Goal: Task Accomplishment & Management: Complete application form

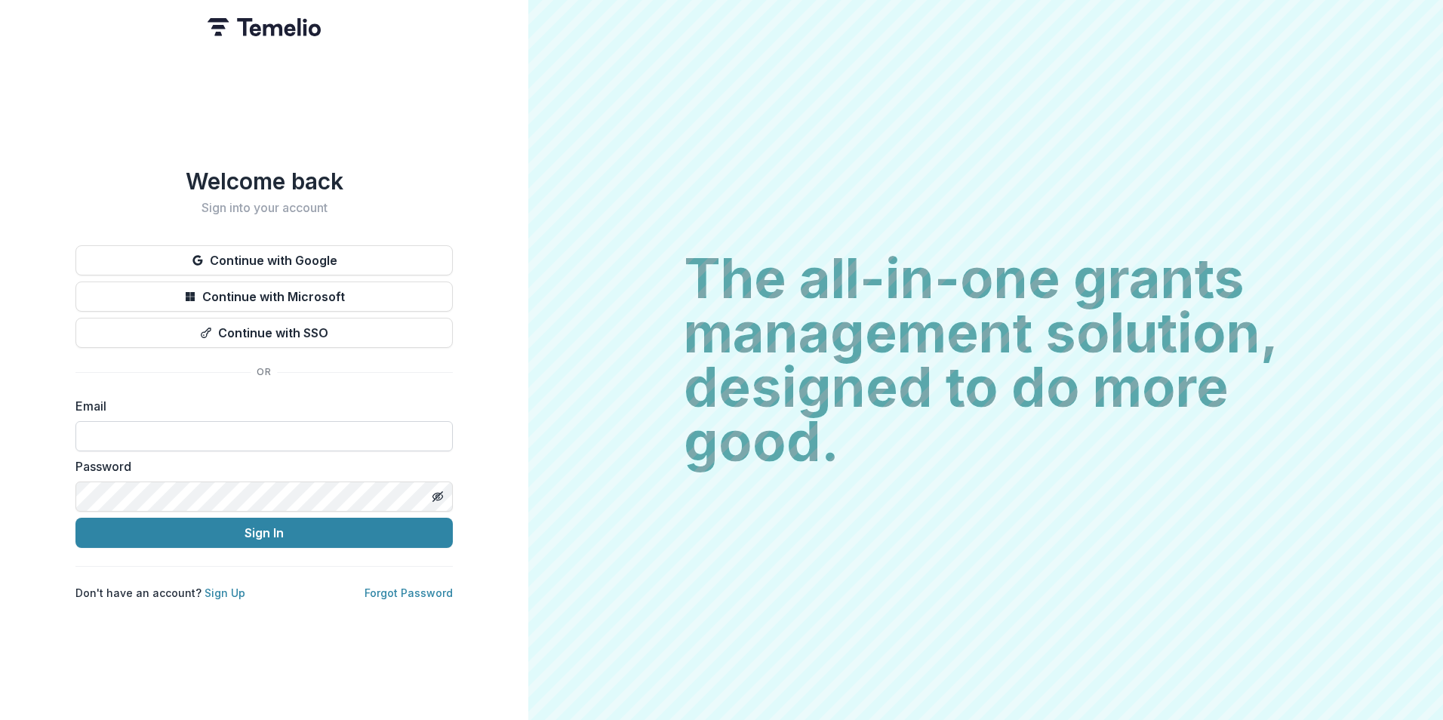
click at [358, 432] on input at bounding box center [263, 436] width 377 height 30
type input "**********"
click at [75, 518] on button "Sign In" at bounding box center [263, 533] width 377 height 30
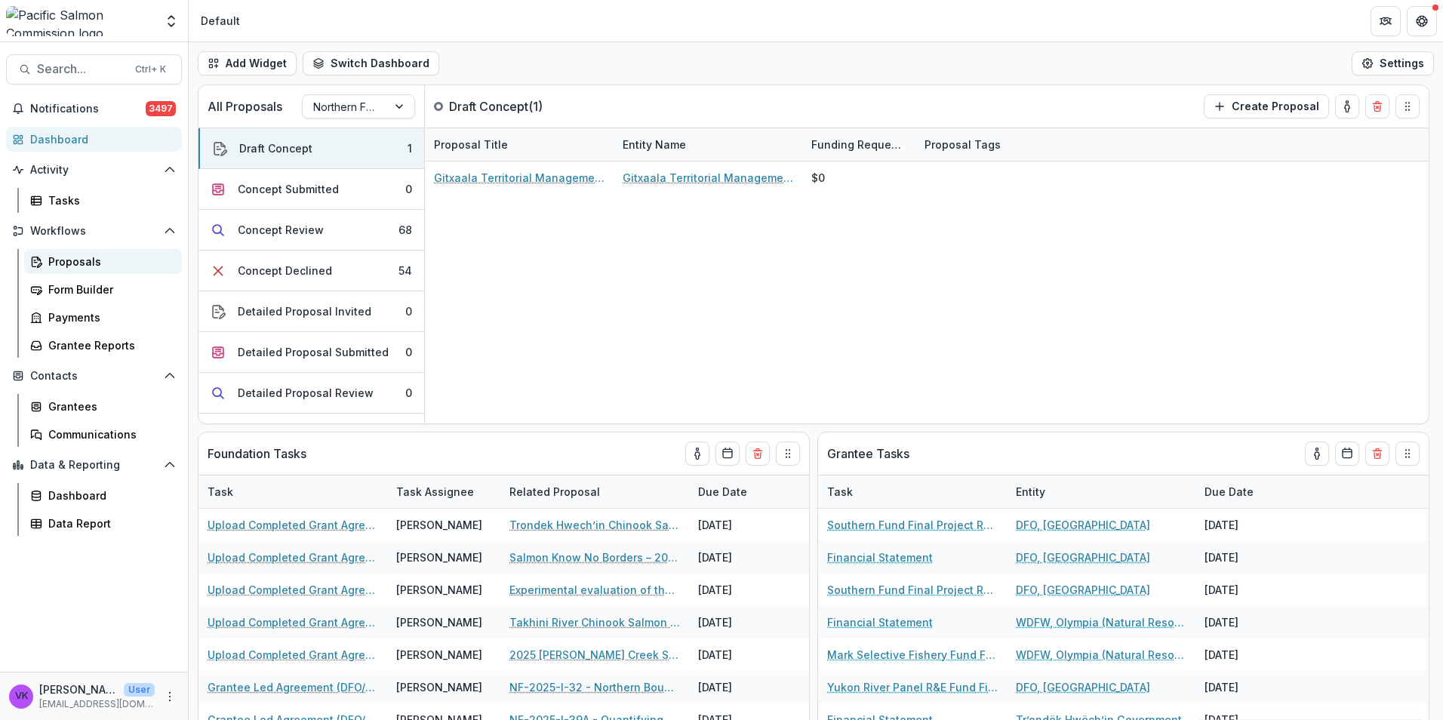
click at [63, 264] on div "Proposals" at bounding box center [108, 262] width 121 height 16
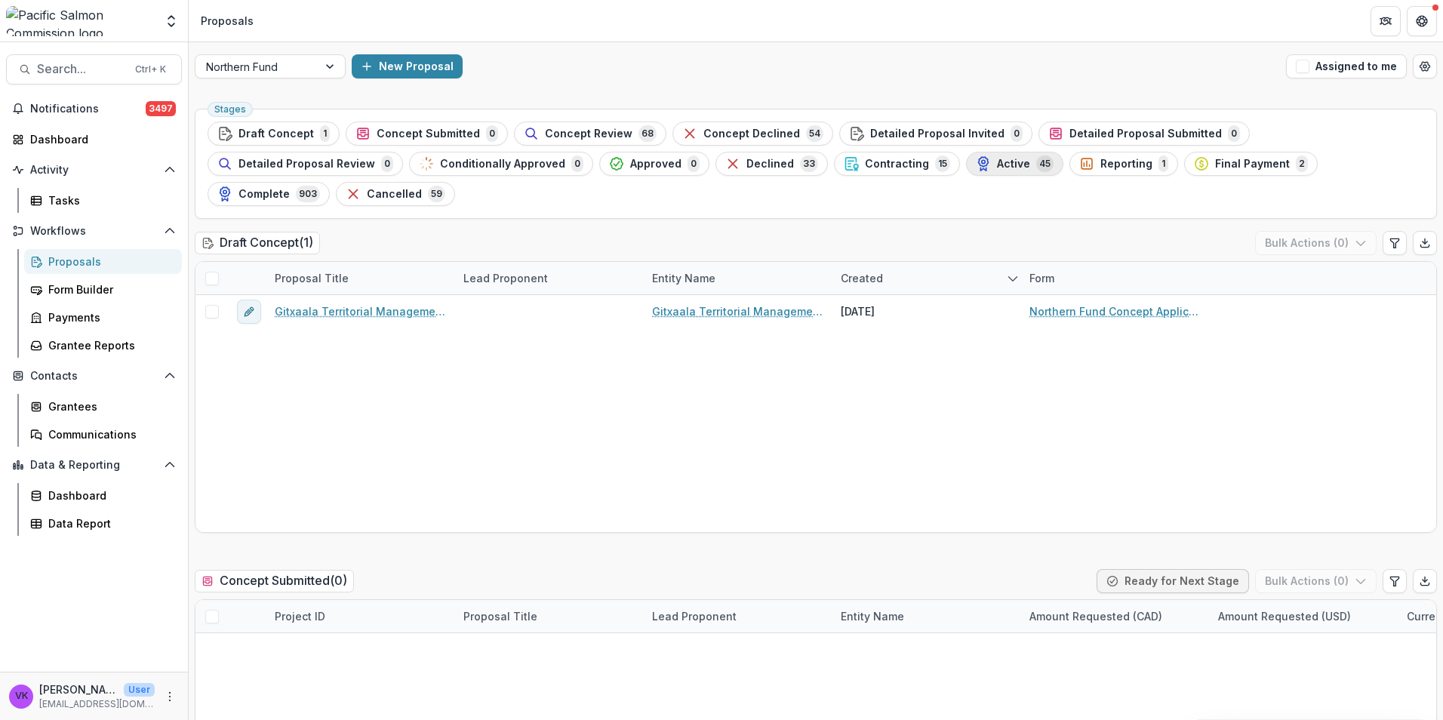
click at [997, 165] on span "Active" at bounding box center [1013, 164] width 33 height 13
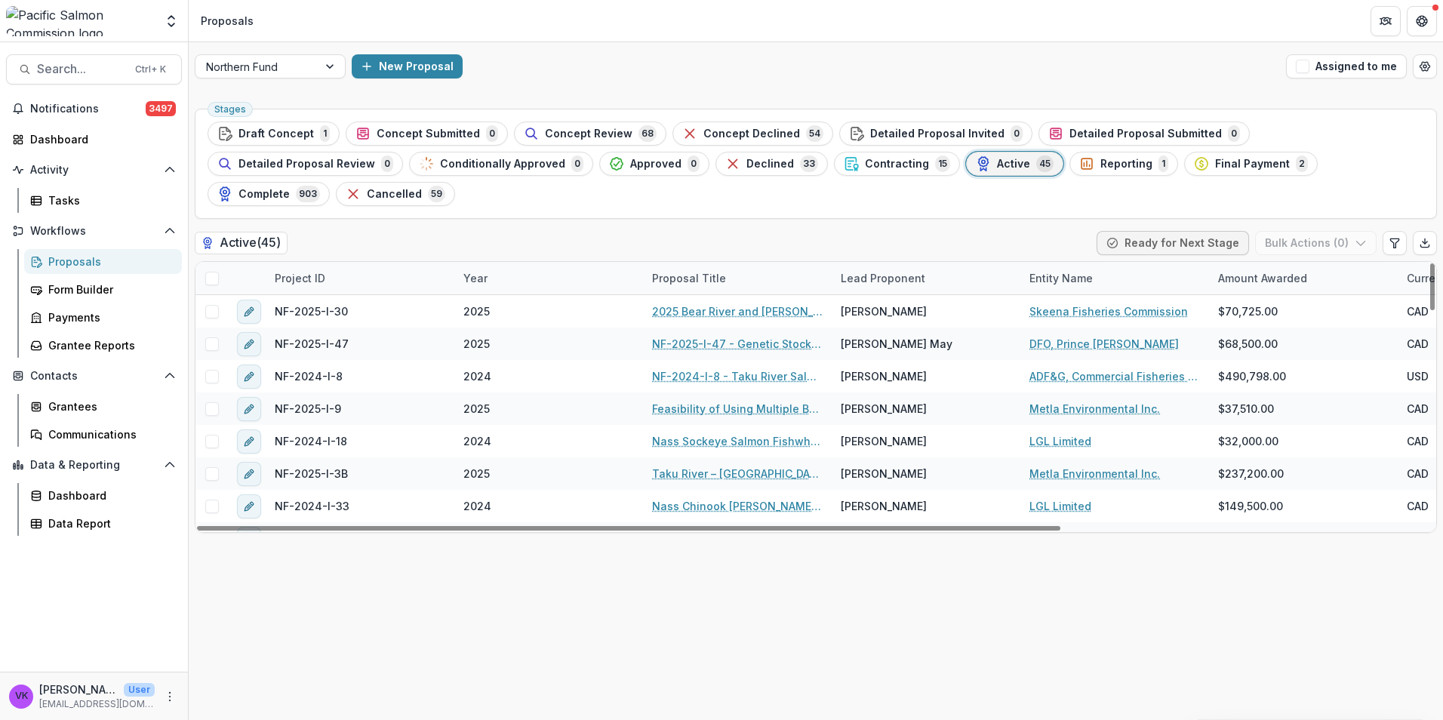
click at [319, 262] on div "Project ID" at bounding box center [360, 278] width 189 height 32
click at [360, 272] on input at bounding box center [359, 282] width 181 height 24
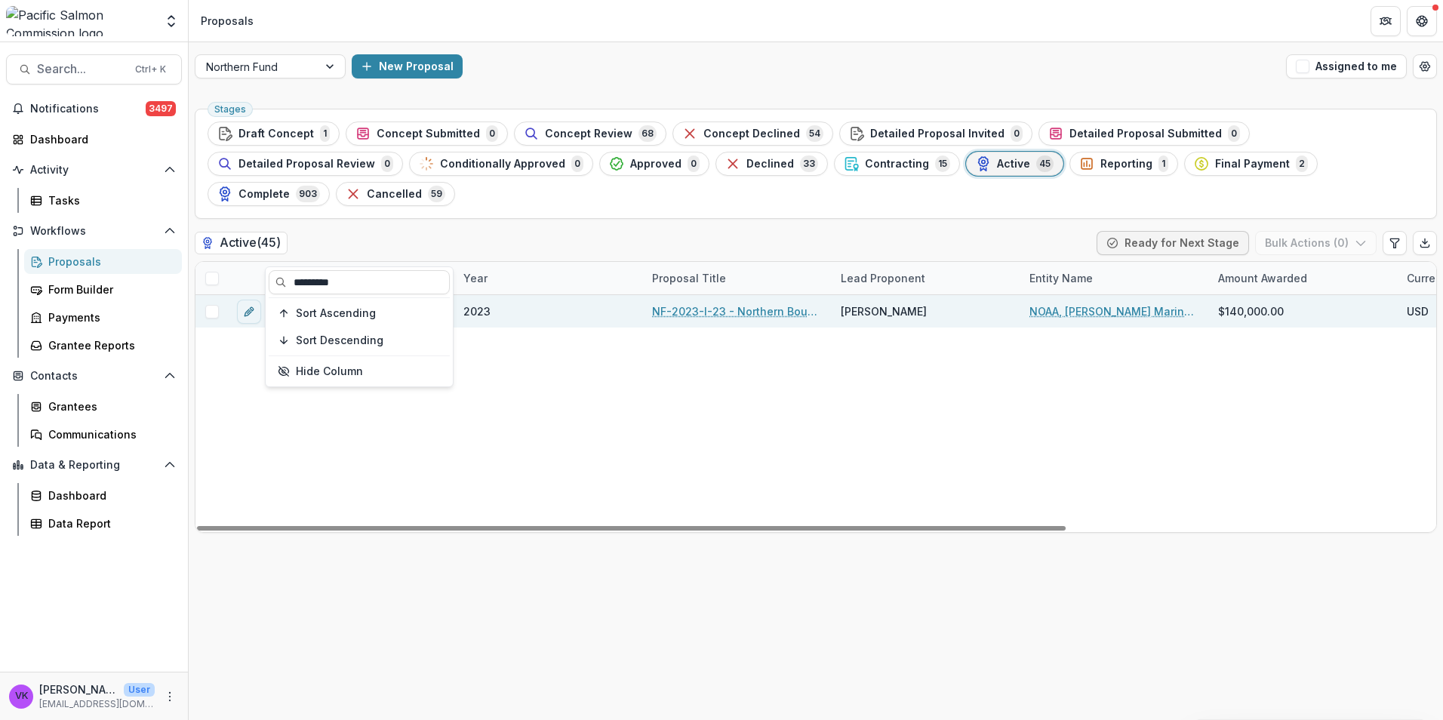
type input "*********"
click at [727, 303] on link "NF-2023-I-23 - Northern Boundary Area Sockeye Salmon Genetic Stock Identificati…" at bounding box center [737, 311] width 171 height 16
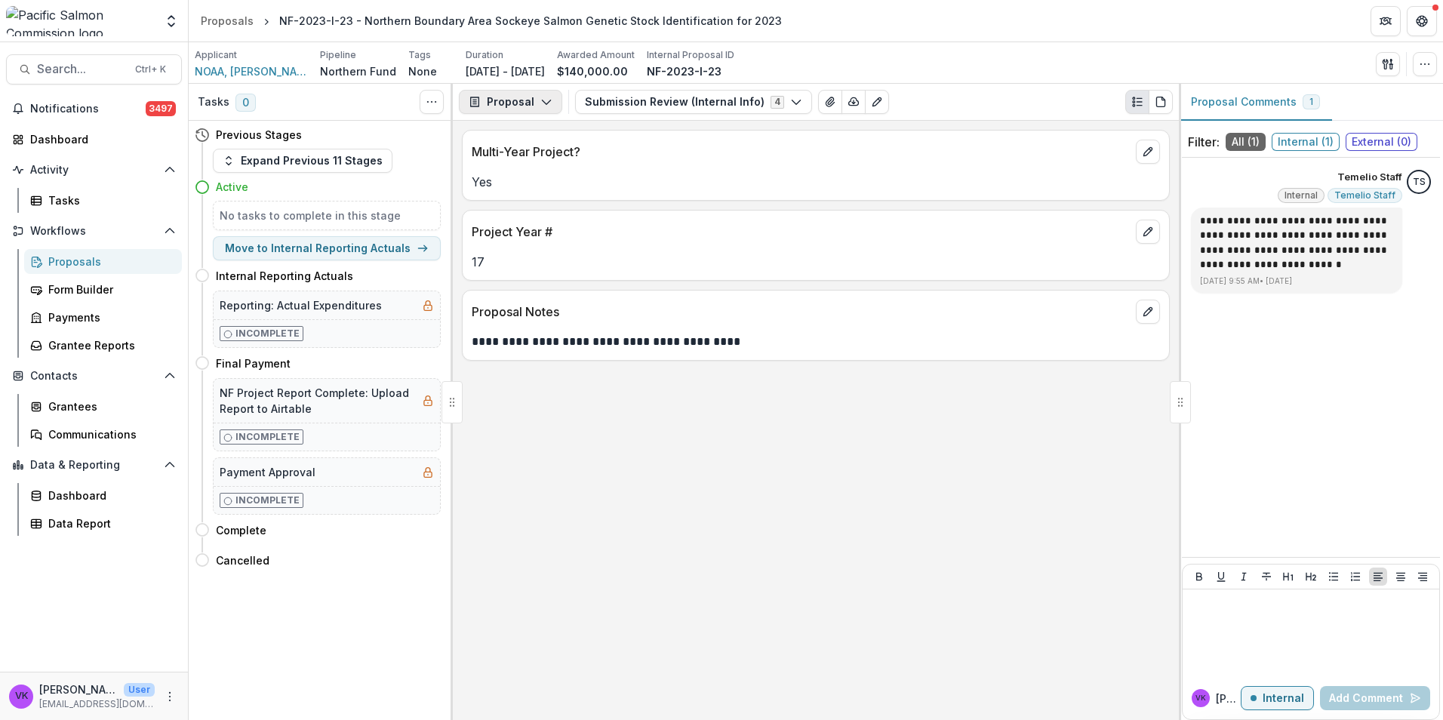
click at [546, 105] on icon "button" at bounding box center [546, 102] width 12 height 12
click at [527, 186] on div "Reports" at bounding box center [558, 186] width 138 height 16
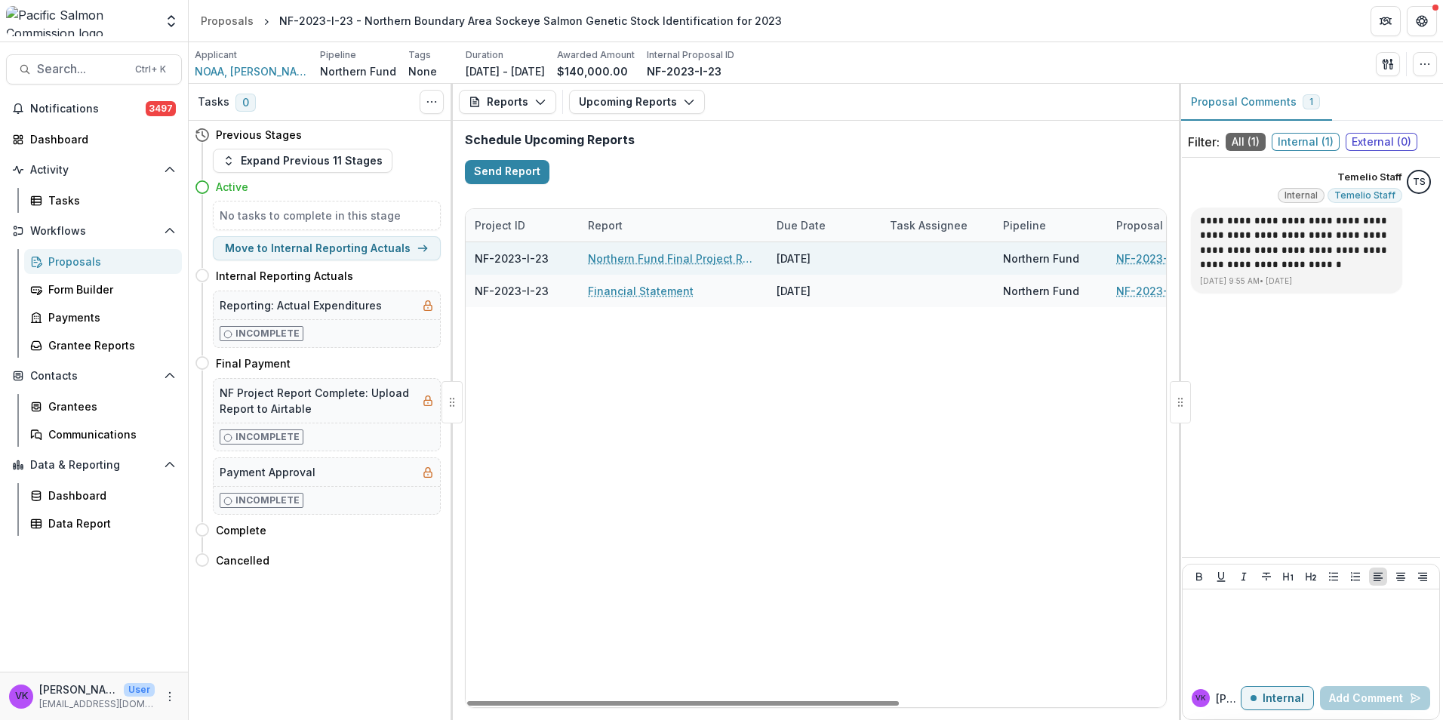
click at [629, 256] on link "Northern Fund Final Project Report" at bounding box center [673, 259] width 171 height 16
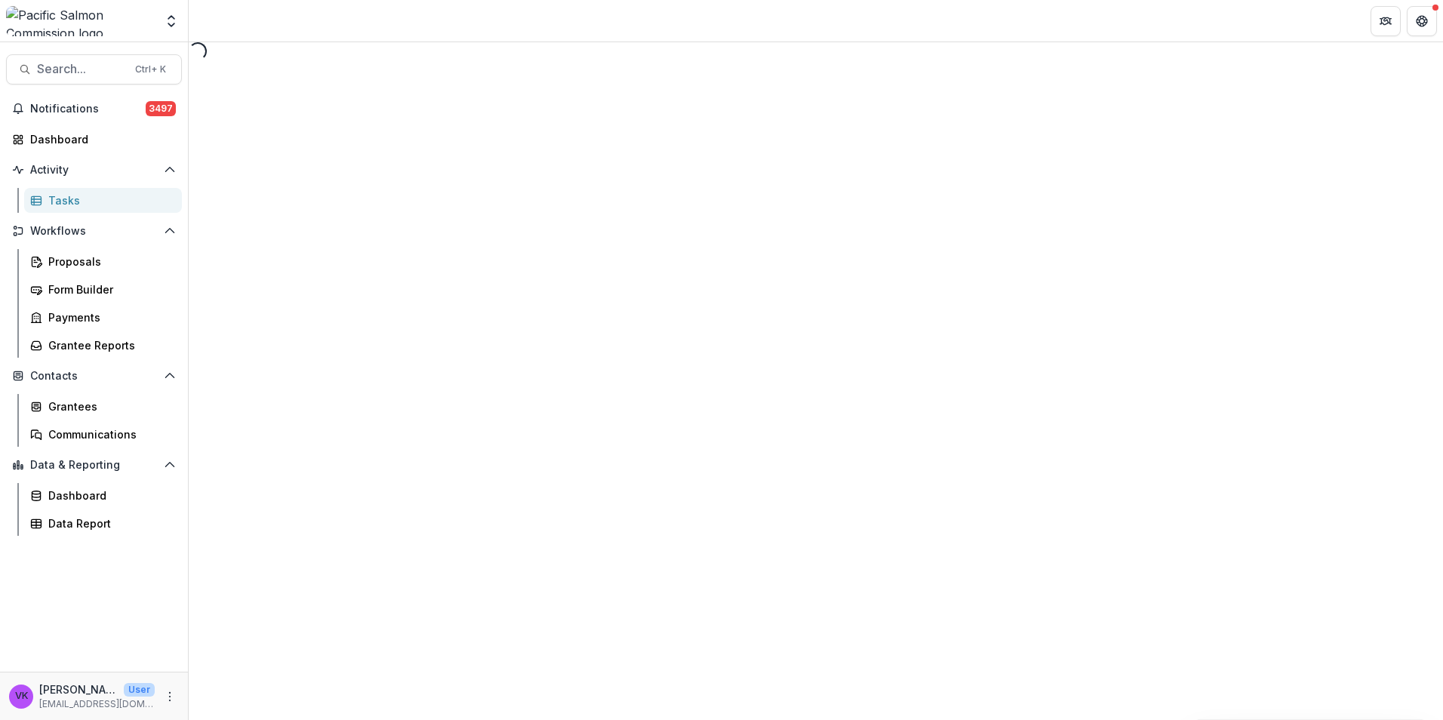
select select "********"
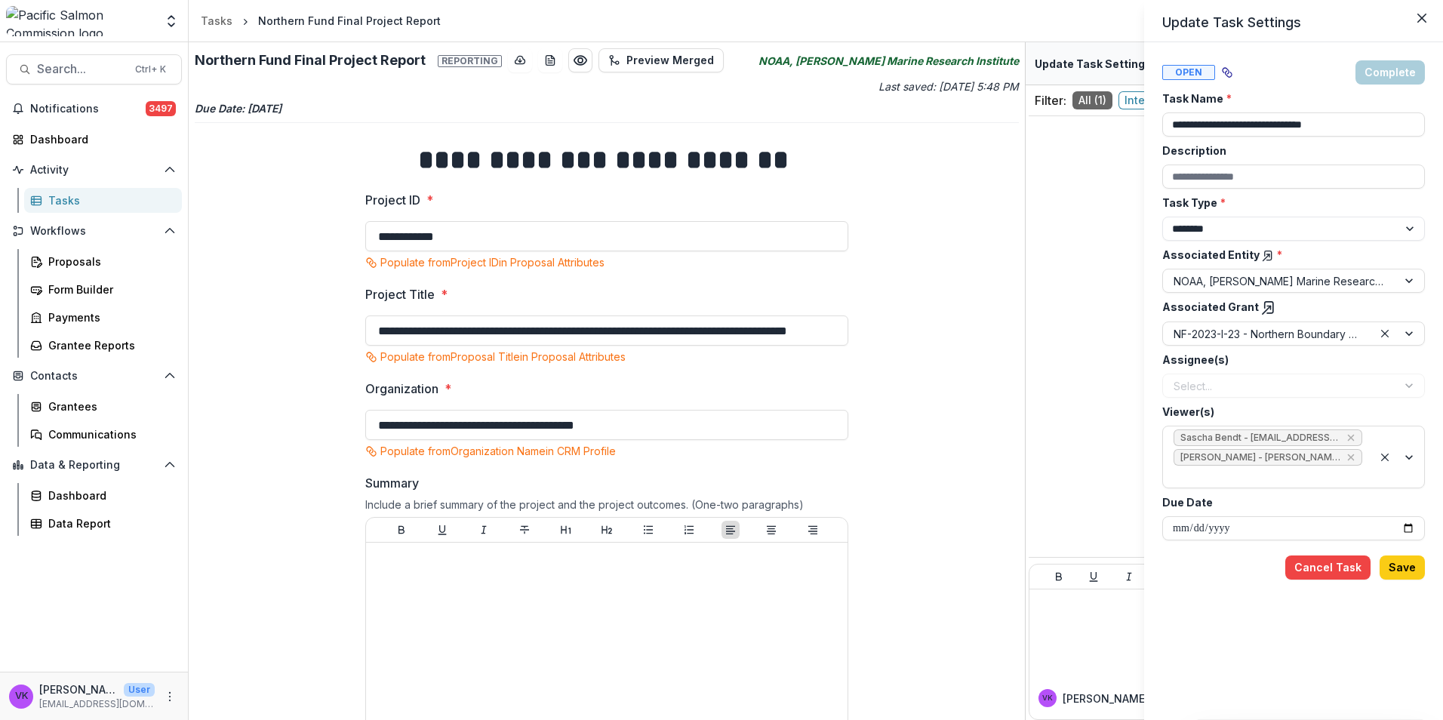
drag, startPoint x: 1021, startPoint y: 303, endPoint x: 1020, endPoint y: 352, distance: 48.3
click at [1025, 356] on div "**********" at bounding box center [721, 360] width 1443 height 720
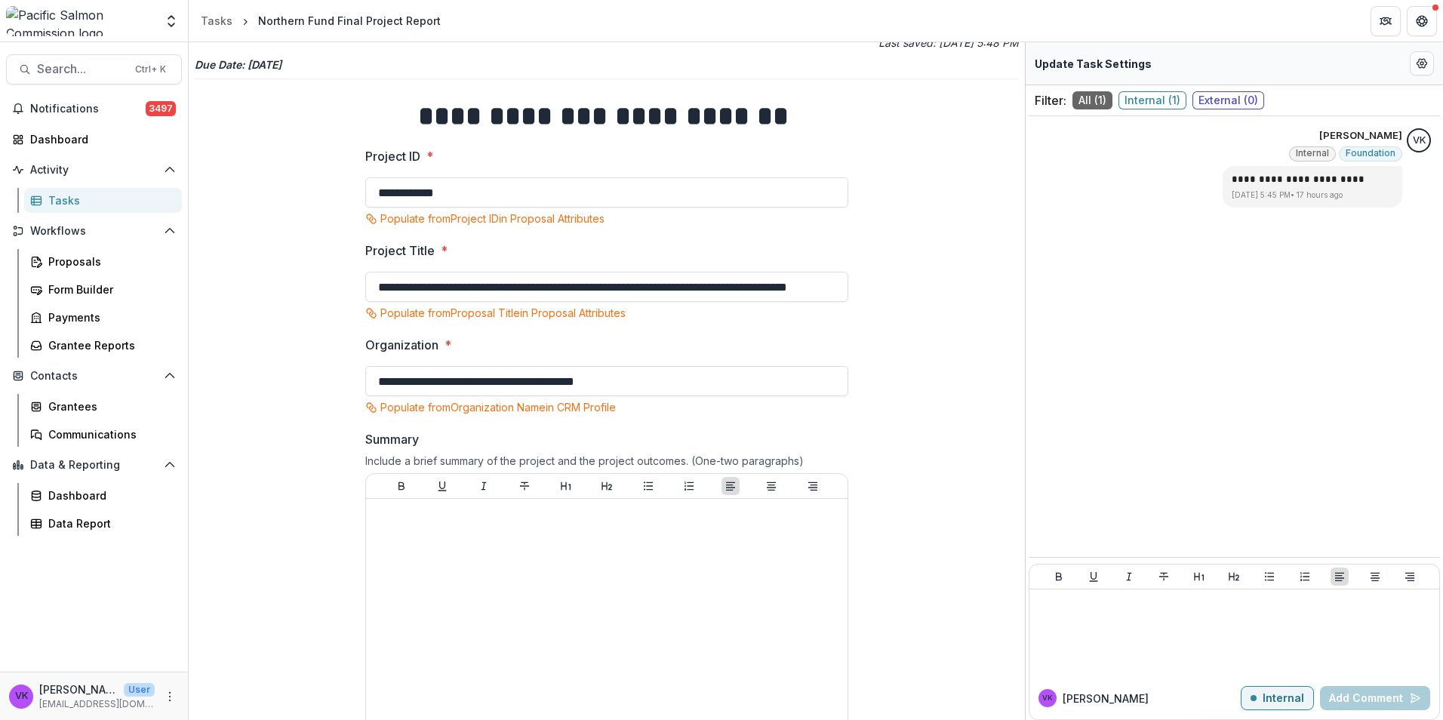
scroll to position [50, 0]
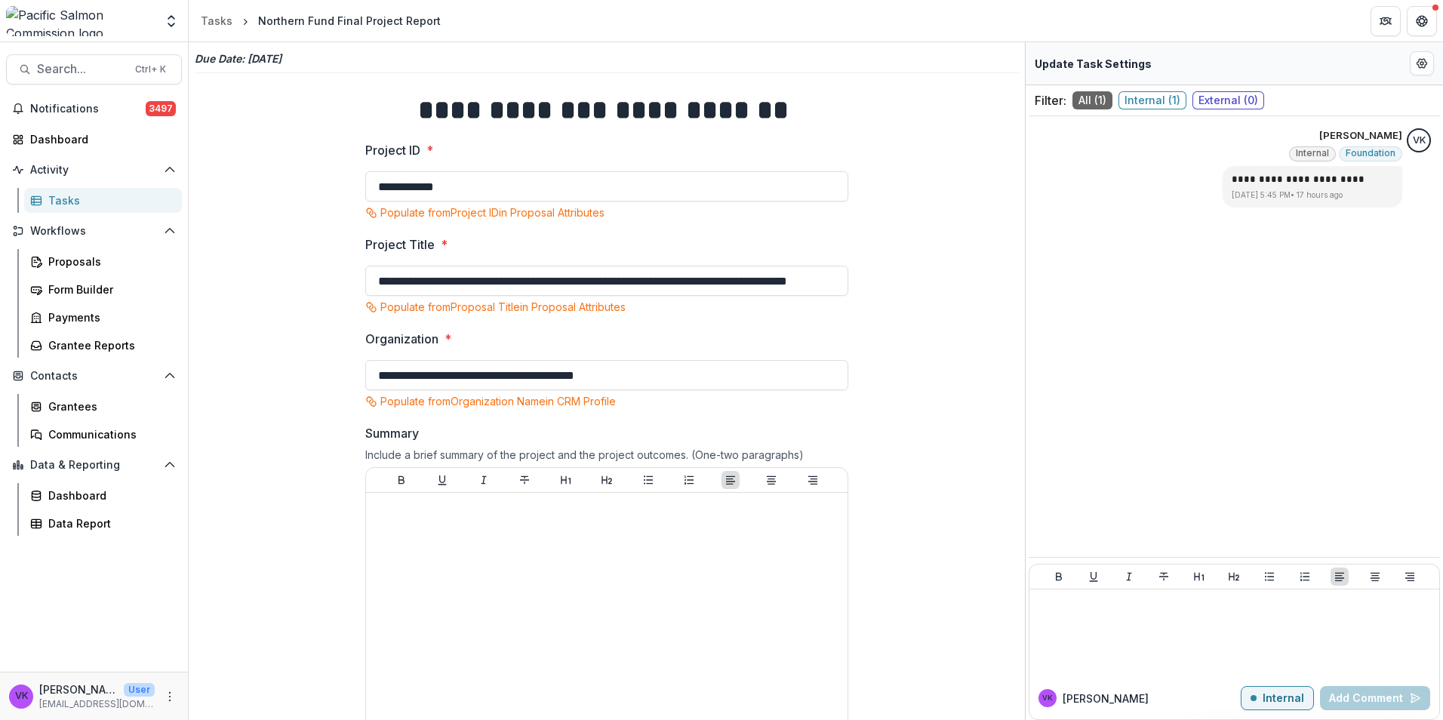
click at [1028, 325] on div "**********" at bounding box center [1234, 424] width 417 height 678
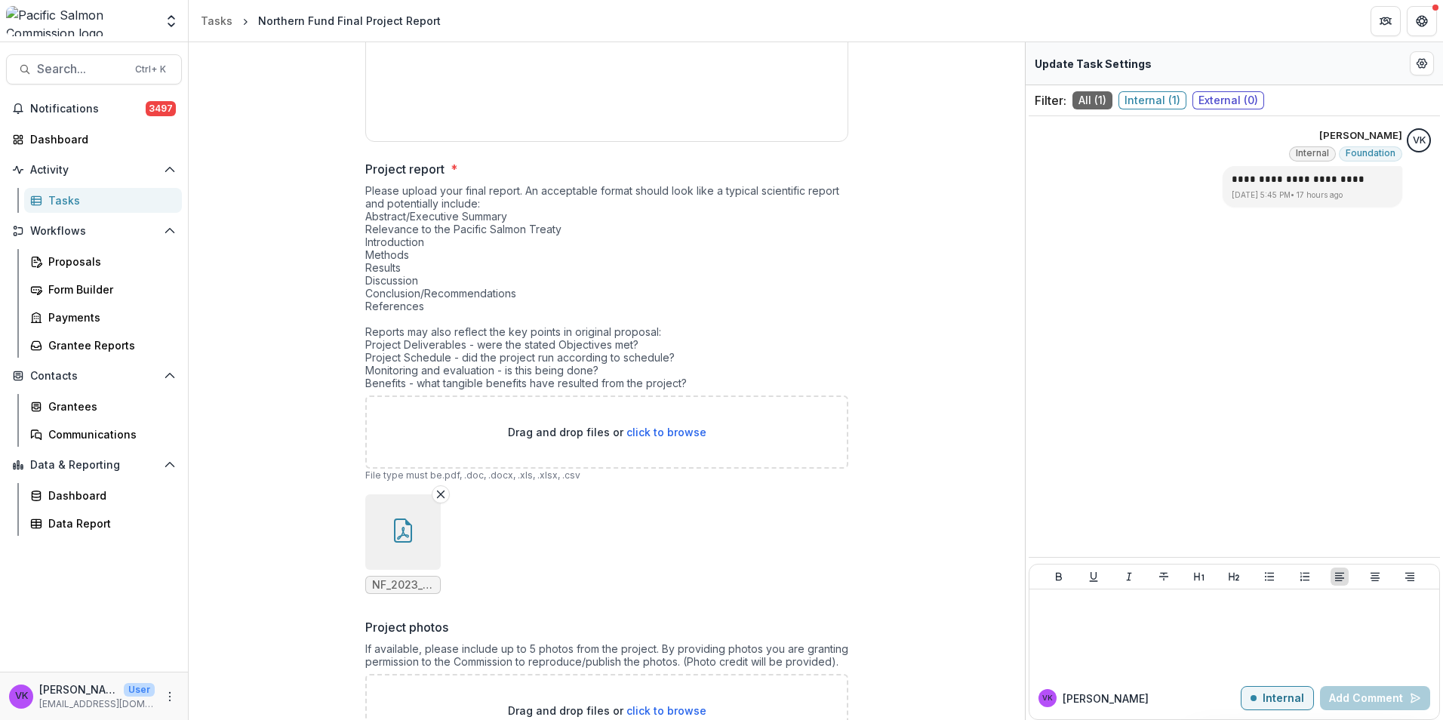
scroll to position [1036, 0]
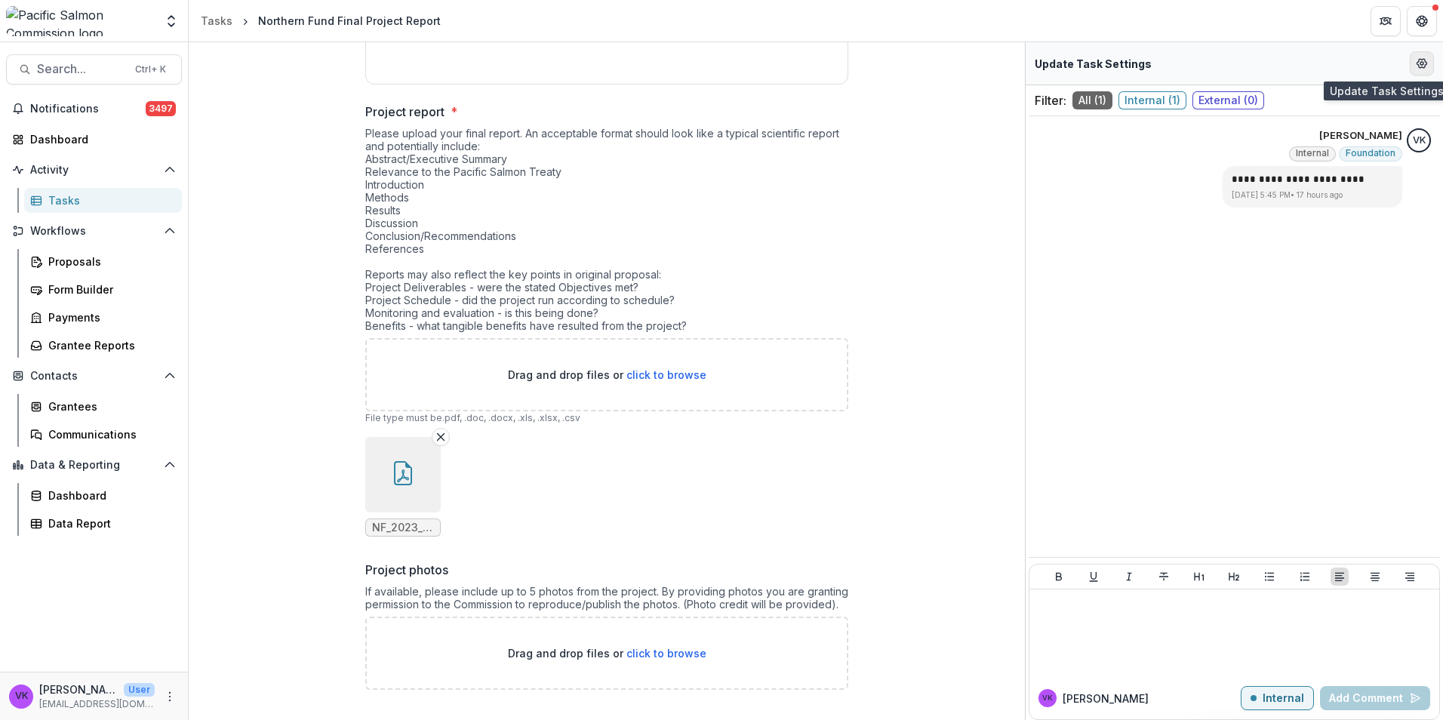
click at [1423, 57] on icon "Edit Form Settings" at bounding box center [1422, 63] width 12 height 12
select select "********"
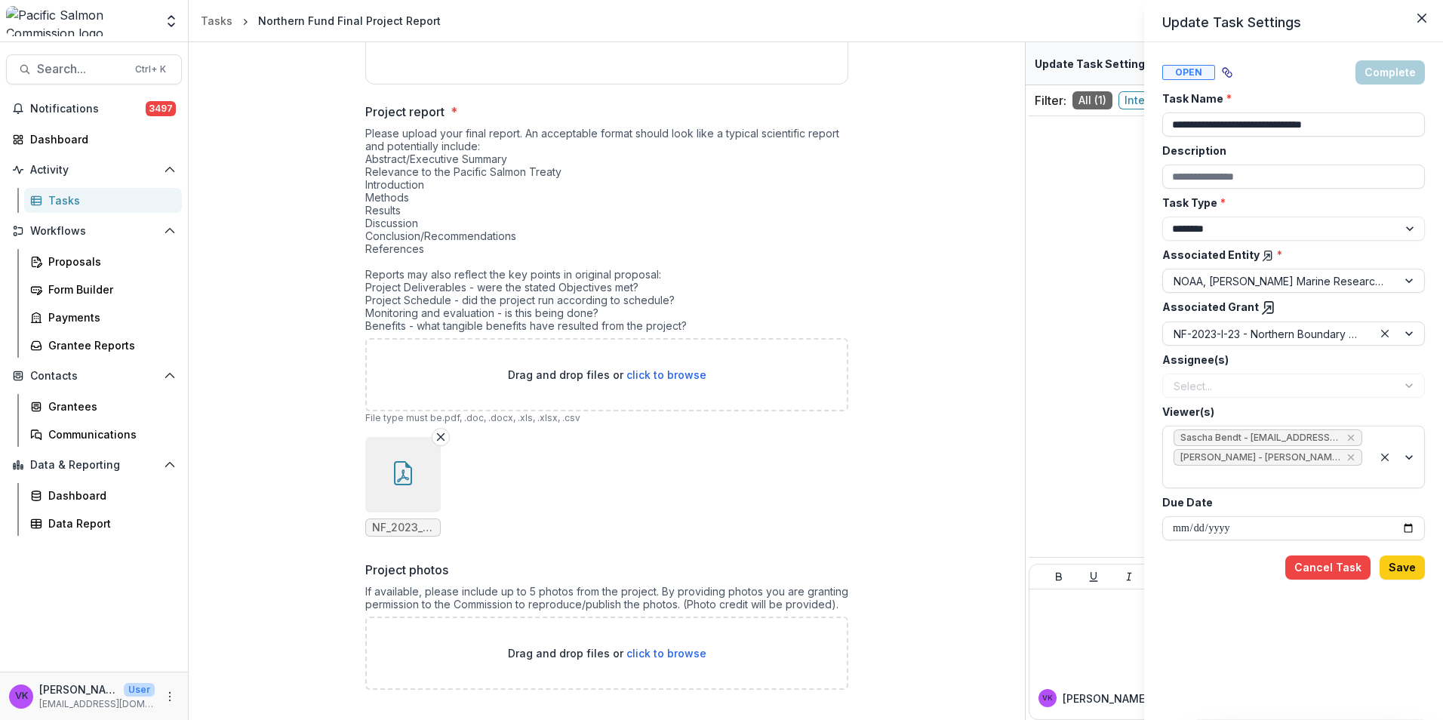
drag, startPoint x: 1078, startPoint y: 0, endPoint x: 924, endPoint y: 232, distance: 278.2
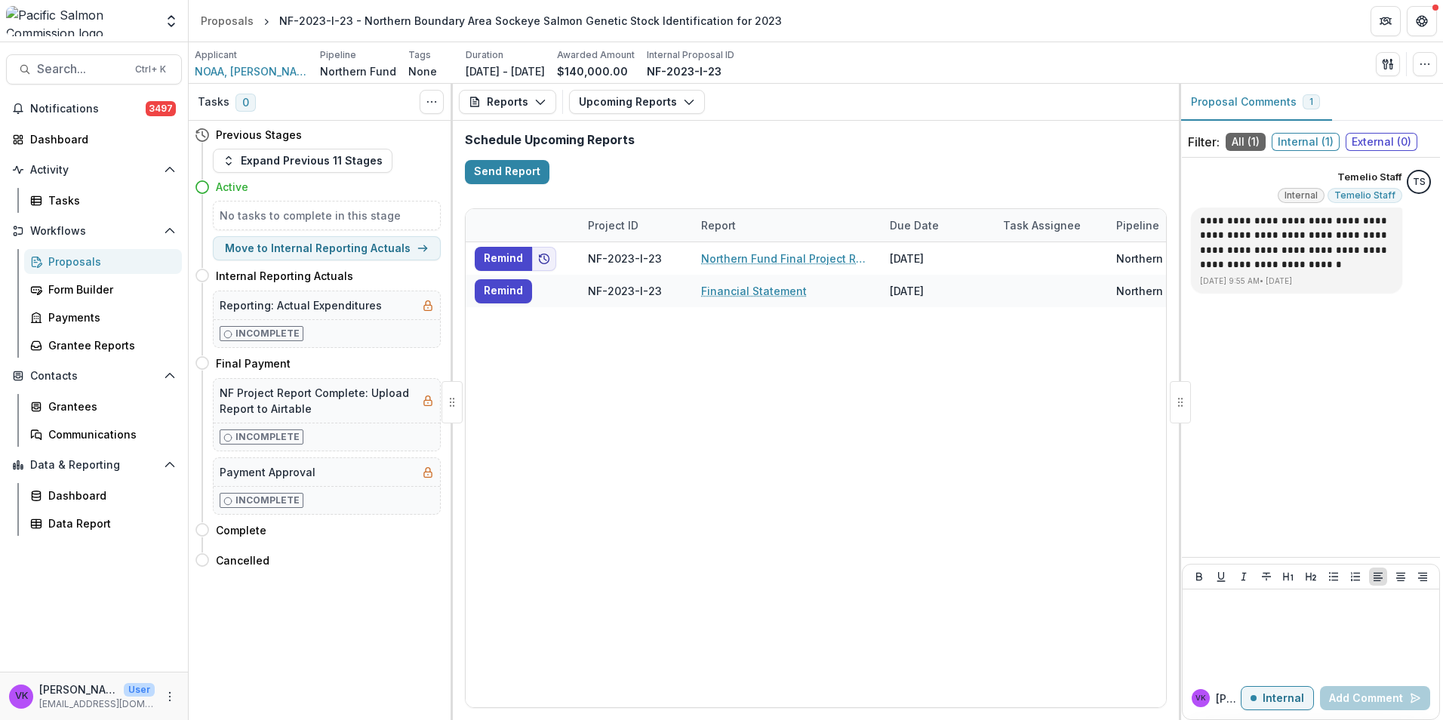
click at [78, 263] on div "Proposals" at bounding box center [108, 262] width 121 height 16
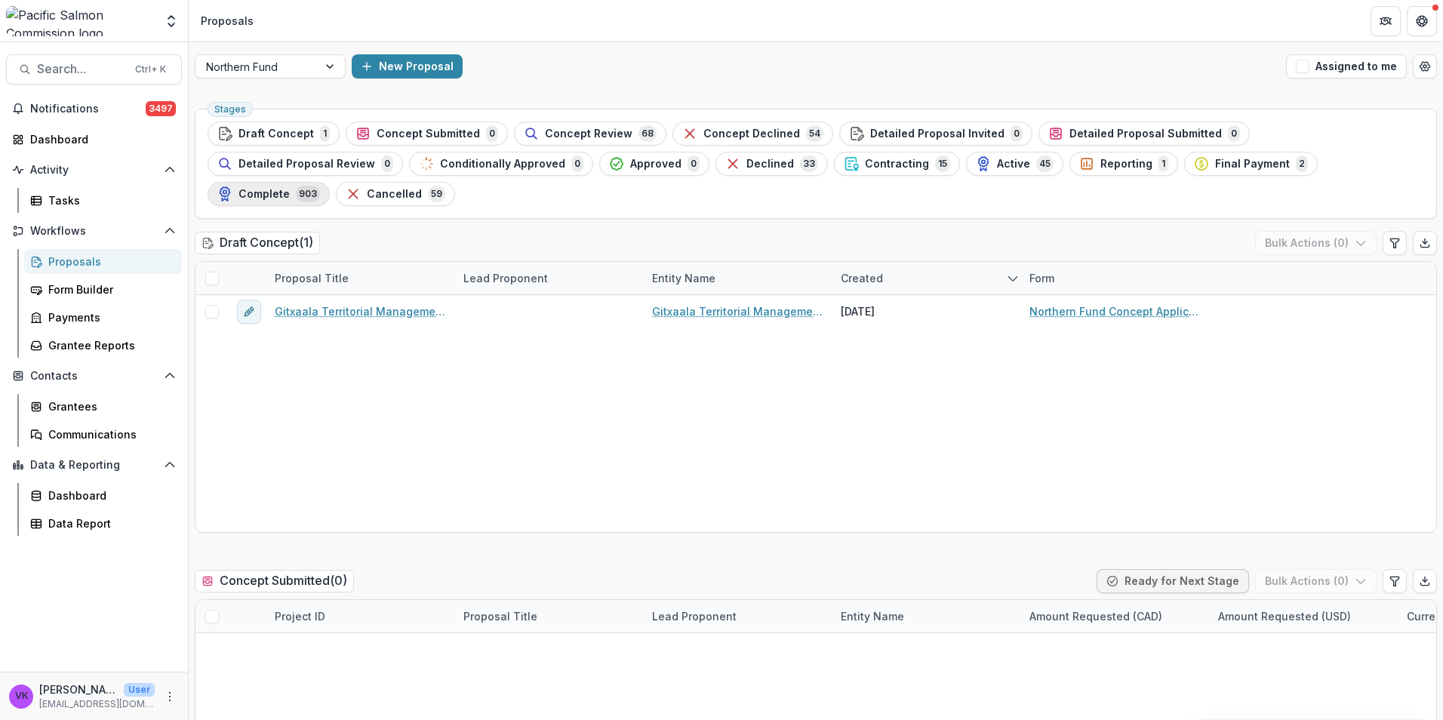
click at [290, 188] on span "Complete" at bounding box center [263, 194] width 51 height 13
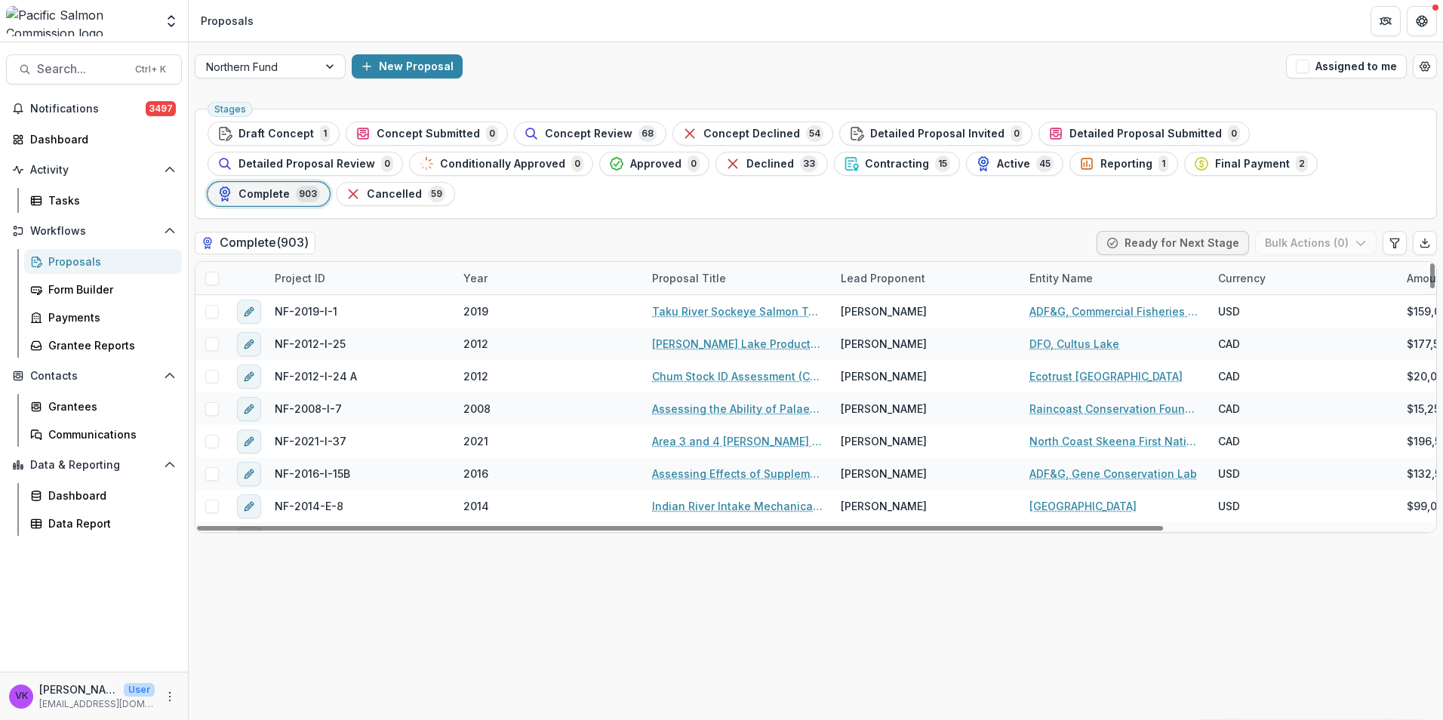
click at [84, 257] on div "Proposals" at bounding box center [108, 262] width 121 height 16
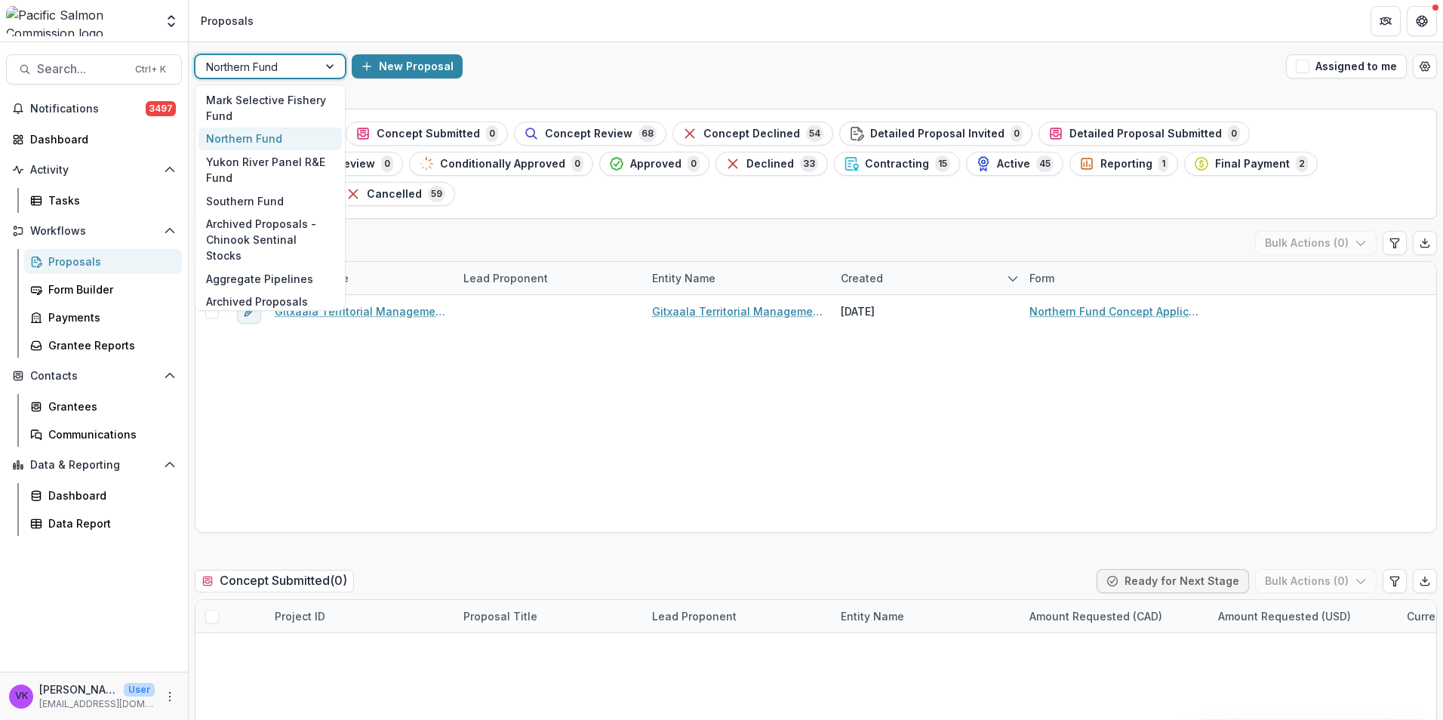
click at [328, 66] on div at bounding box center [331, 66] width 27 height 23
click at [258, 168] on div "Yukon River Panel R&E Fund" at bounding box center [269, 169] width 143 height 39
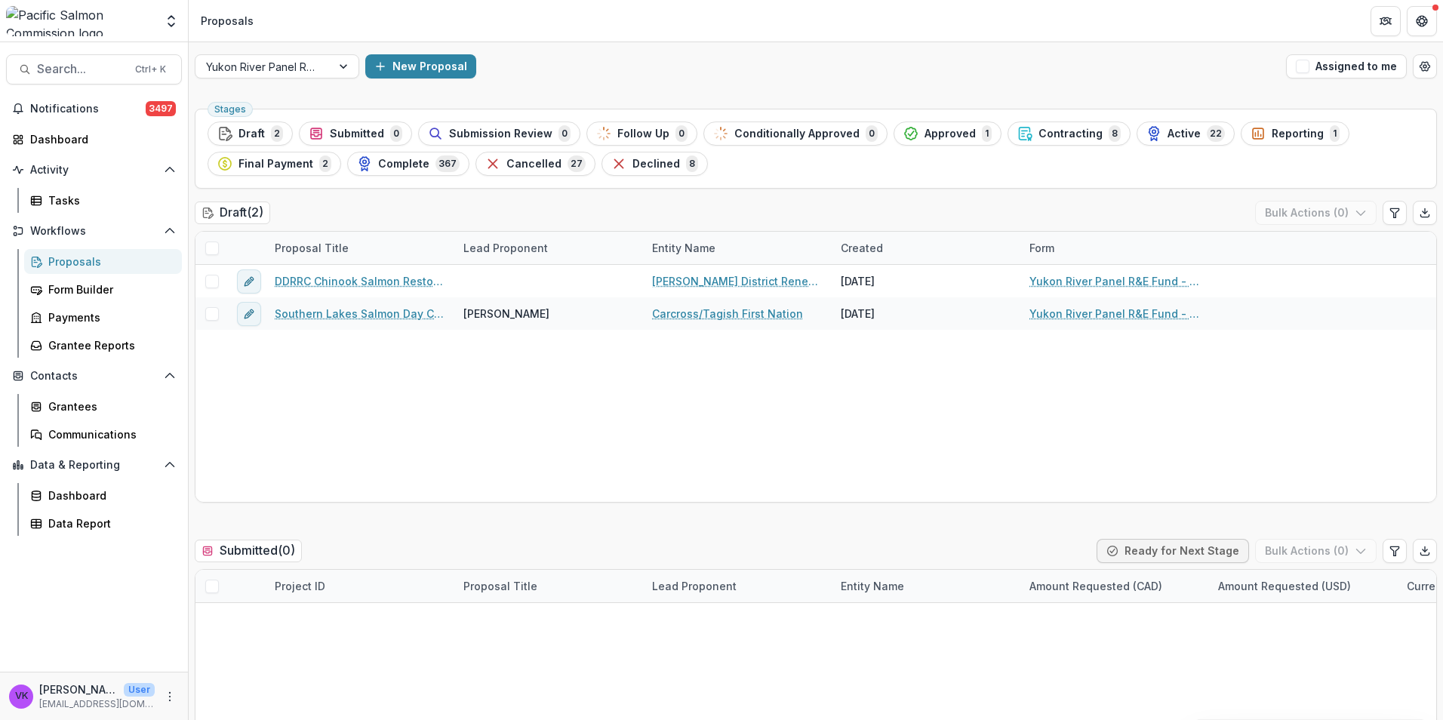
click at [411, 171] on div "Complete 367" at bounding box center [408, 163] width 103 height 17
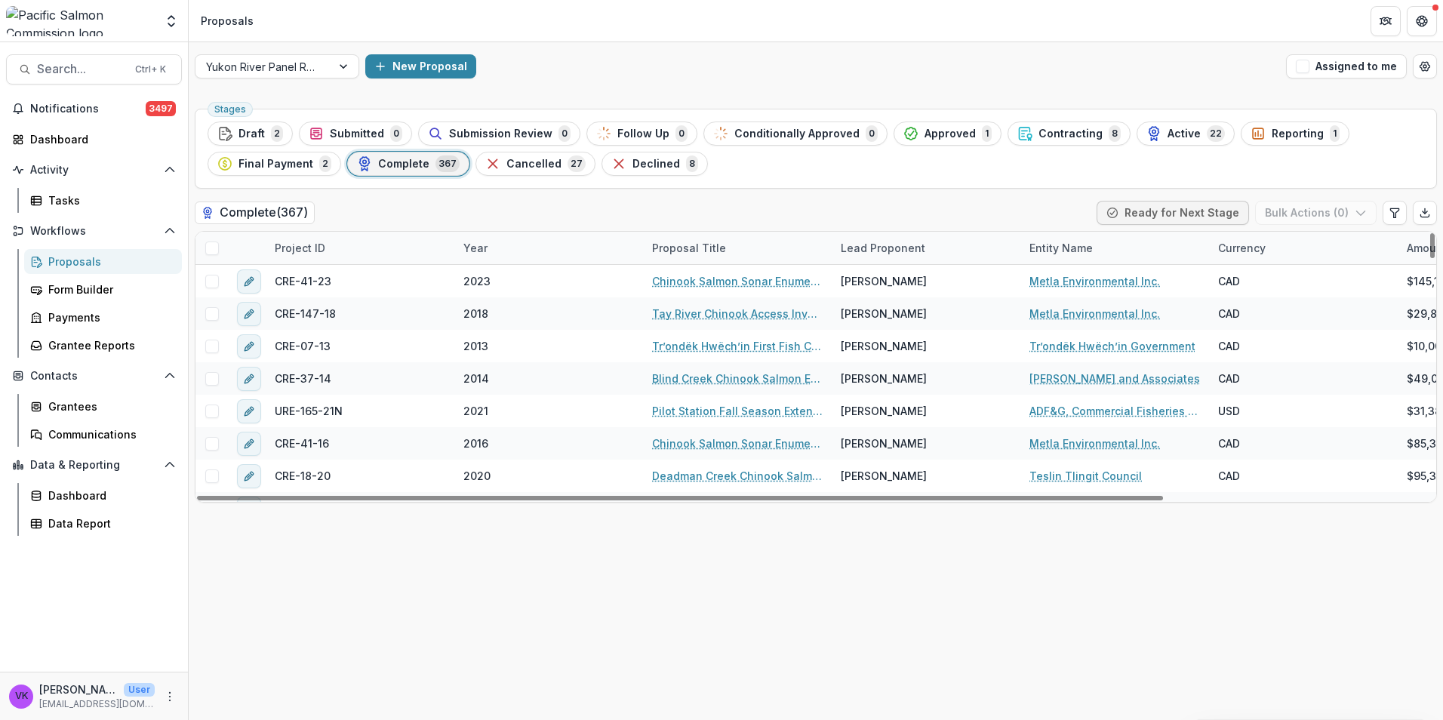
click at [344, 247] on div "Project ID" at bounding box center [360, 248] width 189 height 32
click at [347, 277] on input at bounding box center [359, 282] width 181 height 24
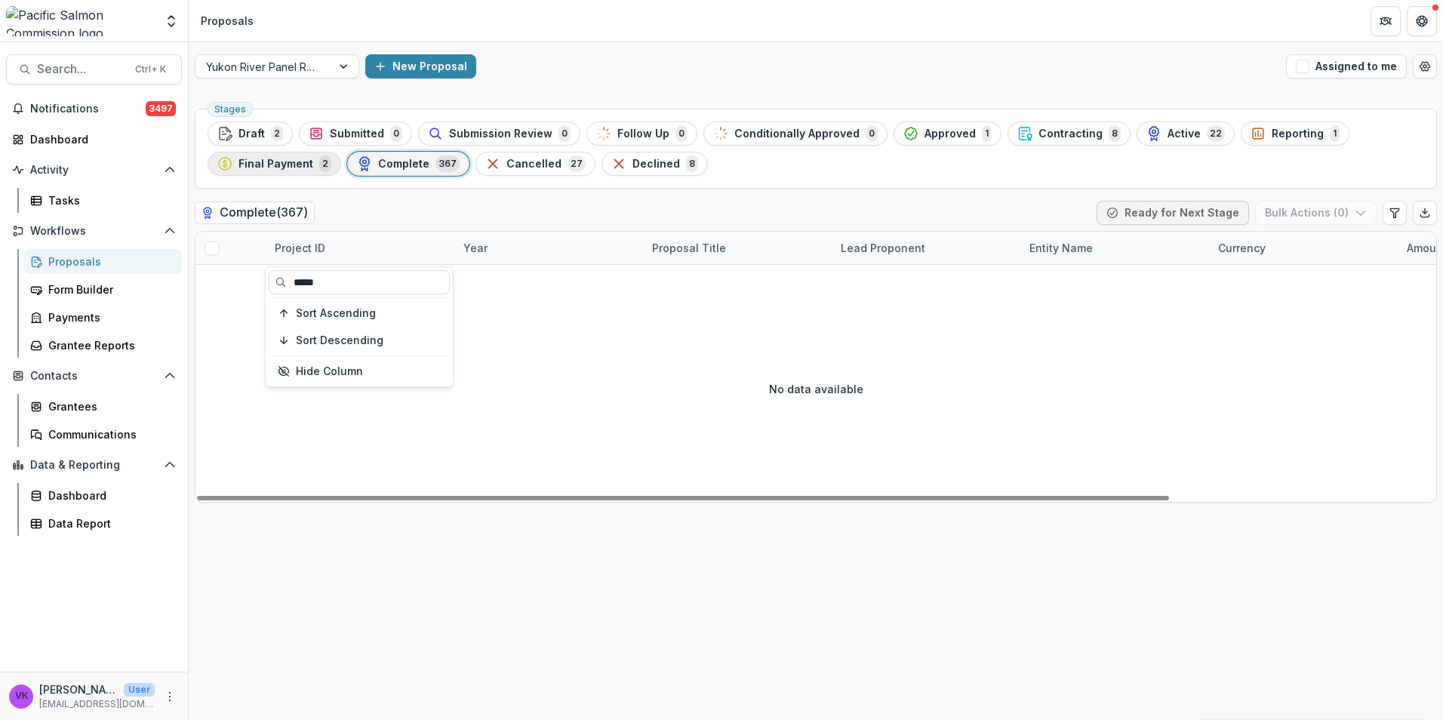
type input "*****"
click at [275, 164] on span "Final Payment" at bounding box center [275, 164] width 75 height 13
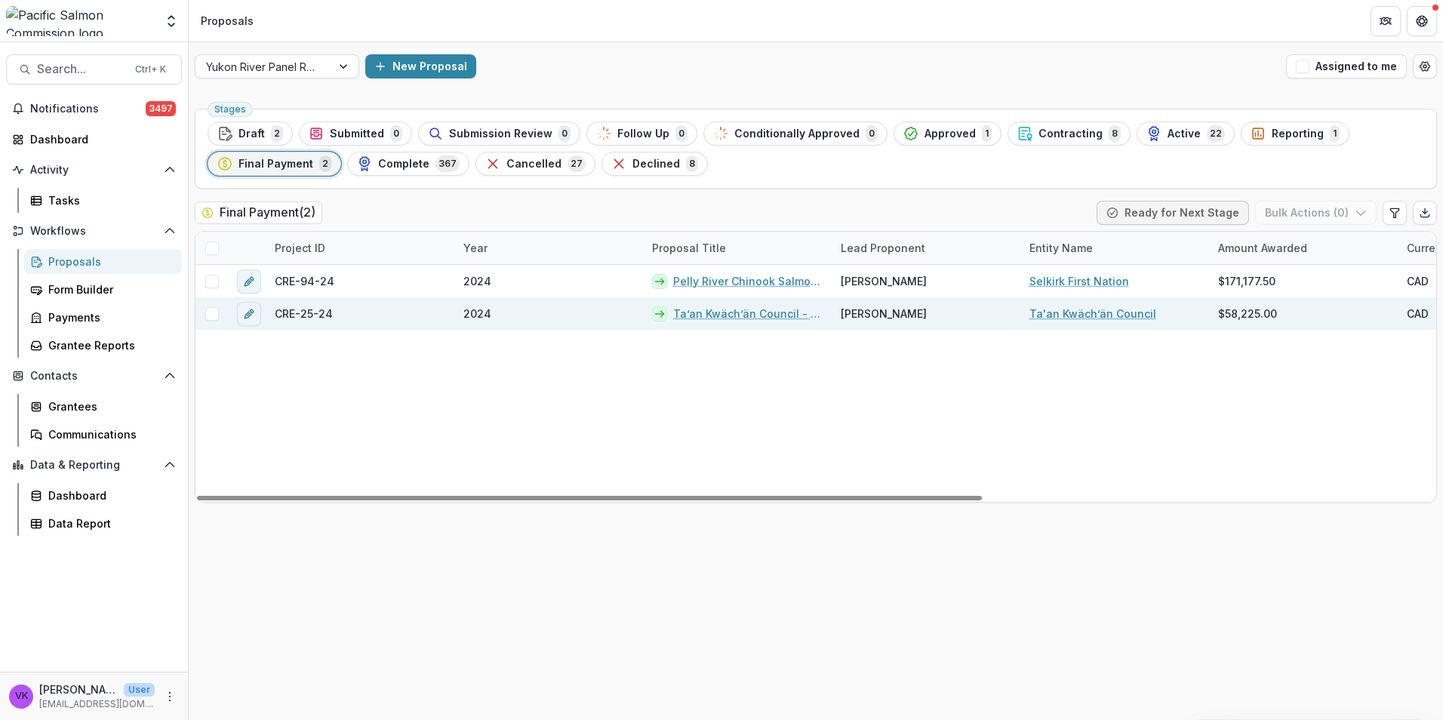
click at [777, 313] on link "Ta’an Kwäch’än Council - Fox Creek Salmon Restoration Project (2024)" at bounding box center [747, 314] width 149 height 16
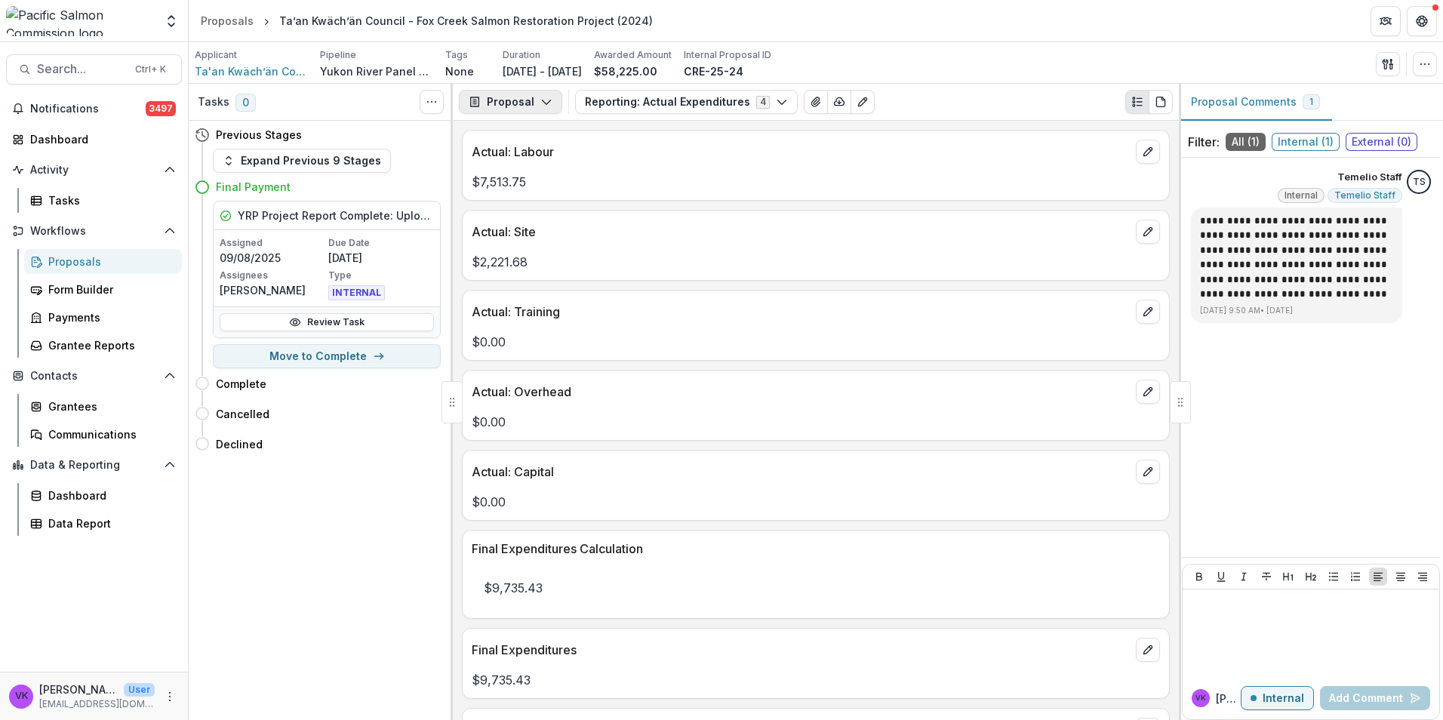
click at [542, 95] on button "Proposal" at bounding box center [510, 102] width 103 height 24
click at [562, 155] on div "Payments" at bounding box center [558, 161] width 138 height 16
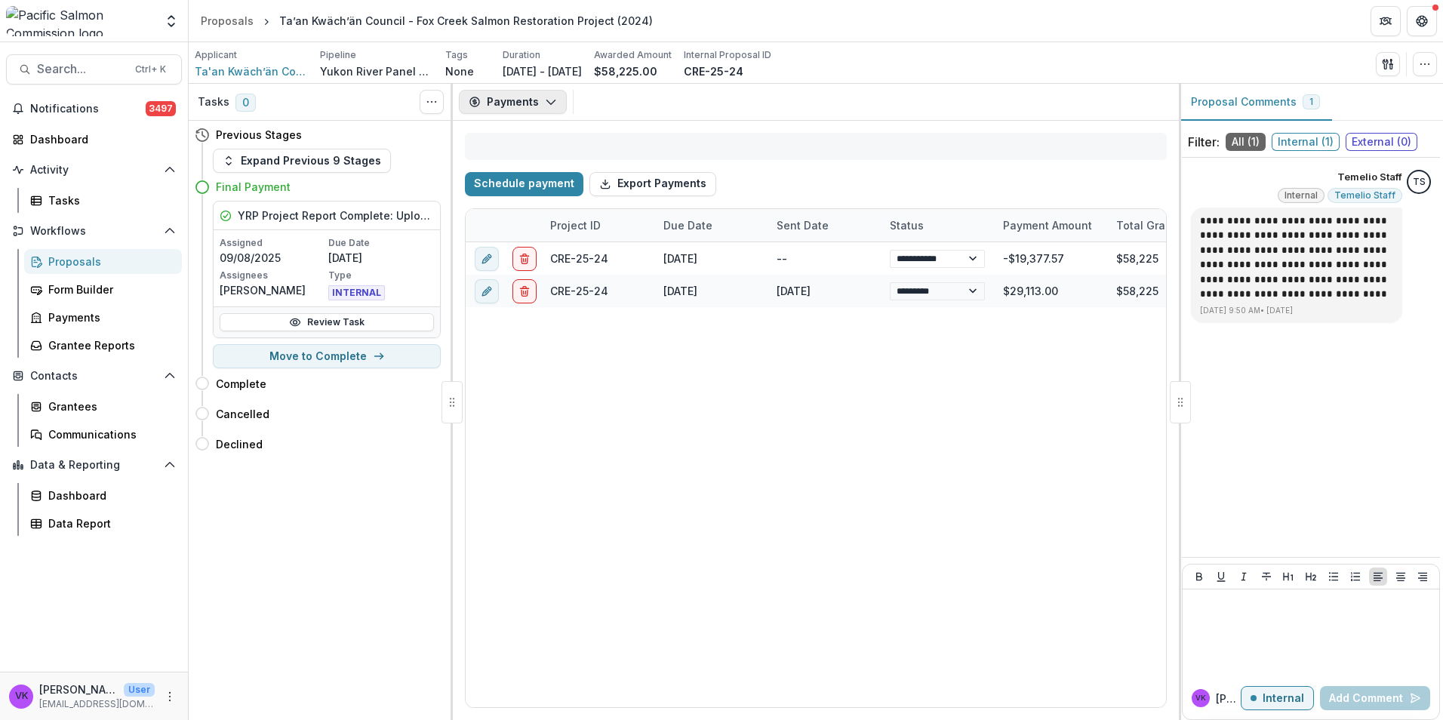
select select "****"
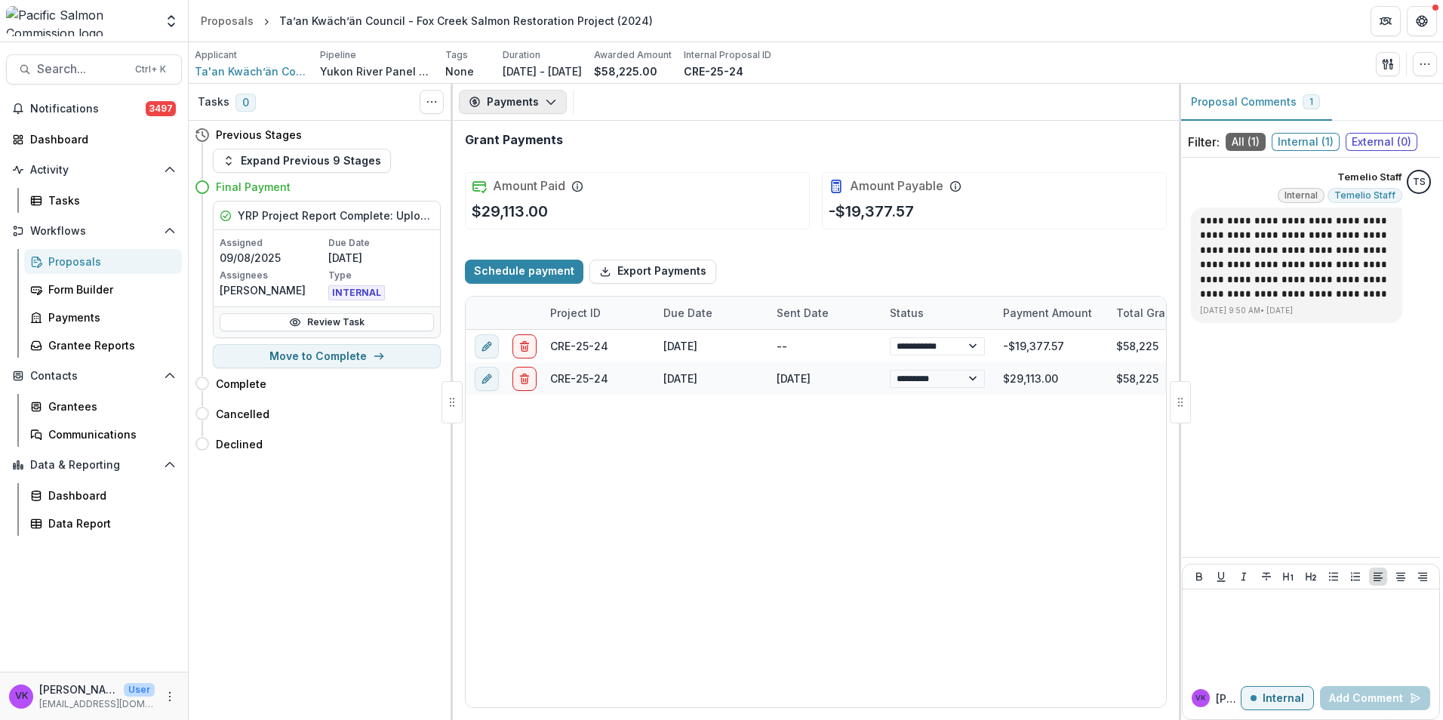
click at [553, 100] on polyline "button" at bounding box center [550, 102] width 8 height 5
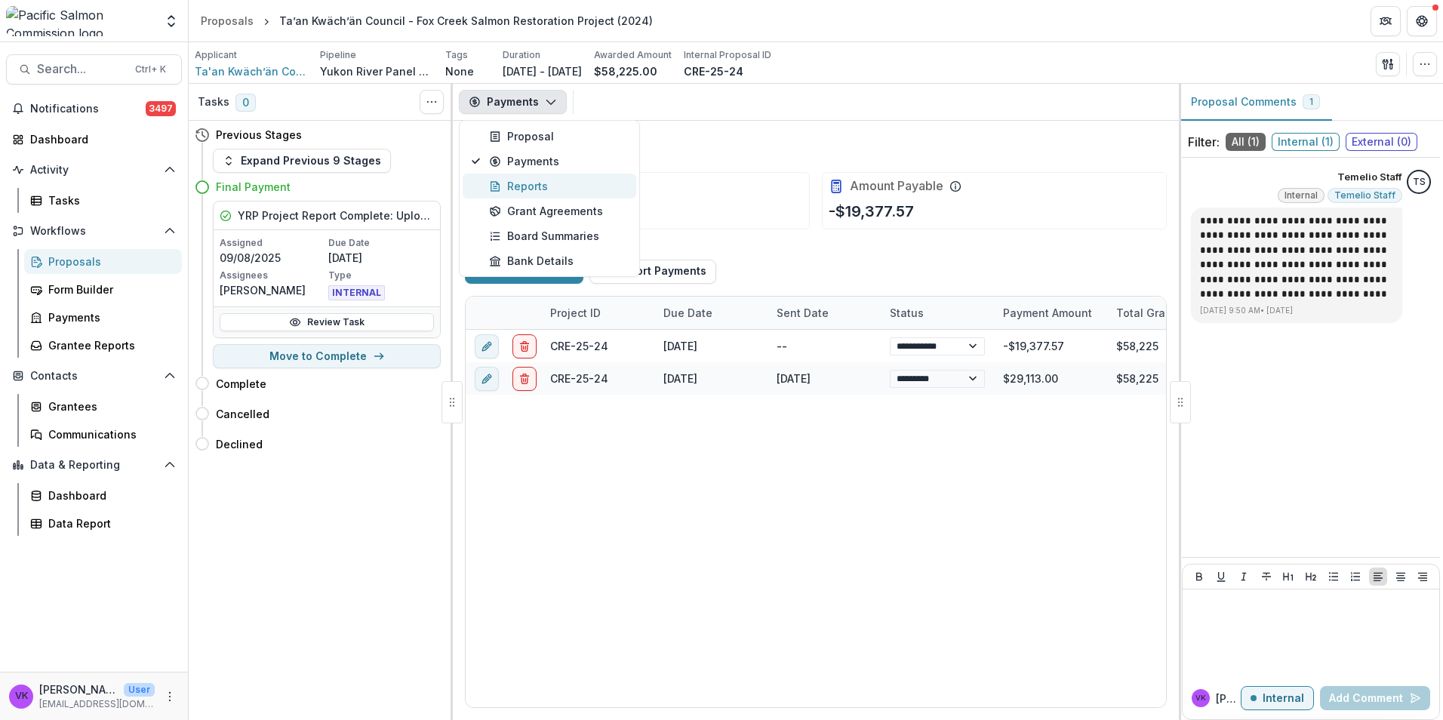
drag, startPoint x: 526, startPoint y: 183, endPoint x: 531, endPoint y: 190, distance: 8.8
click at [526, 184] on div "Reports" at bounding box center [558, 186] width 138 height 16
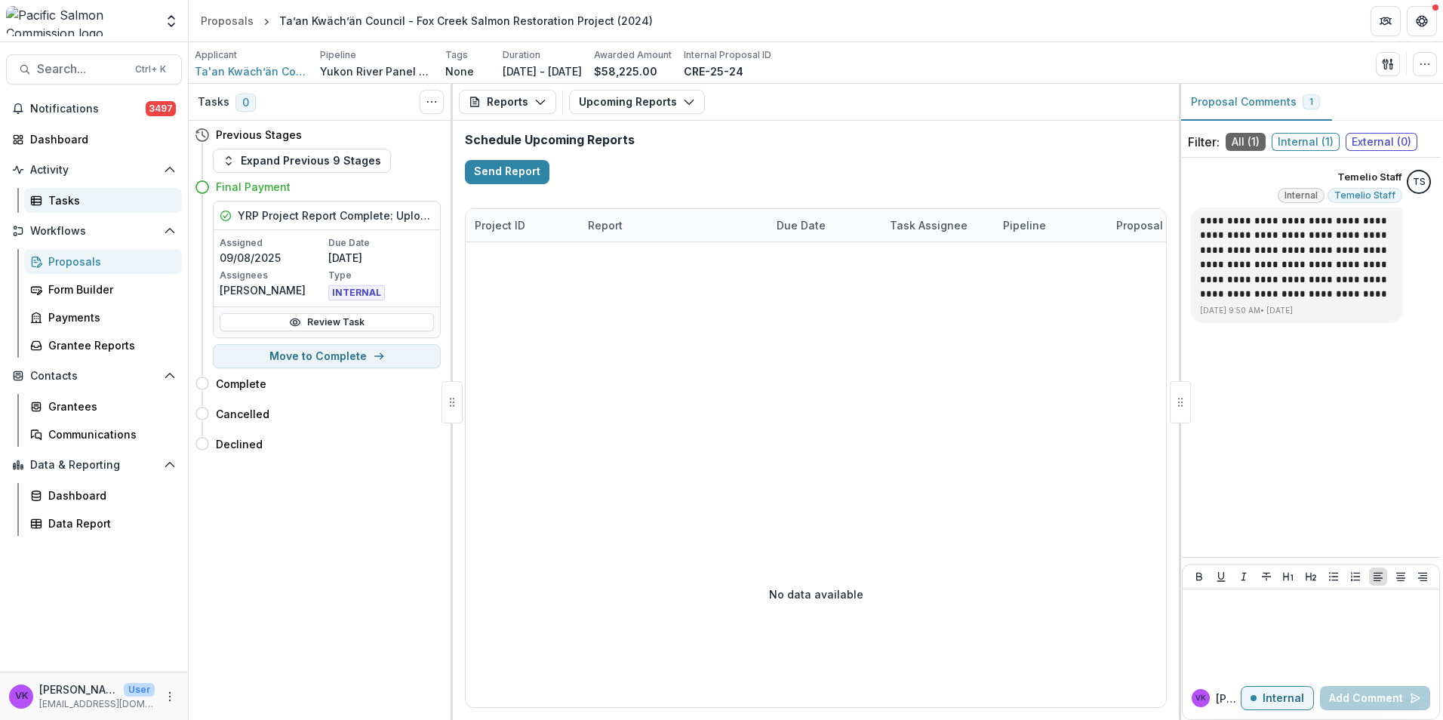
click at [57, 199] on div "Tasks" at bounding box center [108, 200] width 121 height 16
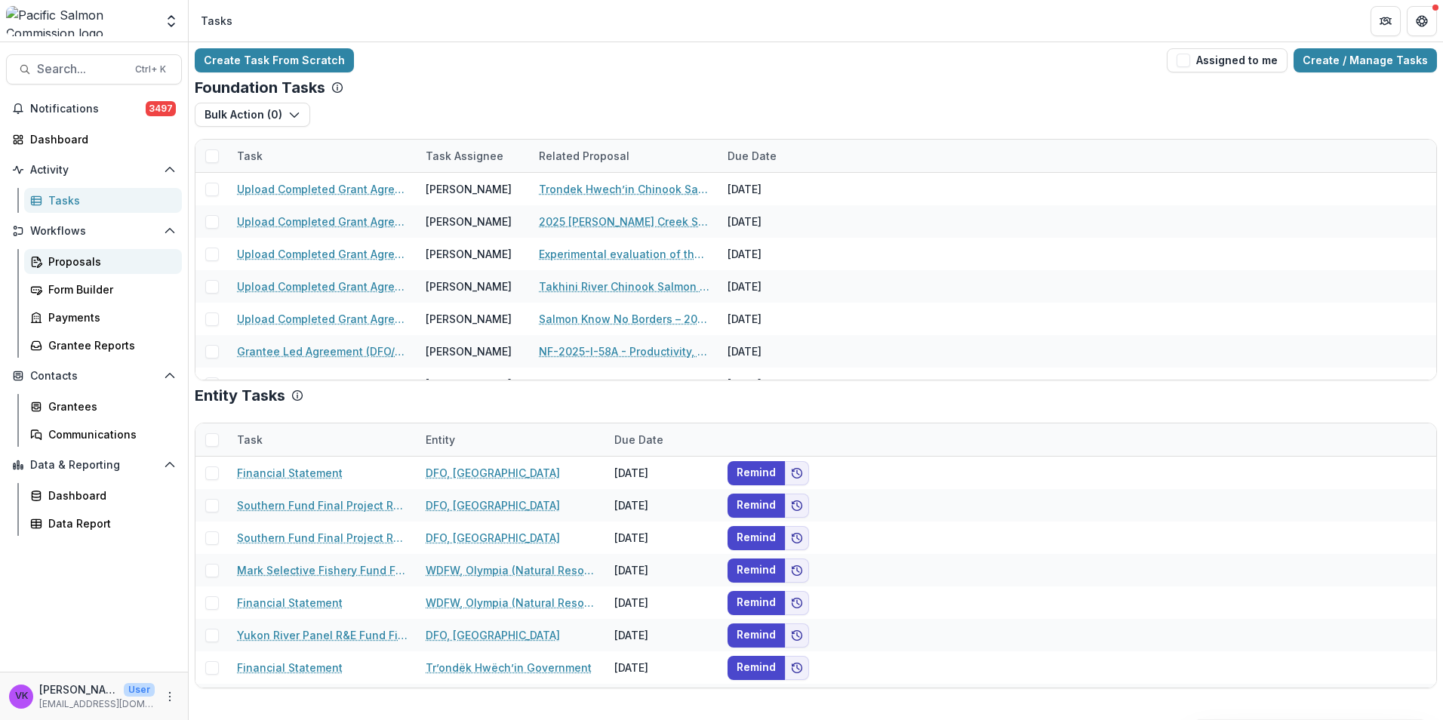
click at [81, 262] on div "Proposals" at bounding box center [108, 262] width 121 height 16
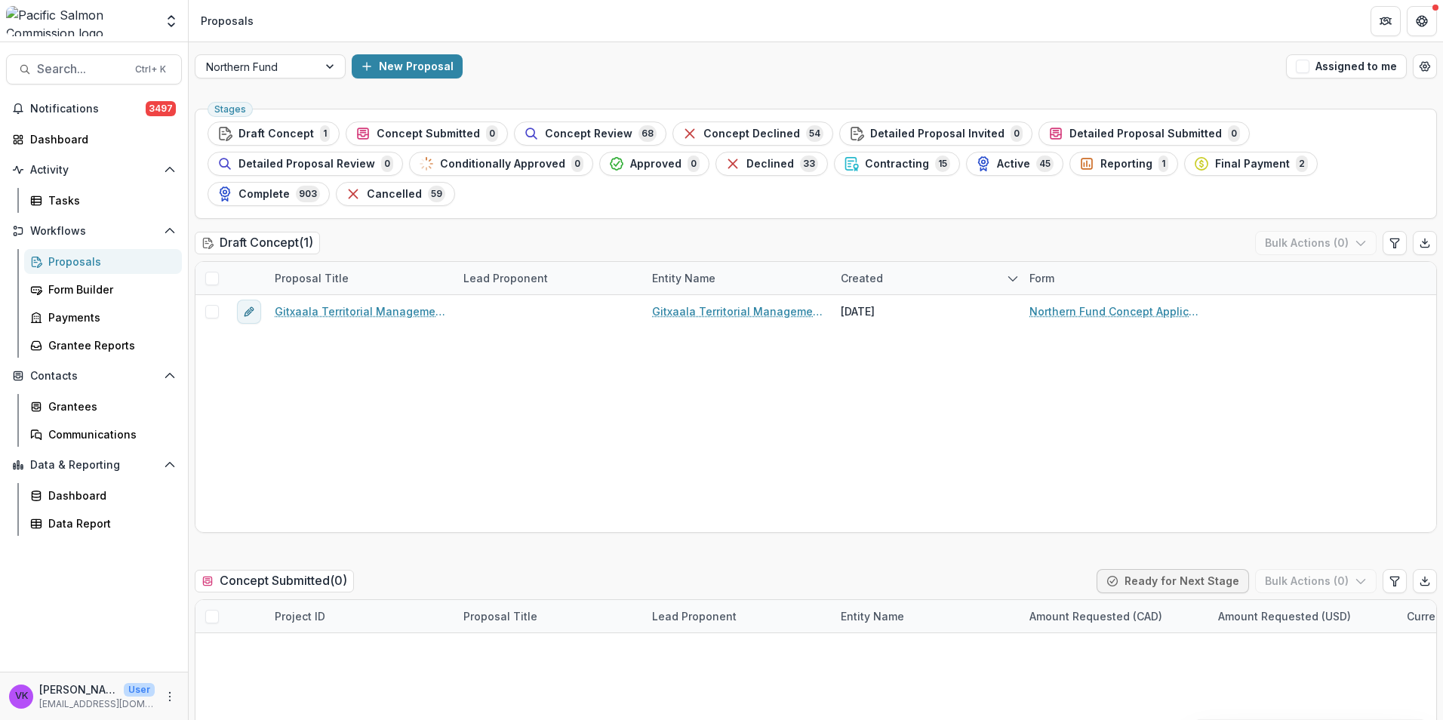
click at [66, 260] on div "Proposals" at bounding box center [108, 262] width 121 height 16
click at [325, 63] on div at bounding box center [331, 66] width 27 height 23
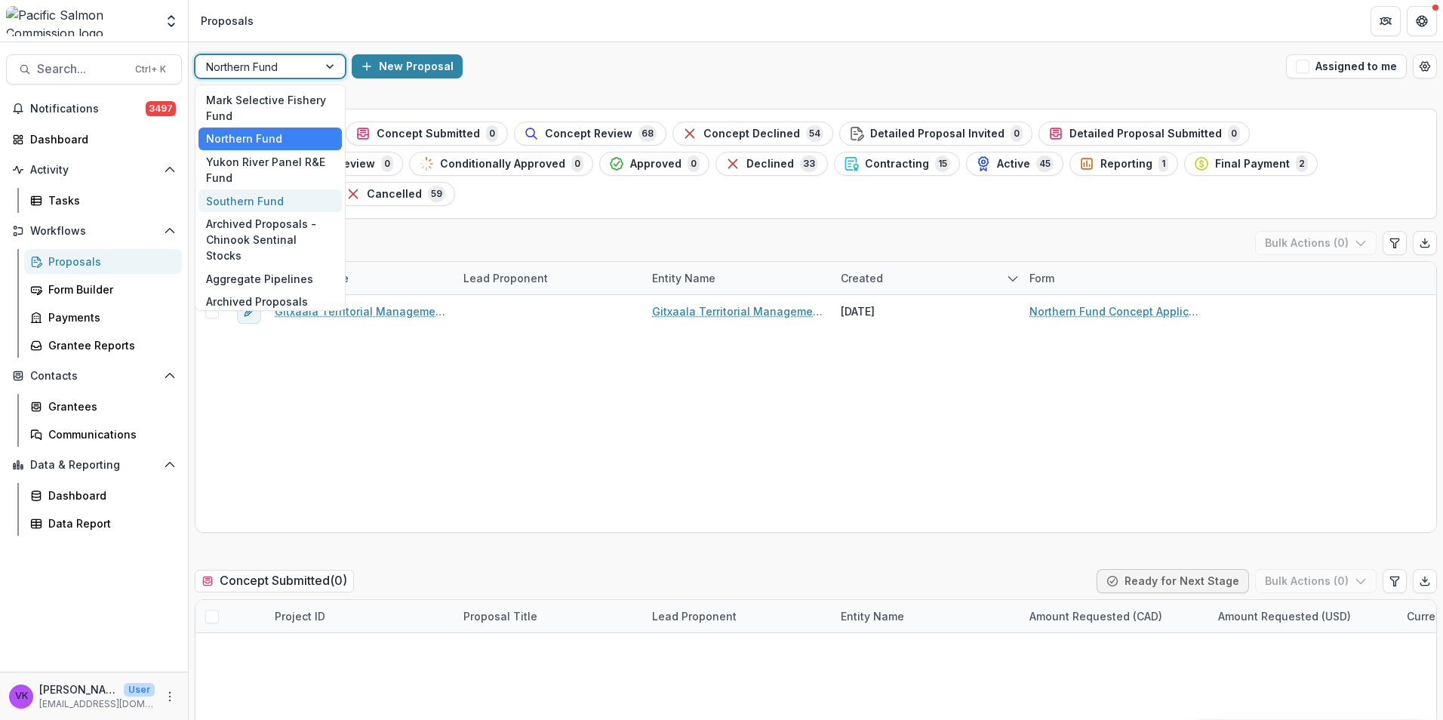
click at [279, 198] on div "Southern Fund" at bounding box center [269, 200] width 143 height 23
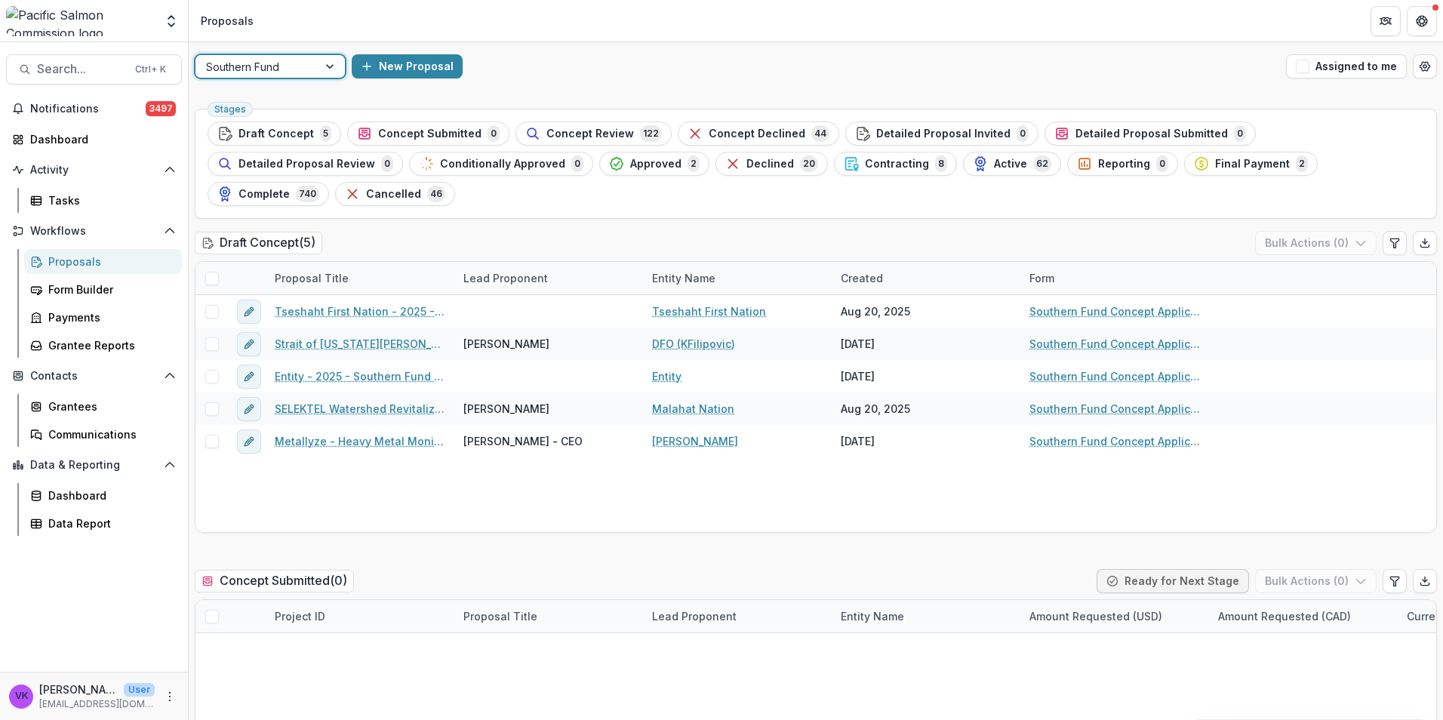
drag, startPoint x: 687, startPoint y: 169, endPoint x: 924, endPoint y: 282, distance: 261.9
click at [865, 169] on span "Contracting" at bounding box center [897, 164] width 64 height 13
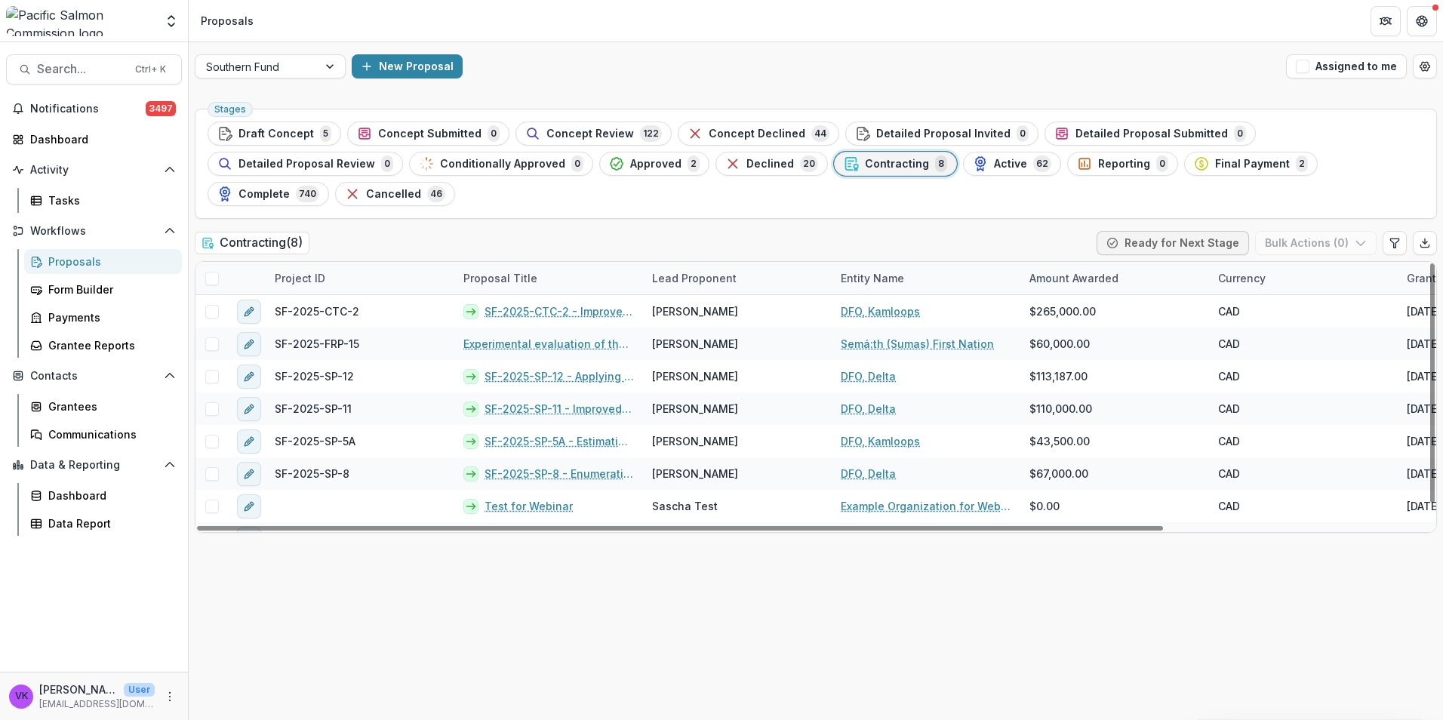
click at [363, 262] on div "Project ID" at bounding box center [360, 278] width 189 height 32
click at [390, 278] on input at bounding box center [359, 282] width 181 height 24
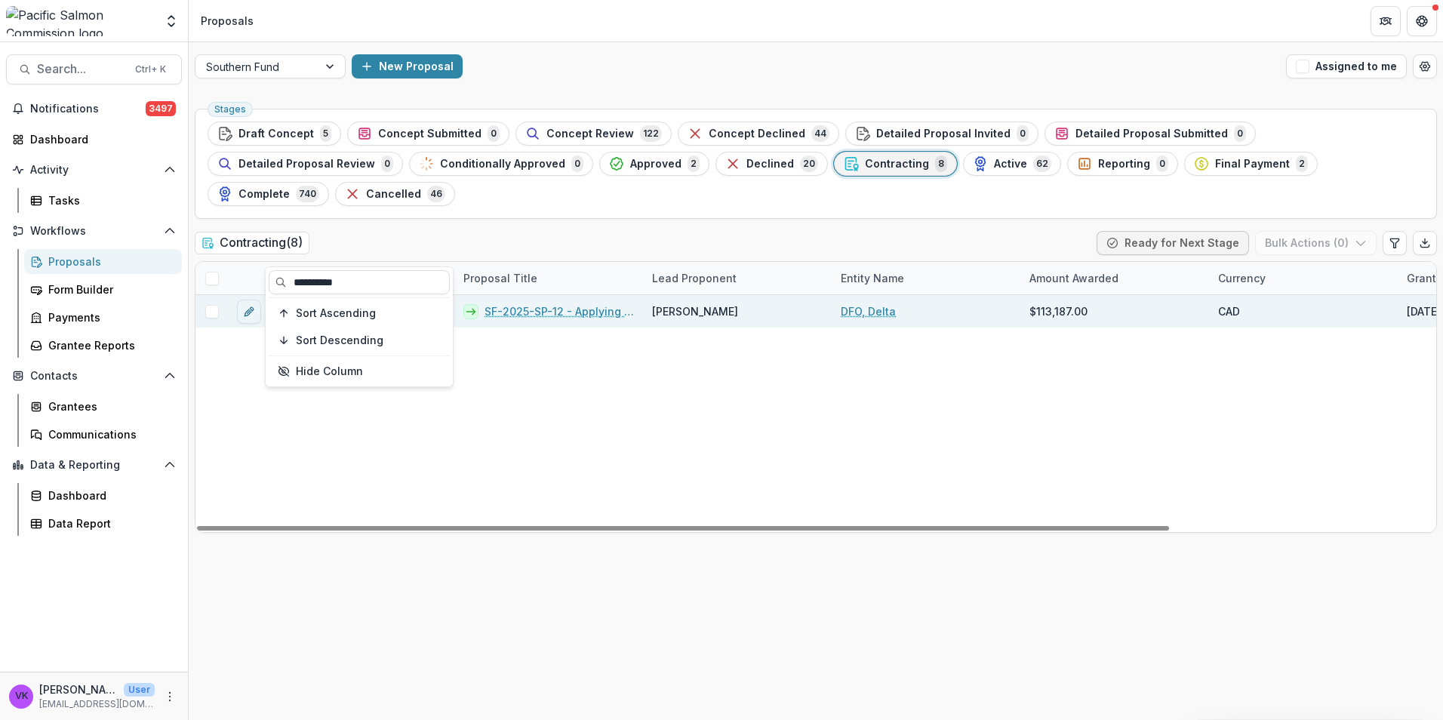
type input "**********"
click at [587, 303] on link "SF-2025-SP-12 - Applying Habitat Indicators to Fraser River Chum Salmon Ground …" at bounding box center [558, 311] width 149 height 16
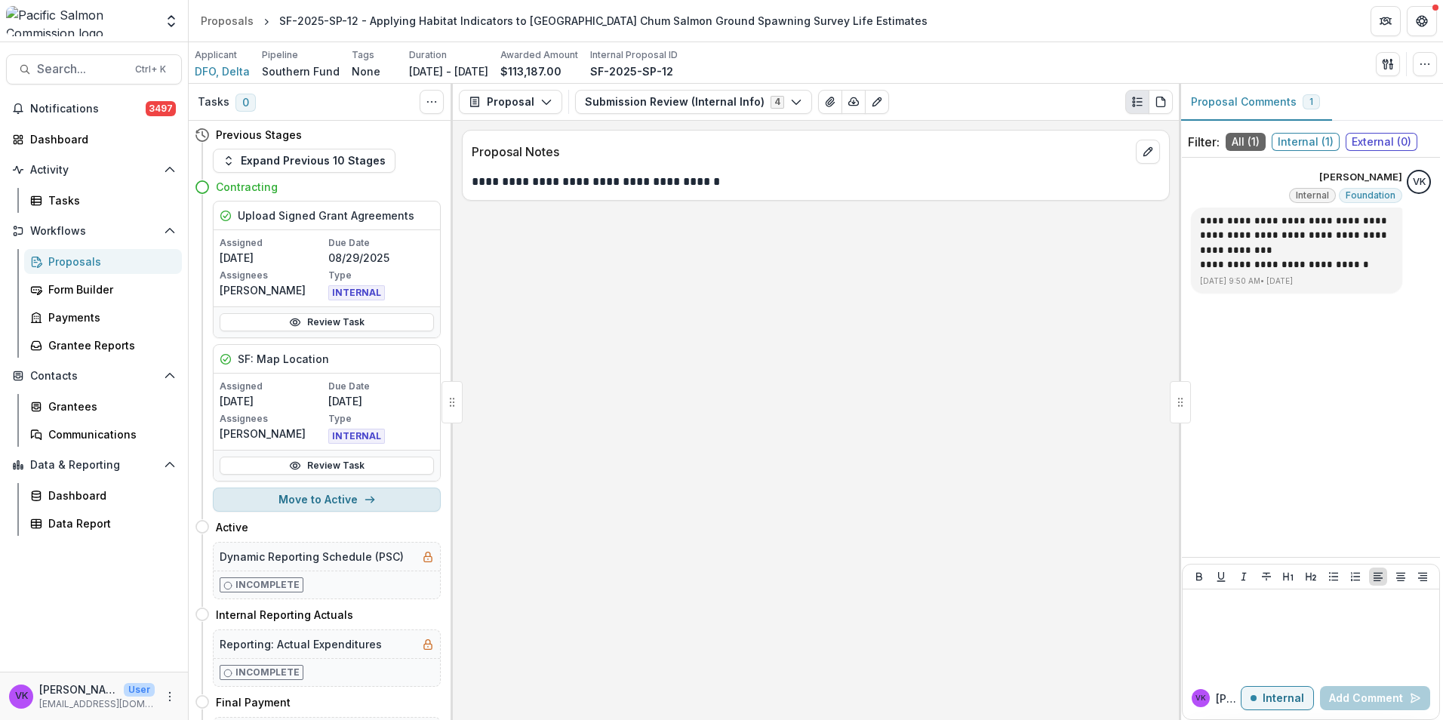
click at [336, 503] on button "Move to Active" at bounding box center [327, 500] width 228 height 24
select select "******"
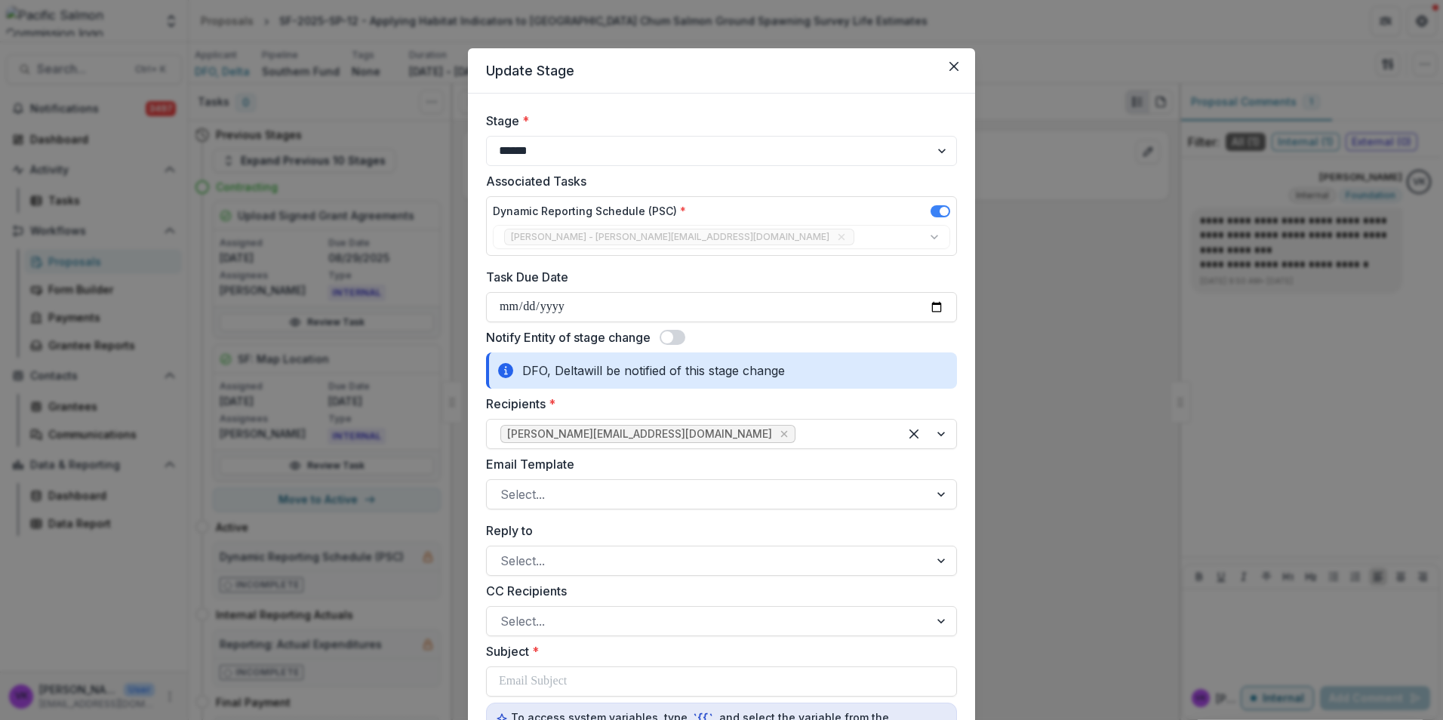
click at [678, 337] on span at bounding box center [673, 337] width 26 height 15
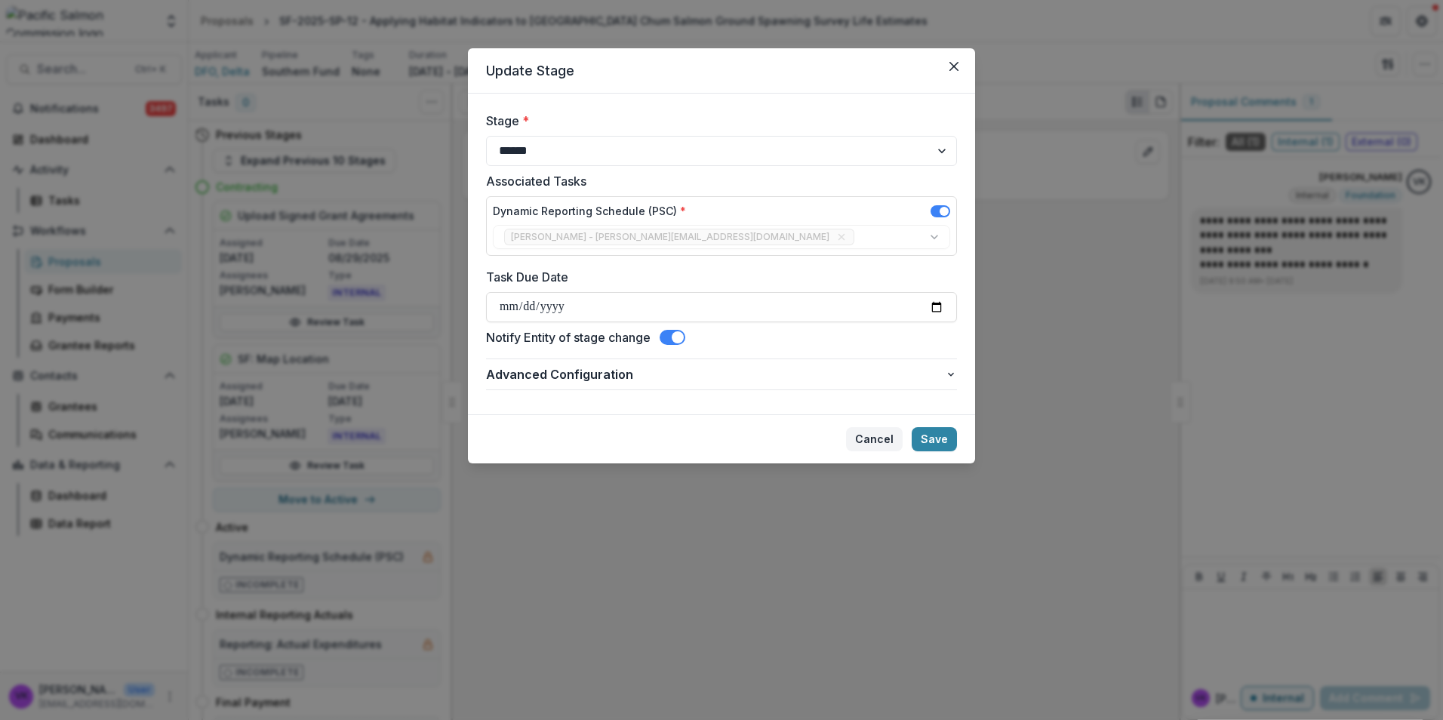
click at [879, 443] on button "Cancel" at bounding box center [874, 439] width 57 height 24
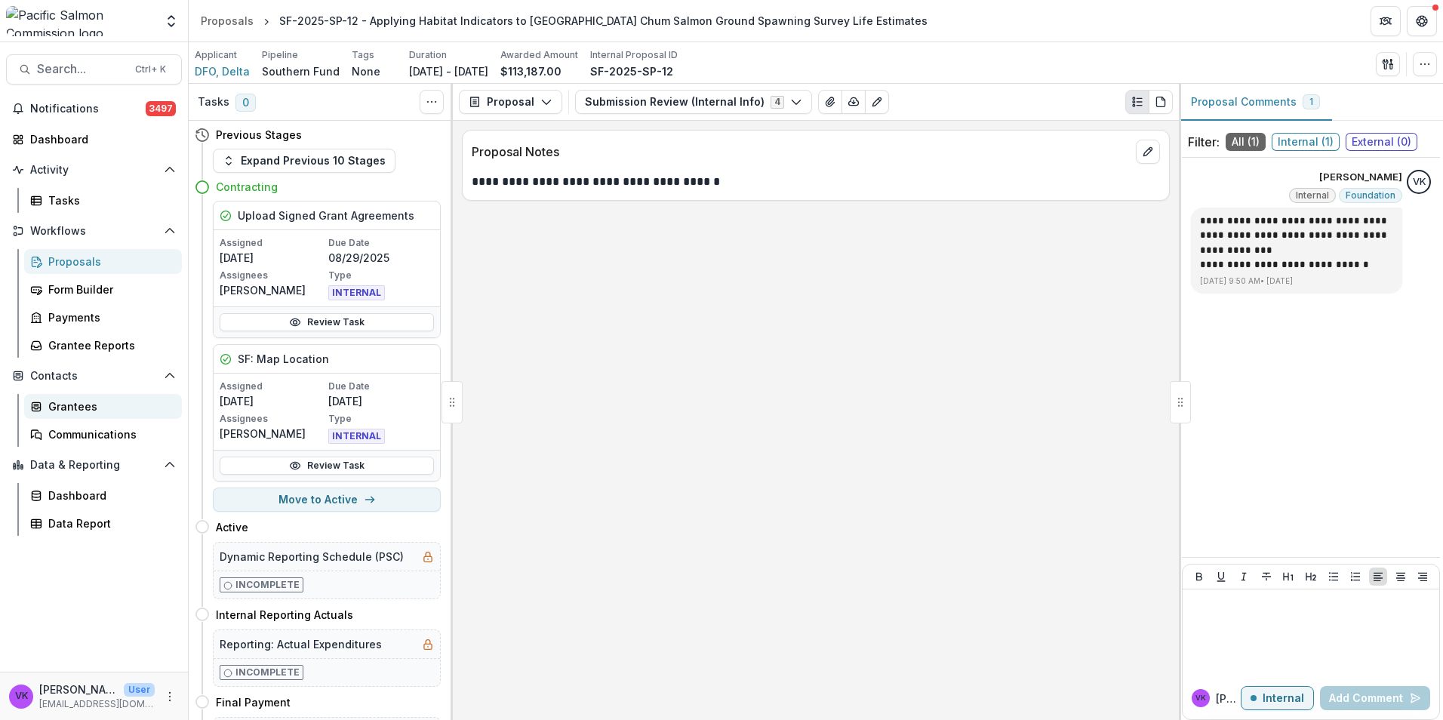
click at [103, 404] on div "Grantees" at bounding box center [108, 406] width 121 height 16
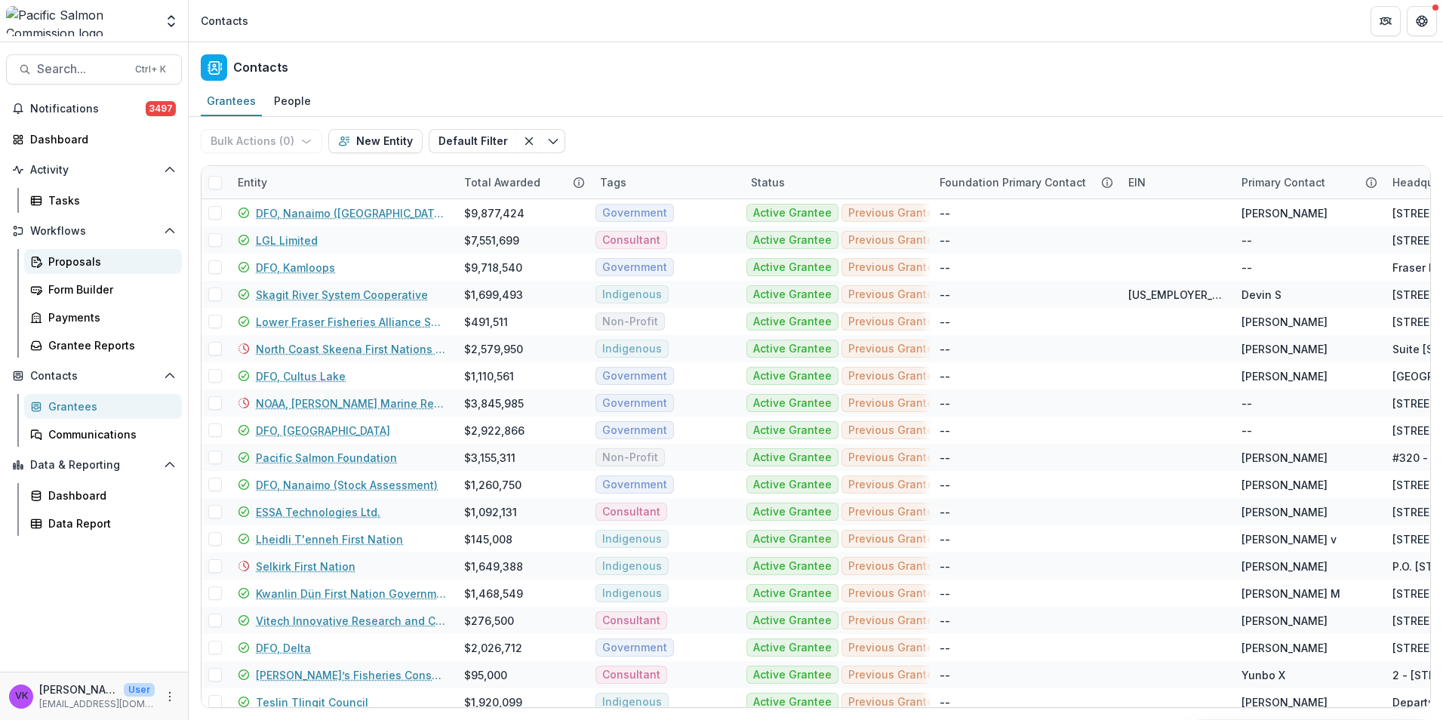
drag, startPoint x: 75, startPoint y: 263, endPoint x: 84, endPoint y: 273, distance: 13.9
click at [75, 265] on div "Proposals" at bounding box center [108, 262] width 121 height 16
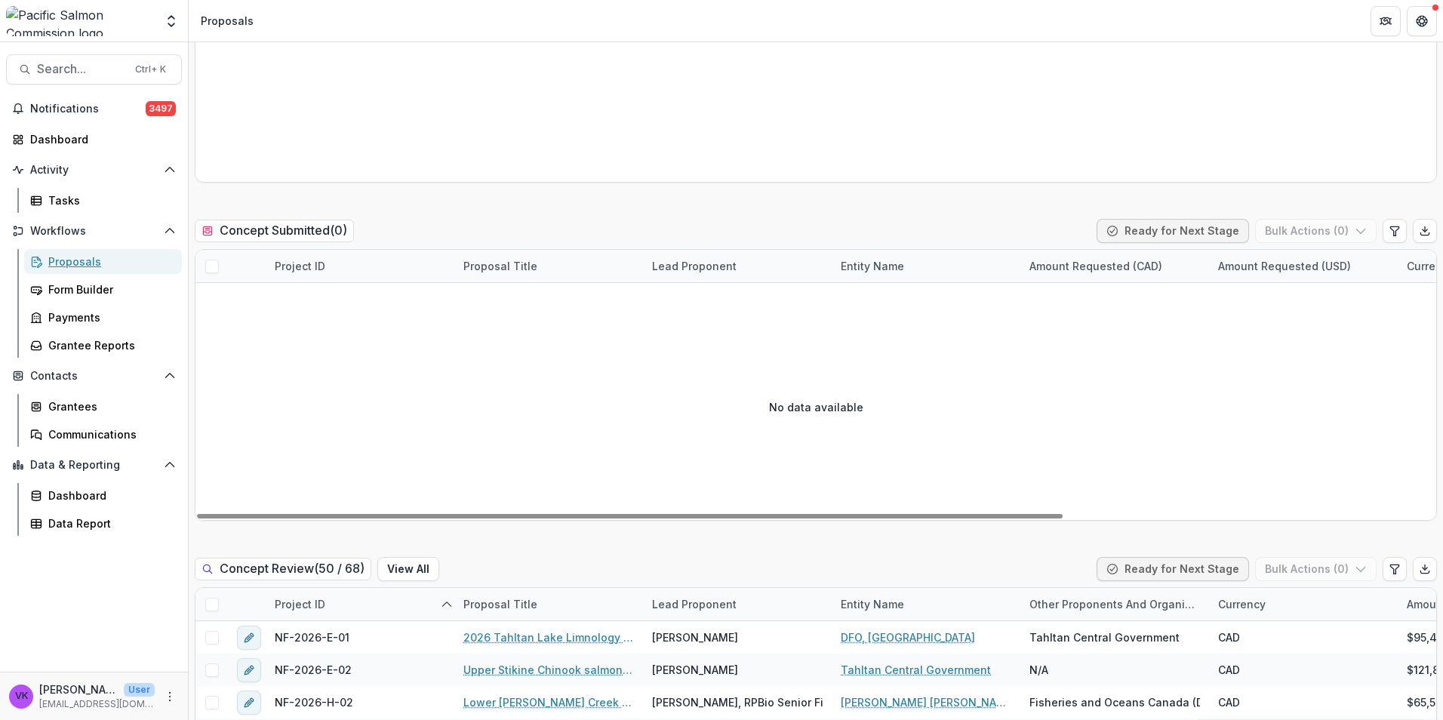
scroll to position [453, 0]
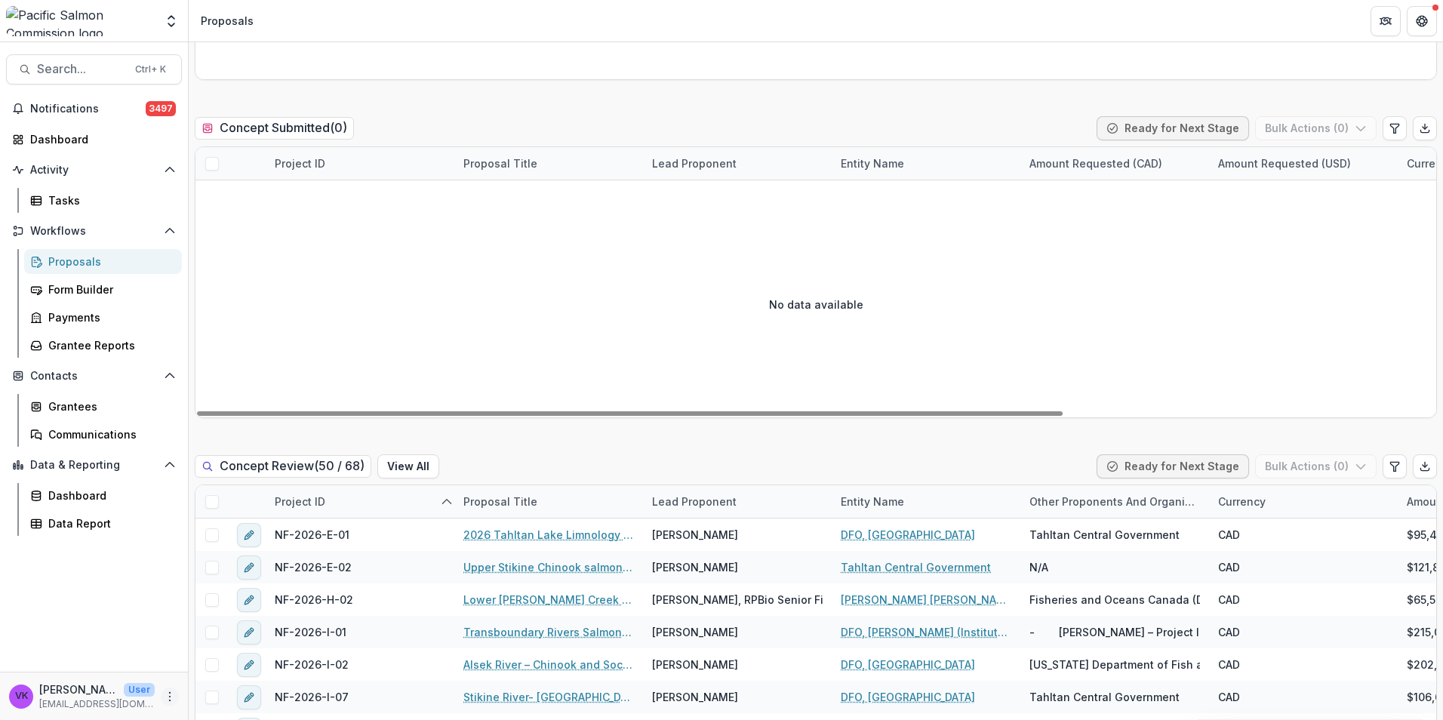
click at [172, 698] on icon "More" at bounding box center [170, 697] width 12 height 12
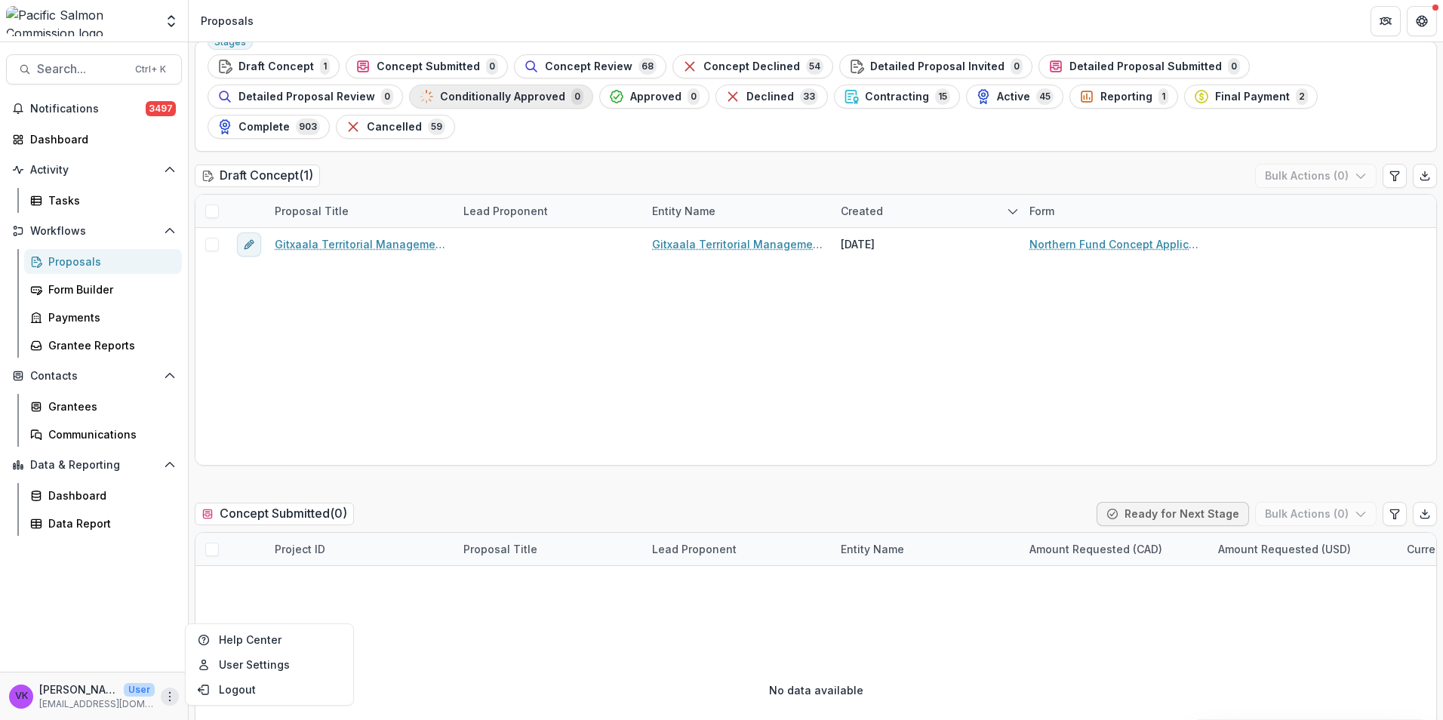
scroll to position [0, 0]
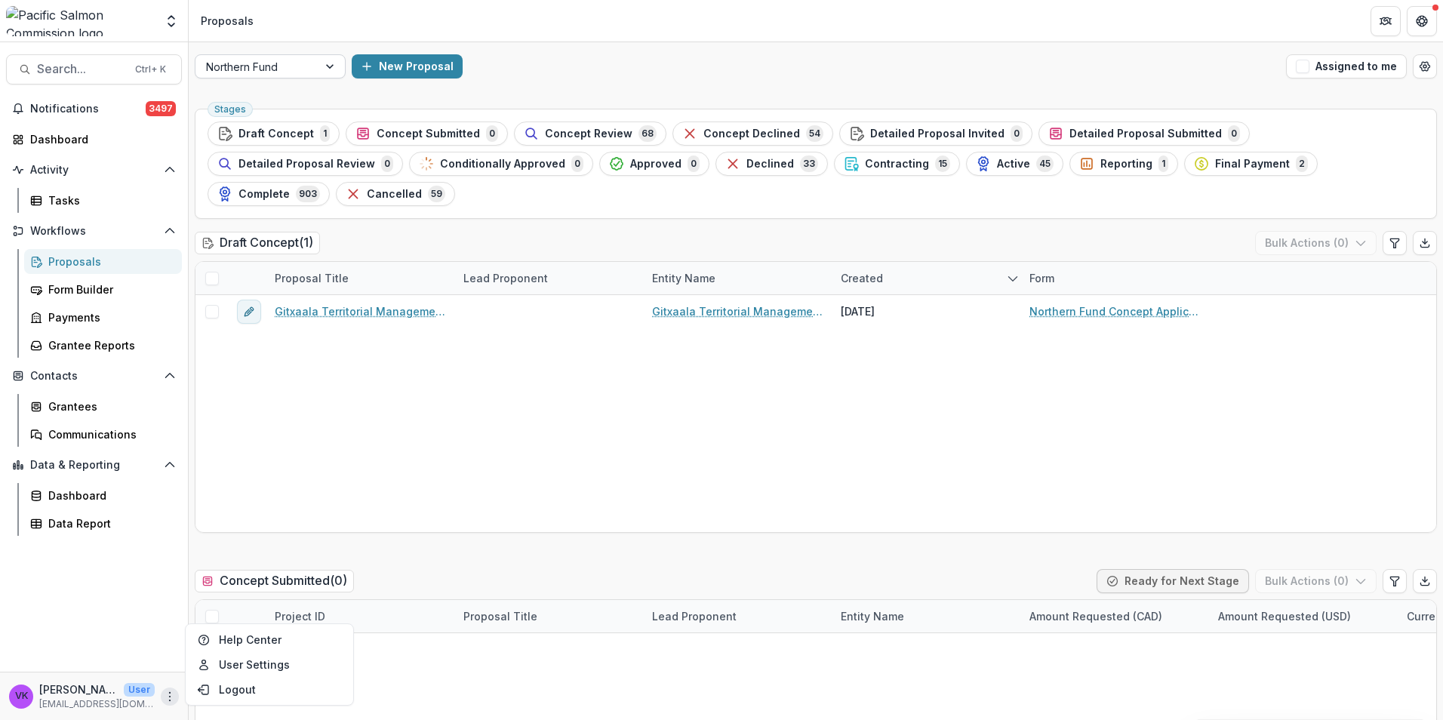
click at [327, 64] on div at bounding box center [331, 66] width 27 height 23
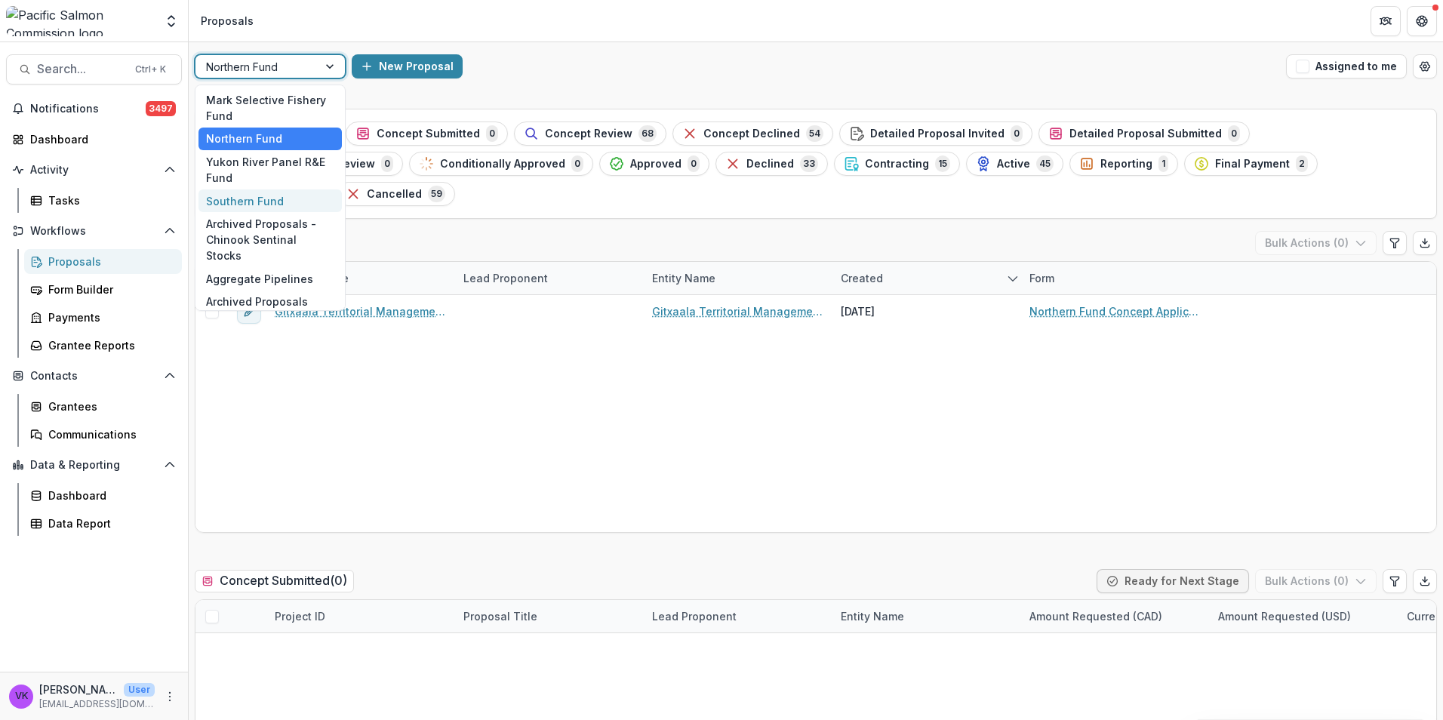
click at [260, 197] on div "Southern Fund" at bounding box center [269, 200] width 143 height 23
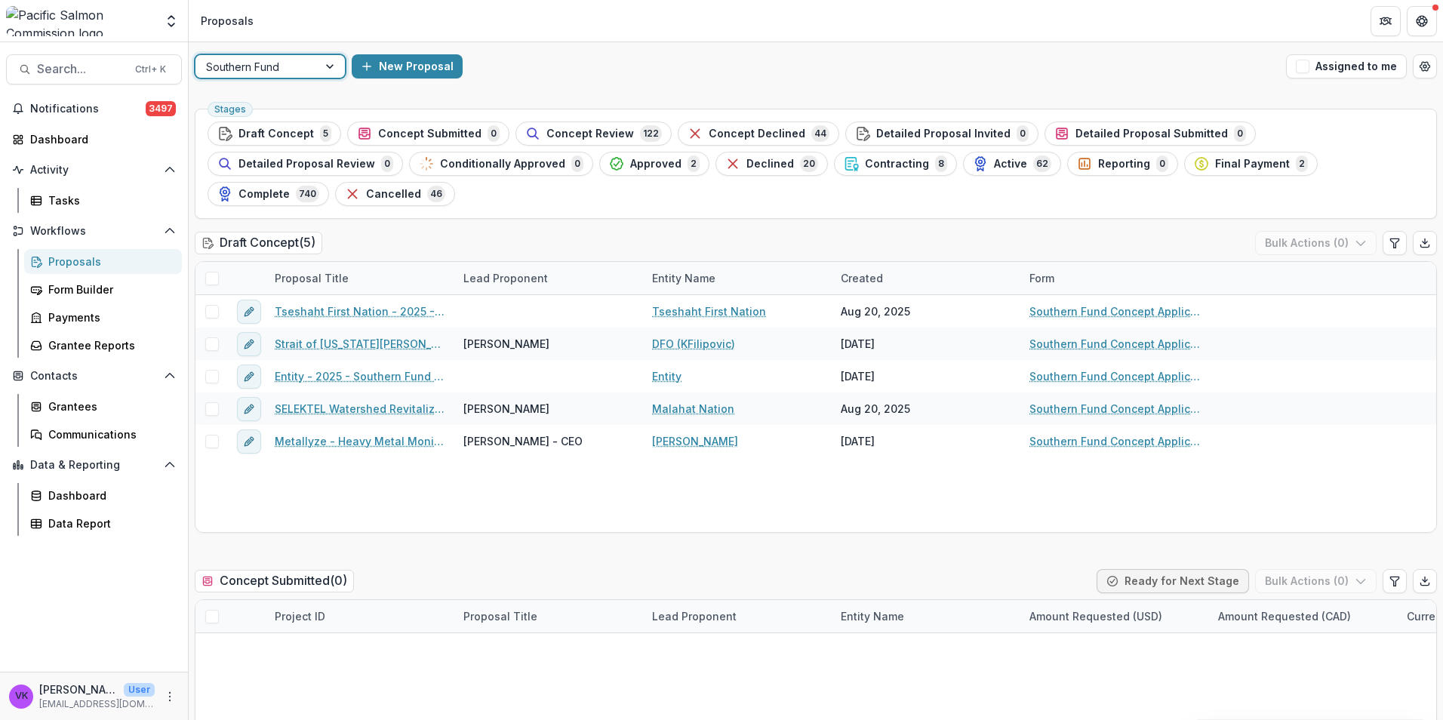
click at [865, 165] on span "Contracting" at bounding box center [897, 164] width 64 height 13
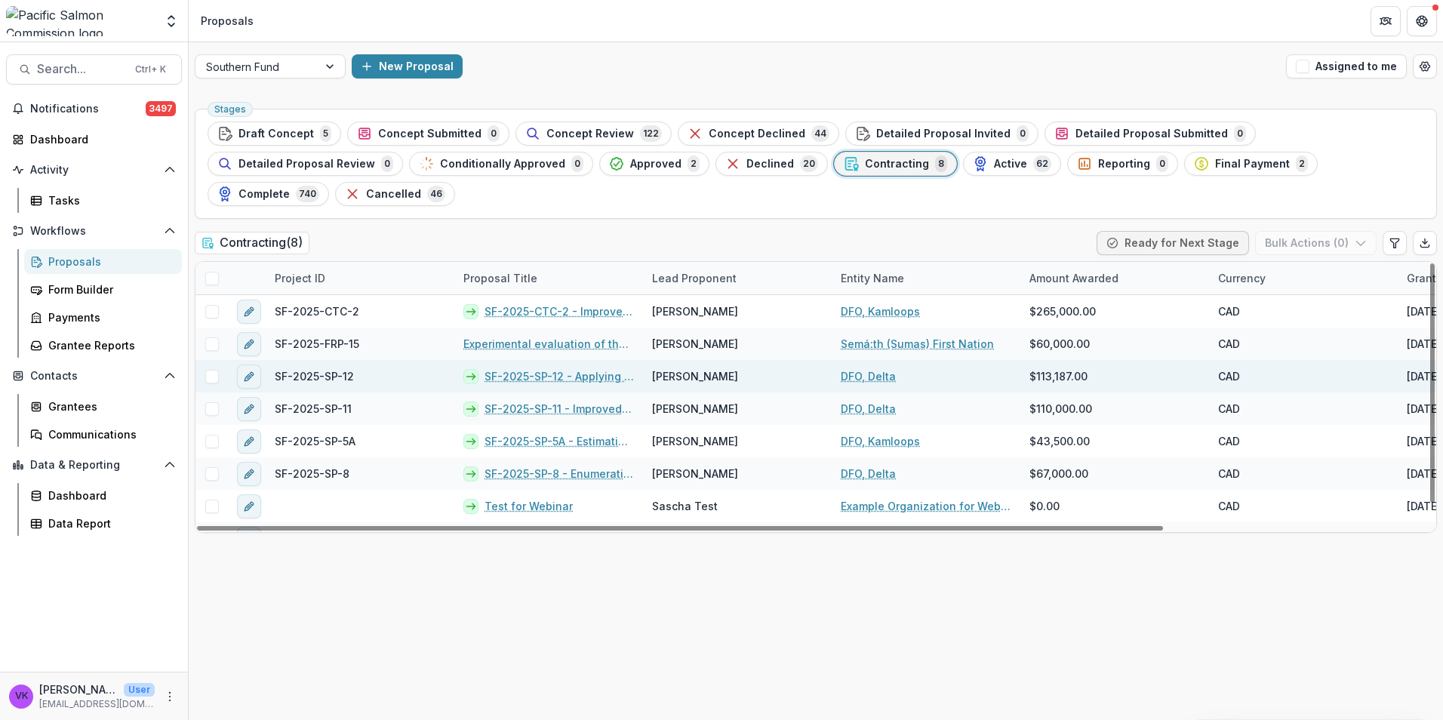
click at [536, 368] on link "SF-2025-SP-12 - Applying Habitat Indicators to Fraser River Chum Salmon Ground …" at bounding box center [558, 376] width 149 height 16
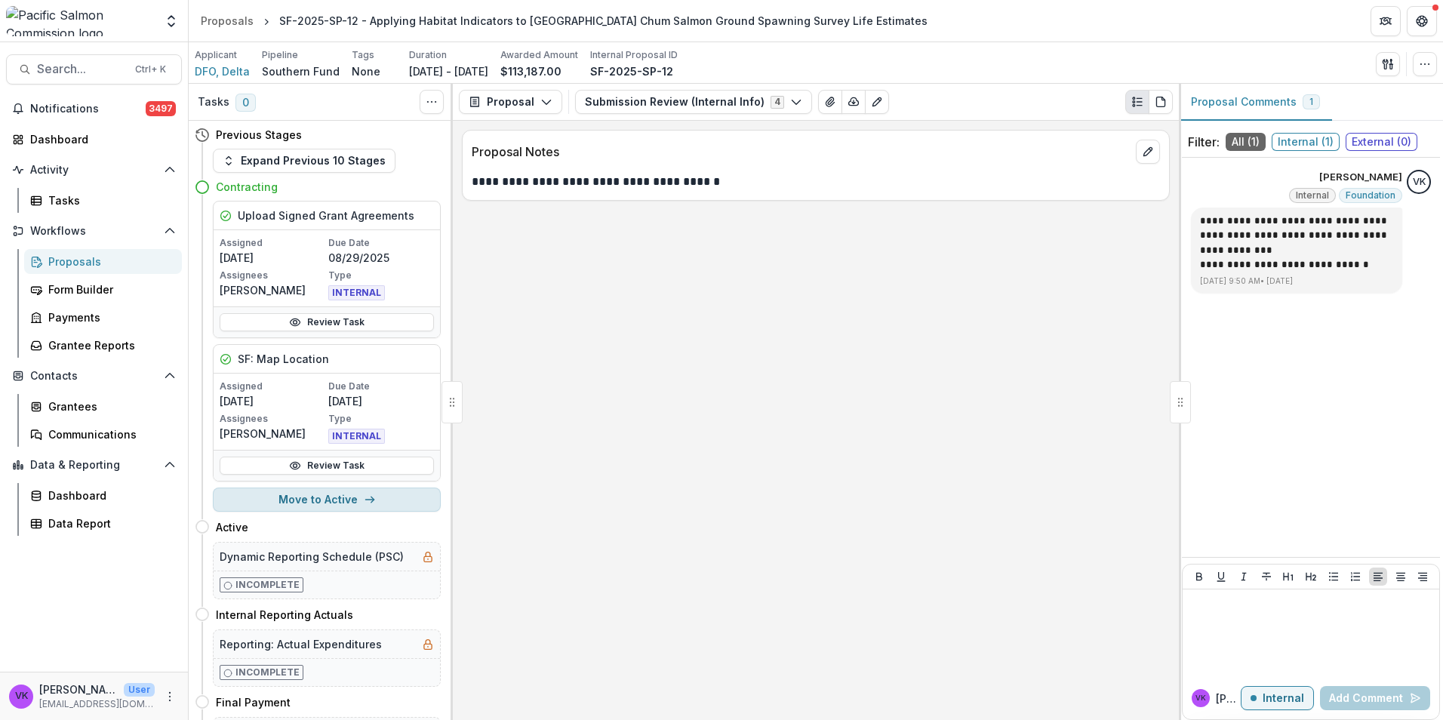
click at [305, 497] on button "Move to Active" at bounding box center [327, 500] width 228 height 24
select select "******"
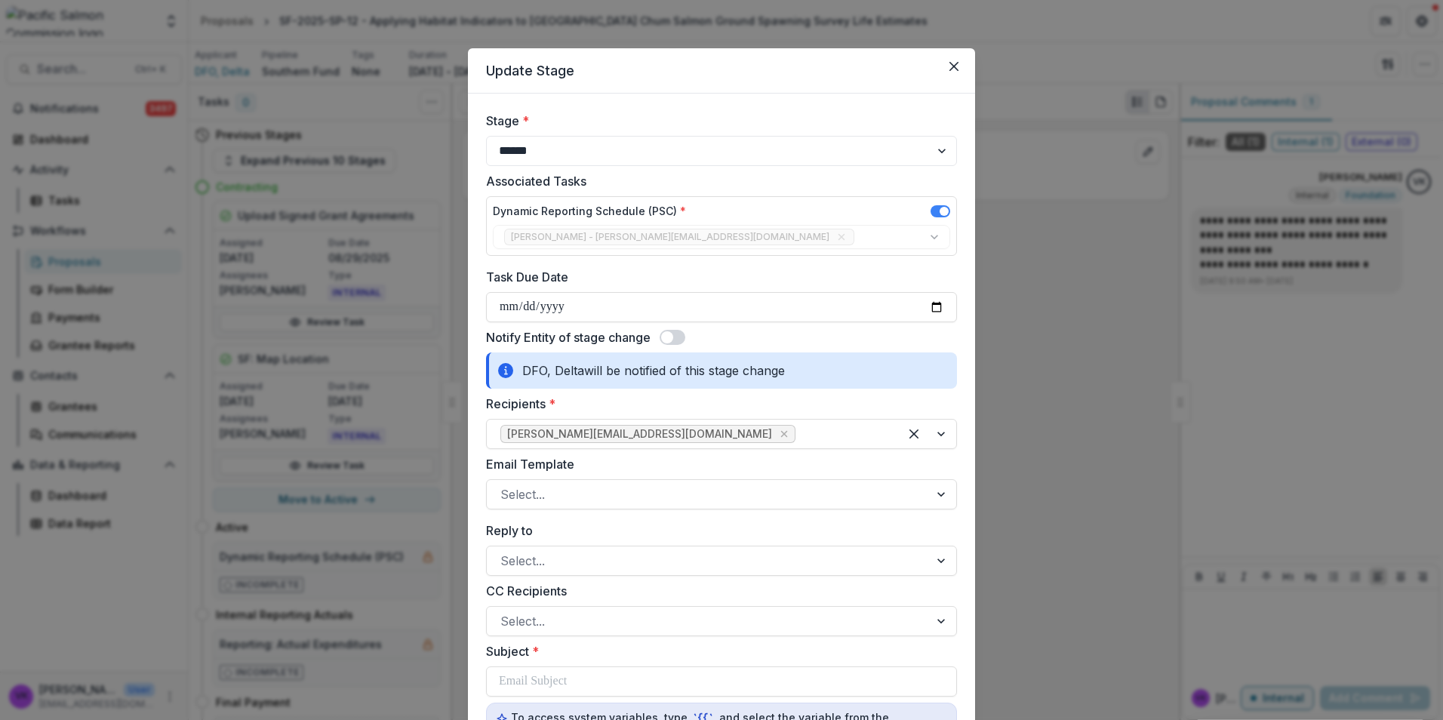
click at [678, 338] on span at bounding box center [673, 337] width 26 height 15
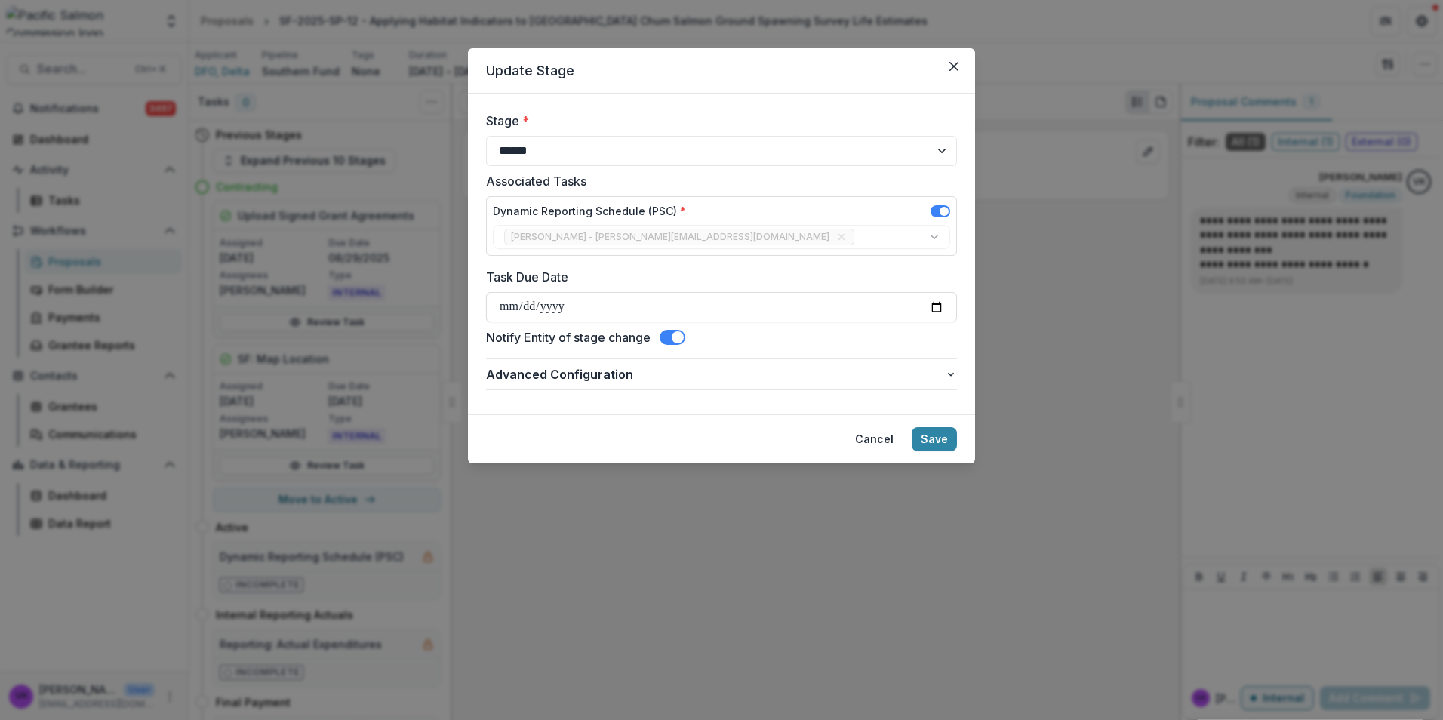
drag, startPoint x: 945, startPoint y: 441, endPoint x: 1158, endPoint y: 567, distance: 248.0
click at [945, 442] on button "Save" at bounding box center [934, 439] width 45 height 24
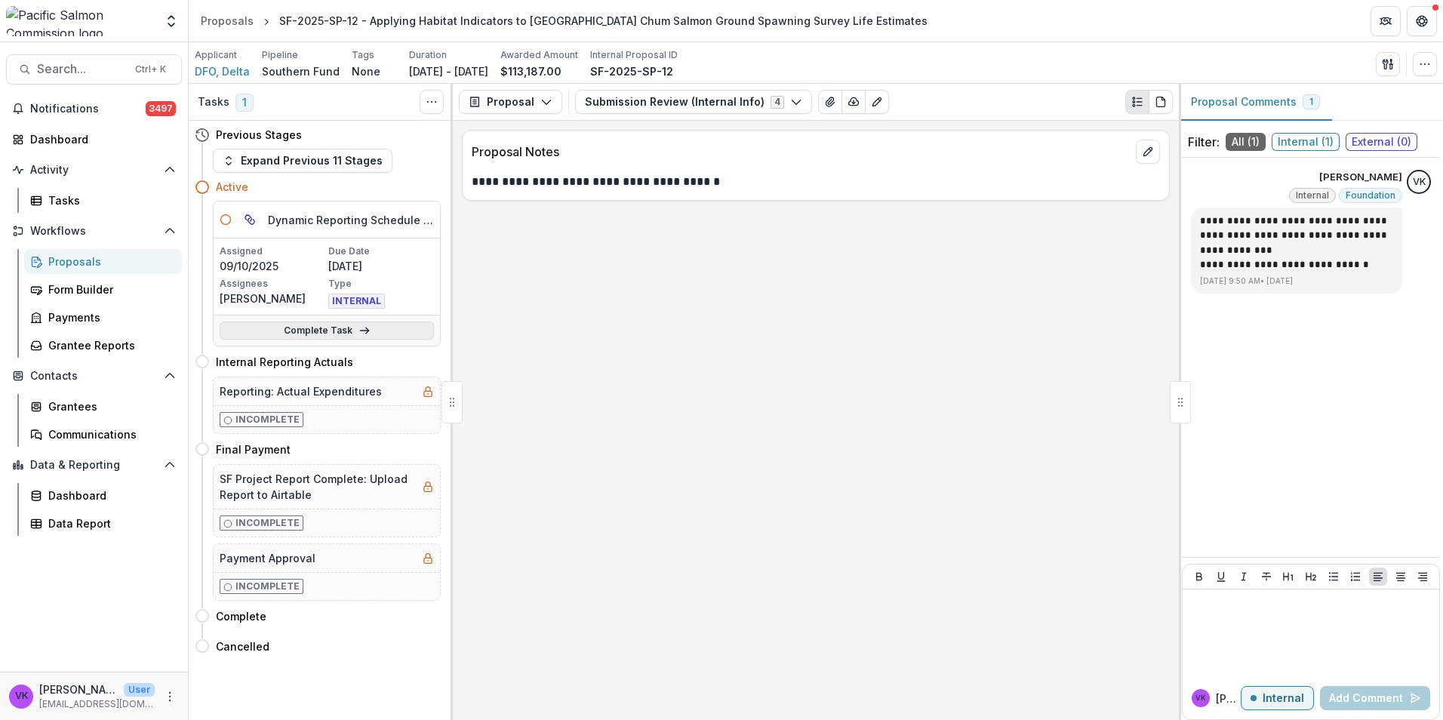
click at [352, 331] on link "Complete Task" at bounding box center [327, 330] width 214 height 18
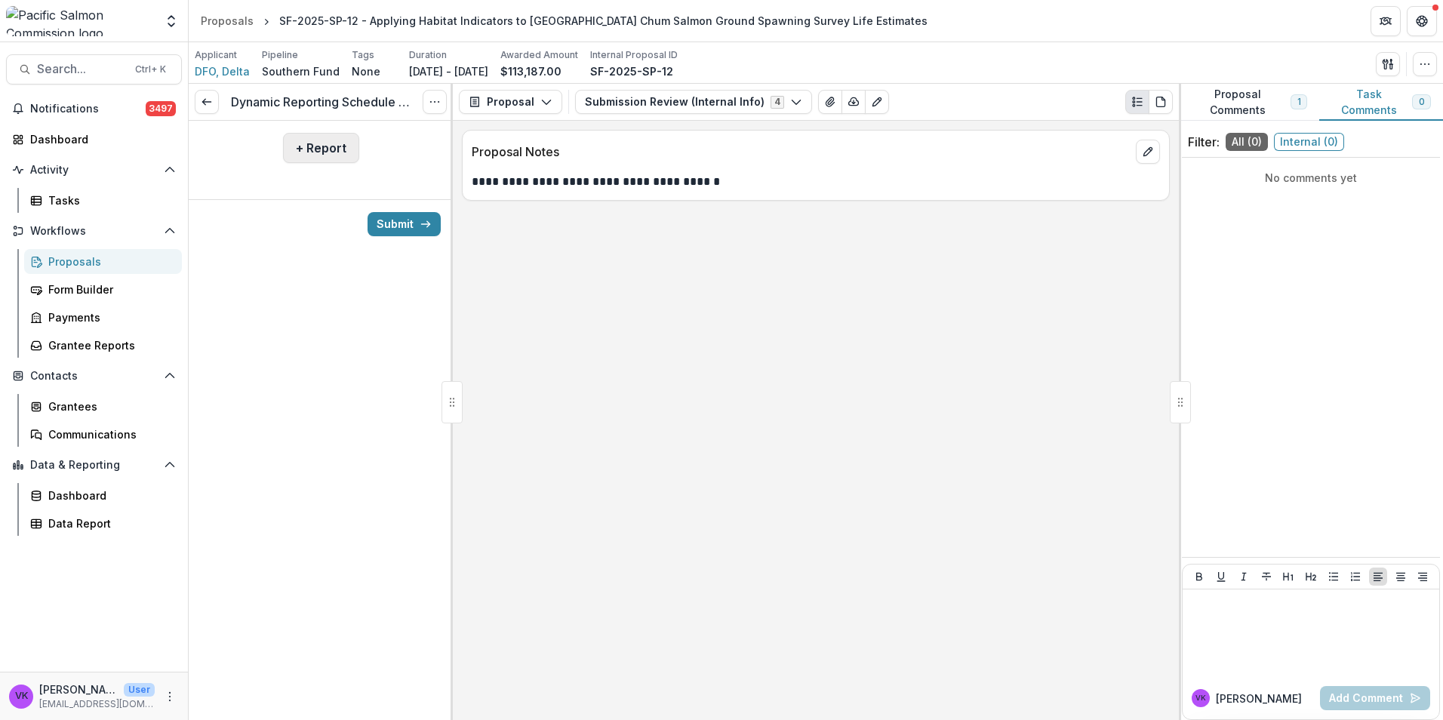
click at [344, 152] on button "+ Report" at bounding box center [321, 148] width 76 height 30
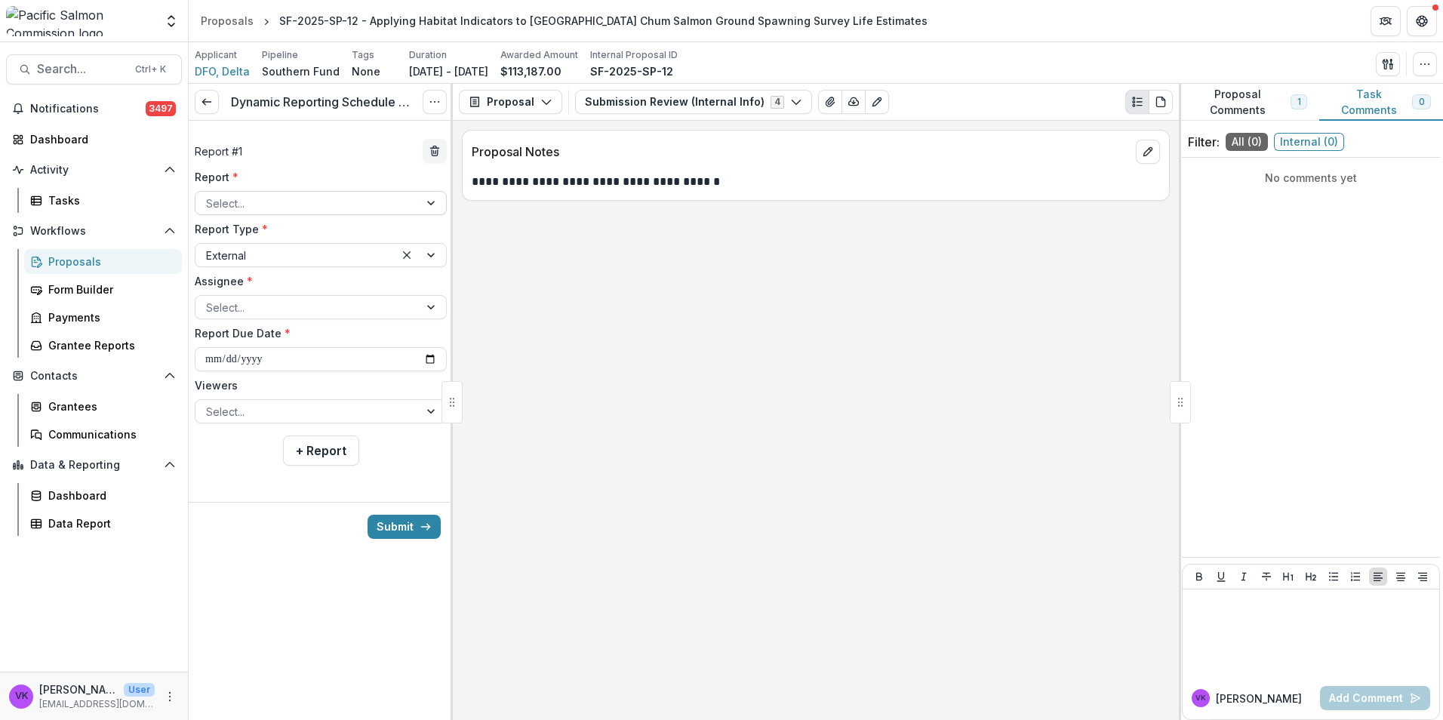
click at [408, 200] on div "Select..." at bounding box center [306, 203] width 223 height 22
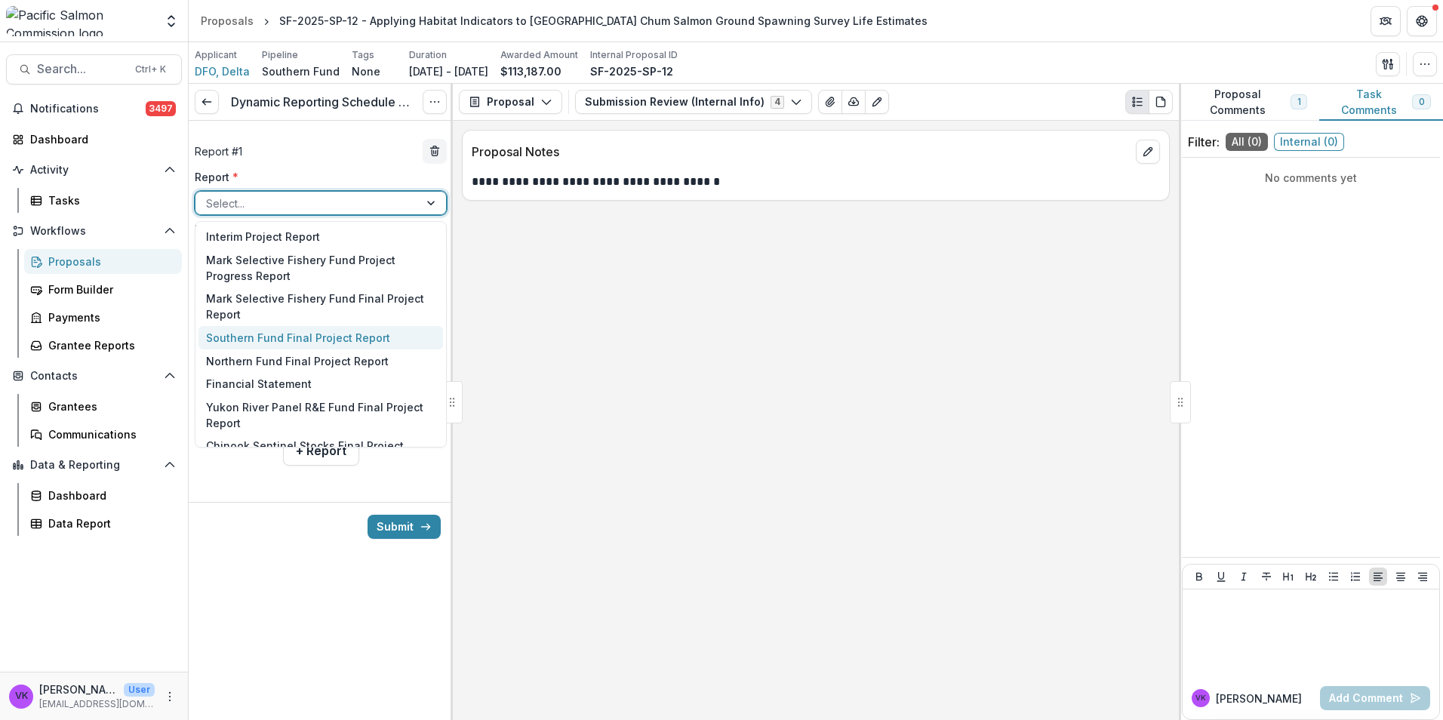
drag, startPoint x: 324, startPoint y: 340, endPoint x: 360, endPoint y: 349, distance: 37.3
click at [324, 339] on div "Southern Fund Final Project Report" at bounding box center [320, 337] width 245 height 23
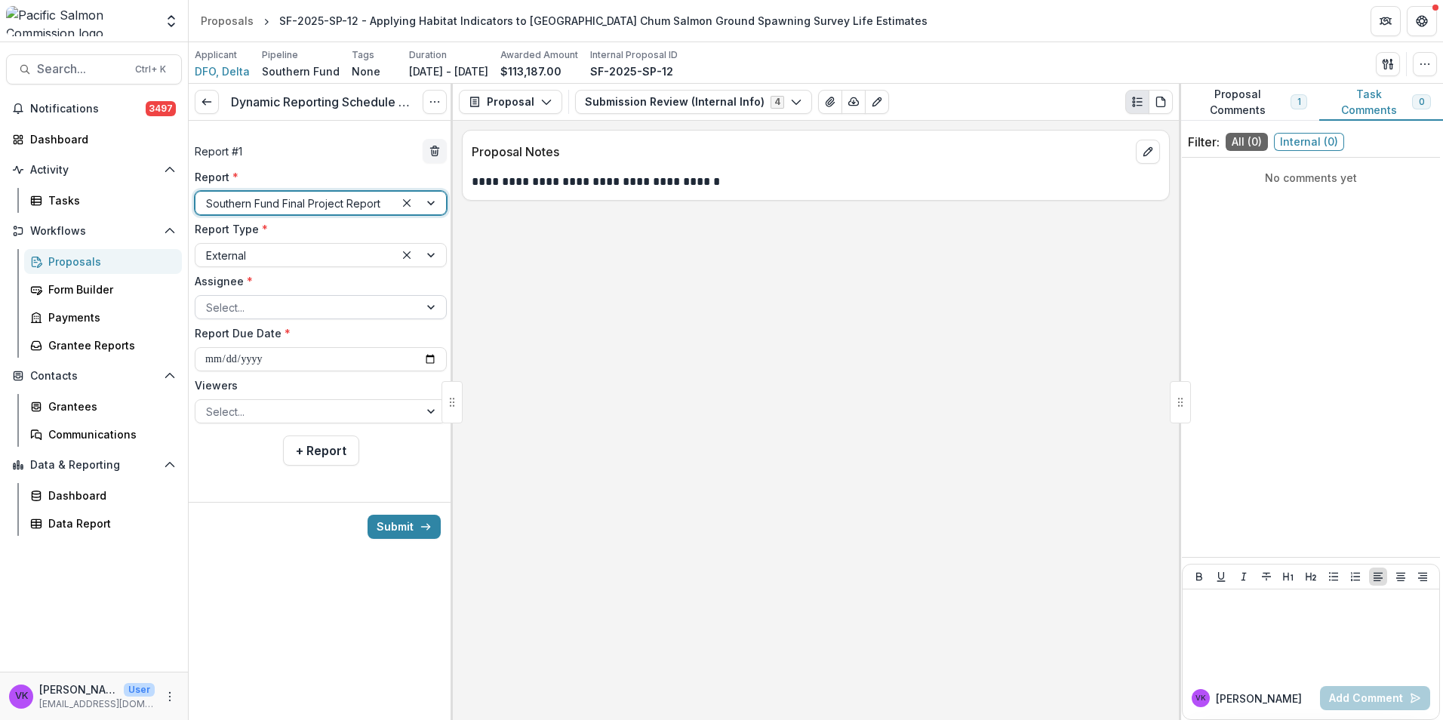
click at [430, 313] on div at bounding box center [432, 307] width 27 height 23
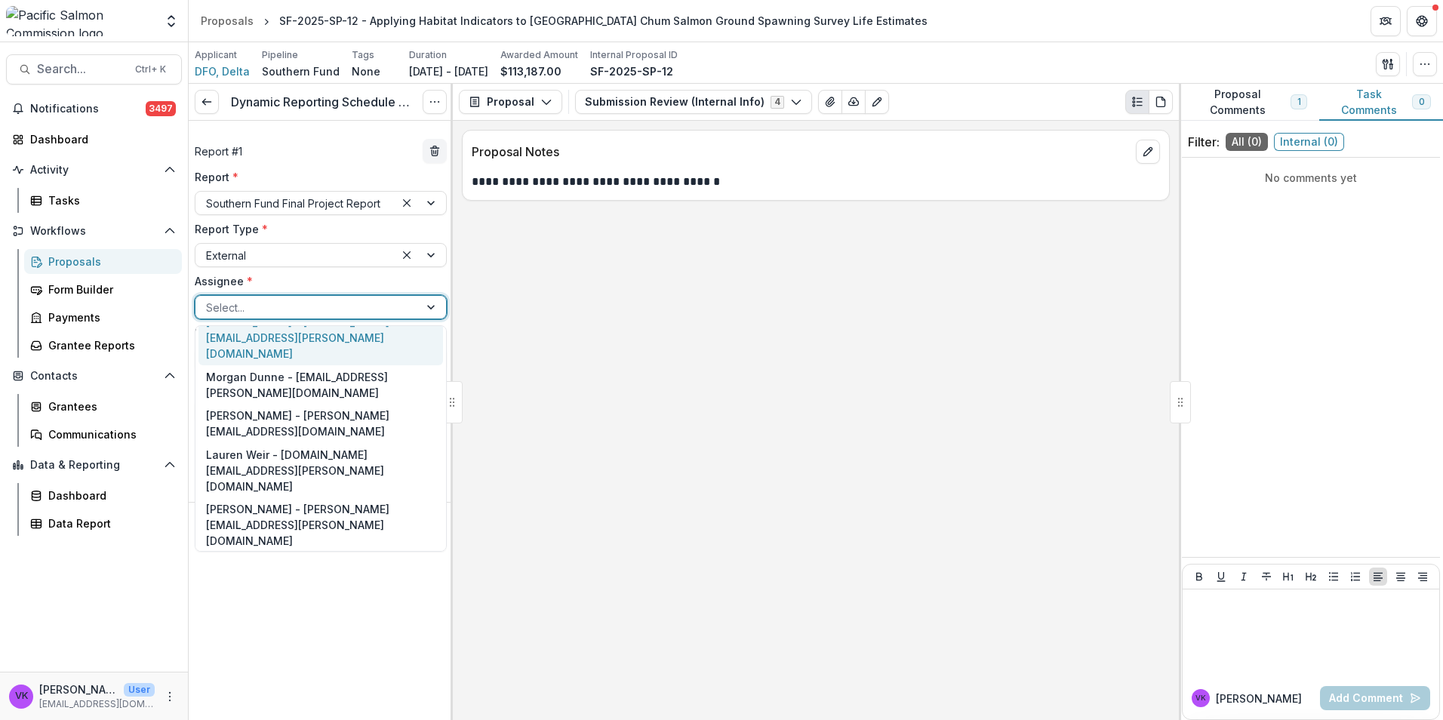
scroll to position [247, 0]
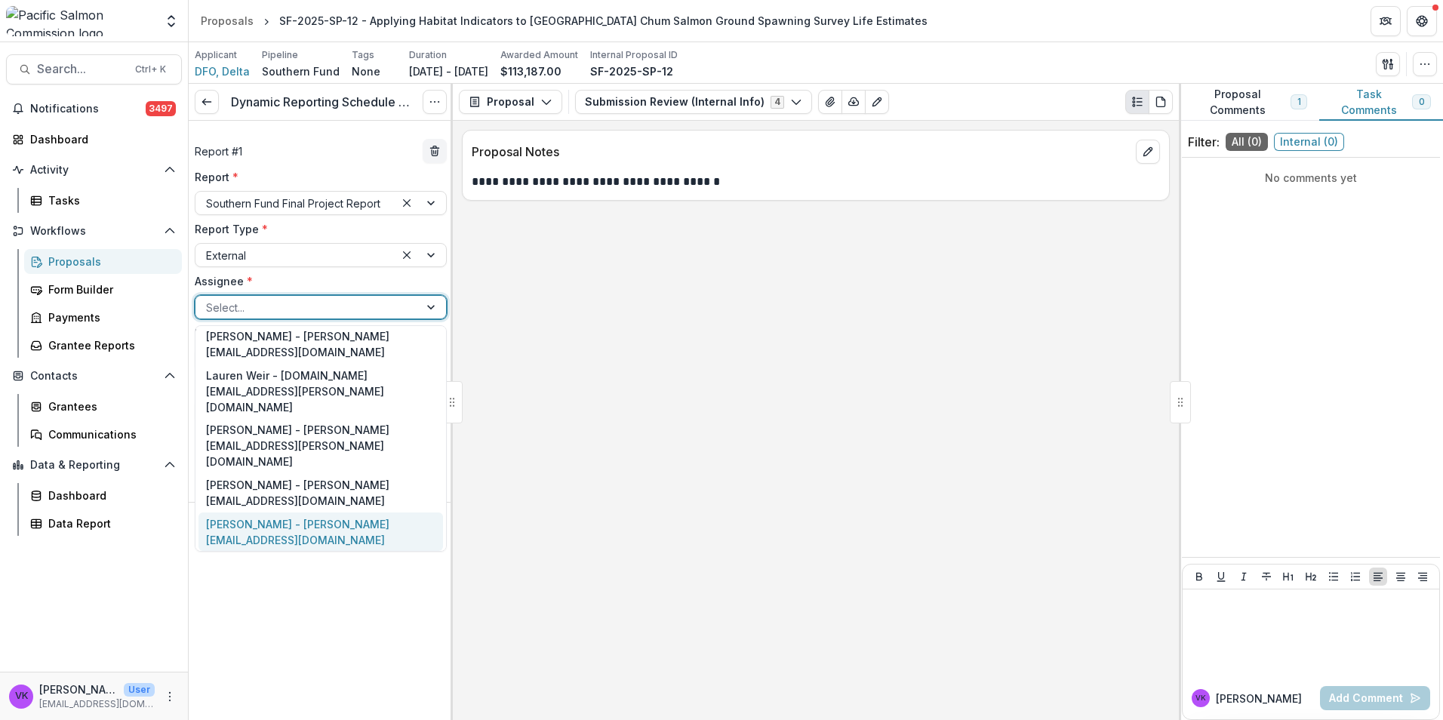
click at [339, 512] on div "Catarina Wor - catarina.wor@dfo-mpo.gc.ca" at bounding box center [320, 531] width 245 height 39
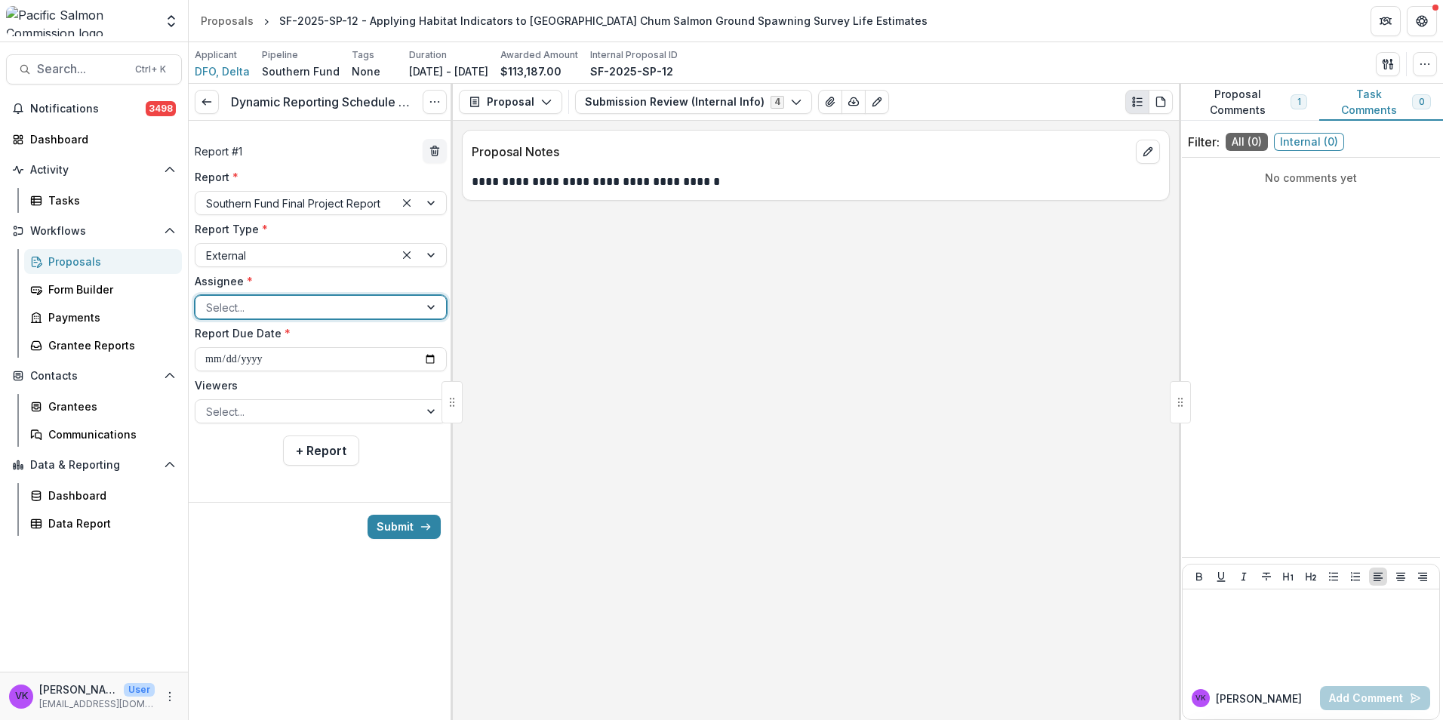
click at [426, 304] on div at bounding box center [432, 307] width 27 height 23
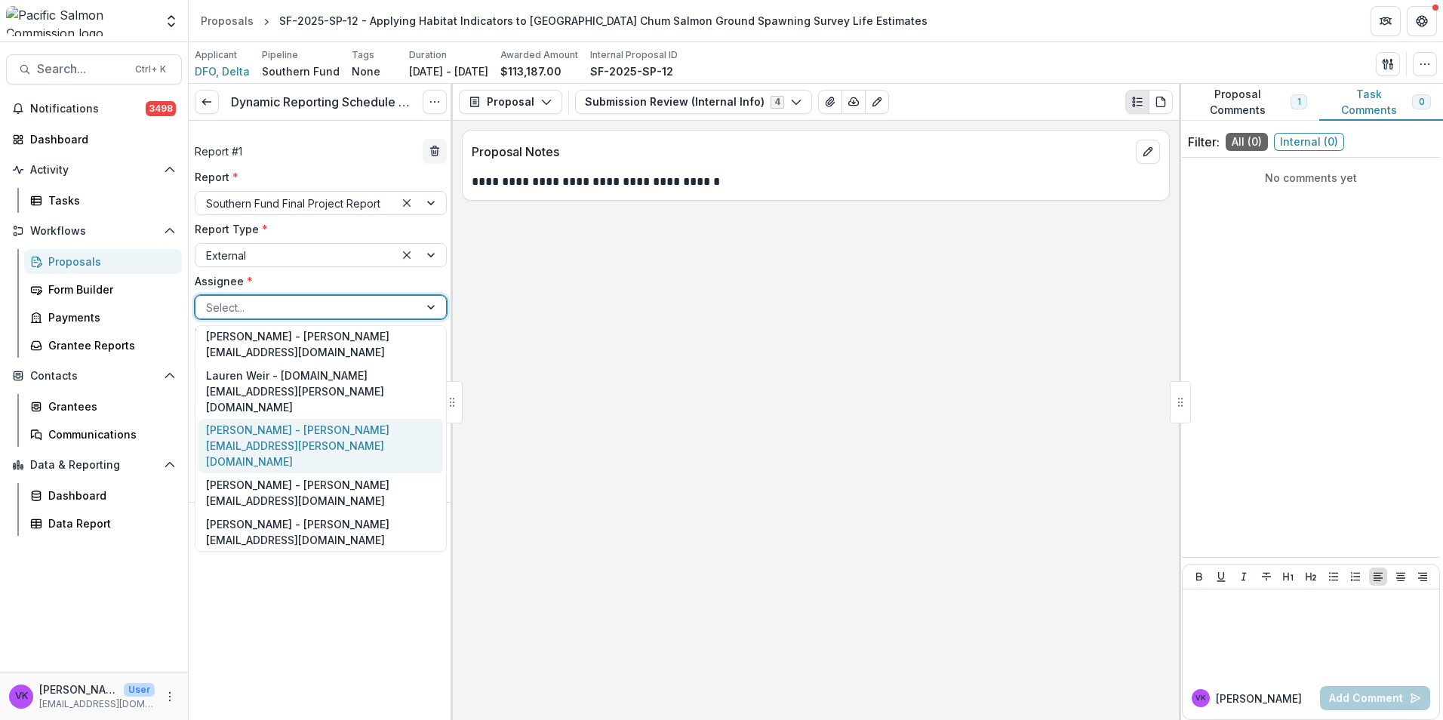
click at [267, 419] on div "Matthew Townsend - matthew.townsend@dfo-mpo.gc.ca" at bounding box center [320, 446] width 245 height 55
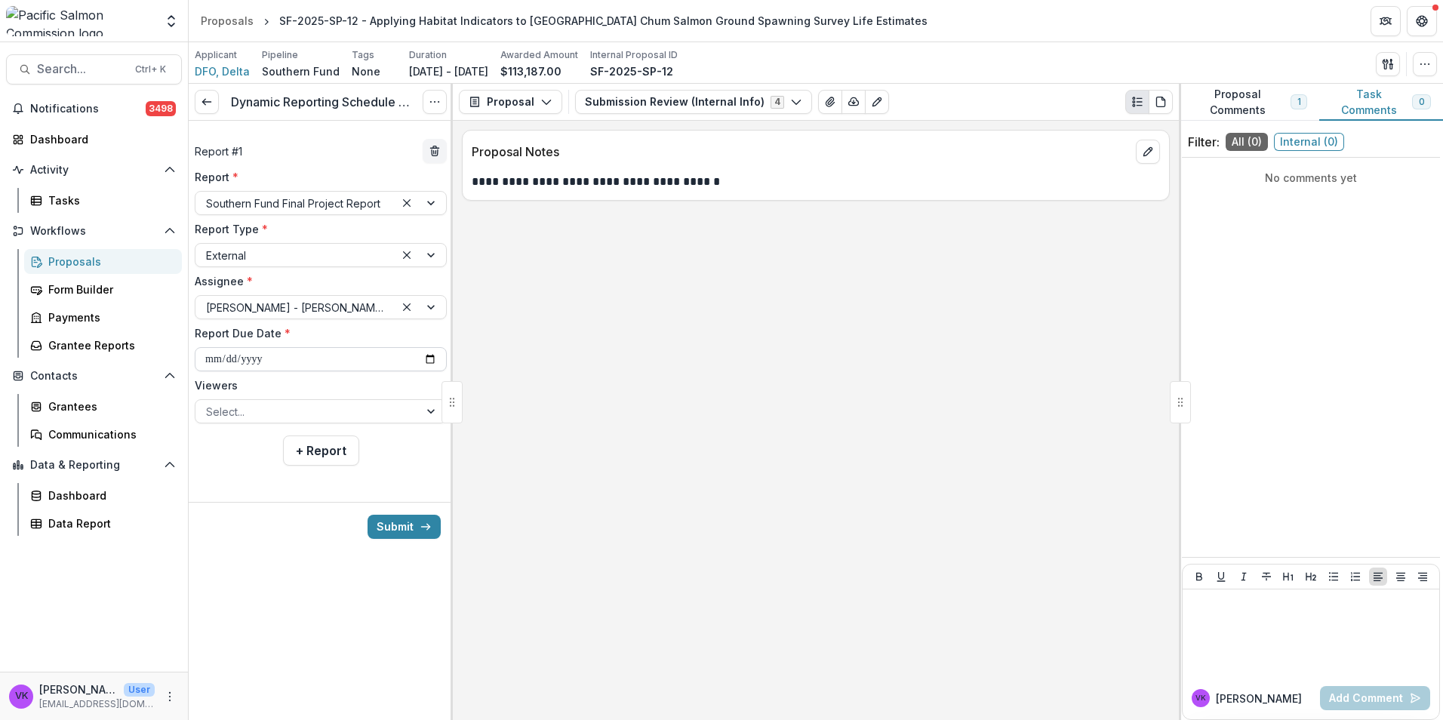
click at [427, 360] on input "**********" at bounding box center [321, 359] width 252 height 24
type input "**********"
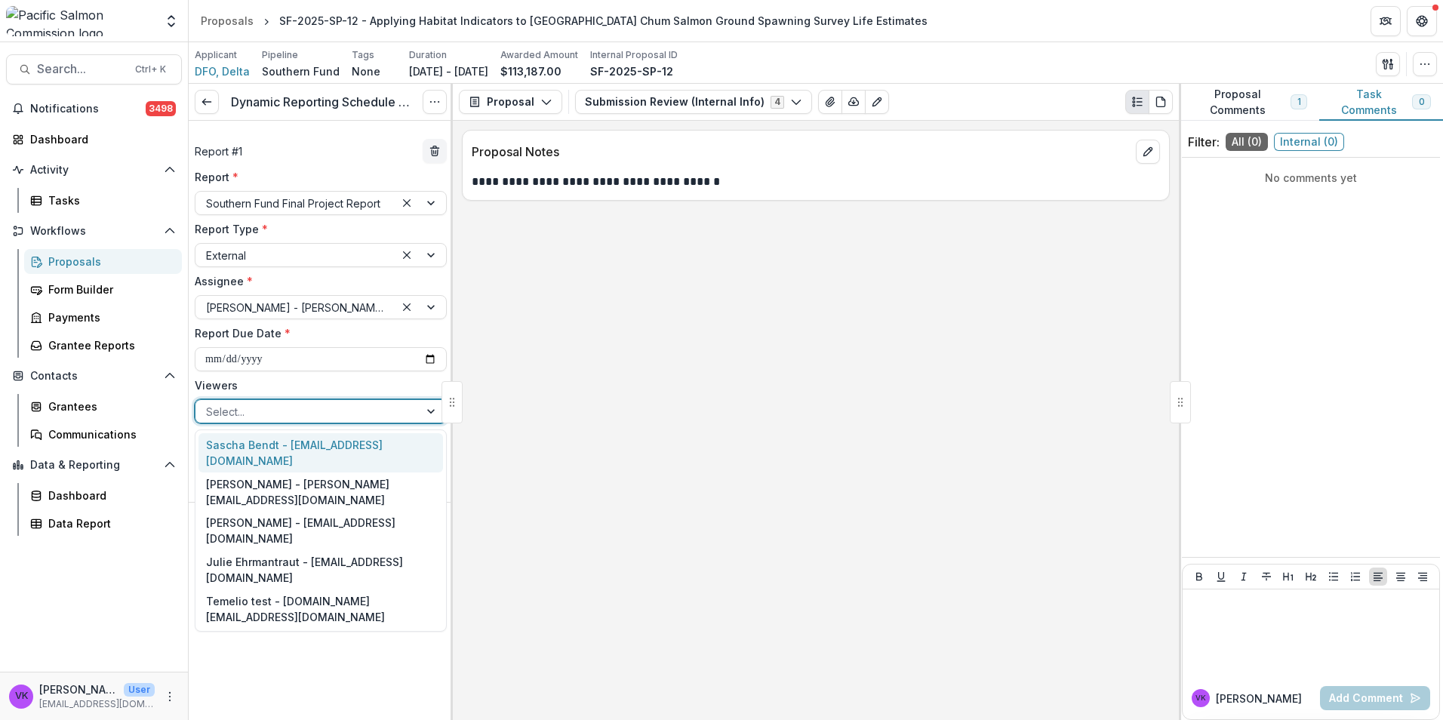
click at [424, 413] on div at bounding box center [432, 411] width 27 height 23
click at [346, 441] on div "Sascha Bendt - bendt@psc.org" at bounding box center [320, 452] width 245 height 39
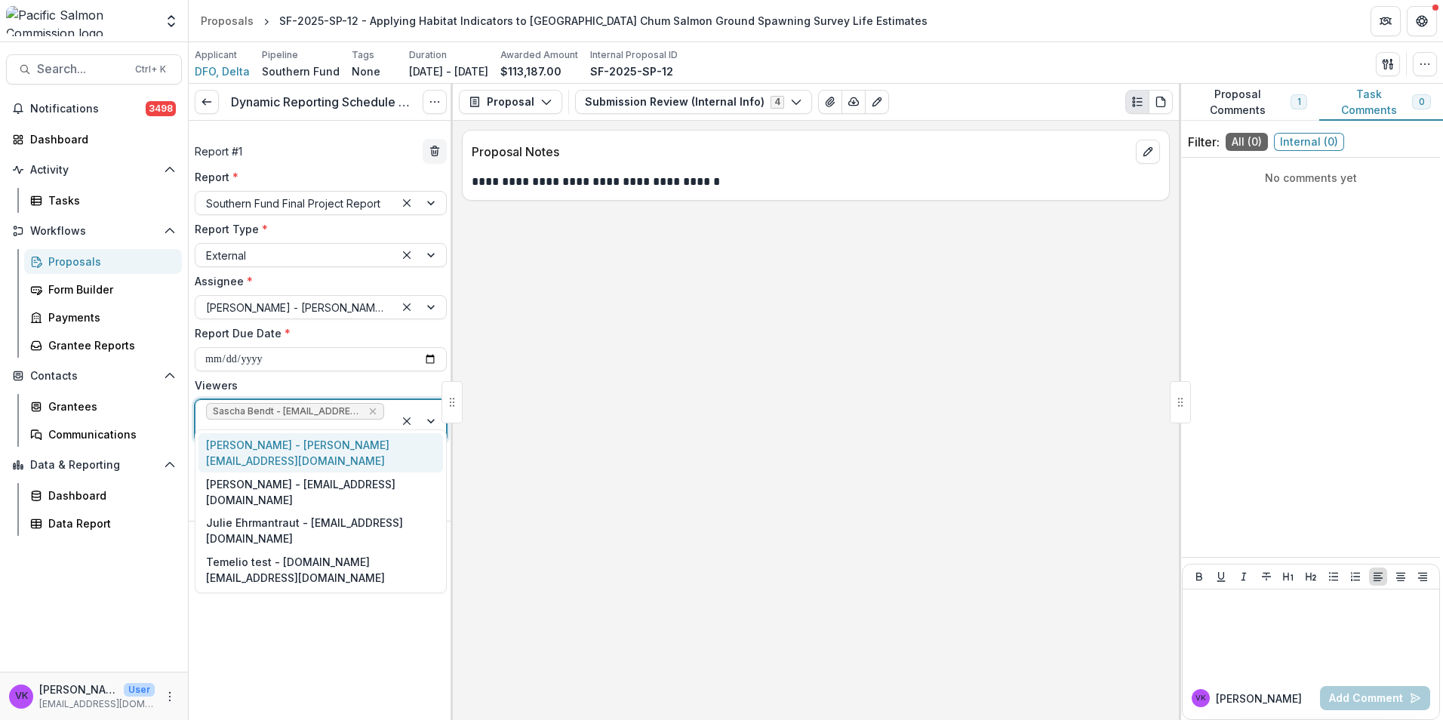
click at [432, 410] on div at bounding box center [420, 421] width 51 height 42
click at [337, 445] on div "Victor Keong - keong@psc.org" at bounding box center [320, 452] width 245 height 39
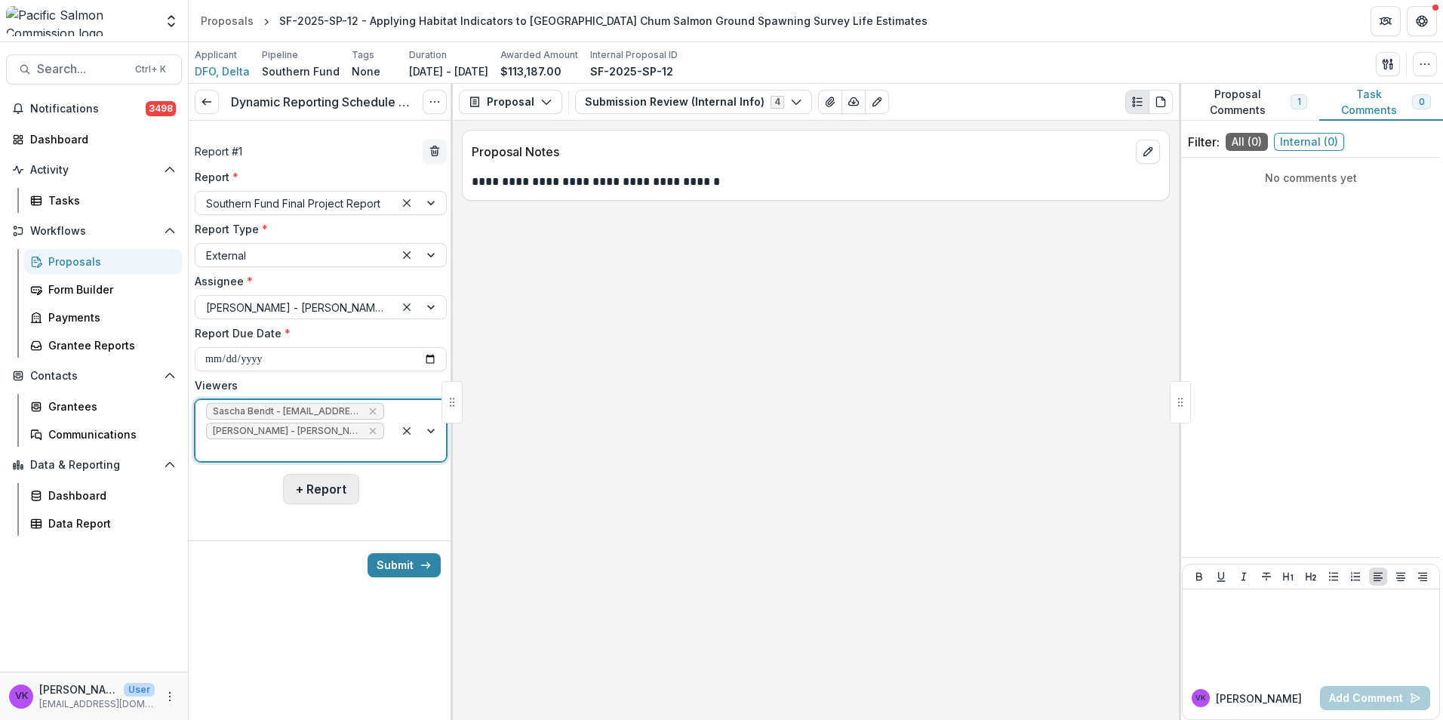
click at [321, 474] on button "+ Report" at bounding box center [321, 489] width 76 height 30
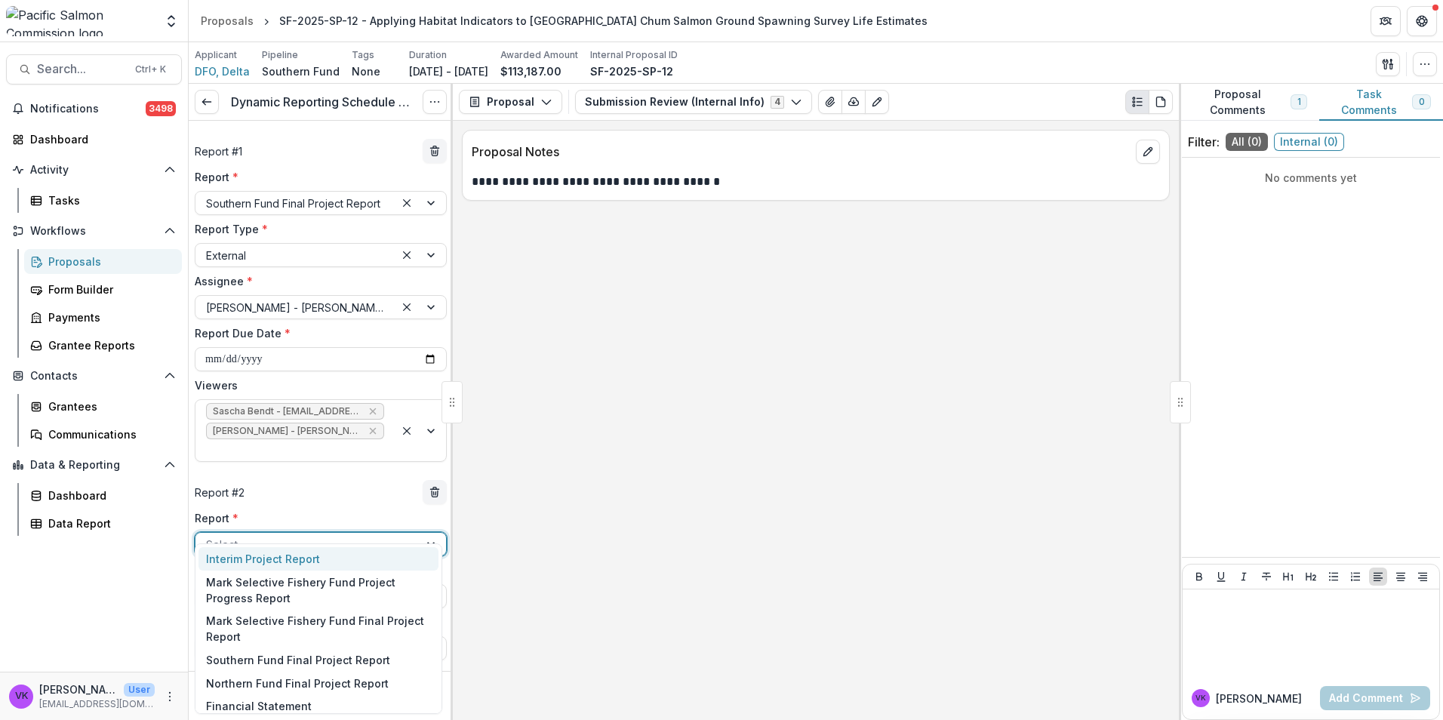
click at [374, 535] on div at bounding box center [307, 544] width 202 height 19
click at [337, 699] on div "Financial Statement" at bounding box center [318, 705] width 240 height 23
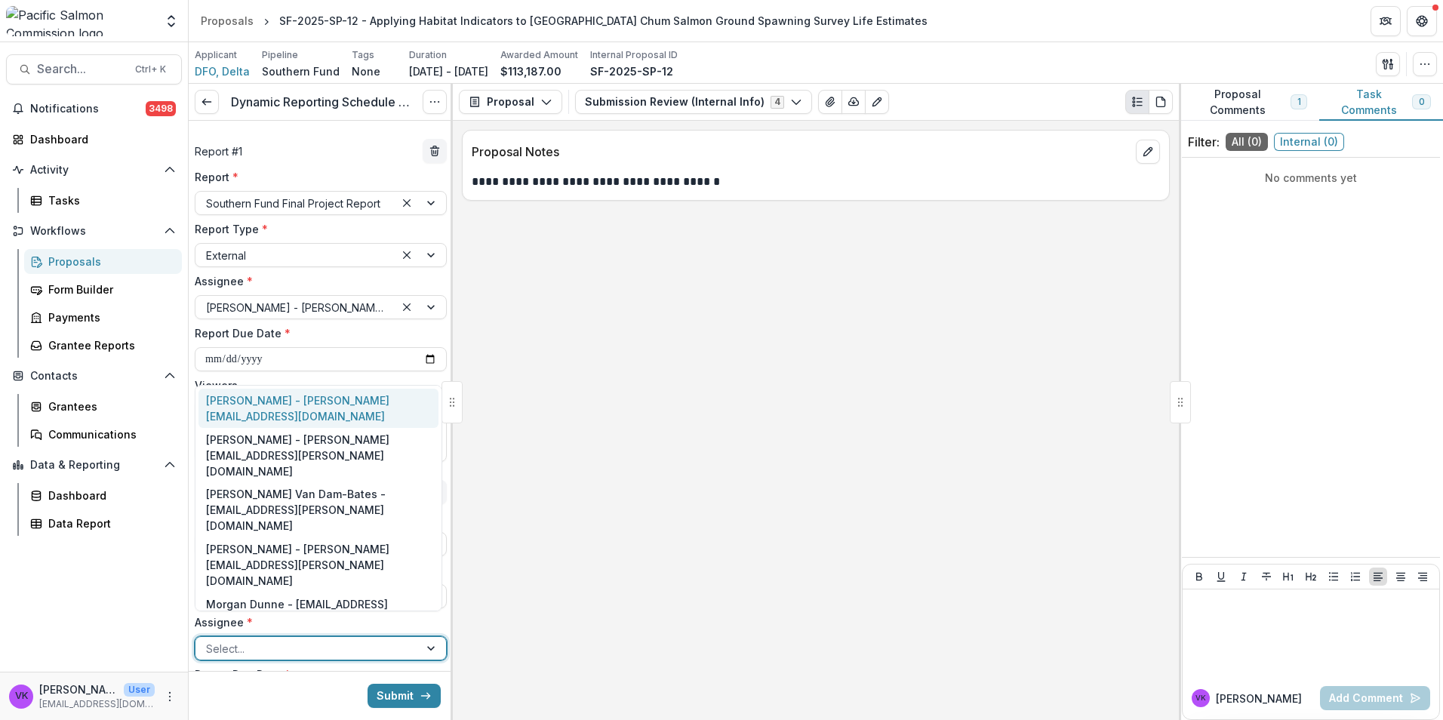
click at [404, 638] on div "Select..." at bounding box center [306, 649] width 223 height 22
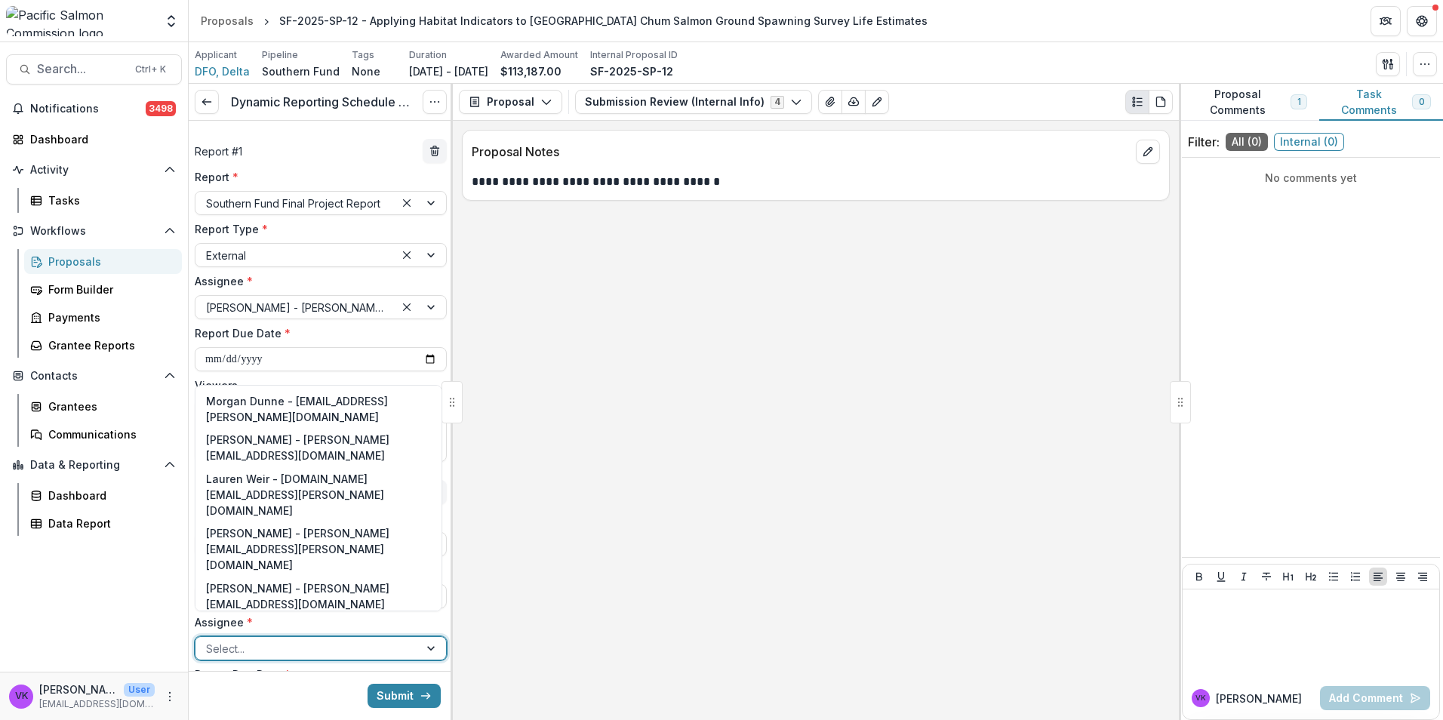
scroll to position [128, 0]
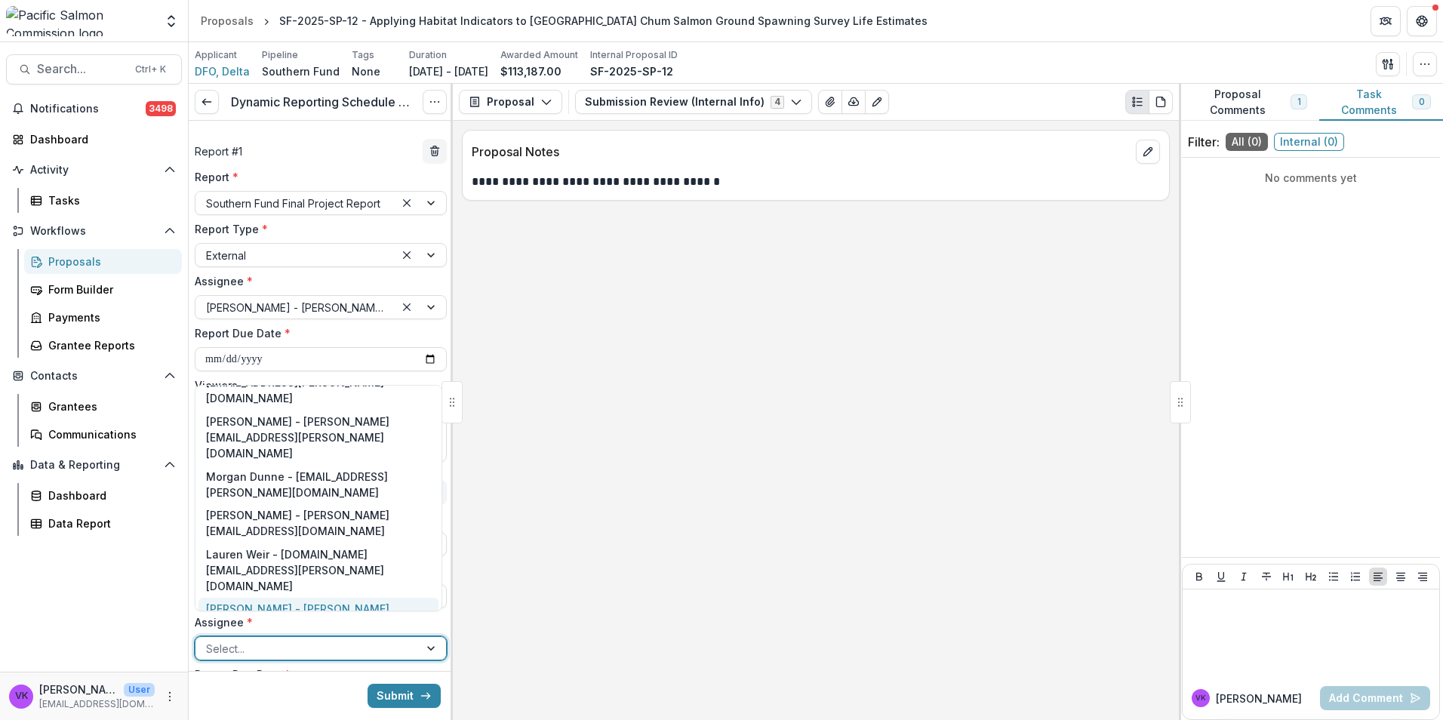
click at [305, 598] on div "Matthew Townsend - matthew.townsend@dfo-mpo.gc.ca" at bounding box center [318, 625] width 240 height 55
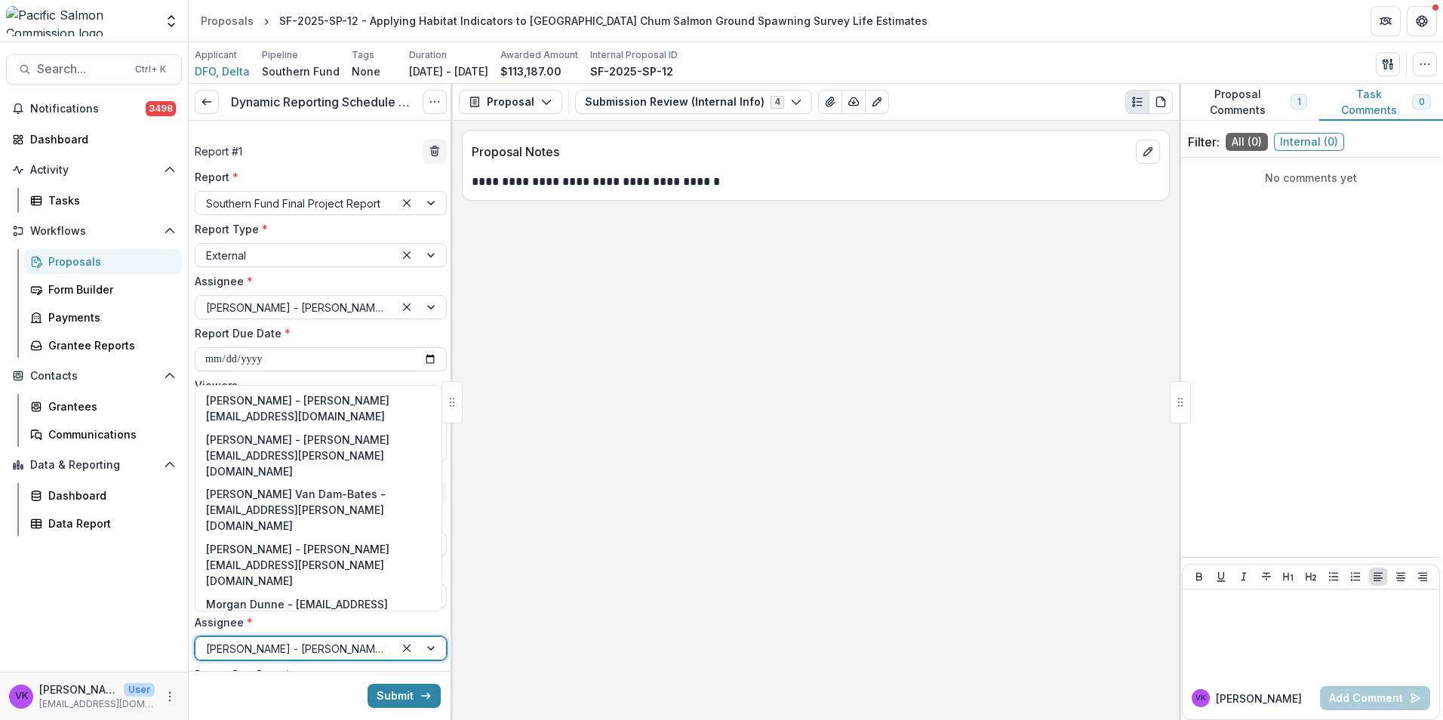
click at [432, 637] on div at bounding box center [420, 648] width 51 height 23
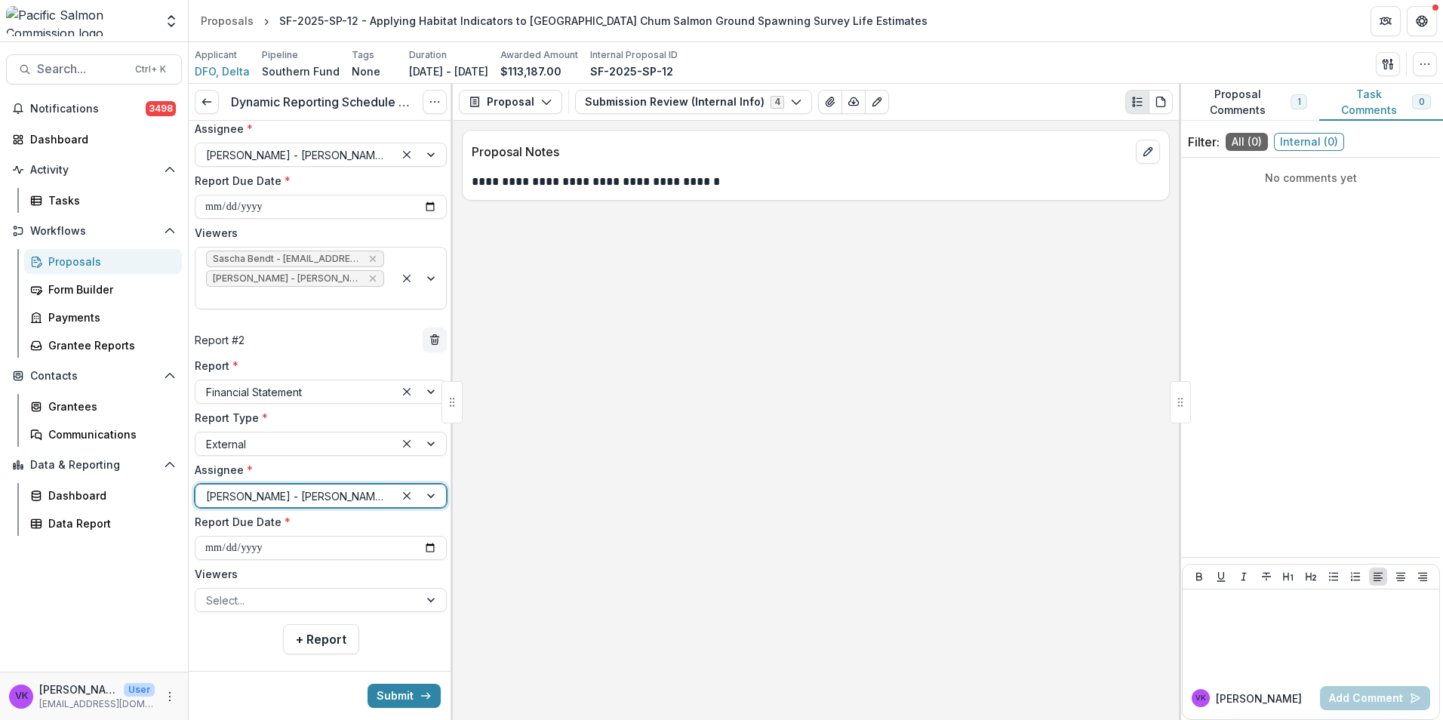
scroll to position [153, 0]
click at [423, 535] on input "**********" at bounding box center [321, 547] width 252 height 24
type input "**********"
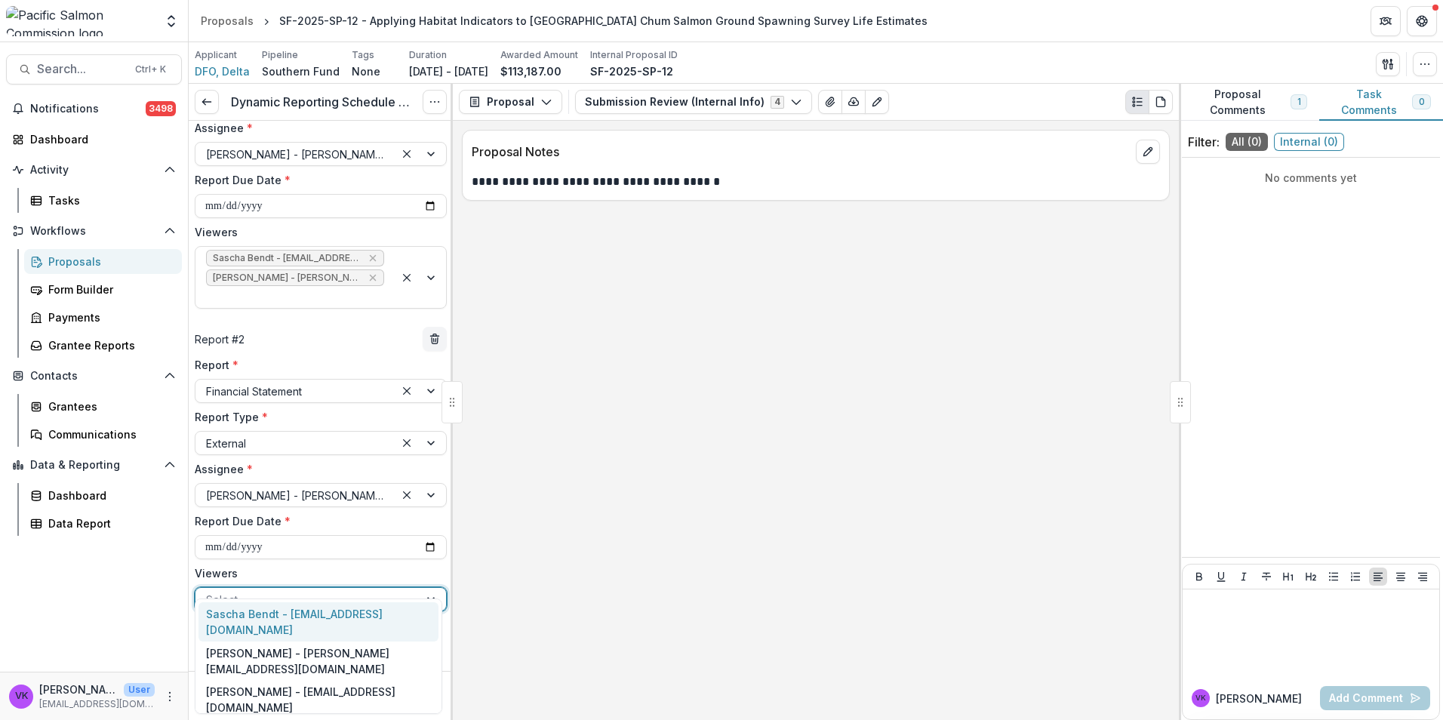
click at [401, 590] on div at bounding box center [307, 599] width 202 height 19
click at [329, 613] on div "Sascha Bendt - bendt@psc.org" at bounding box center [318, 621] width 240 height 39
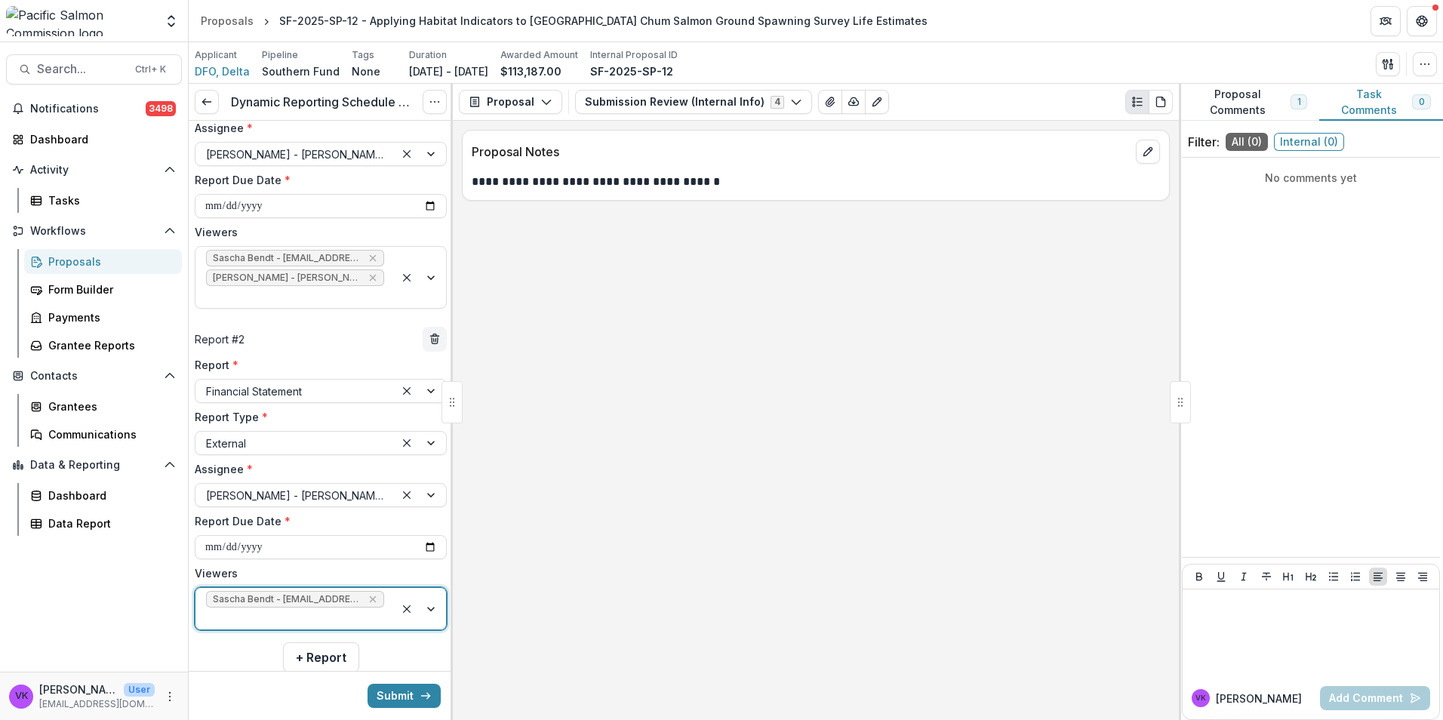
click at [429, 588] on div at bounding box center [420, 609] width 51 height 42
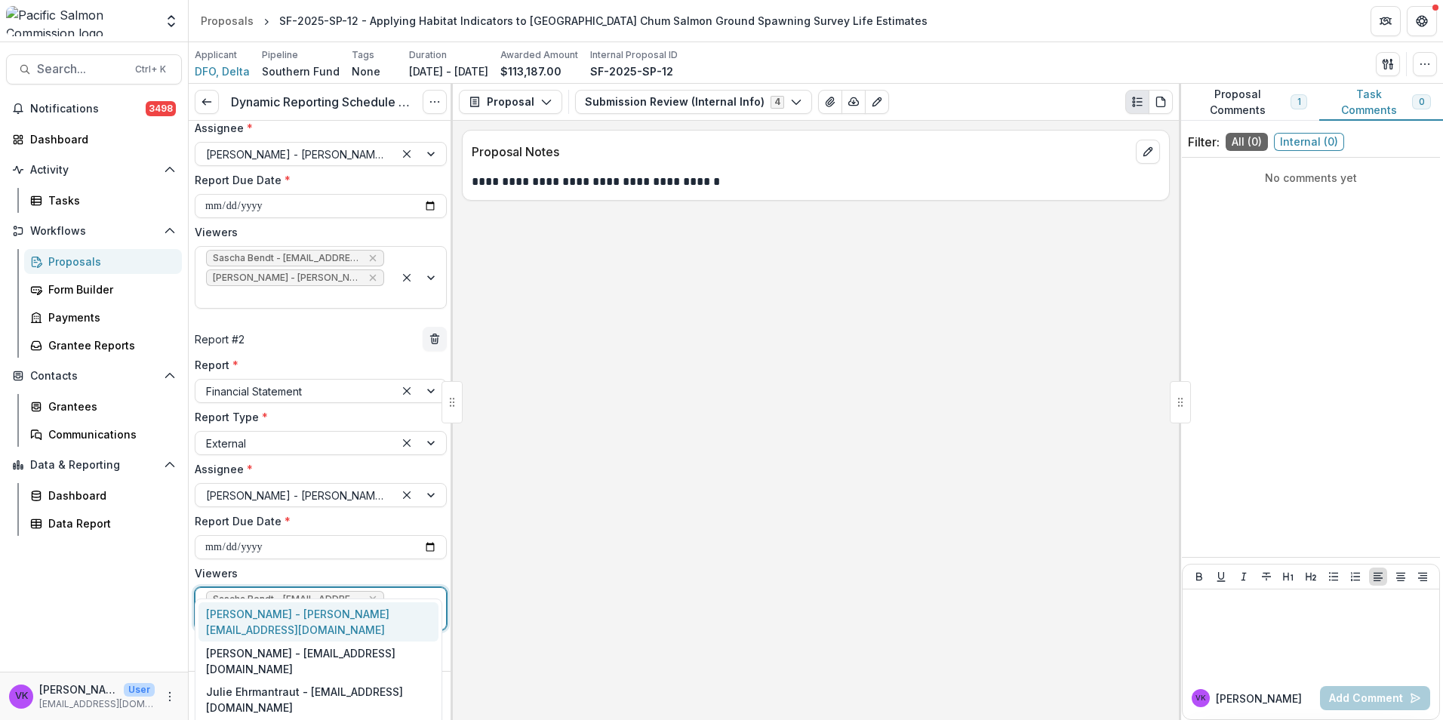
click at [346, 614] on div "Victor Keong - keong@psc.org" at bounding box center [318, 621] width 240 height 39
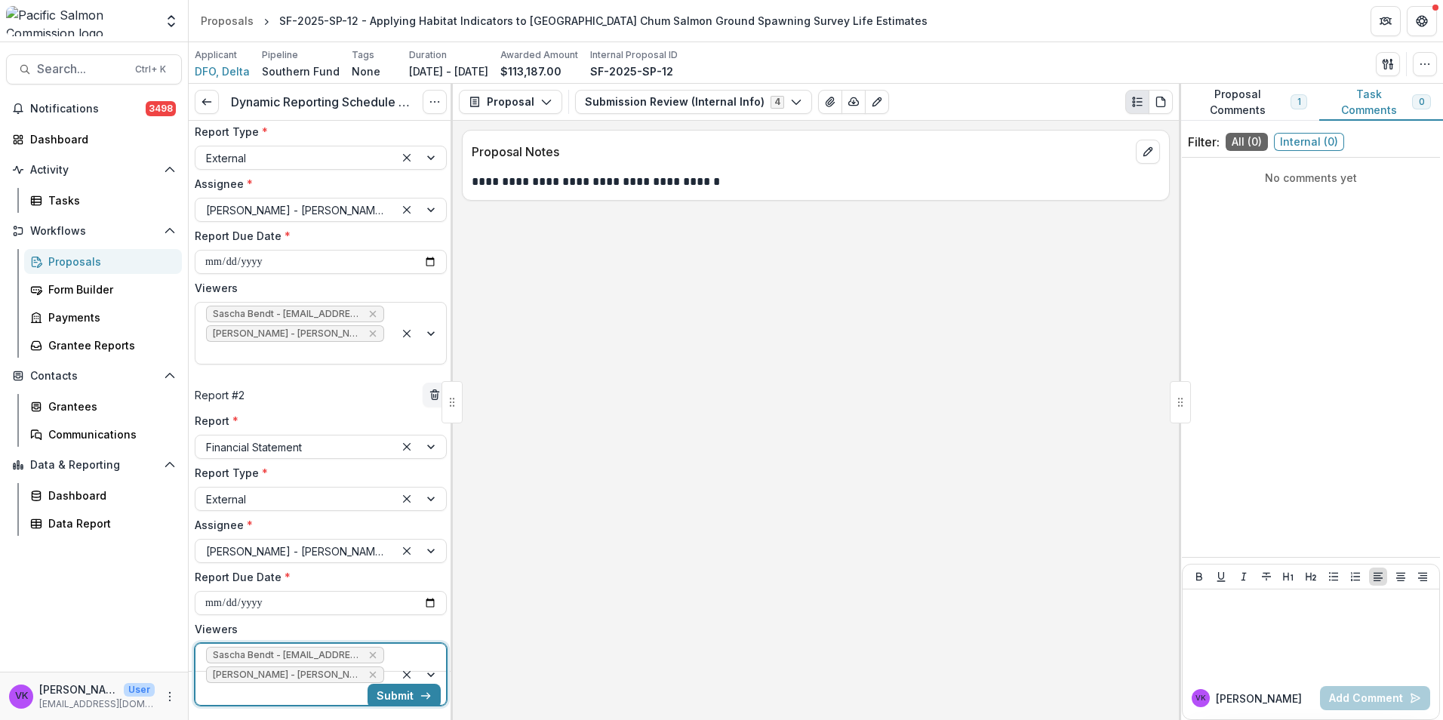
scroll to position [173, 0]
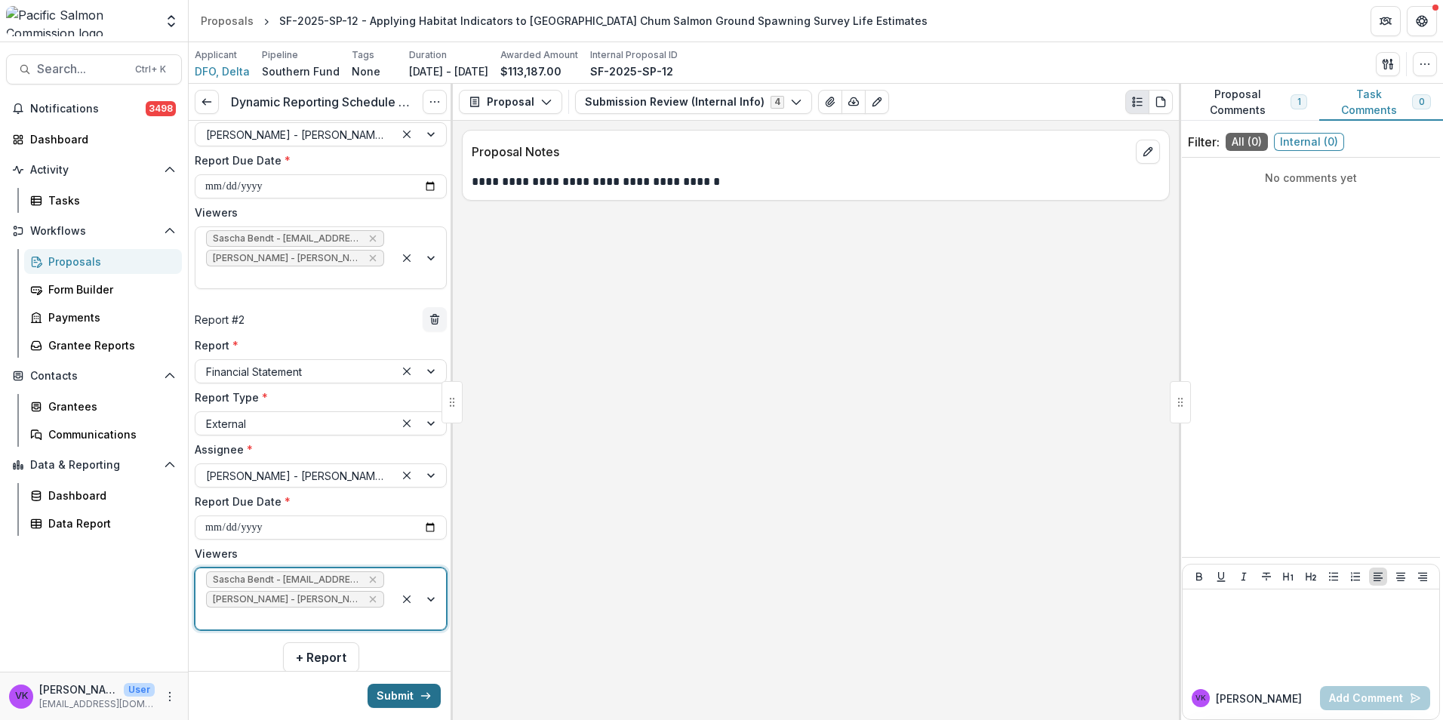
click at [391, 691] on button "Submit" at bounding box center [404, 696] width 73 height 24
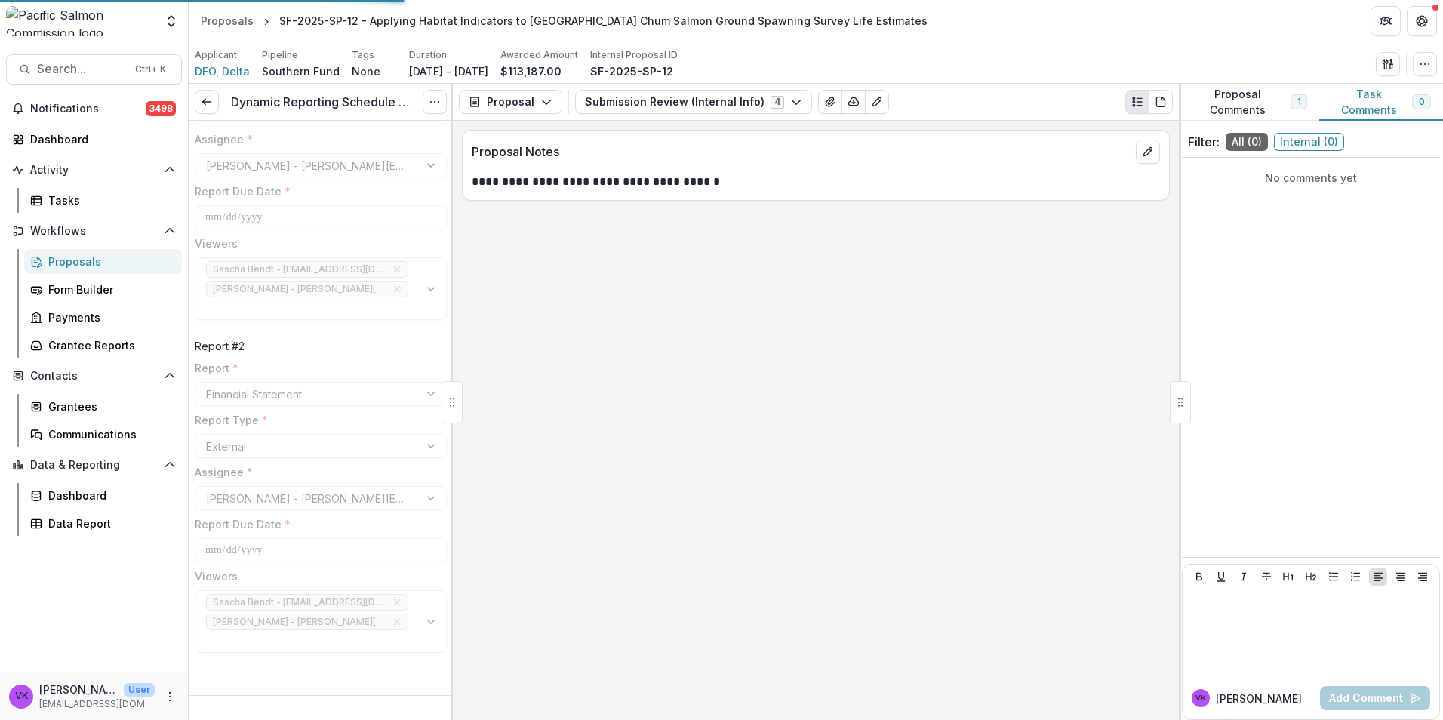
scroll to position [96, 0]
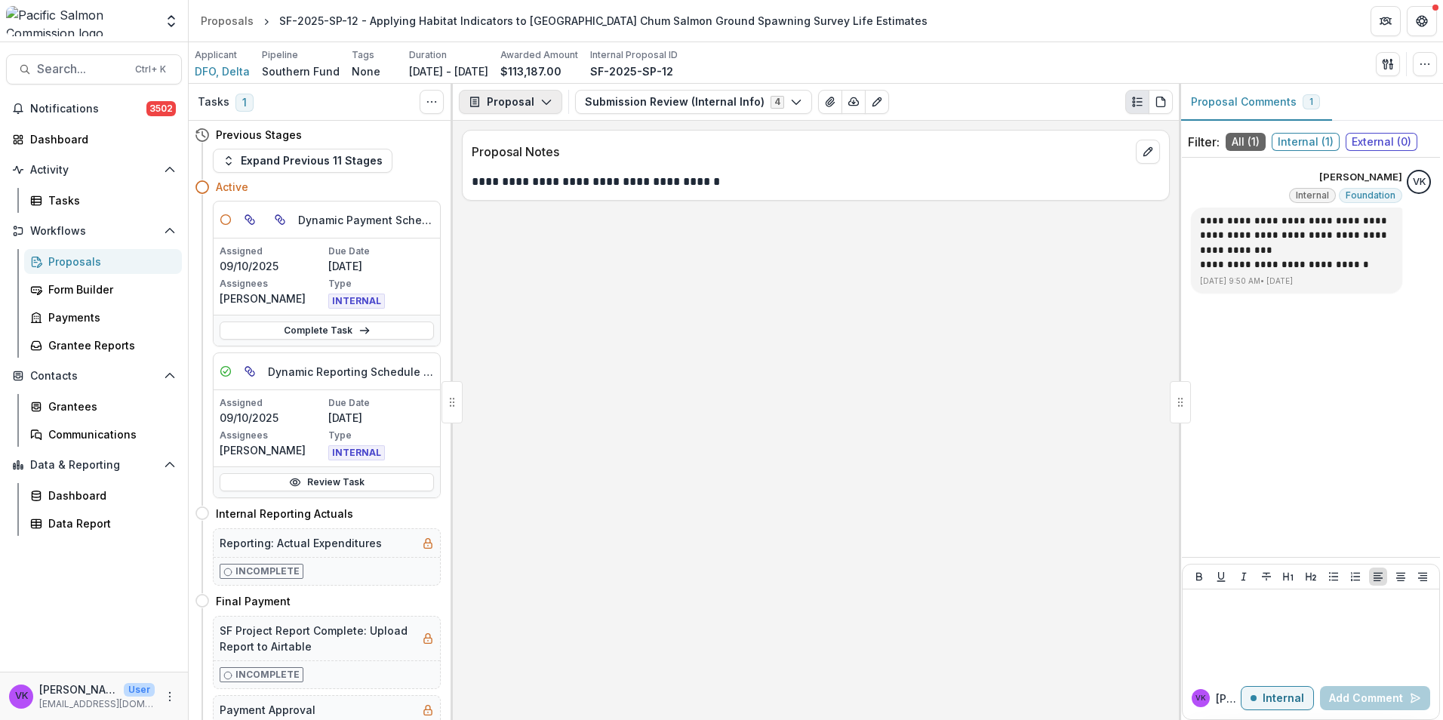
click at [548, 104] on icon "button" at bounding box center [546, 102] width 12 height 12
click at [539, 195] on button "Reports" at bounding box center [550, 186] width 174 height 25
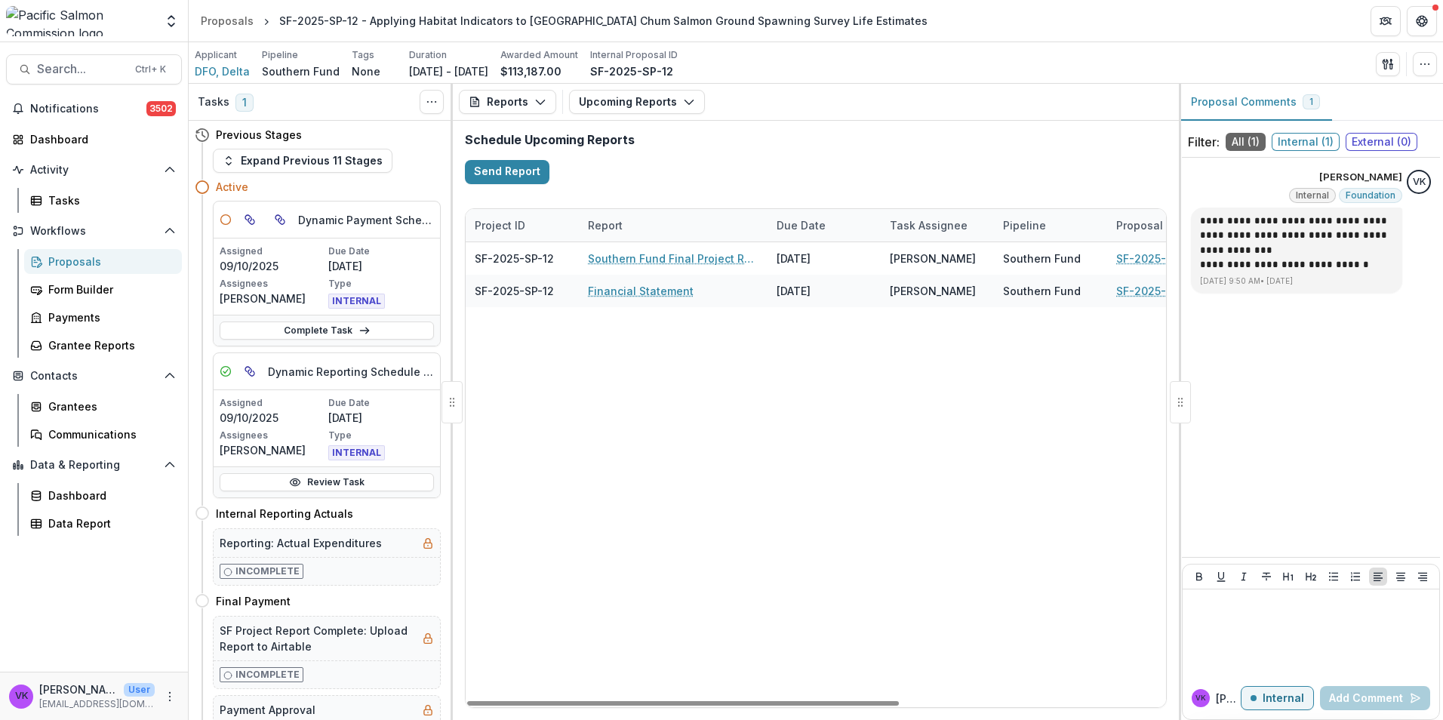
drag, startPoint x: 786, startPoint y: 700, endPoint x: 602, endPoint y: 681, distance: 185.1
click at [596, 706] on div at bounding box center [683, 703] width 432 height 5
click at [651, 258] on link "Southern Fund Final Project Report" at bounding box center [673, 259] width 171 height 16
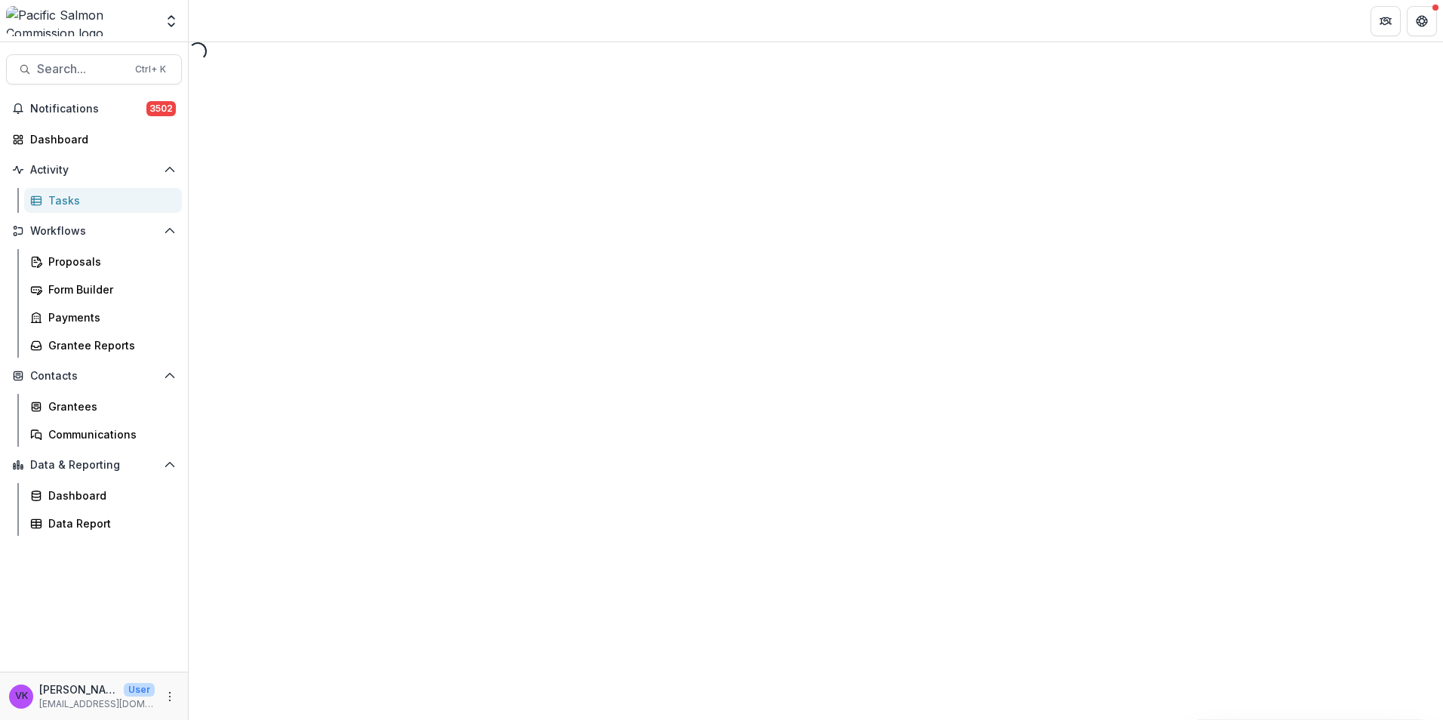
select select "********"
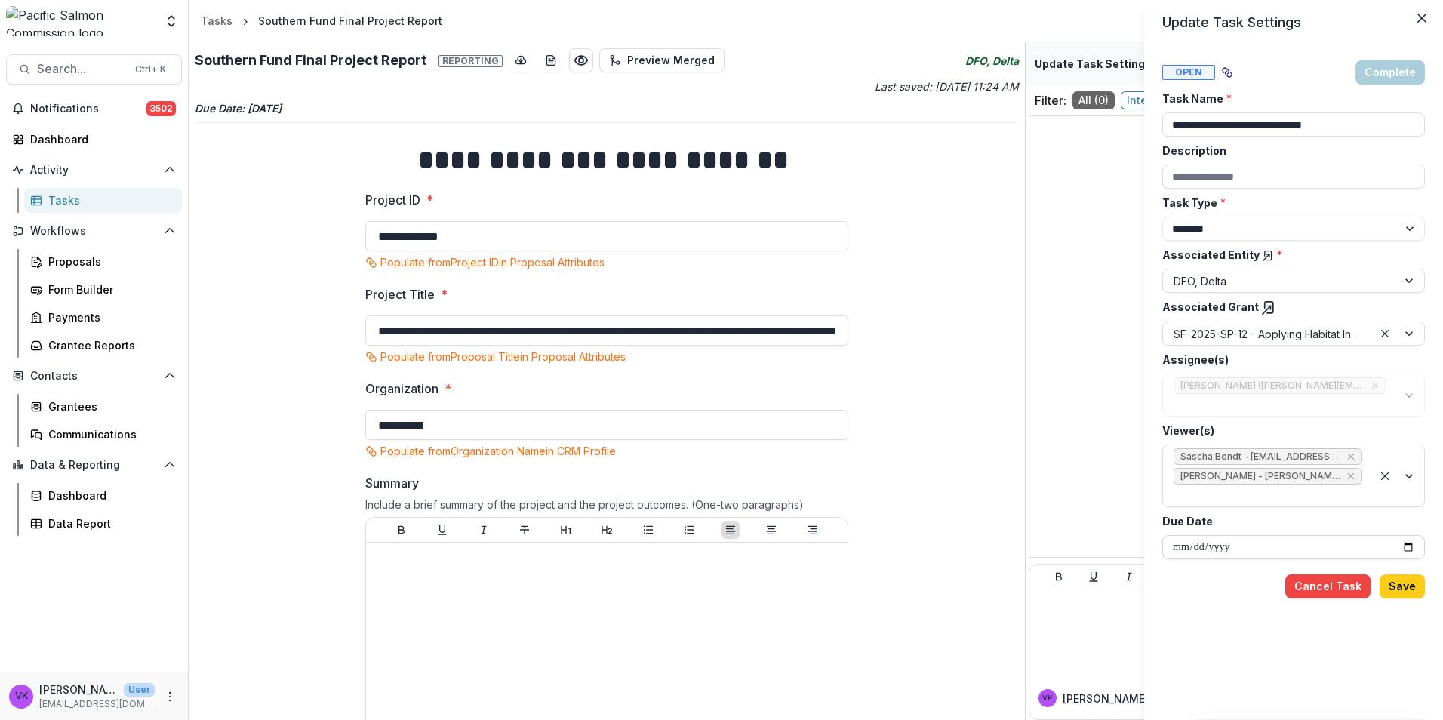
click at [1407, 535] on input "**********" at bounding box center [1293, 547] width 263 height 24
type input "**********"
click at [1414, 574] on button "Save" at bounding box center [1402, 586] width 45 height 24
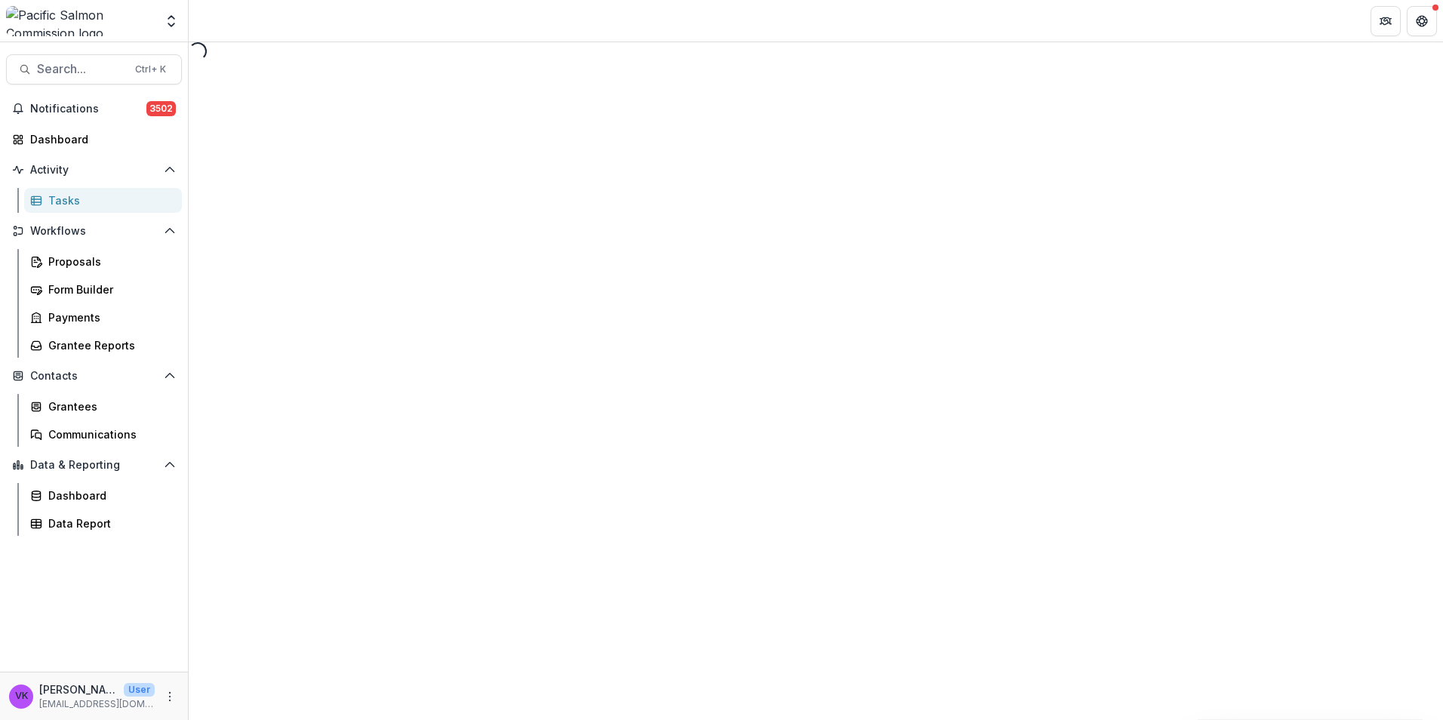
select select "********"
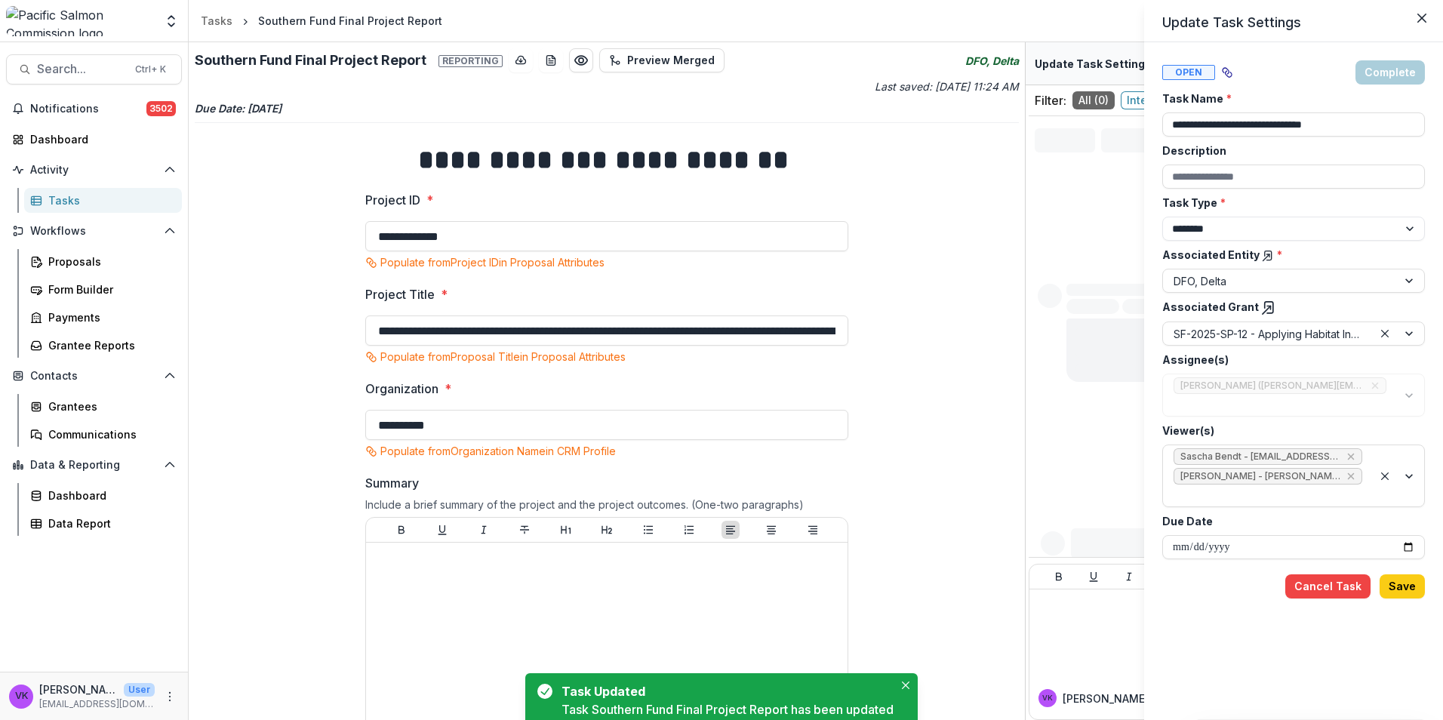
type input "**********"
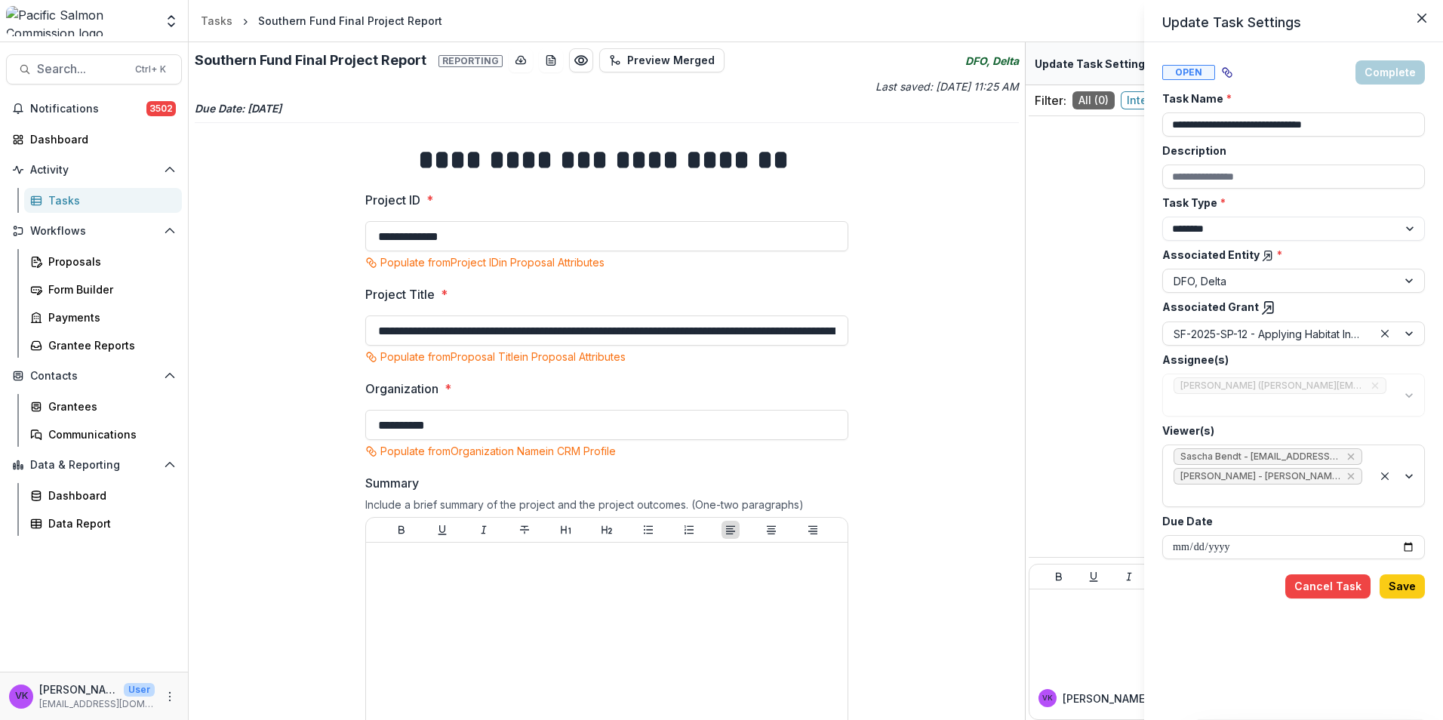
click at [61, 202] on div "**********" at bounding box center [721, 360] width 1443 height 720
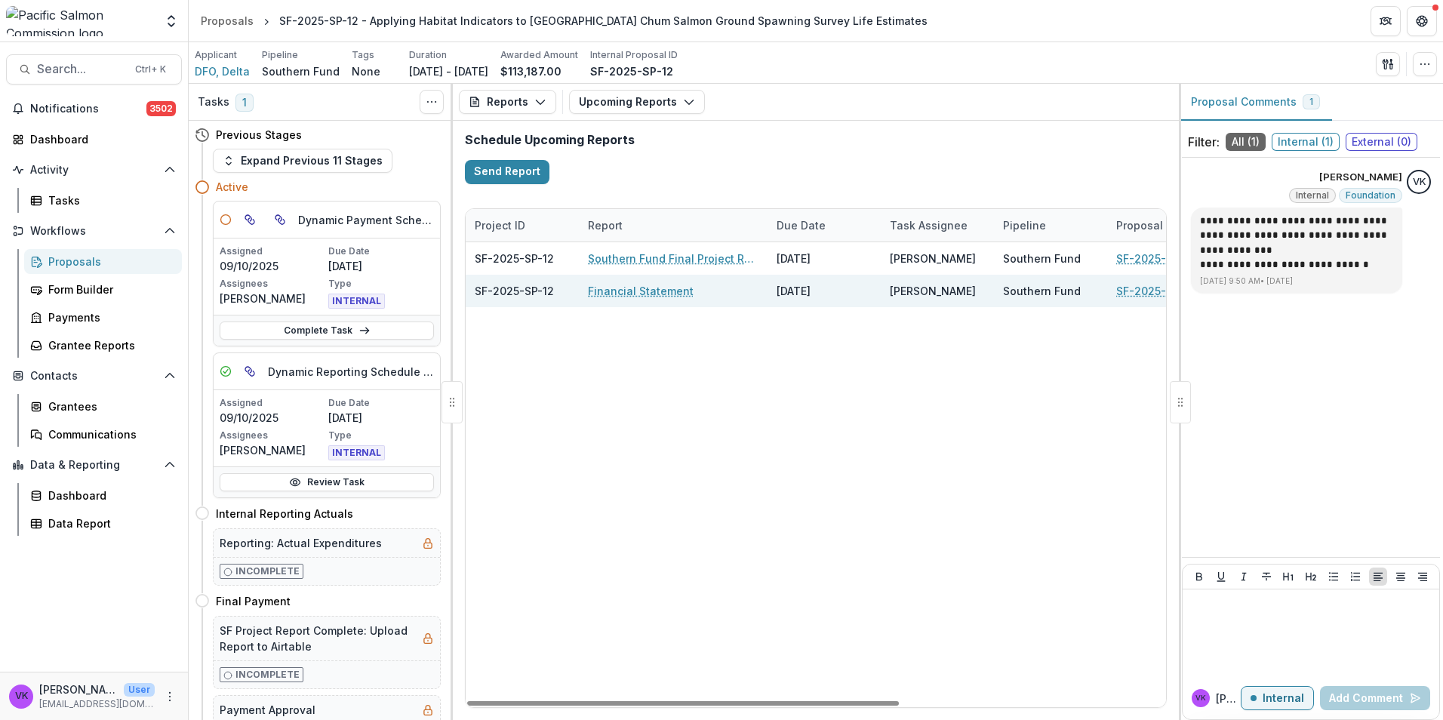
click at [616, 290] on link "Financial Statement" at bounding box center [641, 291] width 106 height 16
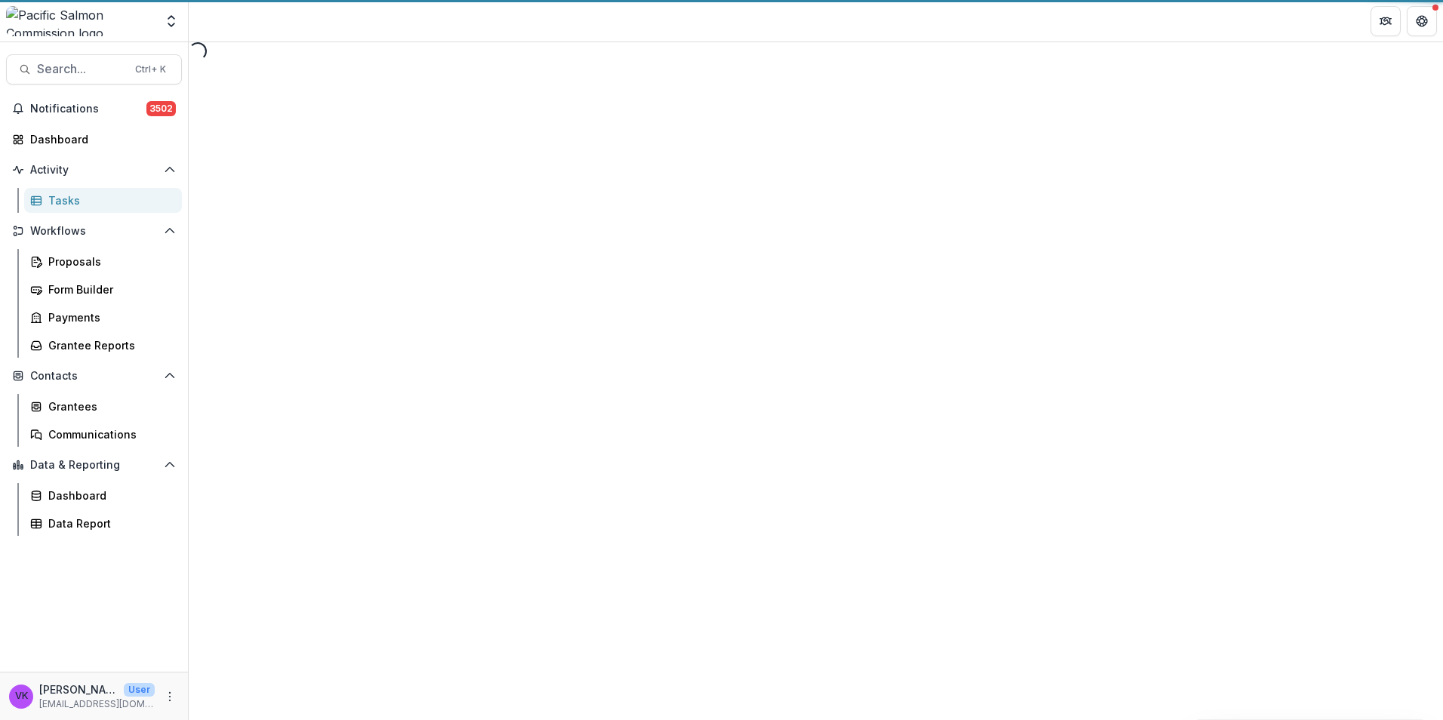
select select "********"
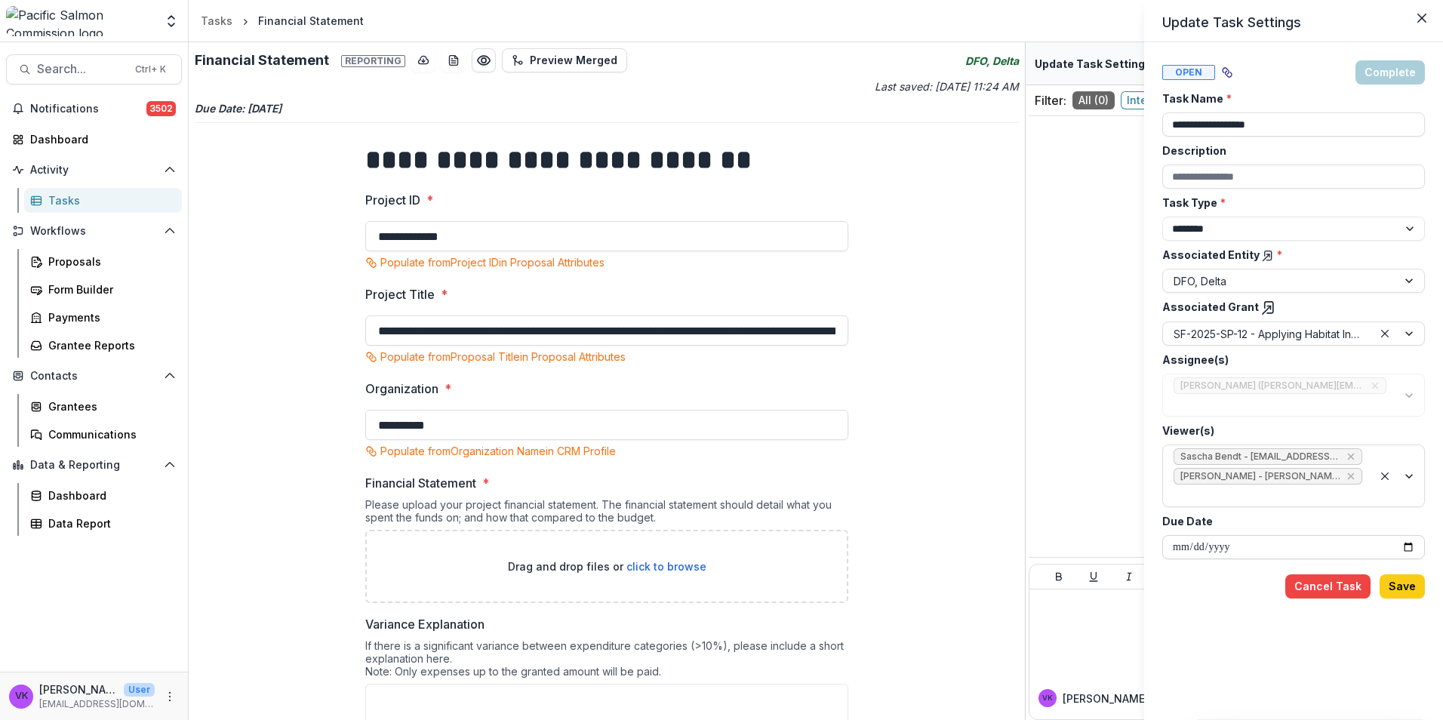
click at [1404, 535] on input "**********" at bounding box center [1293, 547] width 263 height 24
type input "**********"
click at [1409, 574] on button "Save" at bounding box center [1402, 586] width 45 height 24
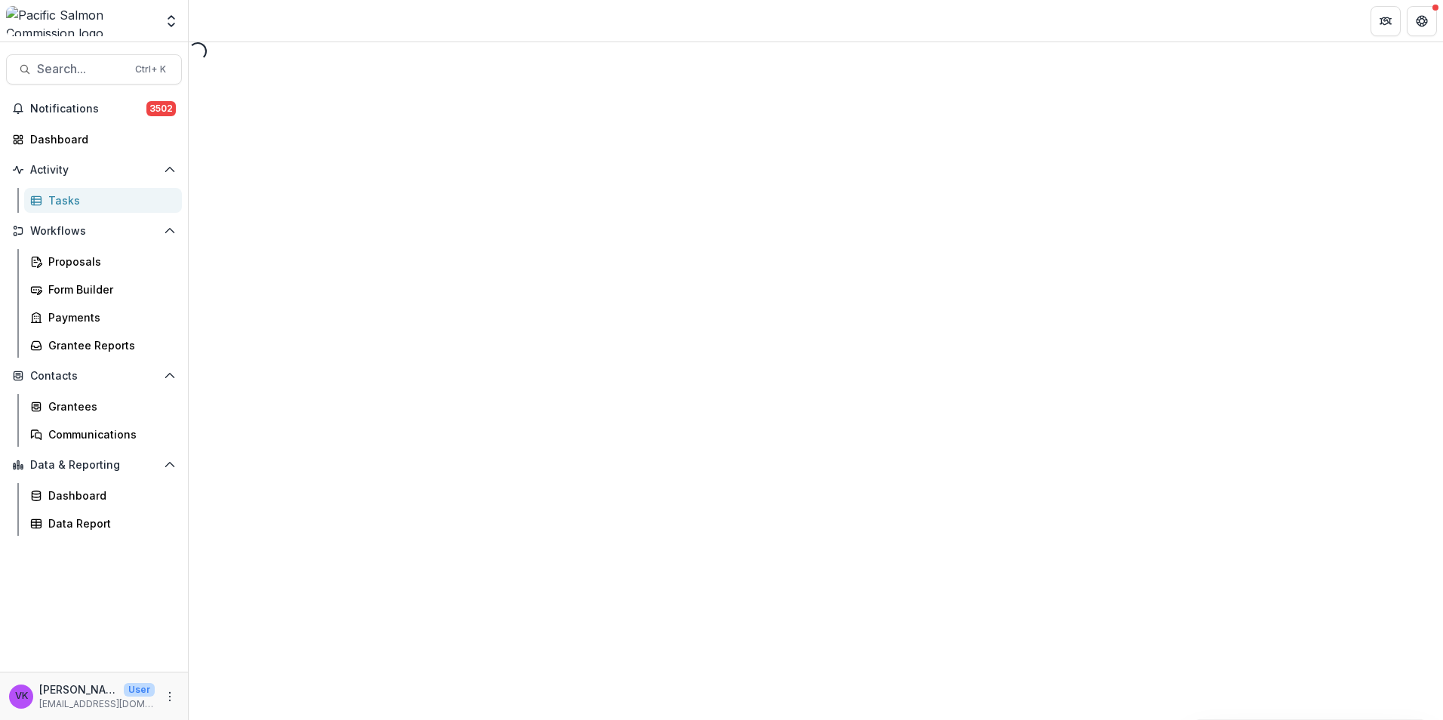
select select "********"
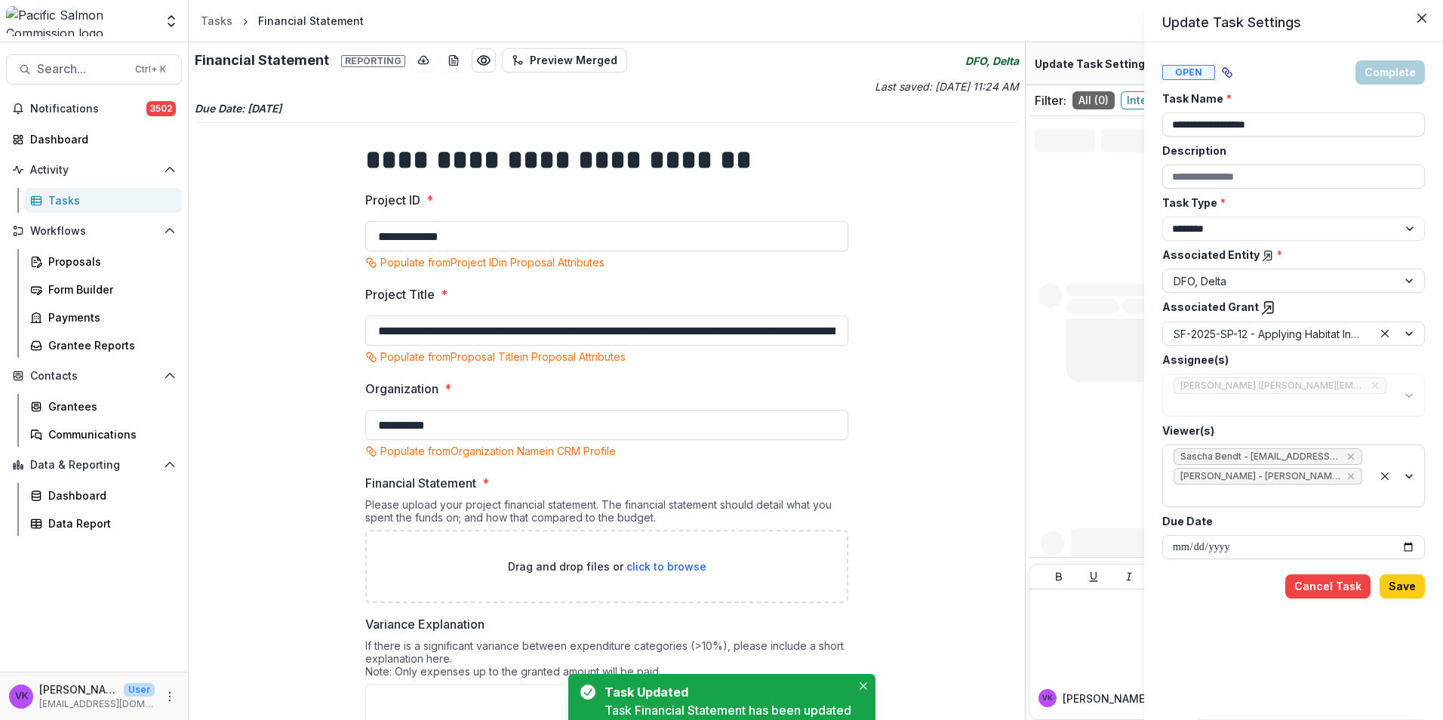
type input "**********"
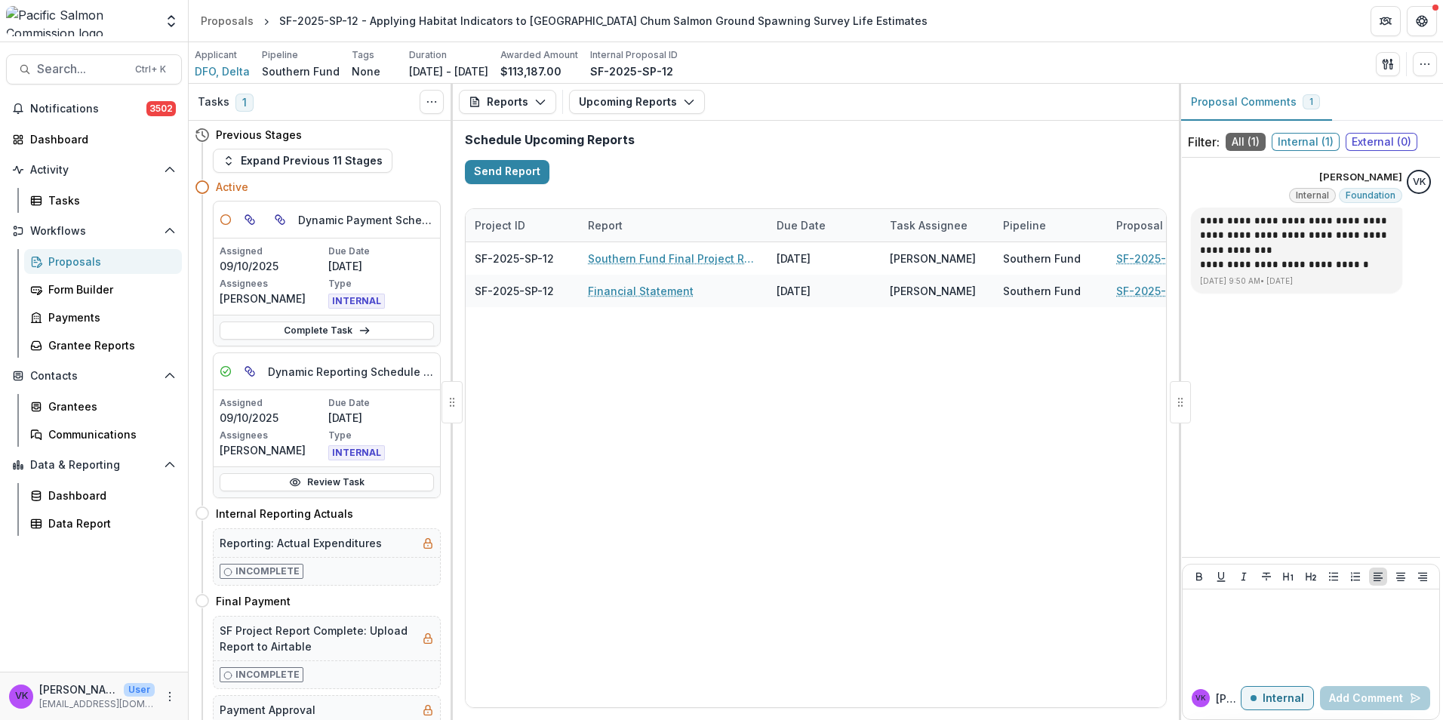
drag, startPoint x: 628, startPoint y: 573, endPoint x: 654, endPoint y: 579, distance: 26.4
click at [628, 572] on div "SF-2025-SP-12 Southern Fund Final Project Report 02/28/2026 Matthew Townsend So…" at bounding box center [1032, 474] width 1132 height 465
drag, startPoint x: 764, startPoint y: 703, endPoint x: 532, endPoint y: 696, distance: 232.5
click at [532, 701] on div at bounding box center [683, 703] width 432 height 5
drag, startPoint x: 331, startPoint y: 327, endPoint x: 369, endPoint y: 368, distance: 55.5
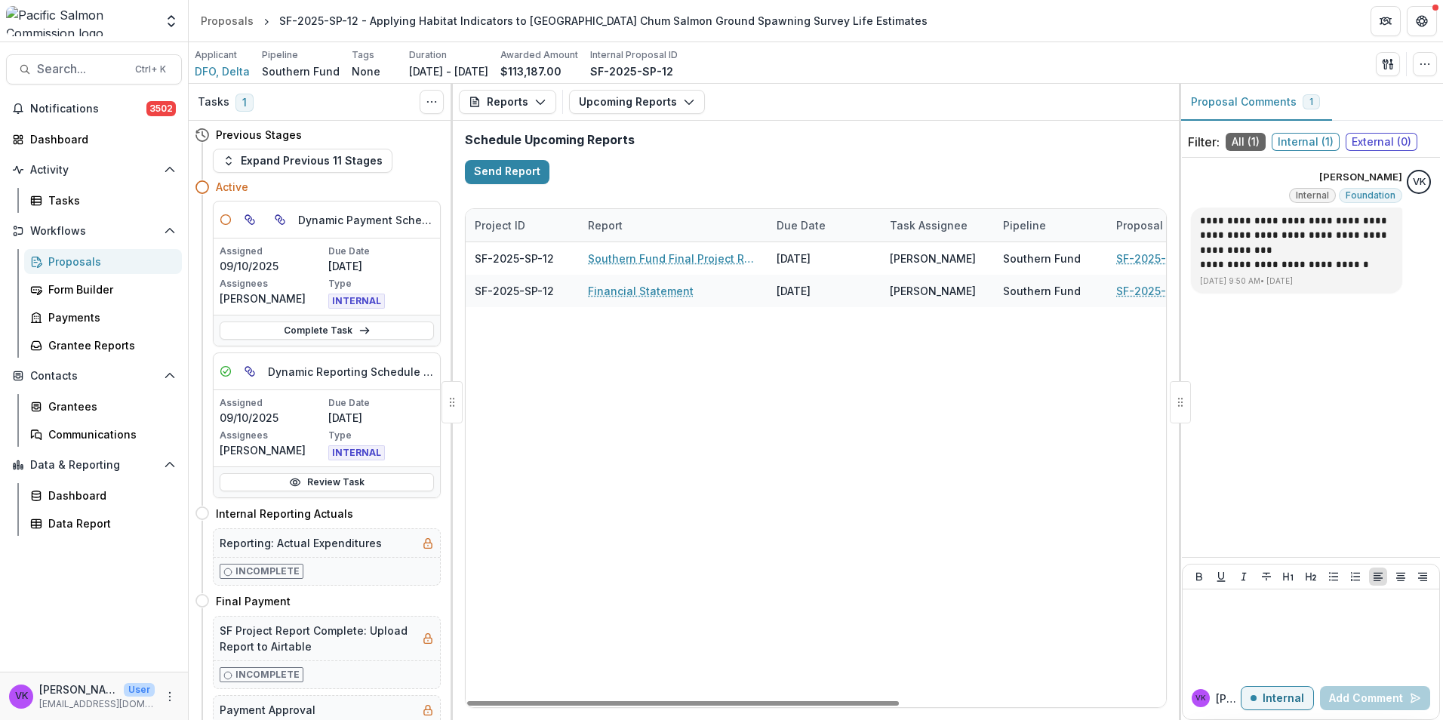
click at [334, 327] on link "Complete Task" at bounding box center [327, 330] width 214 height 18
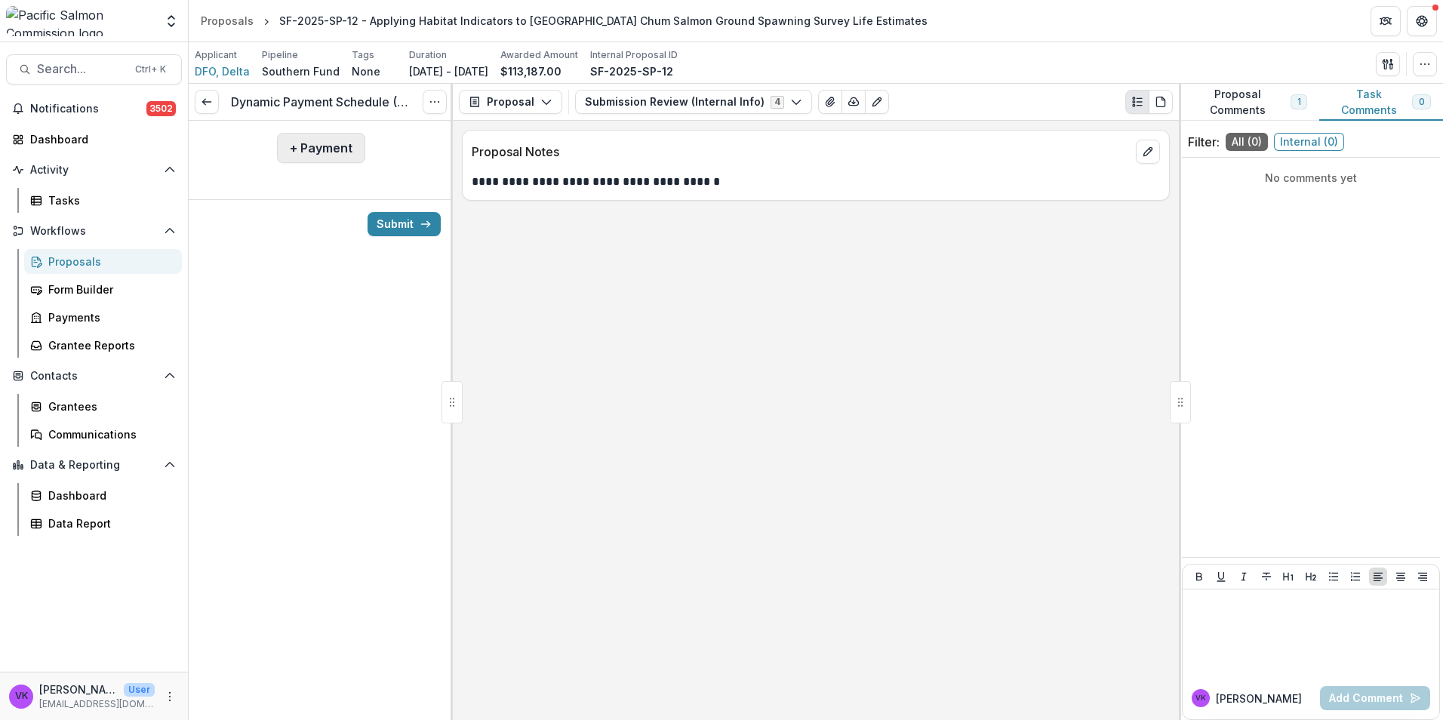
click at [327, 150] on button "+ Payment" at bounding box center [321, 148] width 88 height 30
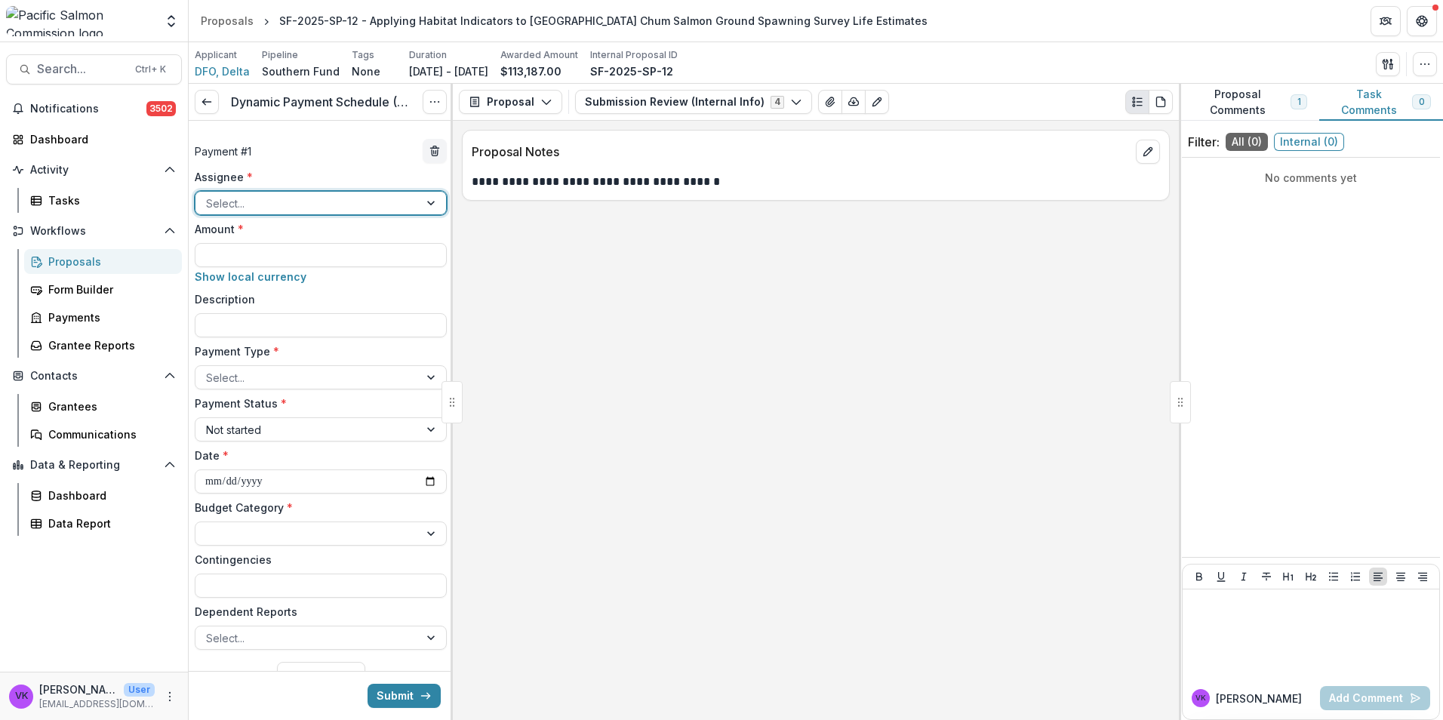
click at [371, 205] on div at bounding box center [307, 203] width 202 height 19
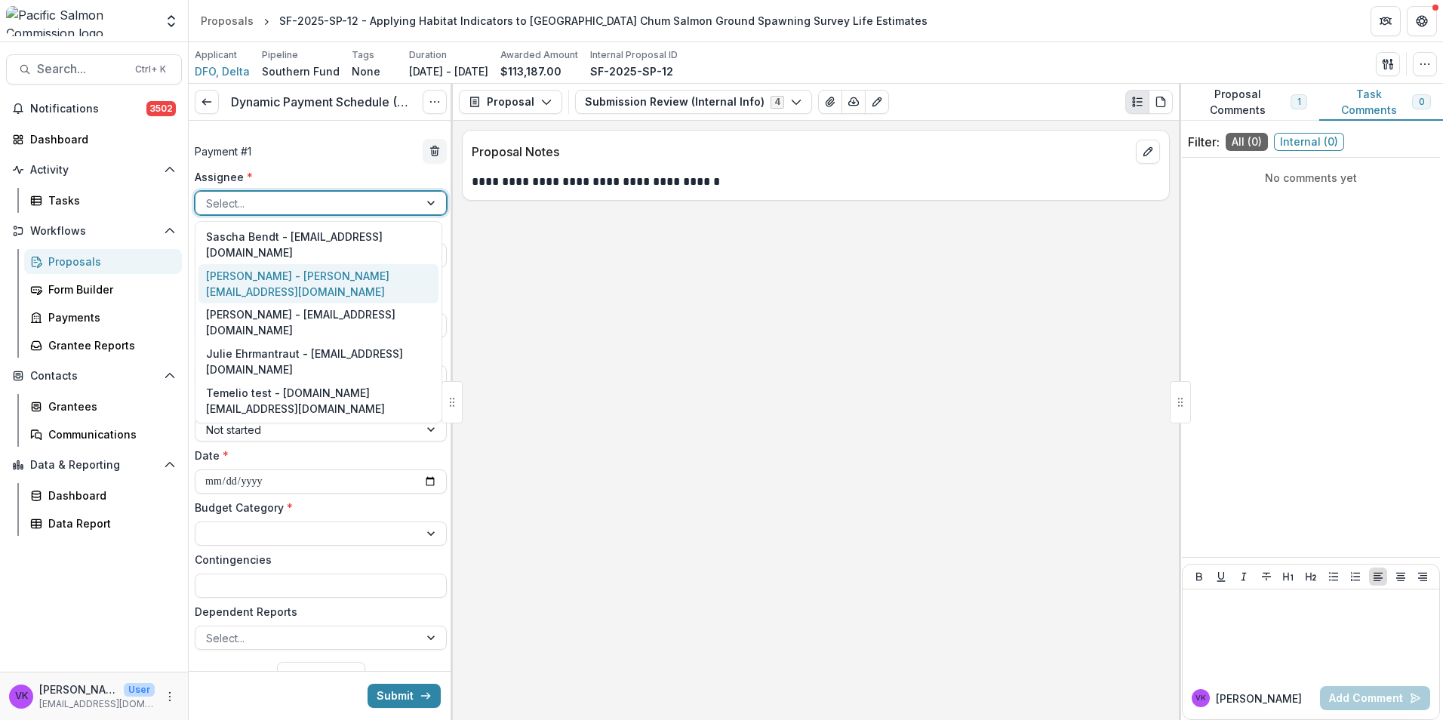
click at [329, 264] on div "Victor Keong - keong@psc.org" at bounding box center [318, 283] width 240 height 39
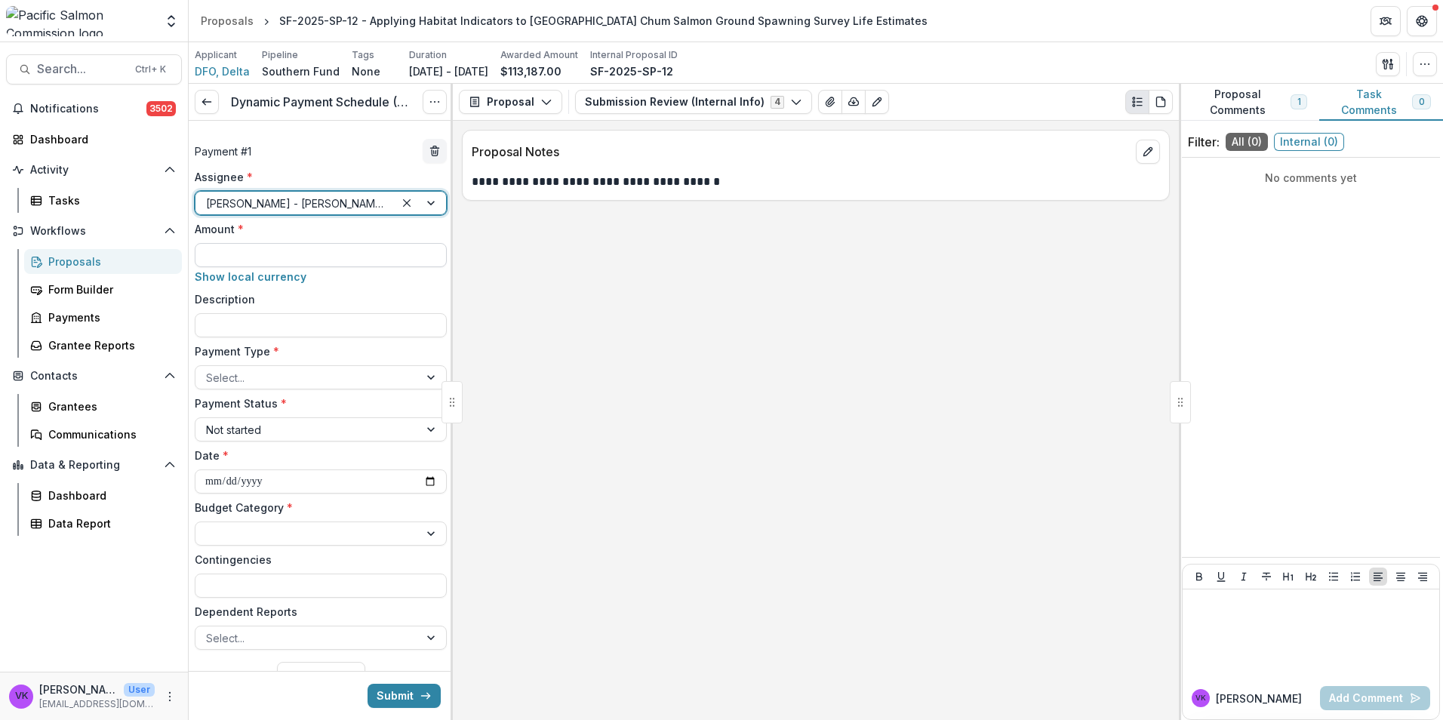
click at [343, 255] on input "Amount *" at bounding box center [321, 255] width 252 height 24
type input "********"
click at [355, 315] on input "Description" at bounding box center [321, 325] width 252 height 24
type input "**********"
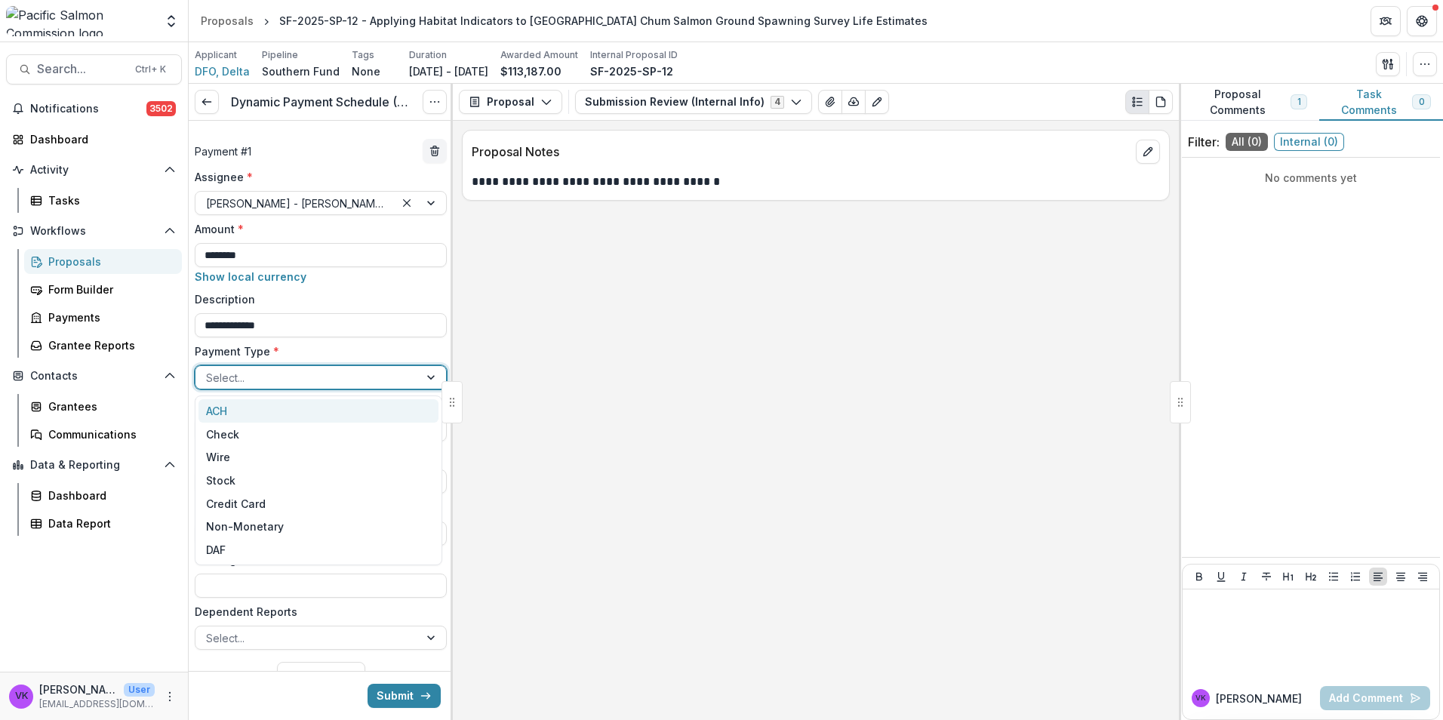
click at [384, 380] on div at bounding box center [307, 377] width 202 height 19
click at [299, 442] on div "Check" at bounding box center [318, 434] width 240 height 23
click at [420, 533] on div at bounding box center [432, 533] width 27 height 23
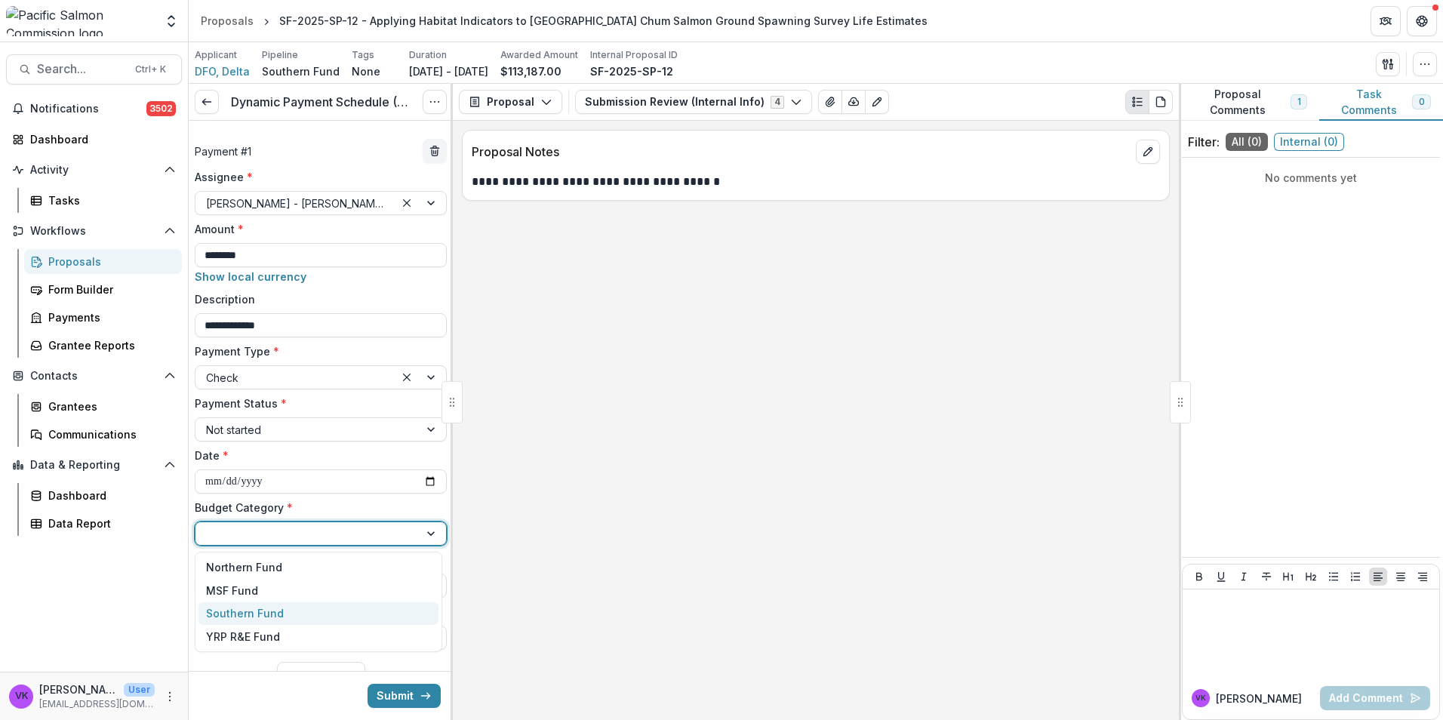
click at [296, 622] on div "Southern Fund" at bounding box center [318, 613] width 240 height 23
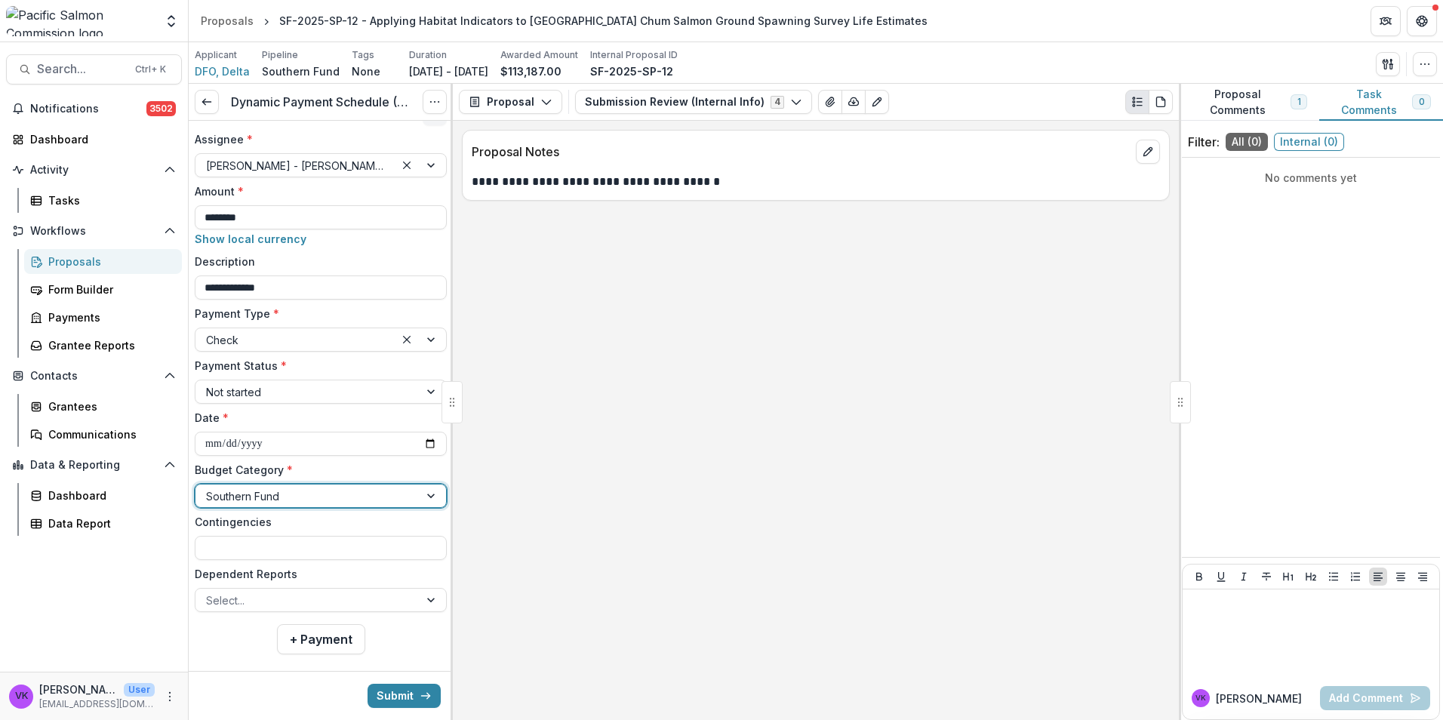
scroll to position [57, 0]
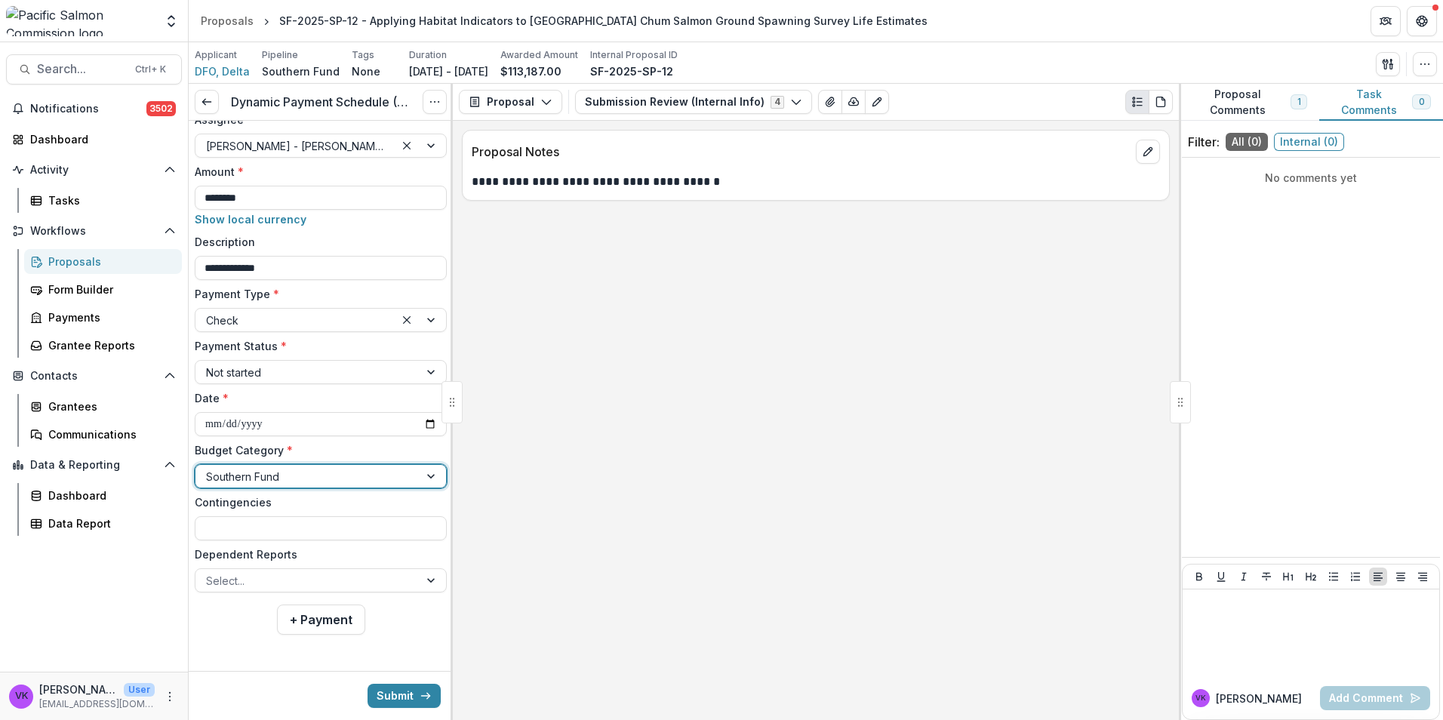
drag, startPoint x: 334, startPoint y: 612, endPoint x: 524, endPoint y: 622, distance: 191.2
click at [334, 612] on button "+ Payment" at bounding box center [321, 619] width 88 height 30
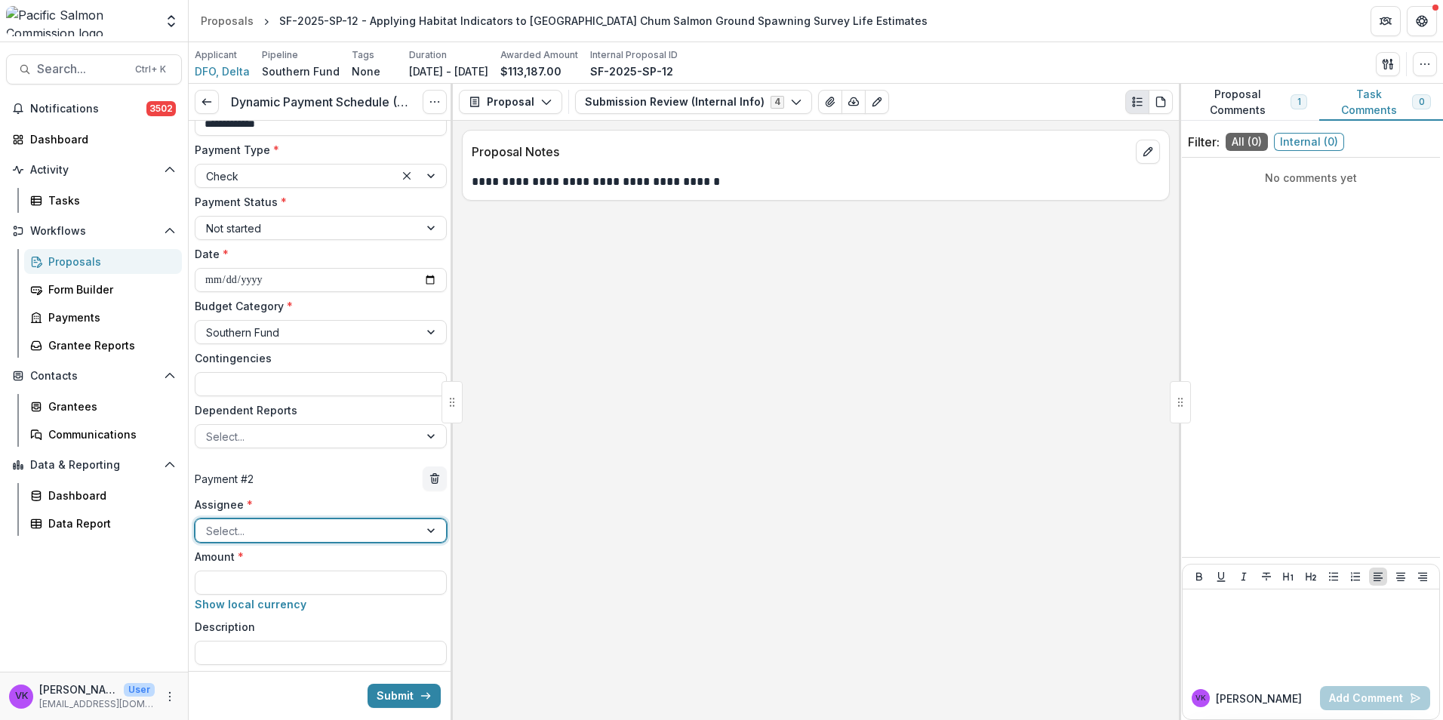
scroll to position [284, 0]
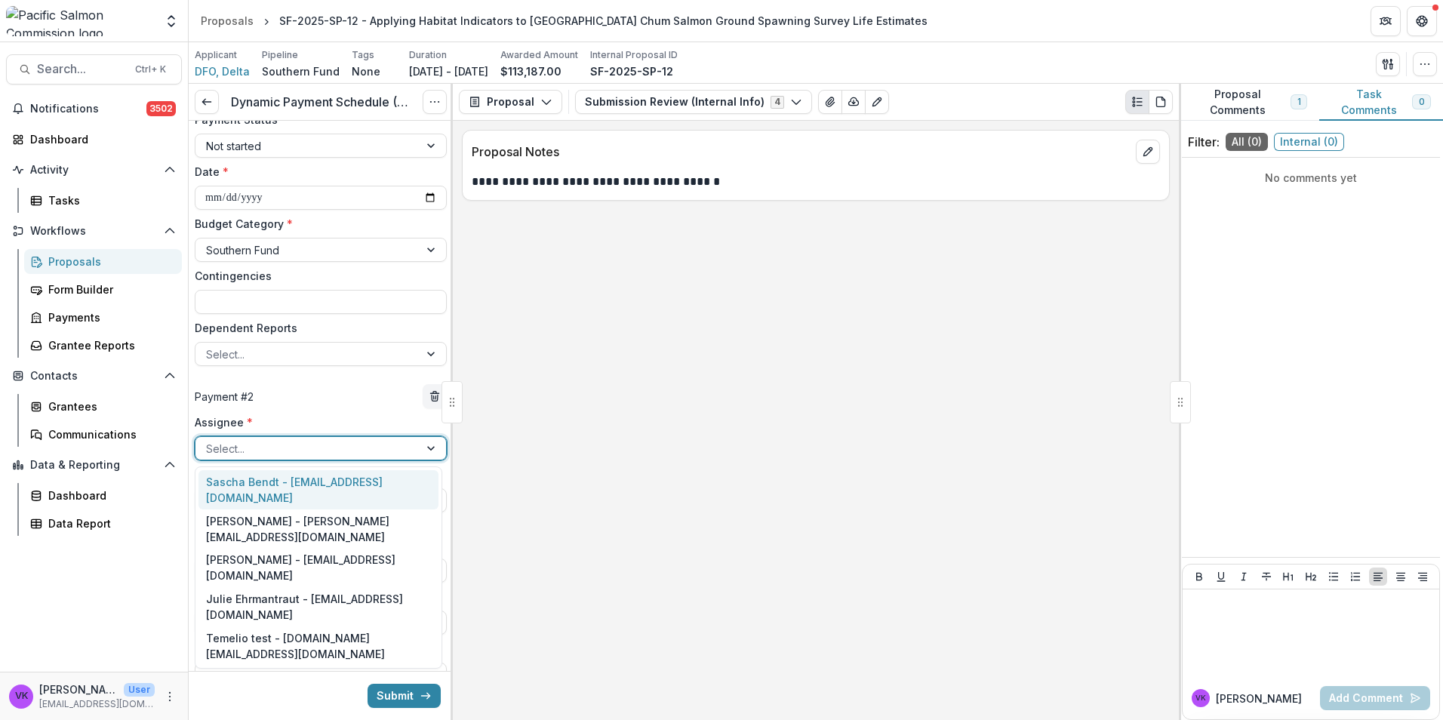
click at [427, 447] on div at bounding box center [432, 448] width 27 height 23
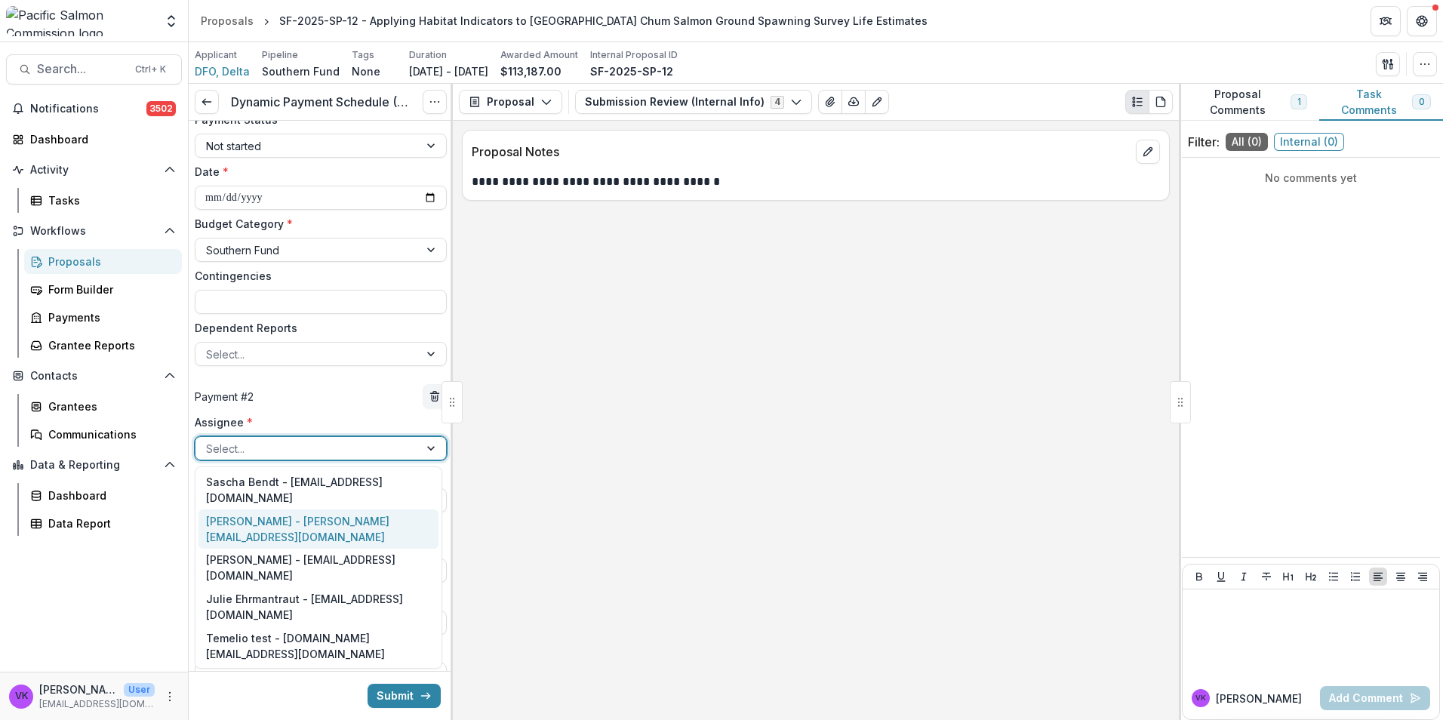
click at [349, 509] on div "Victor Keong - keong@psc.org" at bounding box center [318, 528] width 240 height 39
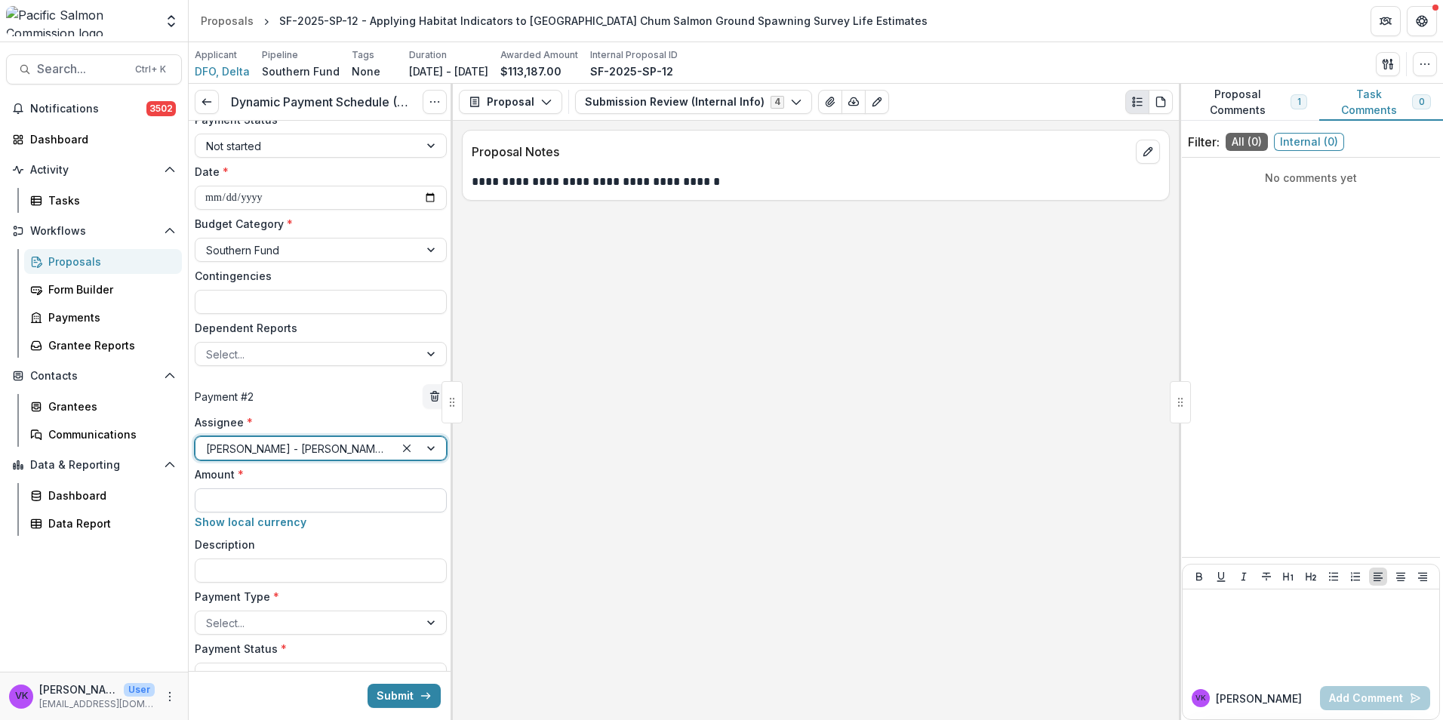
click at [271, 498] on input "Amount *" at bounding box center [321, 500] width 252 height 24
type input "*******"
click at [338, 556] on div "Description" at bounding box center [321, 560] width 252 height 46
click at [361, 568] on input "Description" at bounding box center [321, 570] width 252 height 24
type input "**********"
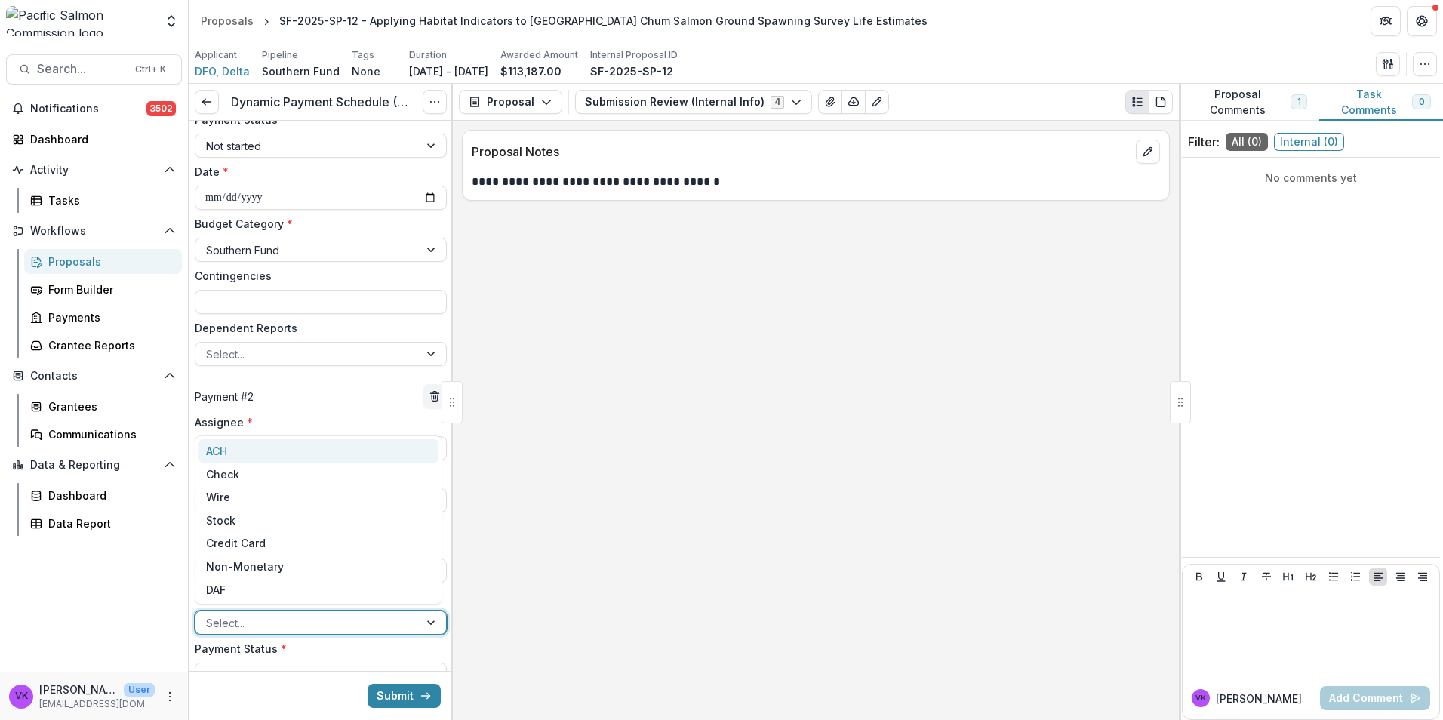
click at [362, 624] on div at bounding box center [307, 623] width 202 height 19
click at [263, 474] on div "Check" at bounding box center [318, 474] width 240 height 23
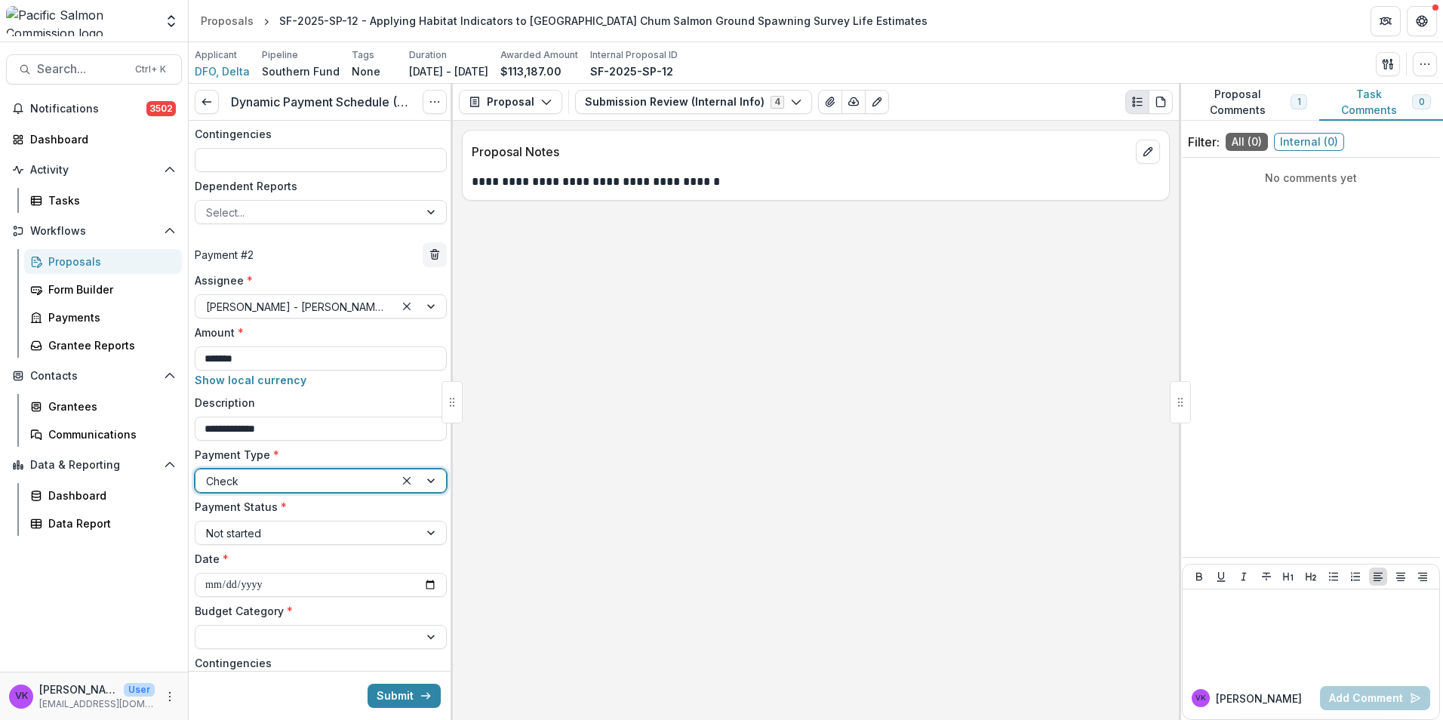
scroll to position [586, 0]
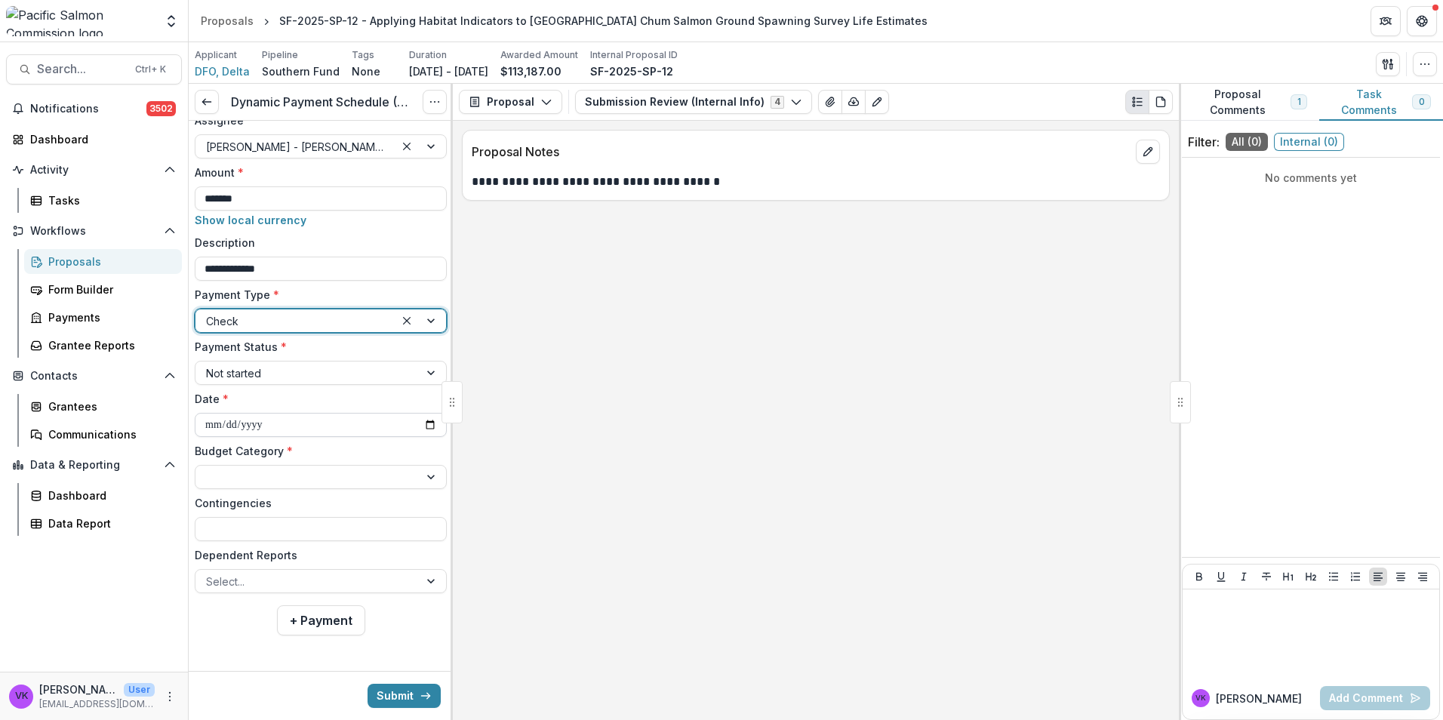
click at [422, 424] on input "**********" at bounding box center [321, 425] width 252 height 24
type input "**********"
click at [400, 476] on div at bounding box center [307, 477] width 202 height 19
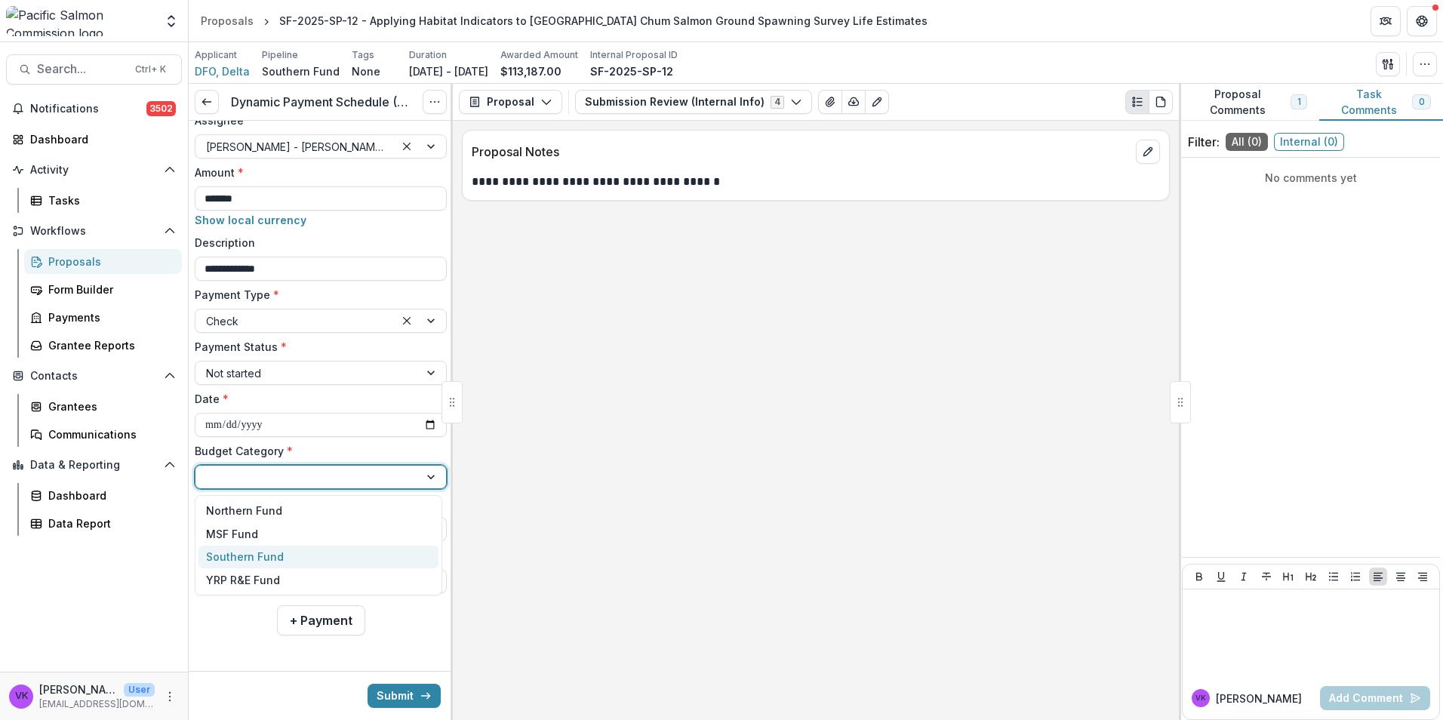
click at [291, 557] on div "Southern Fund" at bounding box center [318, 557] width 240 height 23
click at [419, 580] on div at bounding box center [432, 581] width 27 height 23
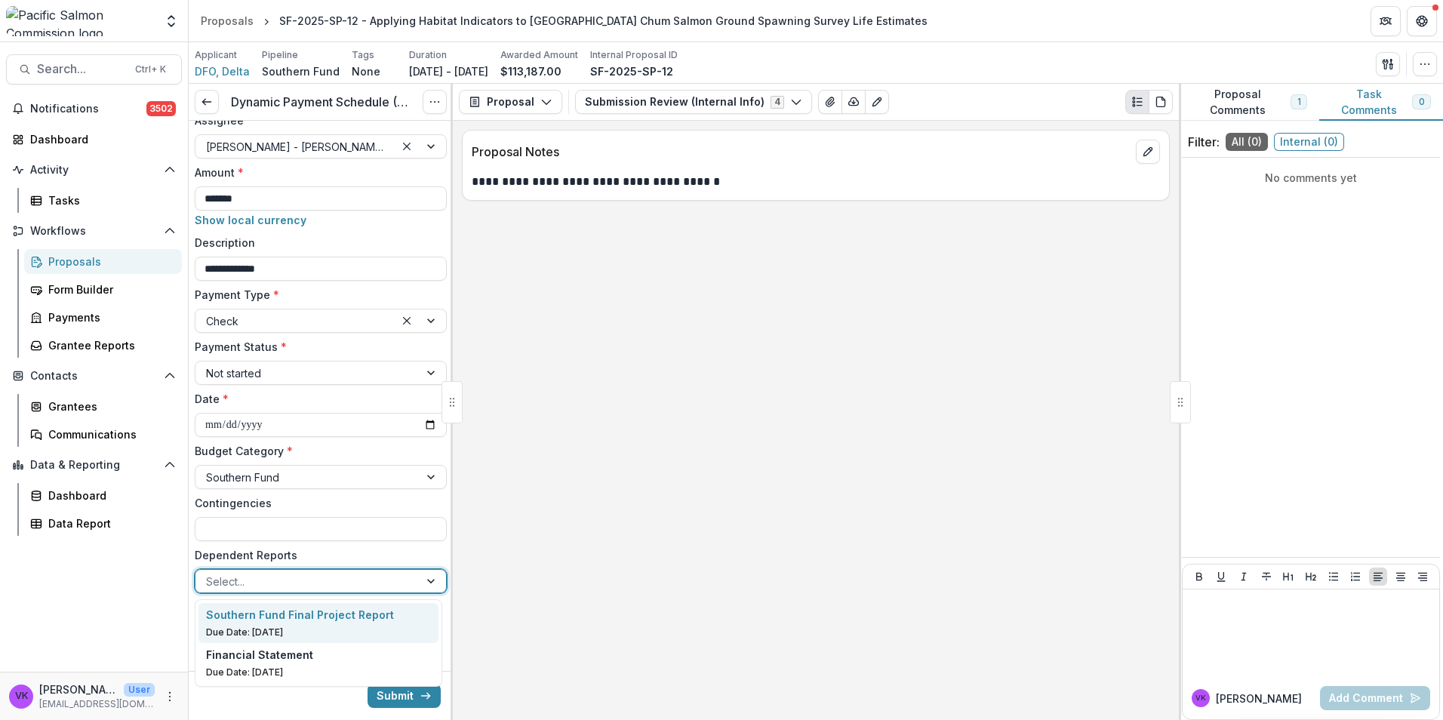
click at [364, 622] on p "Southern Fund Final Project Report" at bounding box center [300, 615] width 188 height 16
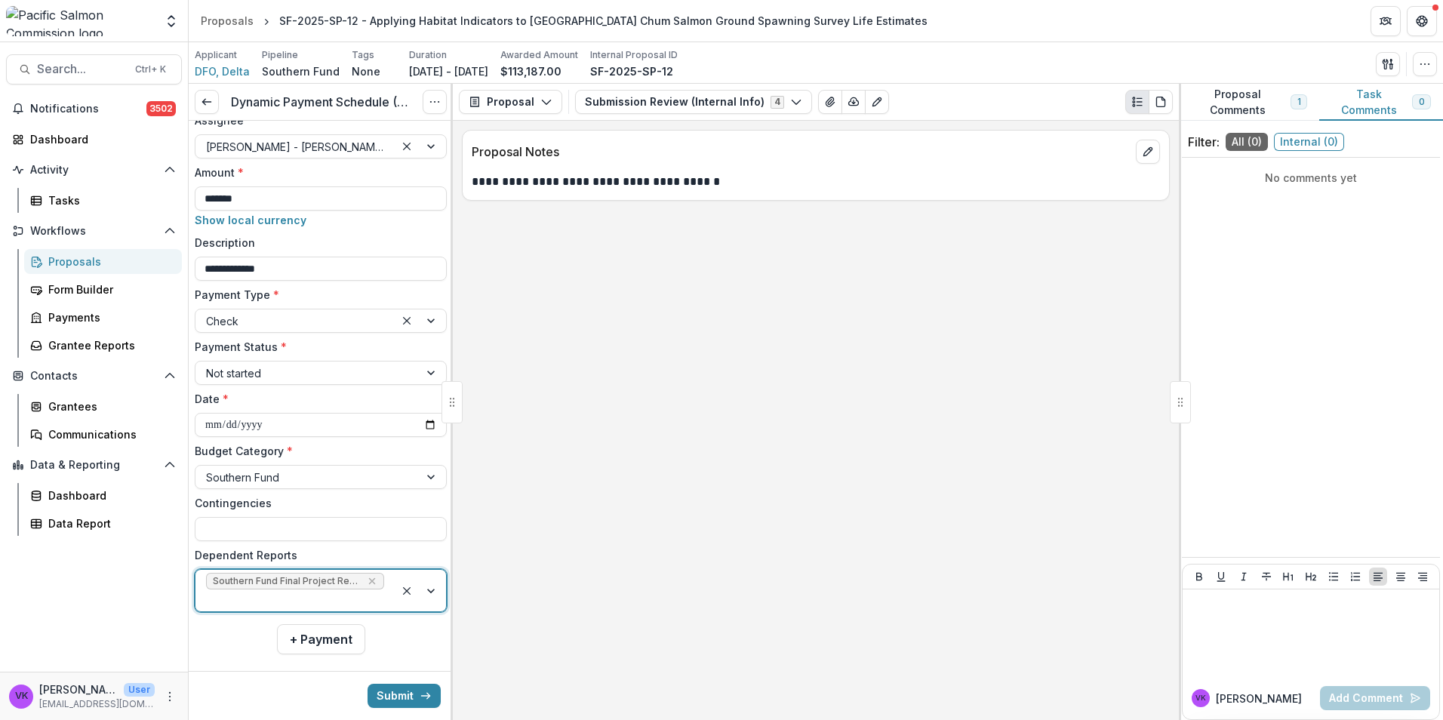
click at [426, 590] on div at bounding box center [420, 591] width 51 height 42
click at [361, 640] on div "Financial Statement" at bounding box center [319, 634] width 226 height 16
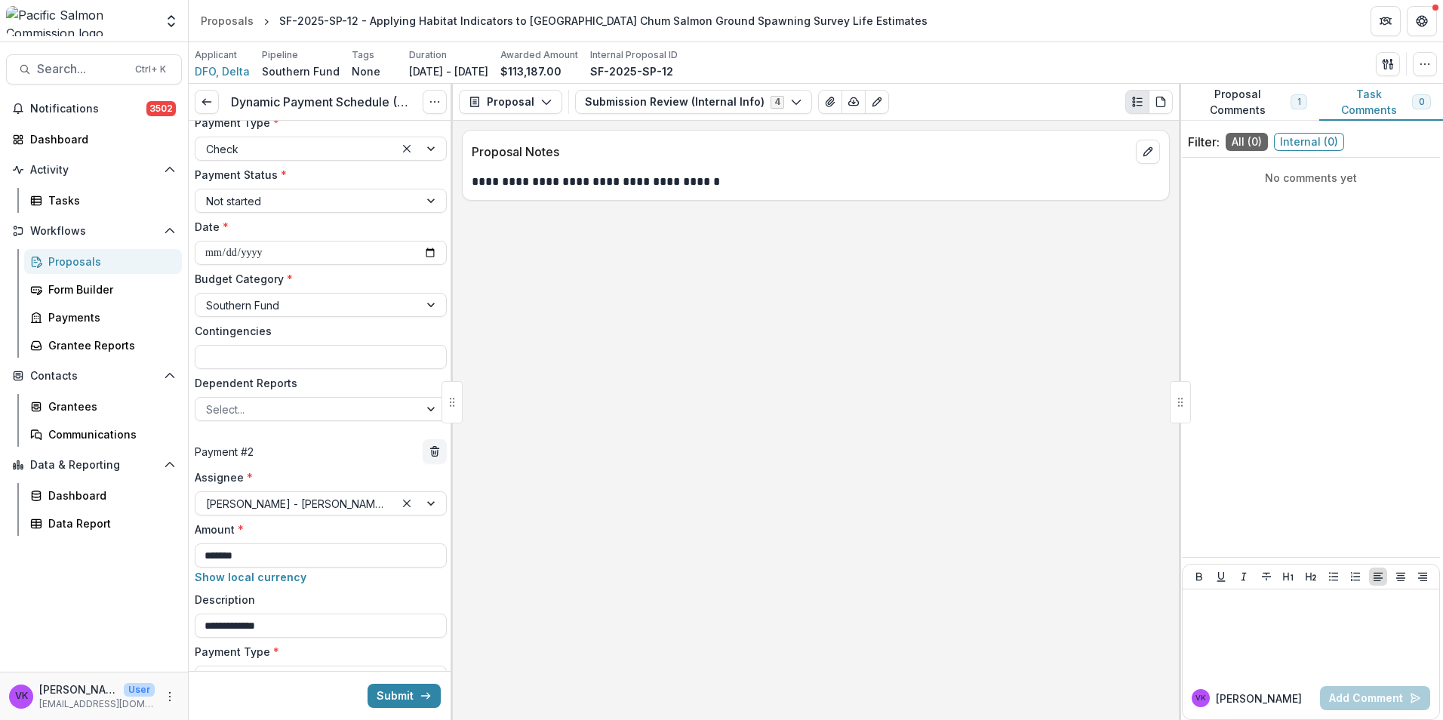
scroll to position [606, 0]
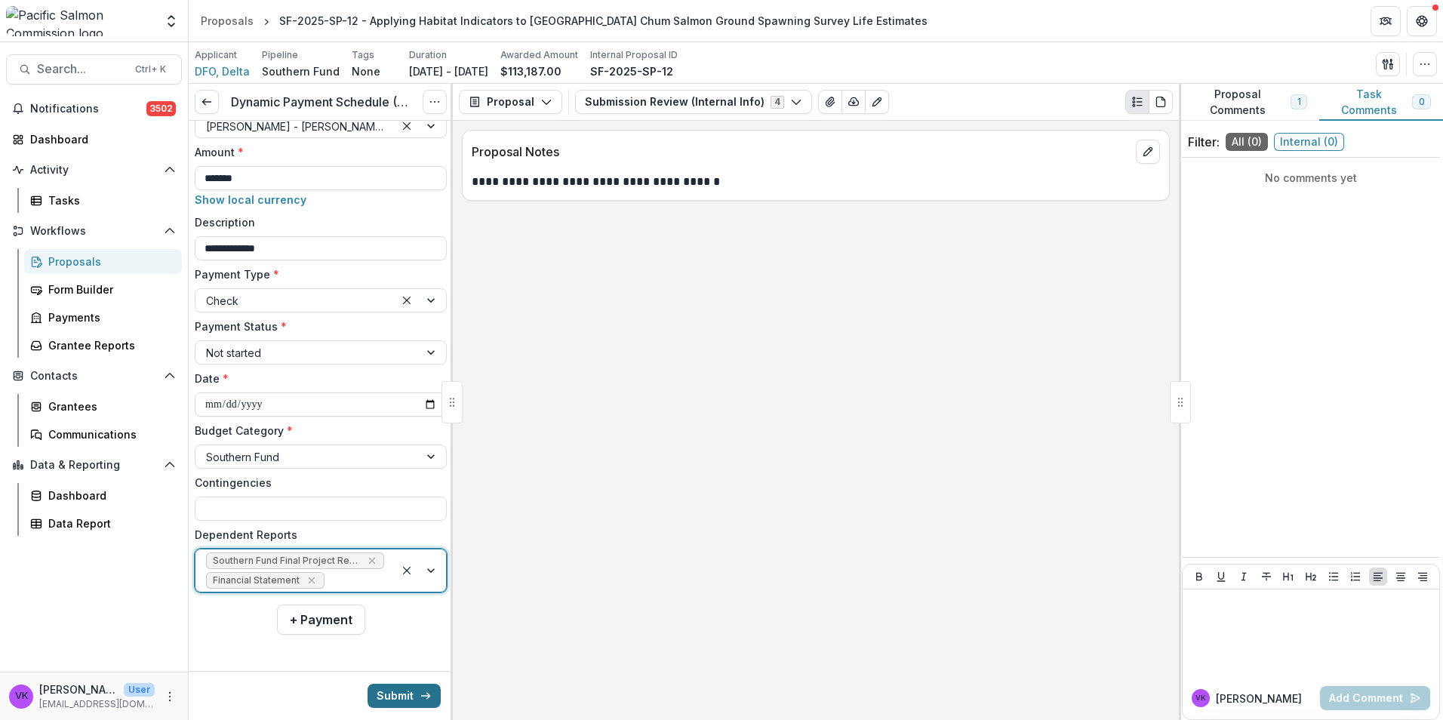
click at [411, 695] on button "Submit" at bounding box center [404, 696] width 73 height 24
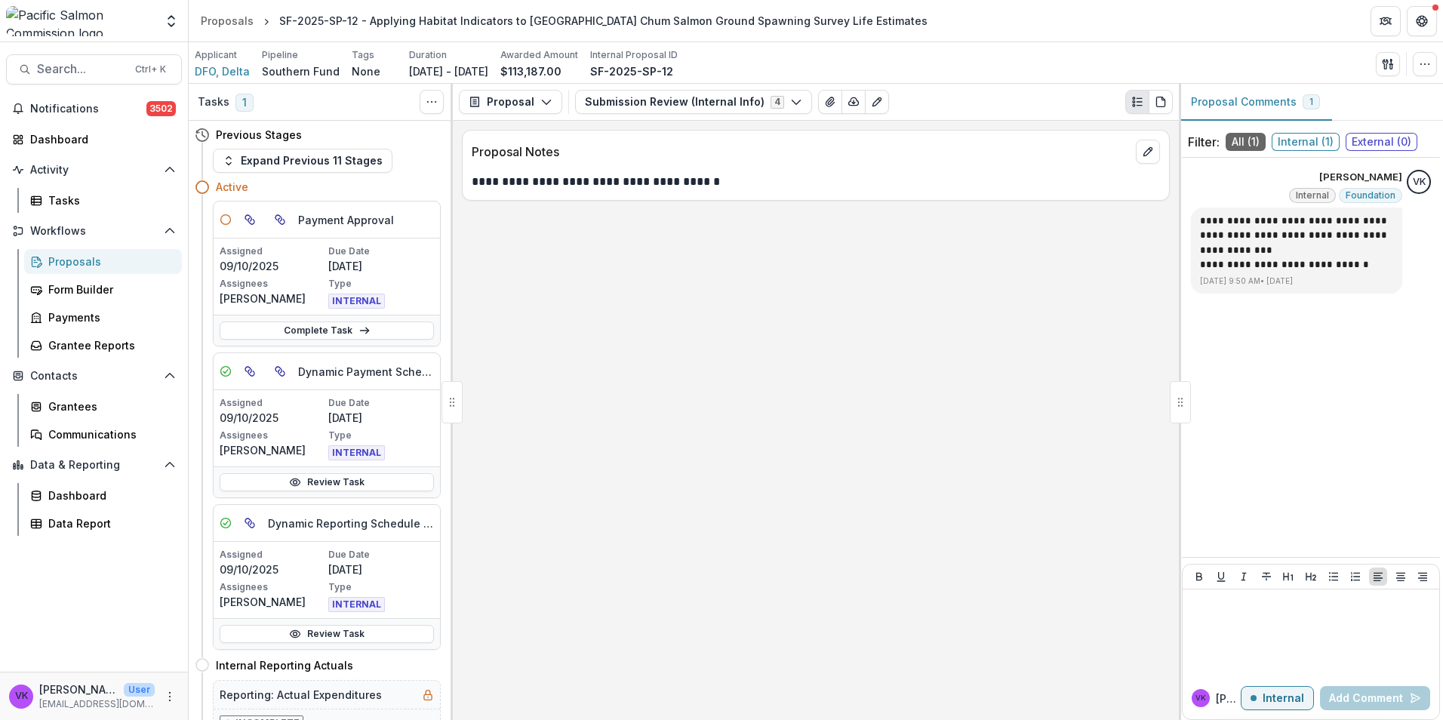
drag, startPoint x: 540, startPoint y: 103, endPoint x: 709, endPoint y: 199, distance: 194.7
click at [540, 102] on icon "button" at bounding box center [546, 102] width 12 height 12
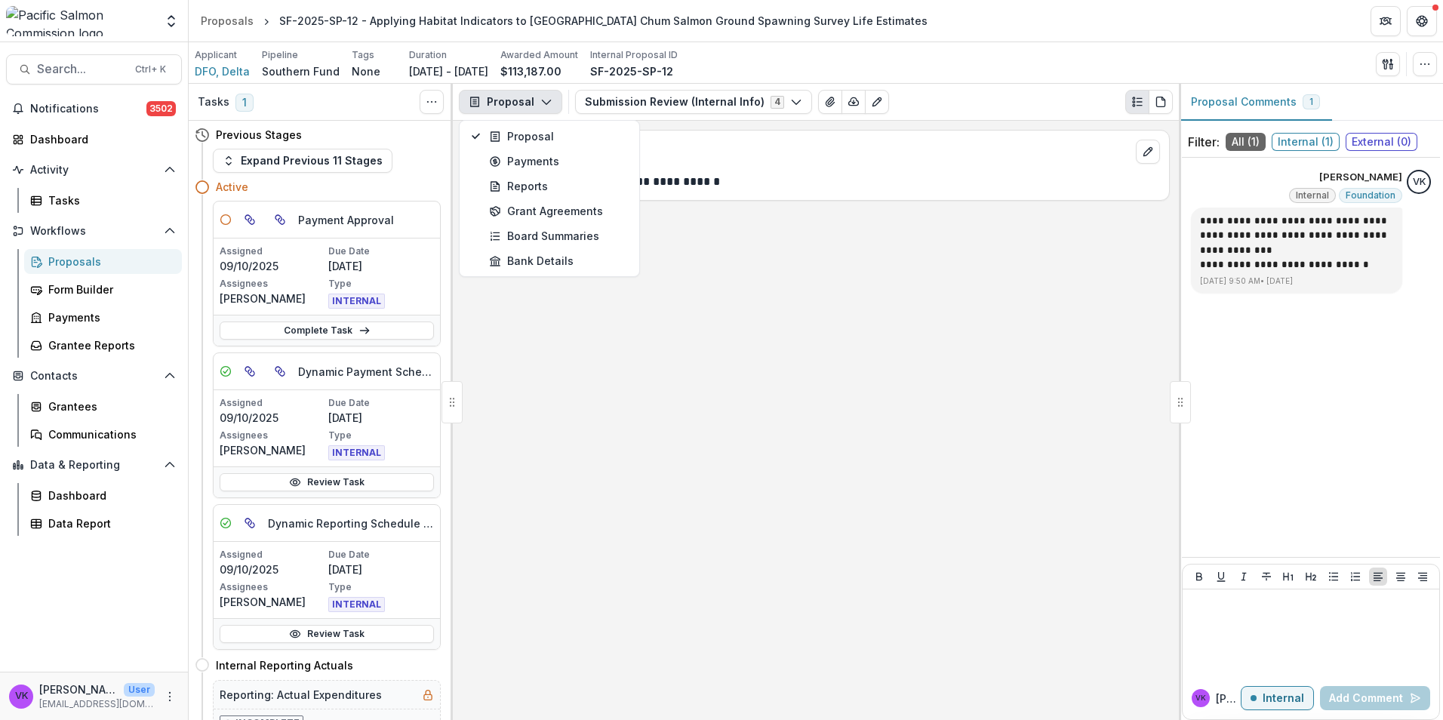
click at [889, 558] on div "**********" at bounding box center [816, 420] width 726 height 599
drag, startPoint x: 546, startPoint y: 94, endPoint x: 554, endPoint y: 100, distance: 9.8
click at [546, 95] on button "Proposal" at bounding box center [510, 102] width 103 height 24
click at [549, 167] on div "Payments" at bounding box center [558, 161] width 138 height 16
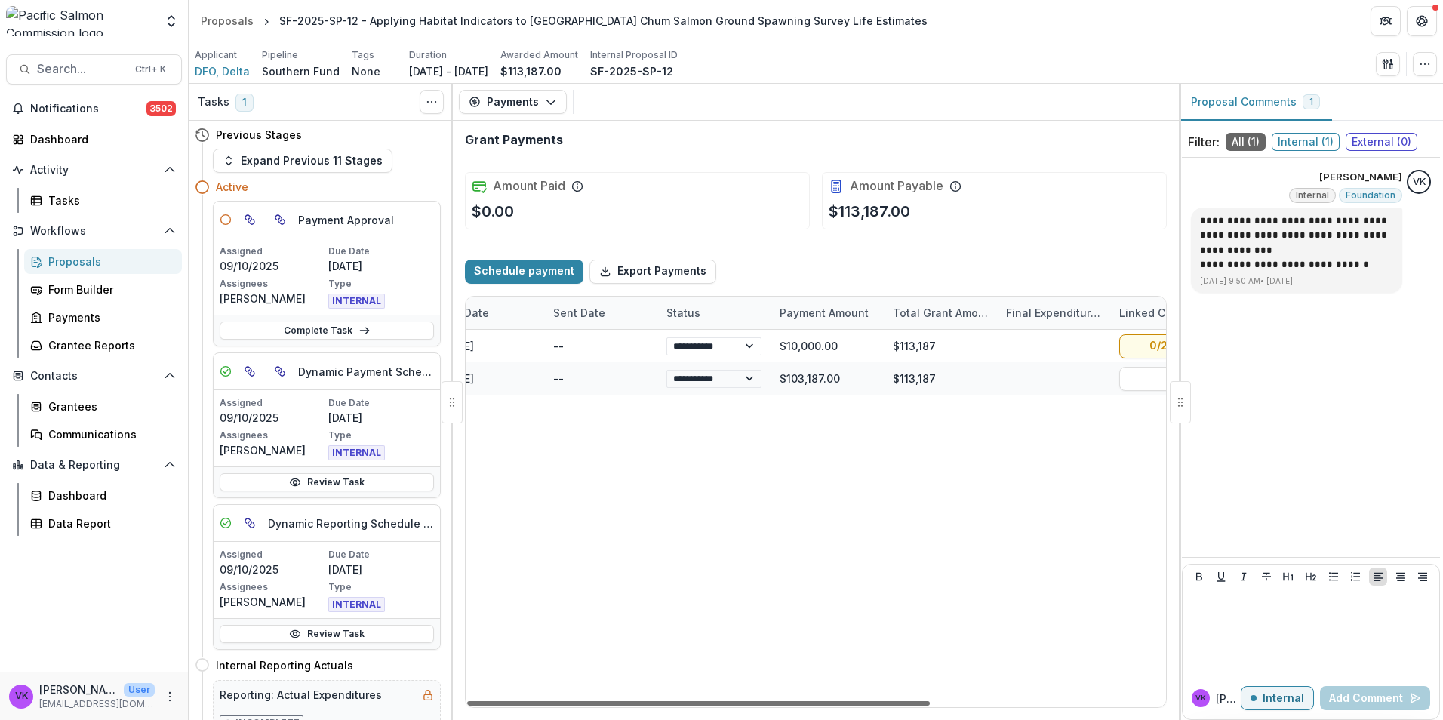
scroll to position [0, 269]
drag, startPoint x: 868, startPoint y: 700, endPoint x: 1043, endPoint y: 692, distance: 175.2
click at [930, 701] on div at bounding box center [698, 703] width 463 height 5
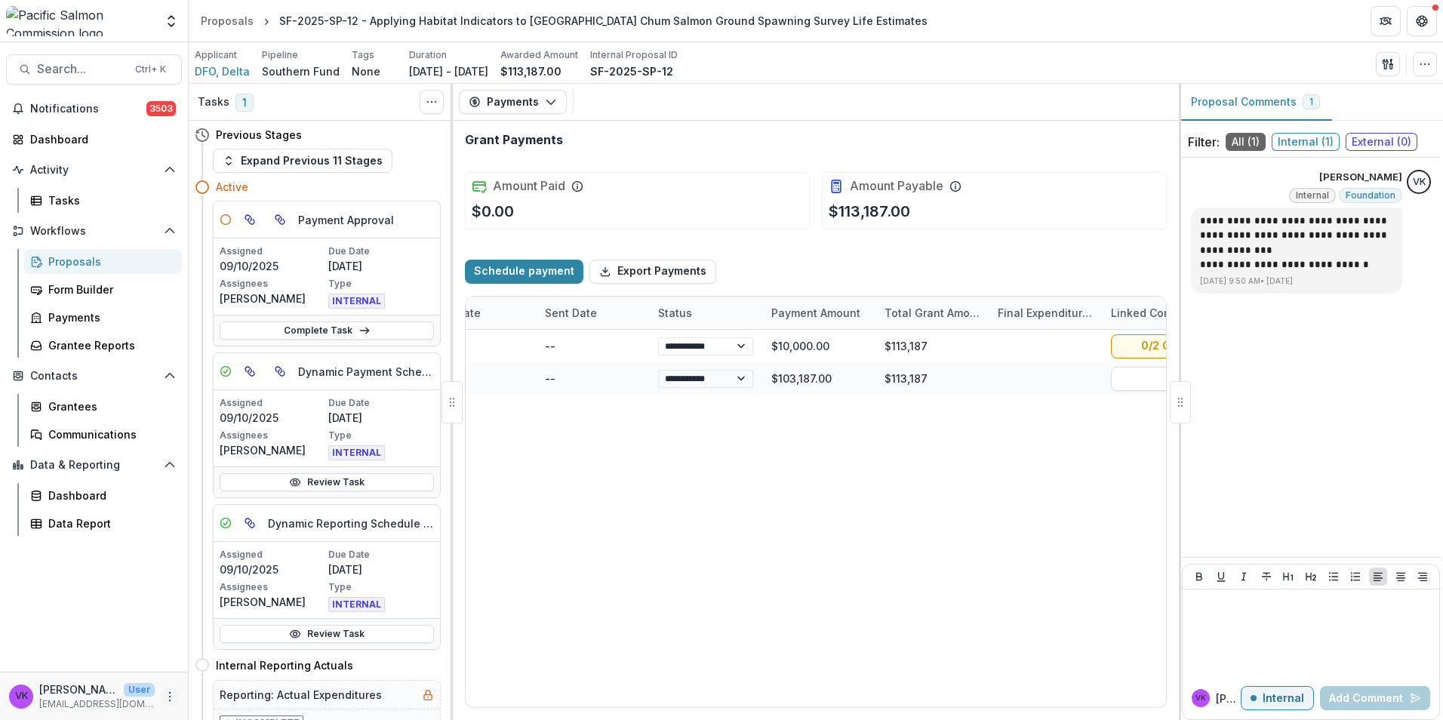
click at [170, 701] on icon "More" at bounding box center [170, 697] width 12 height 12
drag, startPoint x: 236, startPoint y: 667, endPoint x: 382, endPoint y: 680, distance: 146.2
click at [236, 666] on link "User Settings" at bounding box center [269, 664] width 161 height 25
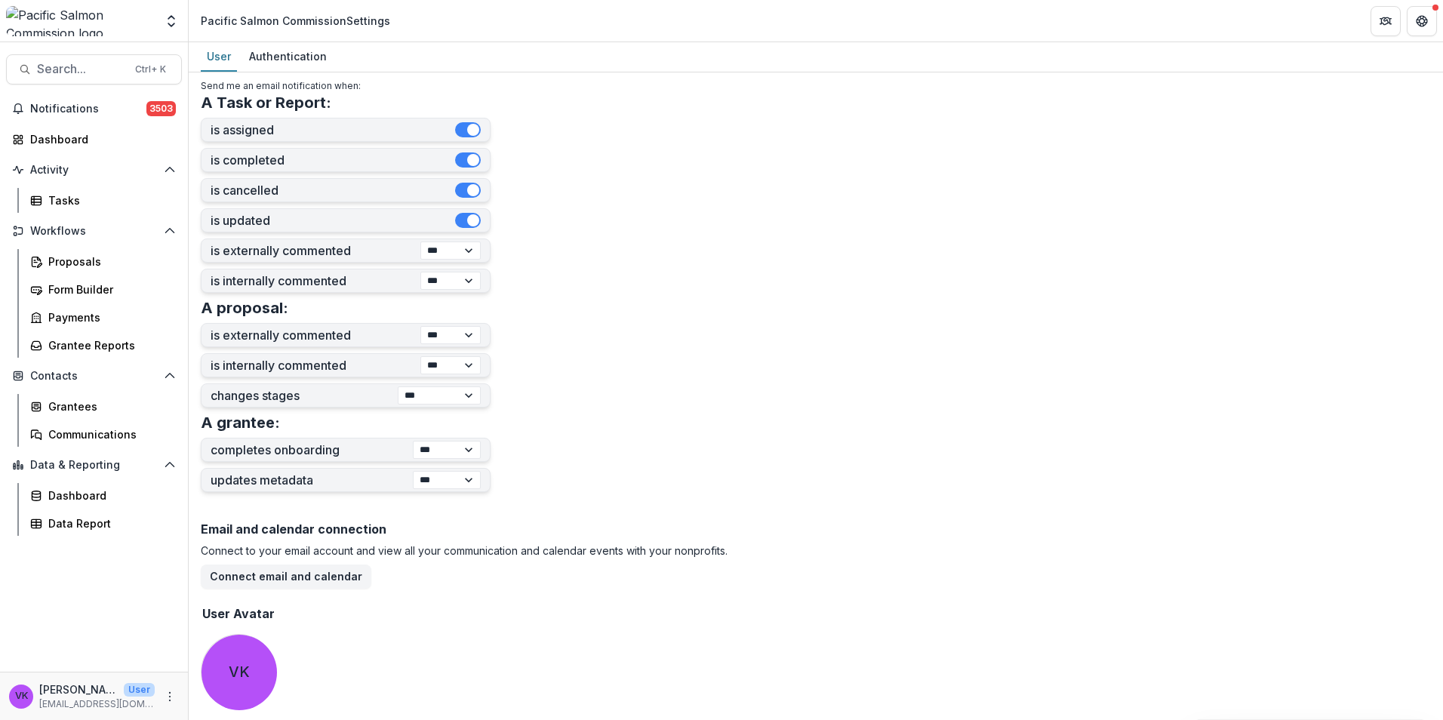
scroll to position [429, 0]
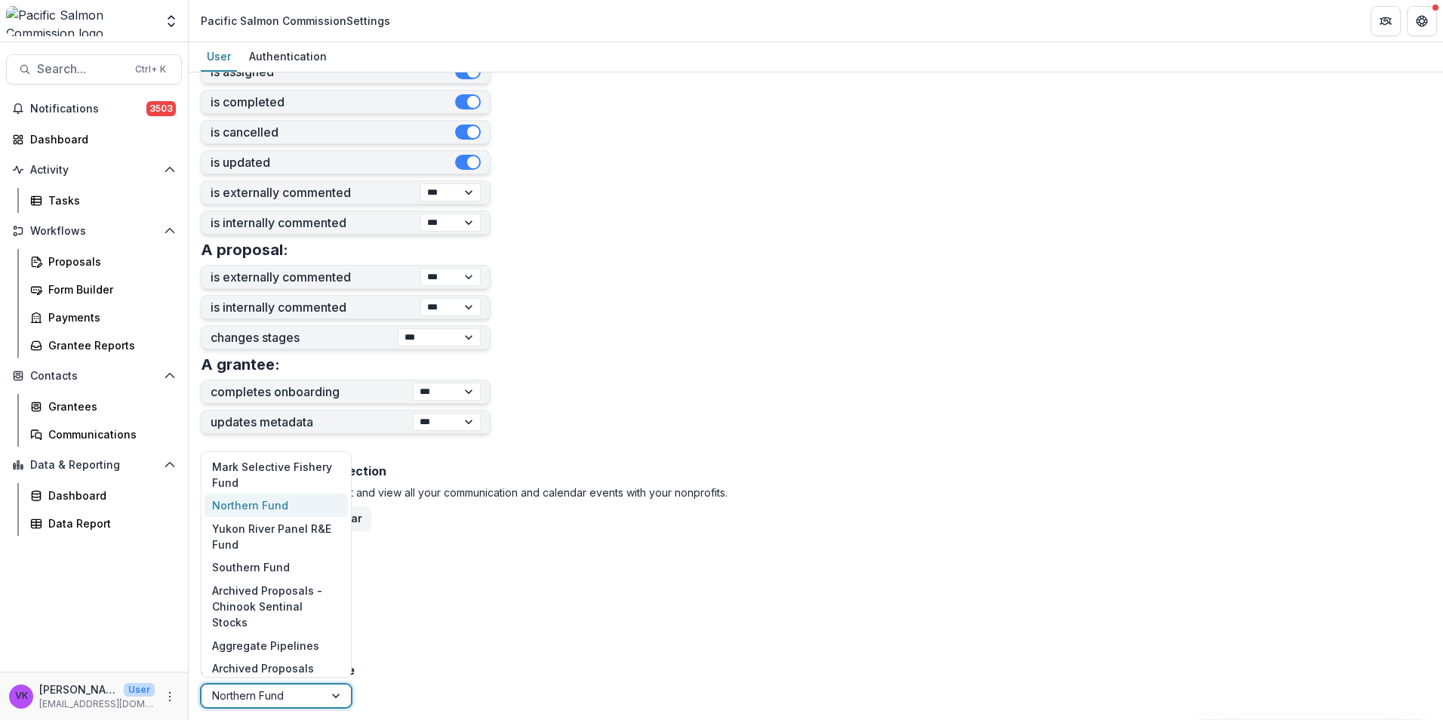
click at [335, 694] on div at bounding box center [337, 695] width 27 height 23
click at [297, 571] on div "Southern Fund" at bounding box center [276, 567] width 143 height 23
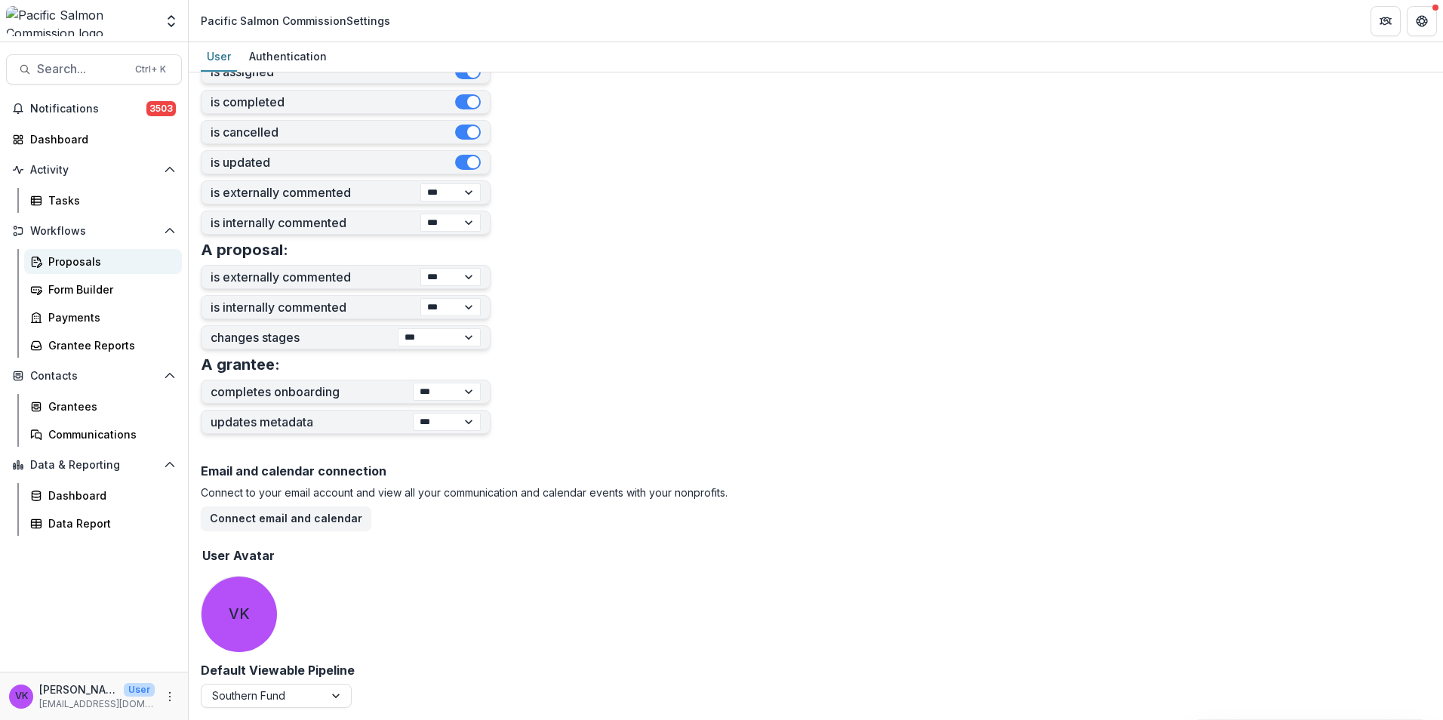
click at [66, 258] on div "Proposals" at bounding box center [108, 262] width 121 height 16
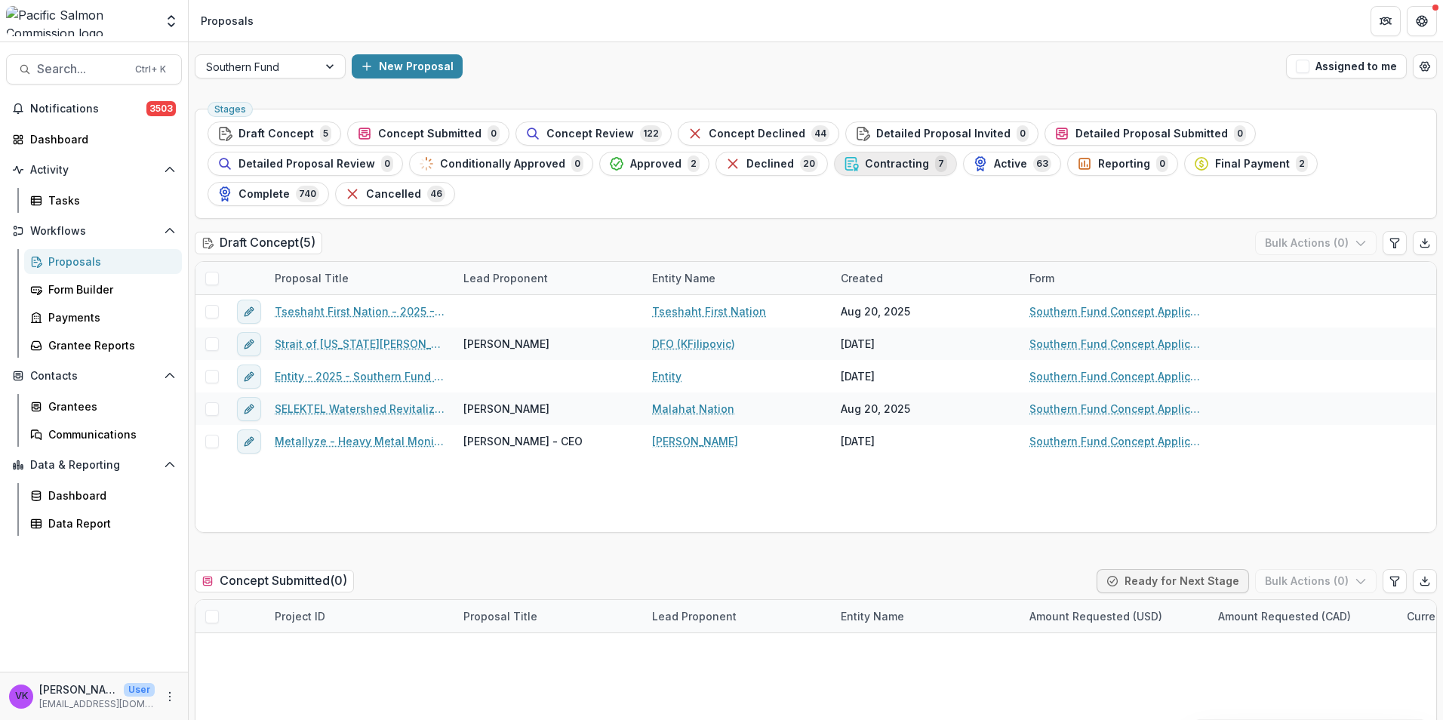
click at [865, 158] on span "Contracting" at bounding box center [897, 164] width 64 height 13
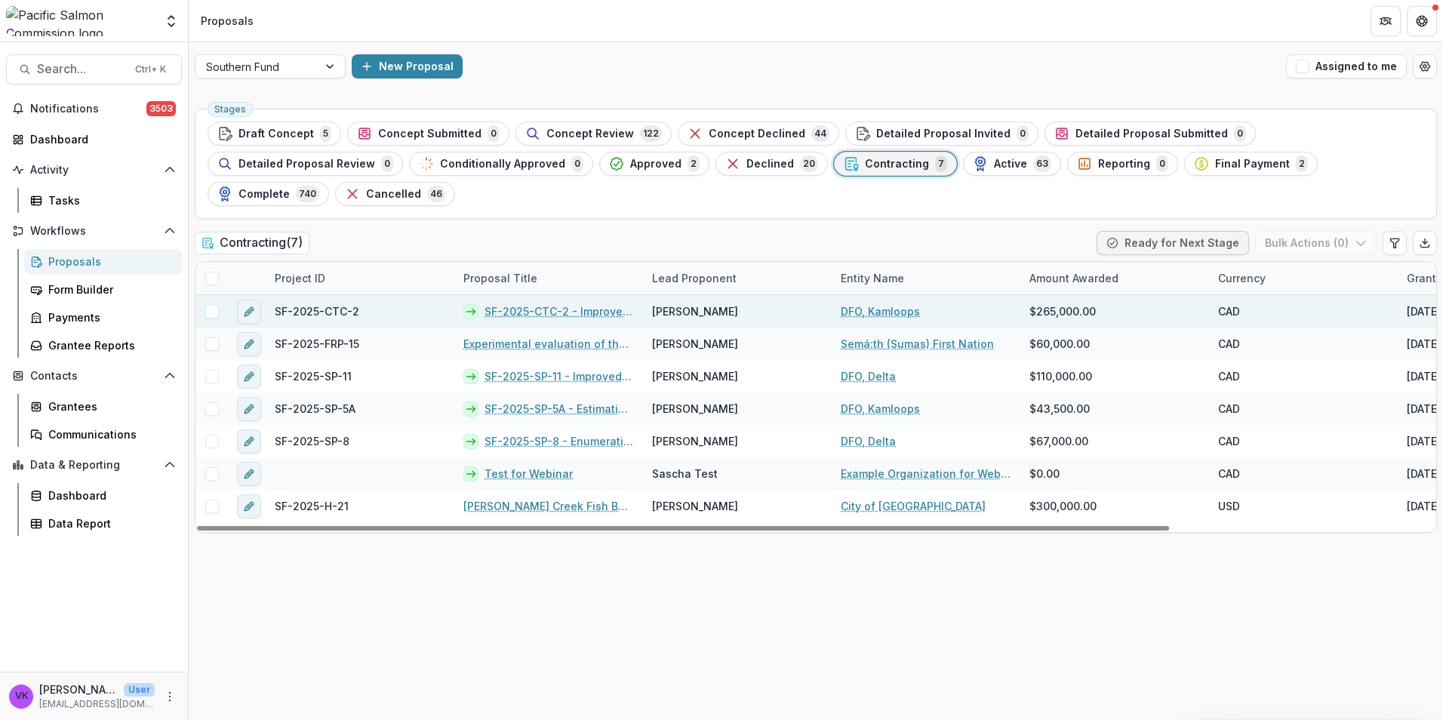
drag, startPoint x: 541, startPoint y: 278, endPoint x: 583, endPoint y: 282, distance: 42.5
click at [541, 303] on link "SF-2025-CTC-2 - Improved escapement estimates and evaluation of the representat…" at bounding box center [558, 311] width 149 height 16
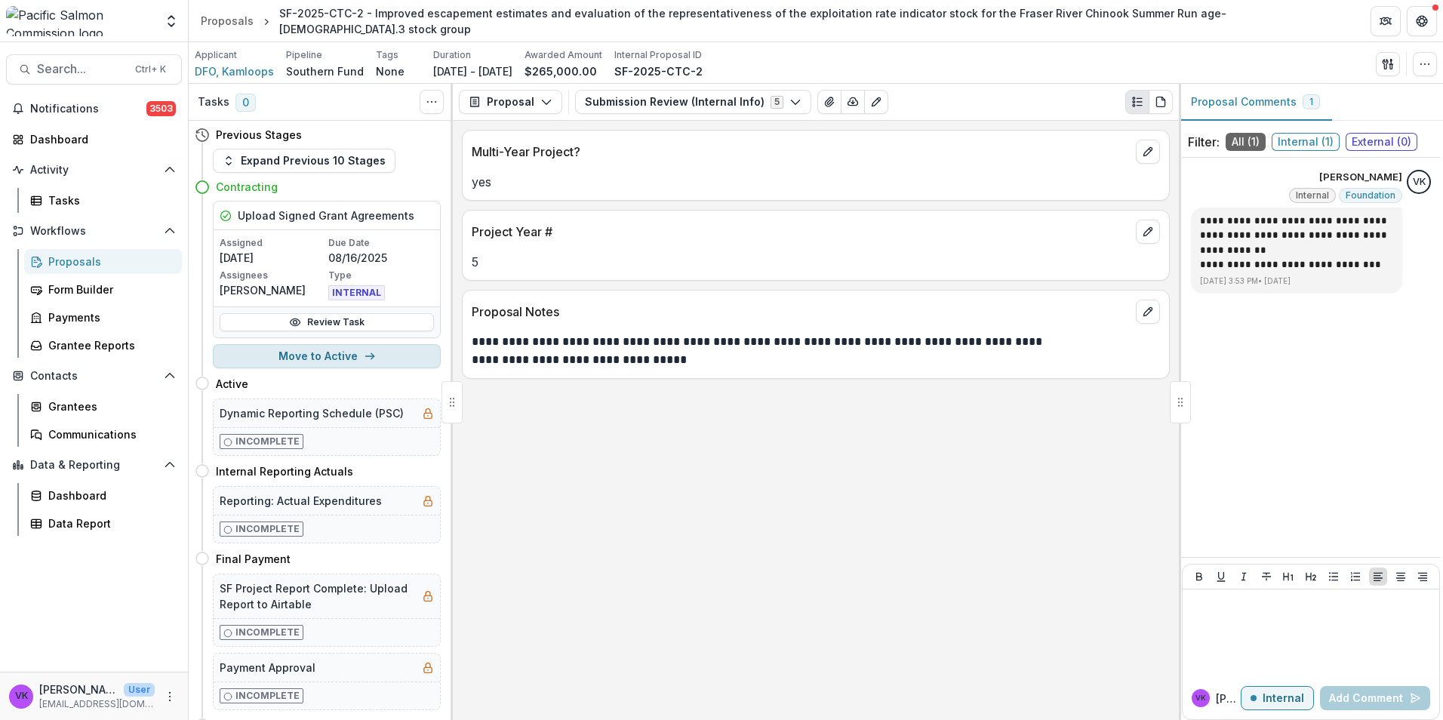
click at [366, 356] on line "button" at bounding box center [369, 356] width 8 height 0
select select "******"
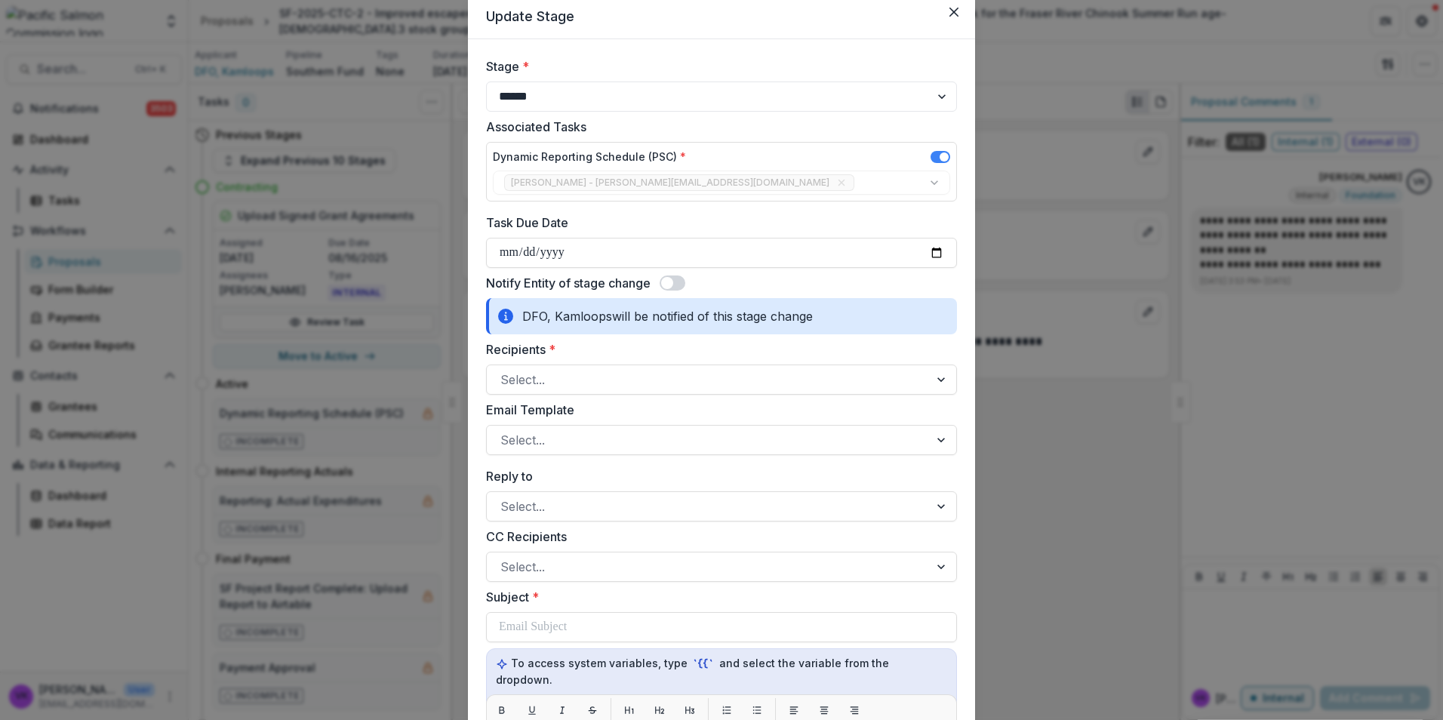
scroll to position [75, 0]
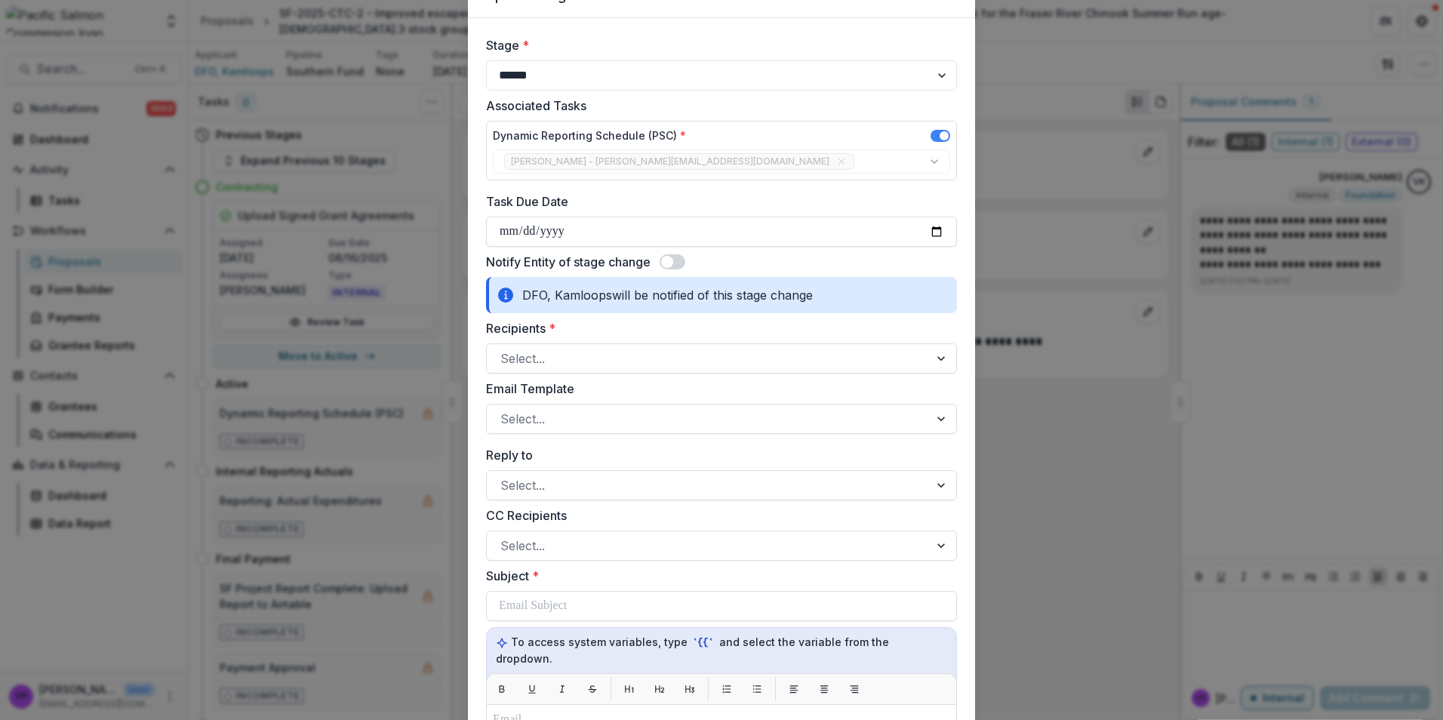
click at [679, 265] on span at bounding box center [673, 261] width 26 height 15
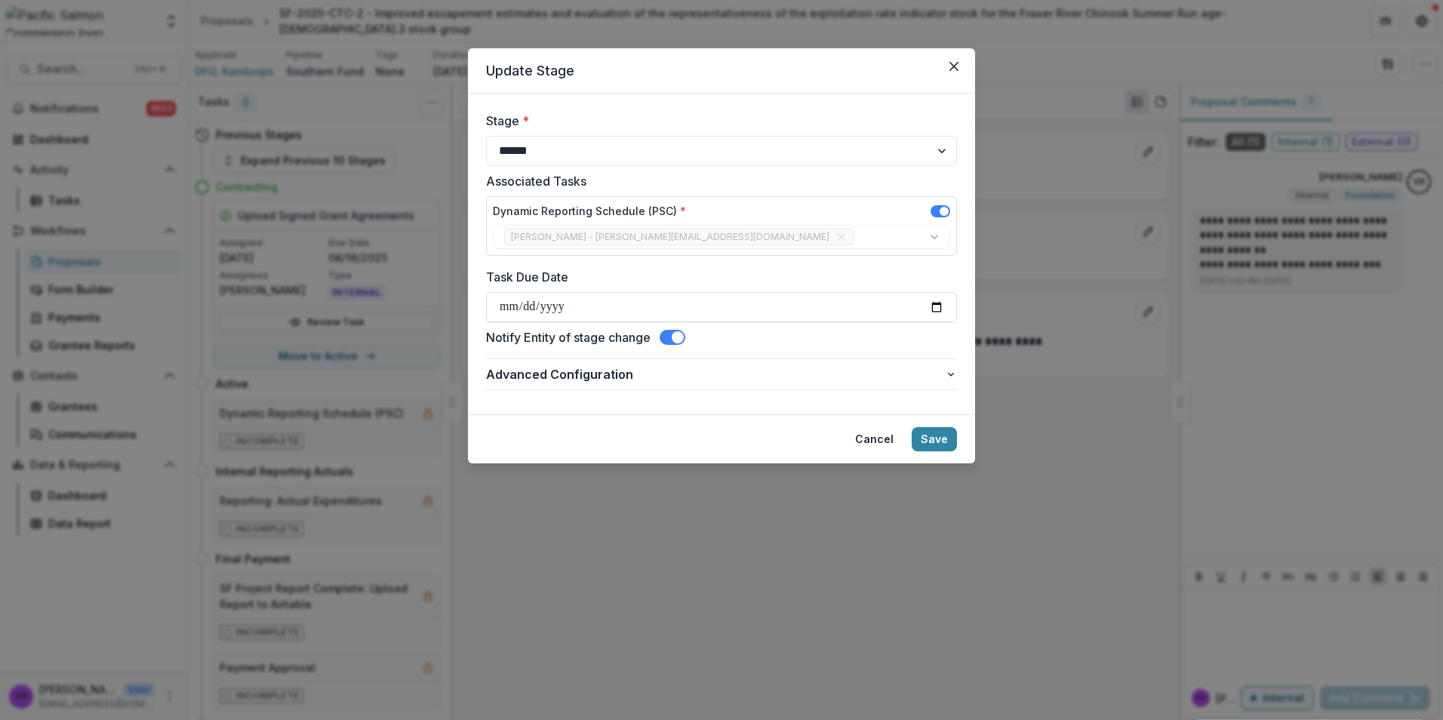
scroll to position [0, 0]
click at [934, 436] on button "Save" at bounding box center [934, 439] width 45 height 24
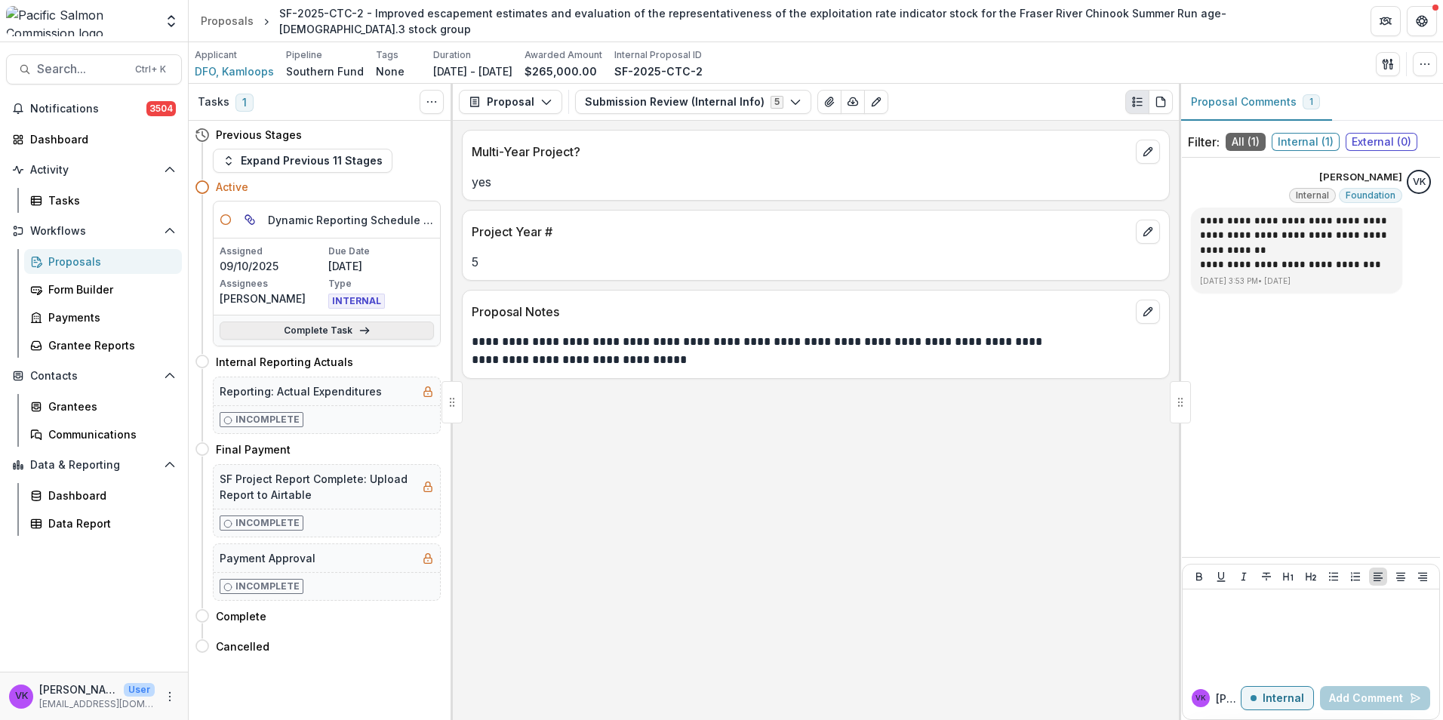
click at [323, 328] on link "Complete Task" at bounding box center [327, 330] width 214 height 18
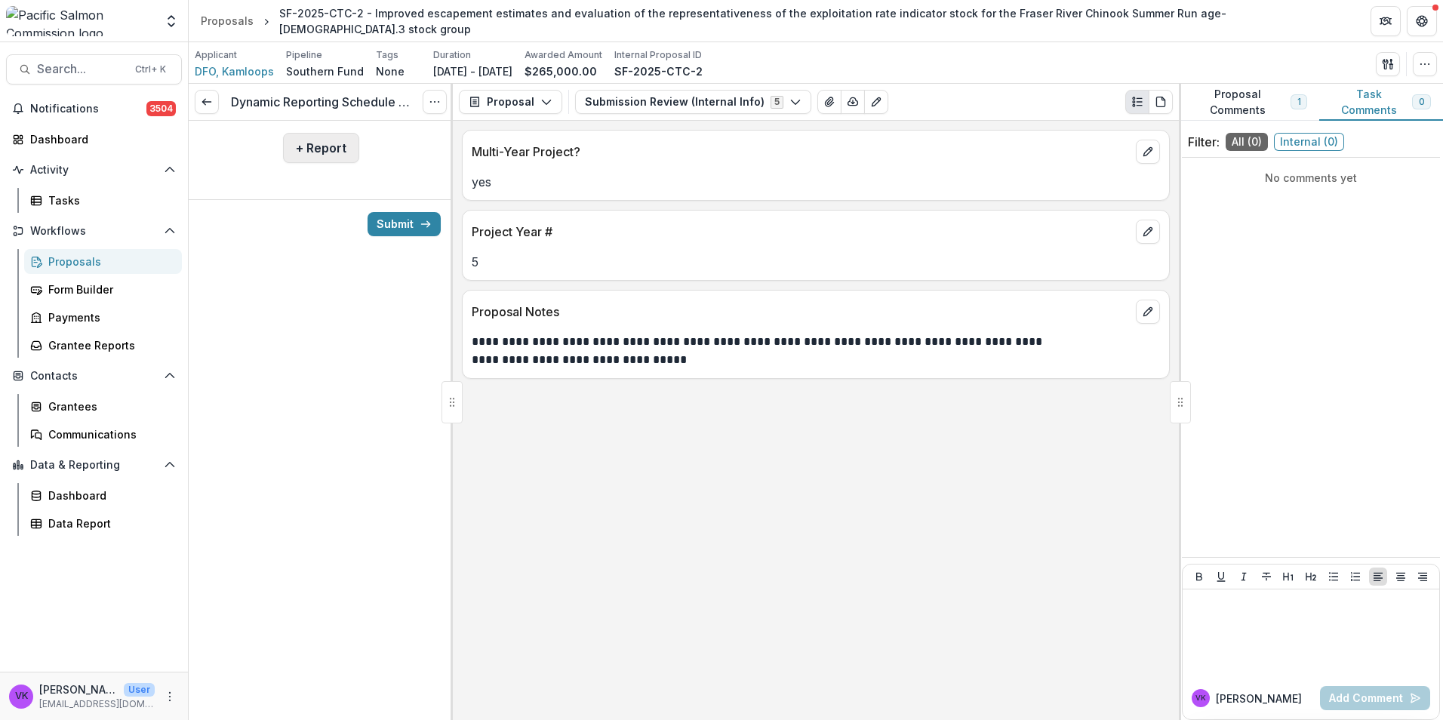
click at [308, 155] on button "+ Report" at bounding box center [321, 148] width 76 height 30
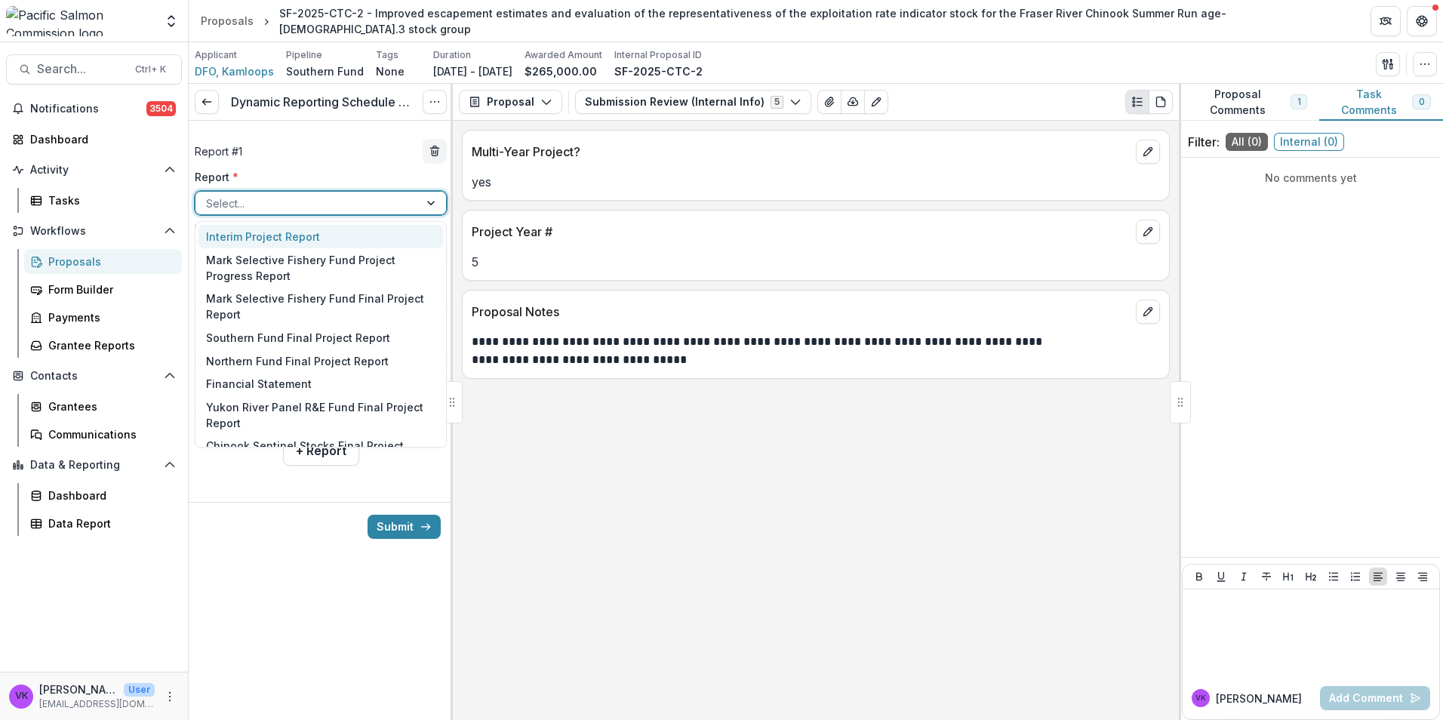
click at [399, 201] on div at bounding box center [307, 203] width 202 height 19
click at [350, 345] on div "Southern Fund Final Project Report" at bounding box center [320, 337] width 245 height 23
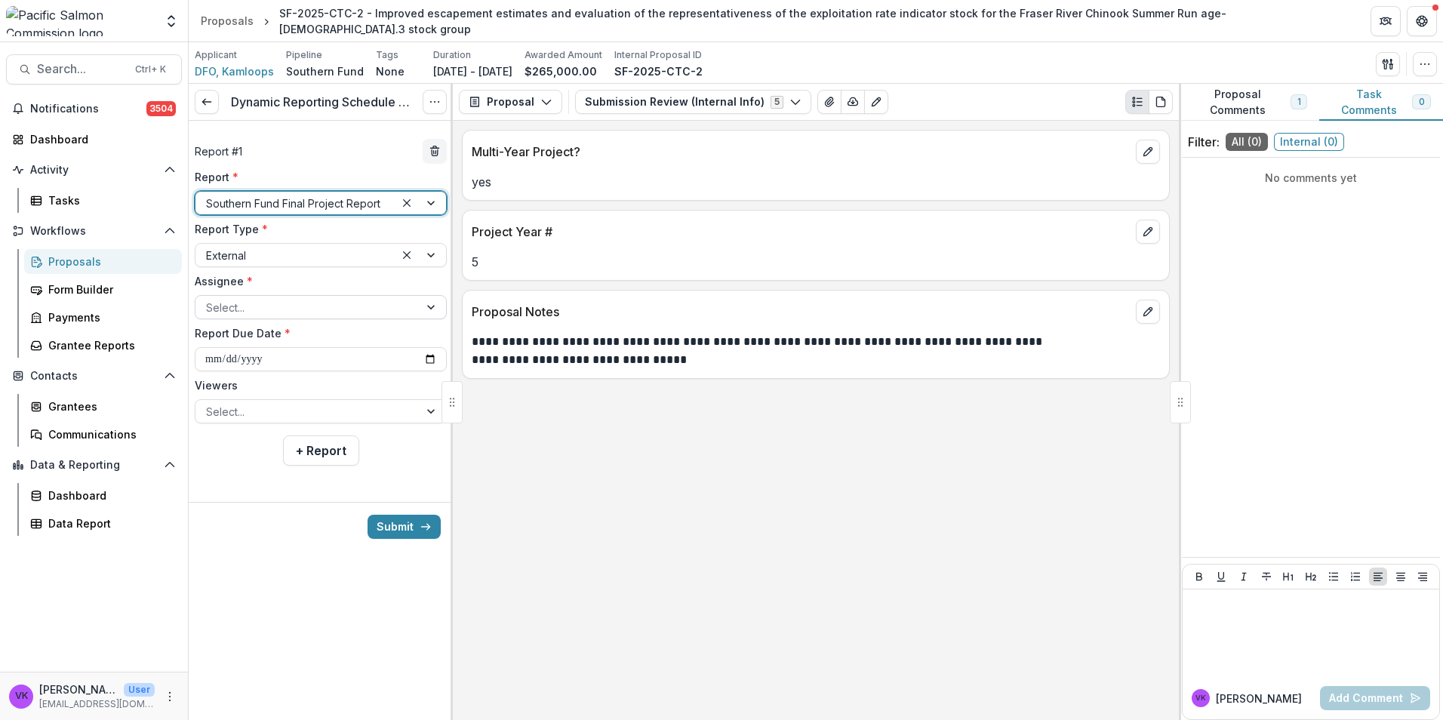
click at [432, 306] on div at bounding box center [432, 307] width 27 height 23
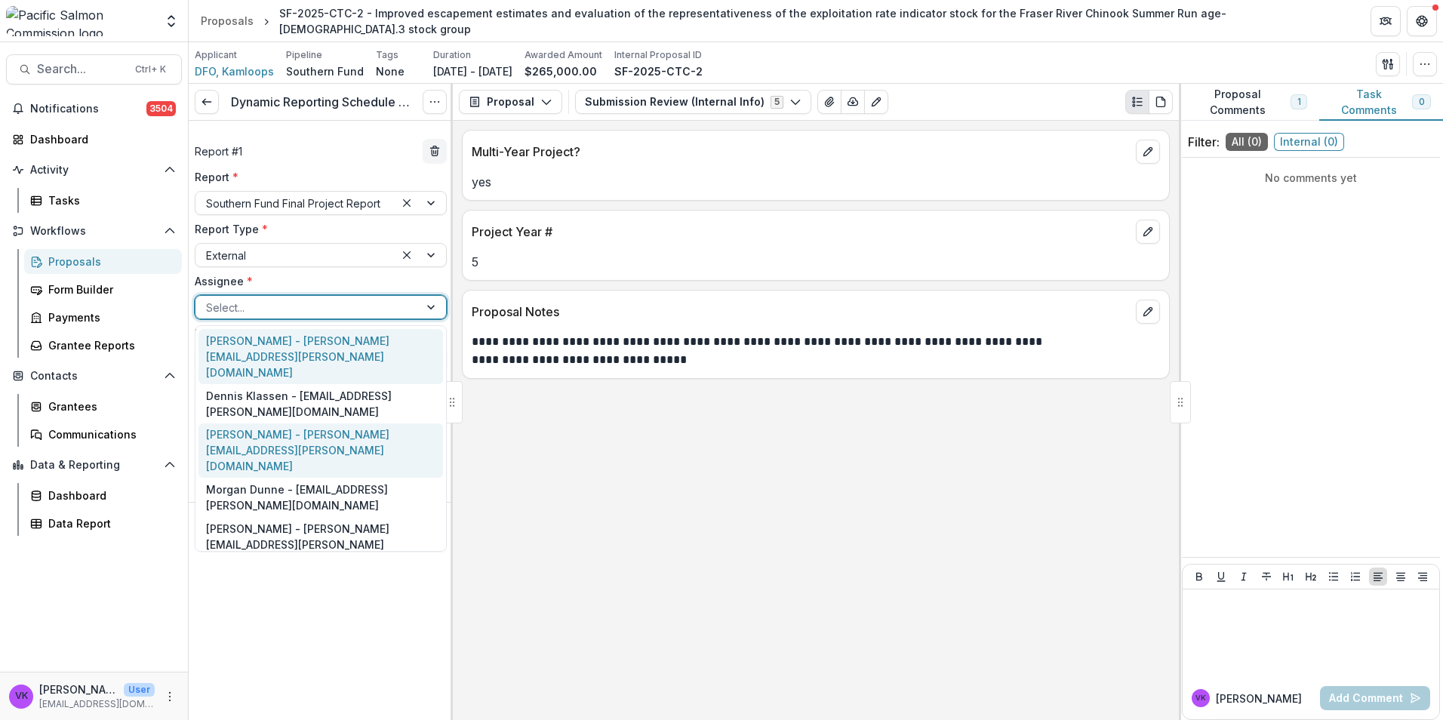
click at [334, 428] on div "Nicole Trouton - nicole.trouton@dfo-mpo.gc.ca" at bounding box center [320, 450] width 245 height 55
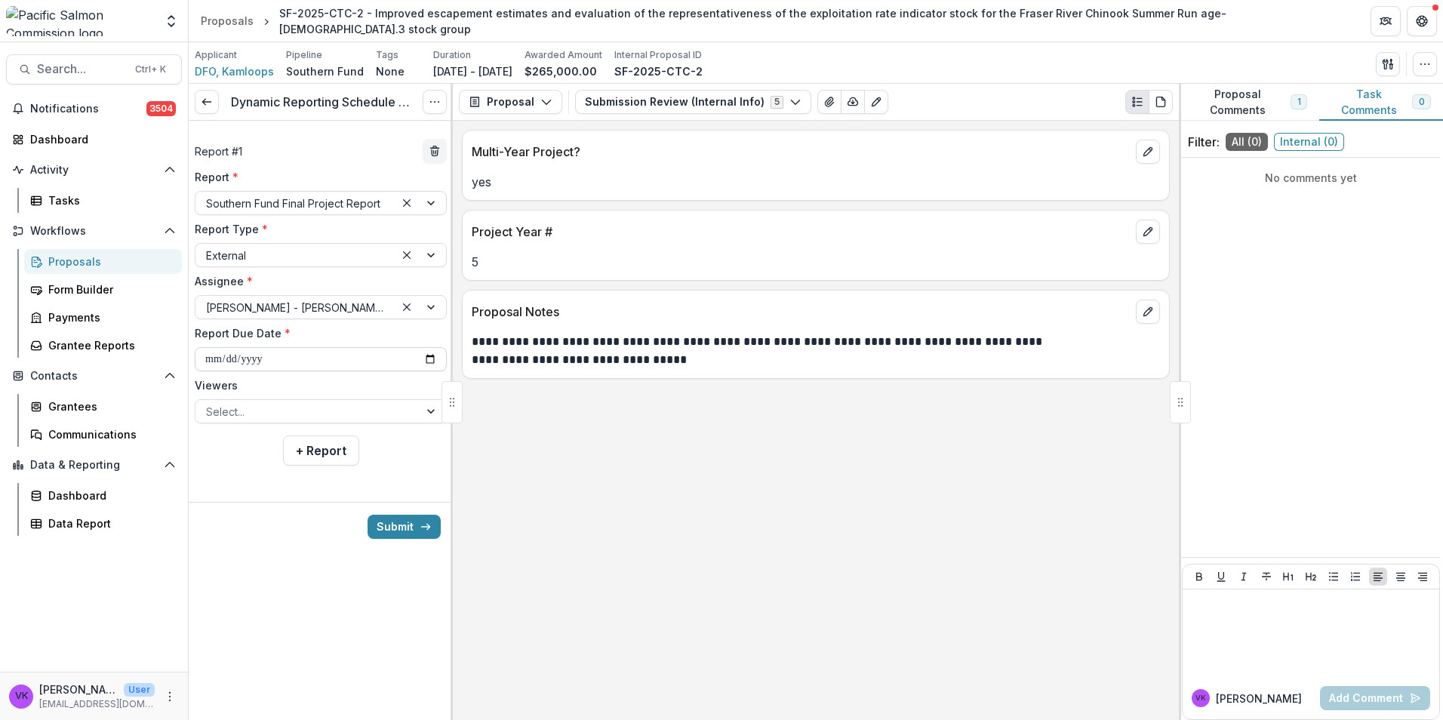
click at [429, 355] on input "**********" at bounding box center [321, 359] width 252 height 24
click at [424, 358] on input "**********" at bounding box center [321, 359] width 252 height 24
type input "**********"
click at [414, 411] on div "Select..." at bounding box center [306, 412] width 223 height 22
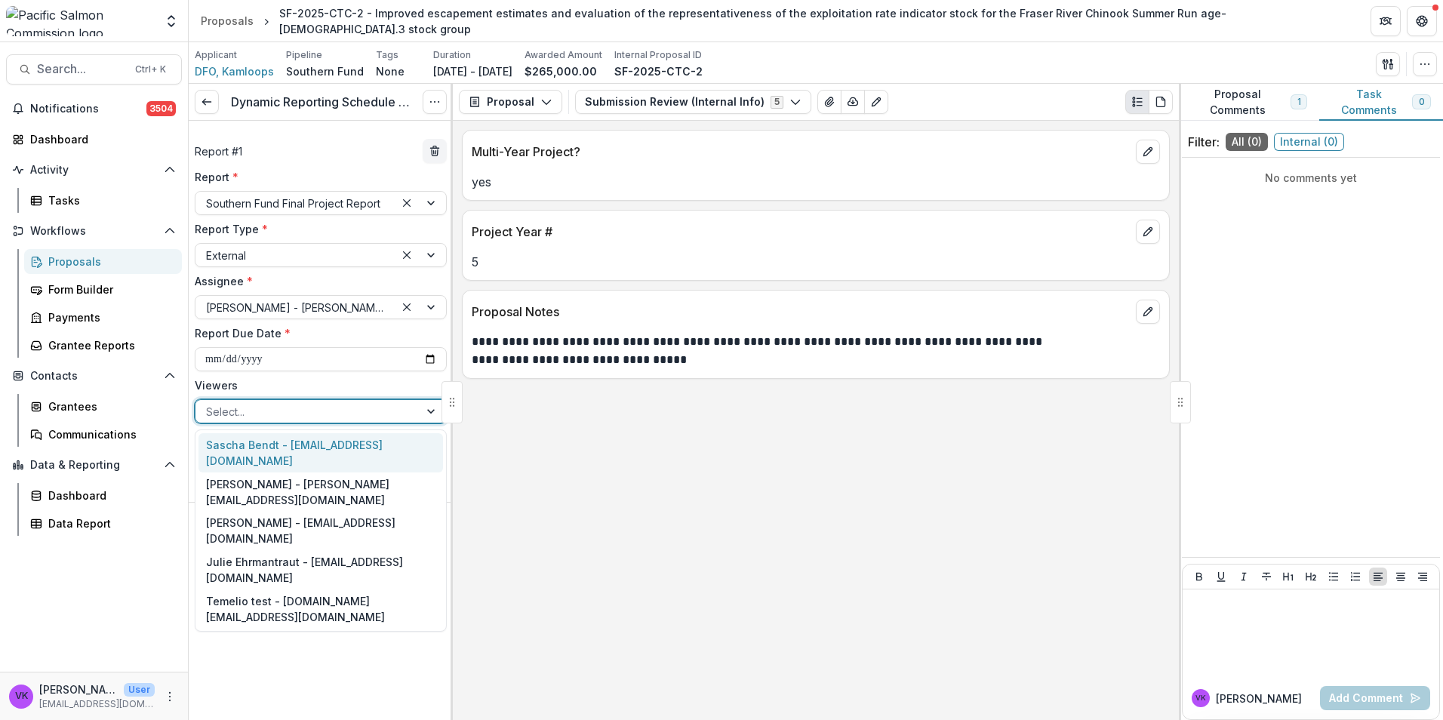
click at [318, 444] on div "Sascha Bendt - bendt@psc.org" at bounding box center [320, 452] width 245 height 39
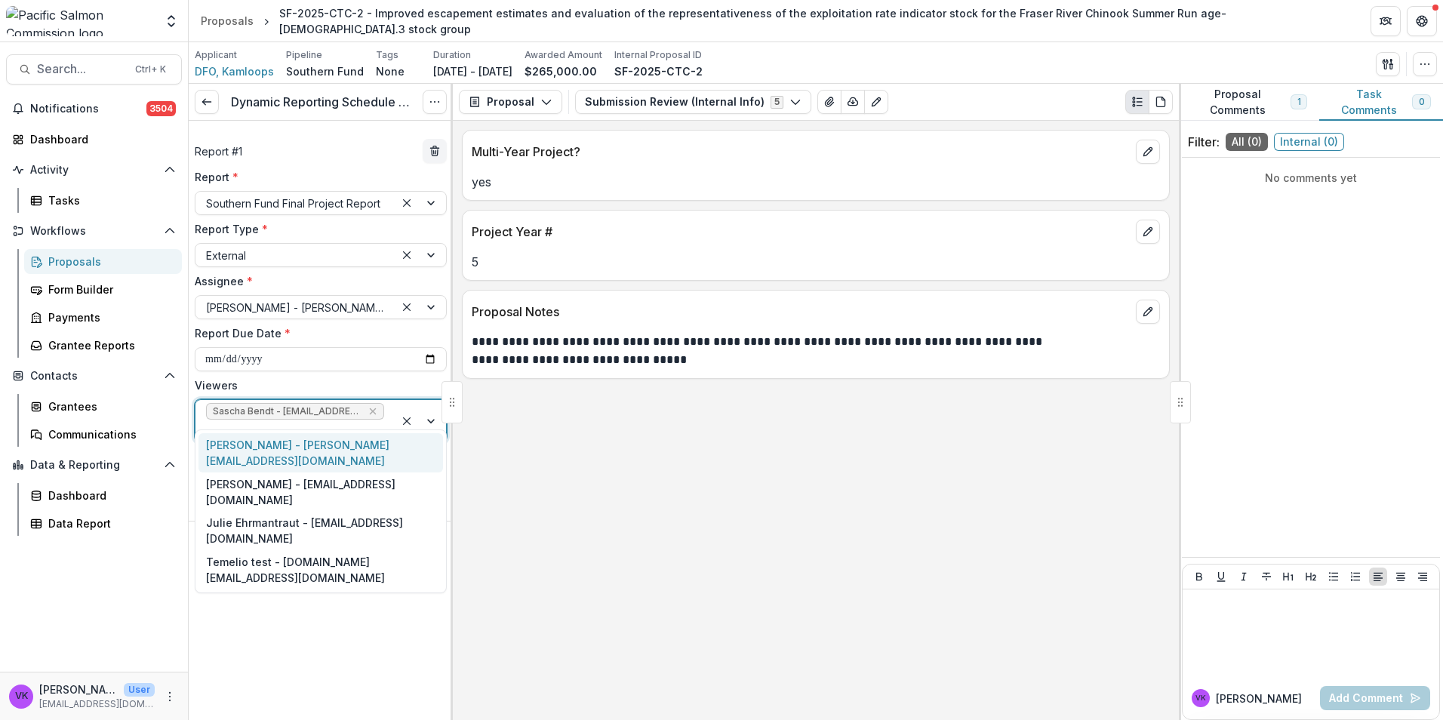
click at [425, 409] on div at bounding box center [420, 421] width 51 height 42
click at [340, 449] on div "Victor Keong - keong@psc.org" at bounding box center [320, 452] width 245 height 39
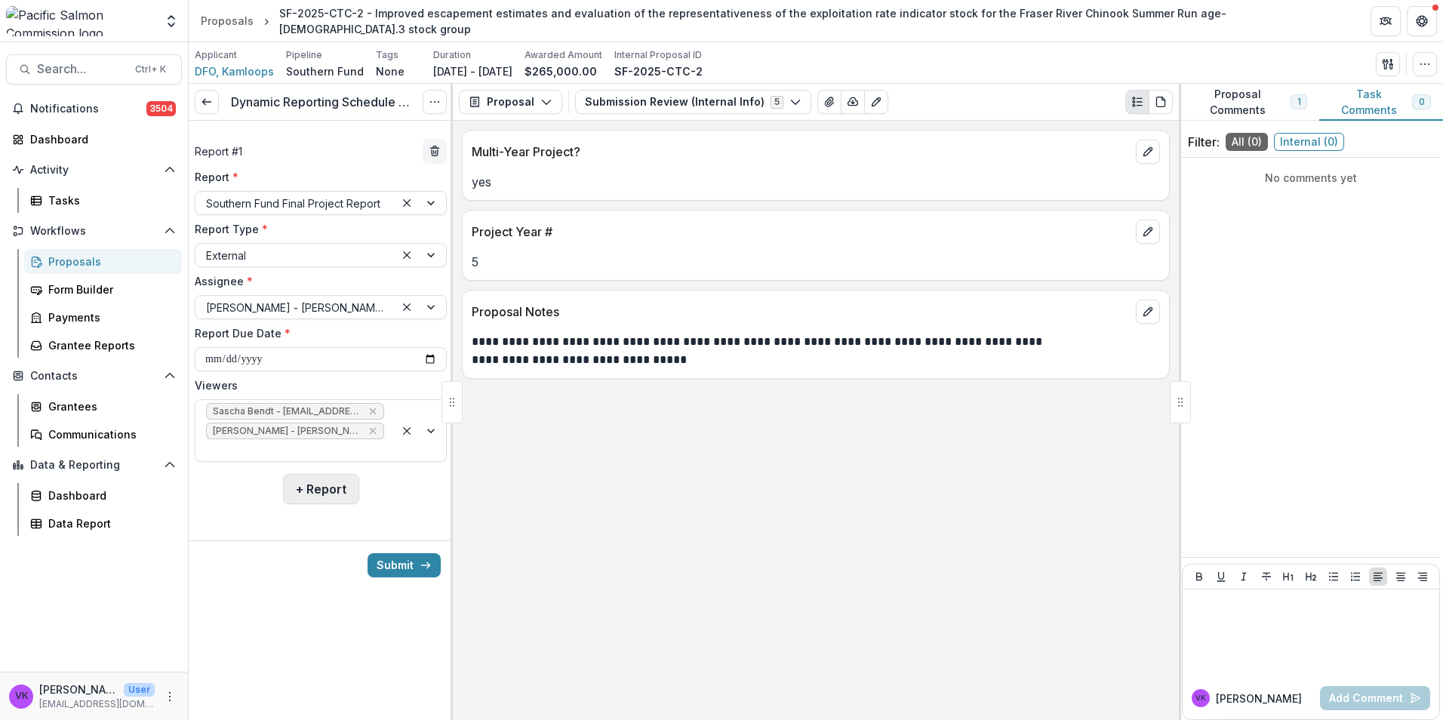
click at [337, 474] on button "+ Report" at bounding box center [321, 489] width 76 height 30
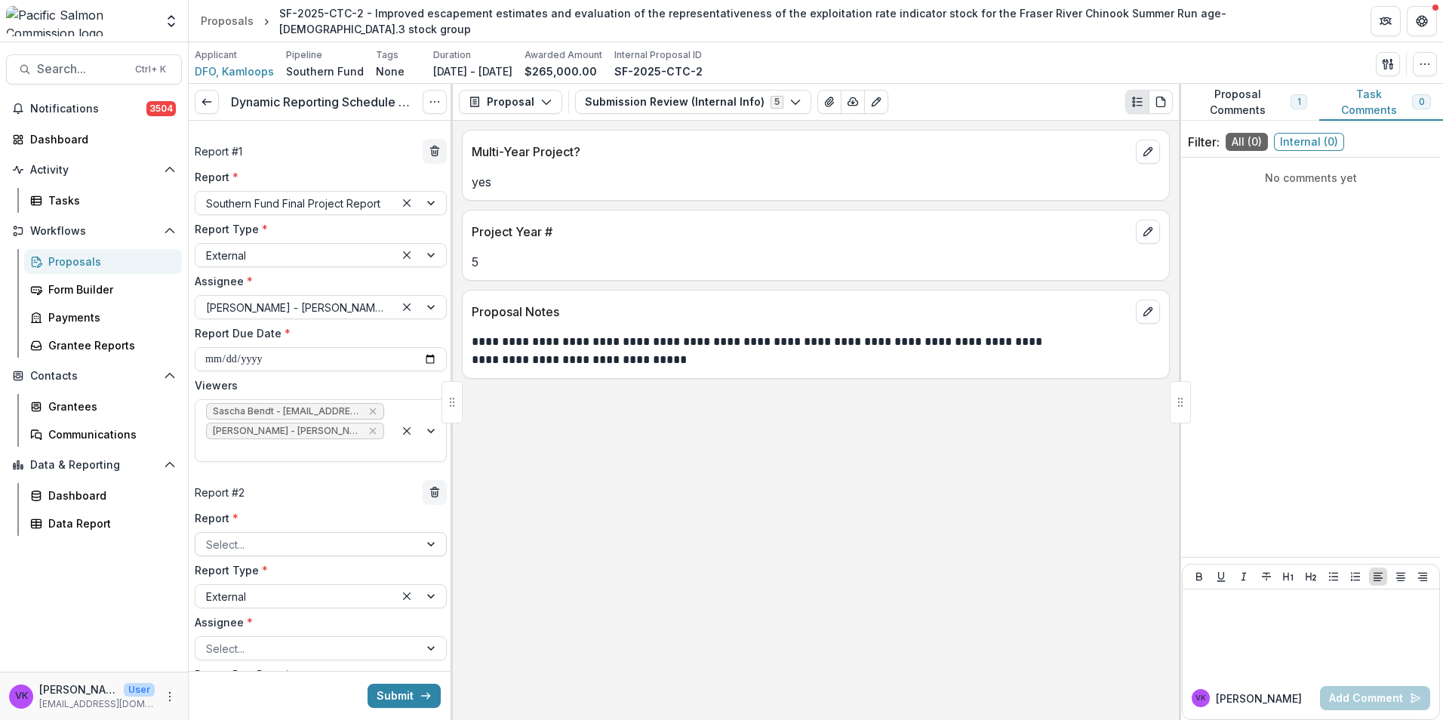
click at [364, 535] on div at bounding box center [307, 544] width 202 height 19
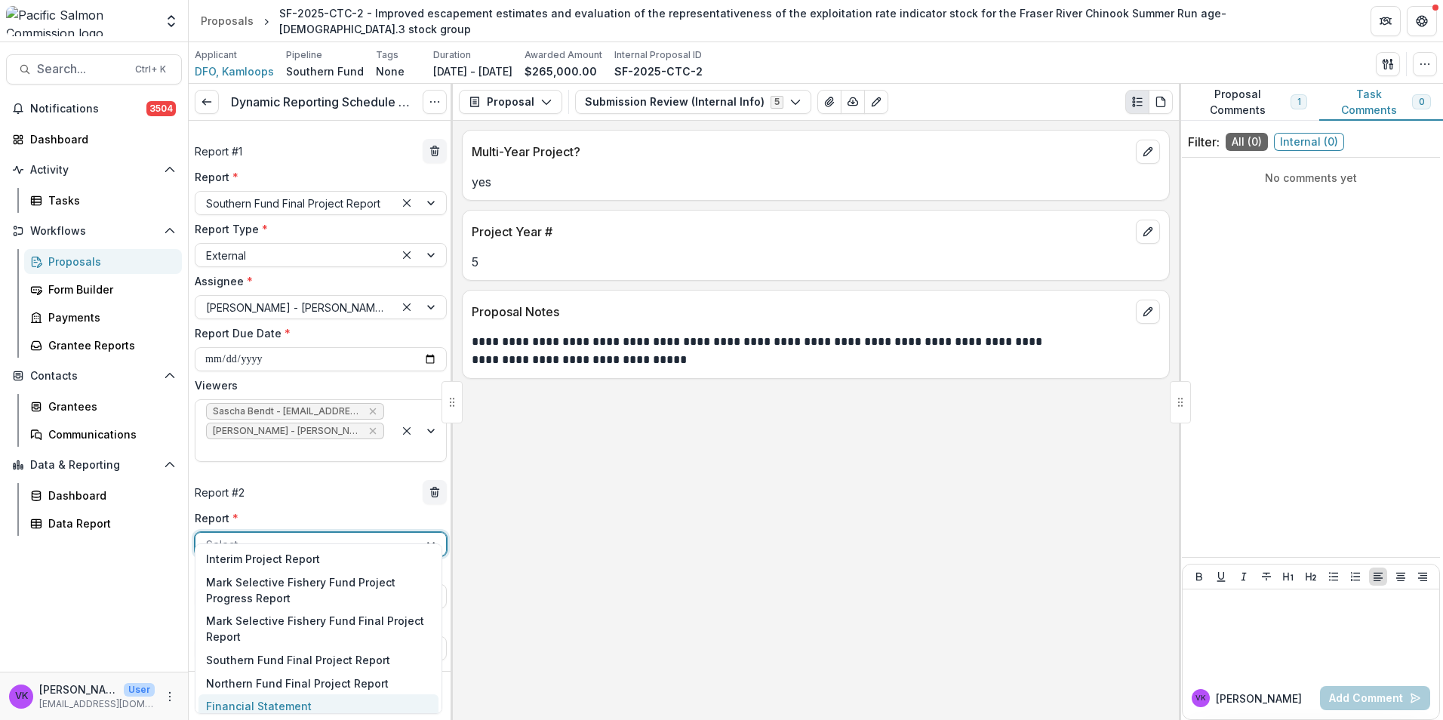
click at [317, 700] on div "Financial Statement" at bounding box center [318, 705] width 240 height 23
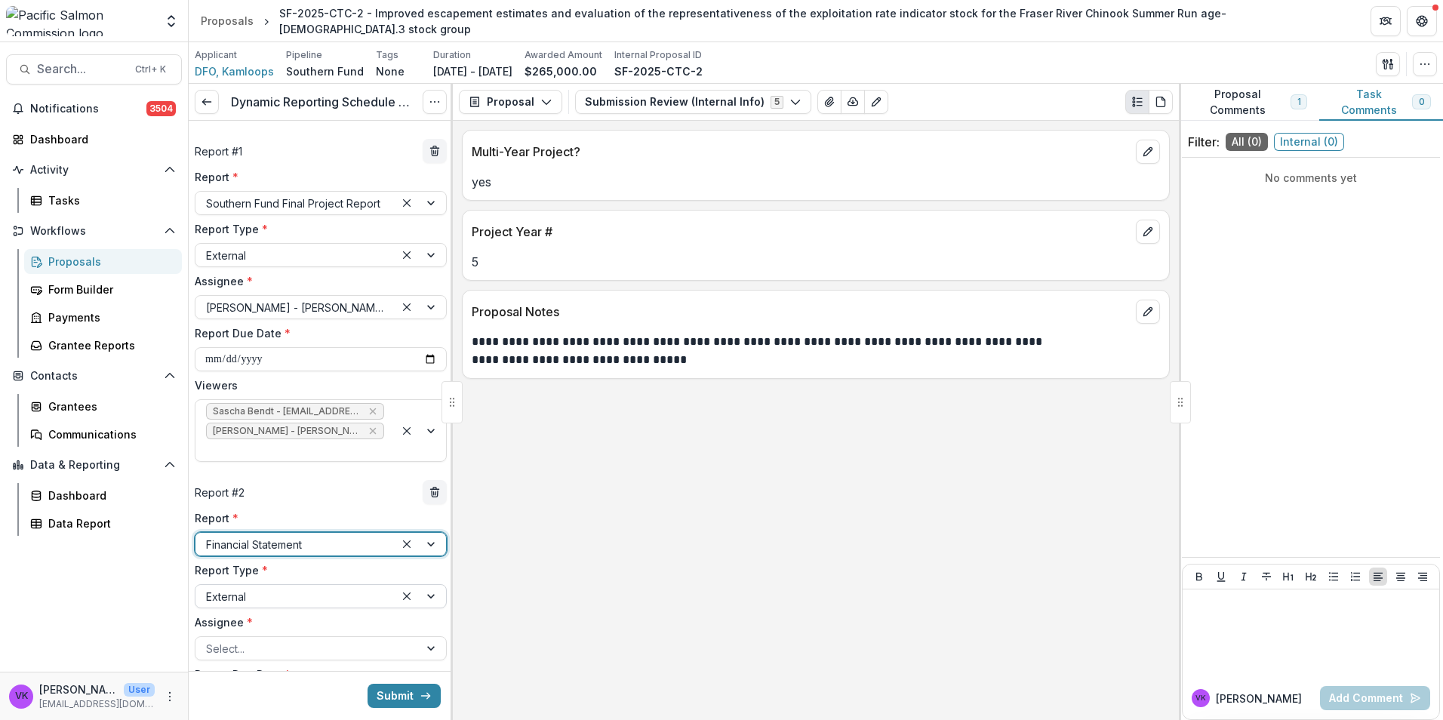
click at [371, 587] on div at bounding box center [295, 596] width 178 height 19
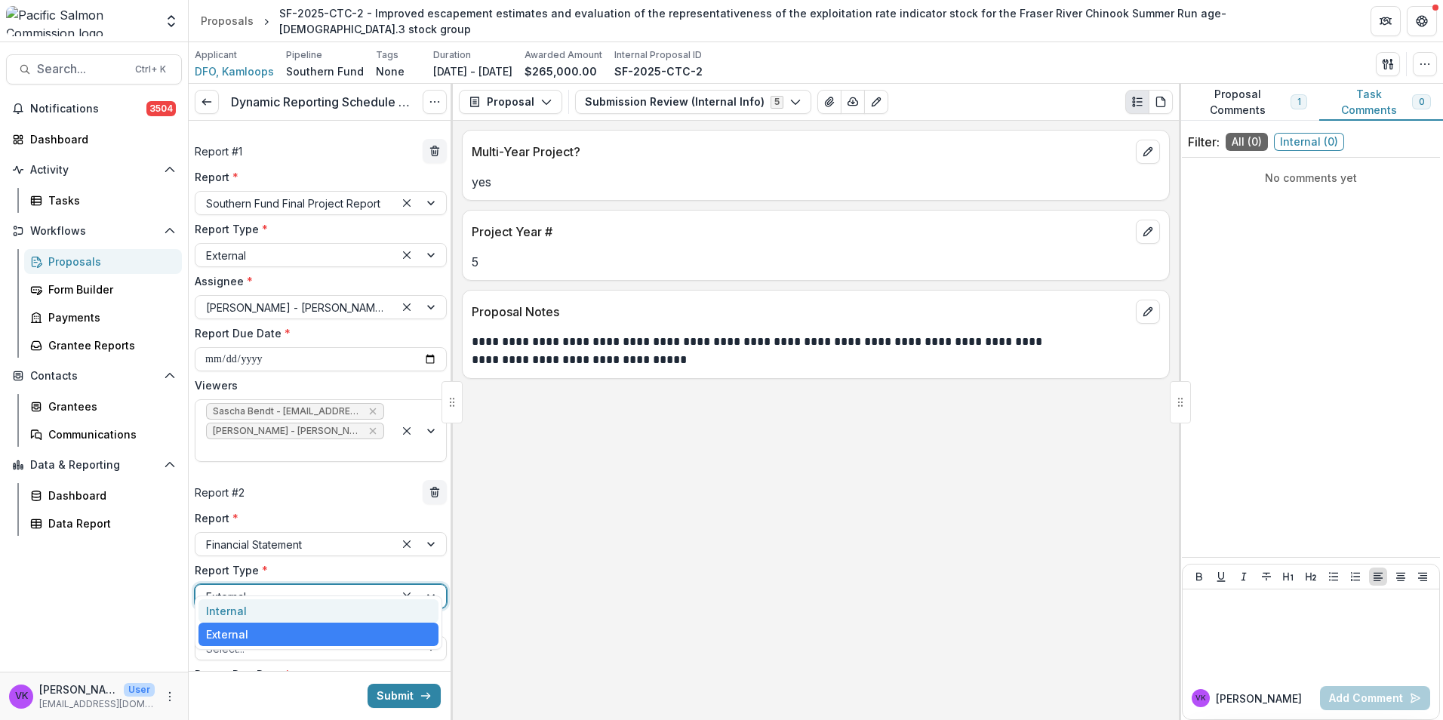
click at [304, 587] on div at bounding box center [295, 596] width 178 height 19
click at [393, 639] on div at bounding box center [307, 648] width 202 height 19
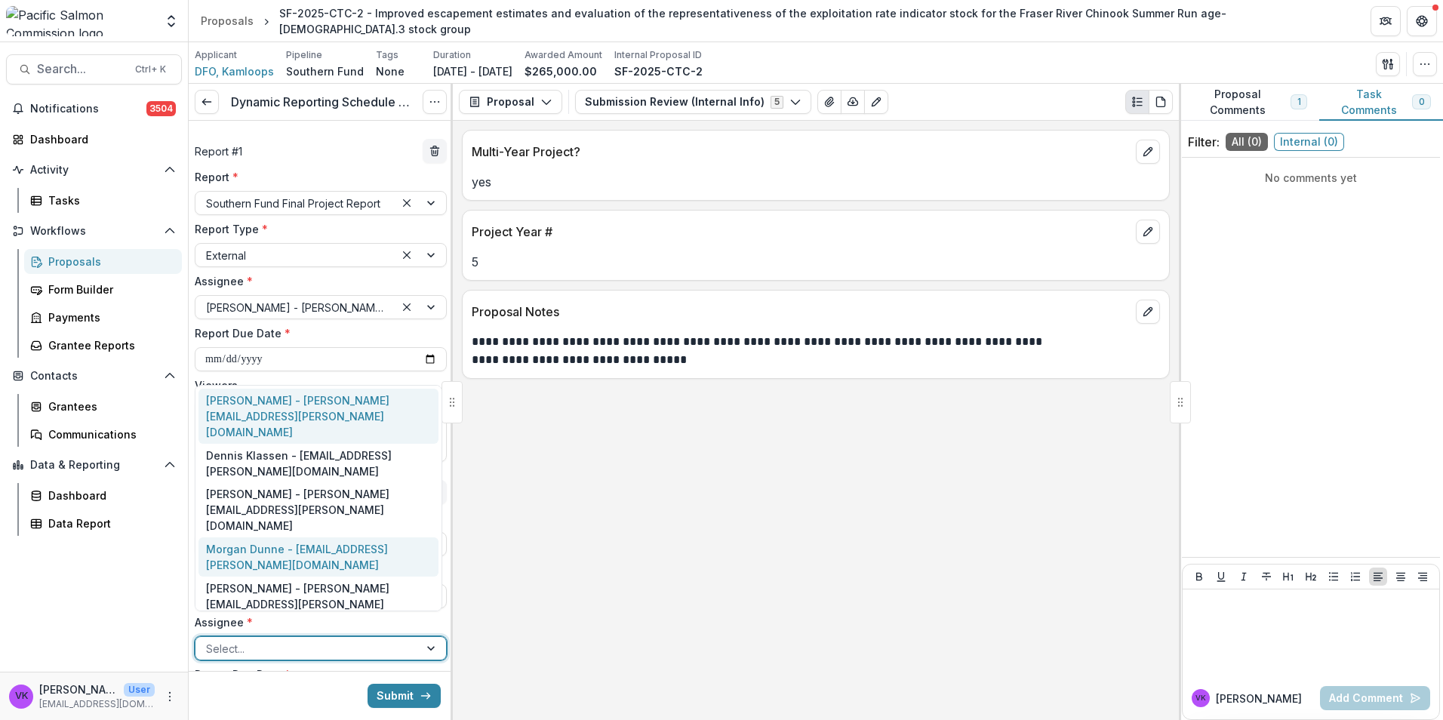
scroll to position [8, 0]
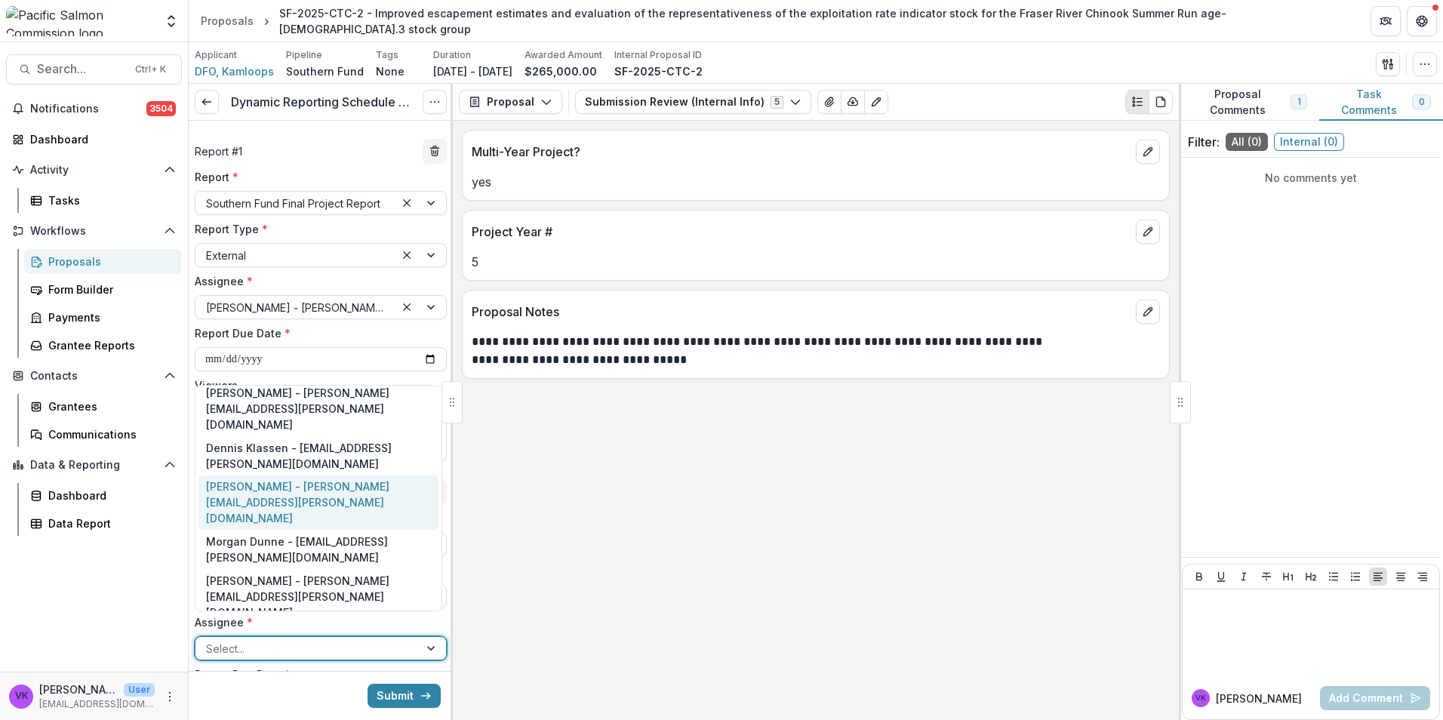
click at [278, 479] on div "Nicole Trouton - nicole.trouton@dfo-mpo.gc.ca" at bounding box center [318, 502] width 240 height 55
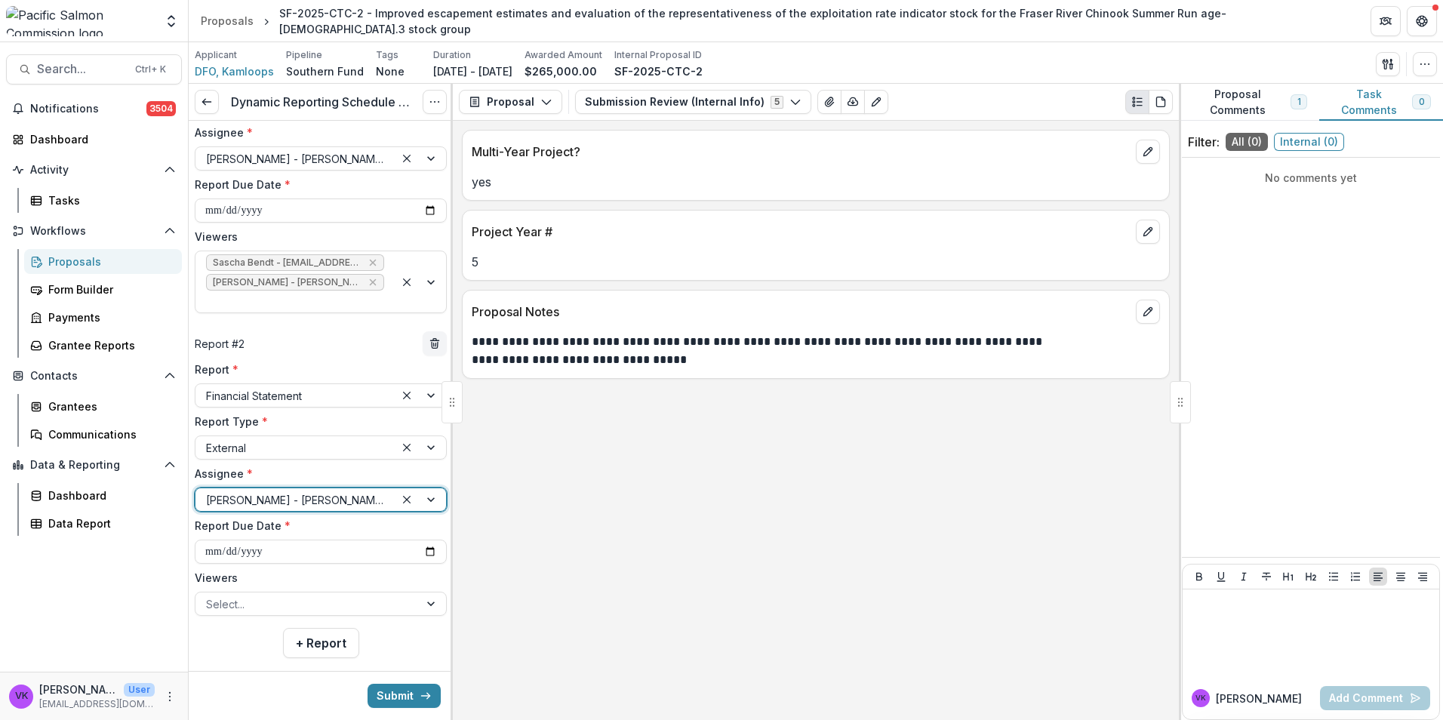
scroll to position [153, 0]
click at [414, 535] on input "**********" at bounding box center [321, 547] width 252 height 24
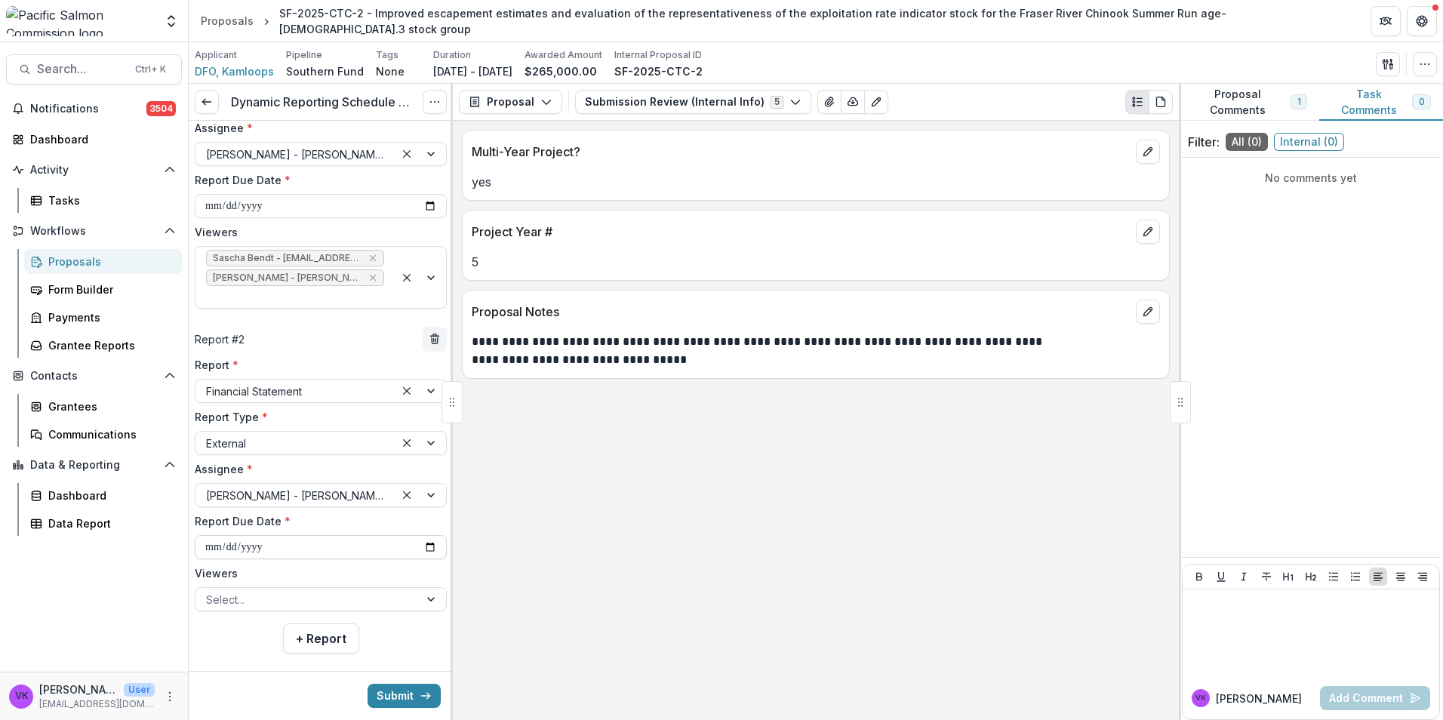
click at [430, 535] on input "**********" at bounding box center [321, 547] width 252 height 24
type input "**********"
click at [408, 589] on div "Select..." at bounding box center [306, 600] width 223 height 22
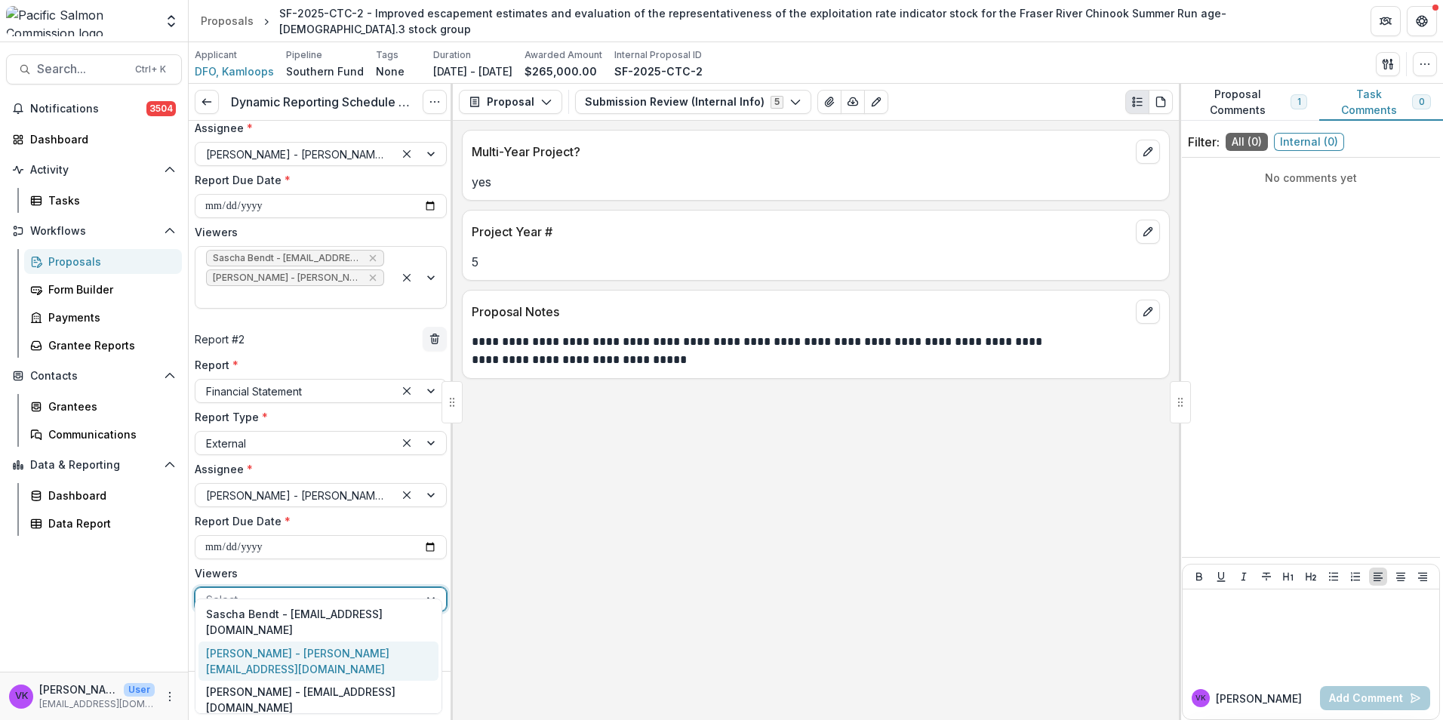
click at [308, 615] on div "Sascha Bendt - bendt@psc.org" at bounding box center [318, 621] width 240 height 39
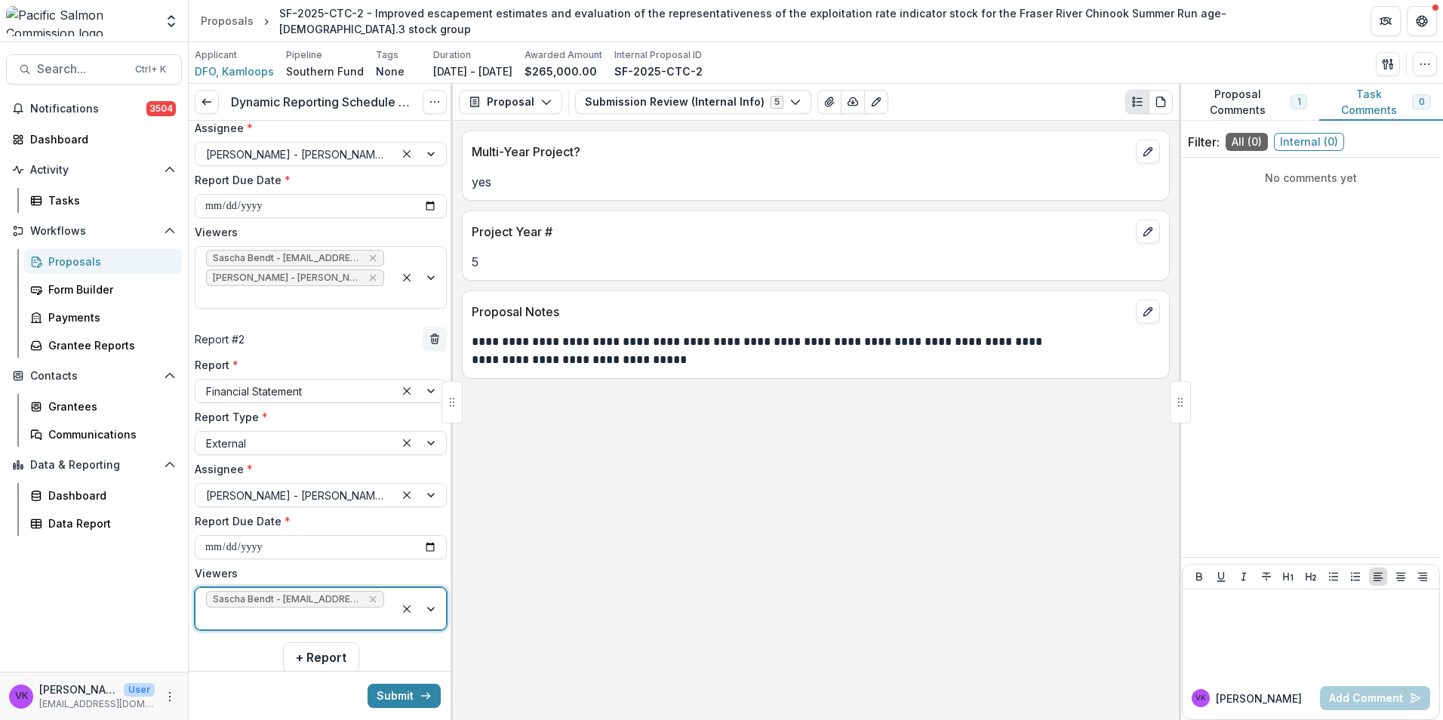
click at [422, 588] on div at bounding box center [420, 609] width 51 height 42
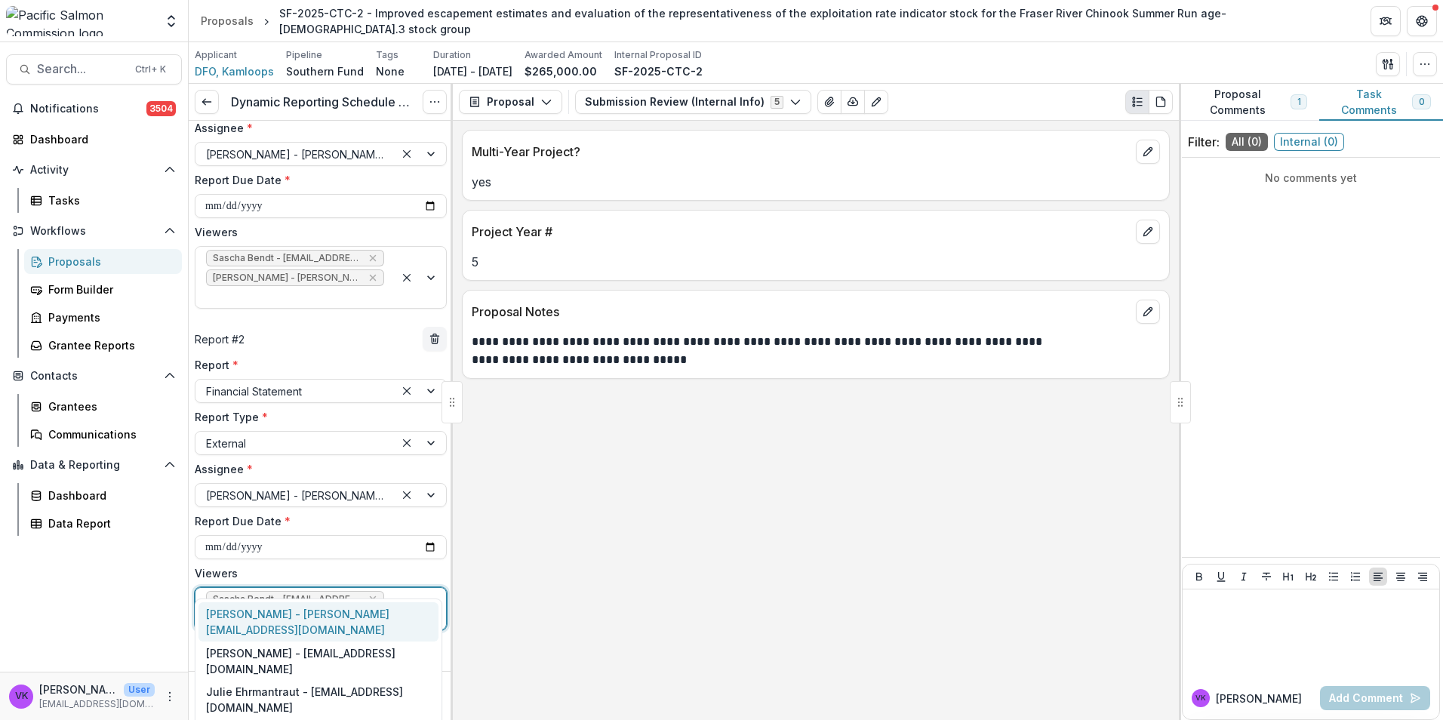
click at [358, 611] on div "Victor Keong - keong@psc.org" at bounding box center [318, 621] width 240 height 39
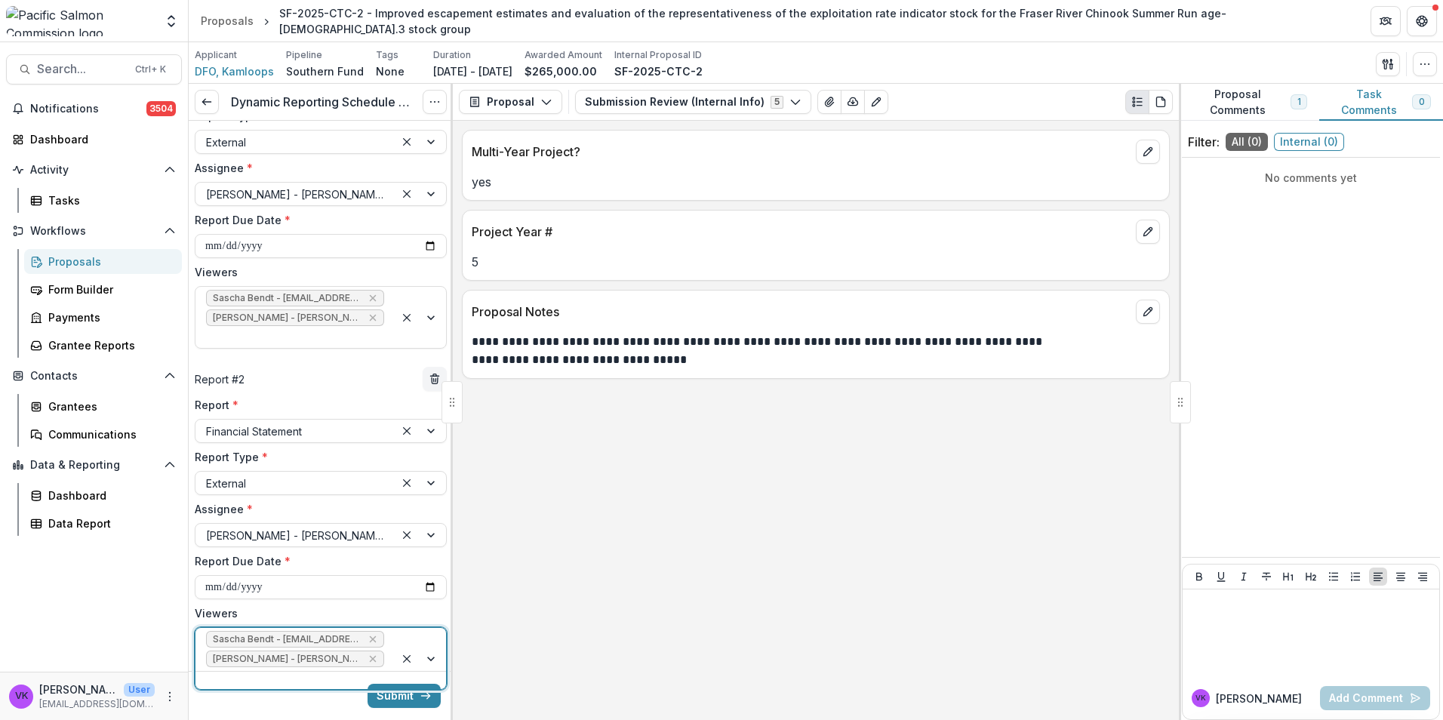
scroll to position [173, 0]
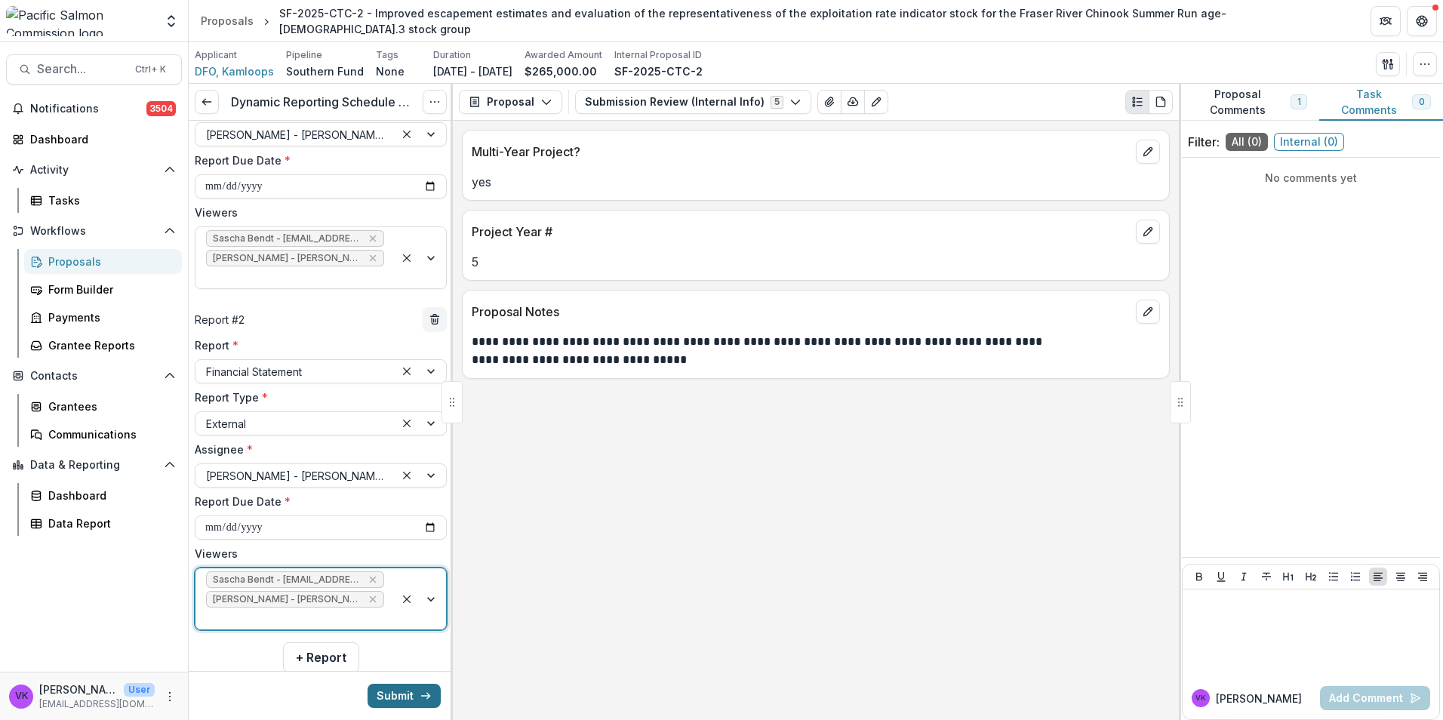
click at [397, 684] on button "Submit" at bounding box center [404, 696] width 73 height 24
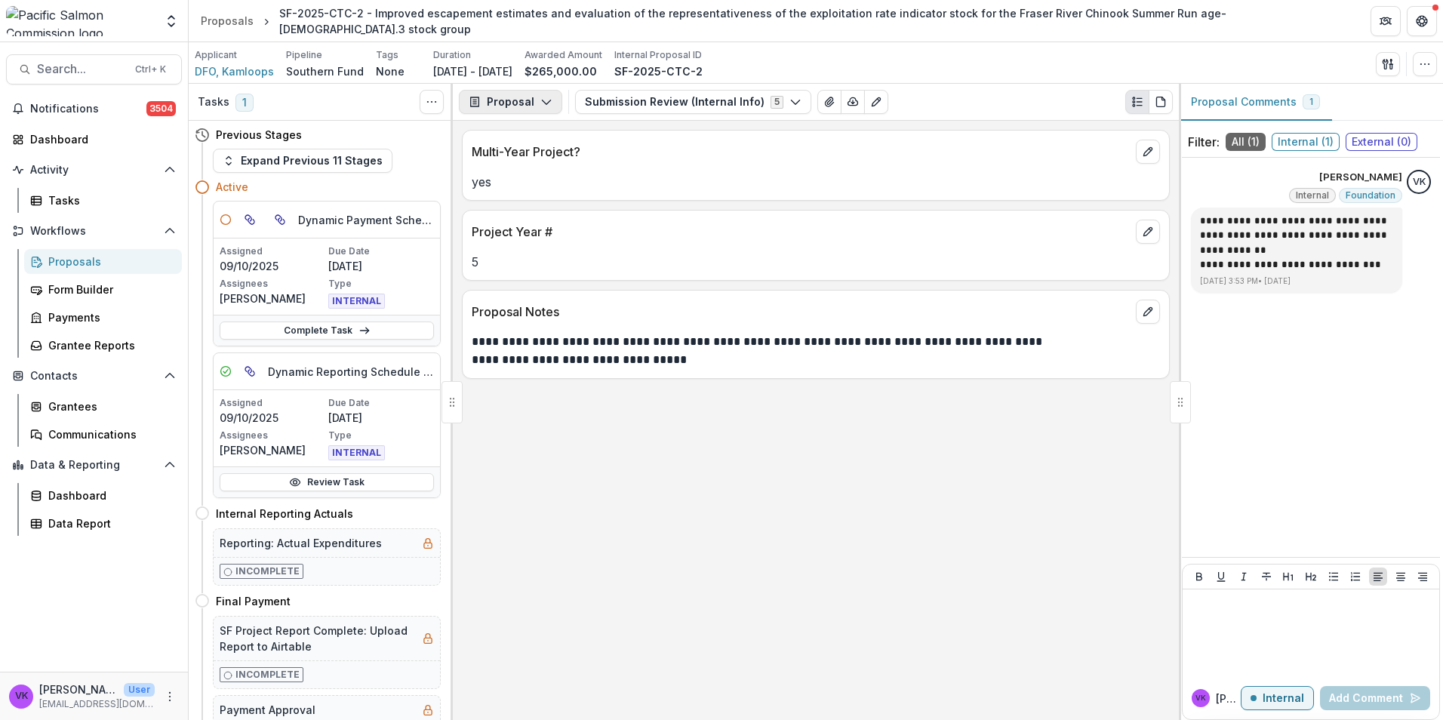
click at [545, 103] on polyline "button" at bounding box center [546, 102] width 8 height 5
click at [556, 189] on div "Reports" at bounding box center [558, 186] width 138 height 16
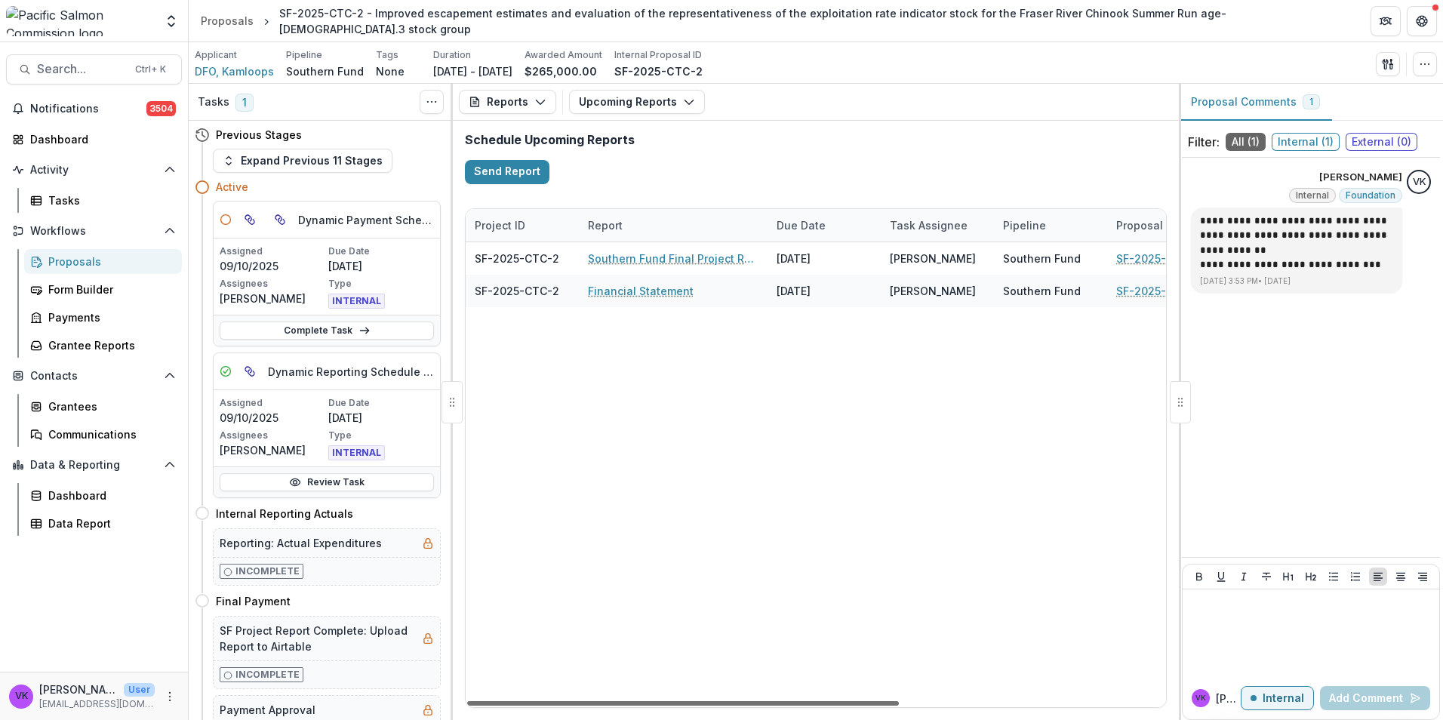
drag, startPoint x: 832, startPoint y: 698, endPoint x: 542, endPoint y: 720, distance: 291.4
click at [542, 706] on div at bounding box center [683, 703] width 432 height 5
drag, startPoint x: 782, startPoint y: 698, endPoint x: 560, endPoint y: 663, distance: 224.6
click at [481, 702] on div at bounding box center [683, 703] width 432 height 5
drag, startPoint x: 343, startPoint y: 328, endPoint x: 546, endPoint y: 342, distance: 202.8
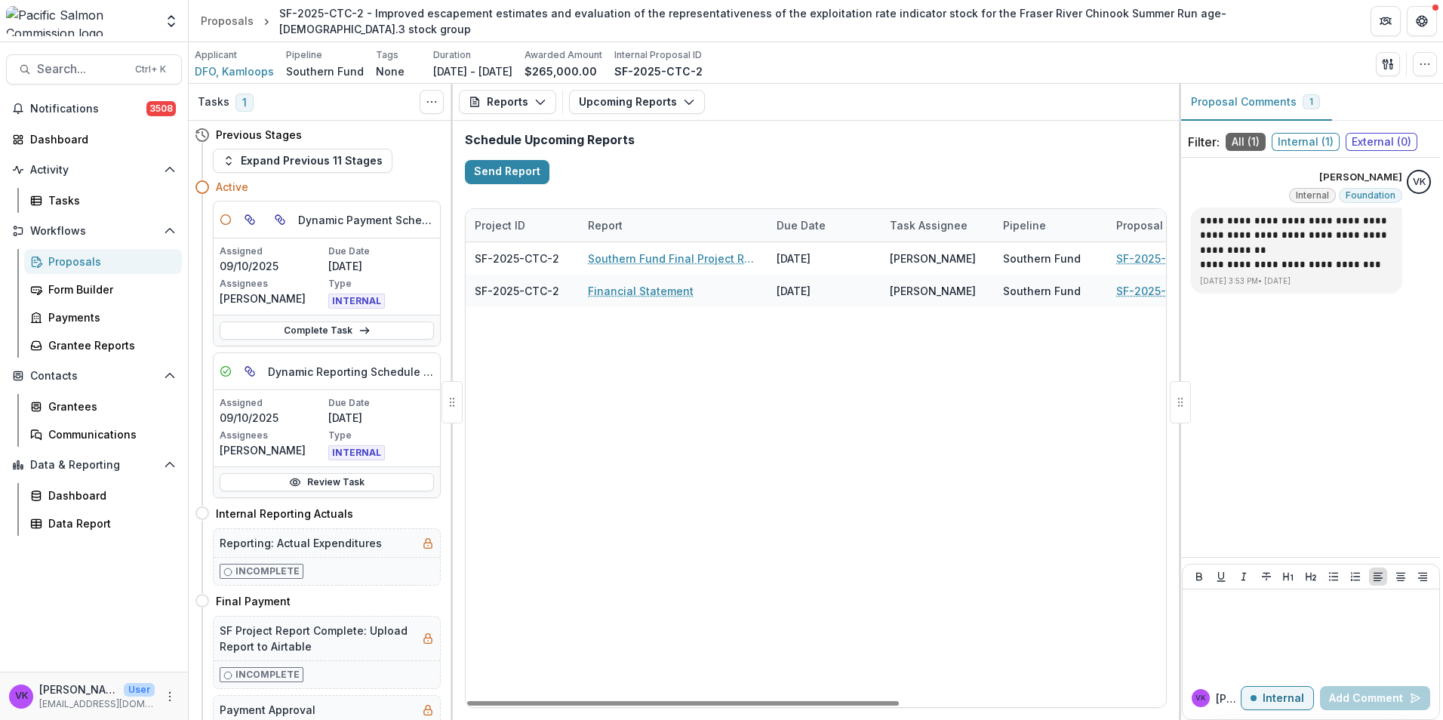
click at [344, 328] on link "Complete Task" at bounding box center [327, 330] width 214 height 18
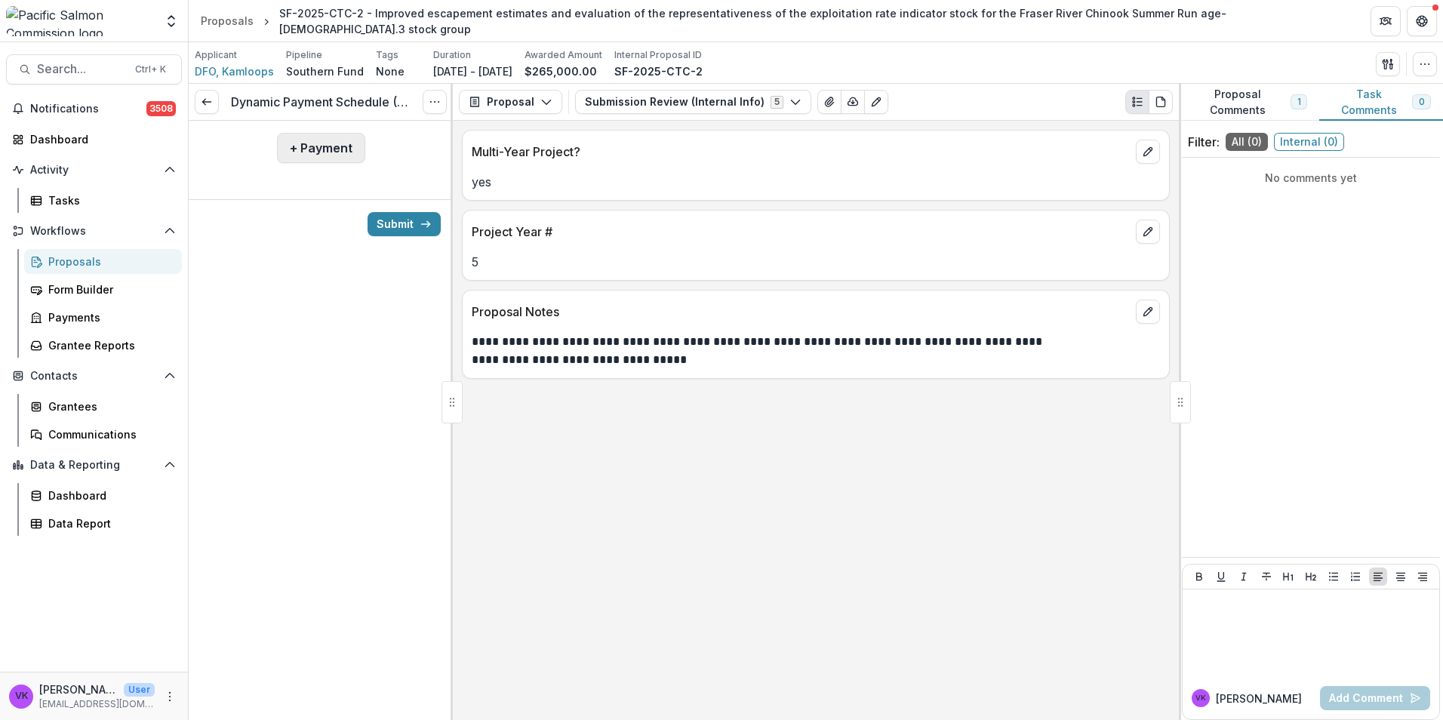
click at [327, 147] on button "+ Payment" at bounding box center [321, 148] width 88 height 30
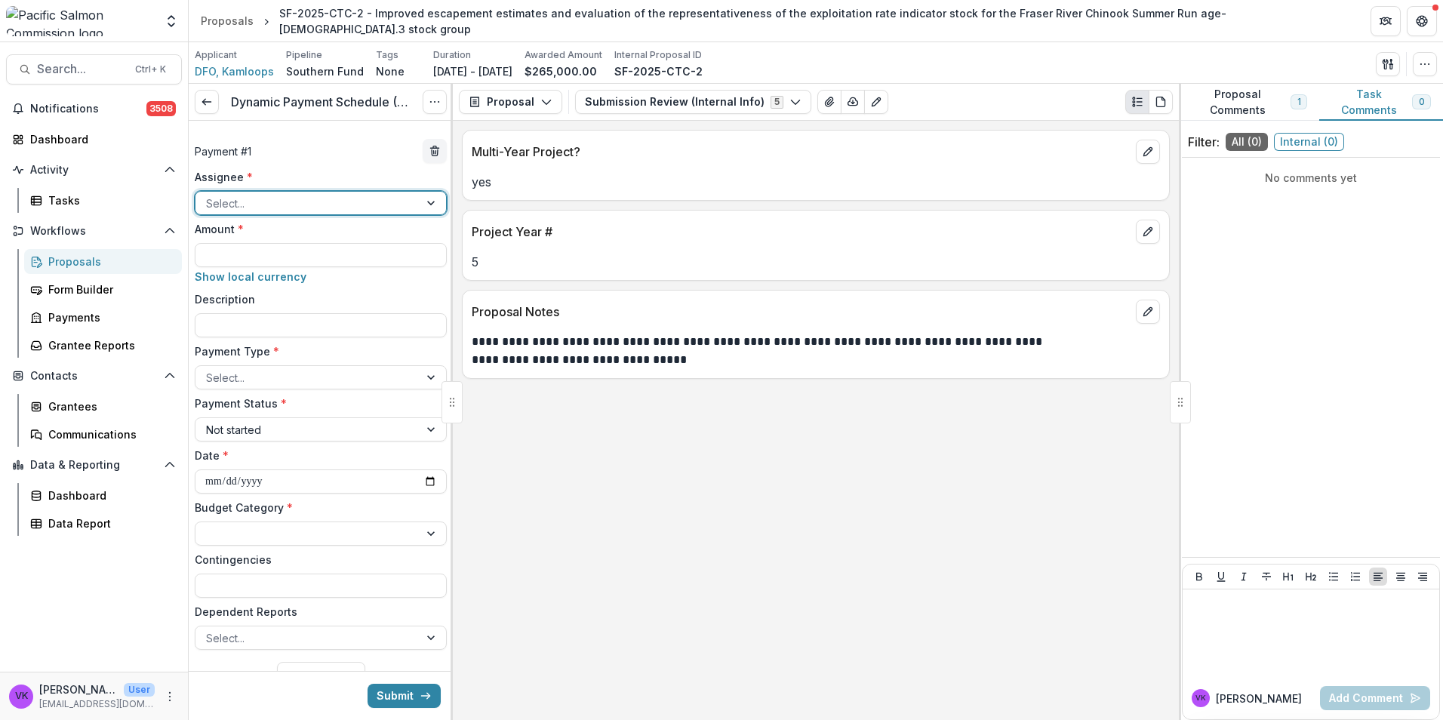
click at [433, 202] on div at bounding box center [432, 203] width 27 height 23
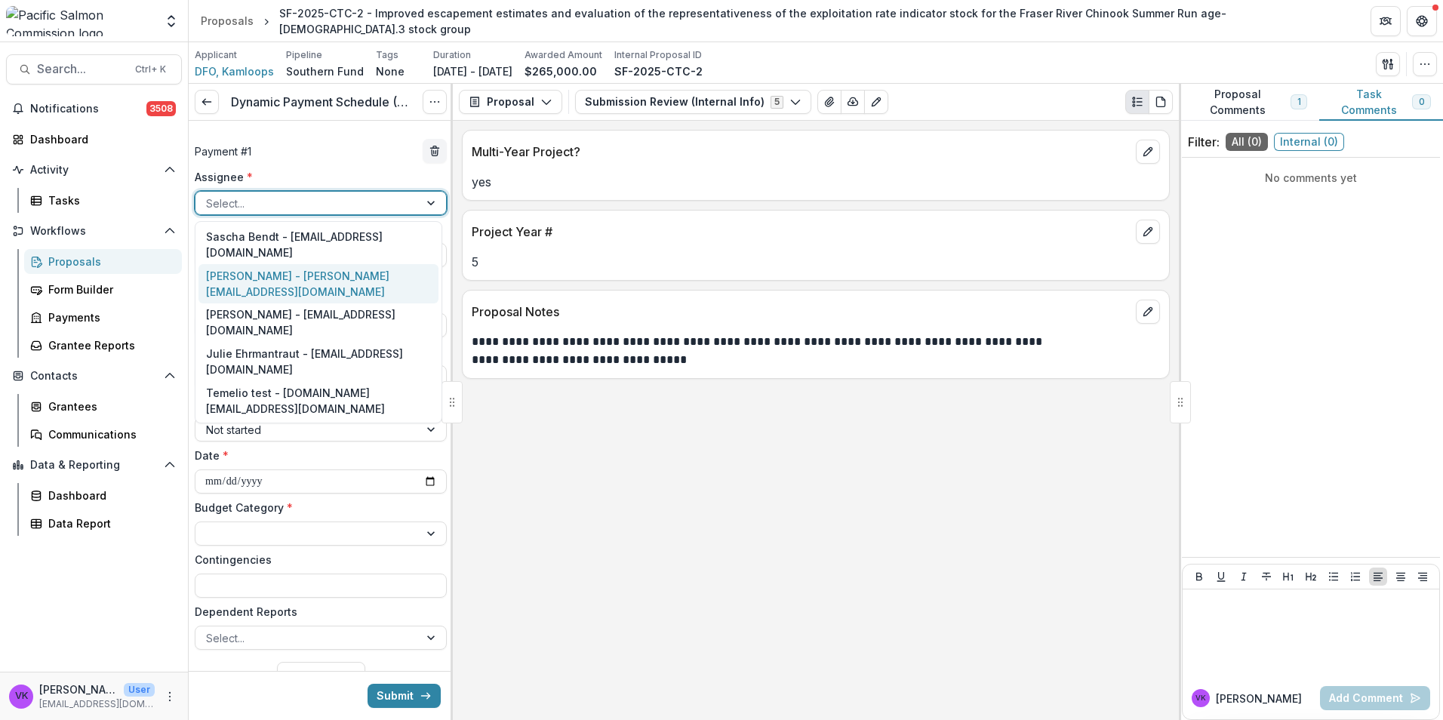
click at [337, 264] on div "Victor Keong - keong@psc.org" at bounding box center [318, 283] width 240 height 39
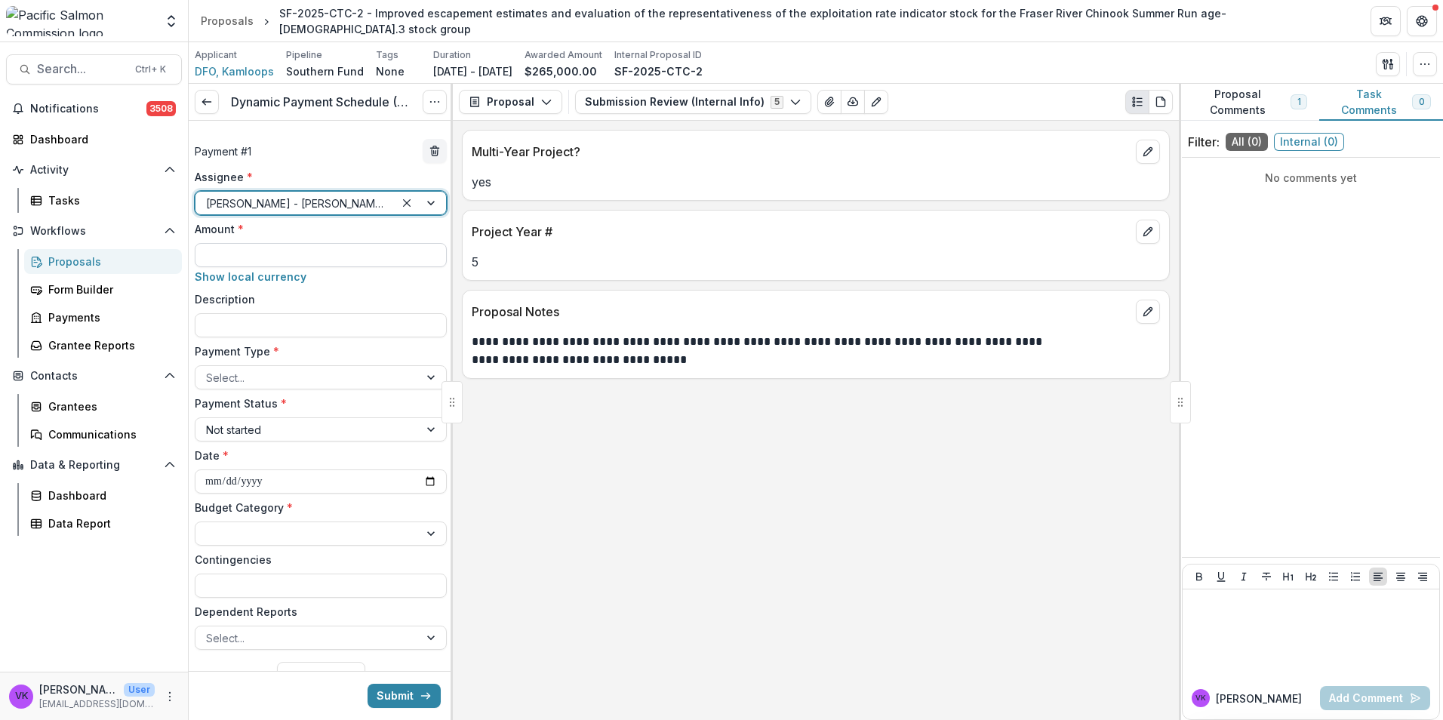
drag, startPoint x: 275, startPoint y: 248, endPoint x: 312, endPoint y: 259, distance: 38.5
click at [275, 248] on input "Amount *" at bounding box center [321, 255] width 252 height 24
type input "********"
click at [331, 339] on div "**********" at bounding box center [321, 409] width 252 height 481
drag, startPoint x: 377, startPoint y: 322, endPoint x: 385, endPoint y: 323, distance: 8.3
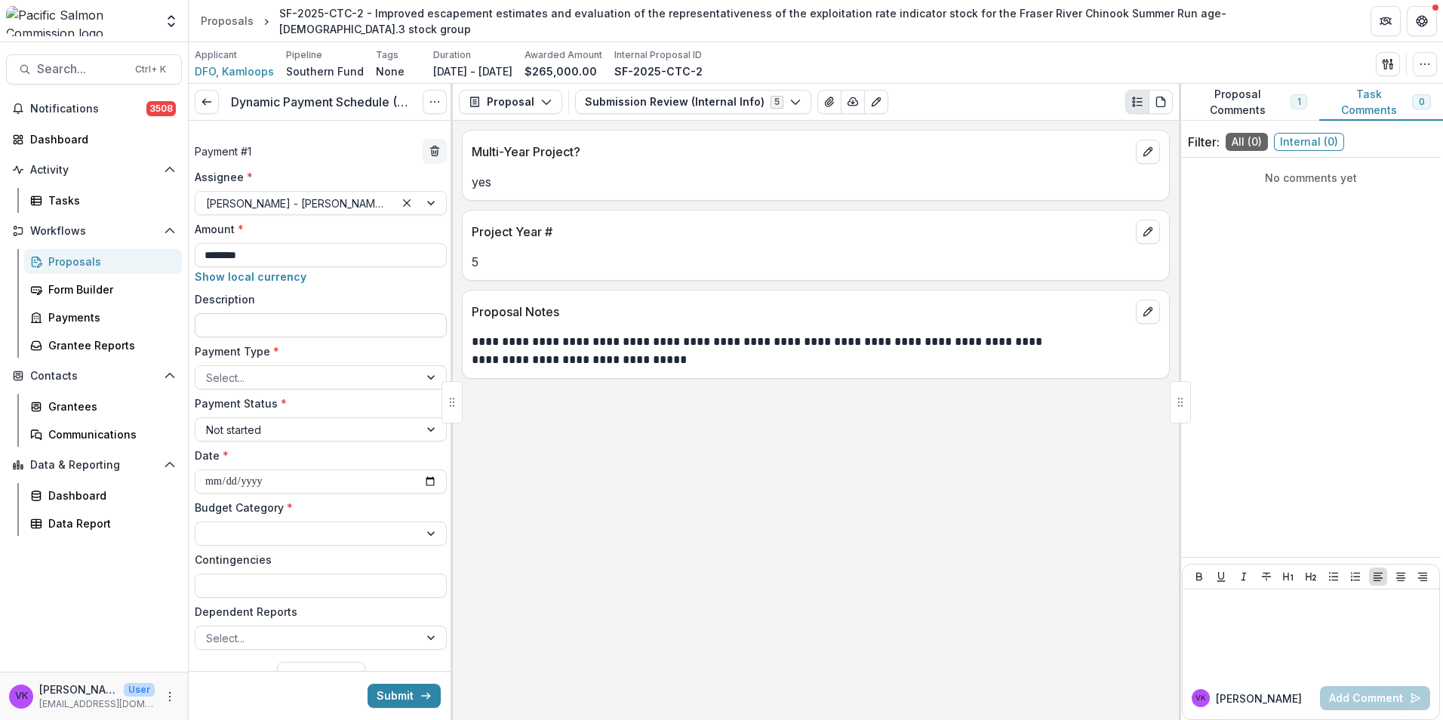
click at [377, 322] on input "Description" at bounding box center [321, 325] width 252 height 24
type input "**********"
click at [375, 372] on div at bounding box center [307, 377] width 202 height 19
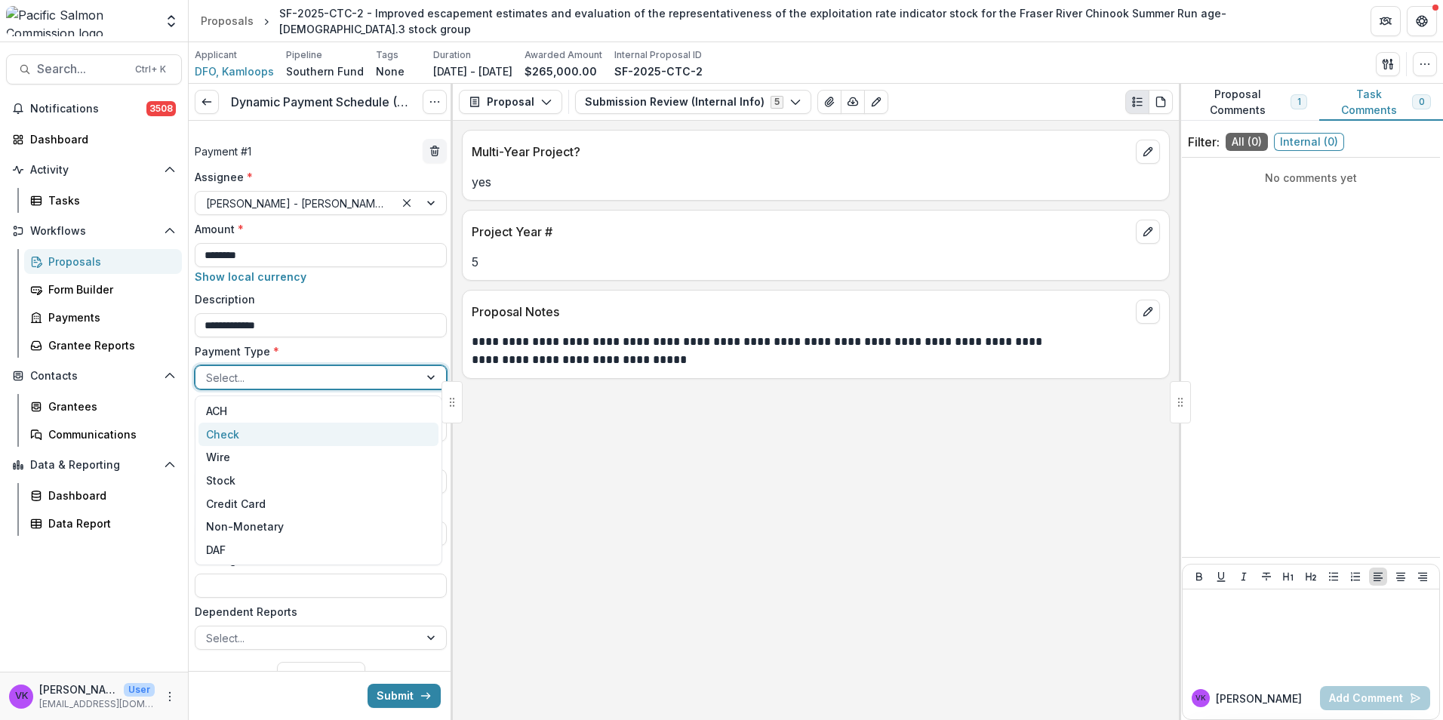
click at [292, 437] on div "Check" at bounding box center [318, 434] width 240 height 23
click at [369, 534] on div at bounding box center [307, 533] width 202 height 19
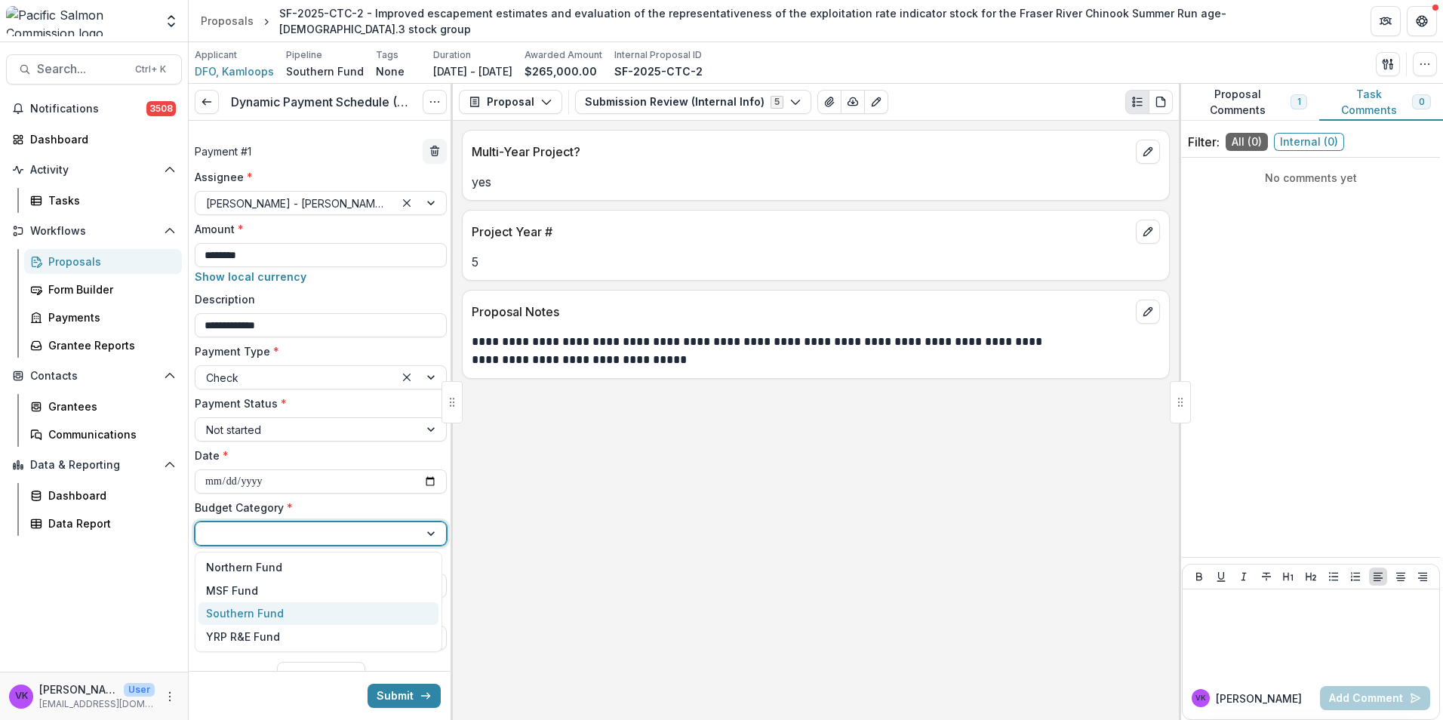
click at [265, 614] on div "Southern Fund" at bounding box center [245, 613] width 78 height 16
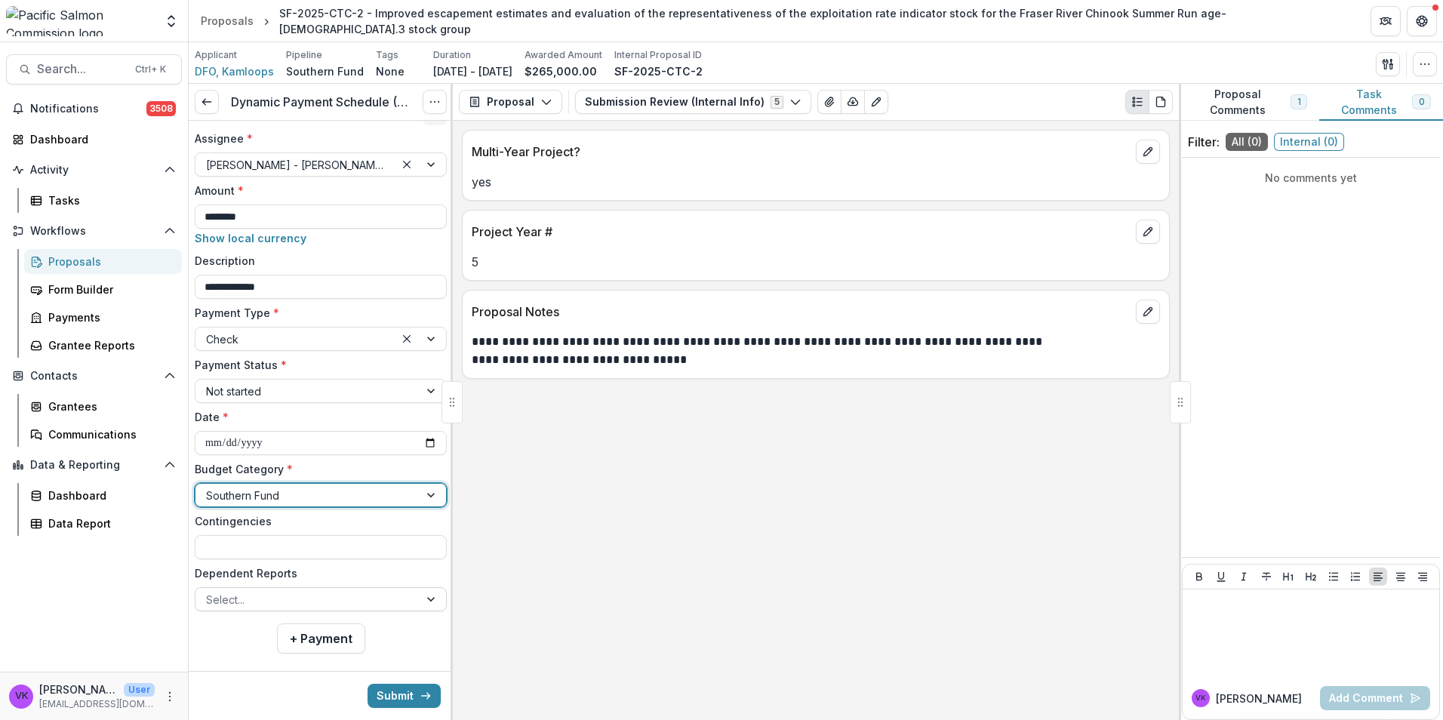
scroll to position [57, 0]
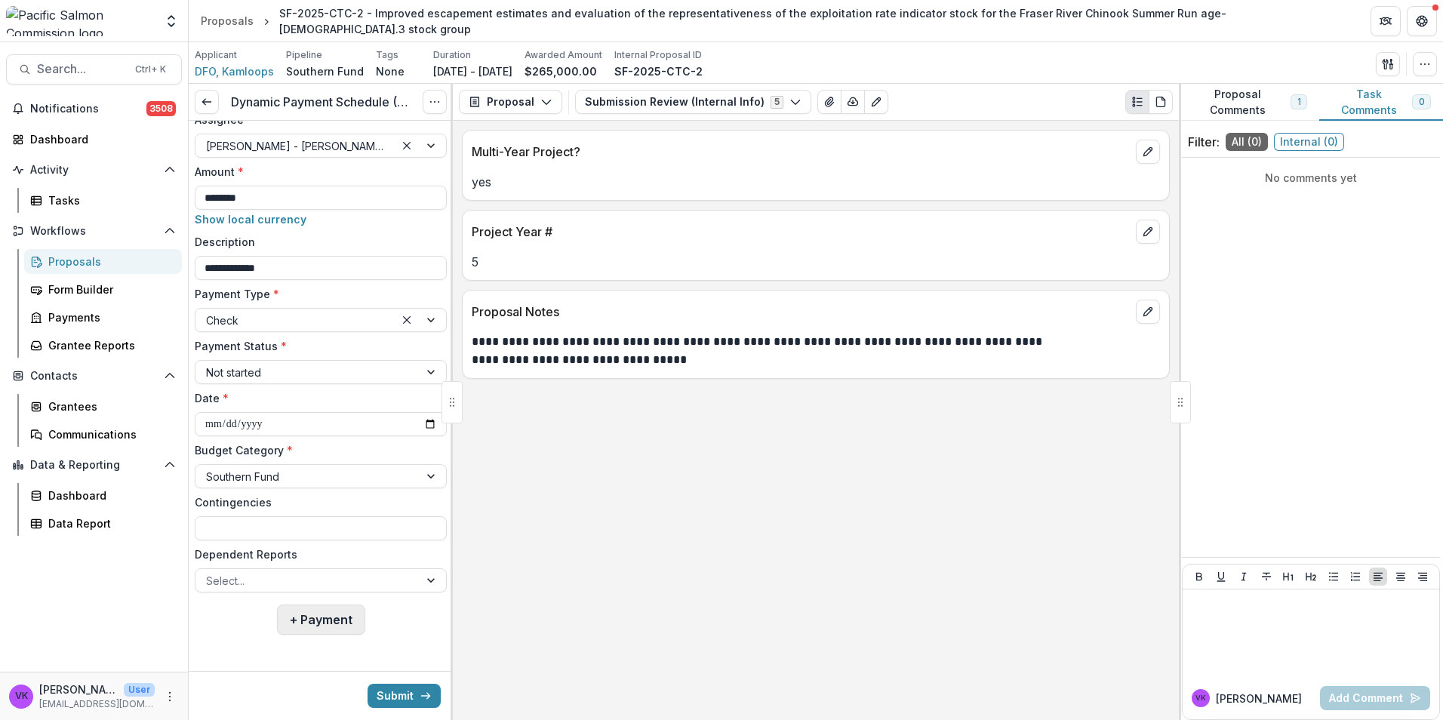
click at [338, 618] on button "+ Payment" at bounding box center [321, 619] width 88 height 30
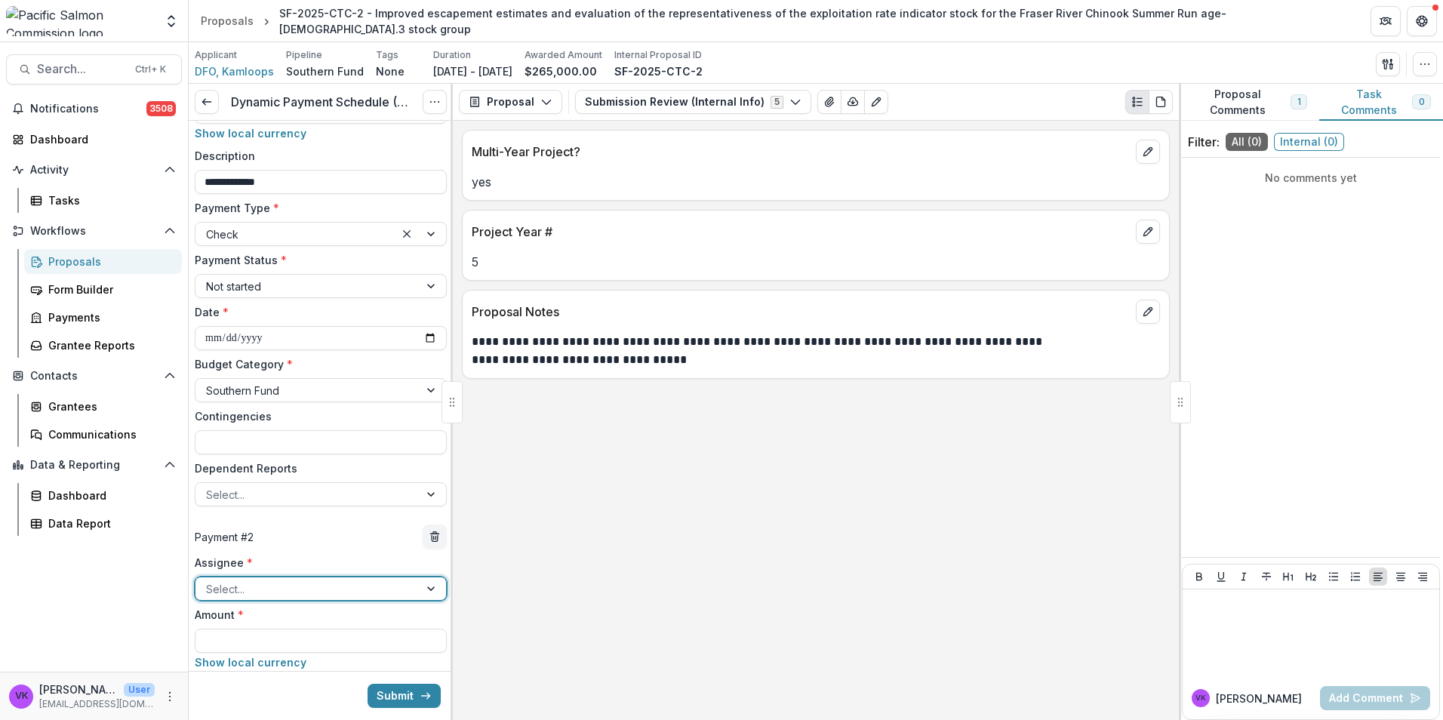
scroll to position [284, 0]
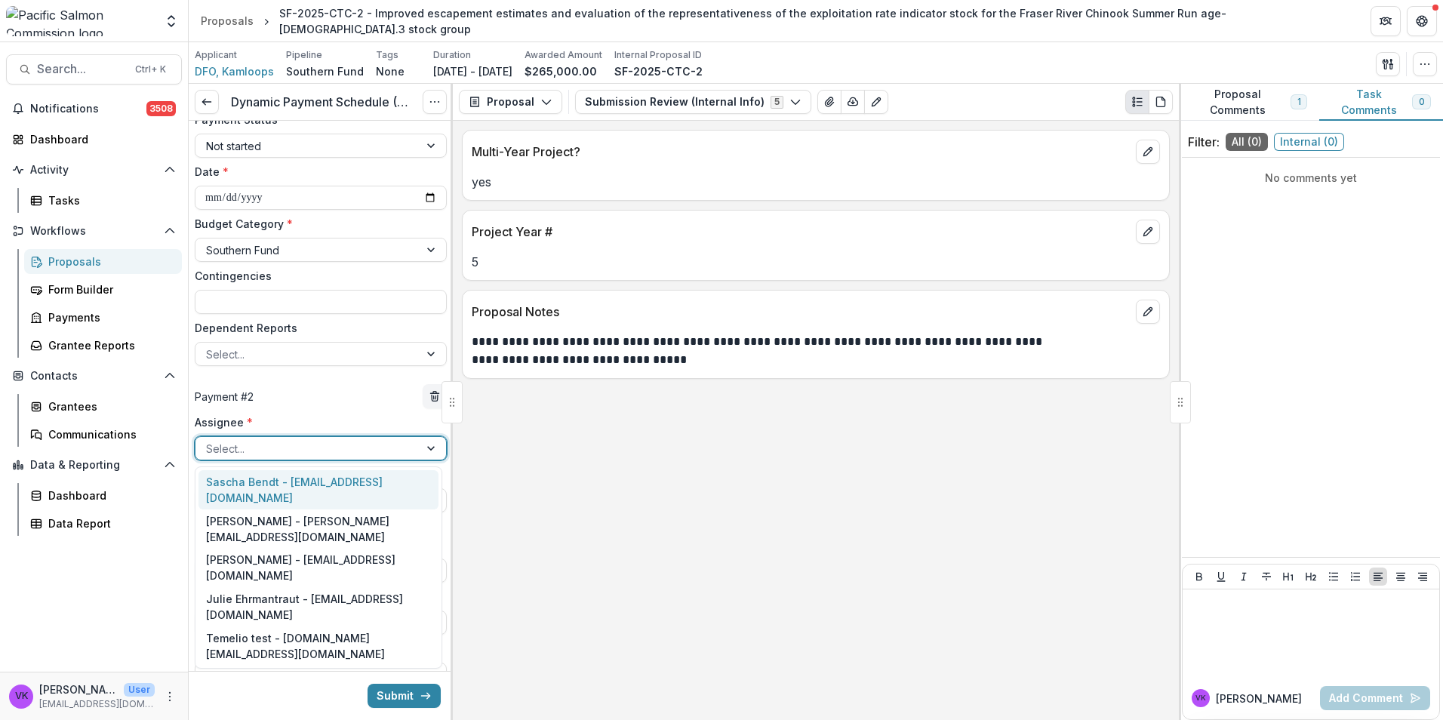
click at [366, 444] on div at bounding box center [307, 448] width 202 height 19
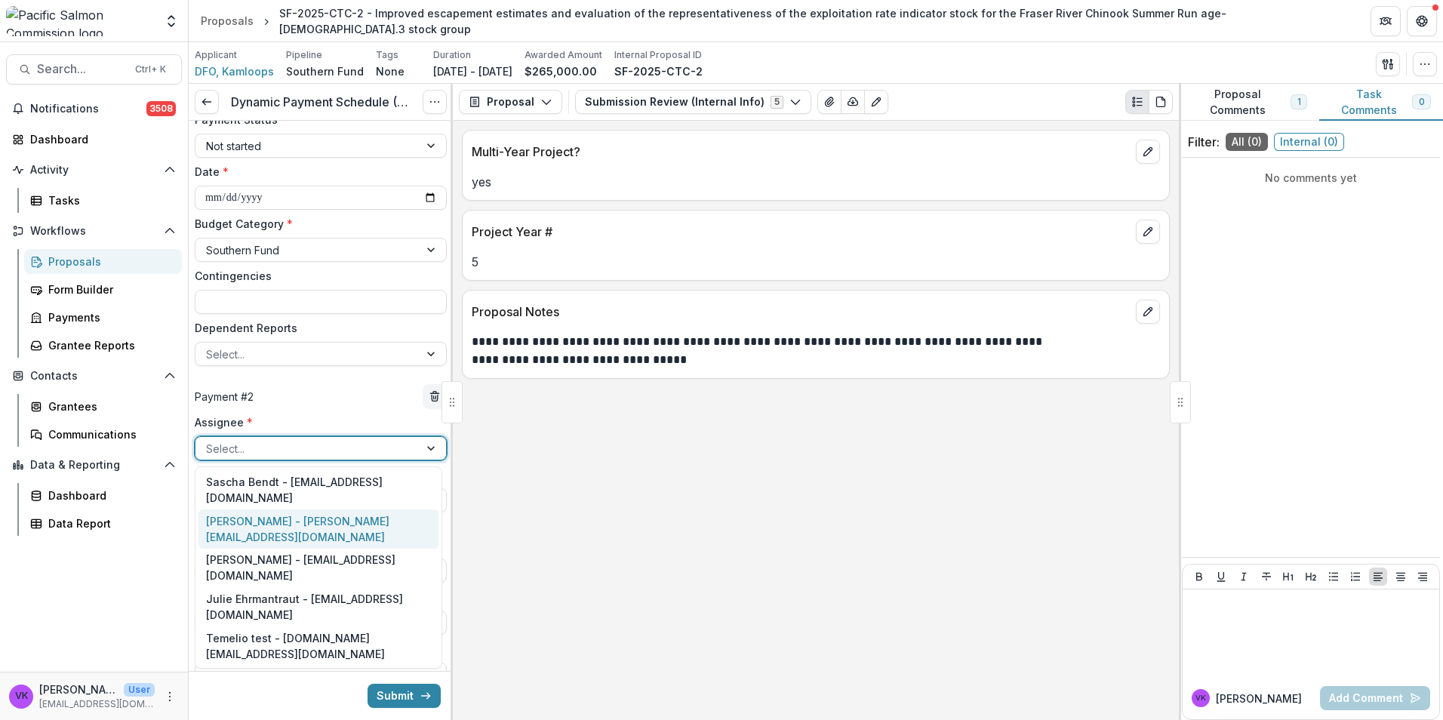
click at [290, 509] on div "Victor Keong - keong@psc.org" at bounding box center [318, 528] width 240 height 39
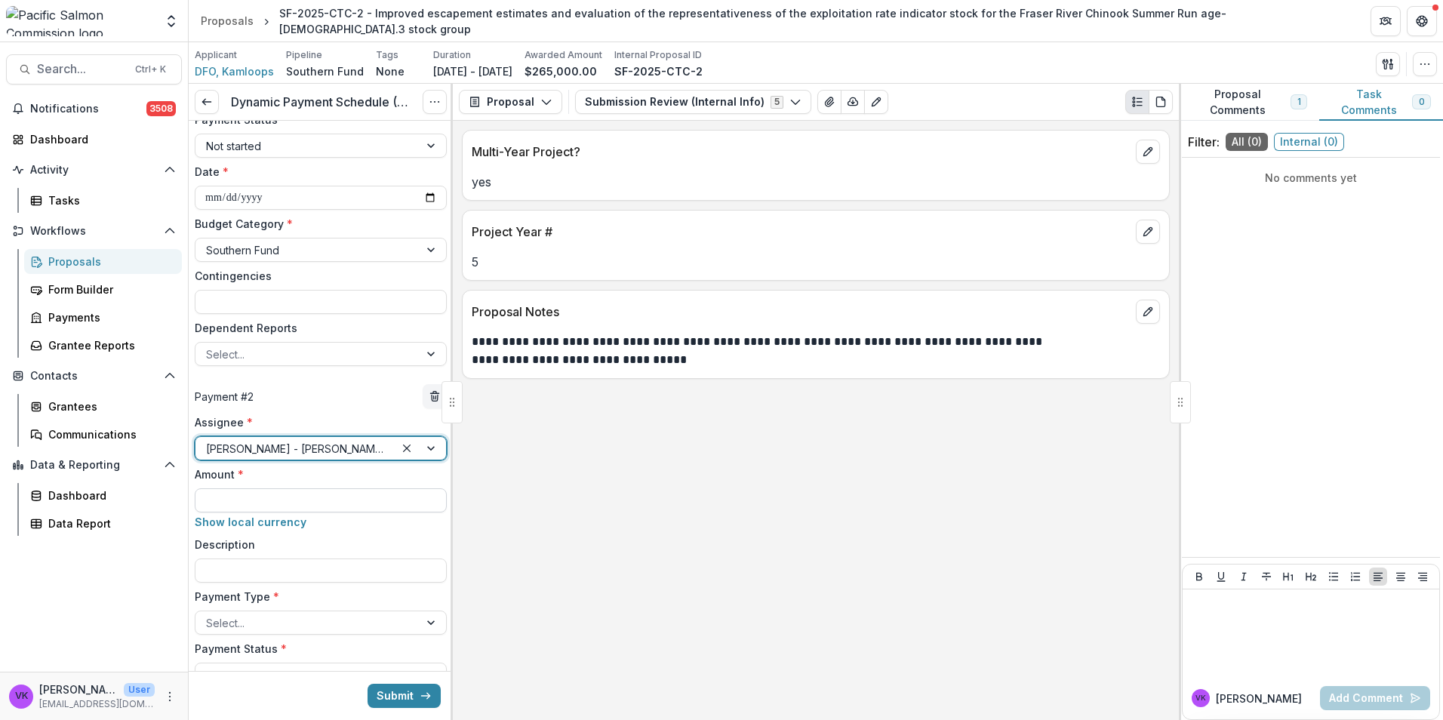
click at [272, 498] on input "Amount *" at bounding box center [321, 500] width 252 height 24
type input "*******"
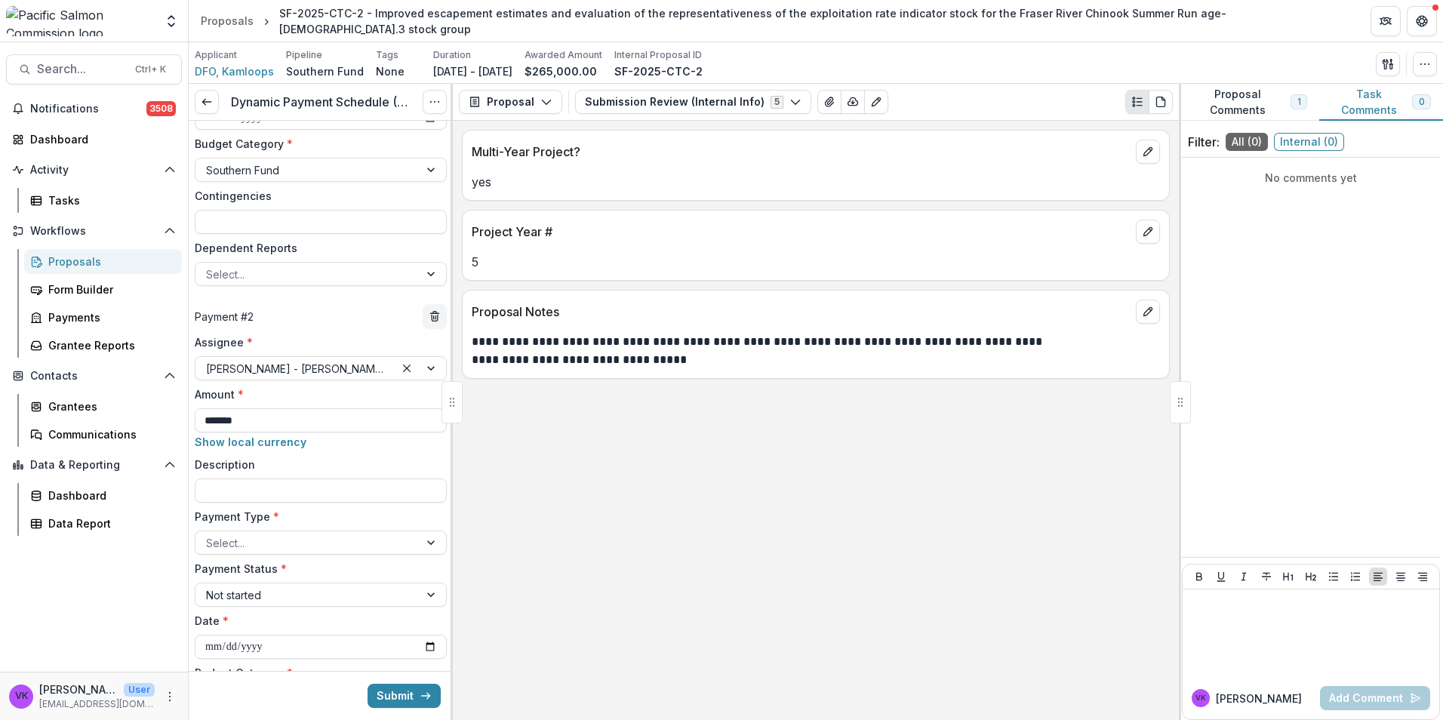
scroll to position [528, 0]
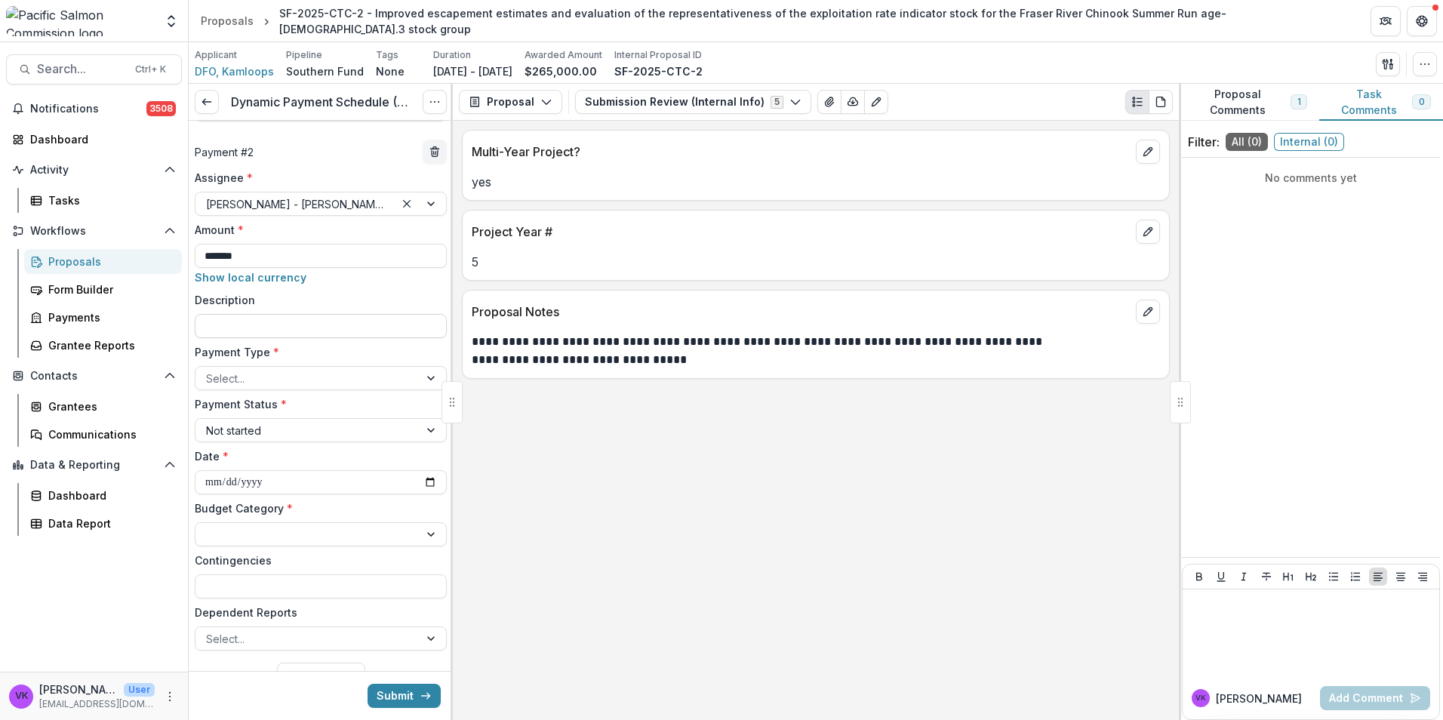
click at [285, 331] on input "Description" at bounding box center [321, 326] width 252 height 24
type input "**********"
click at [421, 375] on div at bounding box center [432, 378] width 27 height 23
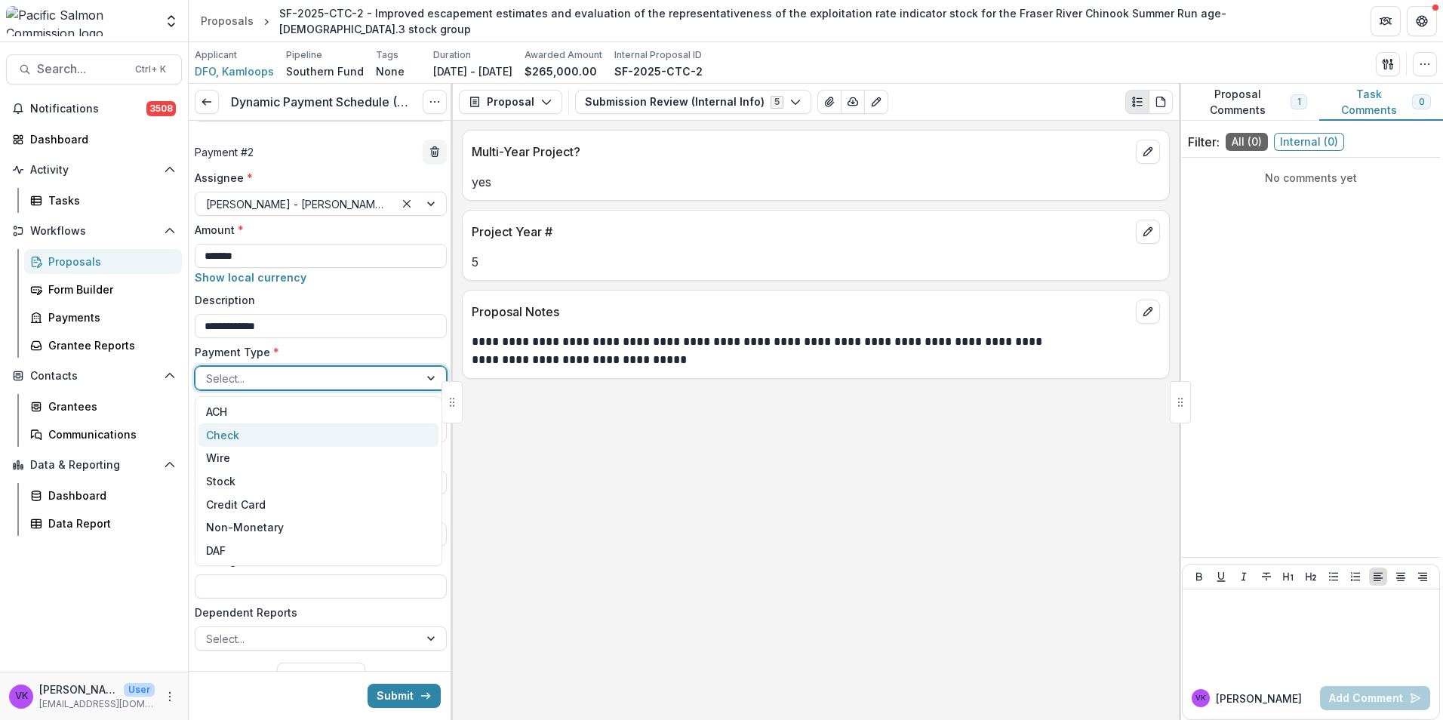
click at [237, 434] on div "Check" at bounding box center [318, 434] width 240 height 23
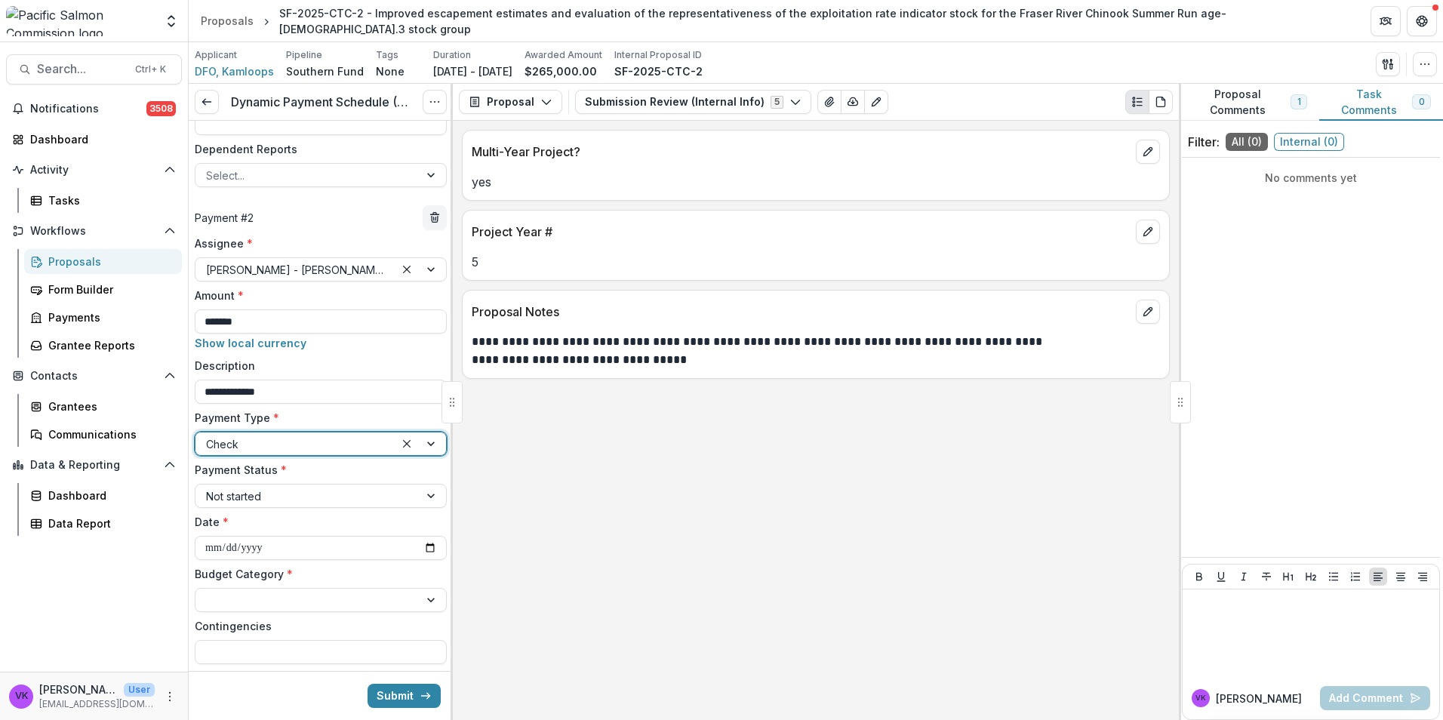
scroll to position [586, 0]
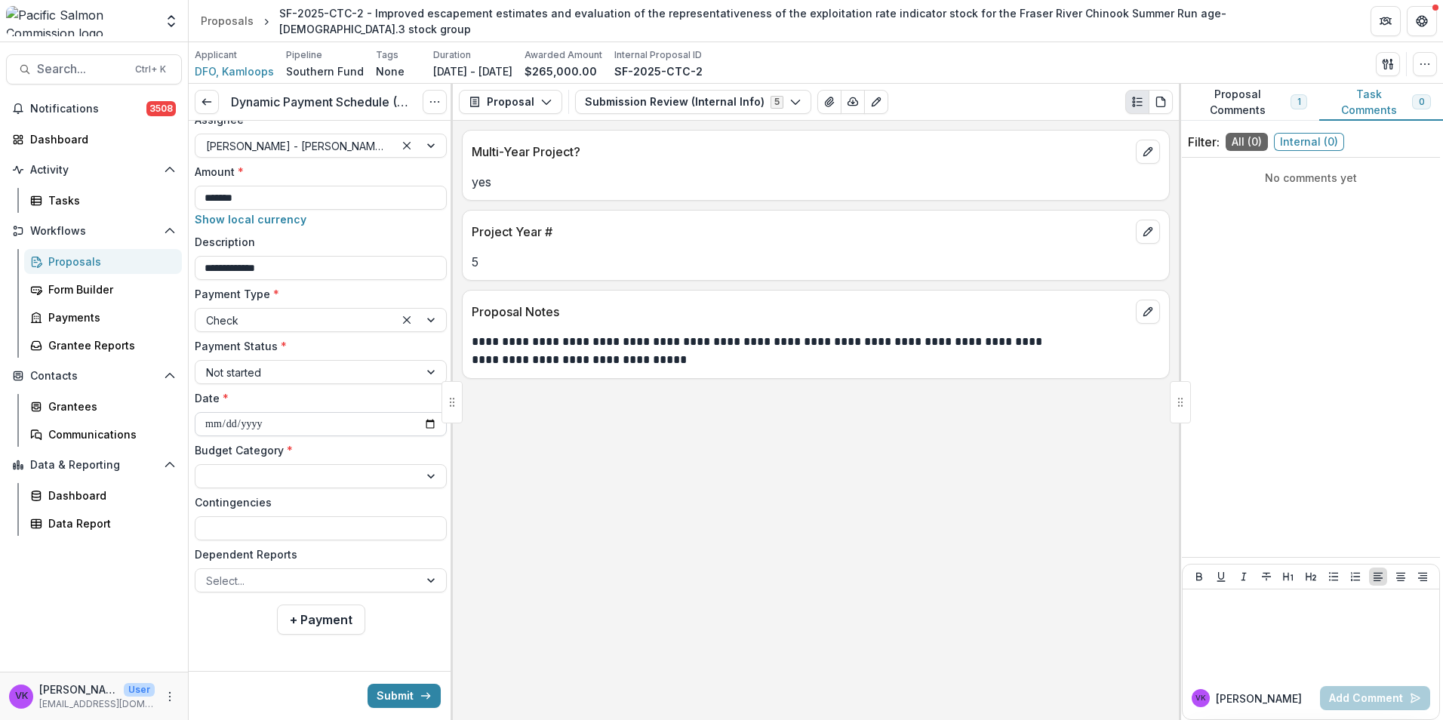
click at [424, 422] on input "**********" at bounding box center [321, 424] width 252 height 24
type input "**********"
click at [407, 472] on div at bounding box center [306, 477] width 223 height 22
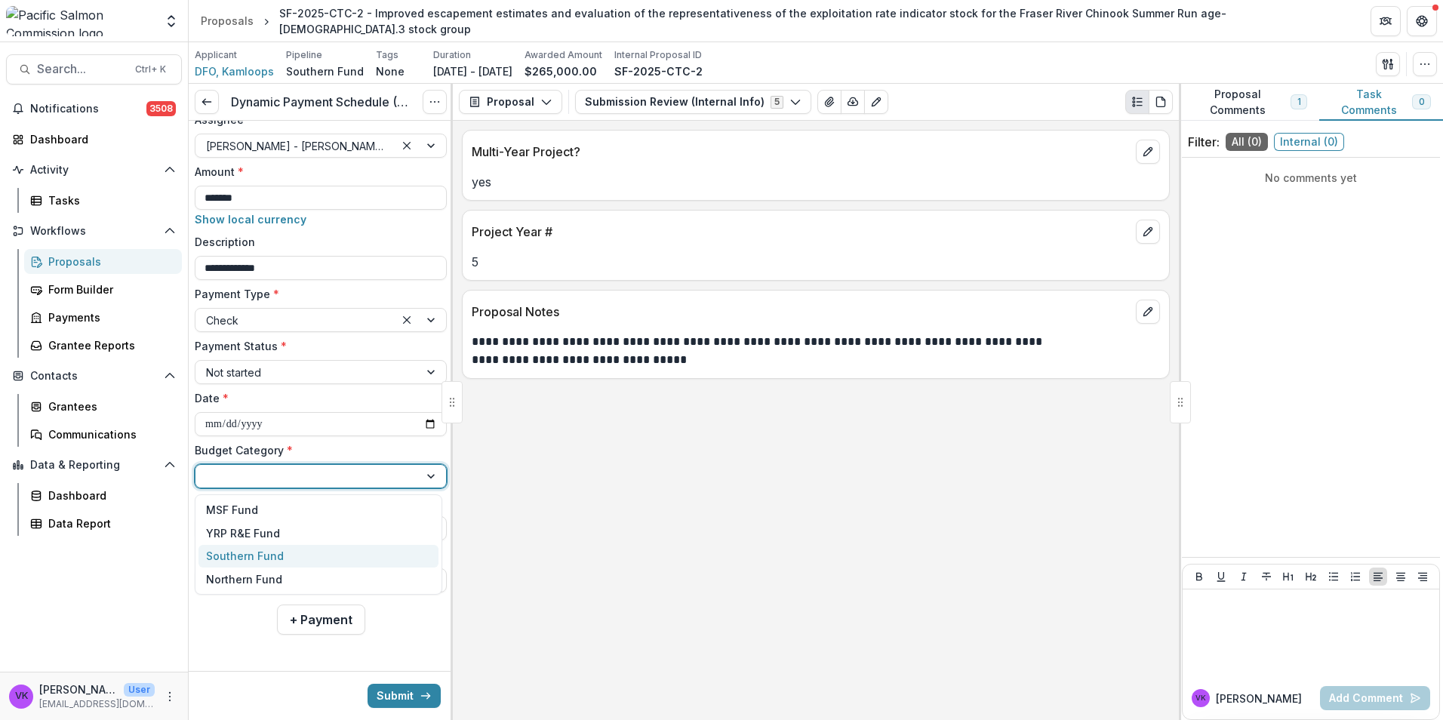
click at [281, 562] on div "Southern Fund" at bounding box center [247, 556] width 82 height 16
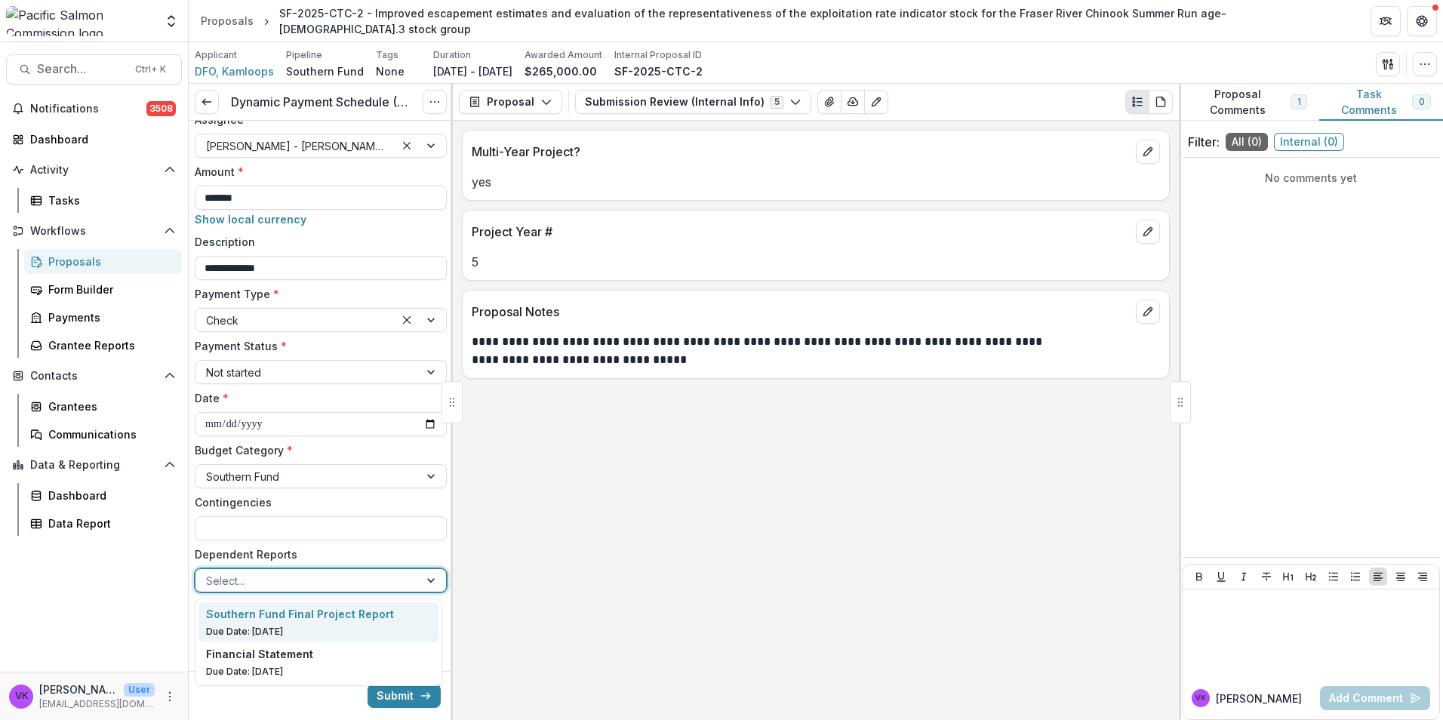
click at [401, 577] on div at bounding box center [307, 580] width 202 height 19
click at [321, 618] on p "Southern Fund Final Project Report" at bounding box center [300, 614] width 188 height 16
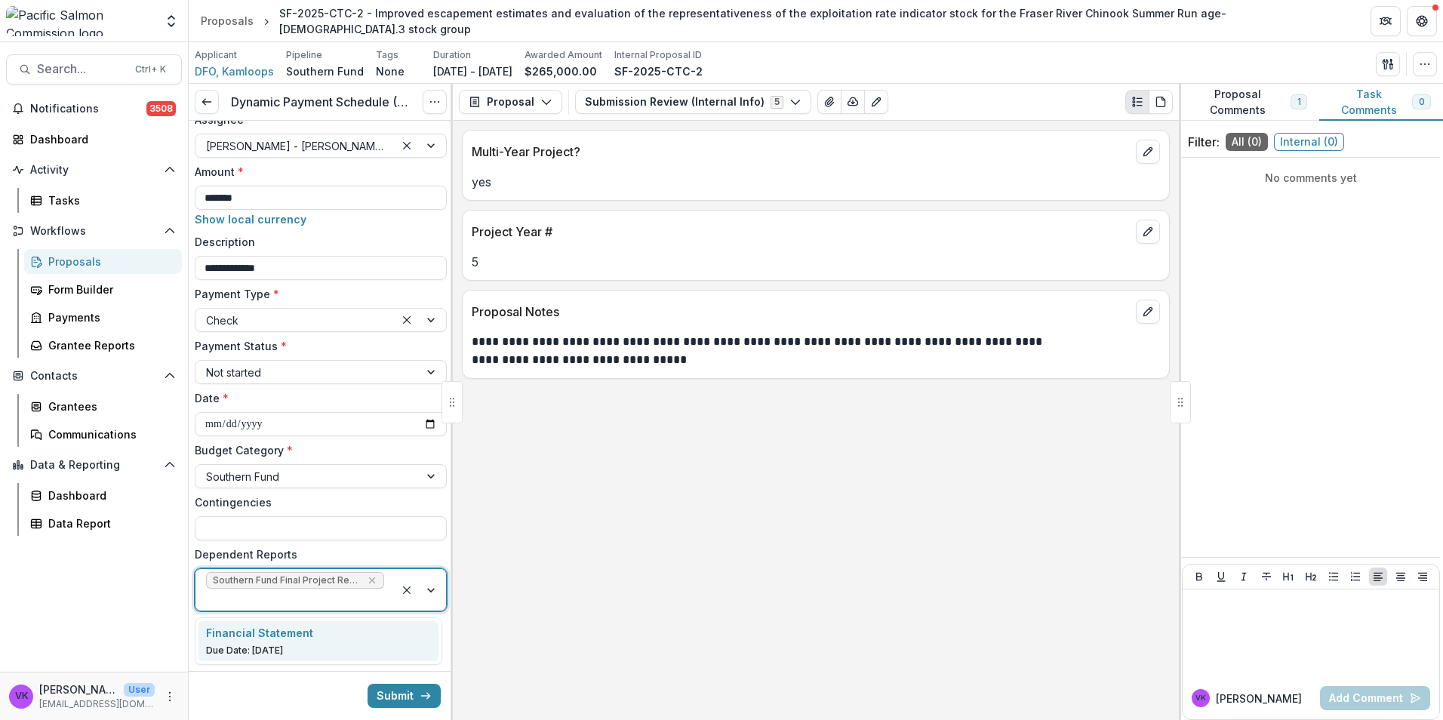
click at [418, 592] on div at bounding box center [420, 590] width 51 height 42
click at [332, 642] on div "Financial Statement Due Date: Jul 1, 2026" at bounding box center [319, 641] width 226 height 32
click at [402, 698] on button "Submit" at bounding box center [404, 696] width 73 height 24
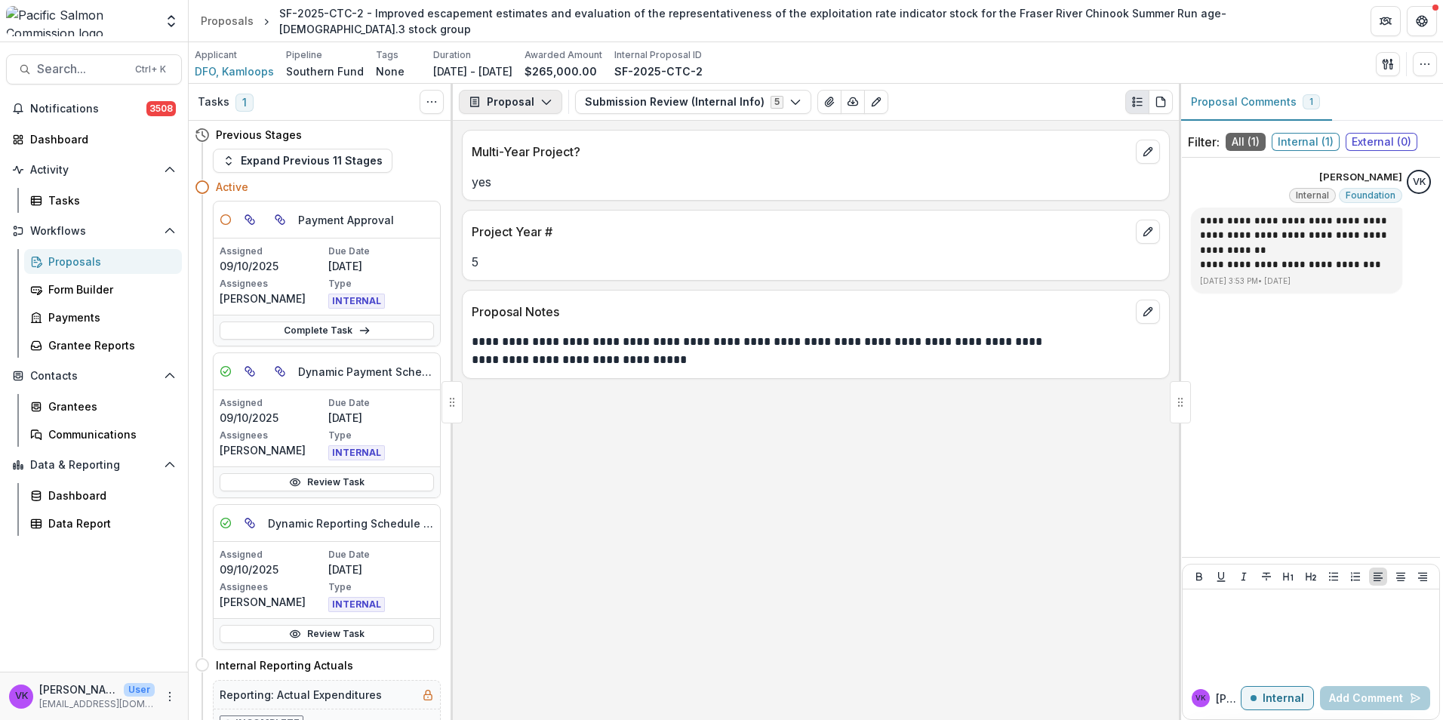
click at [552, 95] on button "Proposal" at bounding box center [510, 102] width 103 height 24
click at [541, 163] on div "Payments" at bounding box center [558, 161] width 138 height 16
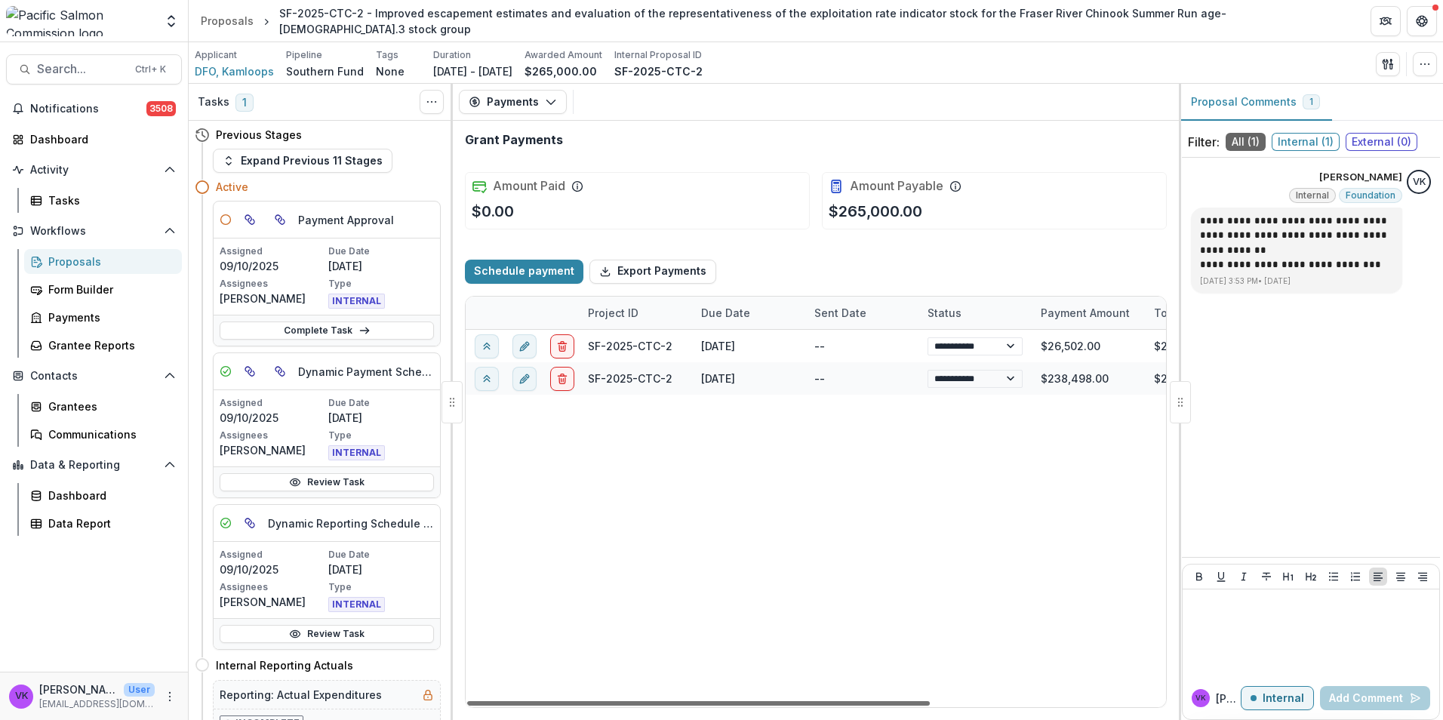
drag, startPoint x: 886, startPoint y: 703, endPoint x: 749, endPoint y: 737, distance: 140.8
click at [749, 706] on div at bounding box center [698, 703] width 463 height 5
click at [549, 101] on icon "button" at bounding box center [551, 102] width 12 height 12
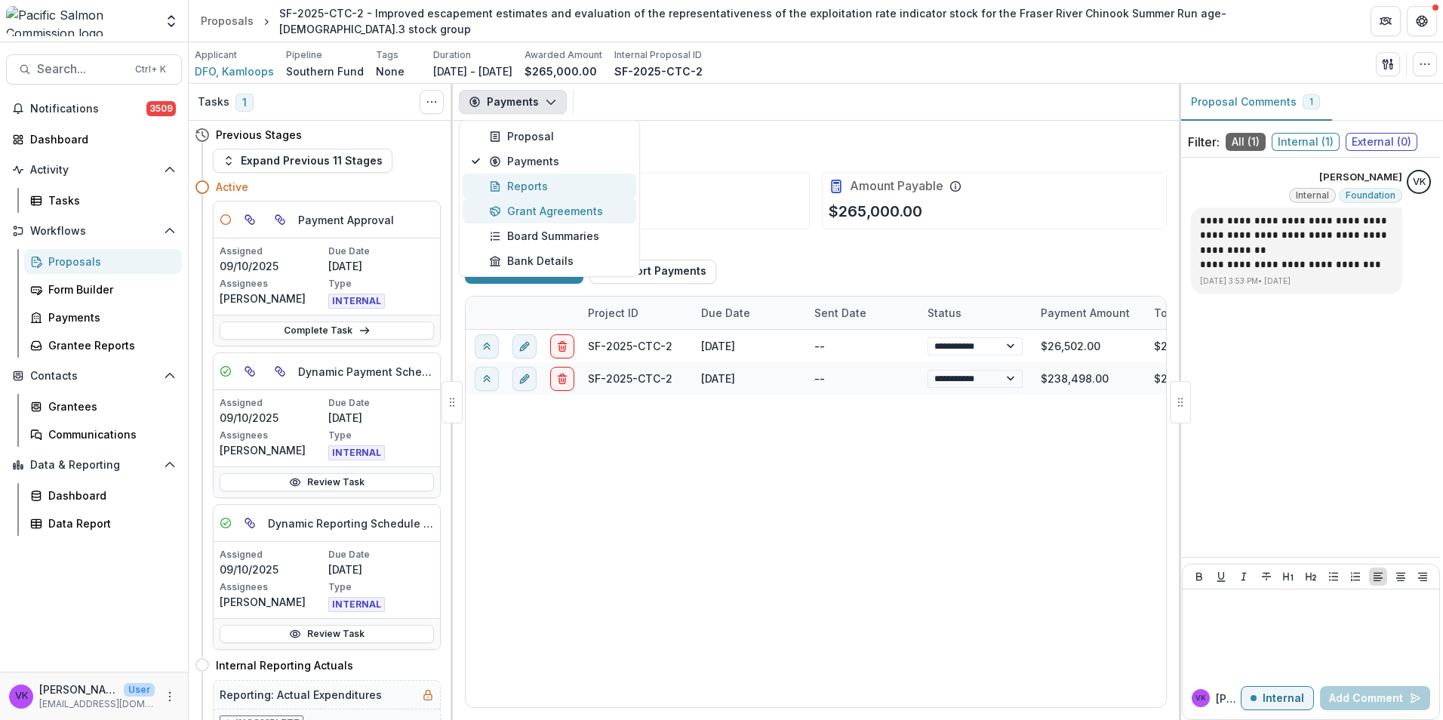
click at [521, 189] on div "Reports" at bounding box center [558, 186] width 138 height 16
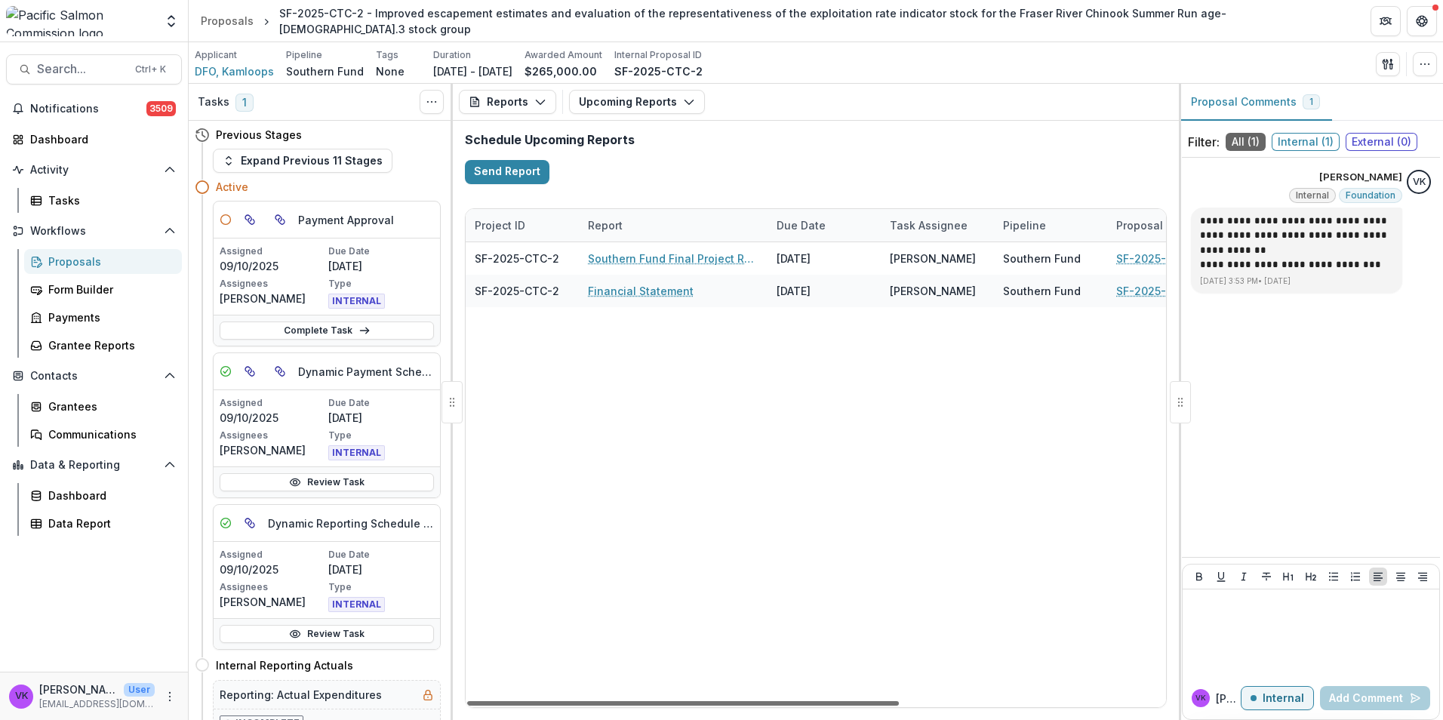
drag, startPoint x: 786, startPoint y: 703, endPoint x: 703, endPoint y: 745, distance: 92.8
click at [703, 706] on div at bounding box center [683, 703] width 432 height 5
click at [65, 261] on div "Proposals" at bounding box center [108, 262] width 121 height 16
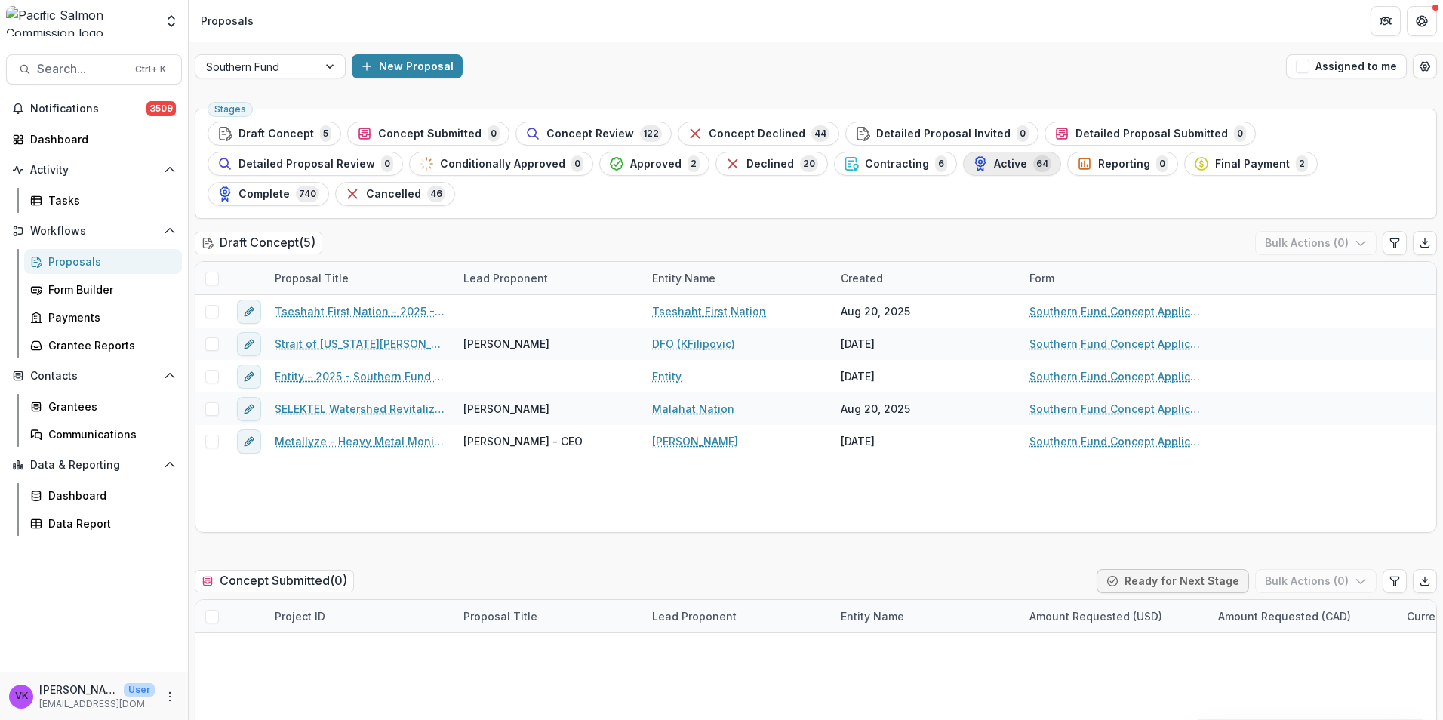
click at [994, 162] on span "Active" at bounding box center [1010, 164] width 33 height 13
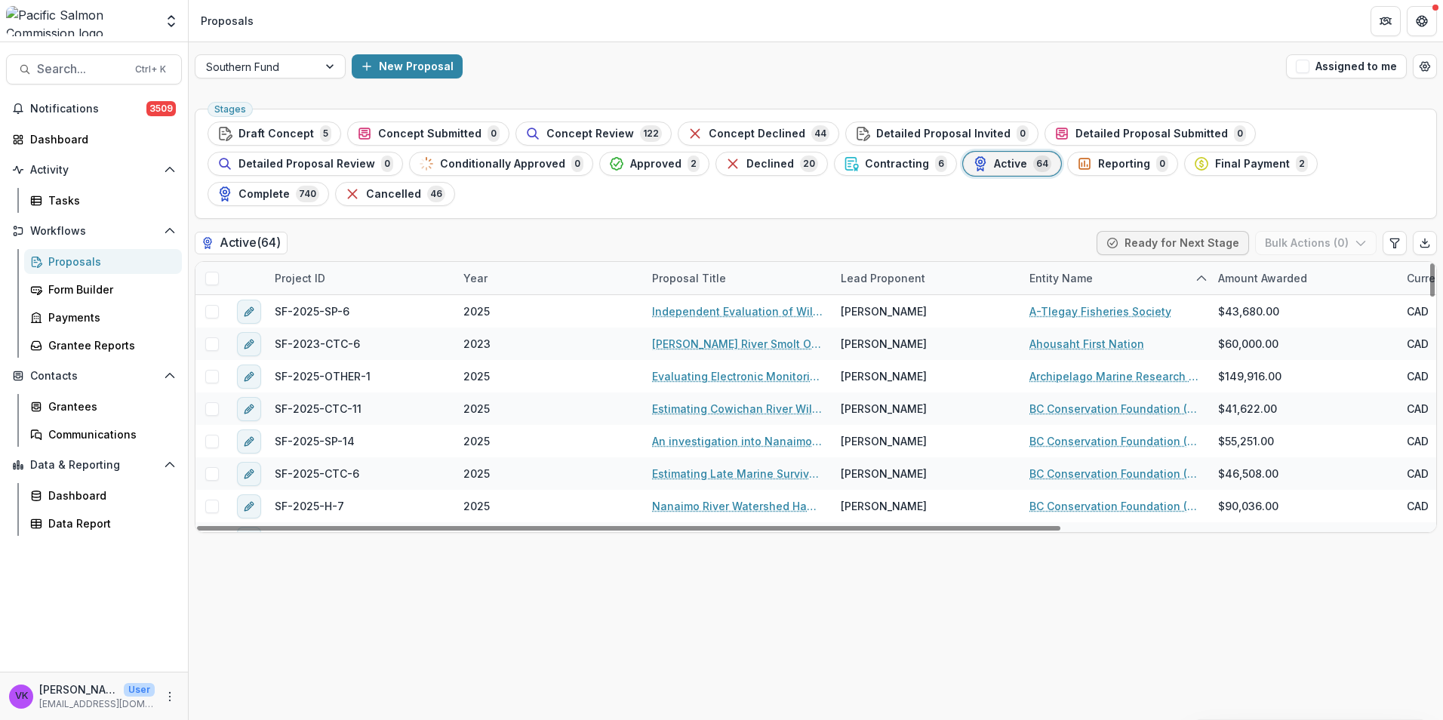
click at [363, 262] on div "Project ID" at bounding box center [360, 278] width 189 height 32
click at [376, 288] on input at bounding box center [359, 282] width 181 height 24
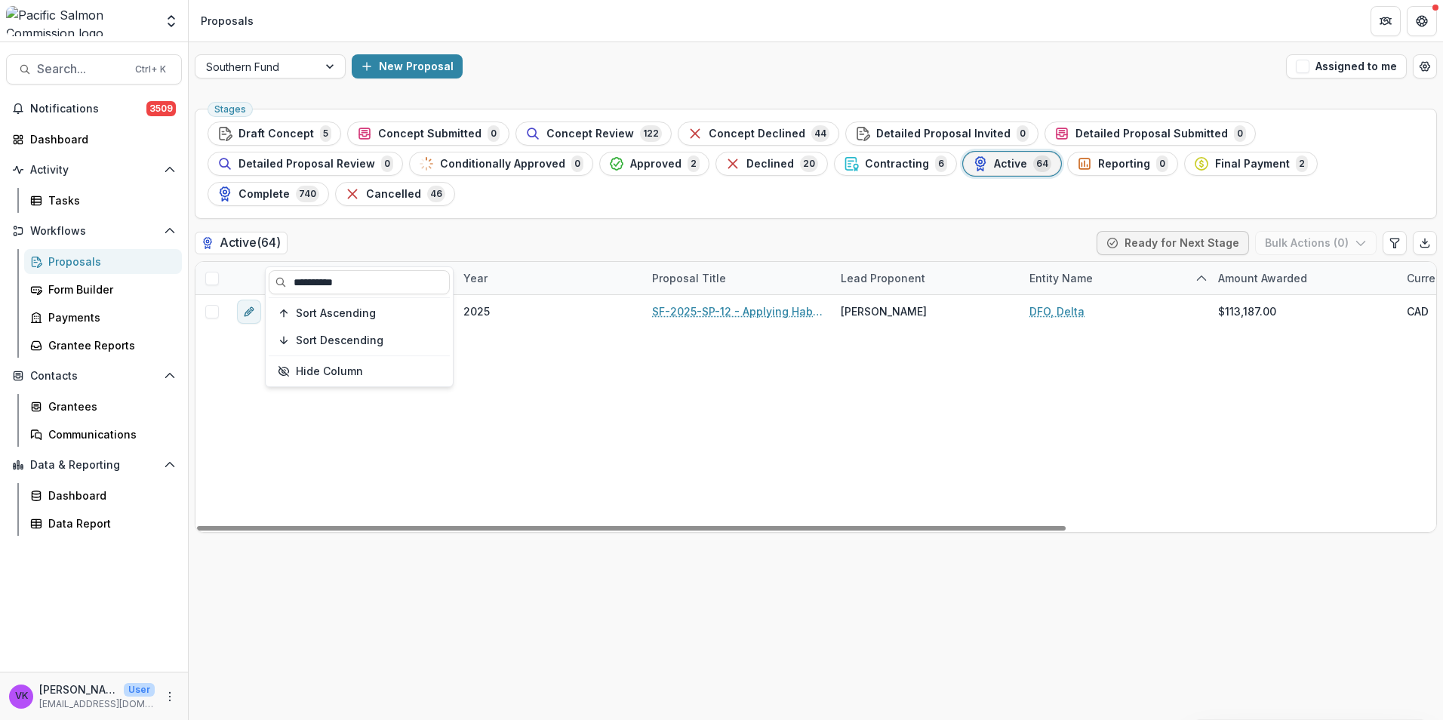
type input "**********"
click at [681, 373] on div "SF-2025-SP-12 2025 SF-2025-SP-12 - Applying Habitat Indicators to Fraser River …" at bounding box center [1079, 413] width 1768 height 237
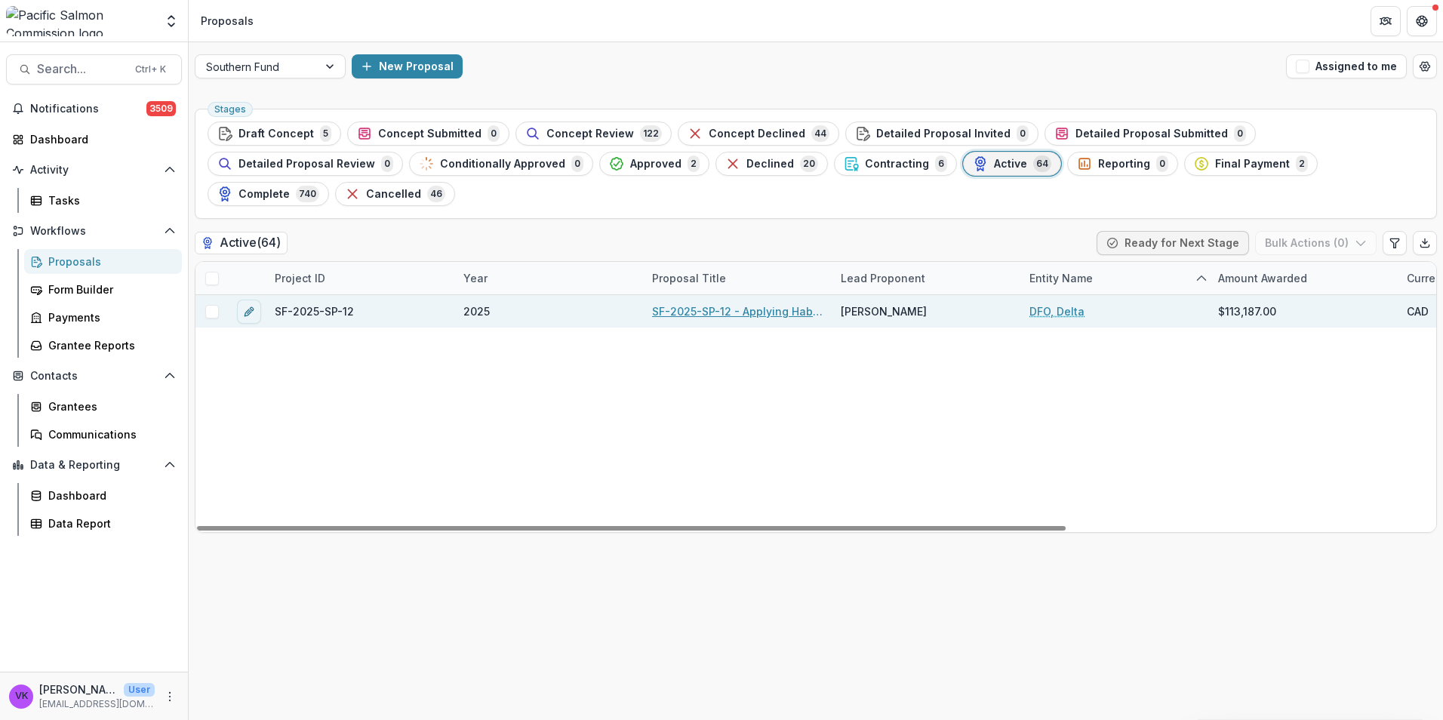
drag, startPoint x: 714, startPoint y: 277, endPoint x: 771, endPoint y: 291, distance: 59.1
click at [714, 303] on link "SF-2025-SP-12 - Applying Habitat Indicators to Fraser River Chum Salmon Ground …" at bounding box center [737, 311] width 171 height 16
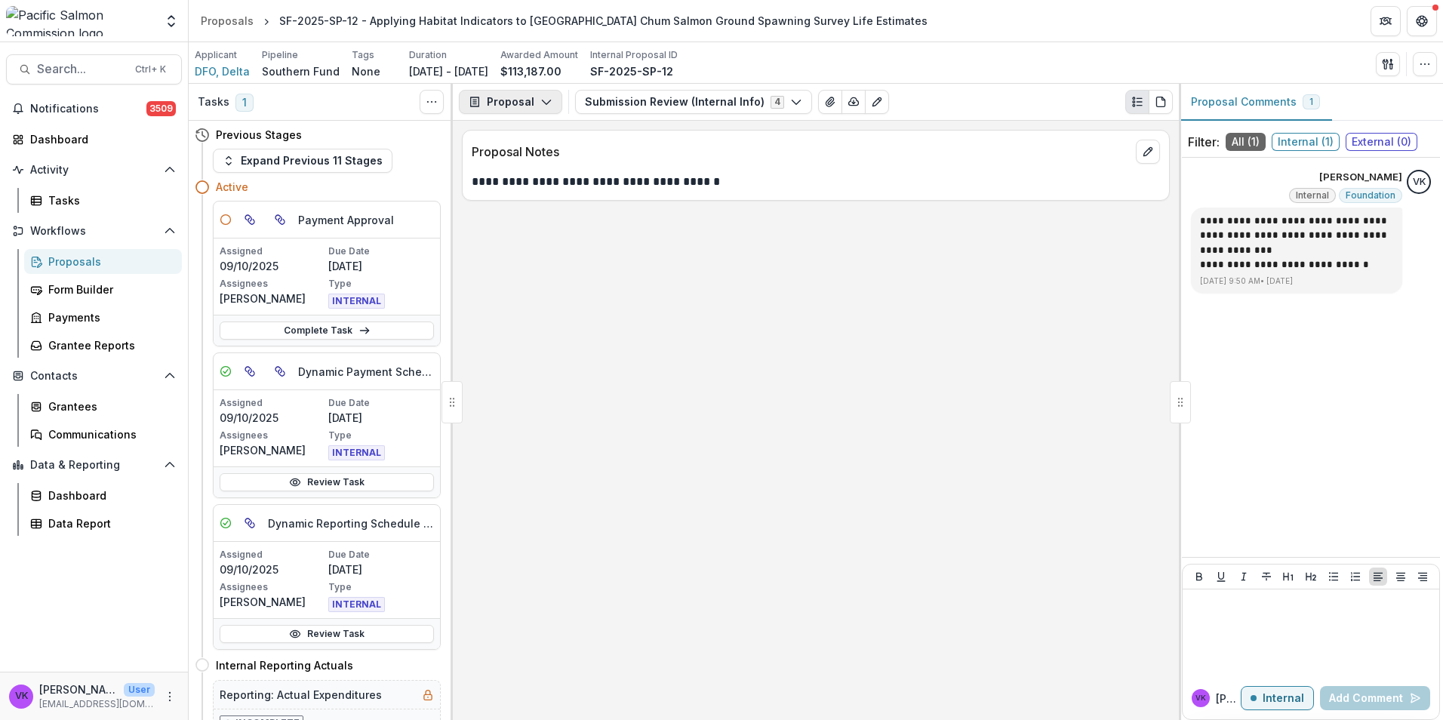
click at [546, 103] on icon "button" at bounding box center [546, 102] width 12 height 12
click at [532, 158] on div "Payments" at bounding box center [558, 161] width 138 height 16
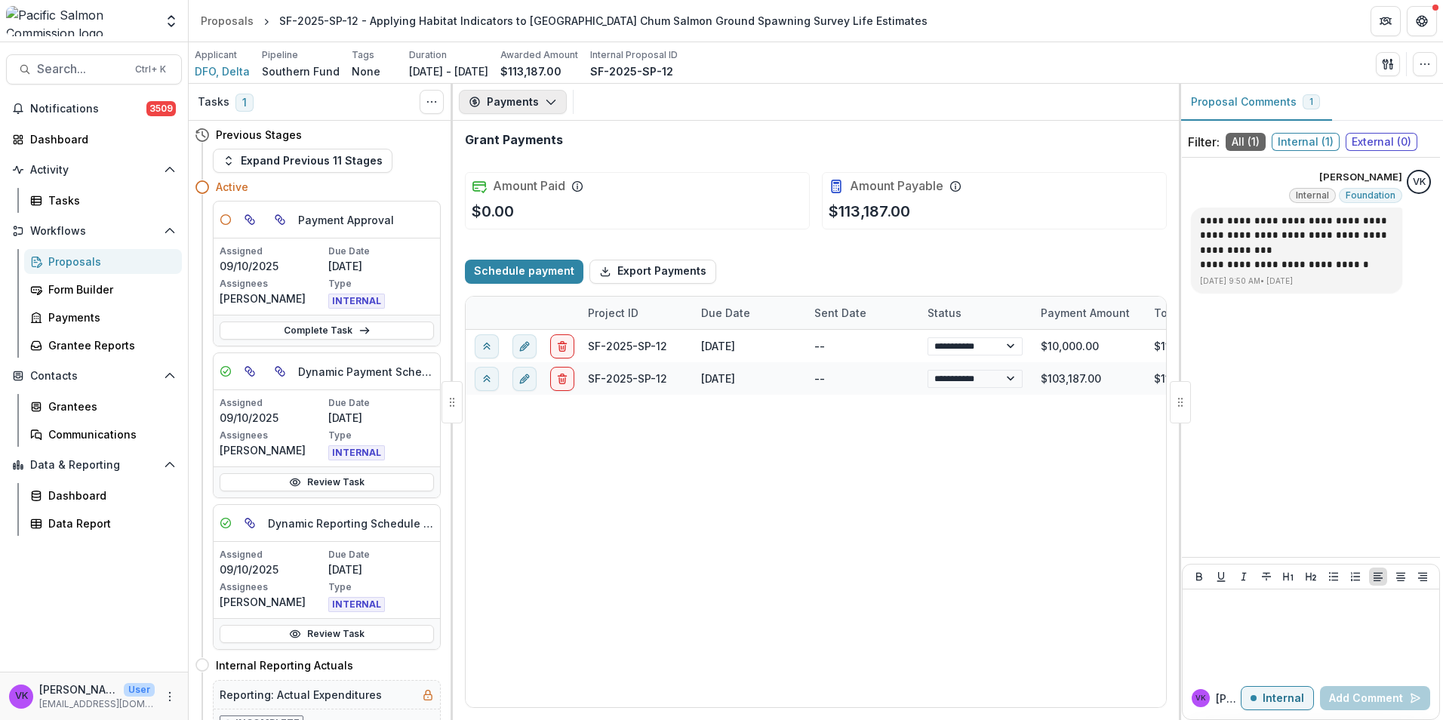
click at [552, 100] on icon "button" at bounding box center [551, 102] width 12 height 12
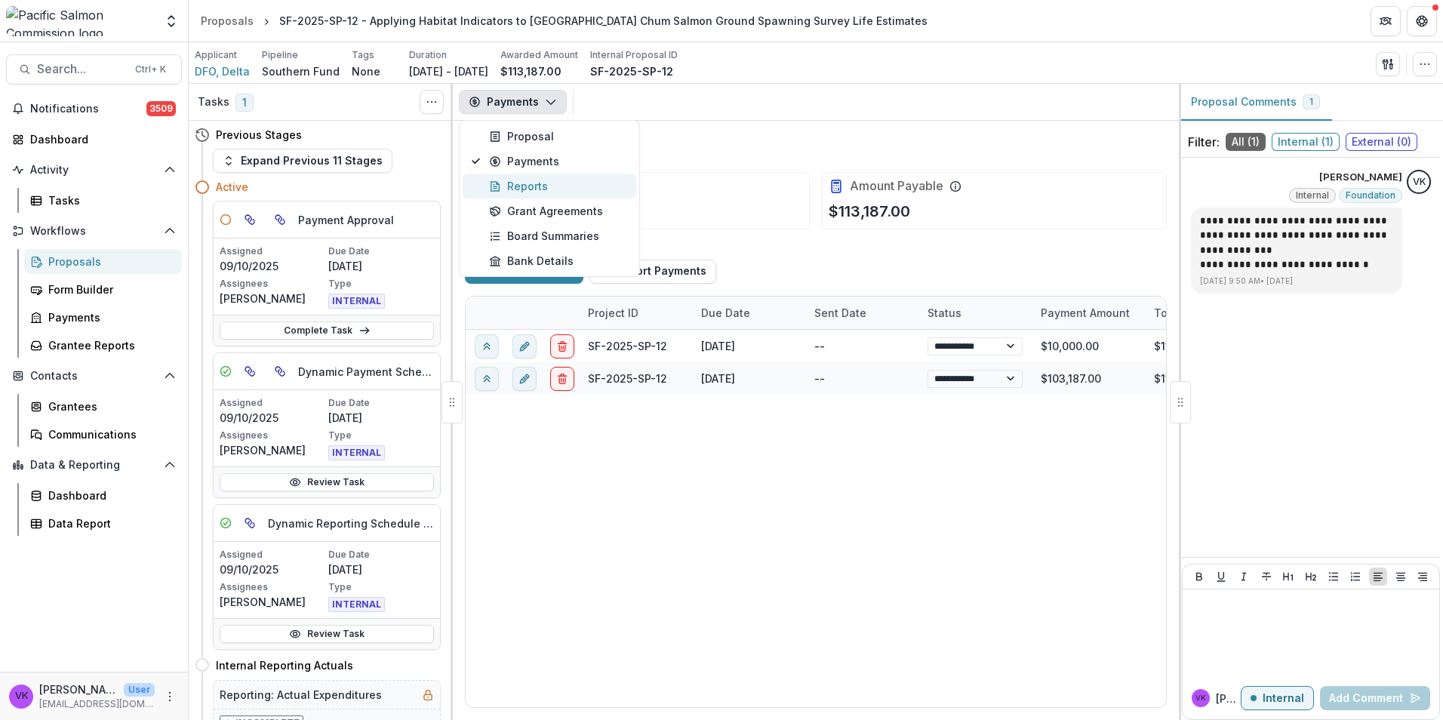
click at [525, 194] on button "Reports" at bounding box center [550, 186] width 174 height 25
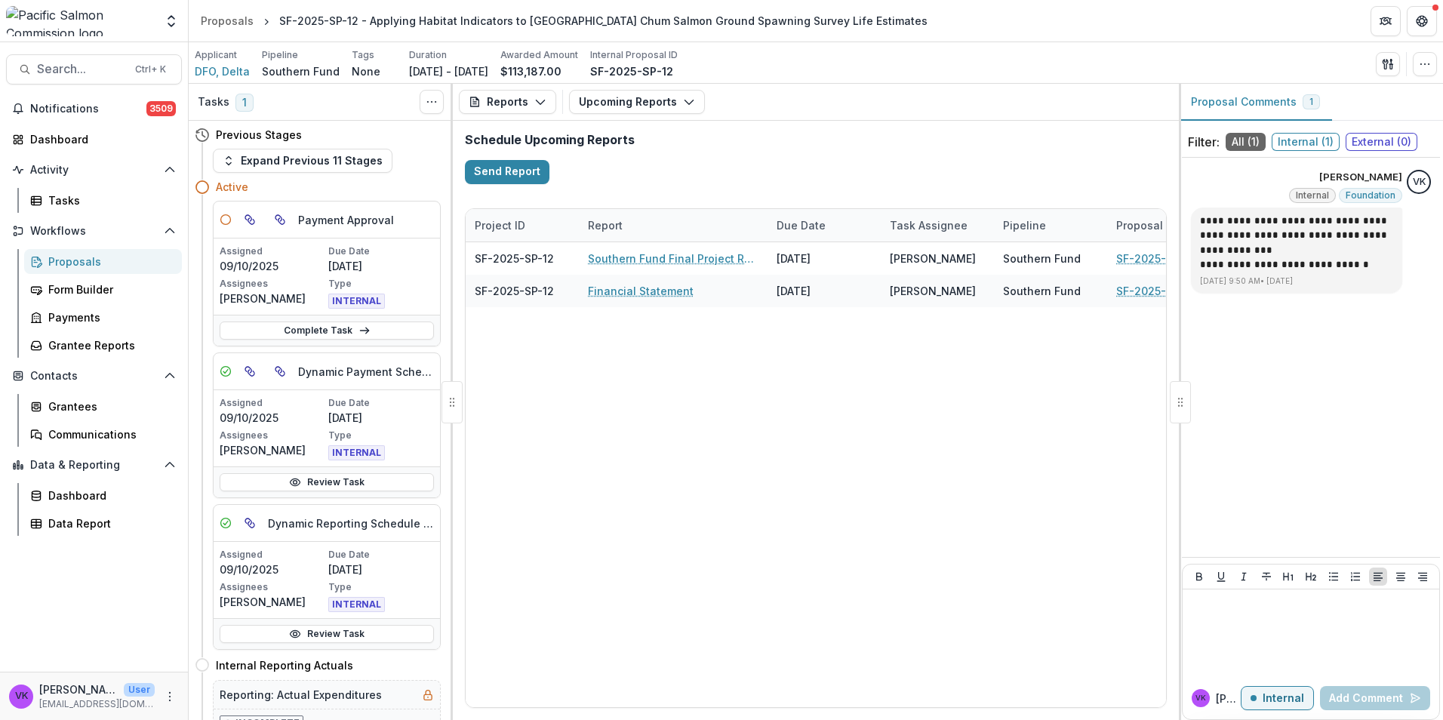
click at [69, 254] on div "Proposals" at bounding box center [108, 262] width 121 height 16
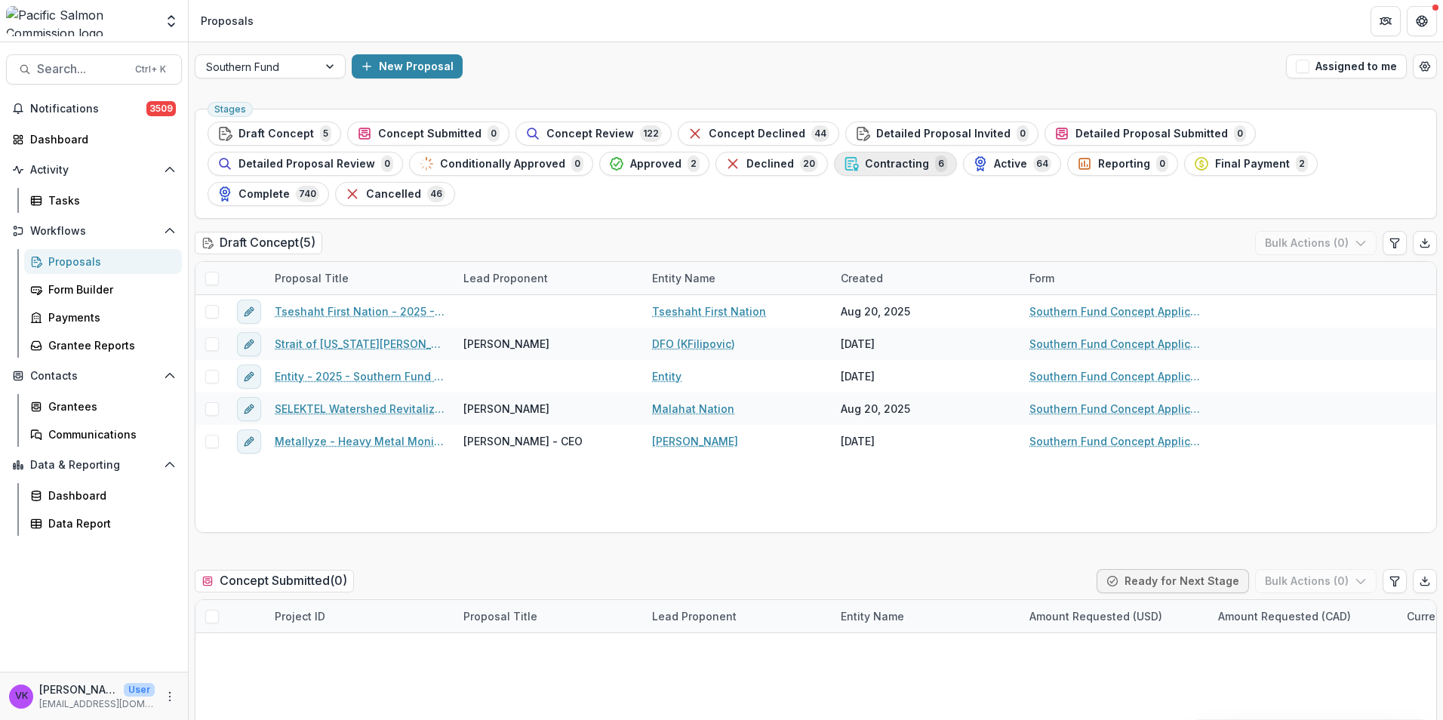
click at [865, 161] on span "Contracting" at bounding box center [897, 164] width 64 height 13
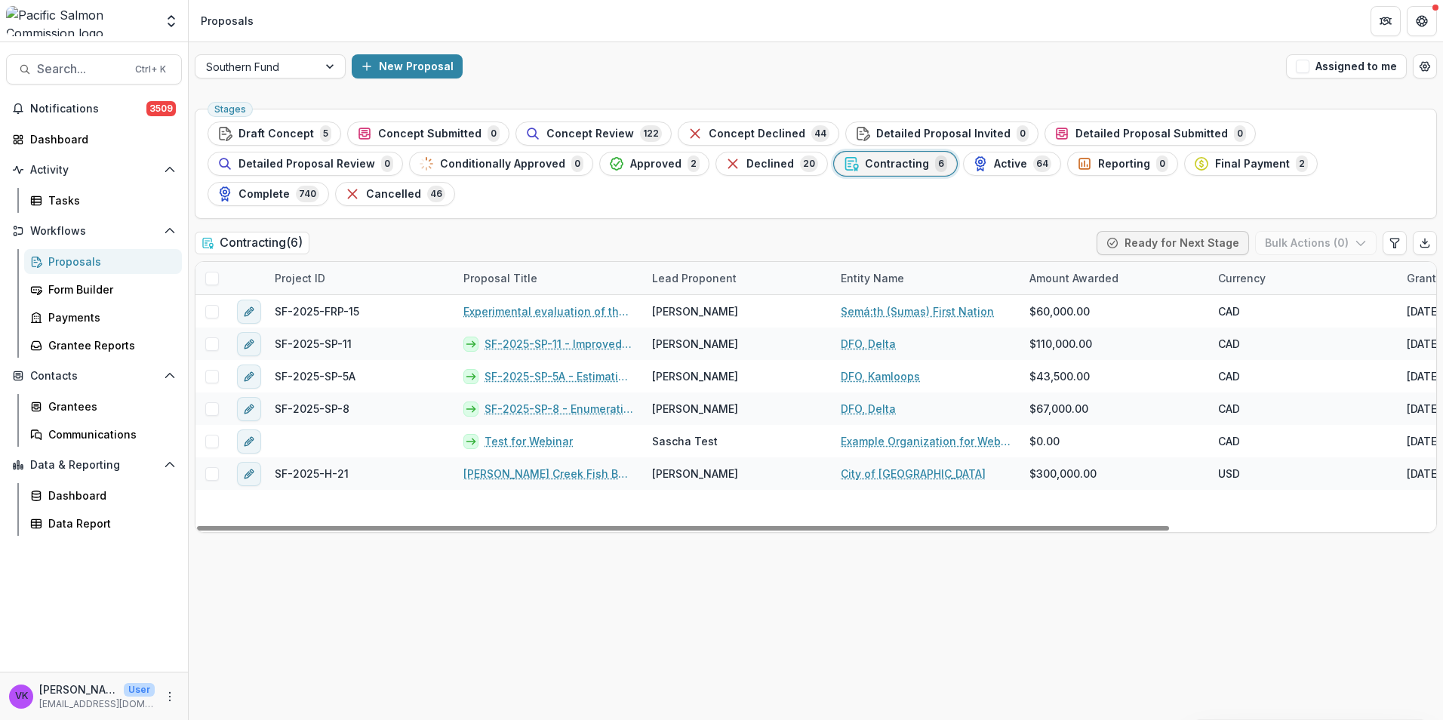
drag, startPoint x: 352, startPoint y: 242, endPoint x: 363, endPoint y: 253, distance: 14.9
click at [352, 262] on div "Project ID" at bounding box center [360, 278] width 189 height 32
click at [358, 278] on input at bounding box center [359, 282] width 181 height 24
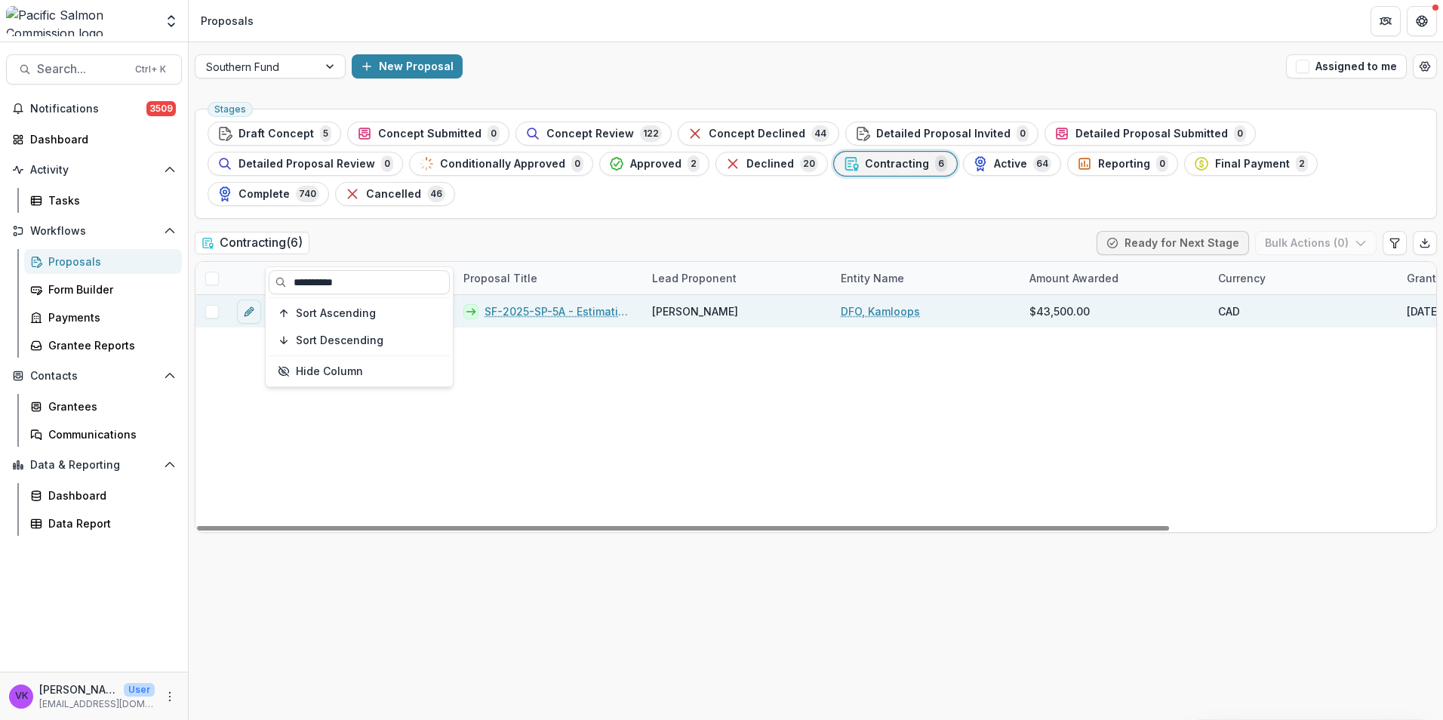
type input "**********"
click at [517, 303] on link "SF-2025-SP-5A - Estimating Aggregate Coho Salmon Escapement to the Lower Fraser…" at bounding box center [558, 311] width 149 height 16
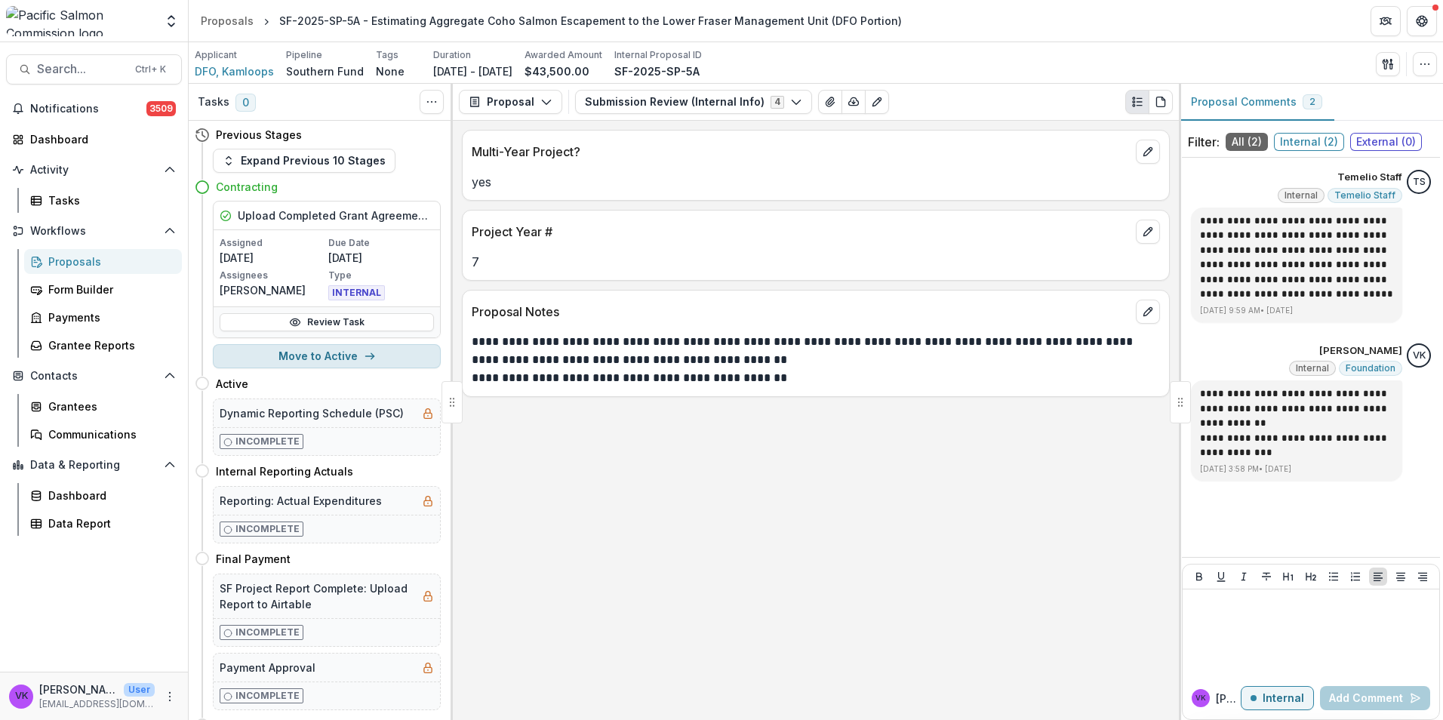
click at [328, 361] on button "Move to Active" at bounding box center [327, 356] width 228 height 24
select select "******"
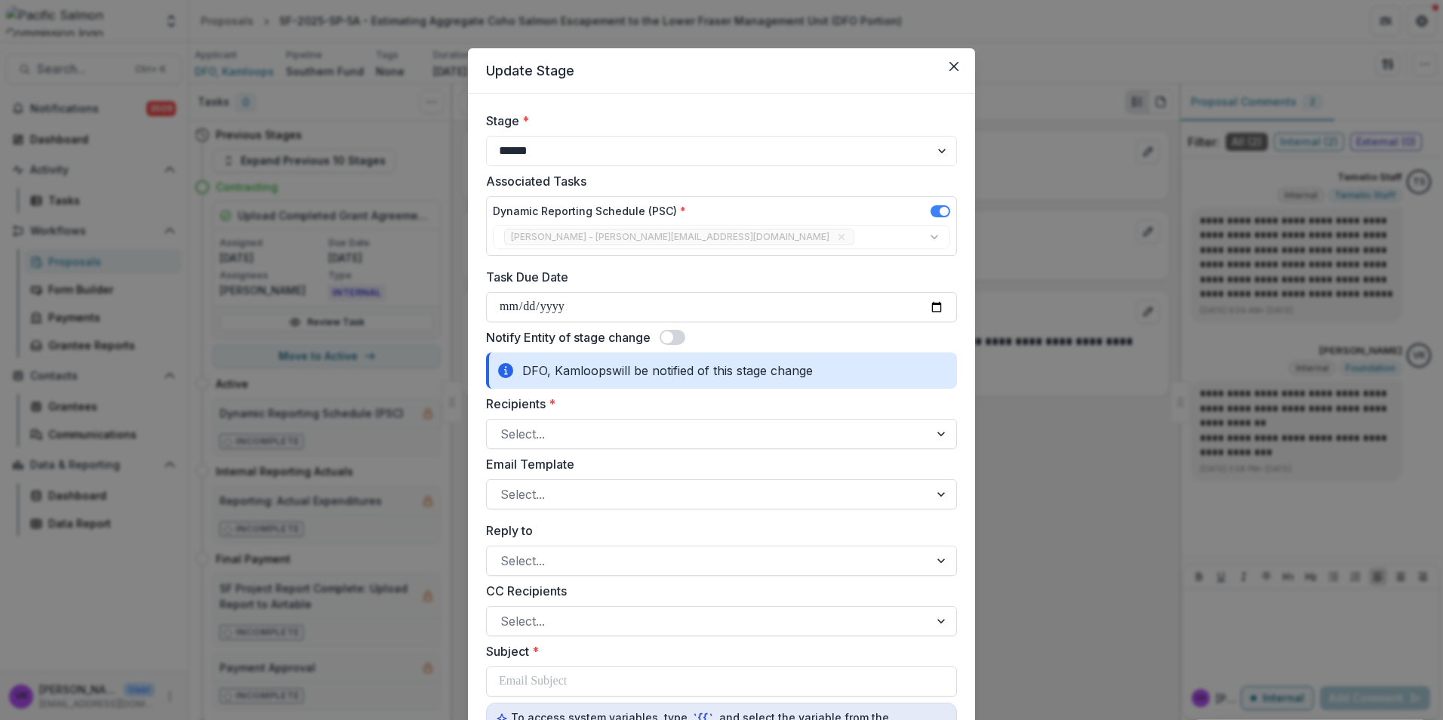
click at [681, 336] on span at bounding box center [673, 337] width 26 height 15
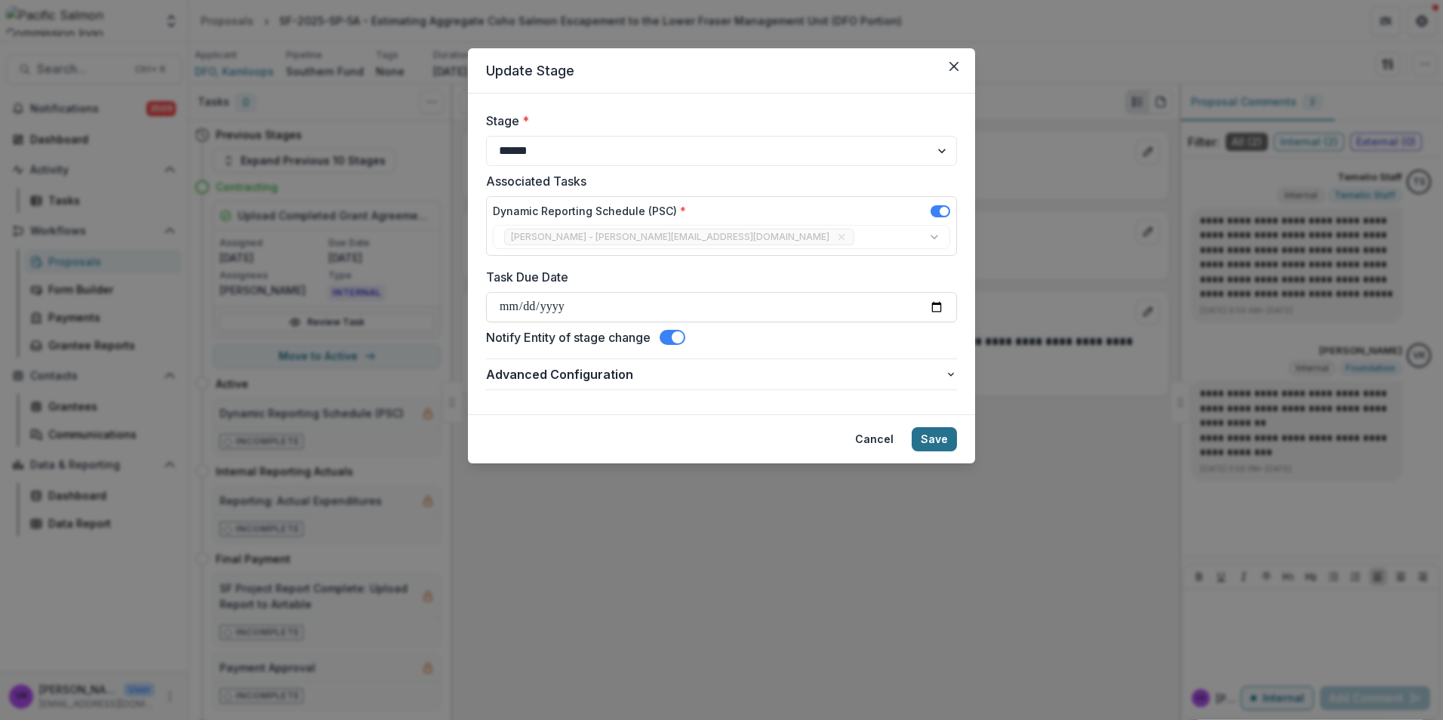
click at [930, 435] on button "Save" at bounding box center [934, 439] width 45 height 24
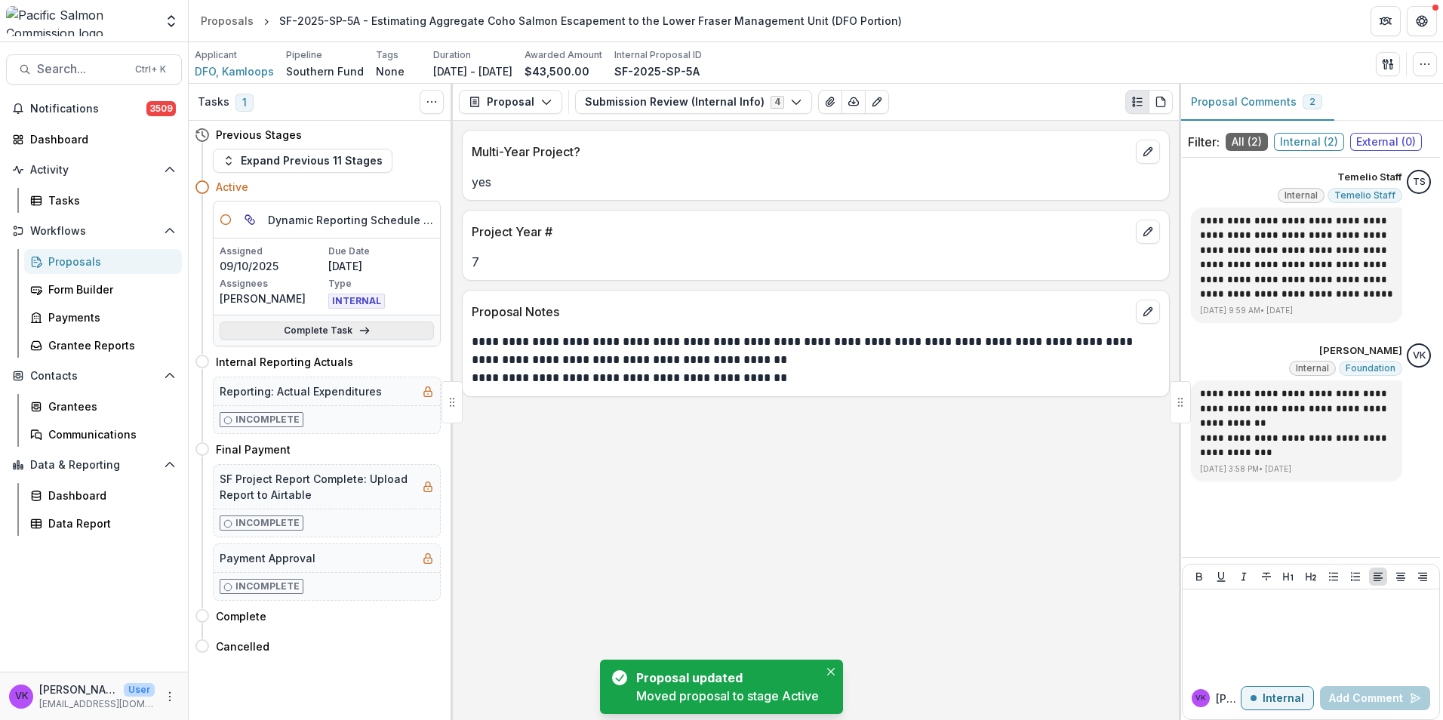
click at [312, 329] on link "Complete Task" at bounding box center [327, 330] width 214 height 18
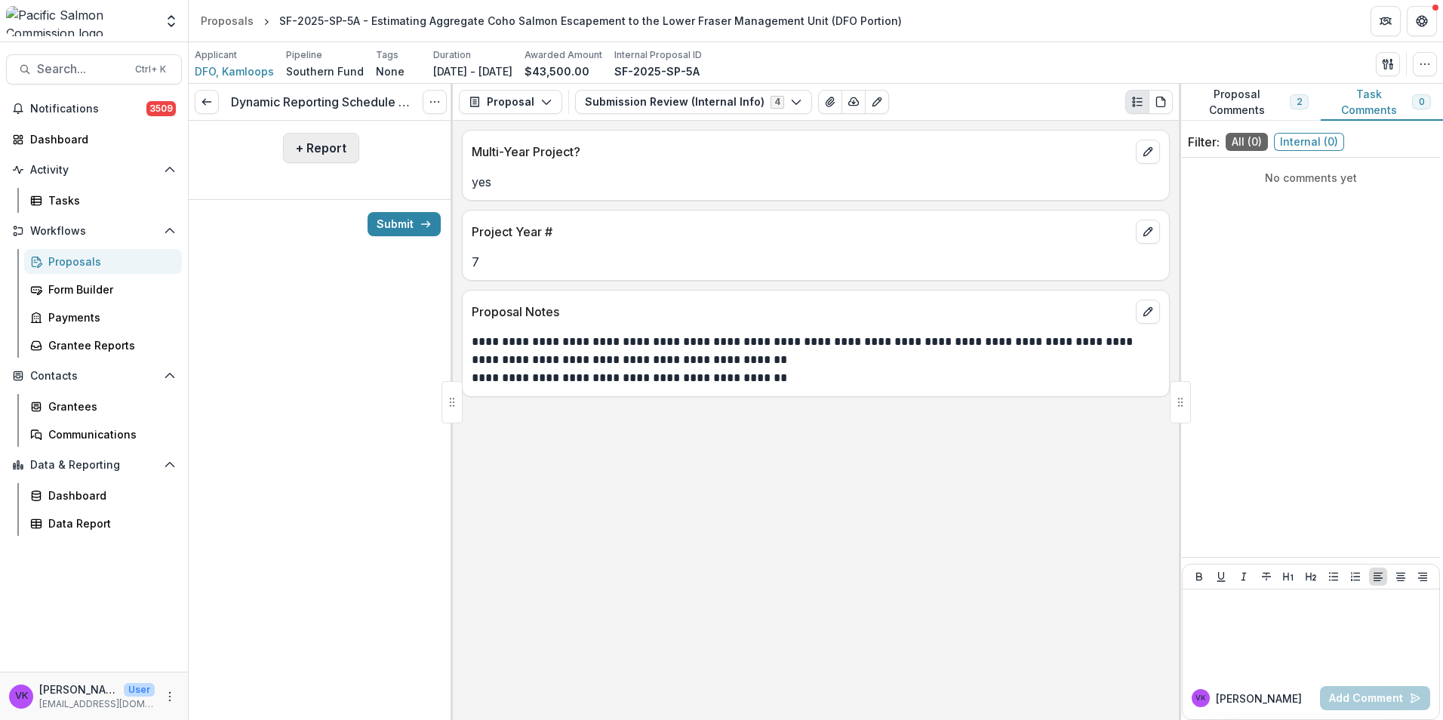
click at [322, 152] on button "+ Report" at bounding box center [321, 148] width 76 height 30
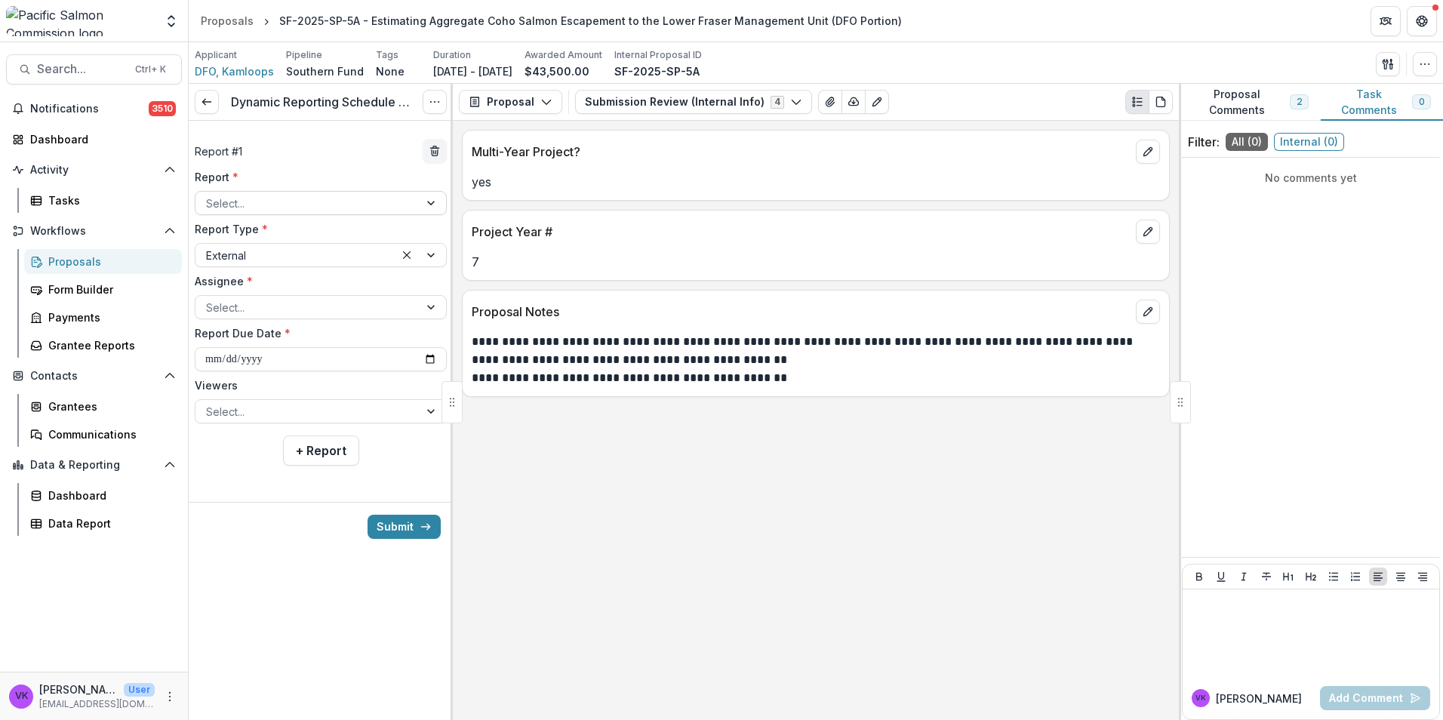
click at [364, 204] on div at bounding box center [307, 203] width 202 height 19
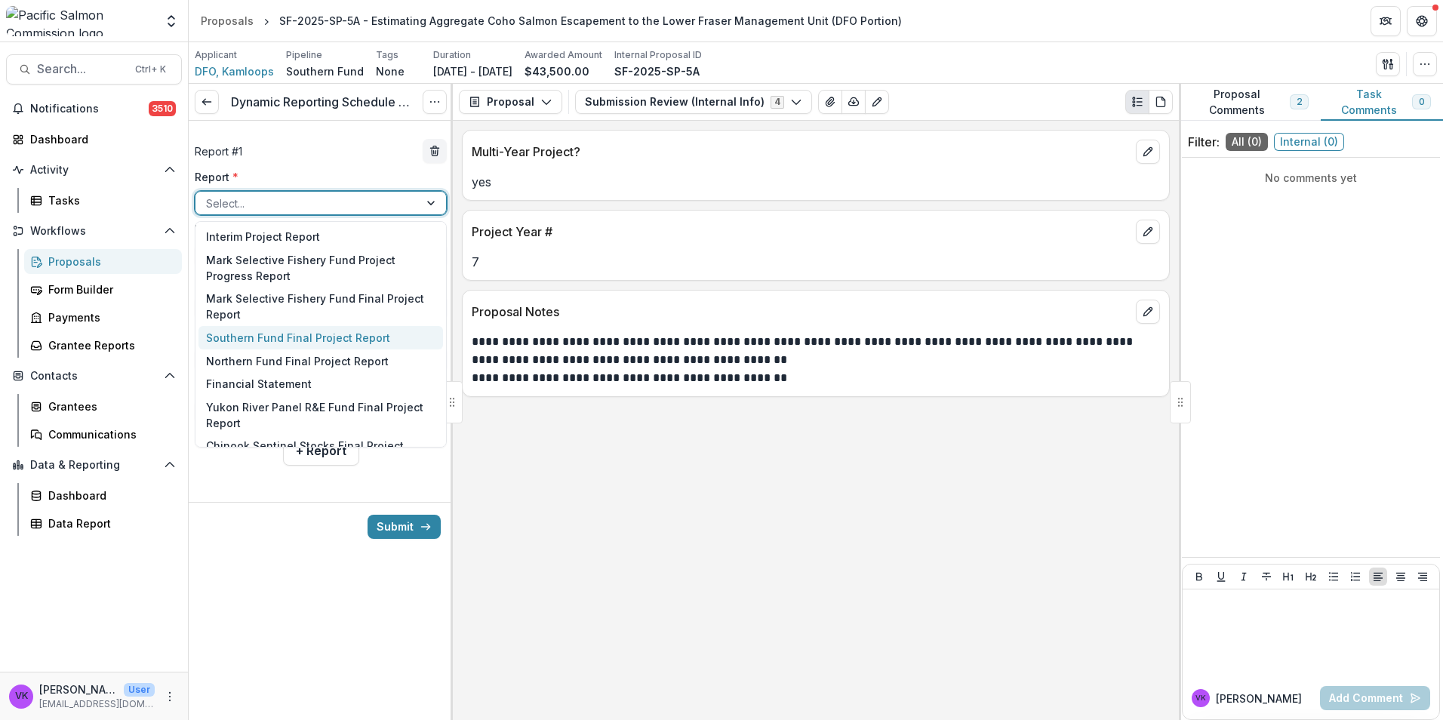
drag, startPoint x: 315, startPoint y: 337, endPoint x: 992, endPoint y: 595, distance: 724.5
click at [317, 337] on div "Southern Fund Final Project Report" at bounding box center [320, 337] width 245 height 23
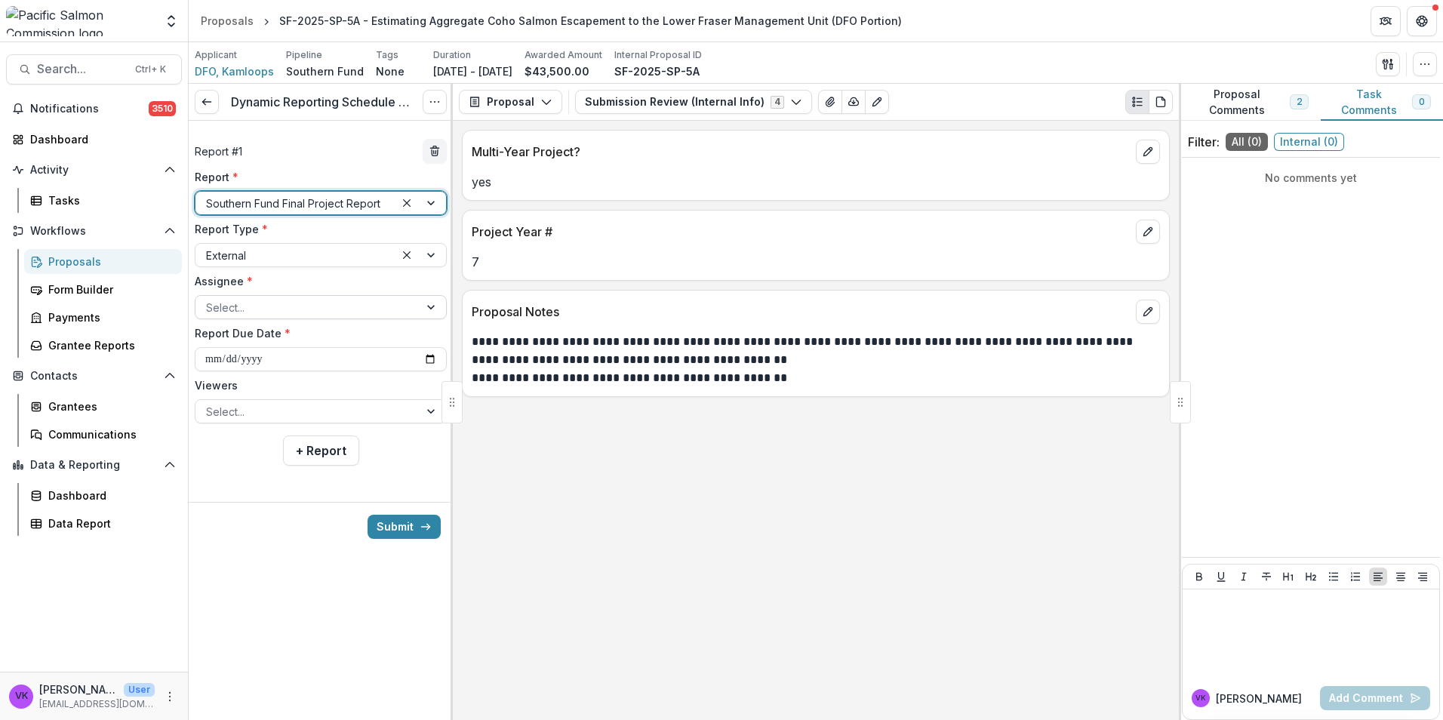
click at [395, 307] on div at bounding box center [307, 307] width 202 height 19
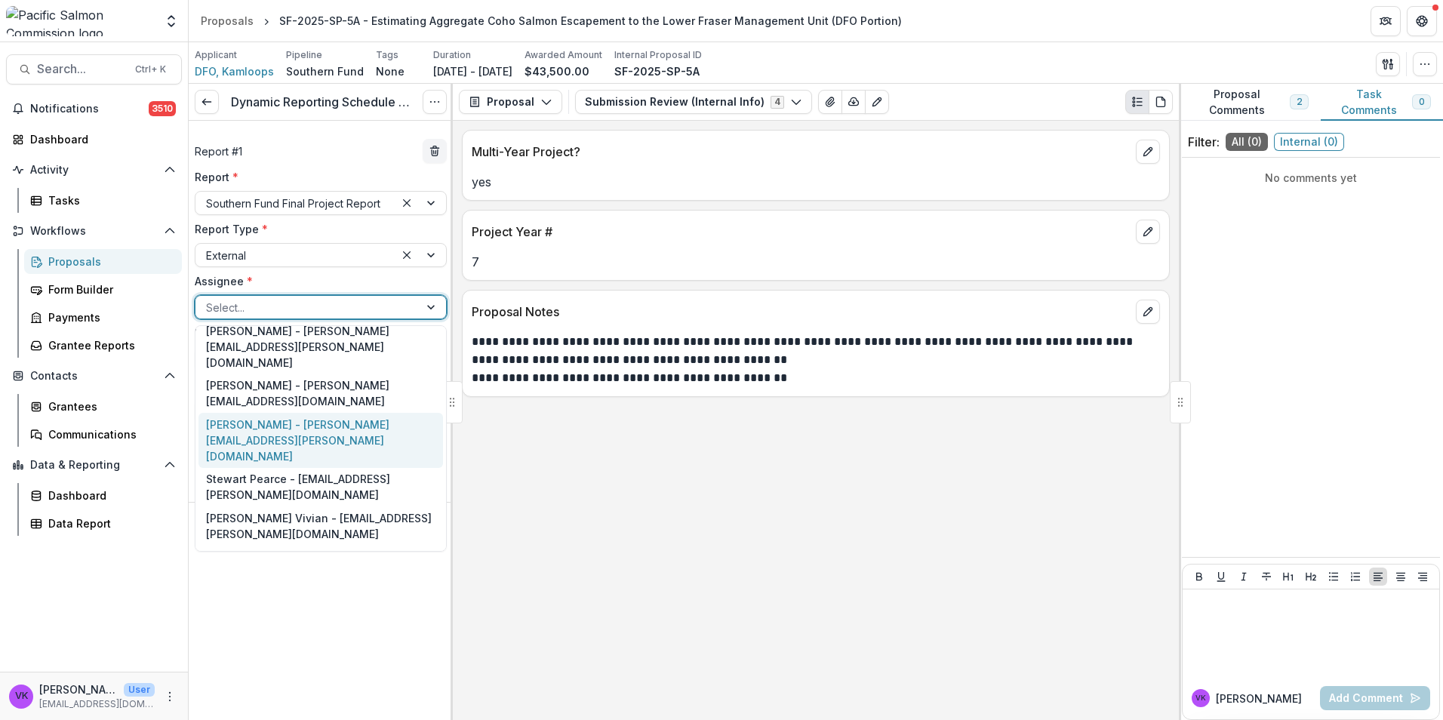
scroll to position [224, 0]
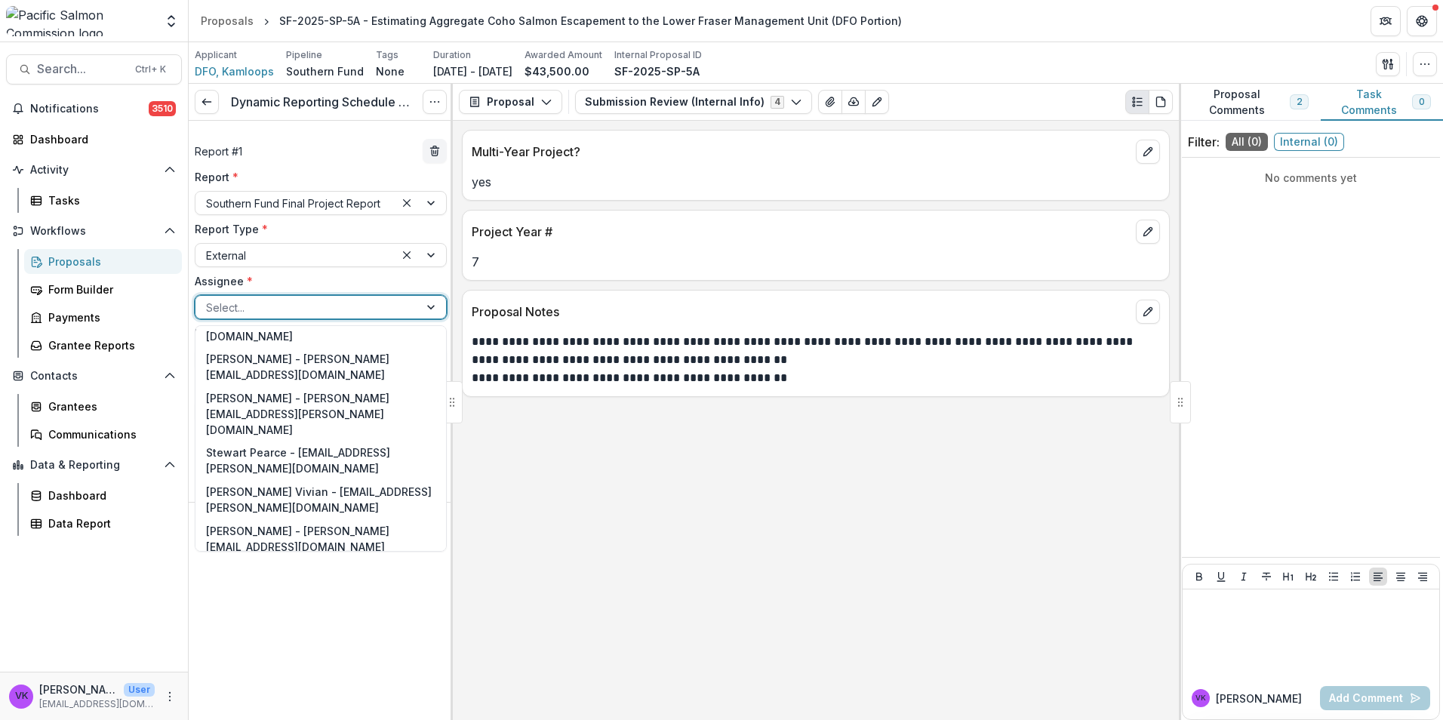
click at [340, 558] on div "Sara Martin - sara.martin@dfo-mpo.gc.ca" at bounding box center [320, 585] width 245 height 55
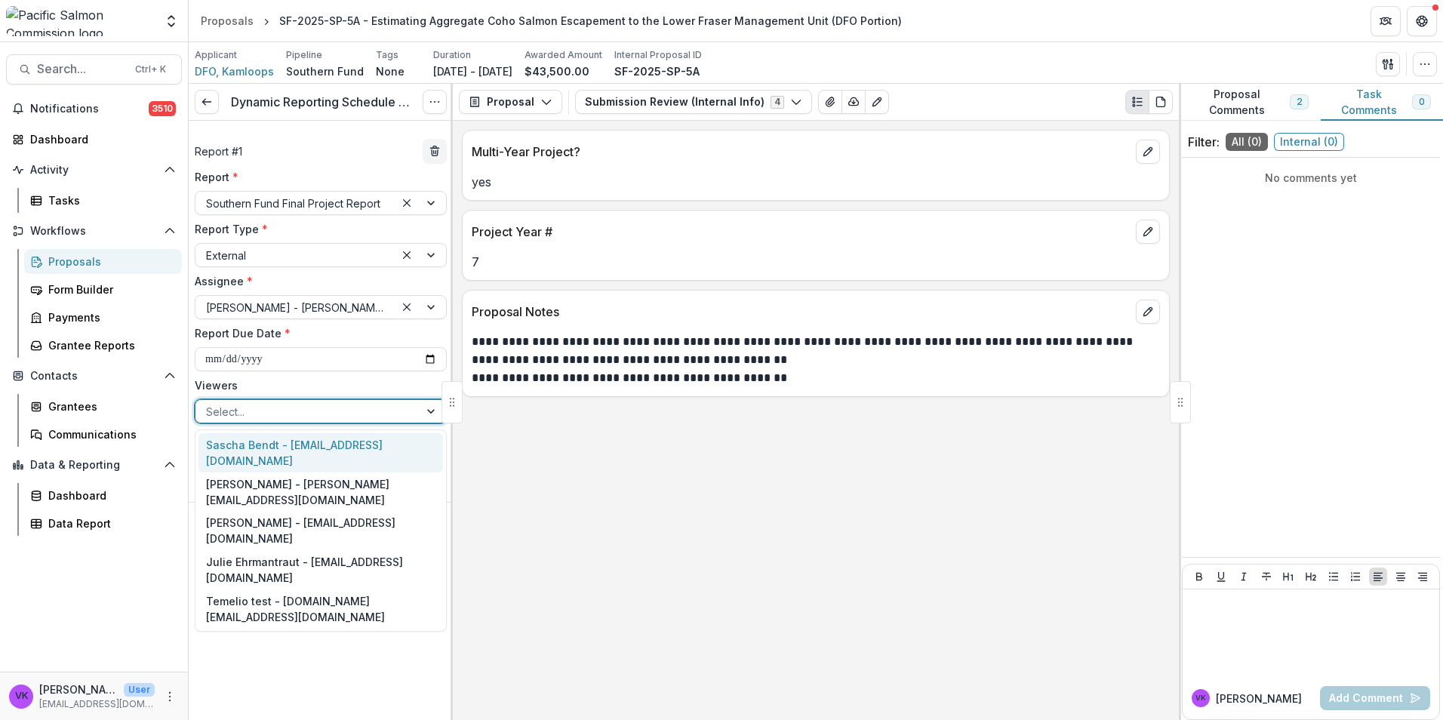
click at [396, 405] on div at bounding box center [307, 411] width 202 height 19
click at [317, 449] on div "Sascha Bendt - bendt@psc.org" at bounding box center [320, 452] width 245 height 39
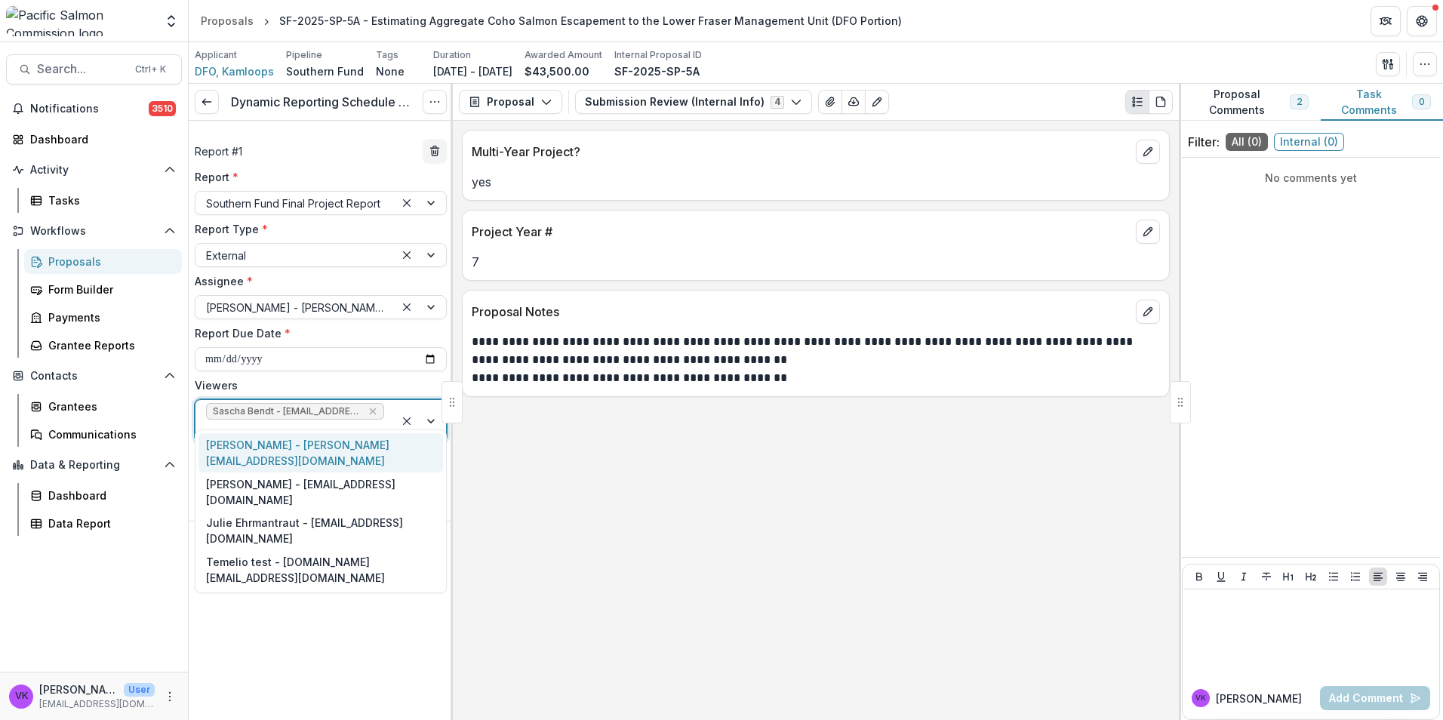
click at [429, 406] on div at bounding box center [420, 421] width 51 height 42
click at [348, 450] on div "Victor Keong - keong@psc.org" at bounding box center [320, 452] width 245 height 39
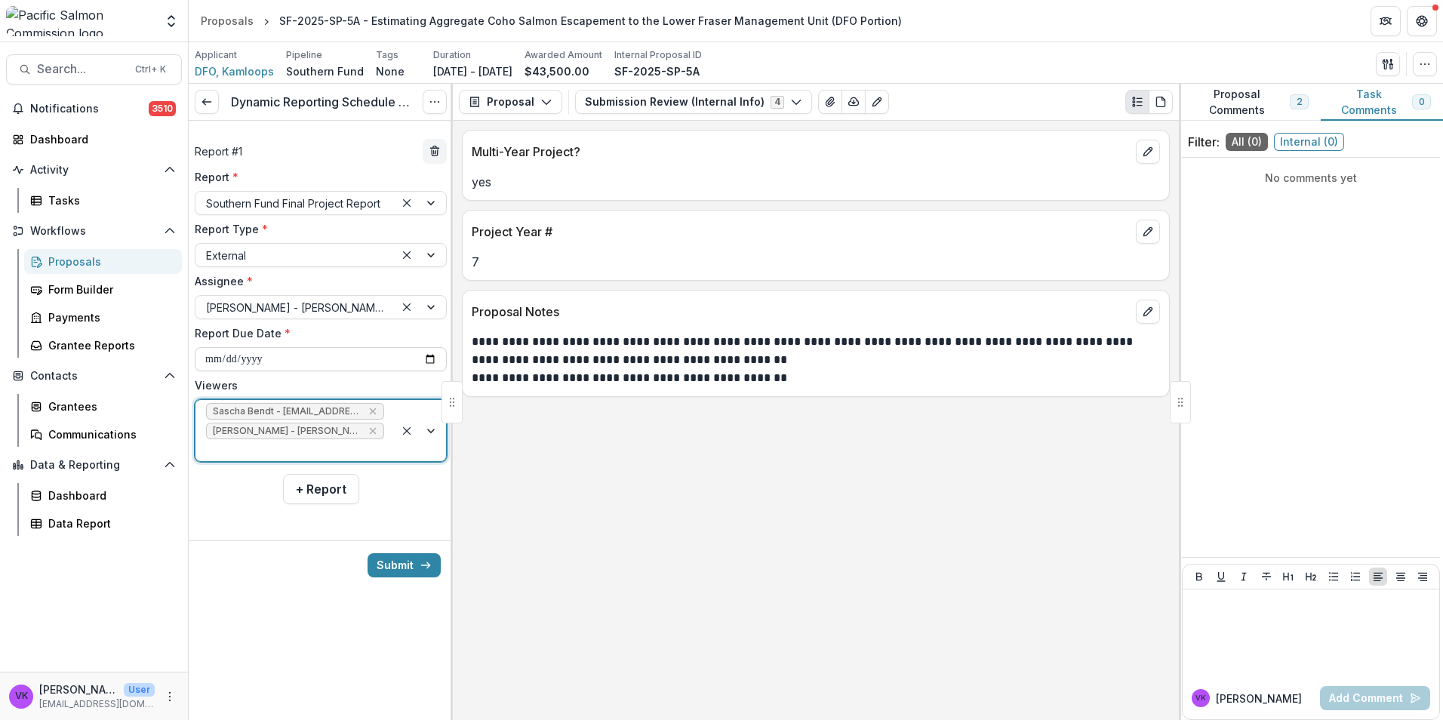
click at [430, 352] on input "**********" at bounding box center [321, 359] width 252 height 24
click at [431, 357] on input "**********" at bounding box center [321, 359] width 252 height 24
type input "**********"
click at [321, 474] on button "+ Report" at bounding box center [321, 489] width 76 height 30
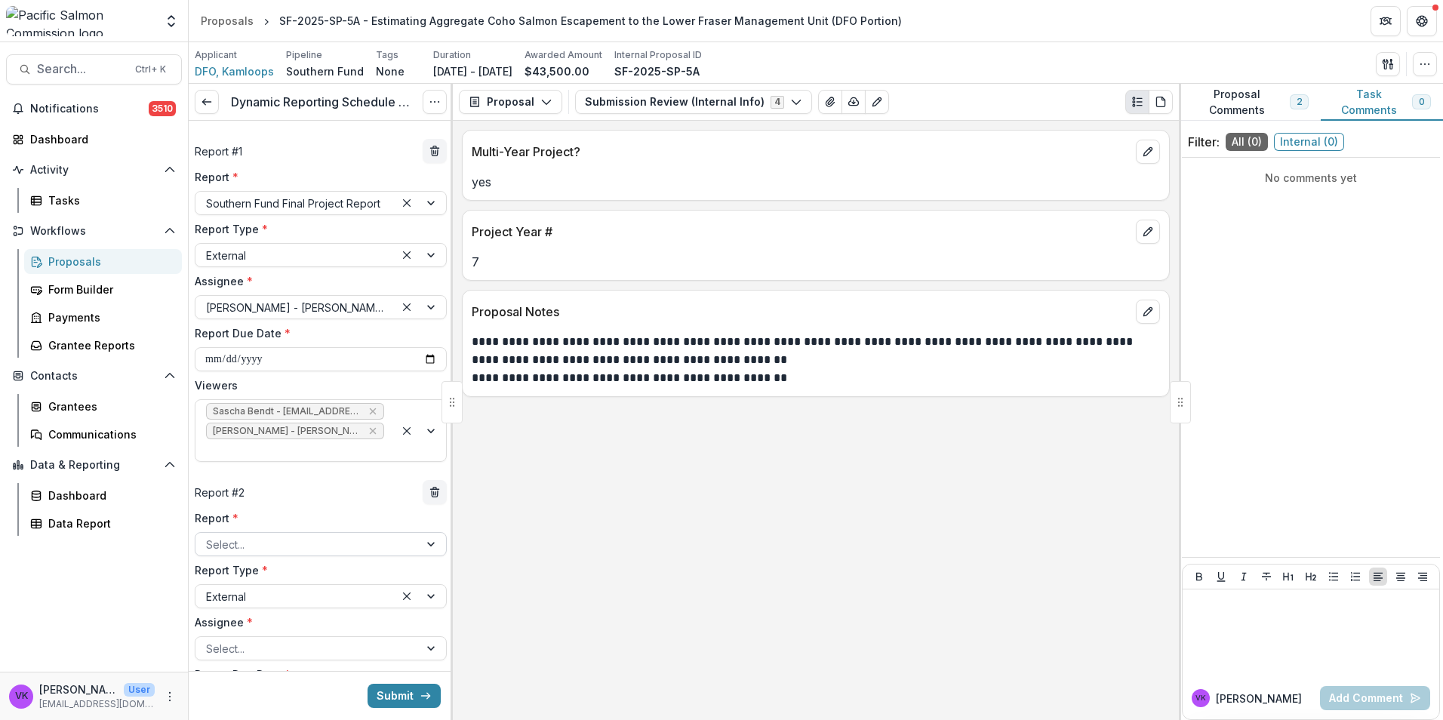
click at [329, 535] on div at bounding box center [307, 544] width 202 height 19
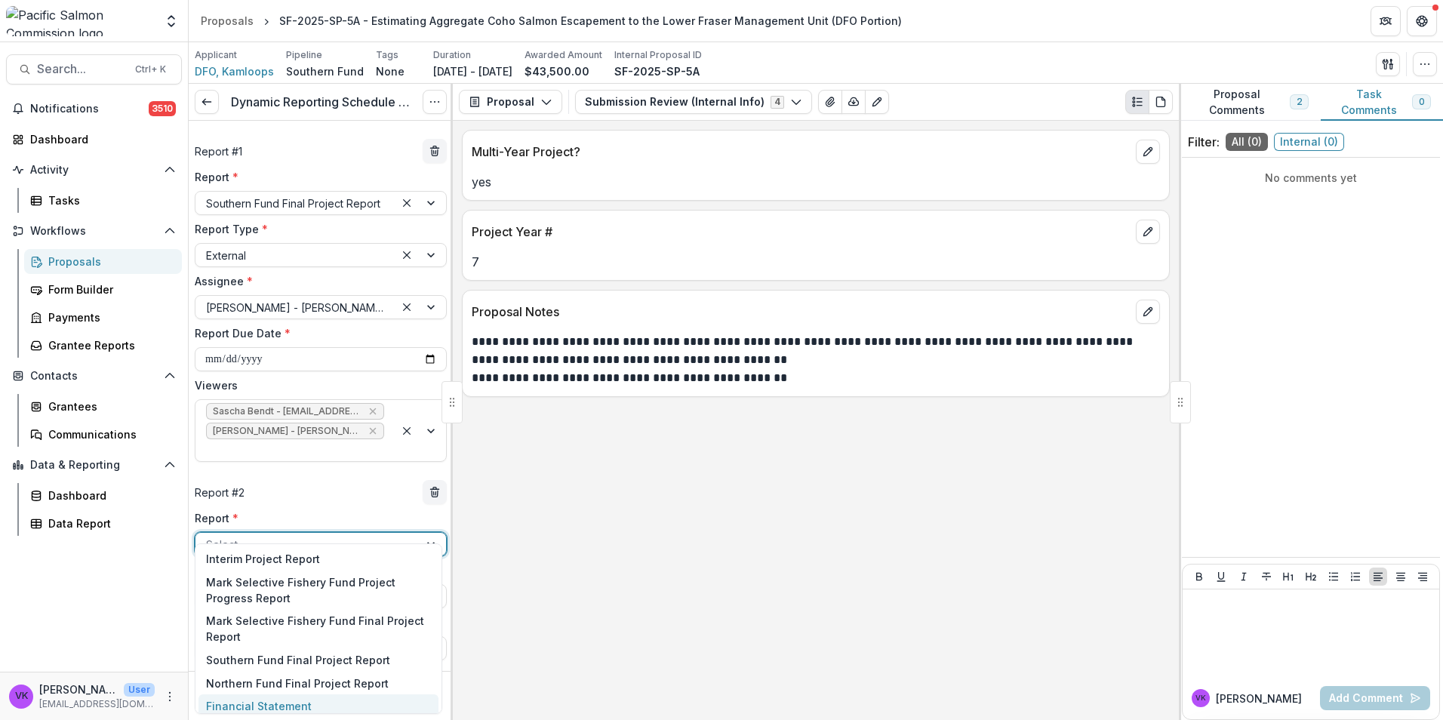
click at [279, 705] on div "Financial Statement" at bounding box center [318, 705] width 240 height 23
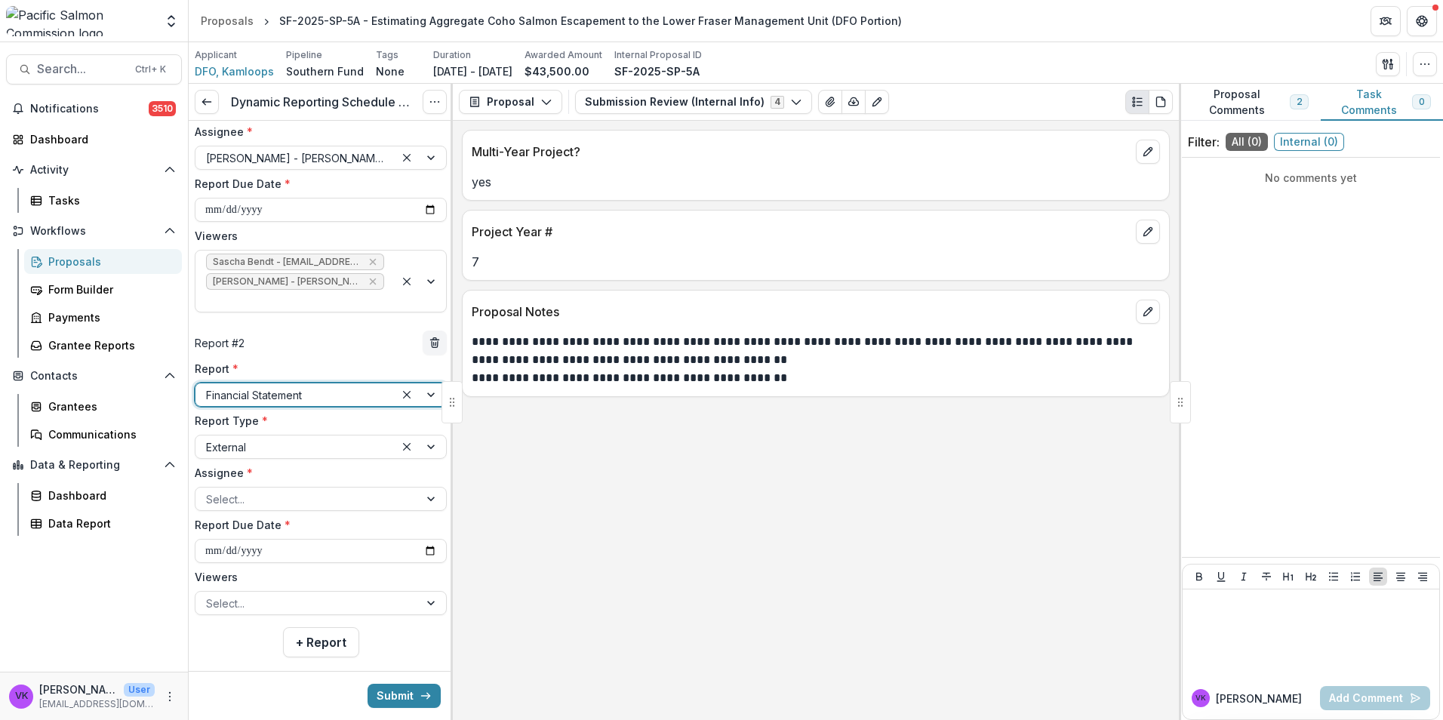
scroll to position [151, 0]
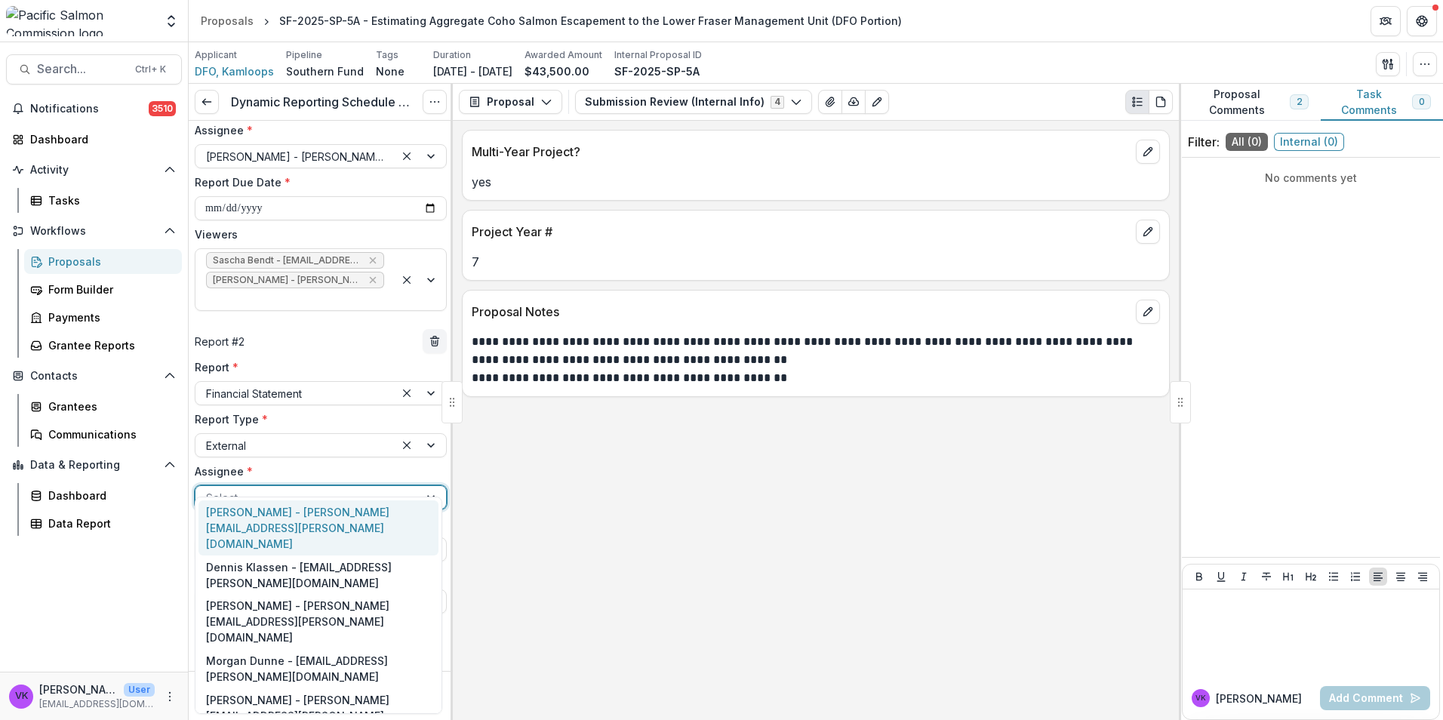
drag, startPoint x: 418, startPoint y: 476, endPoint x: 395, endPoint y: 487, distance: 25.0
click at [419, 486] on div at bounding box center [432, 497] width 27 height 23
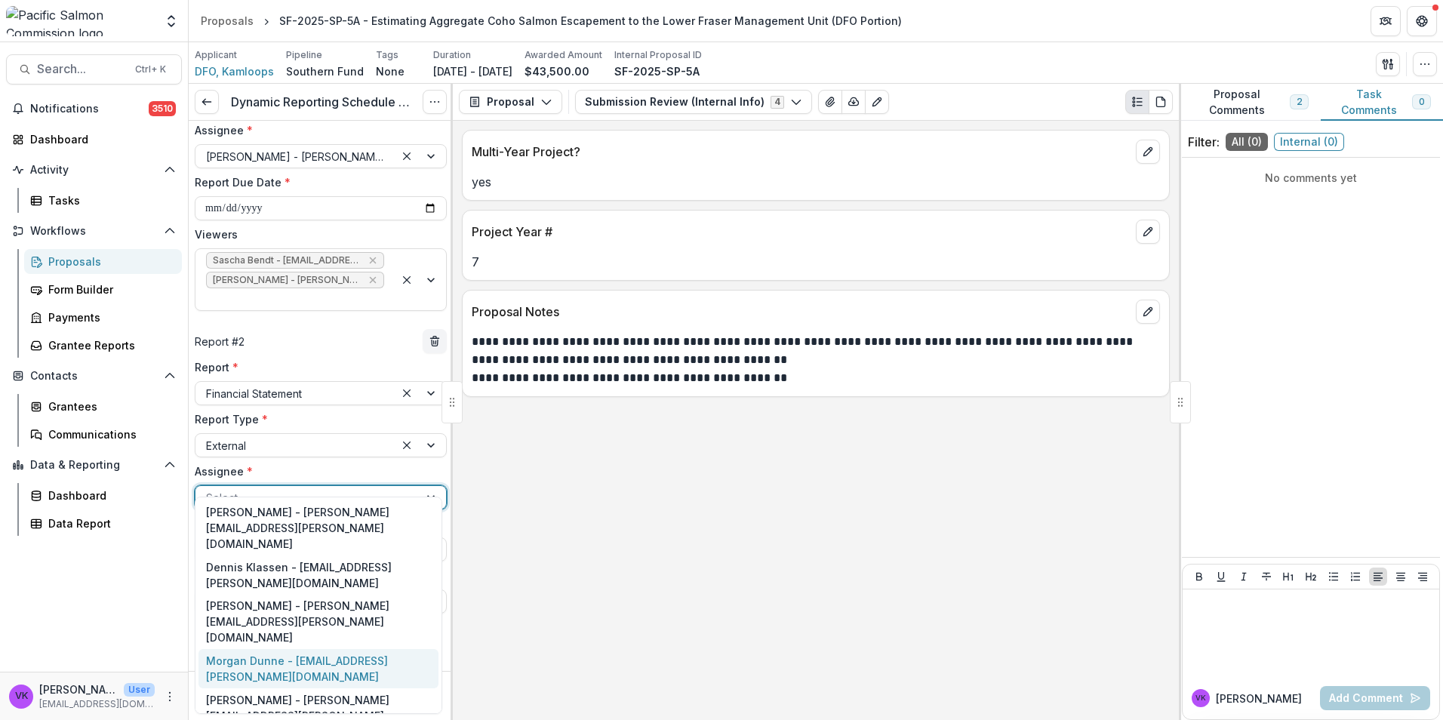
scroll to position [249, 0]
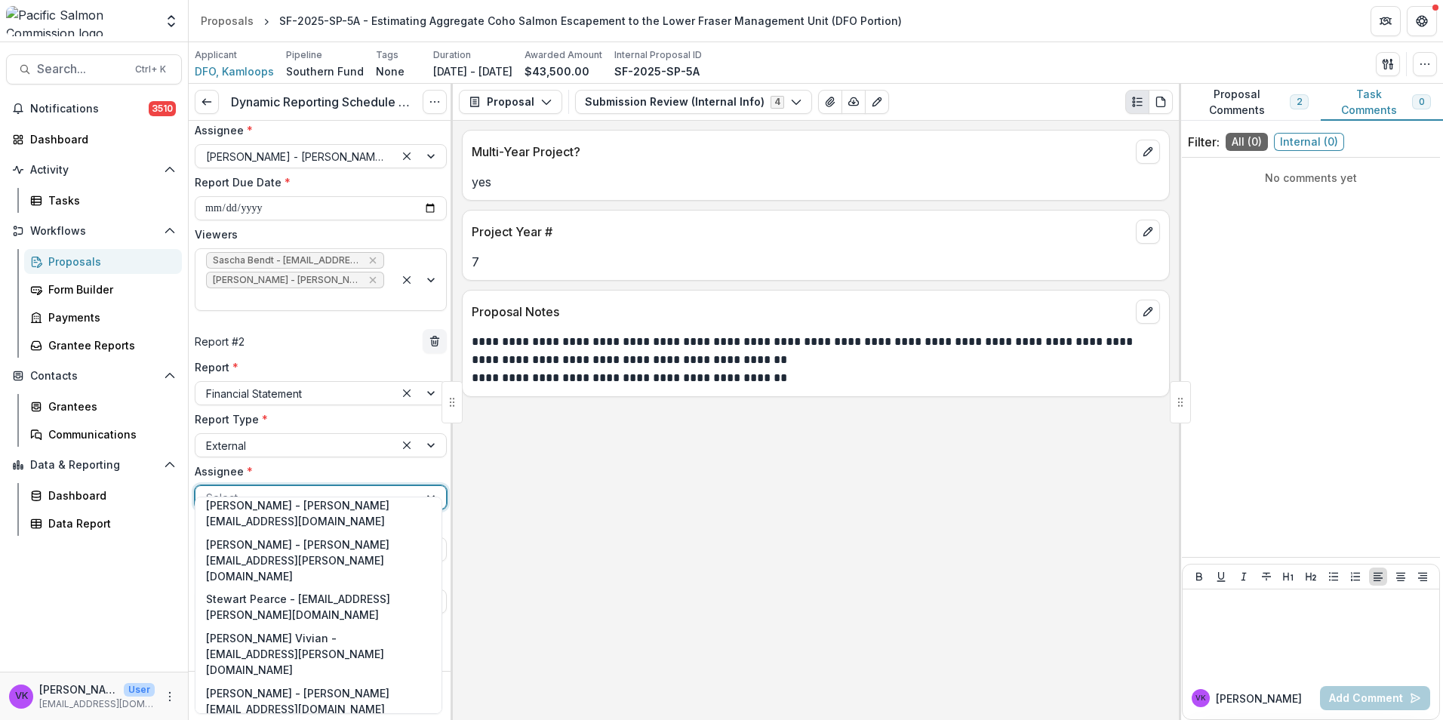
drag, startPoint x: 263, startPoint y: 639, endPoint x: 398, endPoint y: 636, distance: 135.1
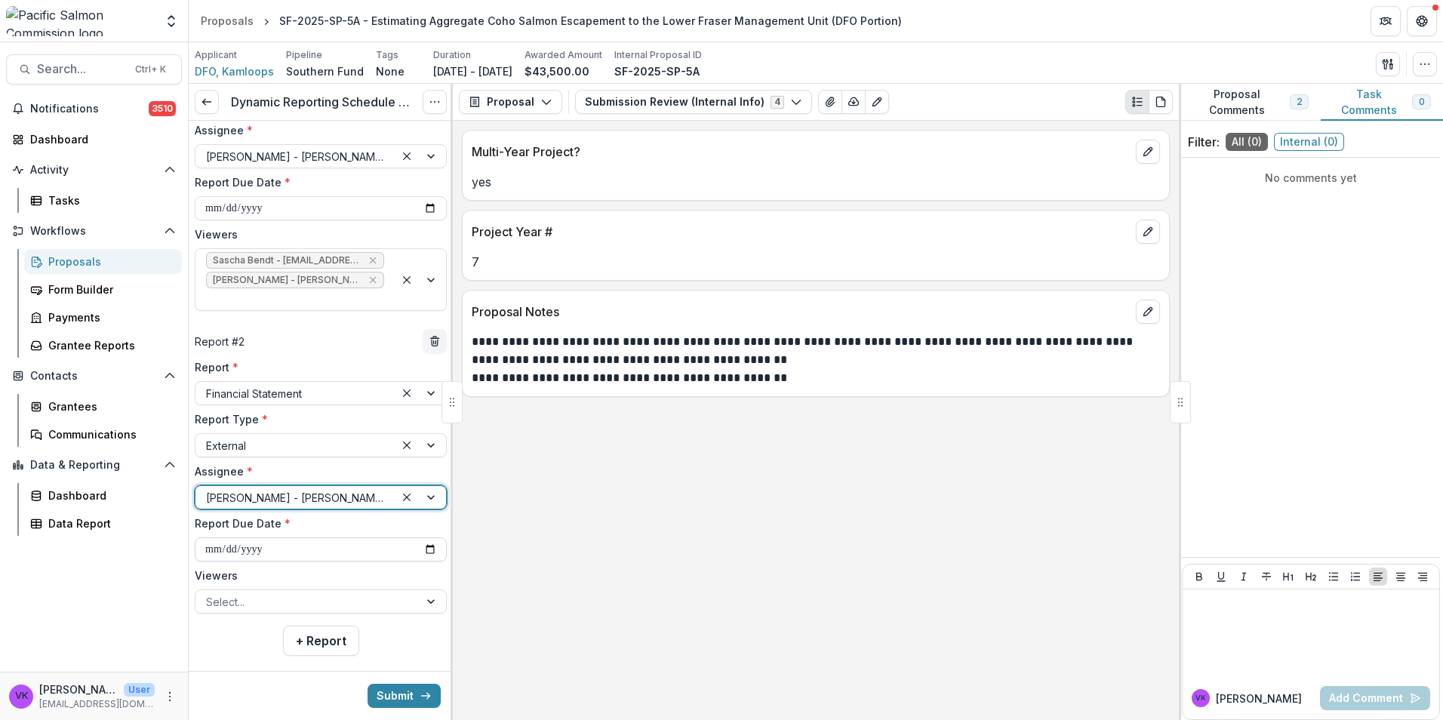
click at [421, 537] on input "**********" at bounding box center [321, 549] width 252 height 24
type input "**********"
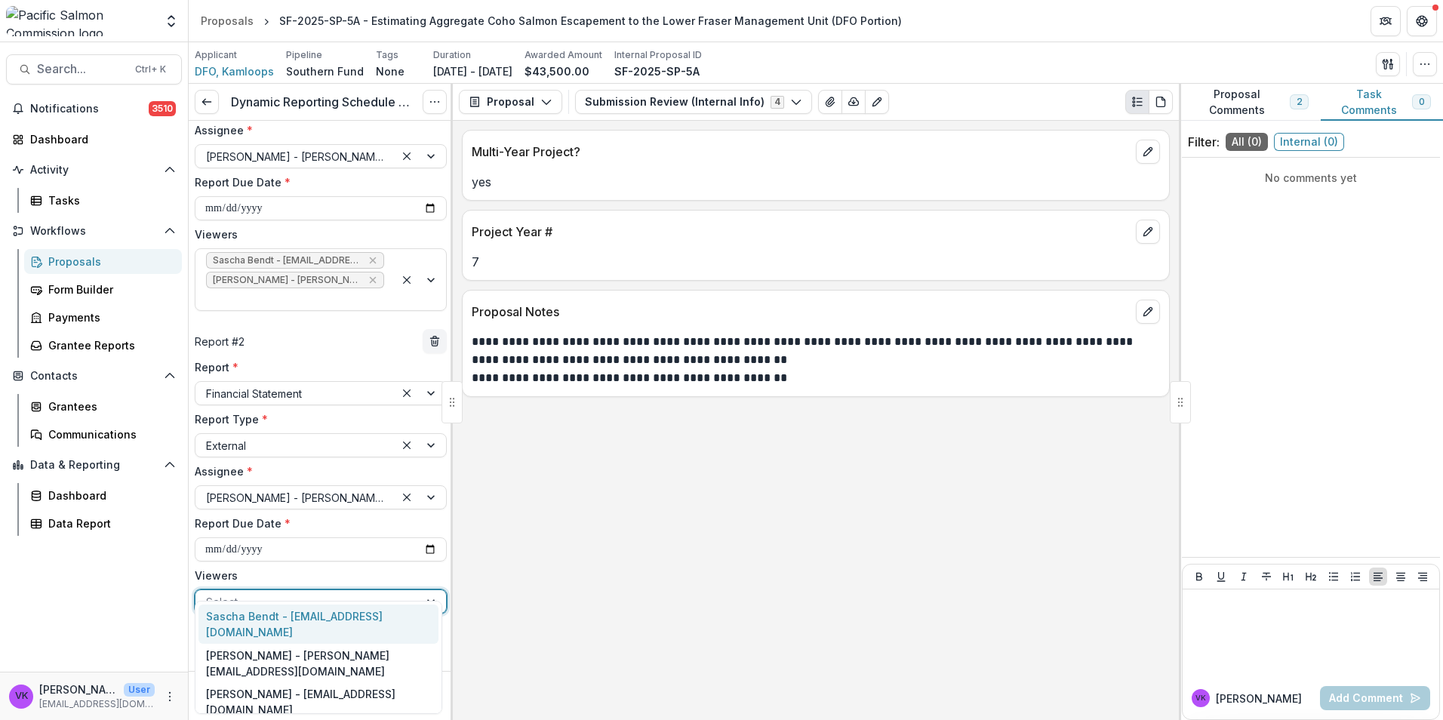
click at [425, 590] on div at bounding box center [432, 601] width 27 height 23
click at [332, 614] on div "Sascha Bendt - bendt@psc.org" at bounding box center [318, 623] width 240 height 39
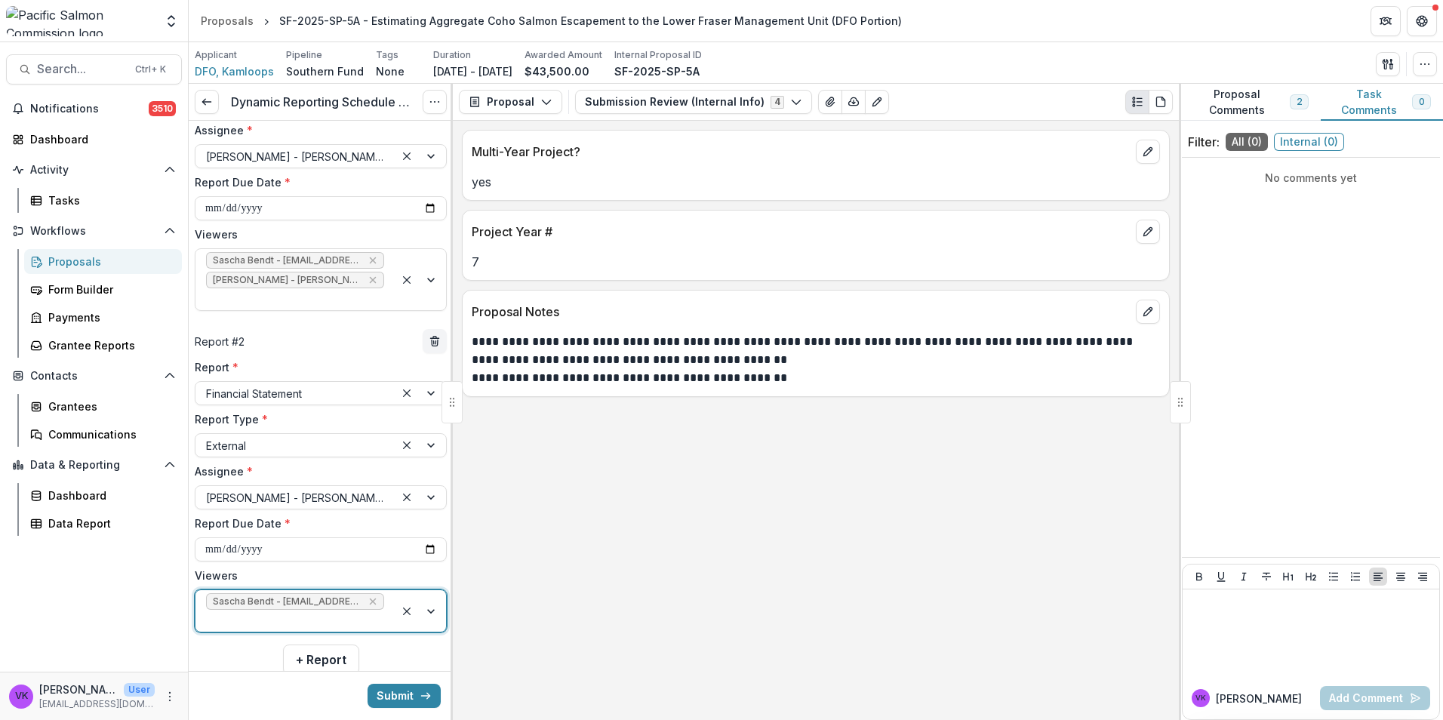
click at [427, 590] on div at bounding box center [420, 611] width 51 height 42
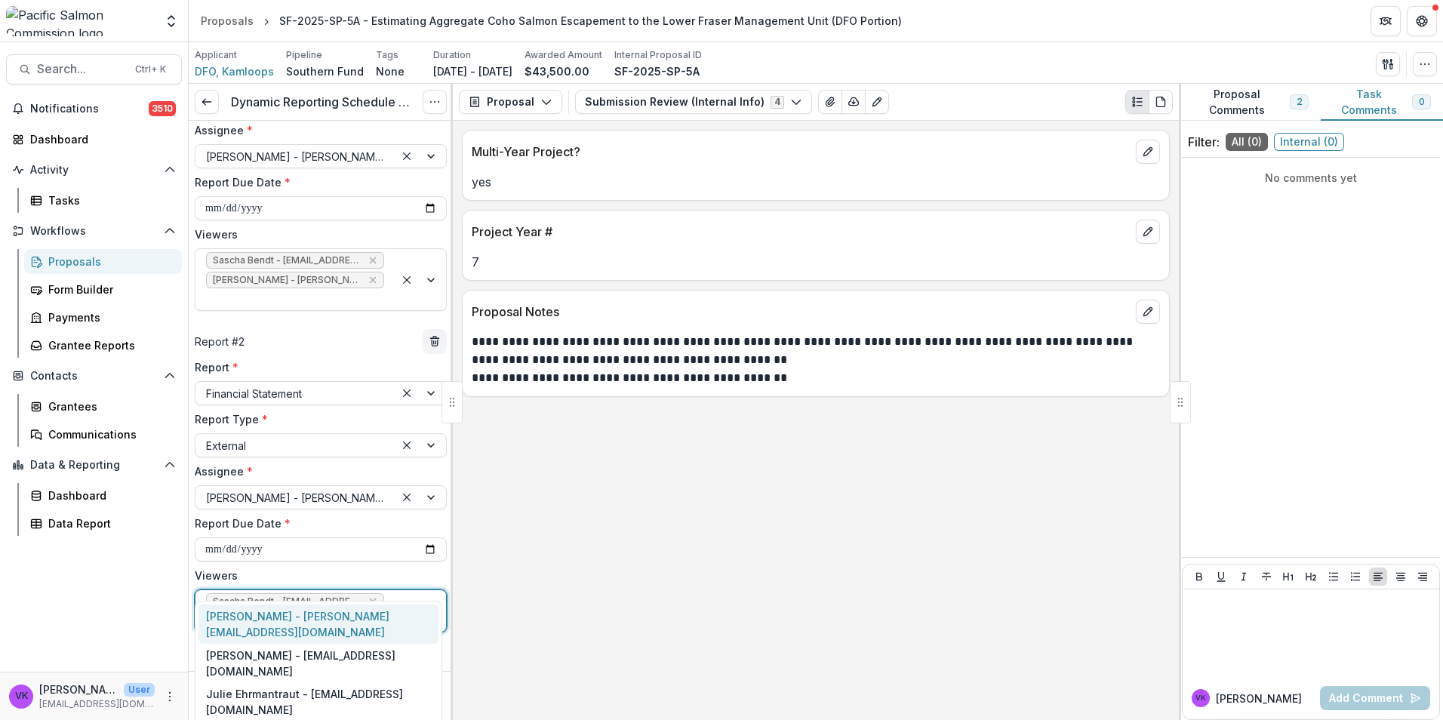
click at [346, 619] on div "Victor Keong - keong@psc.org" at bounding box center [318, 623] width 240 height 39
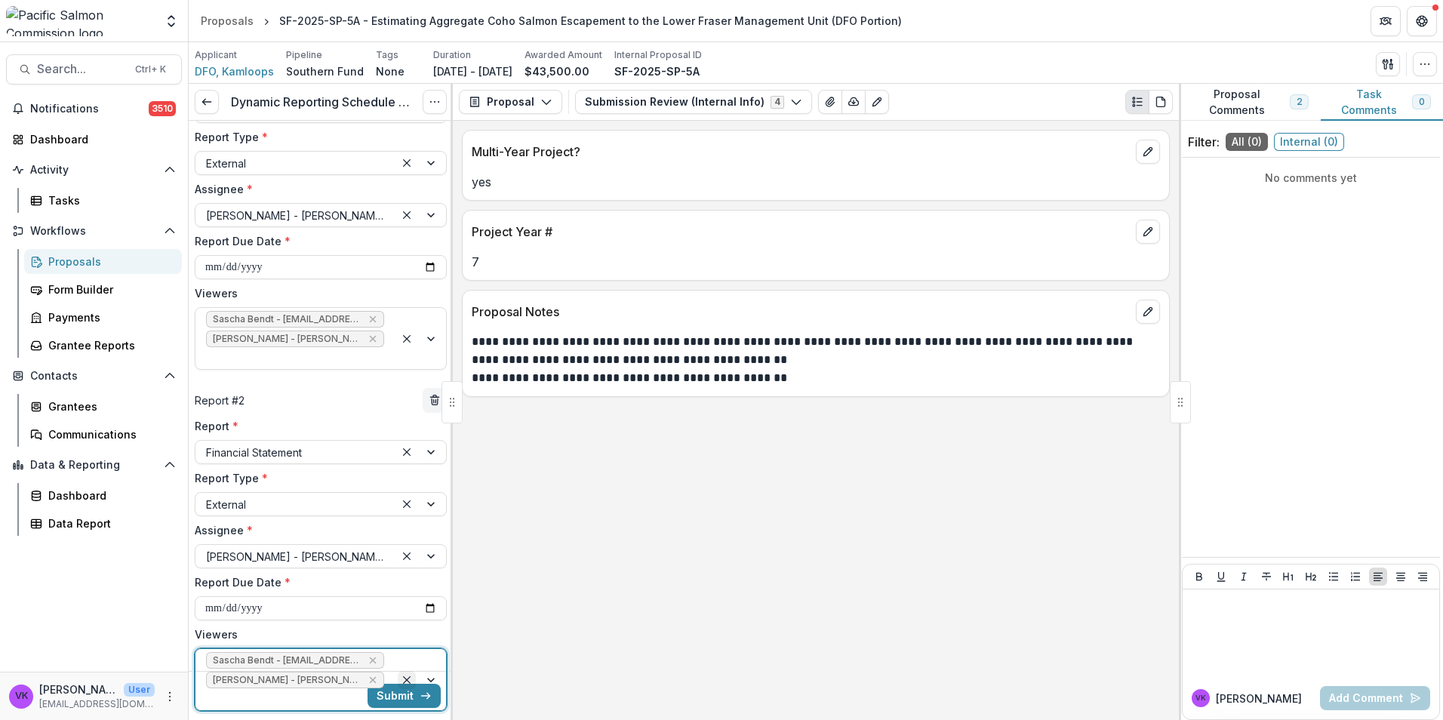
scroll to position [173, 0]
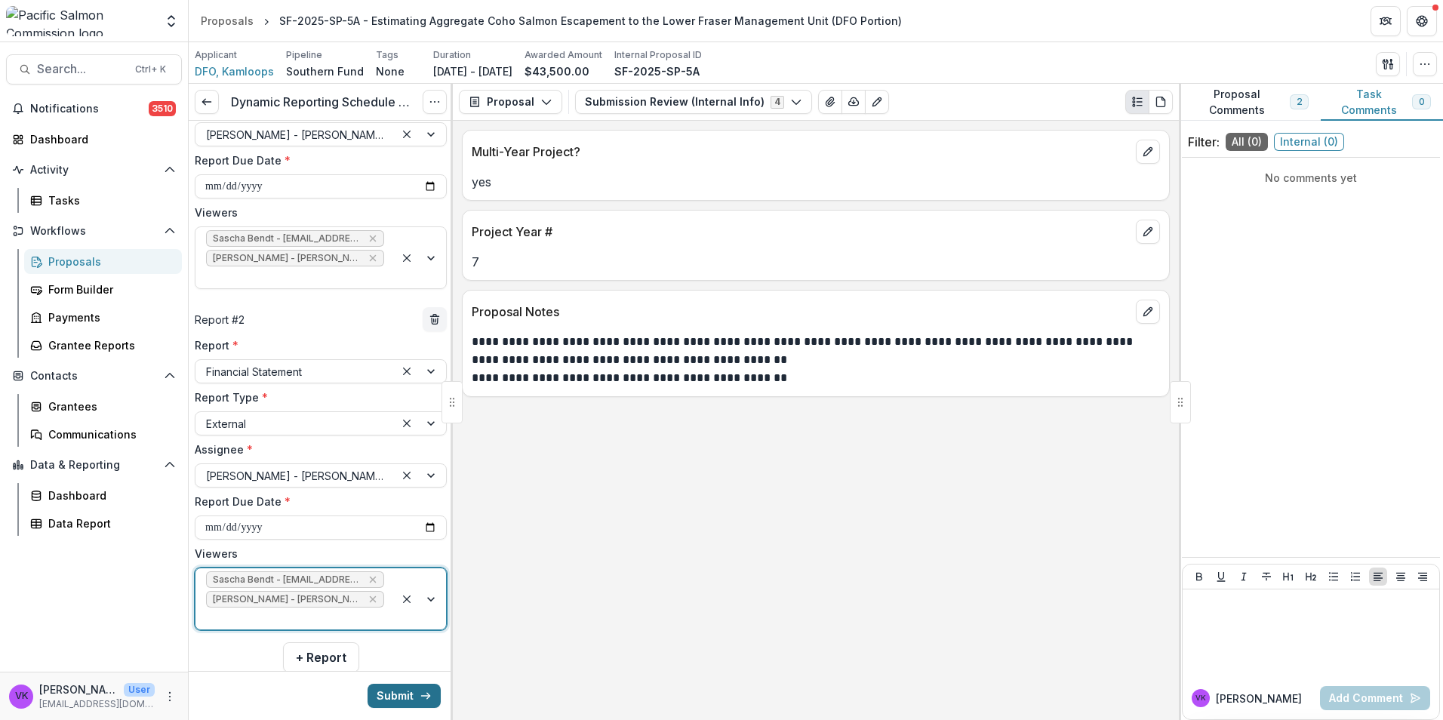
click at [384, 699] on button "Submit" at bounding box center [404, 696] width 73 height 24
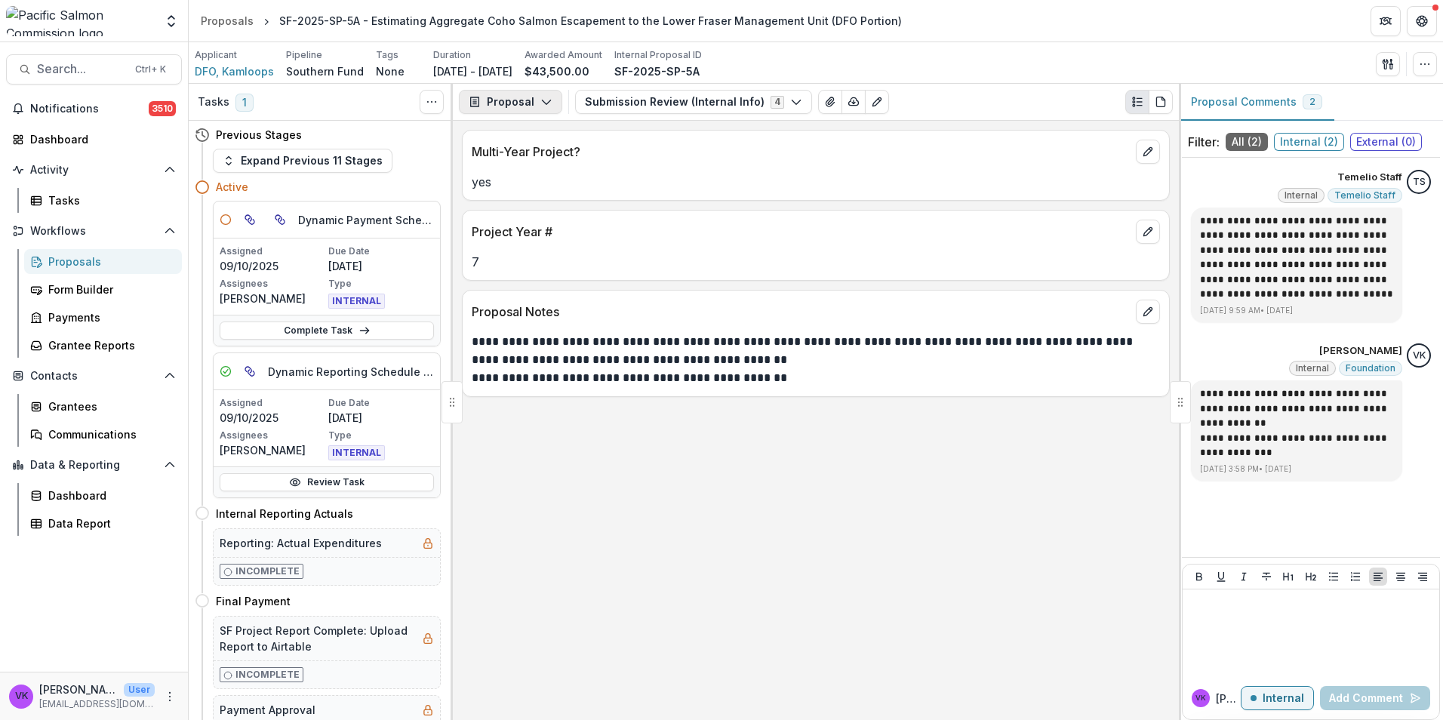
click at [543, 100] on icon "button" at bounding box center [546, 102] width 12 height 12
click at [509, 183] on div "Reports" at bounding box center [558, 186] width 138 height 16
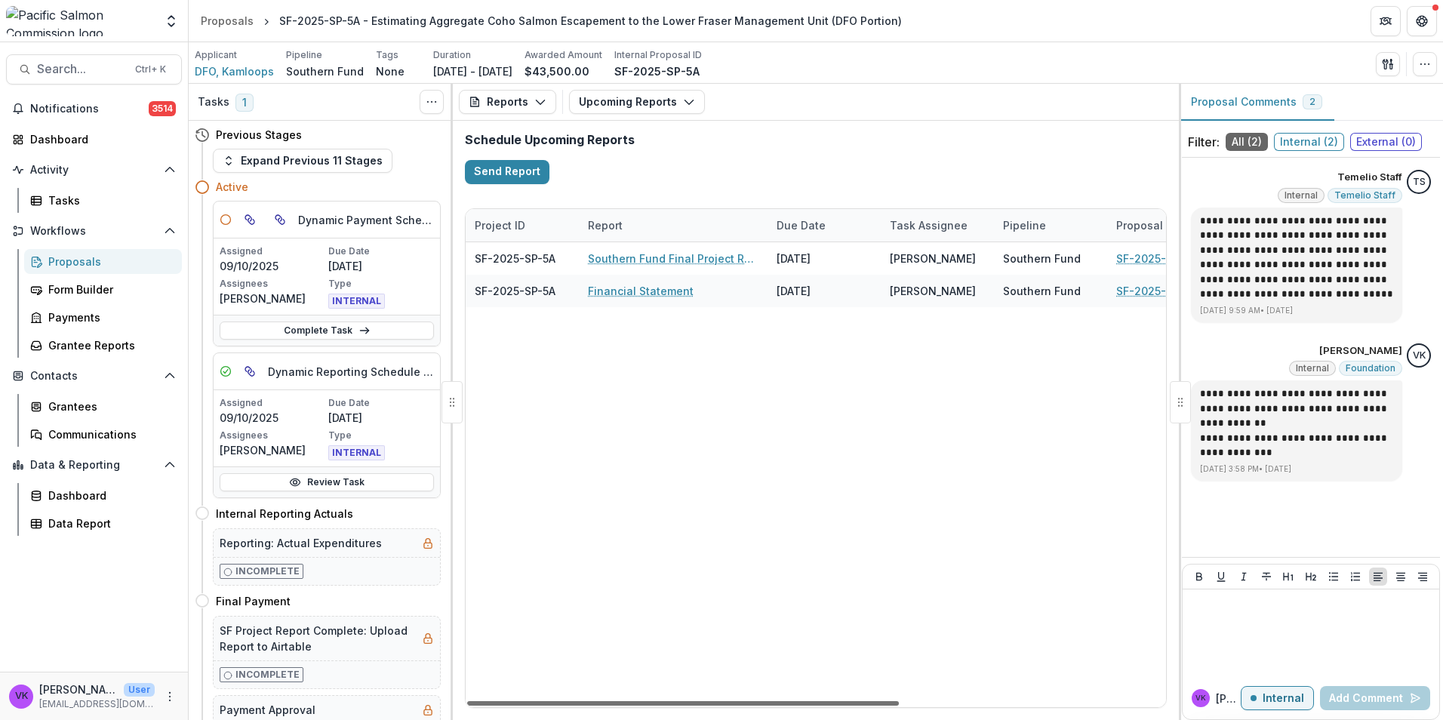
drag, startPoint x: 750, startPoint y: 699, endPoint x: 574, endPoint y: 727, distance: 178.8
click at [574, 706] on div at bounding box center [683, 703] width 432 height 5
click at [324, 325] on link "Complete Task" at bounding box center [327, 330] width 214 height 18
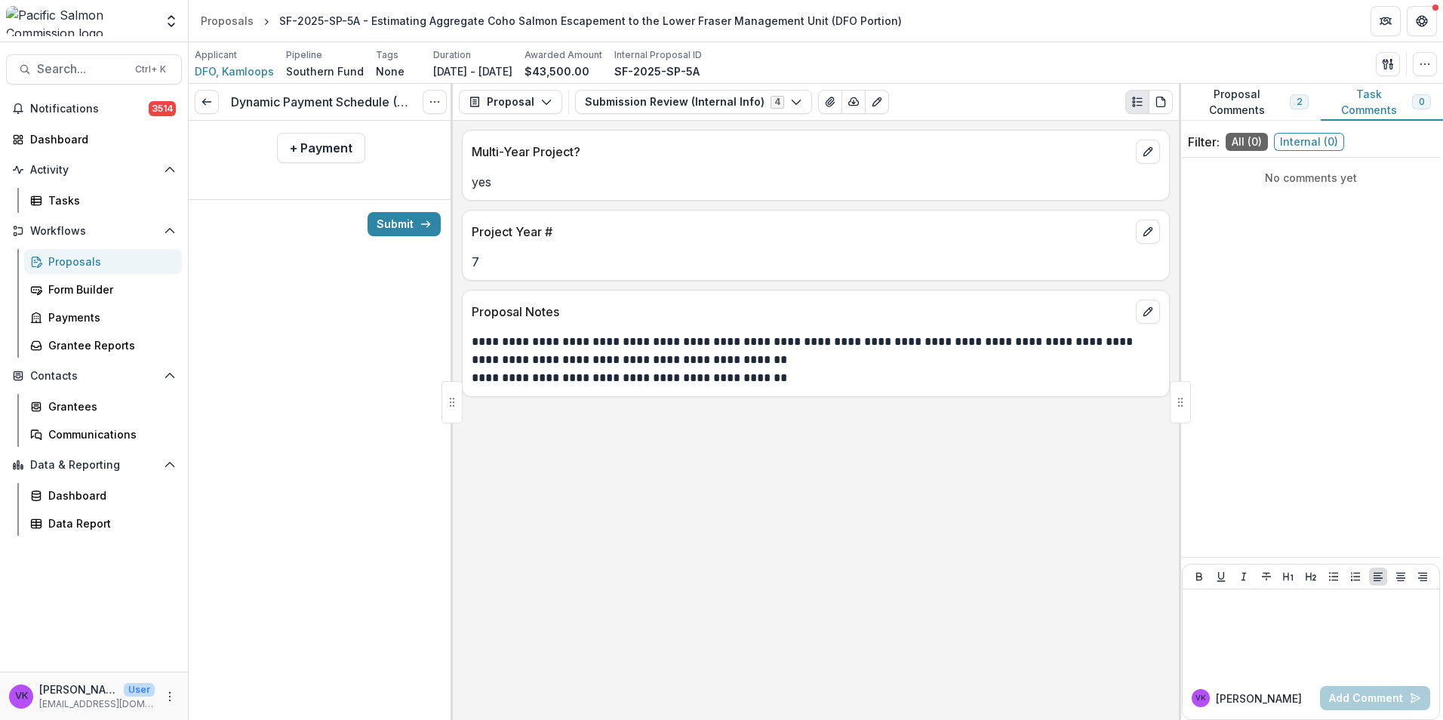
click at [288, 129] on div "+ Payment" at bounding box center [321, 148] width 264 height 54
click at [294, 136] on button "+ Payment" at bounding box center [321, 148] width 88 height 30
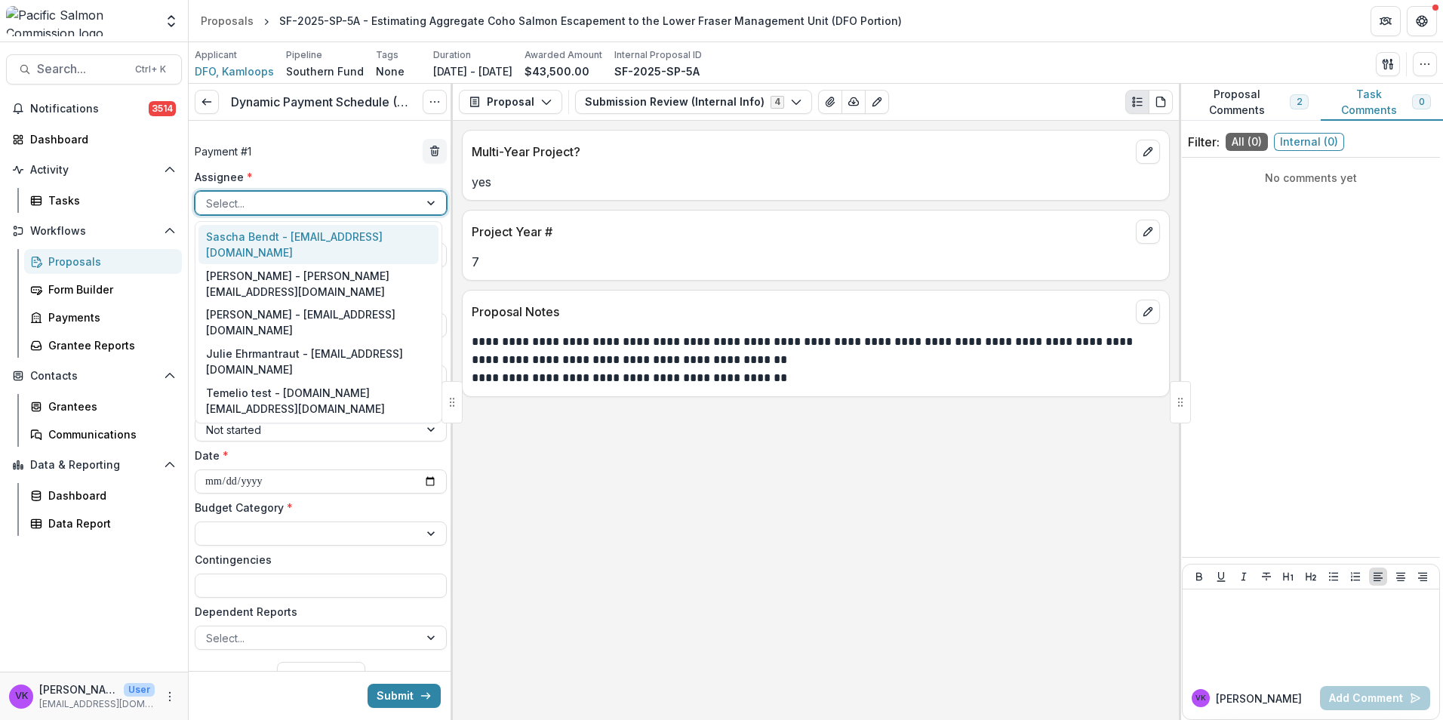
click at [391, 205] on div at bounding box center [307, 203] width 202 height 19
click at [321, 264] on div "Victor Keong - keong@psc.org" at bounding box center [318, 283] width 240 height 39
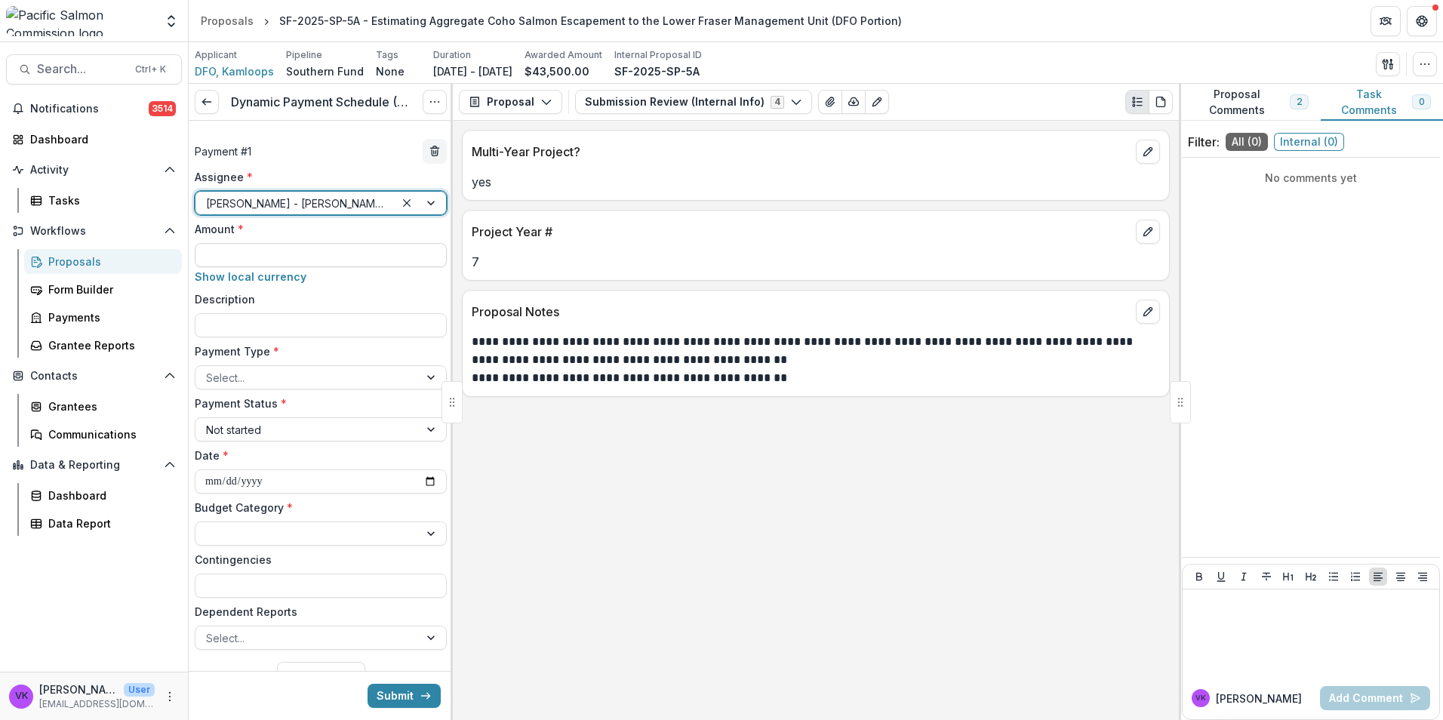
click at [294, 247] on input "Amount *" at bounding box center [321, 255] width 252 height 24
type input "*******"
drag, startPoint x: 234, startPoint y: 315, endPoint x: 282, endPoint y: 331, distance: 51.1
click at [234, 315] on input "Description" at bounding box center [321, 325] width 252 height 24
type input "**********"
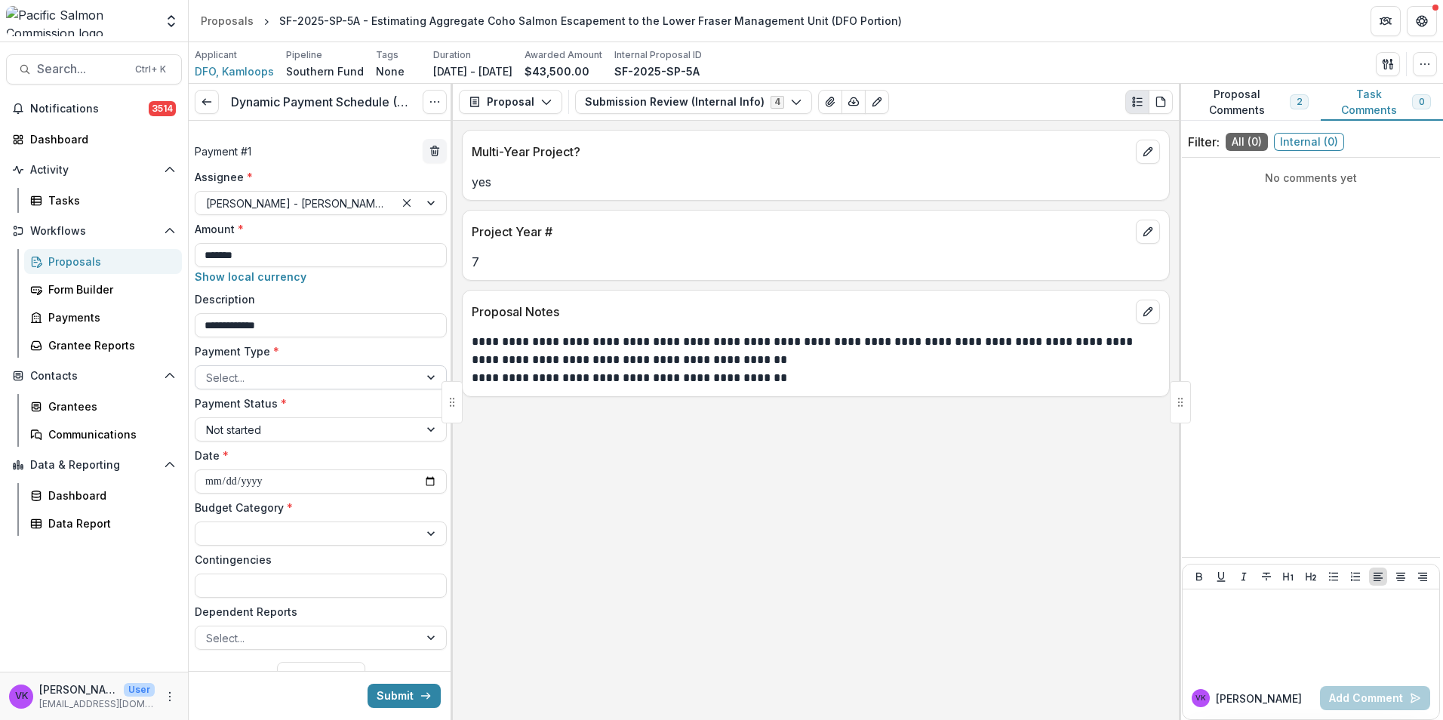
drag, startPoint x: 303, startPoint y: 372, endPoint x: 380, endPoint y: 371, distance: 77.0
click at [303, 371] on div at bounding box center [307, 377] width 202 height 19
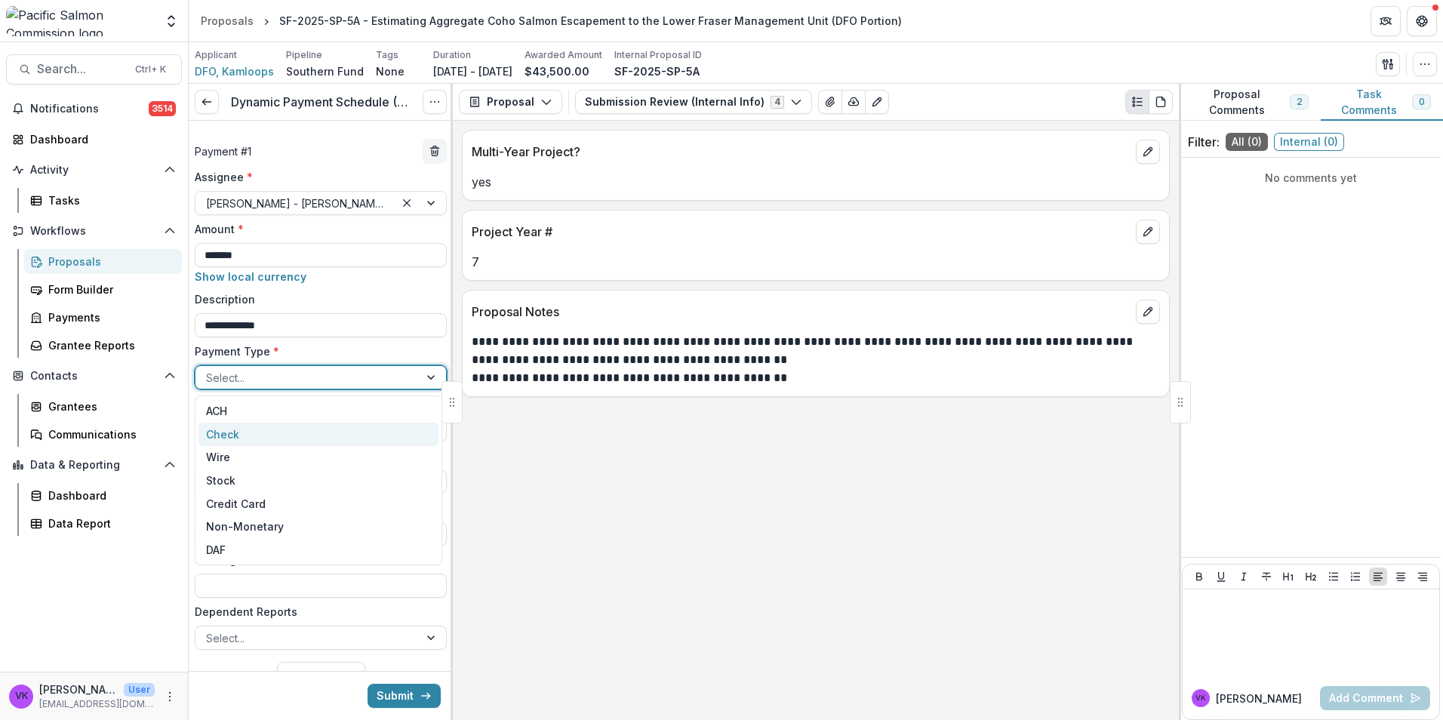
drag, startPoint x: 263, startPoint y: 430, endPoint x: 297, endPoint y: 432, distance: 34.0
click at [263, 429] on div "Check" at bounding box center [318, 434] width 240 height 23
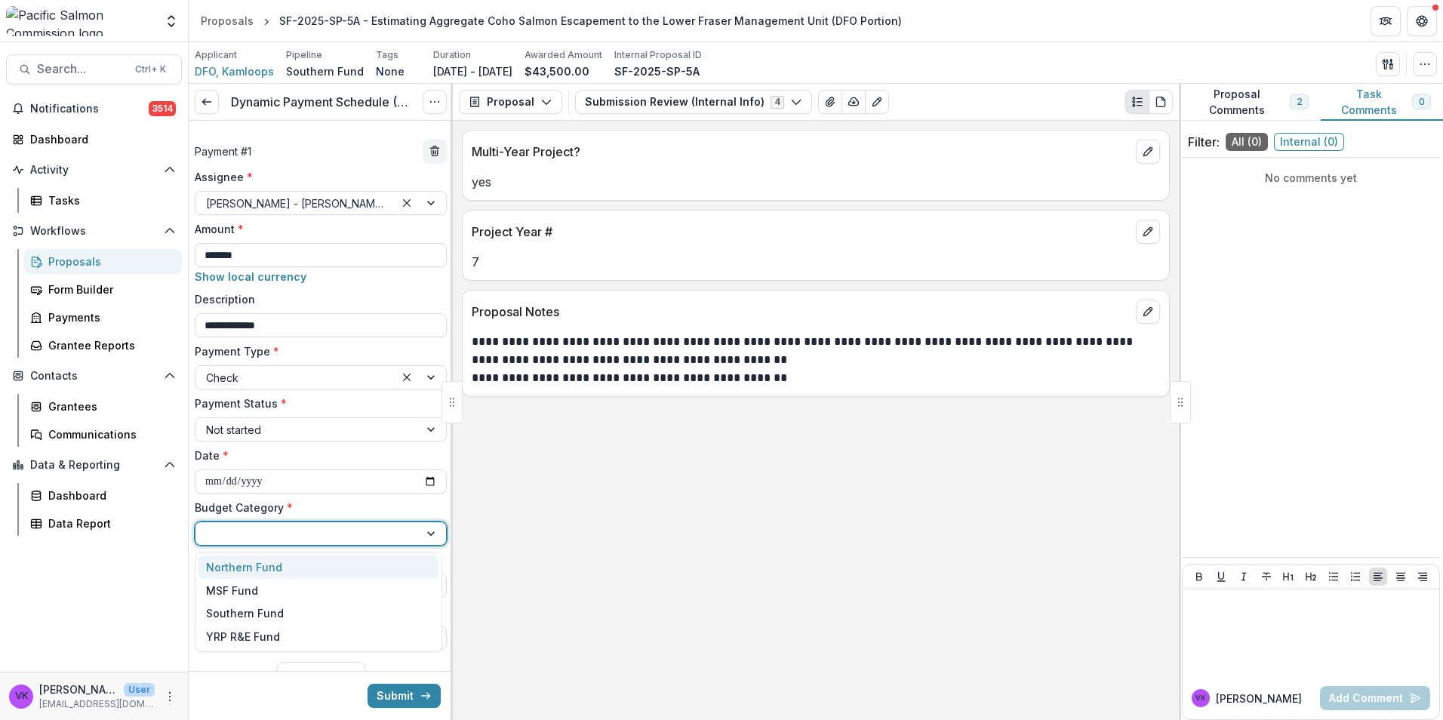
click at [303, 529] on div at bounding box center [307, 533] width 202 height 19
click at [269, 612] on div "Southern Fund" at bounding box center [245, 613] width 78 height 16
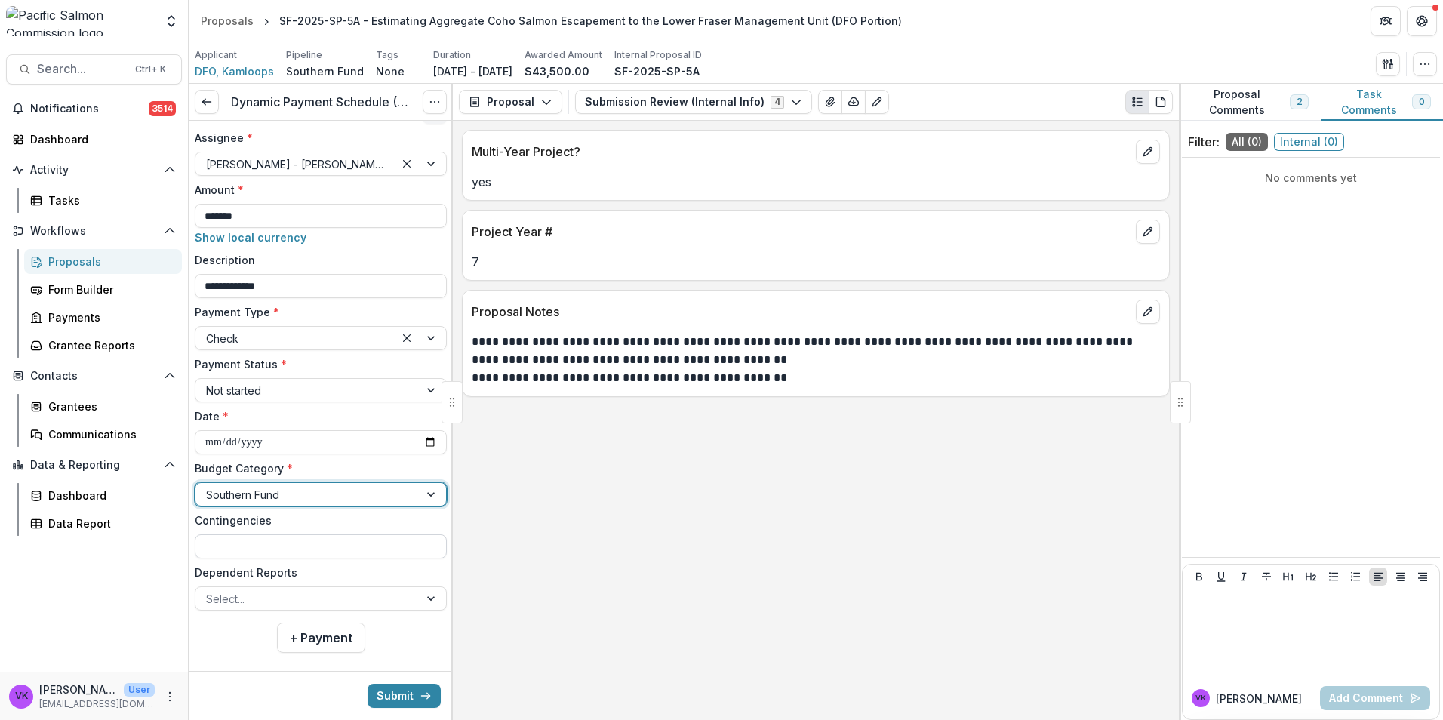
scroll to position [57, 0]
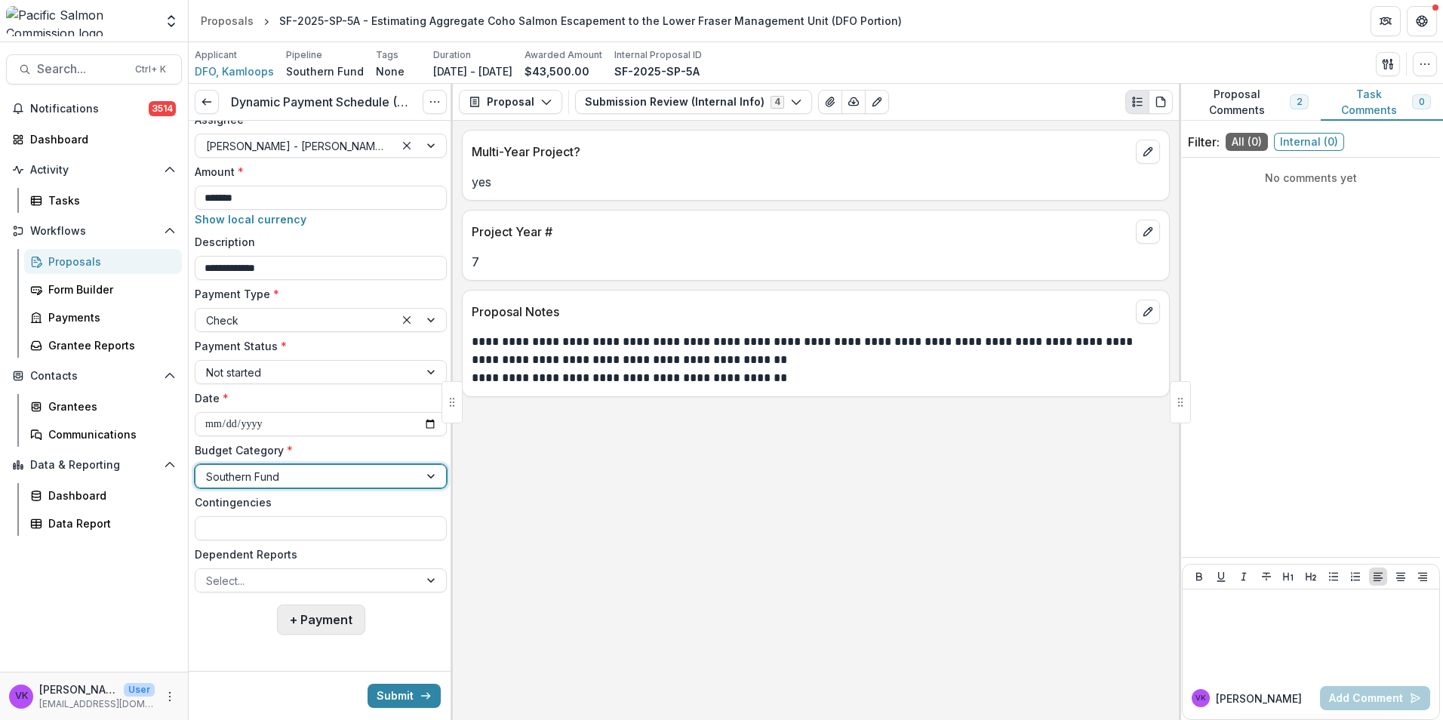
click at [326, 627] on button "+ Payment" at bounding box center [321, 619] width 88 height 30
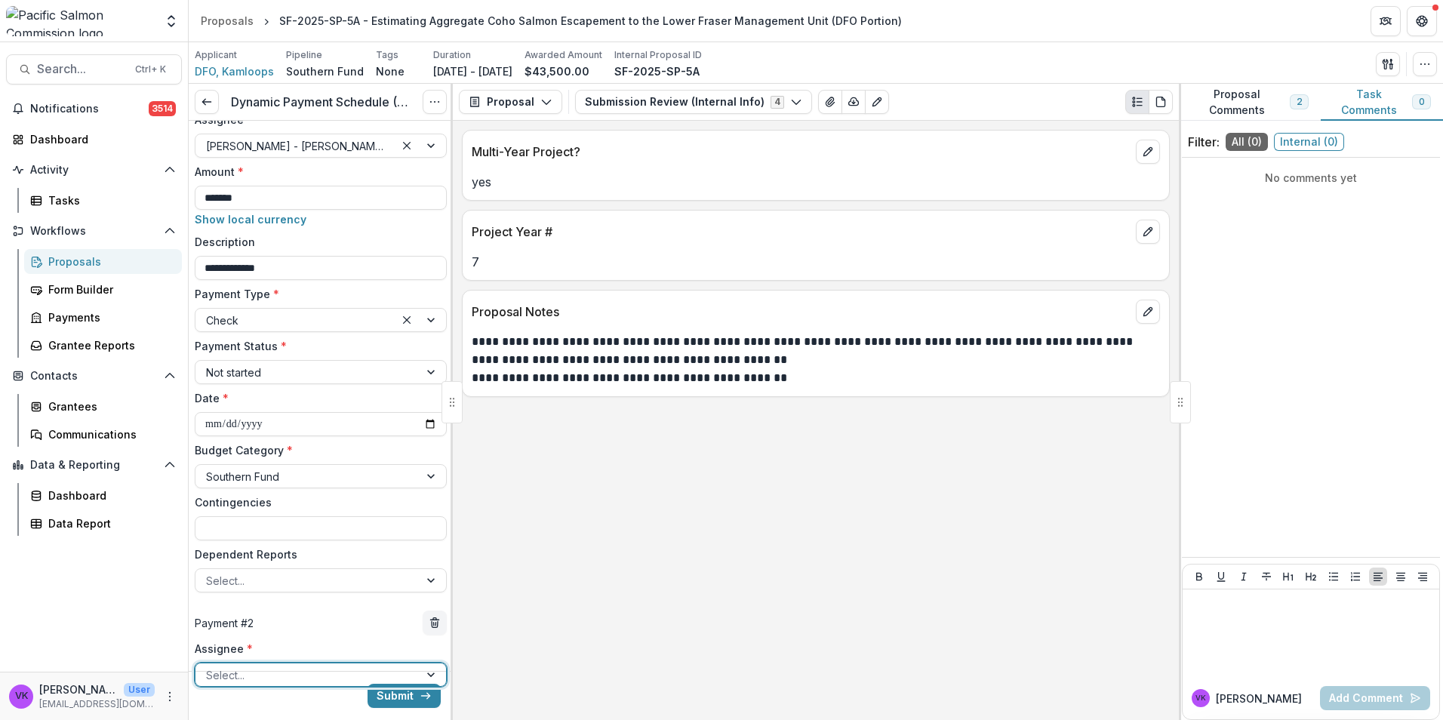
scroll to position [284, 0]
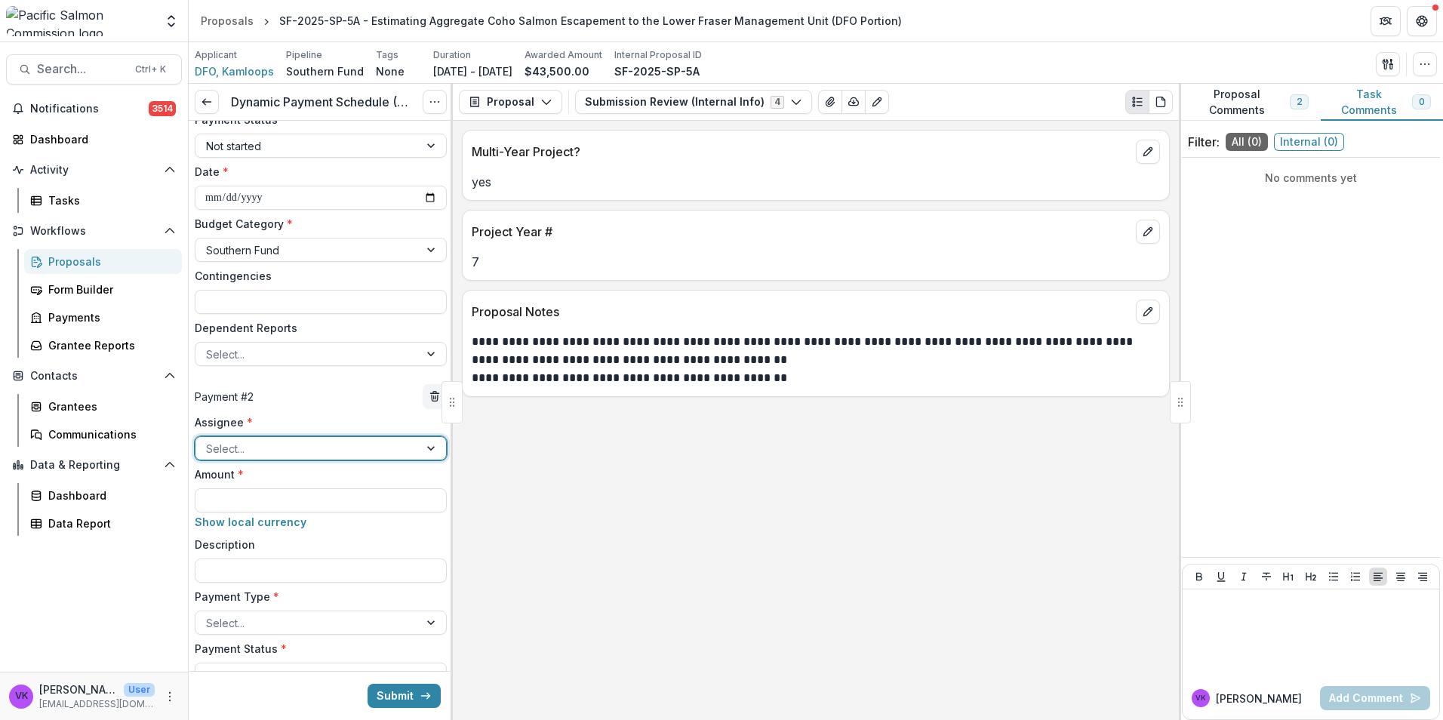
click at [351, 451] on div at bounding box center [307, 448] width 202 height 19
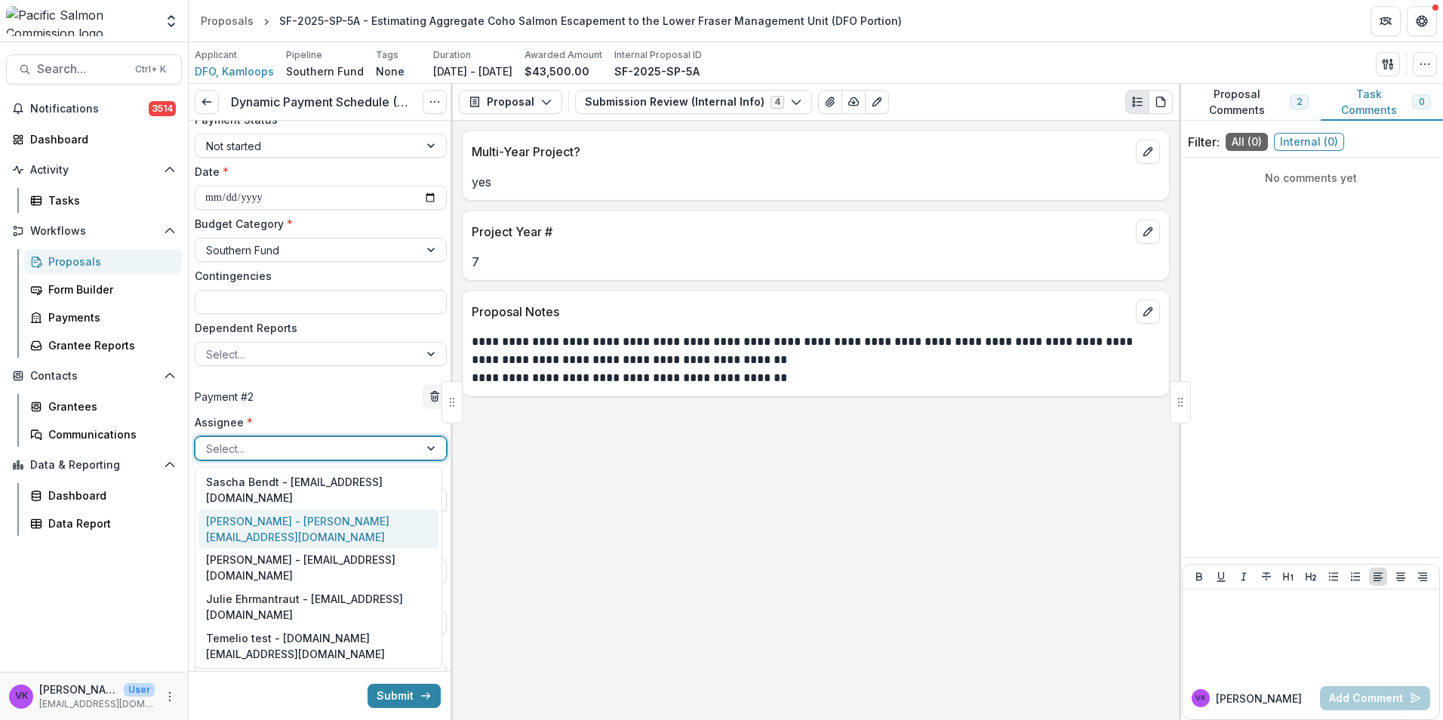
click at [289, 509] on div "Victor Keong - keong@psc.org" at bounding box center [318, 528] width 240 height 39
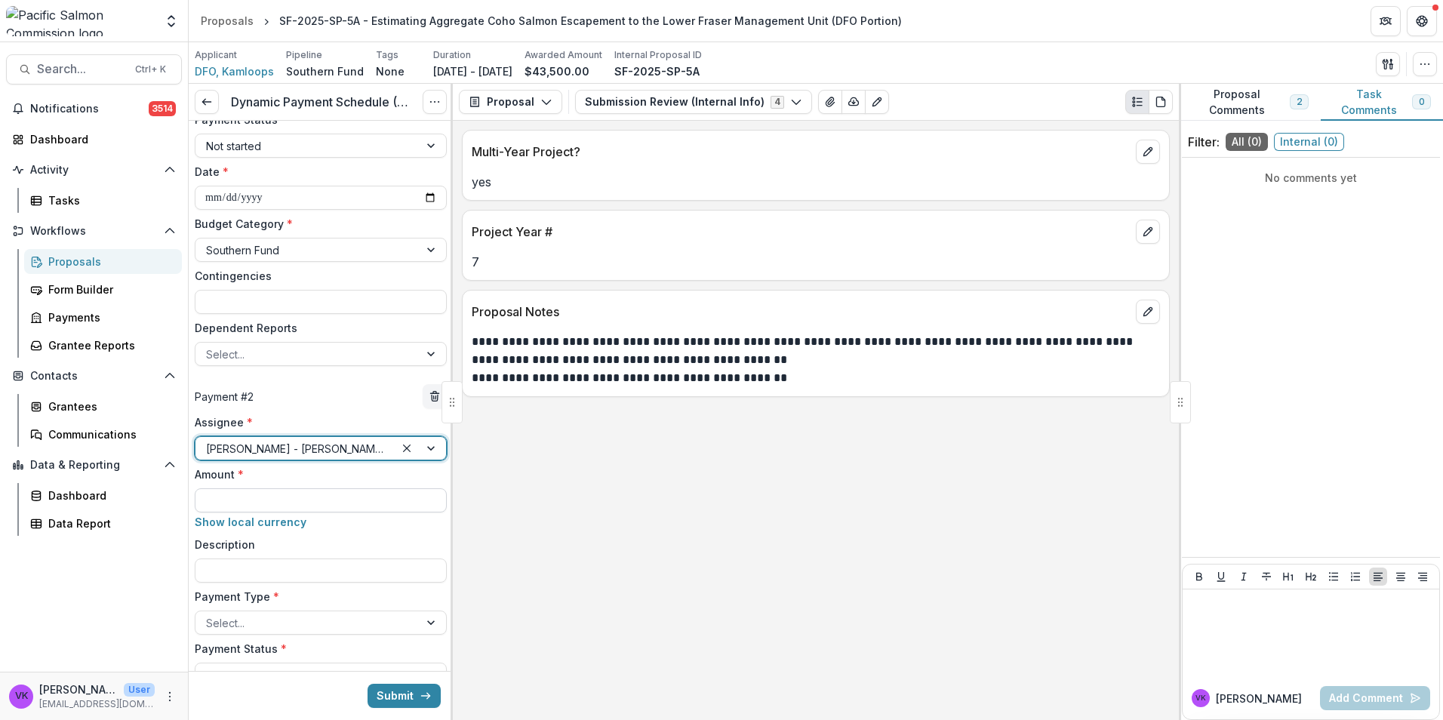
click at [304, 501] on input "Amount *" at bounding box center [321, 500] width 252 height 24
type input "*******"
click at [358, 564] on input "Description" at bounding box center [321, 570] width 252 height 24
type input "**********"
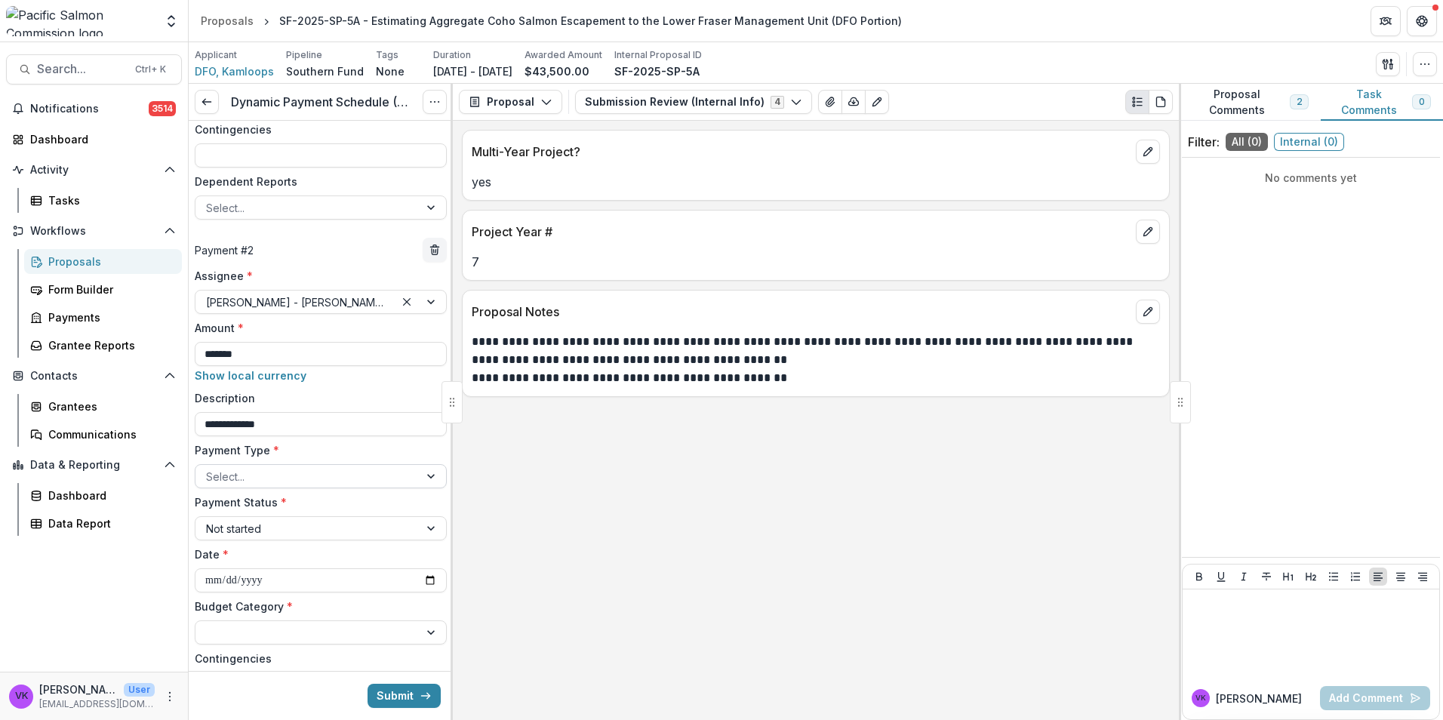
scroll to position [435, 0]
click at [374, 474] on div at bounding box center [307, 472] width 202 height 19
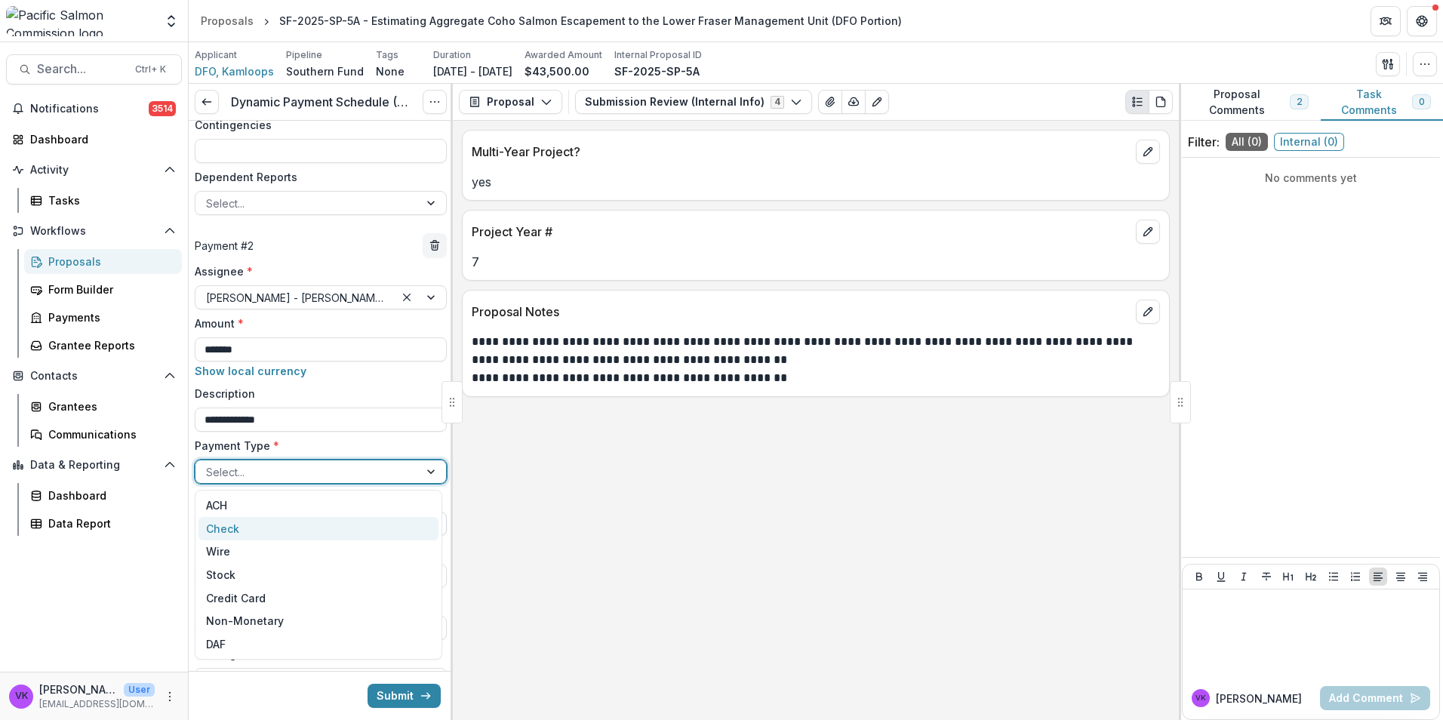
click at [263, 525] on div "Check" at bounding box center [318, 528] width 240 height 23
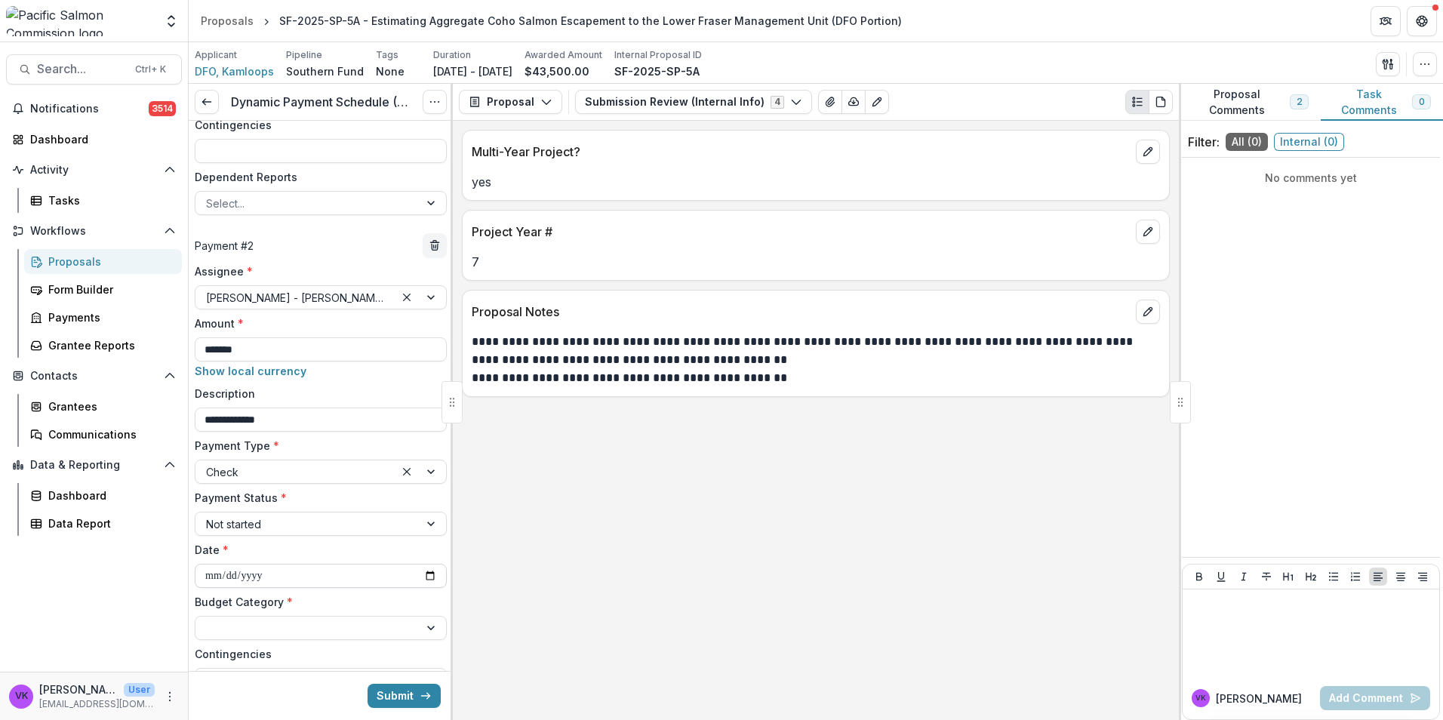
click at [422, 571] on input "**********" at bounding box center [321, 576] width 252 height 24
type input "**********"
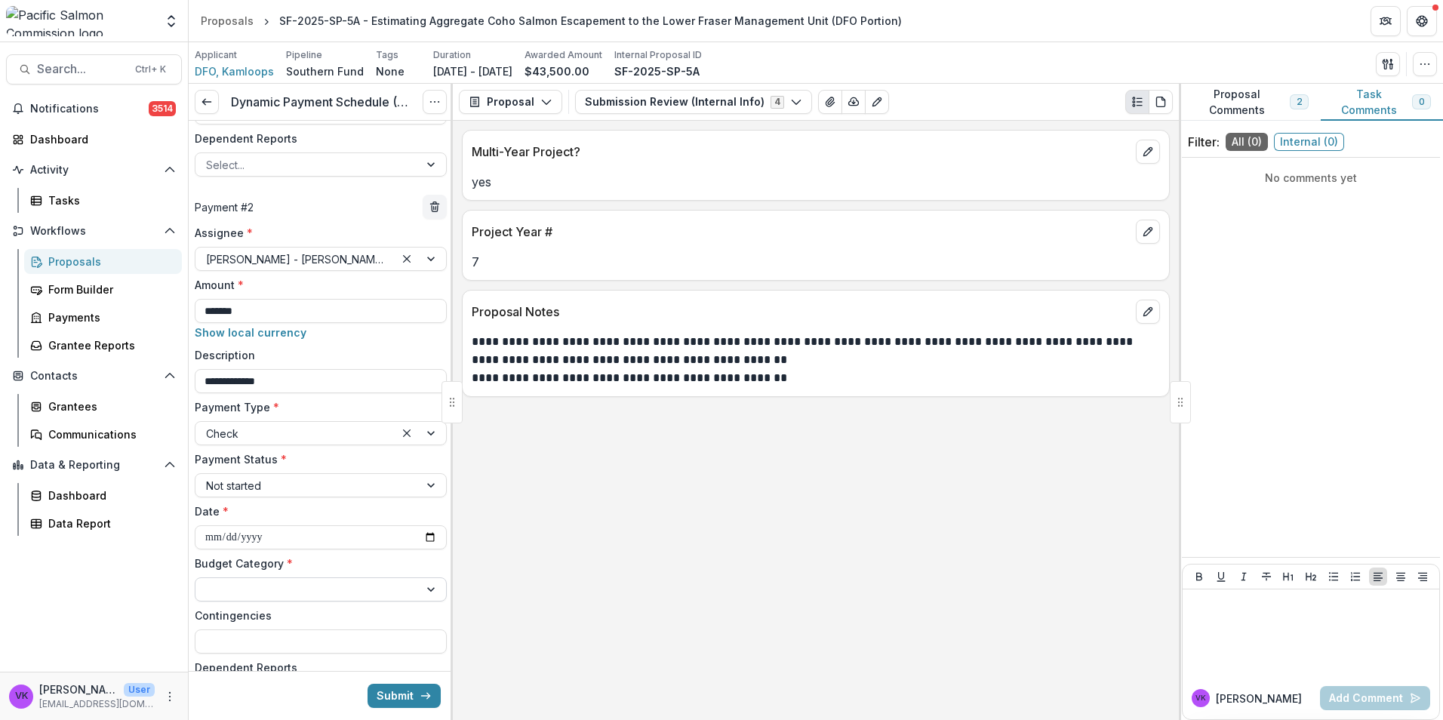
scroll to position [510, 0]
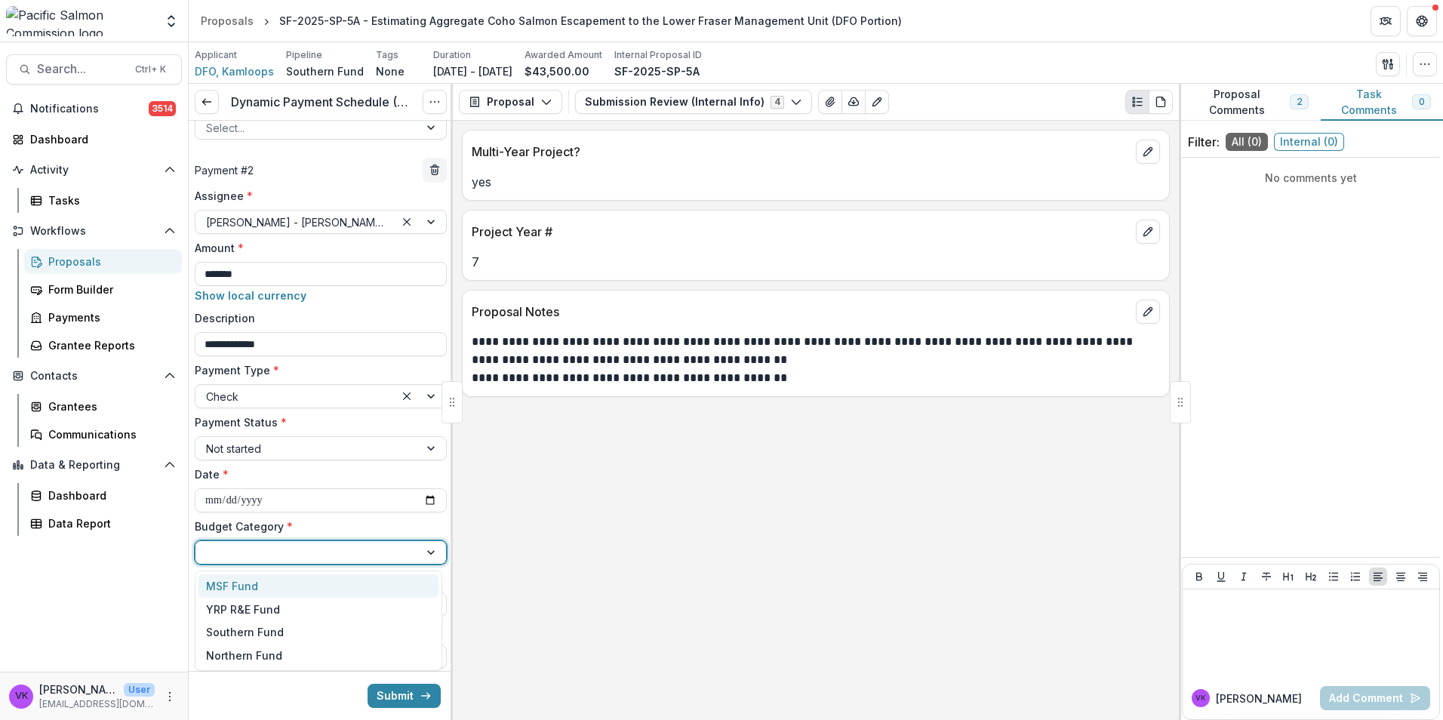
click at [423, 551] on div at bounding box center [432, 552] width 27 height 23
click at [267, 628] on div "Southern Fund" at bounding box center [245, 632] width 78 height 16
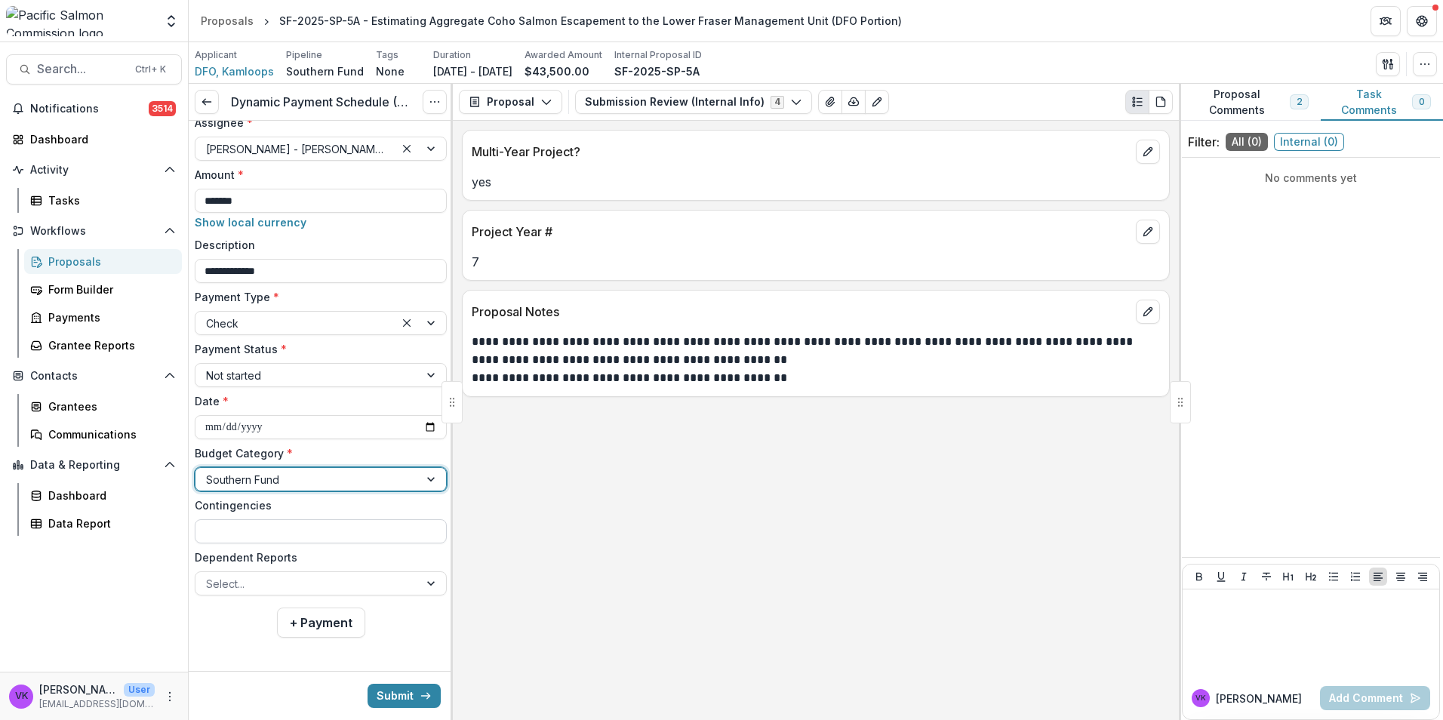
scroll to position [586, 0]
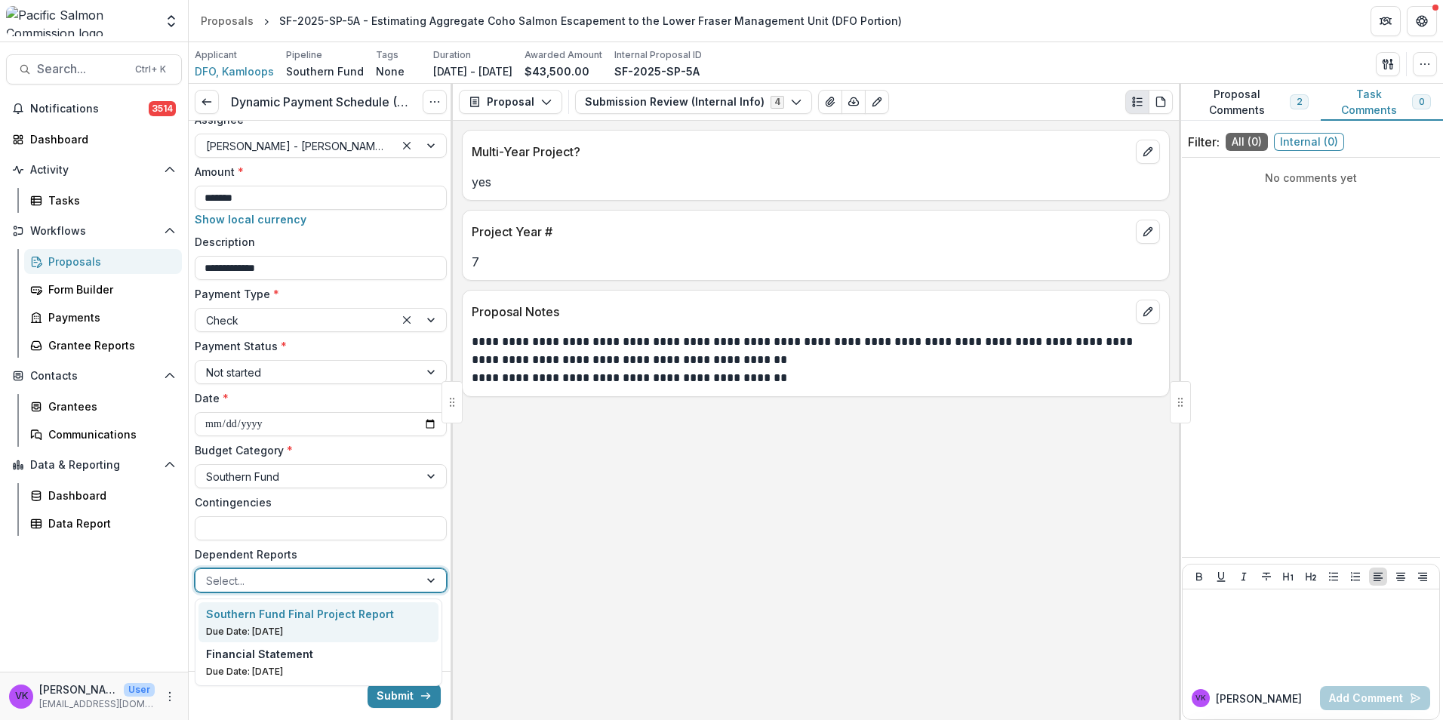
click at [380, 578] on div at bounding box center [307, 580] width 202 height 19
click at [309, 618] on p "Southern Fund Final Project Report" at bounding box center [300, 614] width 188 height 16
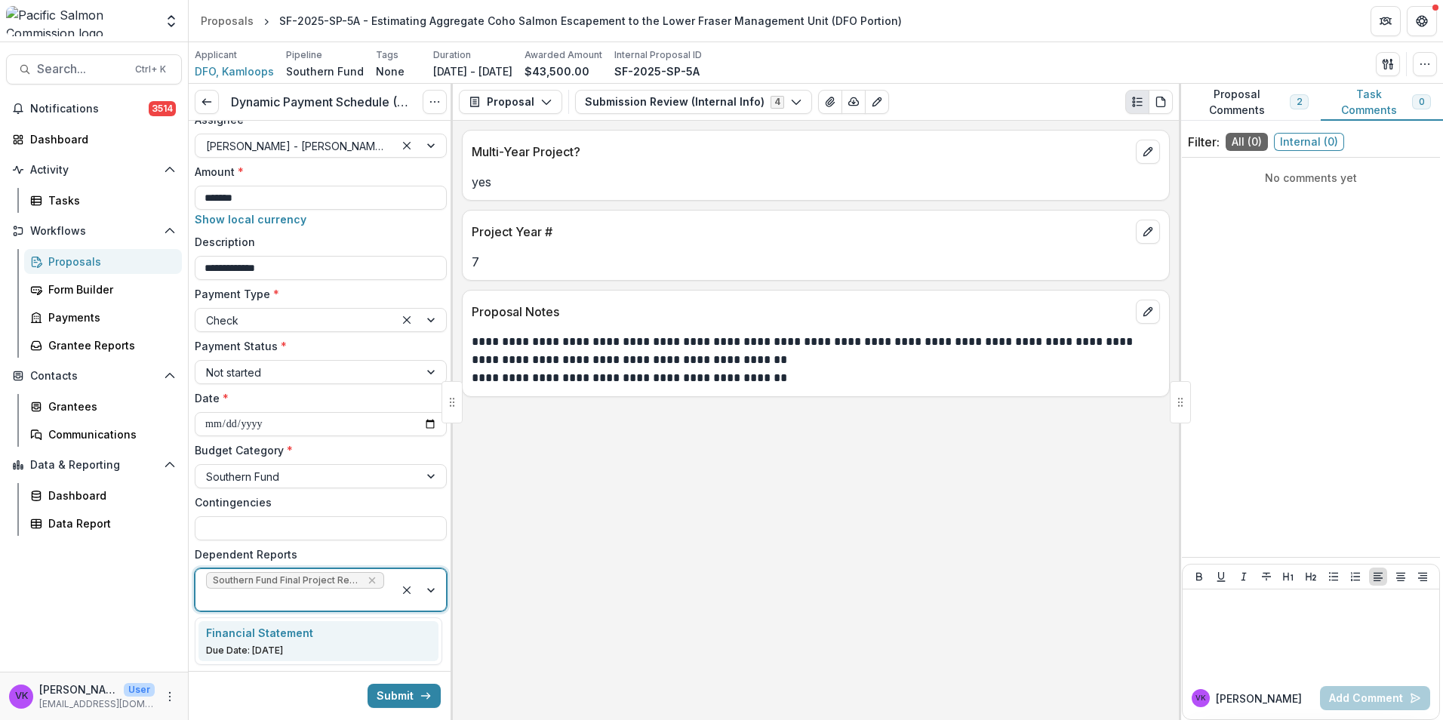
click at [427, 589] on div at bounding box center [420, 590] width 51 height 42
click at [354, 638] on div "Financial Statement" at bounding box center [319, 633] width 226 height 16
click at [404, 695] on button "Submit" at bounding box center [404, 696] width 73 height 24
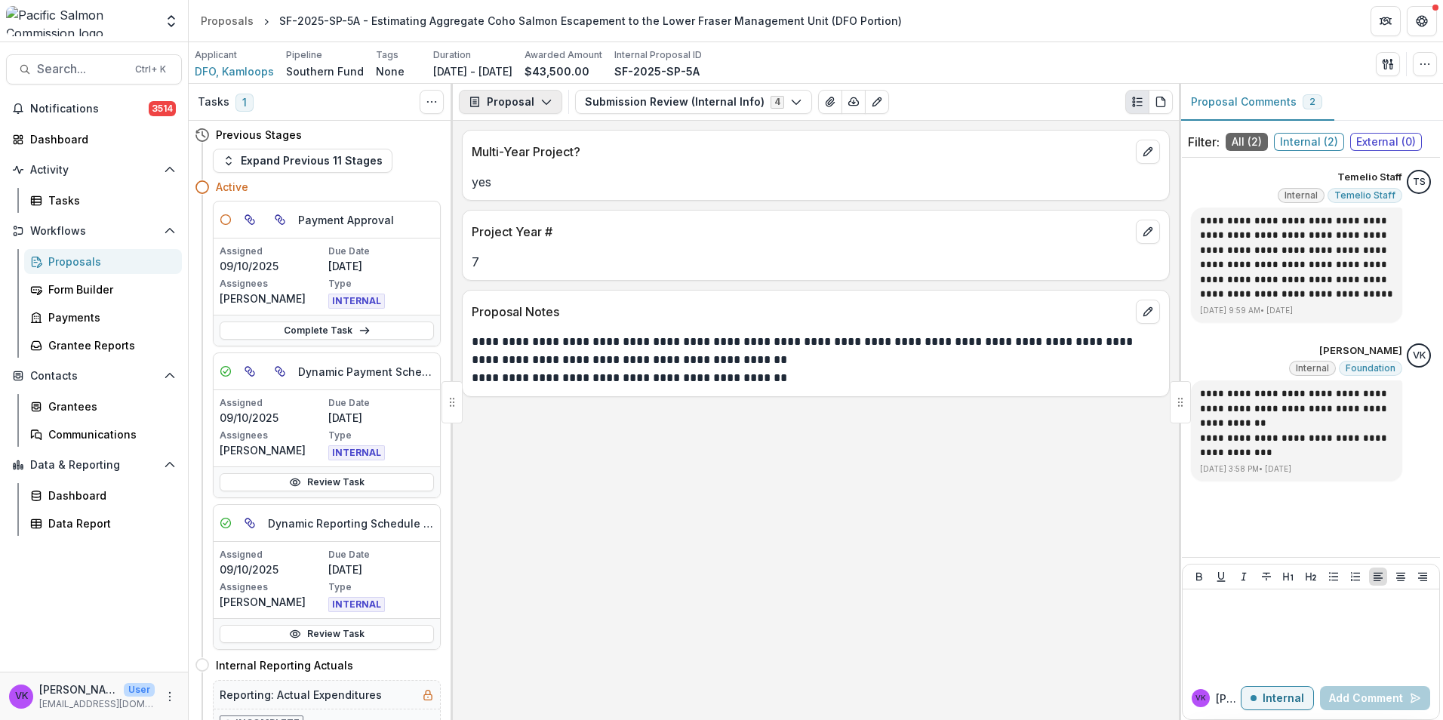
click at [541, 102] on icon "button" at bounding box center [546, 102] width 12 height 12
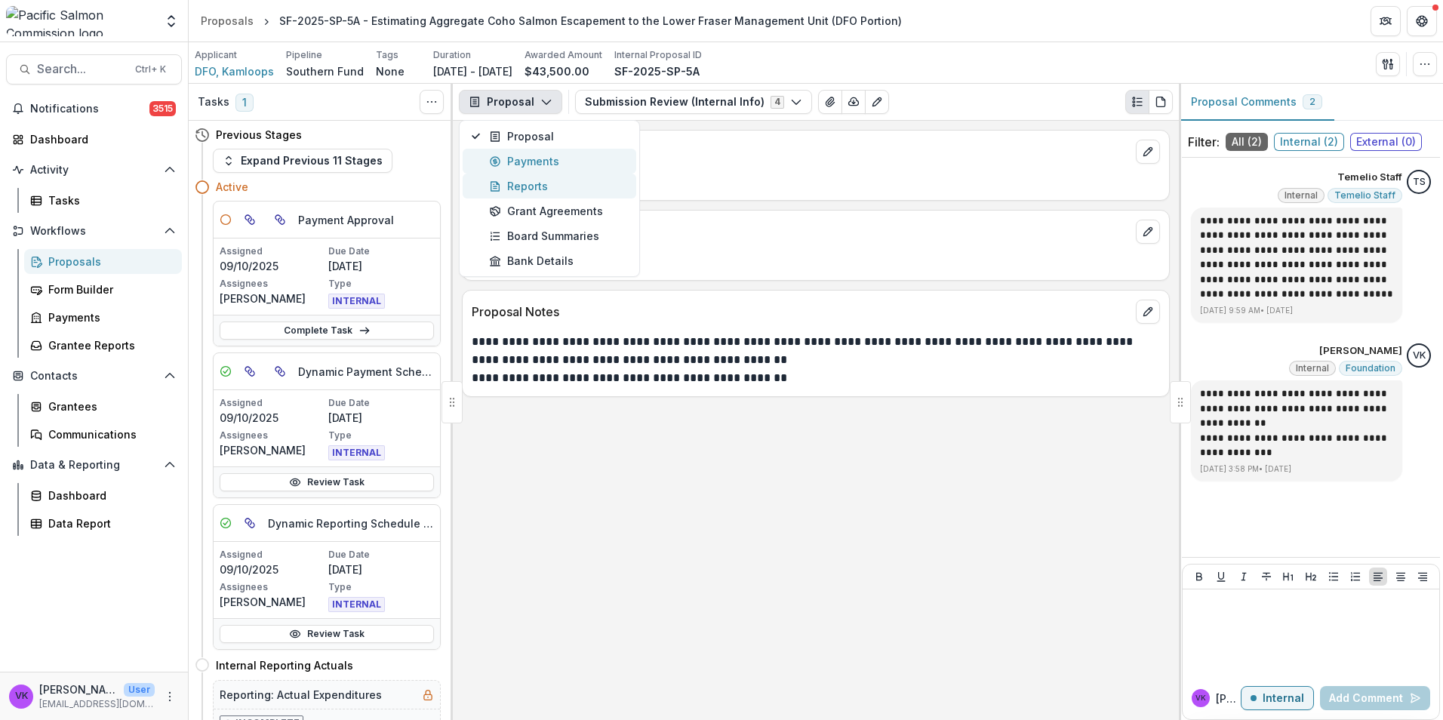
drag, startPoint x: 536, startPoint y: 169, endPoint x: 544, endPoint y: 172, distance: 8.8
click at [536, 168] on div "Payments" at bounding box center [558, 161] width 138 height 16
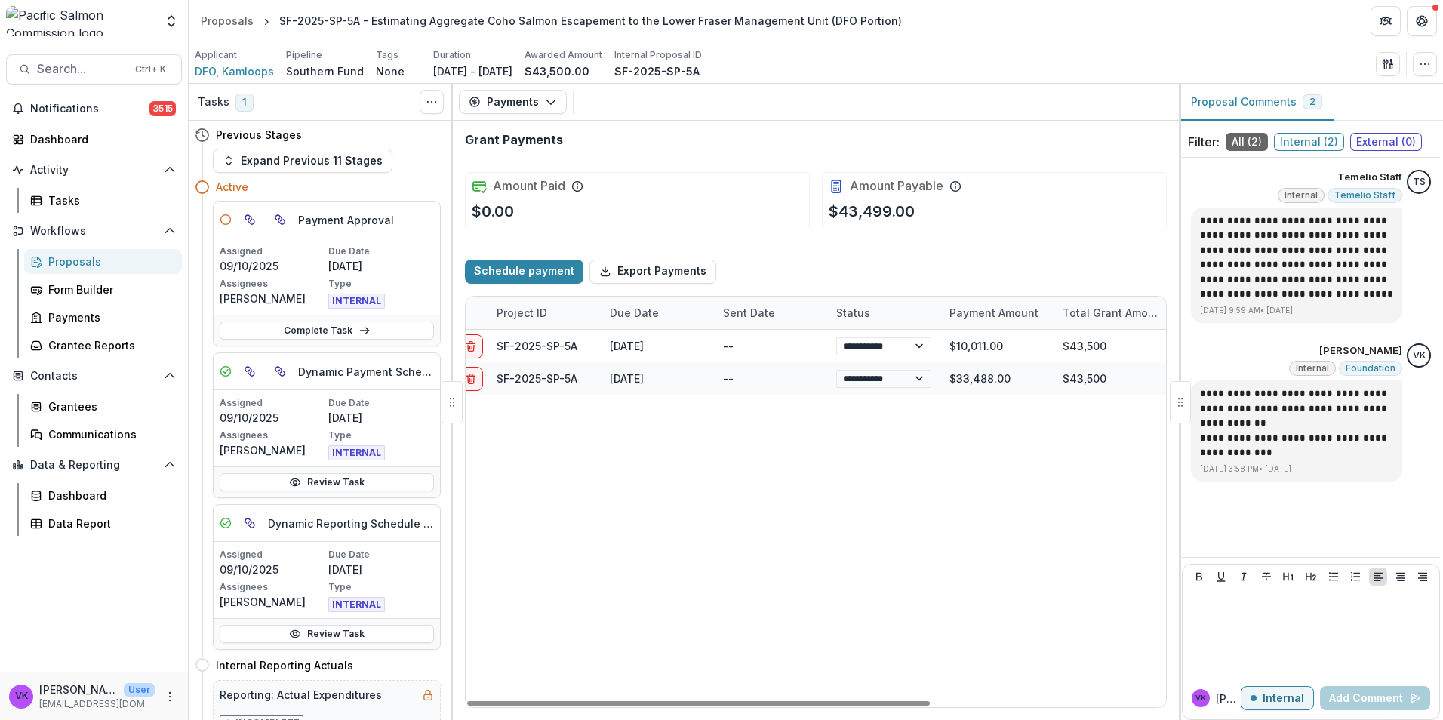
drag, startPoint x: 776, startPoint y: 702, endPoint x: 836, endPoint y: 715, distance: 61.7
click at [837, 706] on div at bounding box center [698, 703] width 463 height 5
drag, startPoint x: 84, startPoint y: 268, endPoint x: 122, endPoint y: 267, distance: 38.5
click at [85, 267] on div "Proposals" at bounding box center [108, 262] width 121 height 16
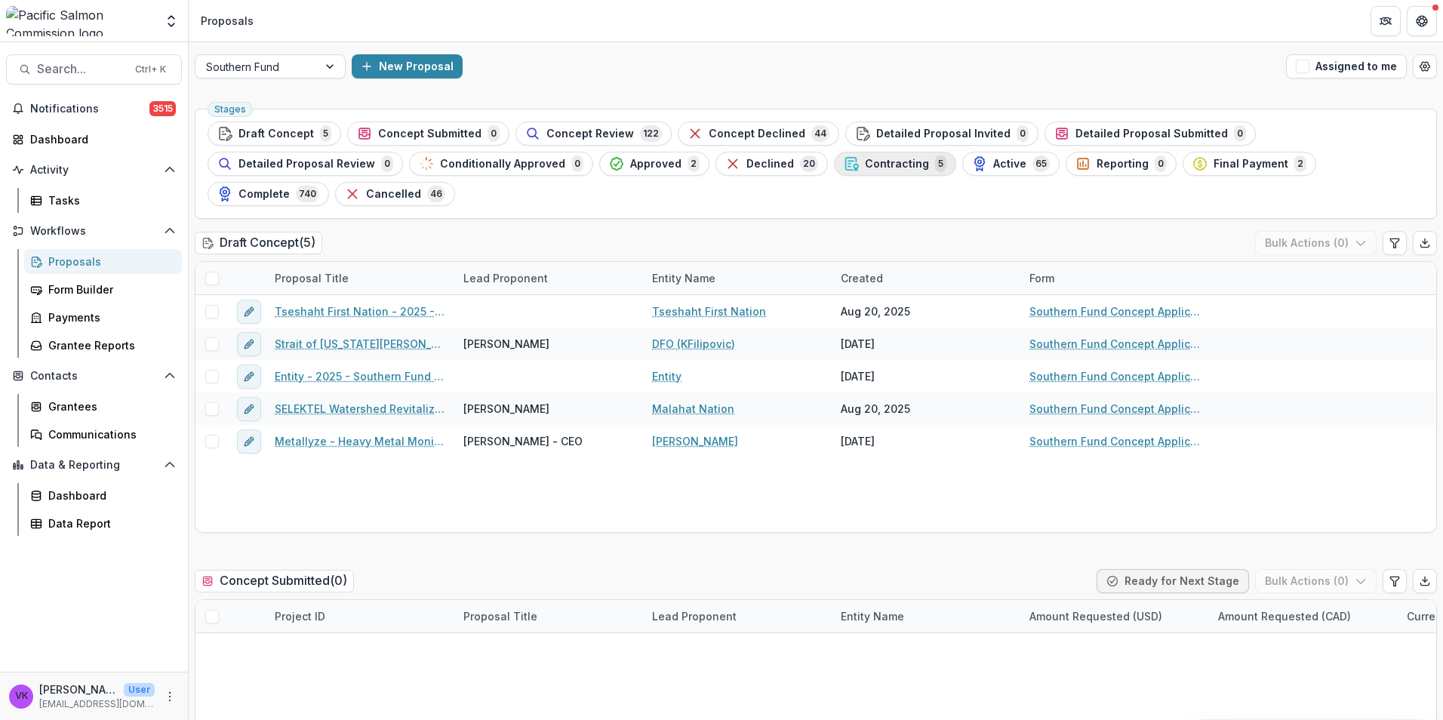
click at [865, 160] on span "Contracting" at bounding box center [897, 164] width 64 height 13
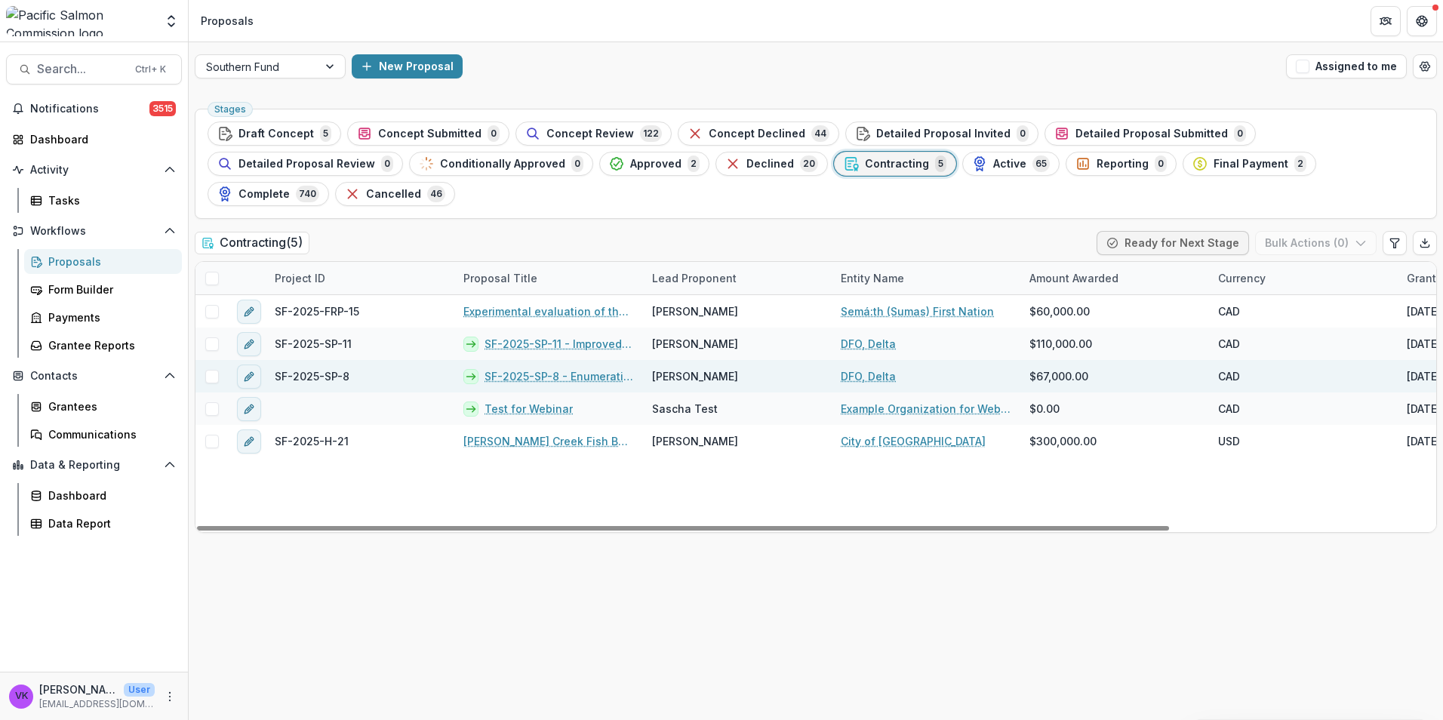
click at [526, 368] on link "SF-2025-SP-8 - Enumeration of Coho Salmon in the Lower Chilcotin River" at bounding box center [558, 376] width 149 height 16
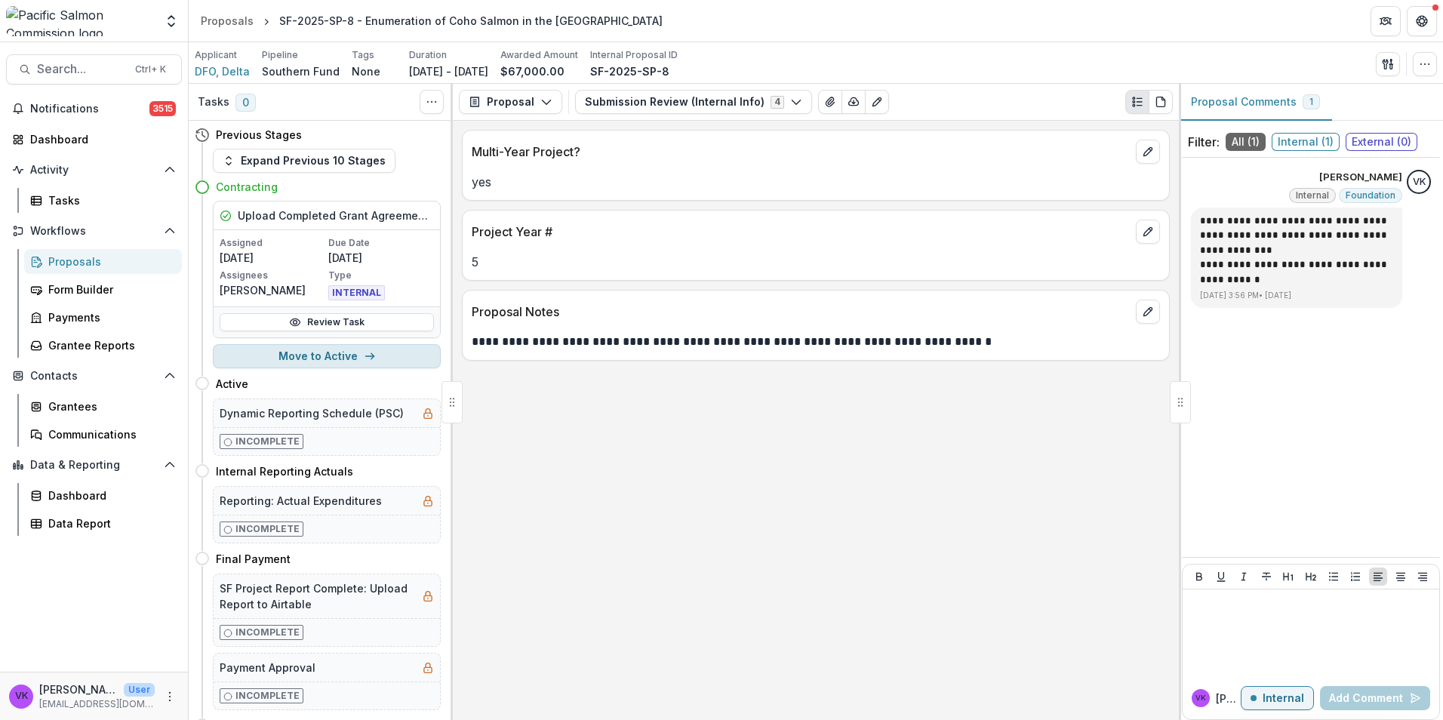
click at [340, 354] on button "Move to Active" at bounding box center [327, 356] width 228 height 24
select select "******"
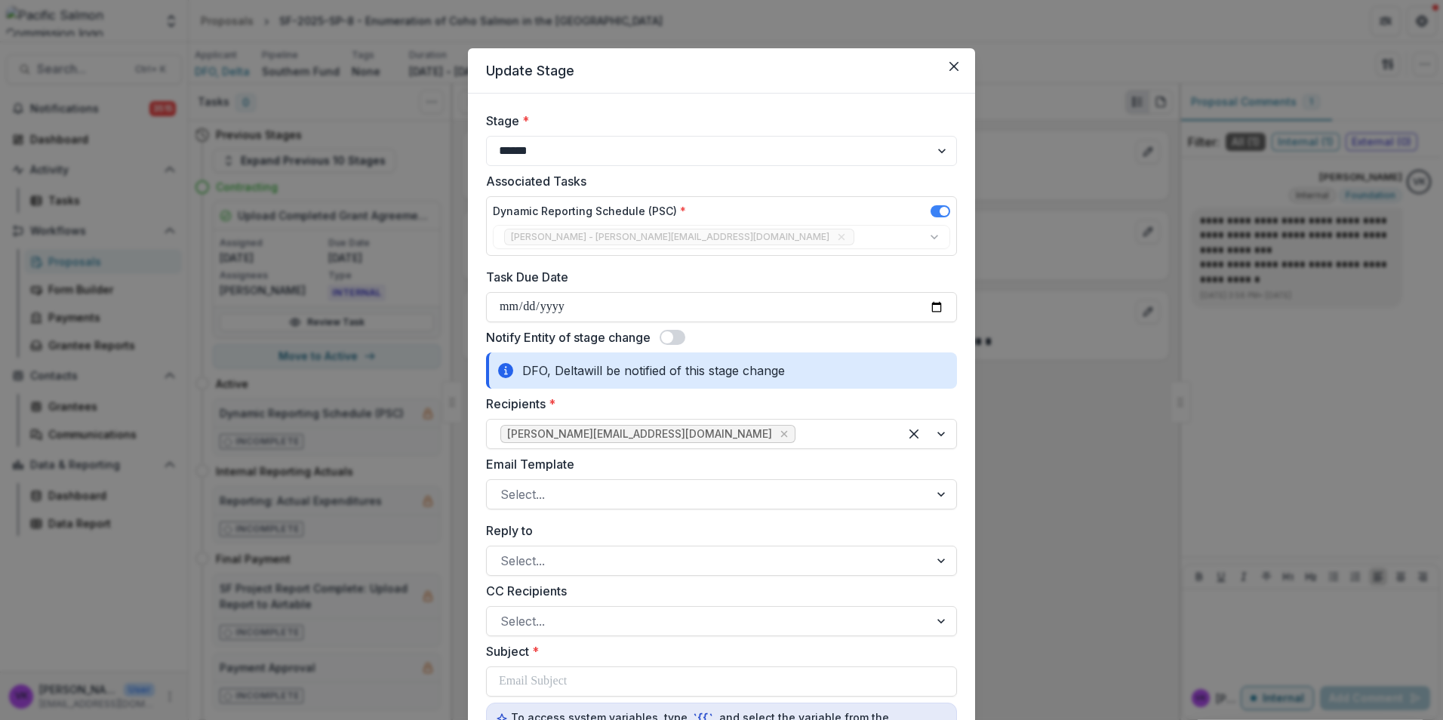
click at [678, 338] on span at bounding box center [673, 337] width 26 height 15
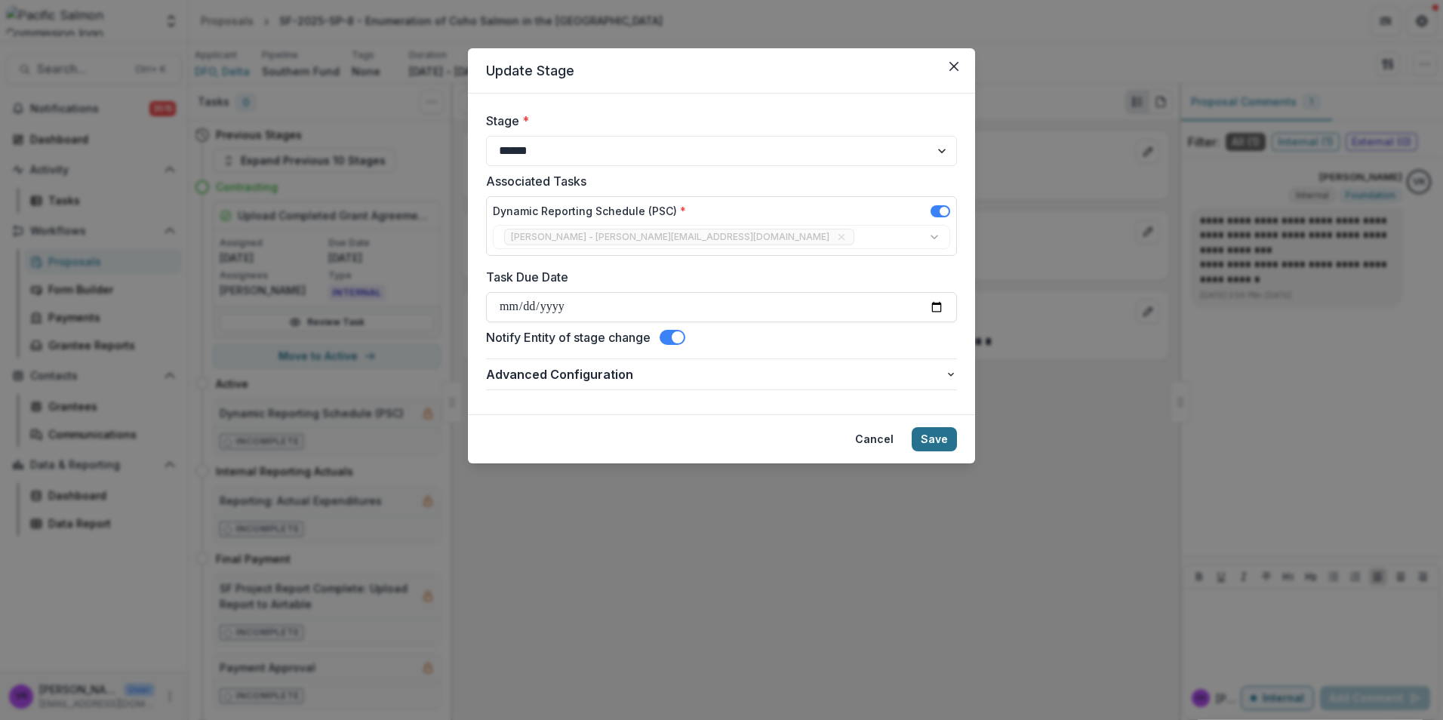
click at [938, 436] on button "Save" at bounding box center [934, 439] width 45 height 24
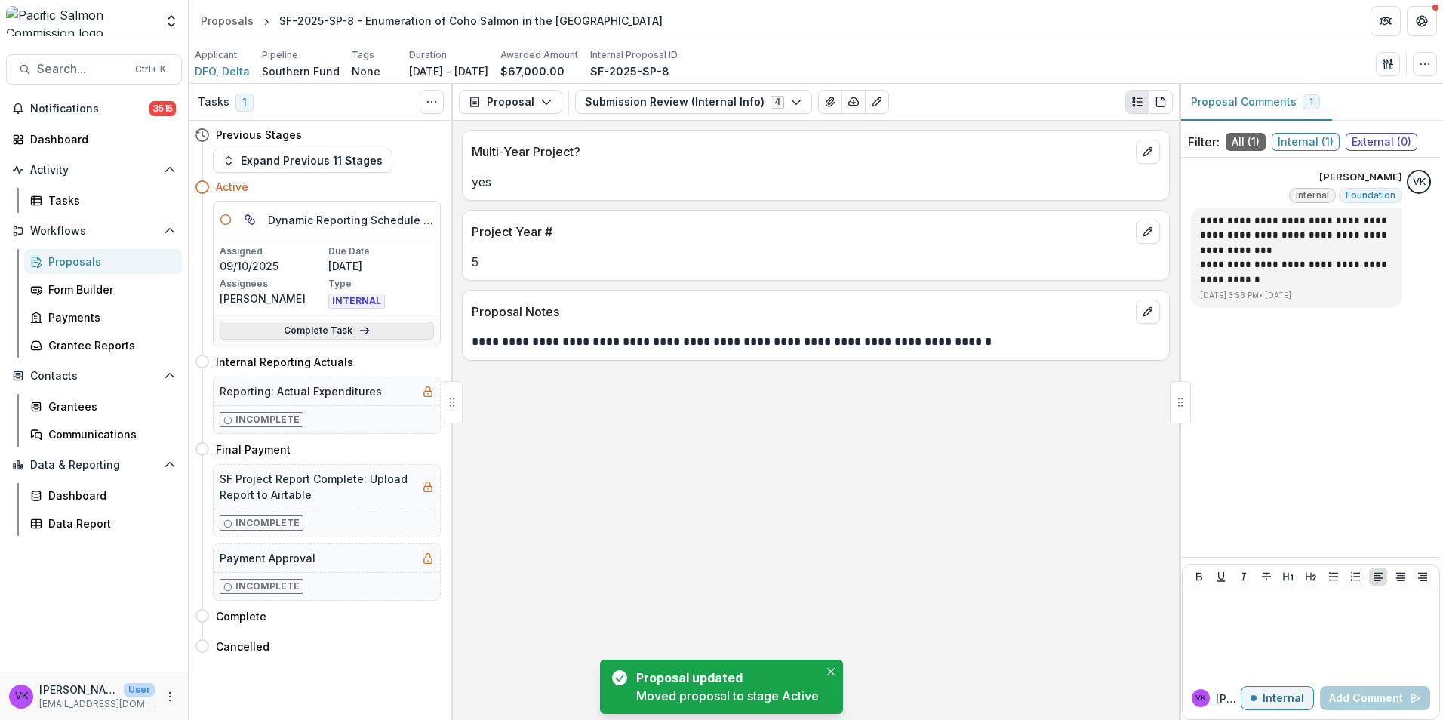
click at [339, 332] on link "Complete Task" at bounding box center [327, 330] width 214 height 18
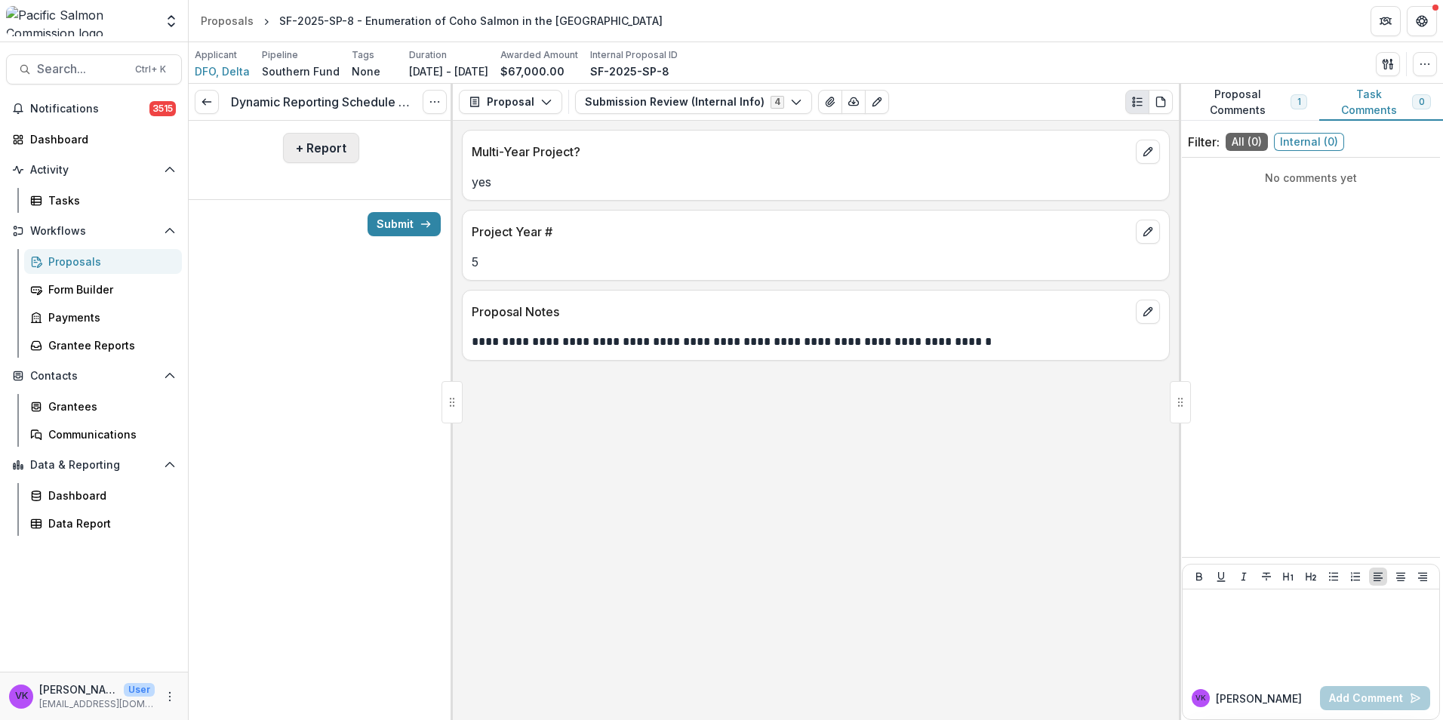
click at [314, 142] on button "+ Report" at bounding box center [321, 148] width 76 height 30
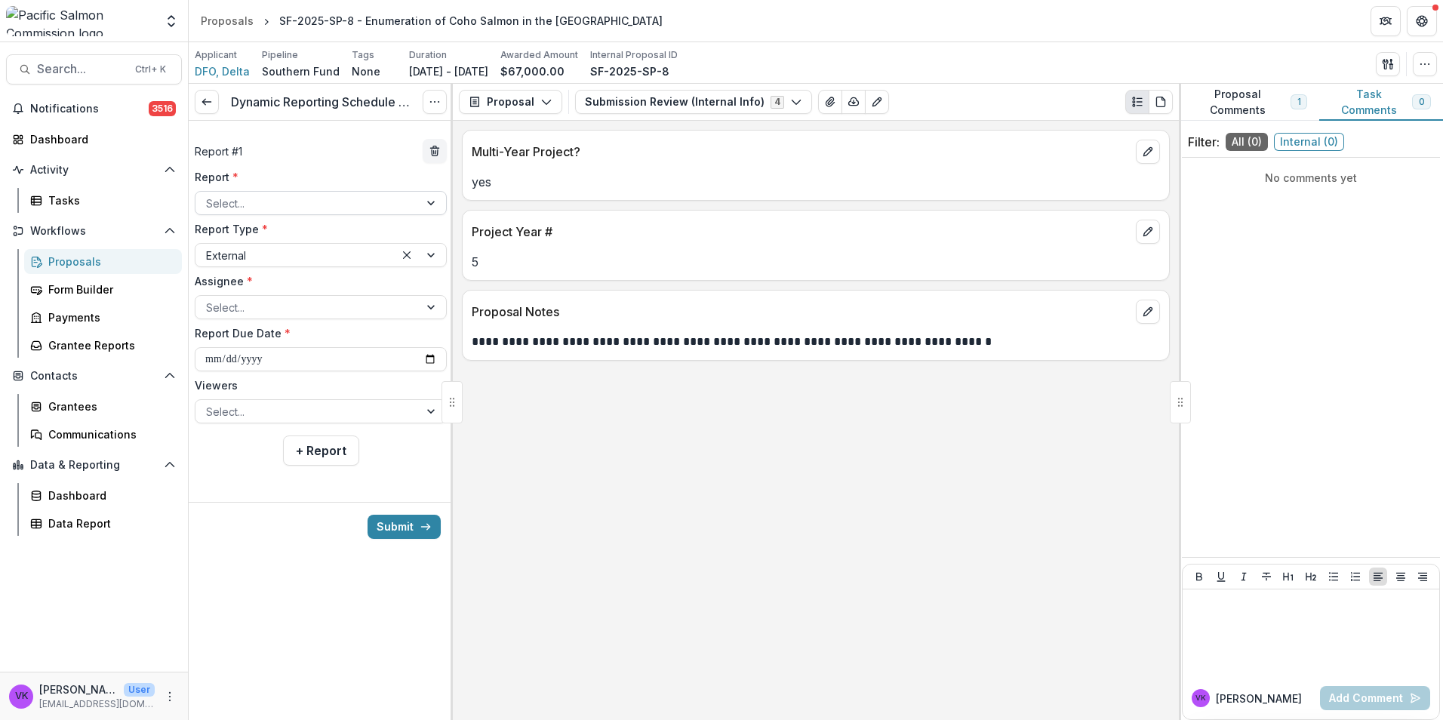
click at [379, 207] on div at bounding box center [307, 203] width 202 height 19
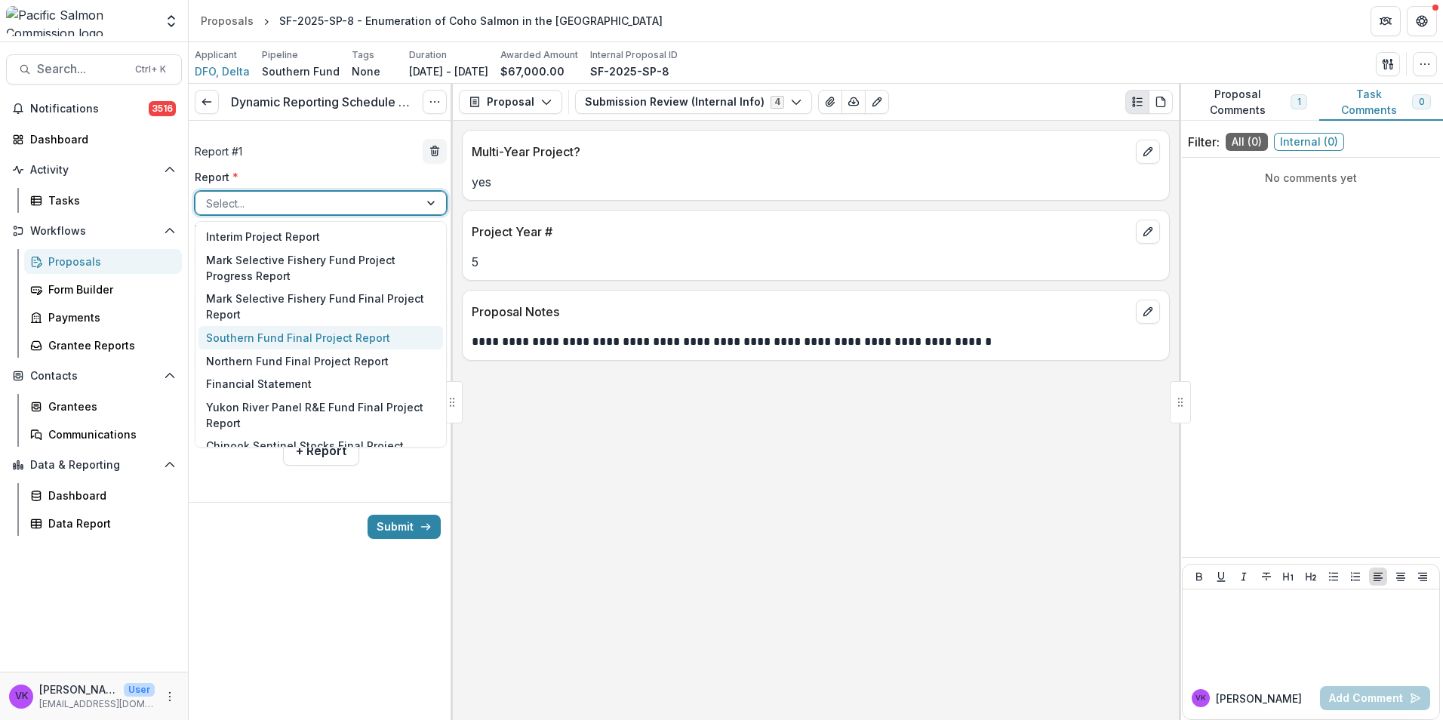
click at [328, 341] on div "Southern Fund Final Project Report" at bounding box center [320, 337] width 245 height 23
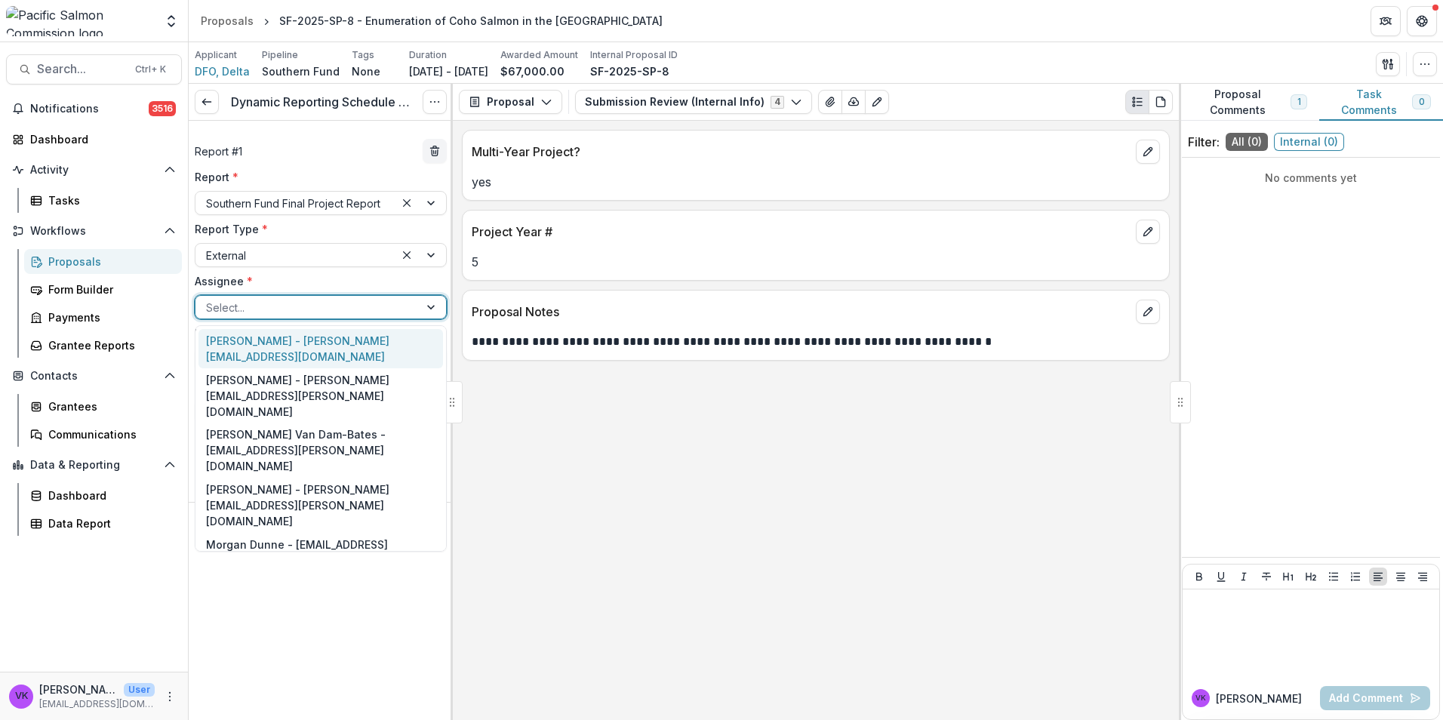
click at [398, 306] on div at bounding box center [307, 307] width 202 height 19
click at [359, 533] on div "Morgan Dunne - morgan.dunne@dfo-mpo.gc.ca" at bounding box center [320, 552] width 245 height 39
click at [435, 307] on div at bounding box center [420, 307] width 51 height 23
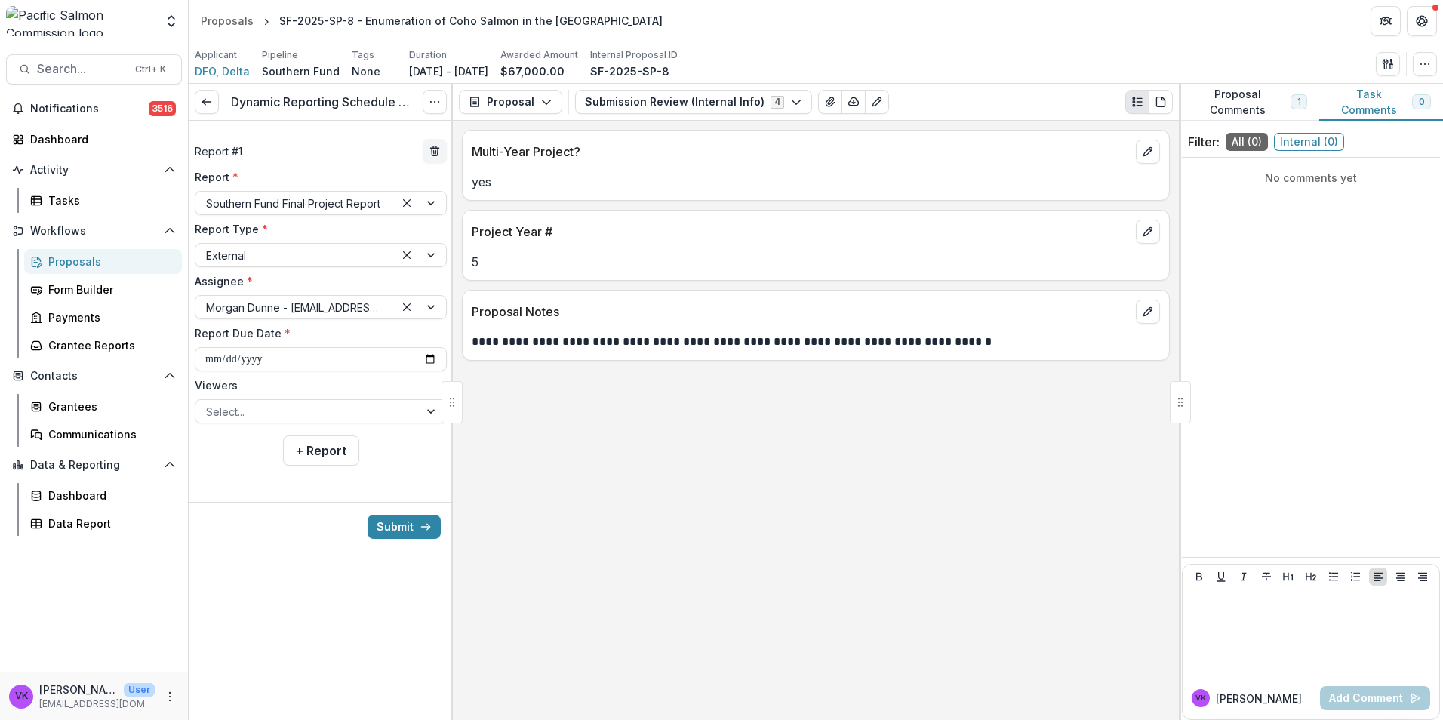
click at [503, 502] on div "**********" at bounding box center [816, 420] width 726 height 599
click at [427, 359] on input "**********" at bounding box center [321, 359] width 252 height 24
click at [432, 355] on input "**********" at bounding box center [321, 359] width 252 height 24
click at [586, 484] on div "**********" at bounding box center [816, 420] width 726 height 599
click at [432, 360] on input "**********" at bounding box center [321, 359] width 252 height 24
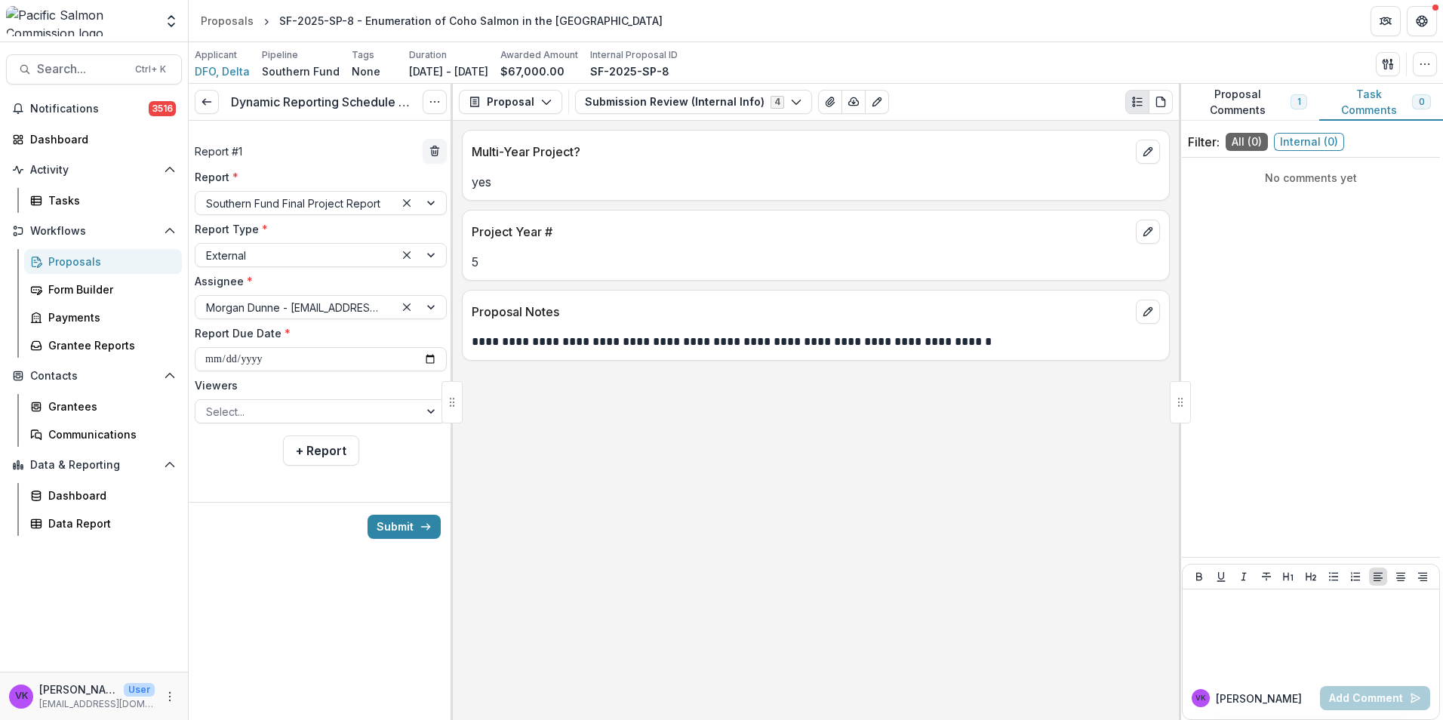
click at [789, 469] on div "**********" at bounding box center [816, 420] width 726 height 599
click at [422, 407] on div at bounding box center [432, 411] width 27 height 23
click at [425, 358] on input "**********" at bounding box center [321, 359] width 252 height 24
type input "**********"
click at [427, 411] on div at bounding box center [432, 411] width 27 height 23
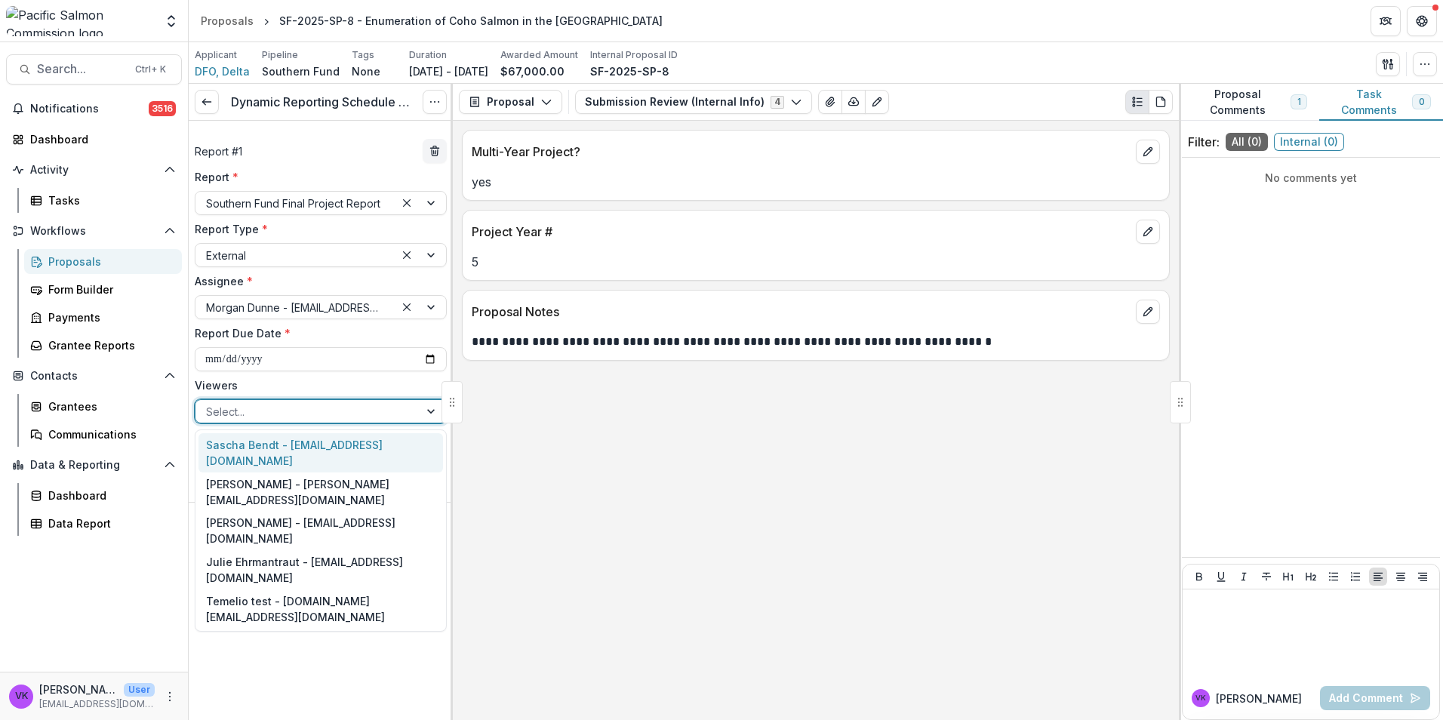
click at [358, 444] on div "Sascha Bendt - bendt@psc.org" at bounding box center [320, 452] width 245 height 39
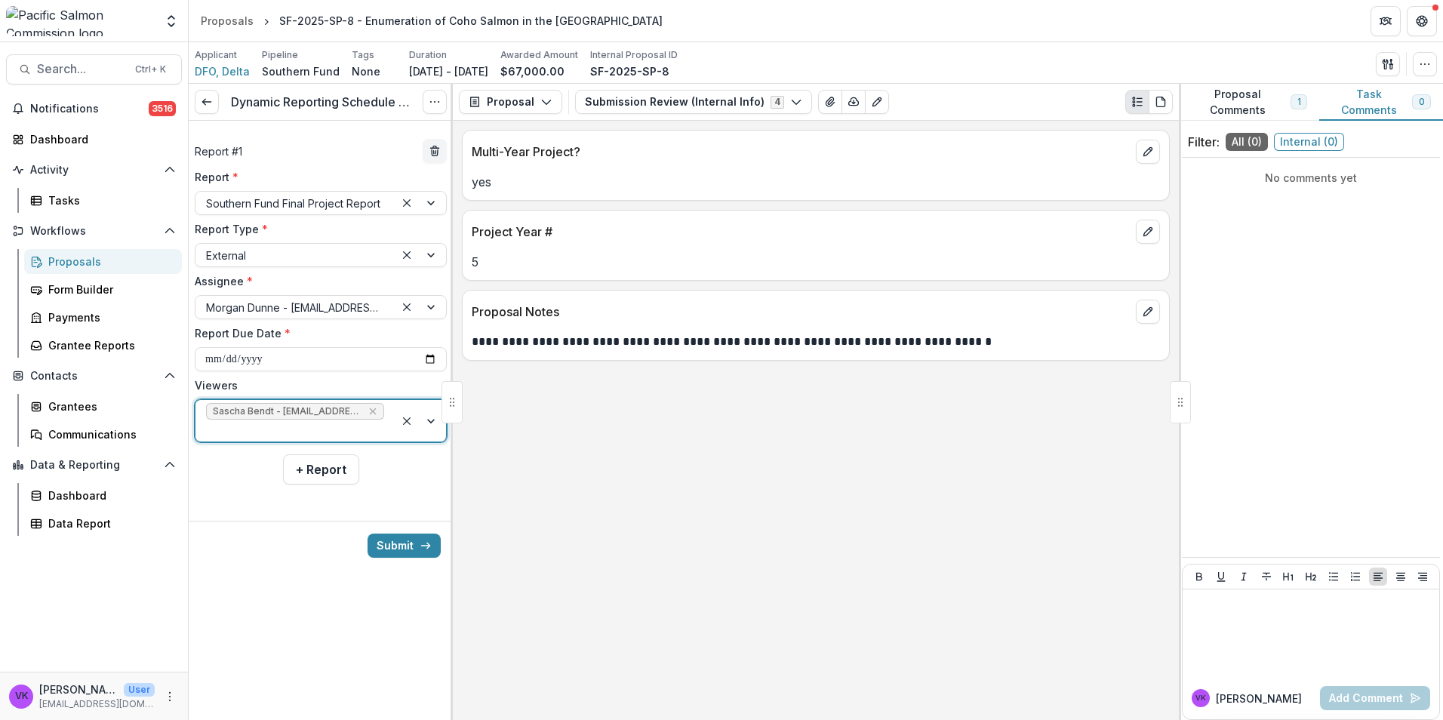
click at [431, 405] on div at bounding box center [420, 421] width 51 height 42
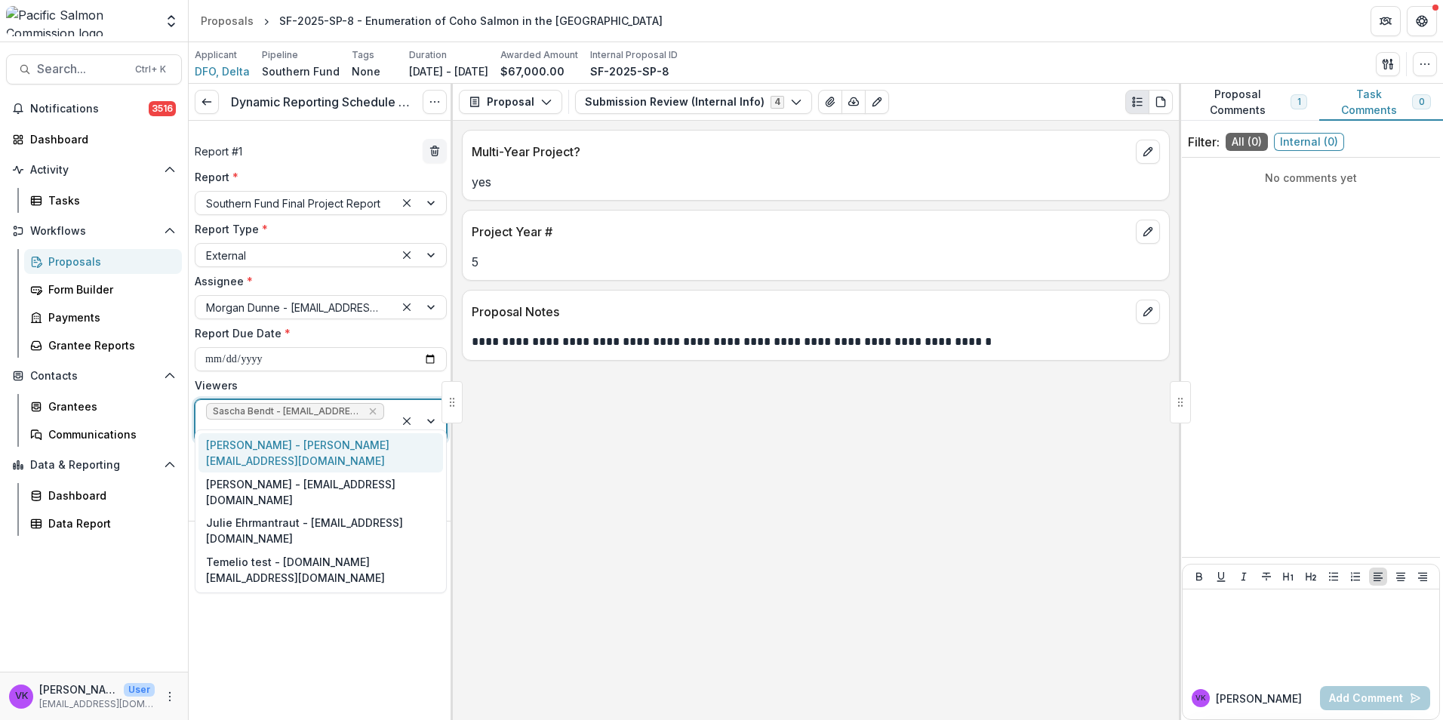
click at [342, 448] on div "Victor Keong - keong@psc.org" at bounding box center [320, 452] width 245 height 39
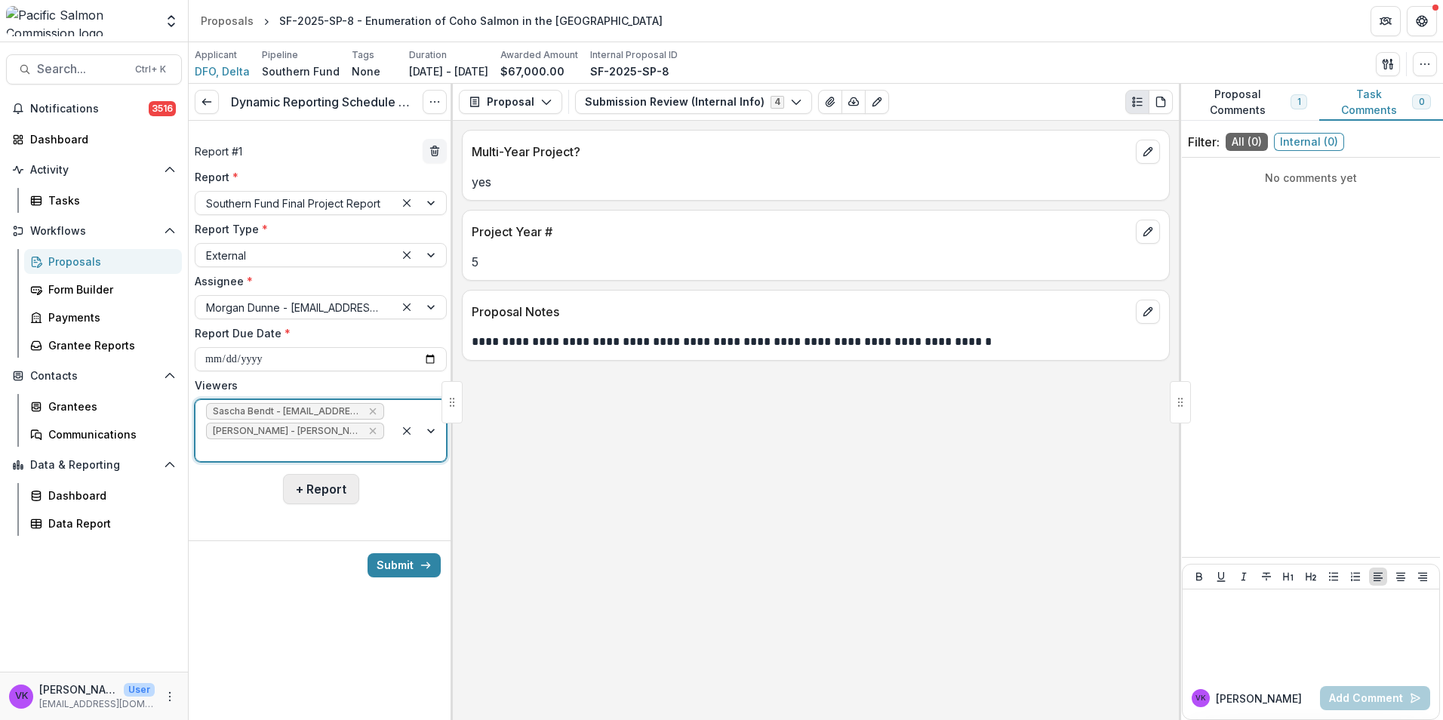
click at [323, 474] on button "+ Report" at bounding box center [321, 489] width 76 height 30
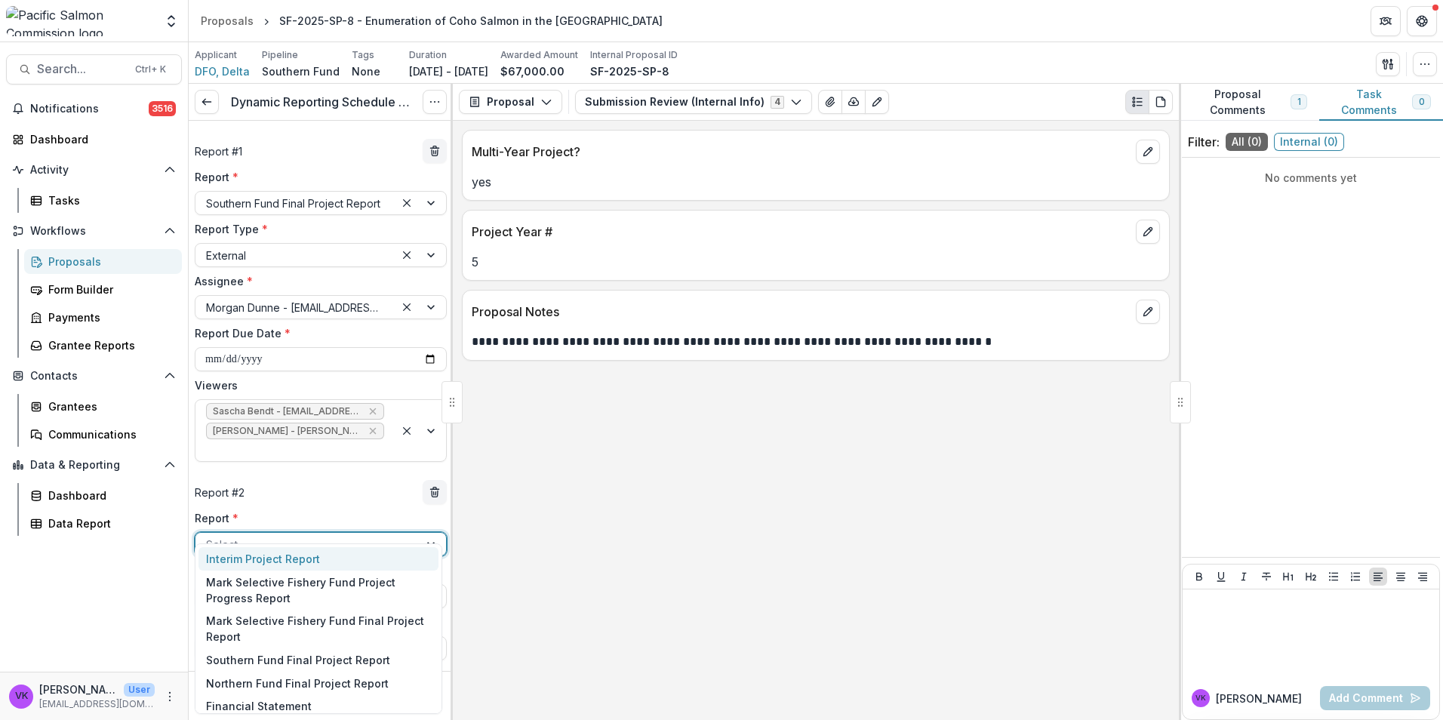
click at [368, 535] on div at bounding box center [307, 544] width 202 height 19
drag, startPoint x: 294, startPoint y: 704, endPoint x: 401, endPoint y: 635, distance: 127.7
click at [294, 703] on div "Financial Statement" at bounding box center [318, 705] width 240 height 23
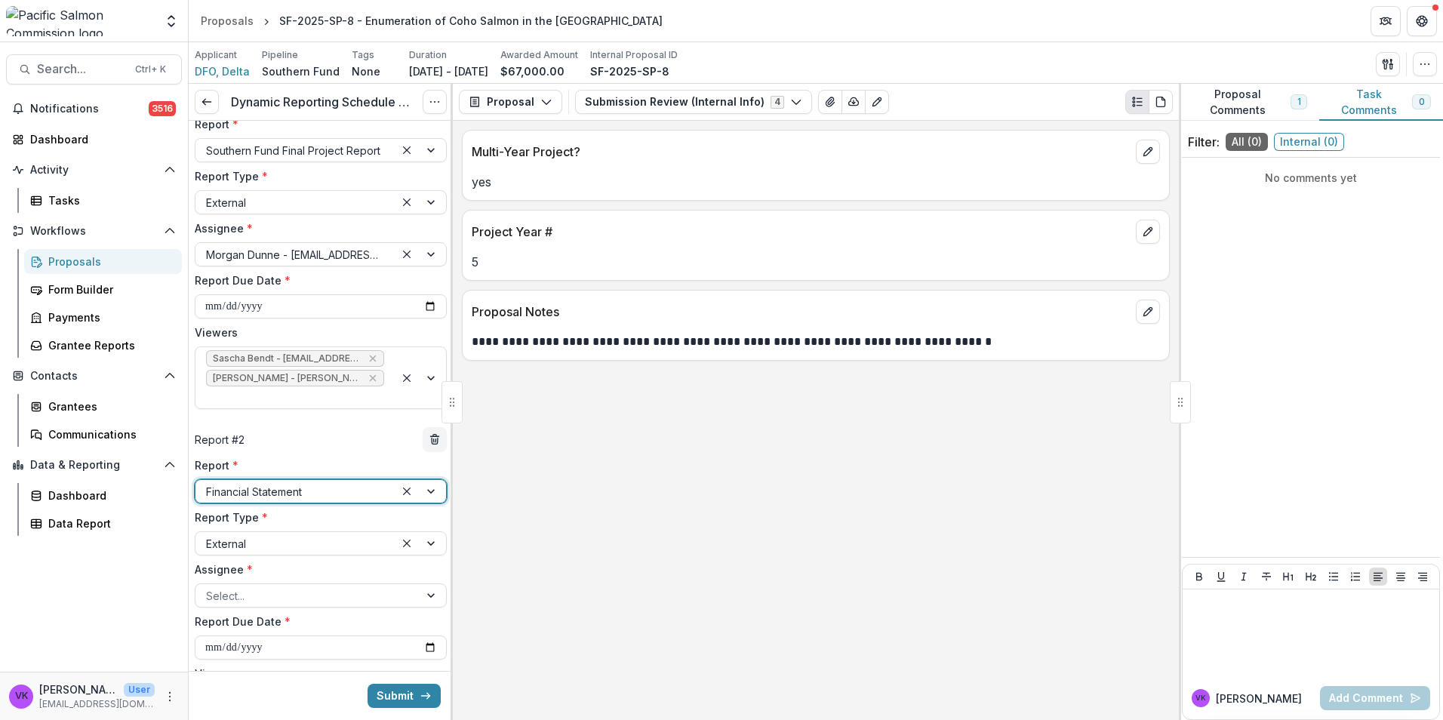
scroll to position [153, 0]
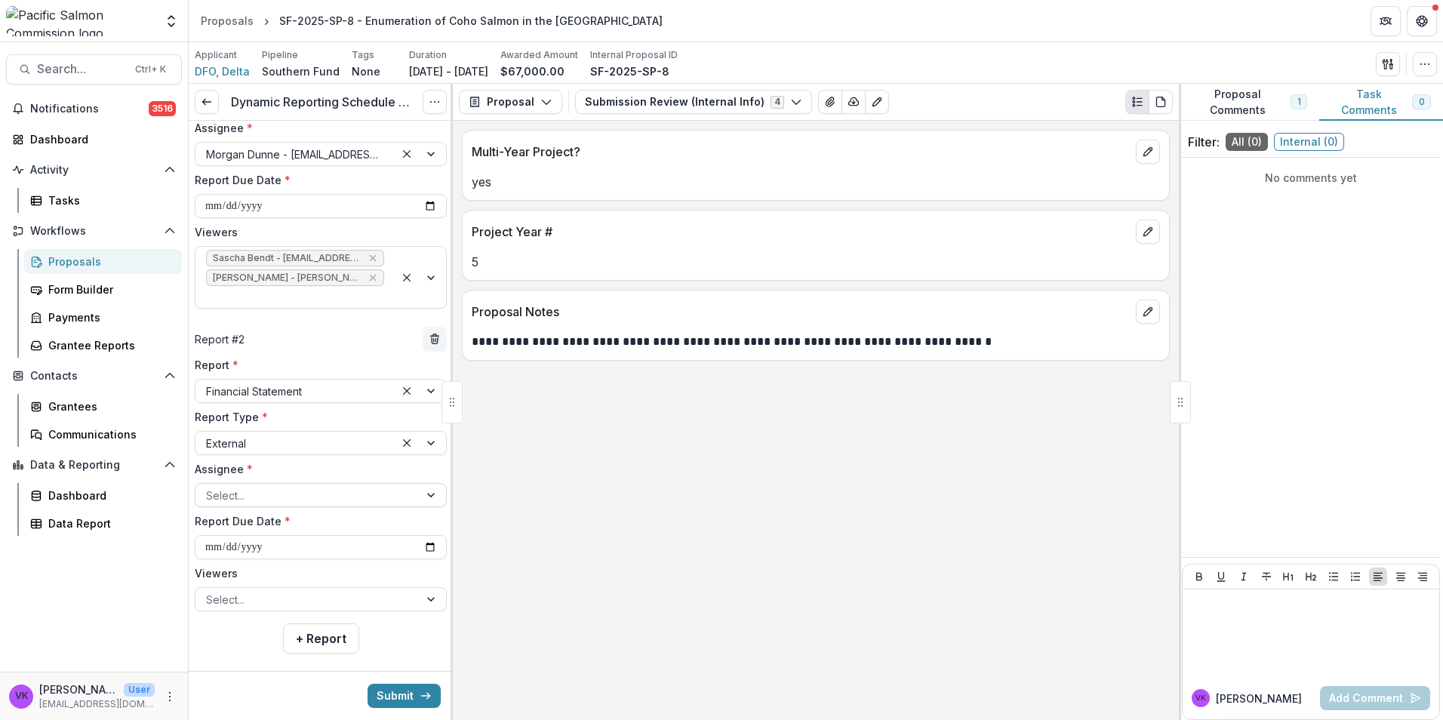
click at [374, 488] on div "**********" at bounding box center [321, 484] width 252 height 254
click at [380, 486] on div at bounding box center [307, 495] width 202 height 19
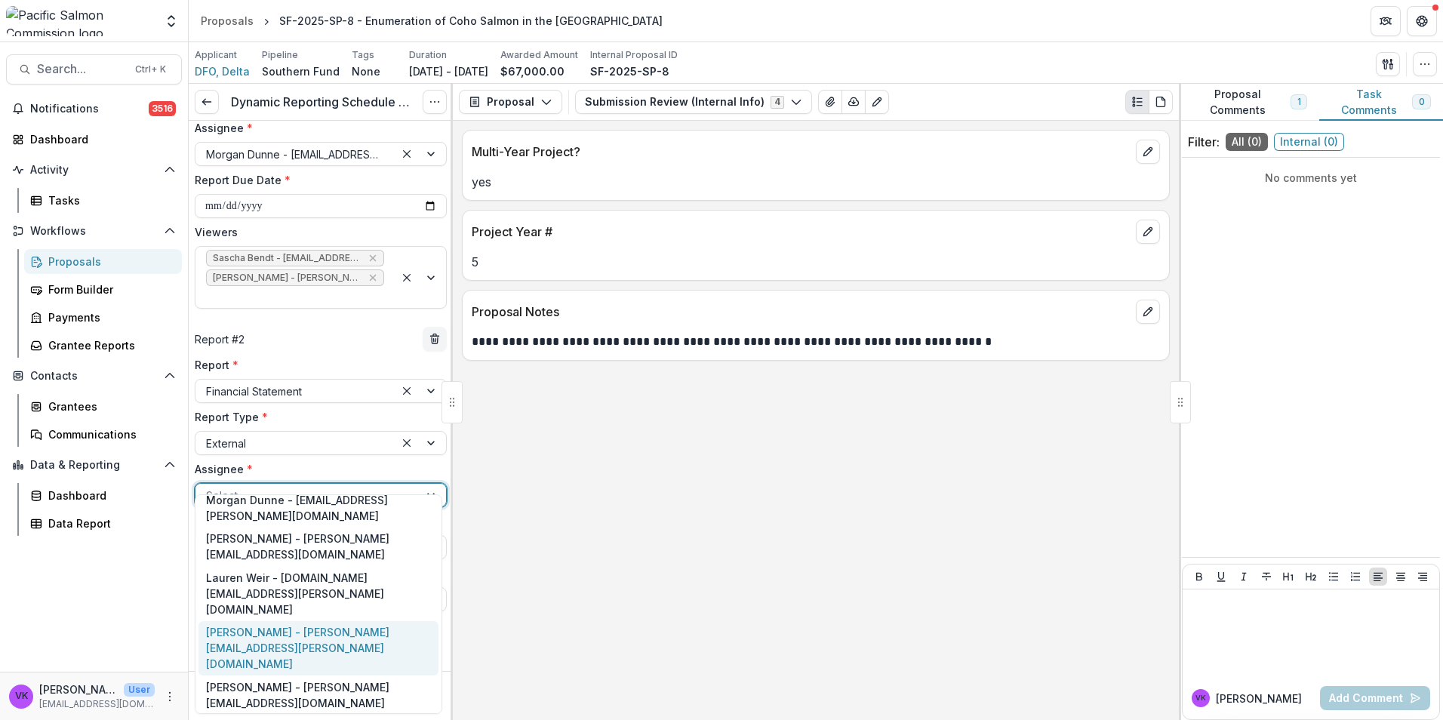
scroll to position [135, 0]
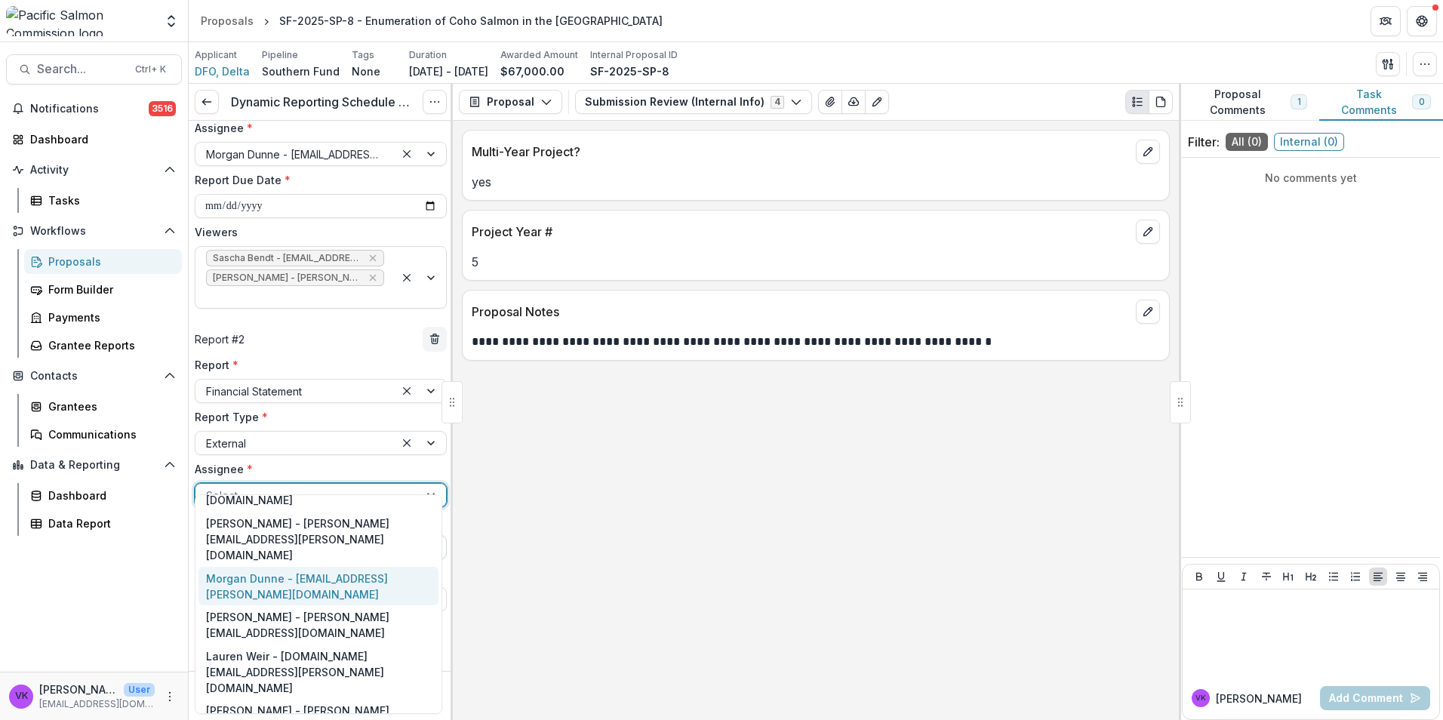
click at [331, 567] on div "Morgan Dunne - morgan.dunne@dfo-mpo.gc.ca" at bounding box center [318, 586] width 240 height 39
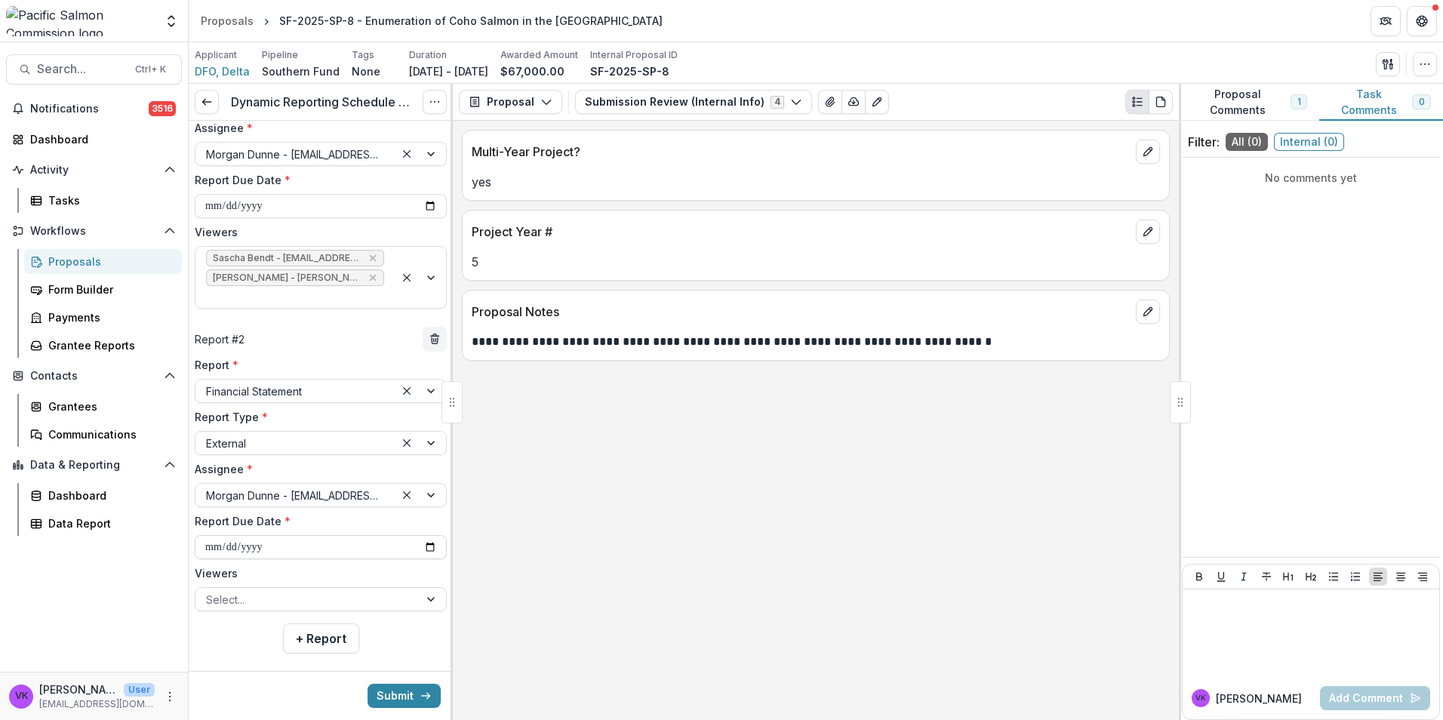
click at [428, 535] on input "**********" at bounding box center [321, 547] width 252 height 24
type input "**********"
click at [395, 590] on div at bounding box center [307, 599] width 202 height 19
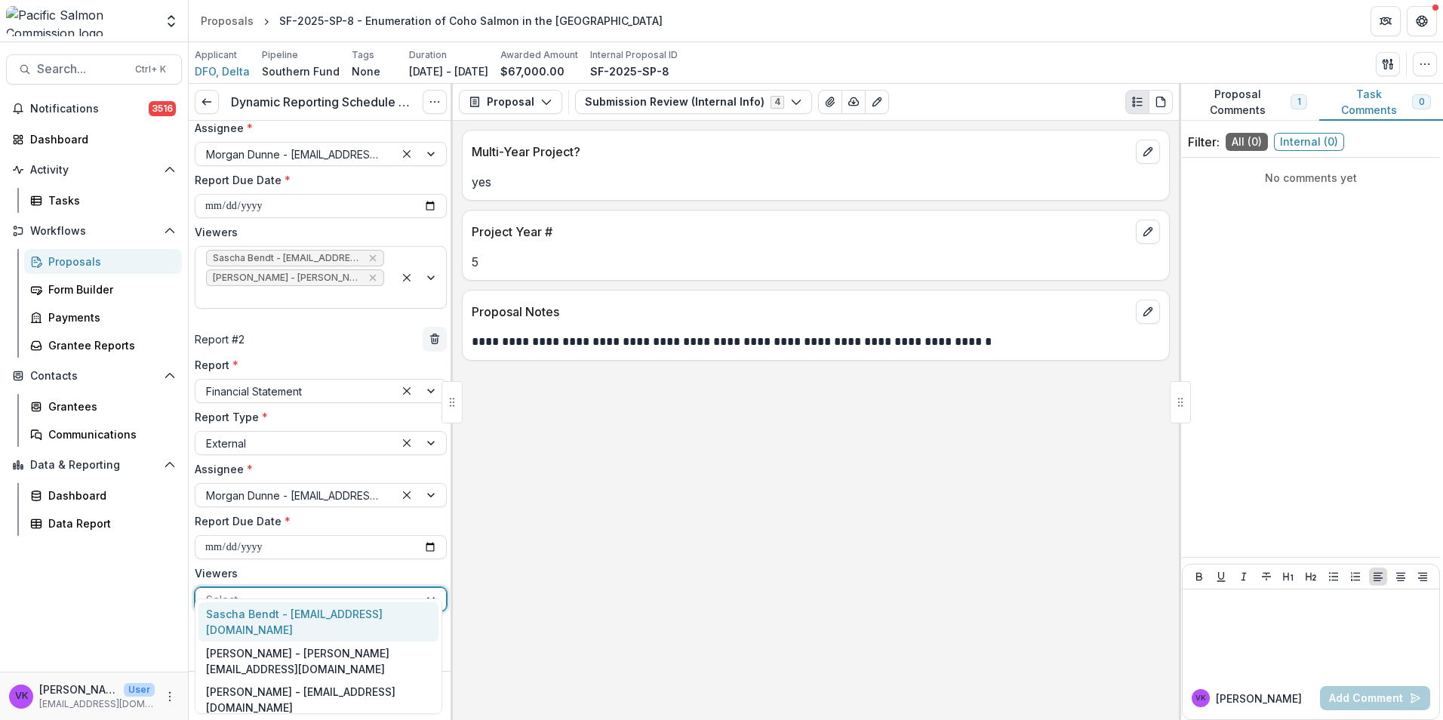
click at [297, 613] on div "Sascha Bendt - bendt@psc.org" at bounding box center [318, 621] width 240 height 39
click at [432, 588] on div at bounding box center [420, 609] width 51 height 42
drag, startPoint x: 334, startPoint y: 616, endPoint x: 450, endPoint y: 612, distance: 116.3
click at [334, 615] on div "Victor Keong - keong@psc.org" at bounding box center [318, 621] width 240 height 39
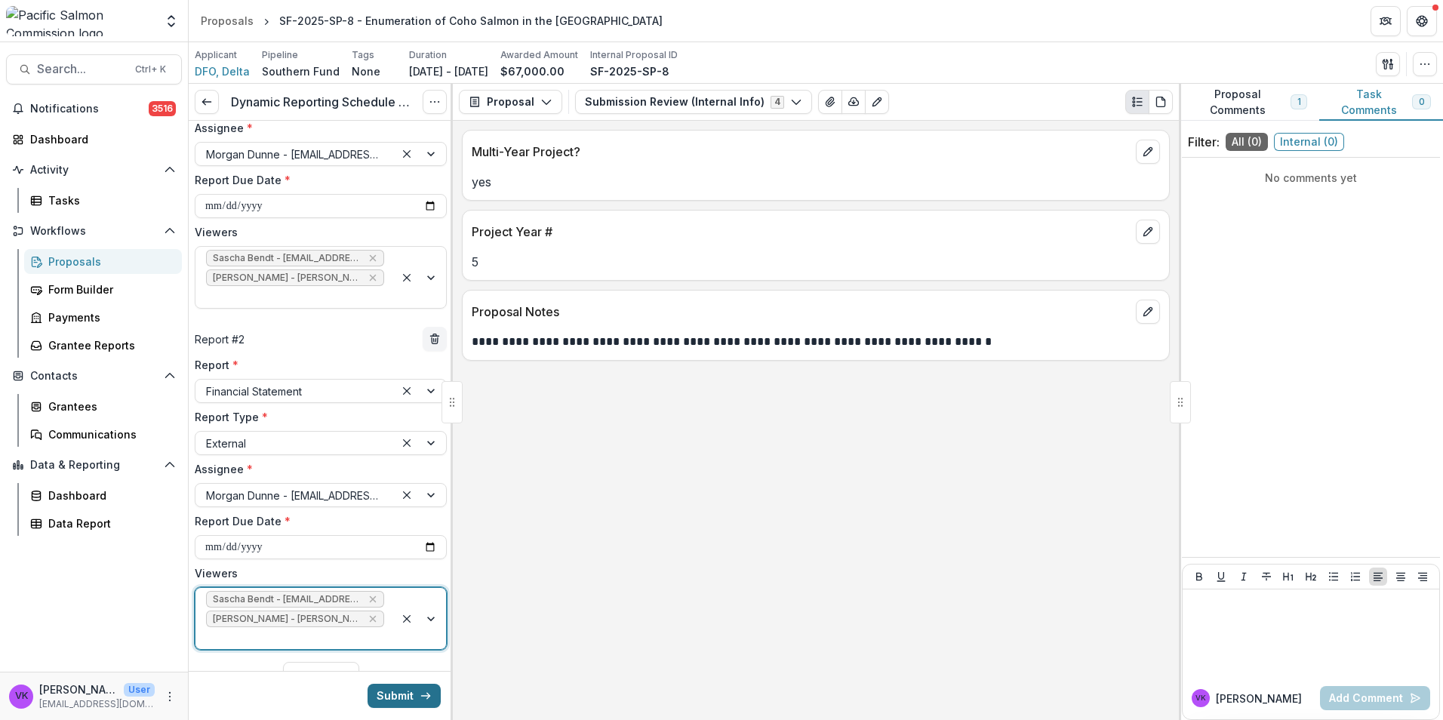
click at [397, 704] on button "Submit" at bounding box center [404, 696] width 73 height 24
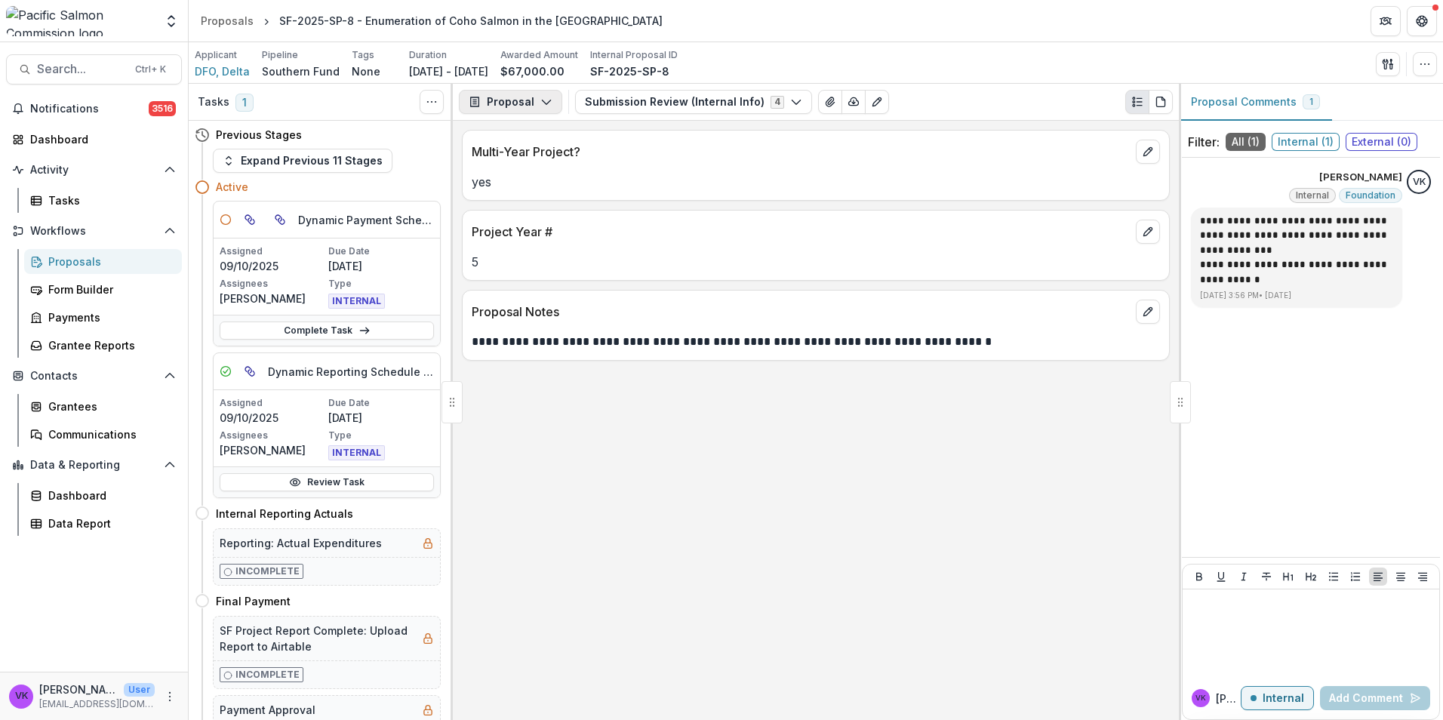
click at [550, 97] on button "Proposal" at bounding box center [510, 102] width 103 height 24
click at [529, 181] on div "Reports" at bounding box center [558, 186] width 138 height 16
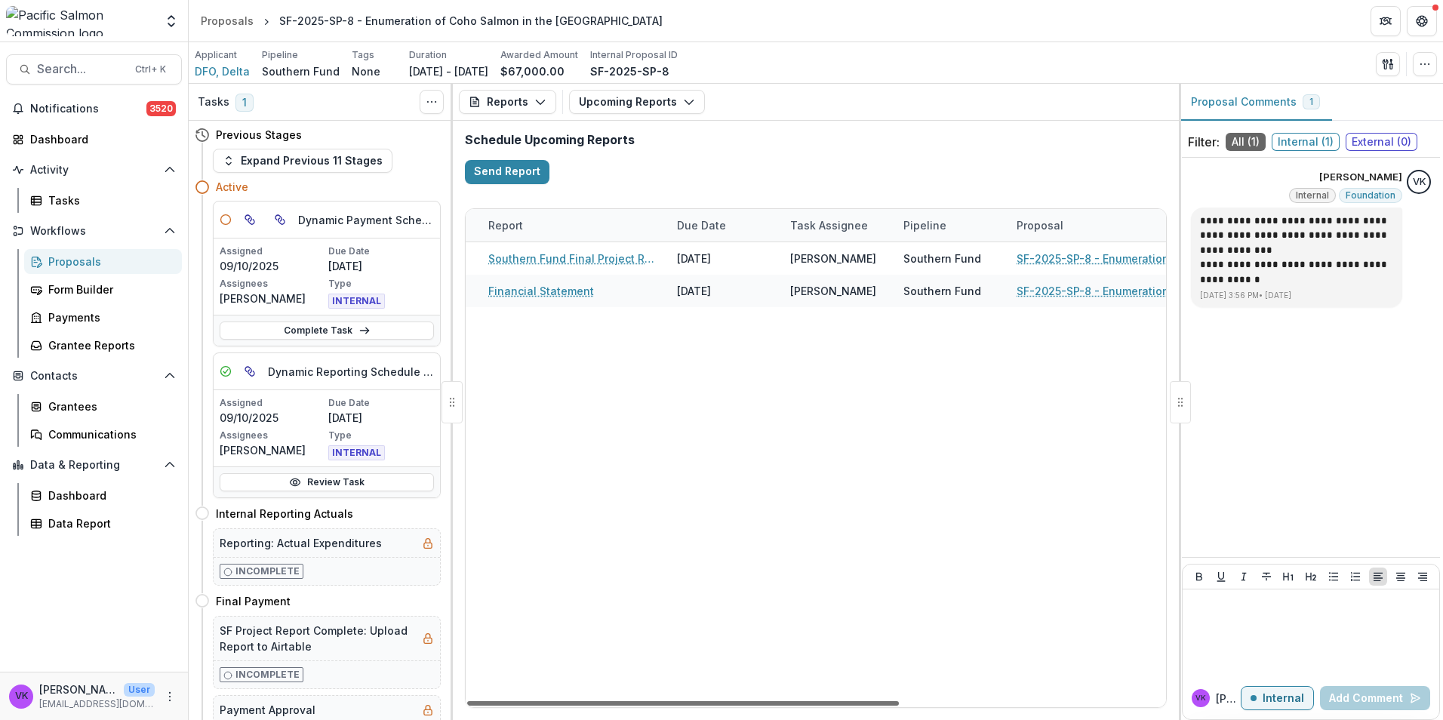
drag, startPoint x: 737, startPoint y: 706, endPoint x: 795, endPoint y: 758, distance: 78.5
click at [795, 706] on div at bounding box center [683, 703] width 432 height 5
click at [320, 324] on link "Complete Task" at bounding box center [327, 330] width 214 height 18
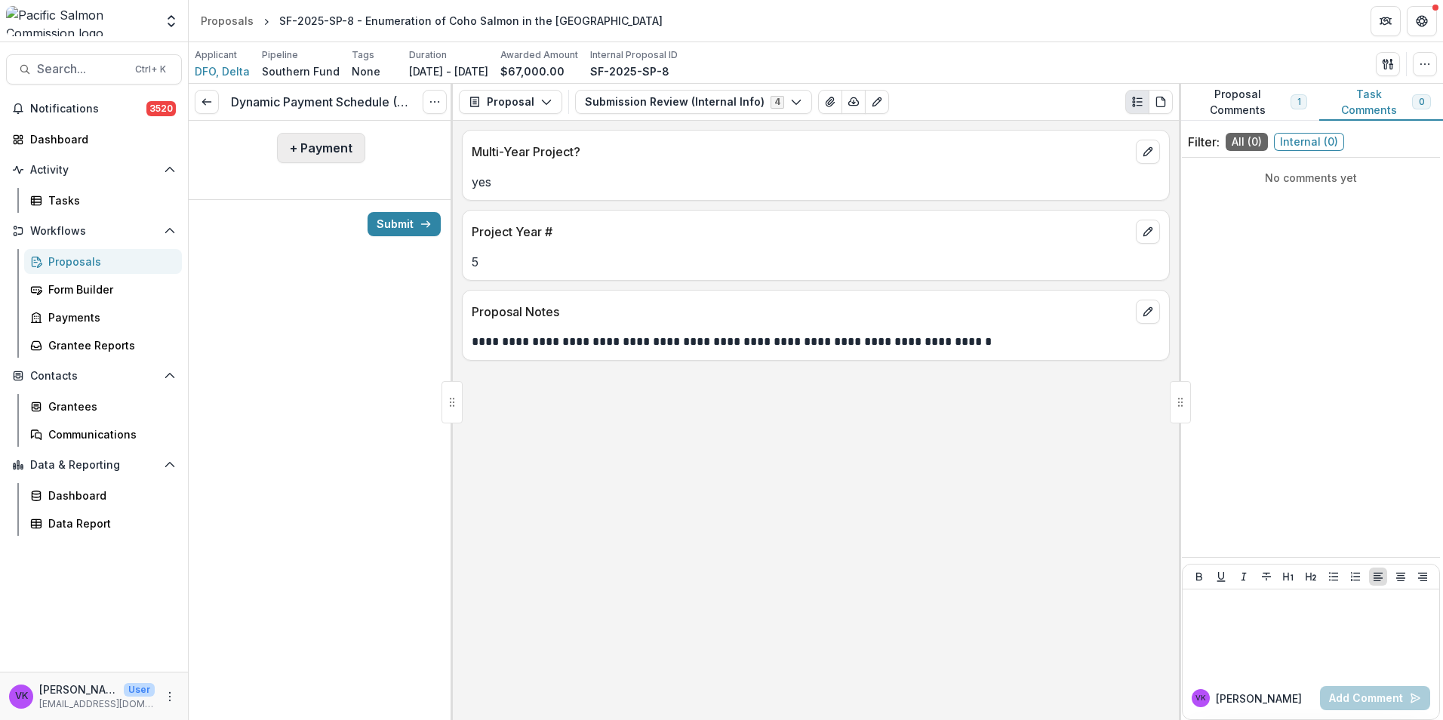
click at [319, 152] on button "+ Payment" at bounding box center [321, 148] width 88 height 30
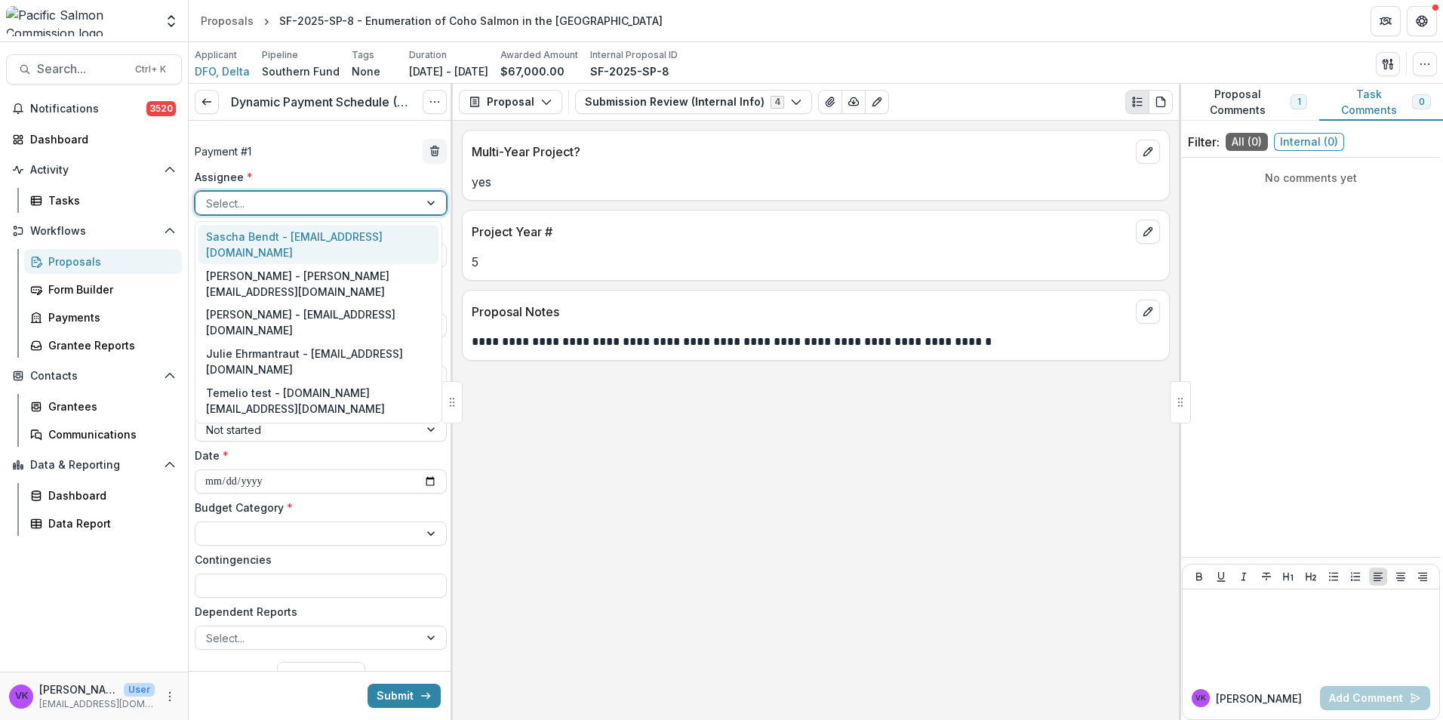
click at [323, 201] on div at bounding box center [307, 203] width 202 height 19
click at [287, 264] on div "Victor Keong - keong@psc.org" at bounding box center [318, 283] width 240 height 39
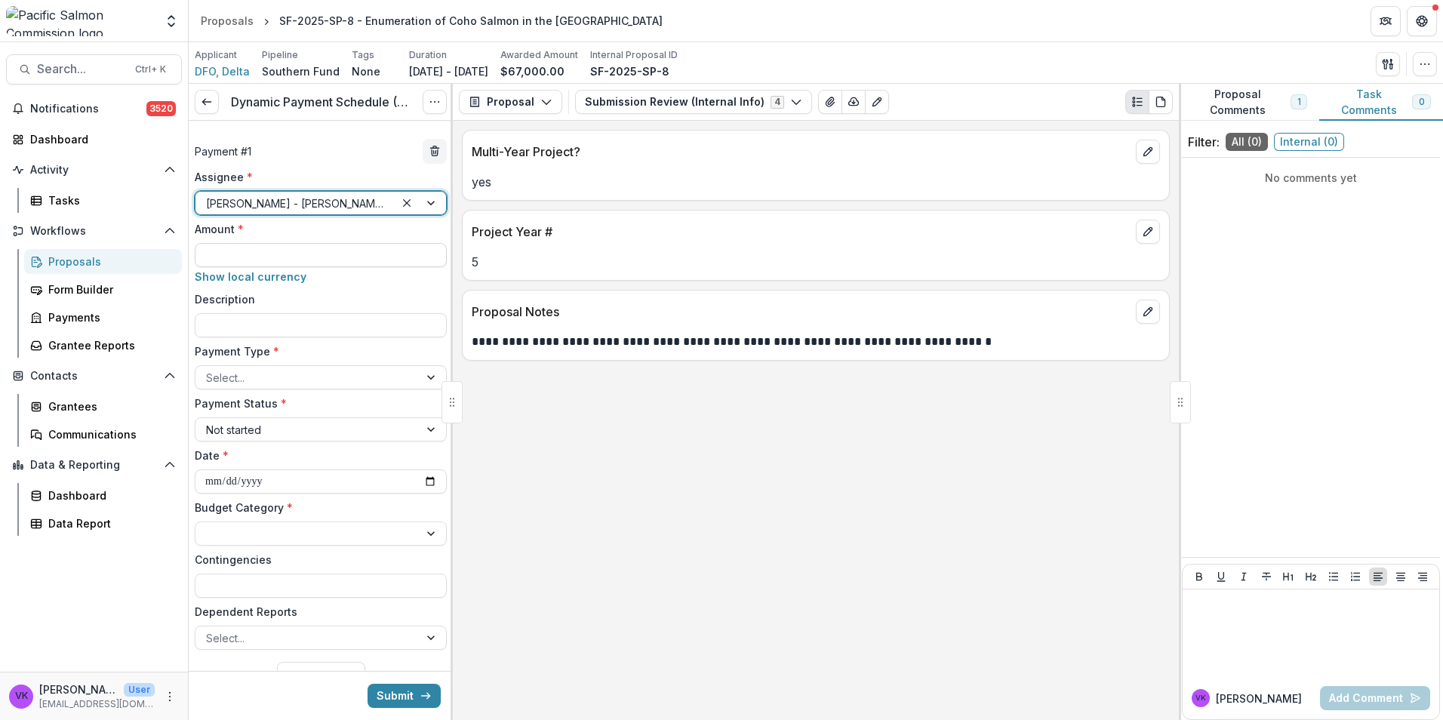
click at [306, 252] on input "Amount *" at bounding box center [321, 255] width 252 height 24
type input "*******"
click at [293, 318] on input "Description" at bounding box center [321, 325] width 252 height 24
type input "**********"
click at [369, 376] on div at bounding box center [307, 377] width 202 height 19
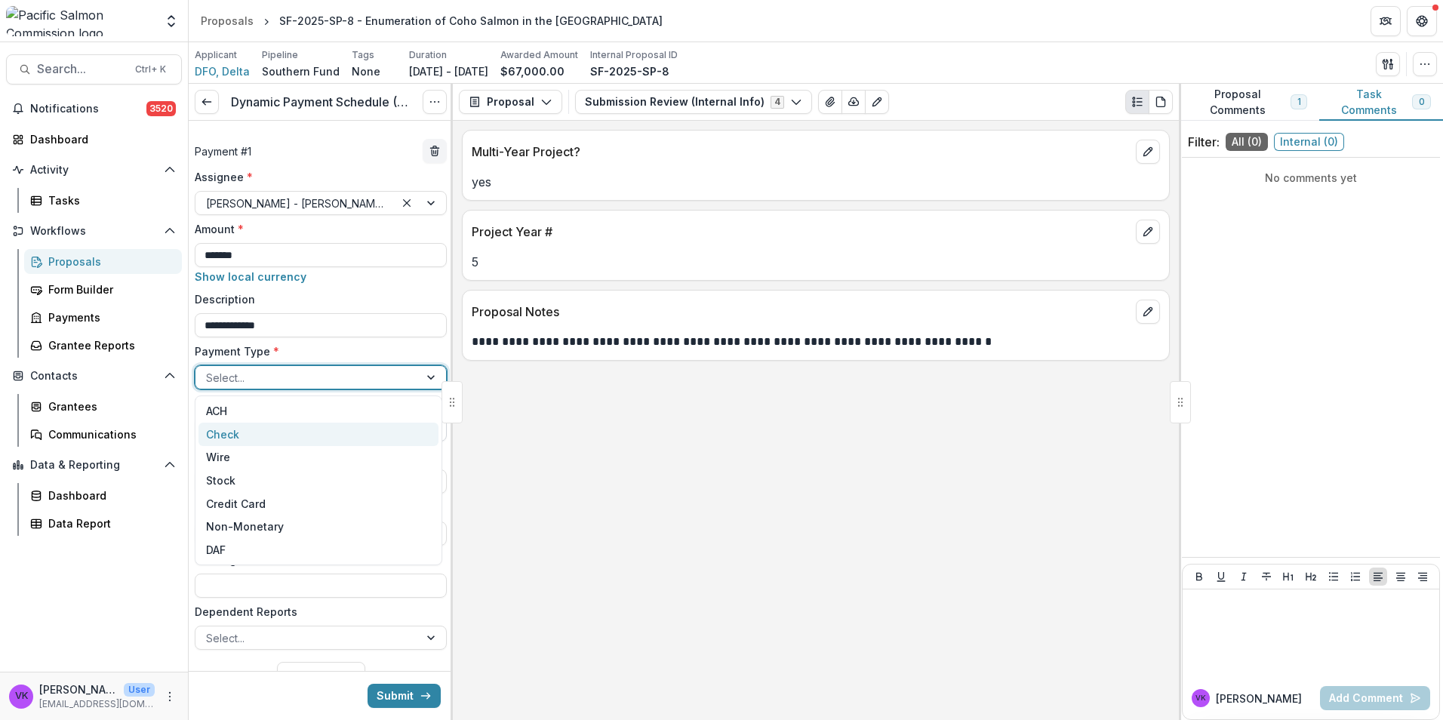
drag, startPoint x: 279, startPoint y: 439, endPoint x: 289, endPoint y: 438, distance: 9.9
click at [284, 438] on div "Check" at bounding box center [318, 434] width 240 height 23
click at [422, 530] on div at bounding box center [432, 533] width 27 height 23
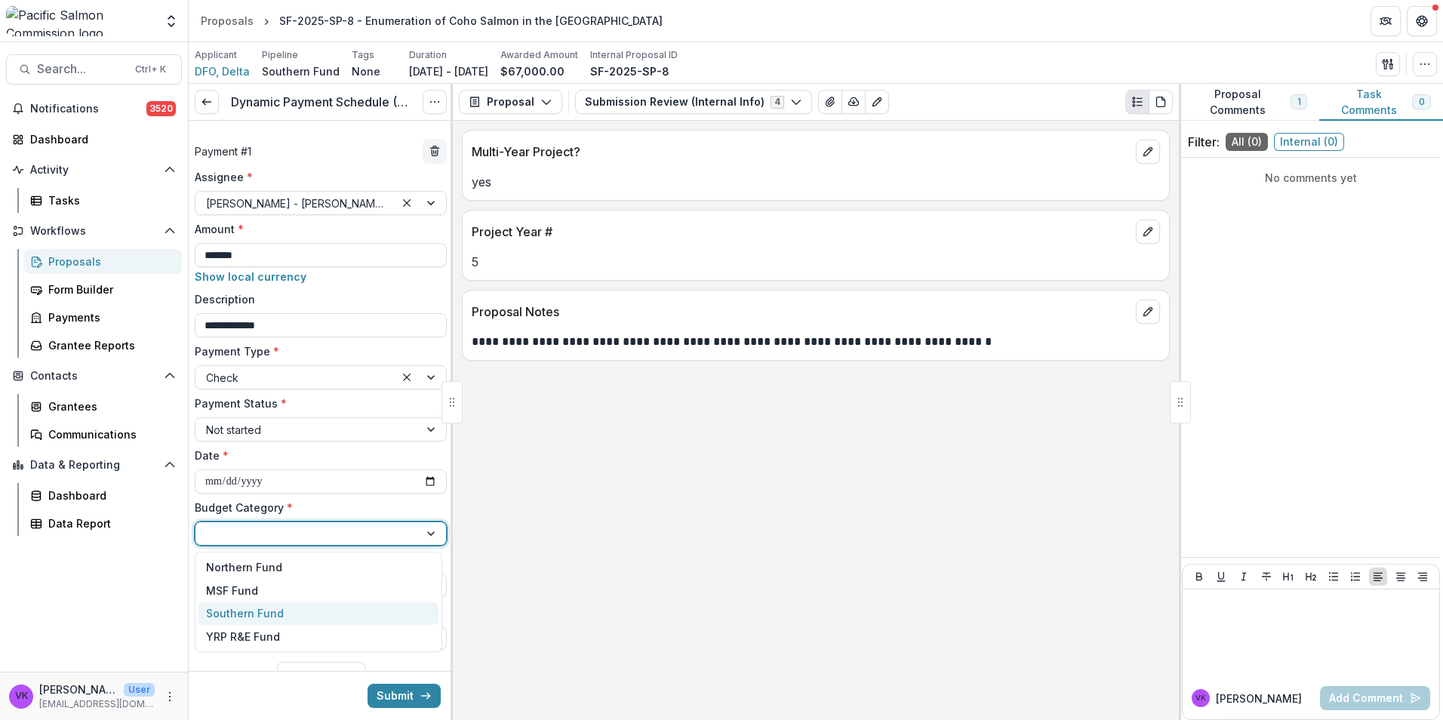
click at [352, 620] on div "Southern Fund" at bounding box center [318, 613] width 240 height 23
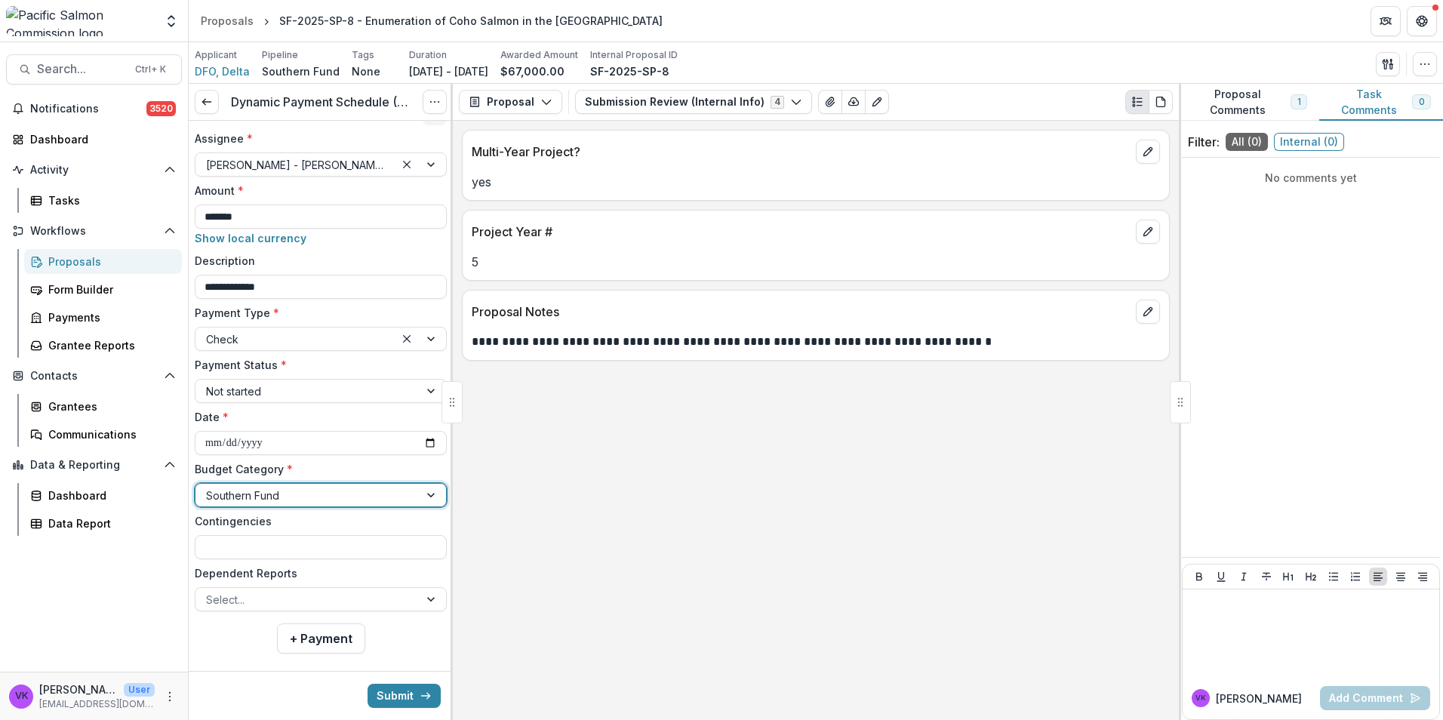
scroll to position [57, 0]
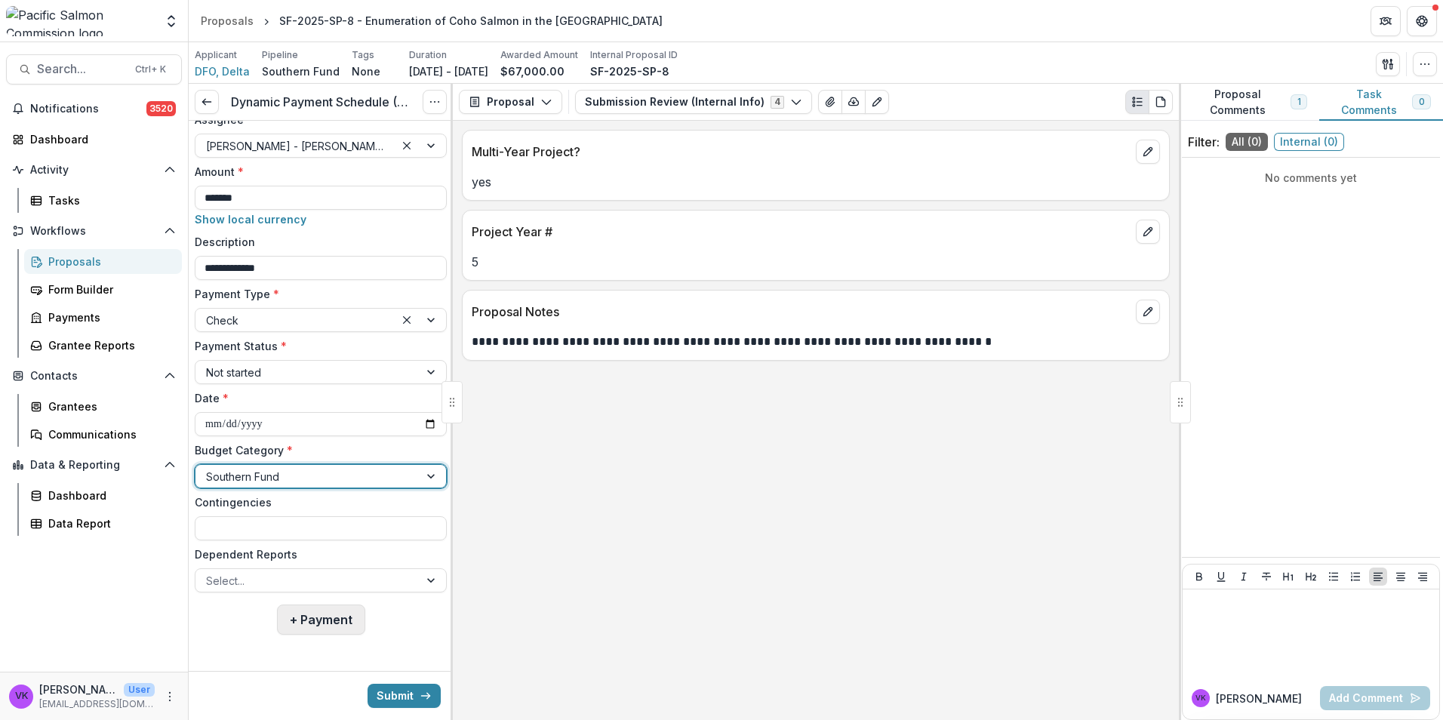
click at [318, 623] on button "+ Payment" at bounding box center [321, 619] width 88 height 30
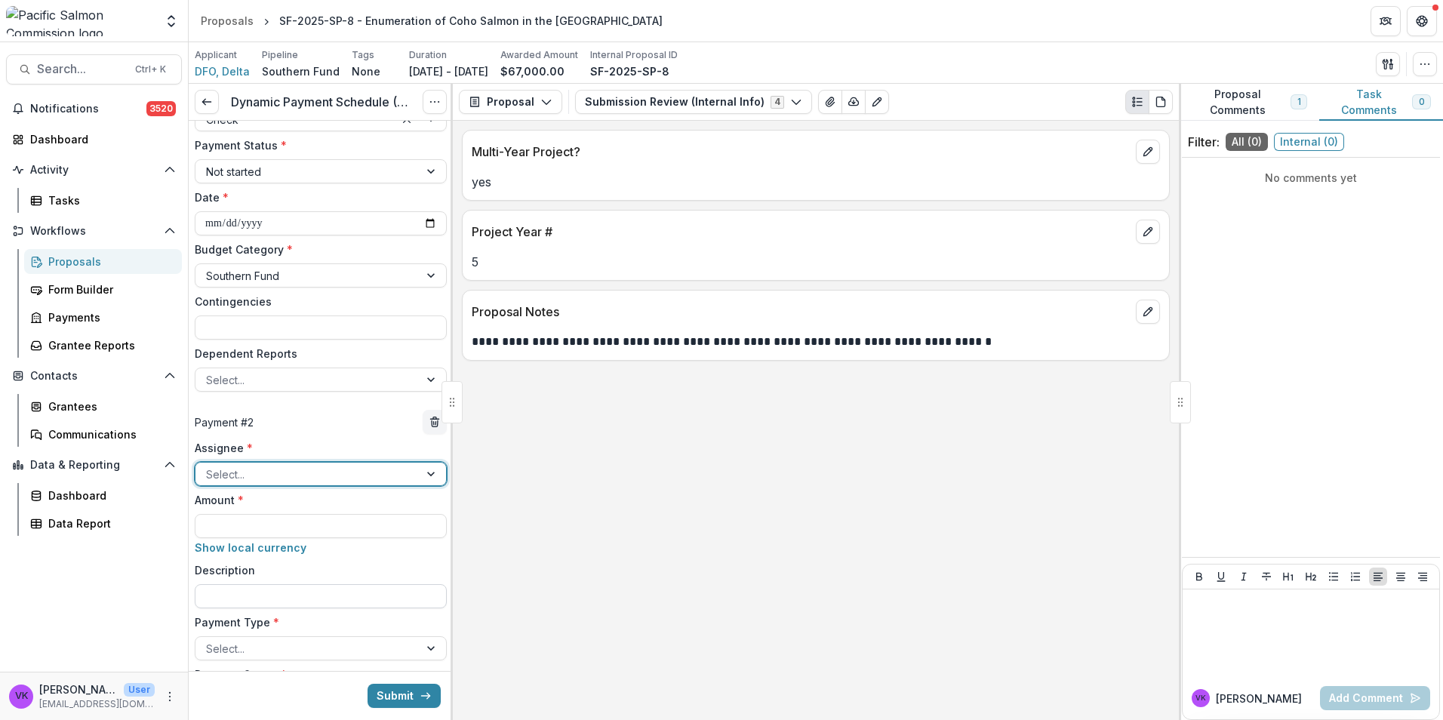
scroll to position [359, 0]
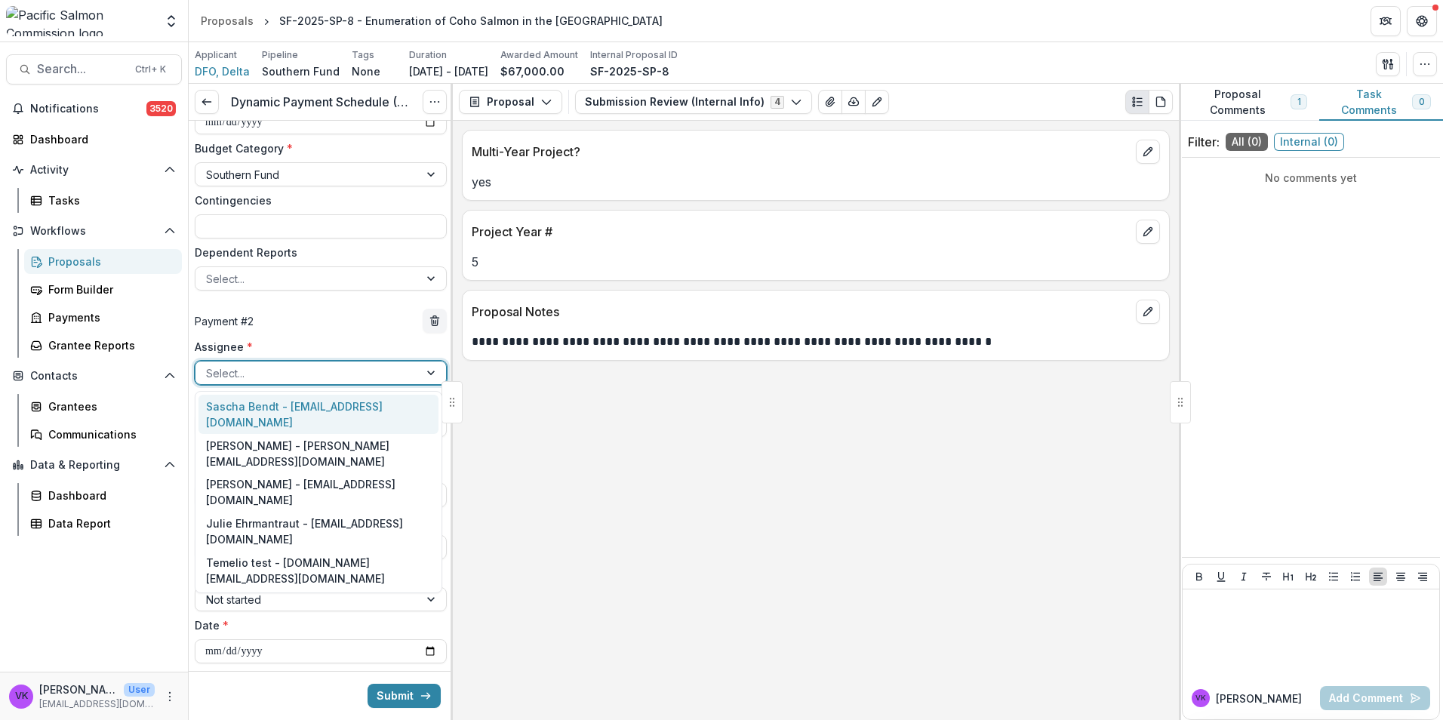
click at [351, 374] on div at bounding box center [307, 373] width 202 height 19
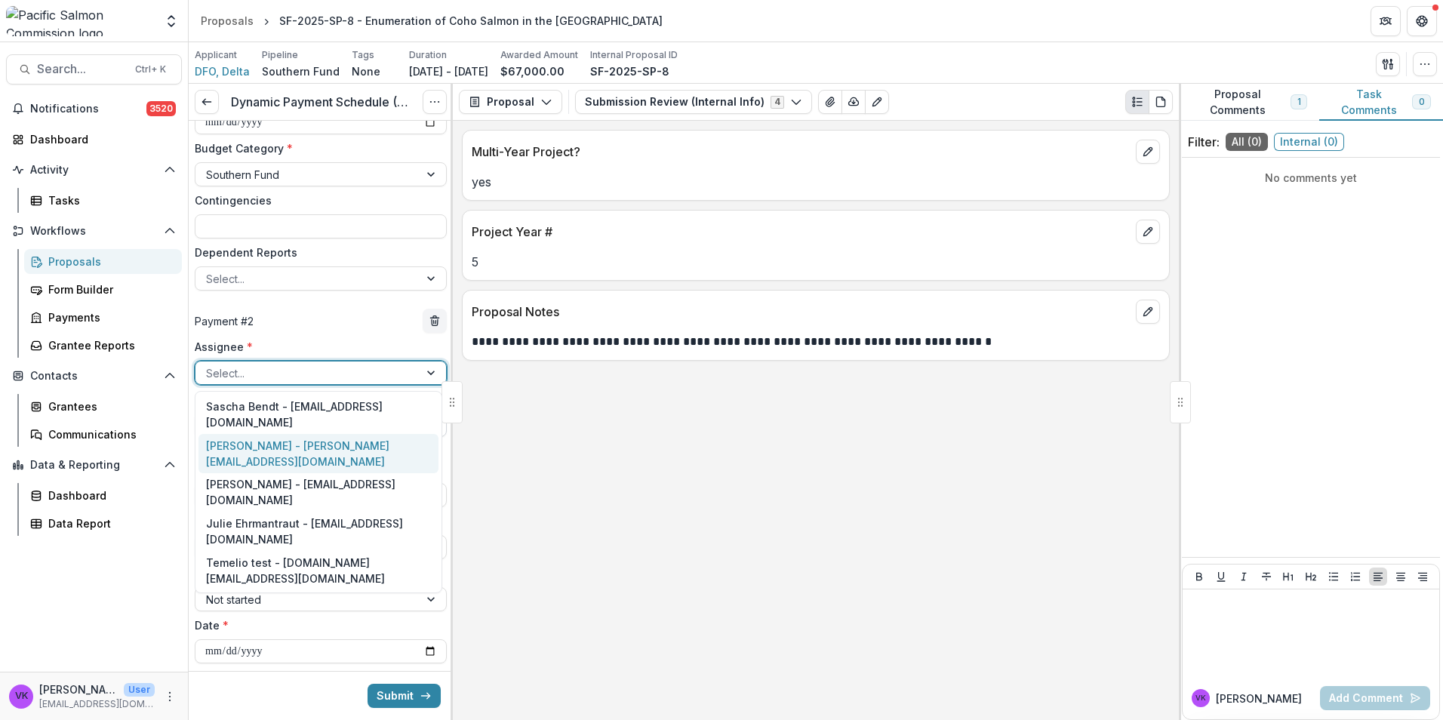
click at [301, 434] on div "Victor Keong - keong@psc.org" at bounding box center [318, 453] width 240 height 39
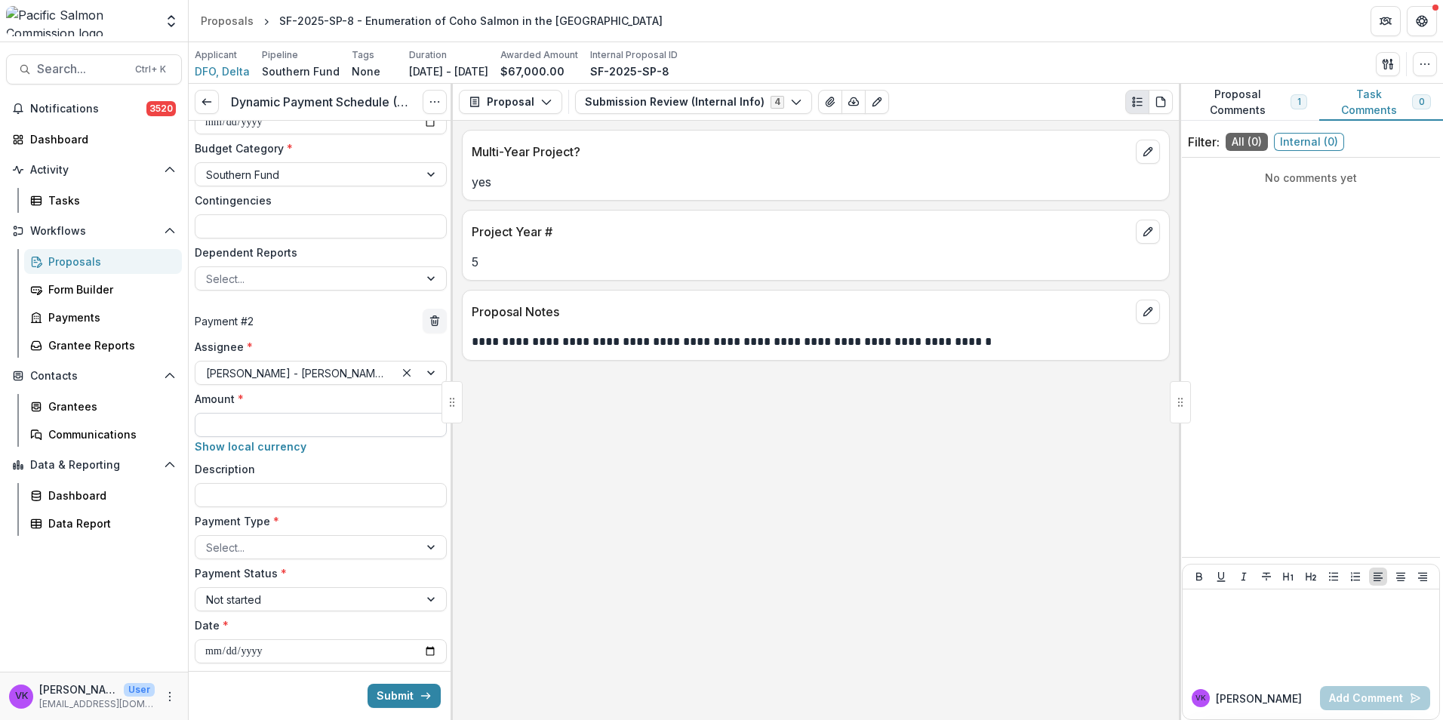
click at [355, 423] on input "Amount *" at bounding box center [321, 425] width 252 height 24
type input "******"
click at [327, 491] on input "Description" at bounding box center [321, 495] width 252 height 24
type input "**********"
click at [358, 538] on div at bounding box center [307, 547] width 202 height 19
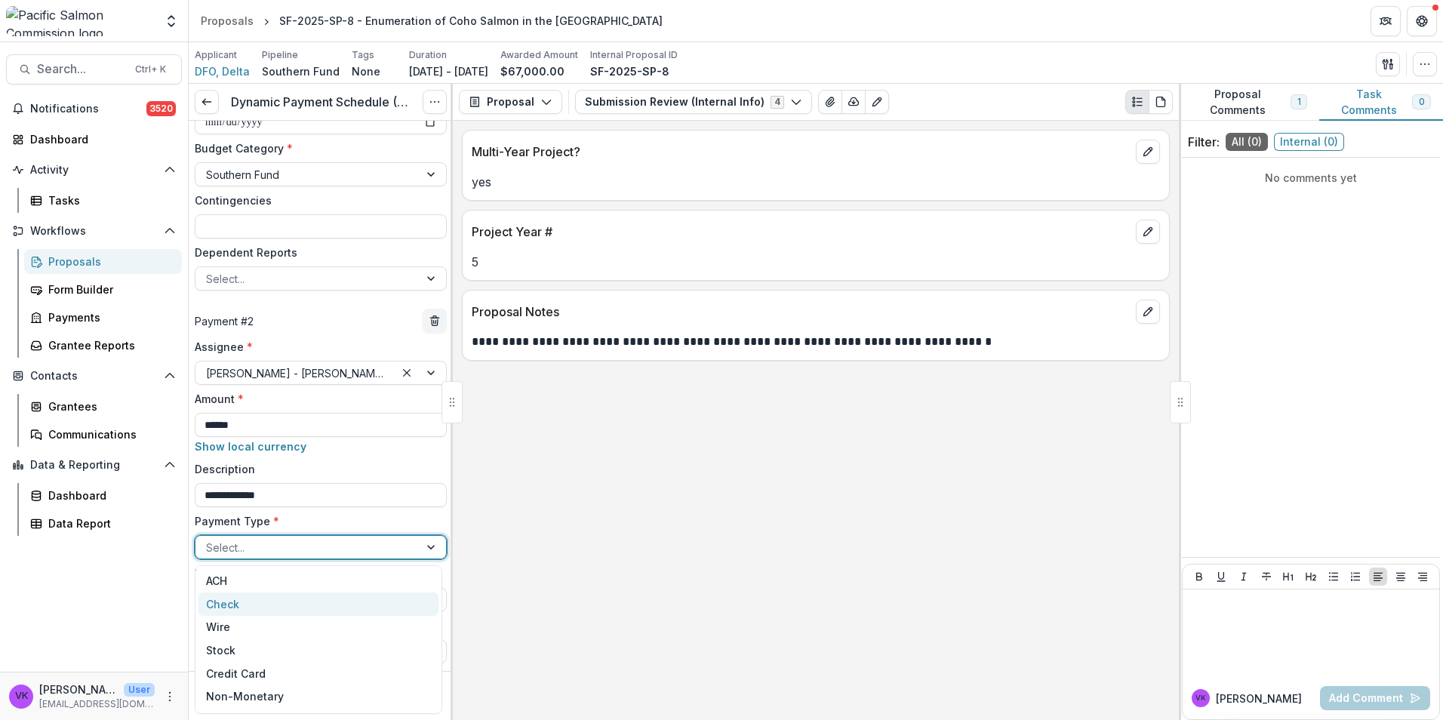
click at [272, 608] on div "Check" at bounding box center [318, 603] width 240 height 23
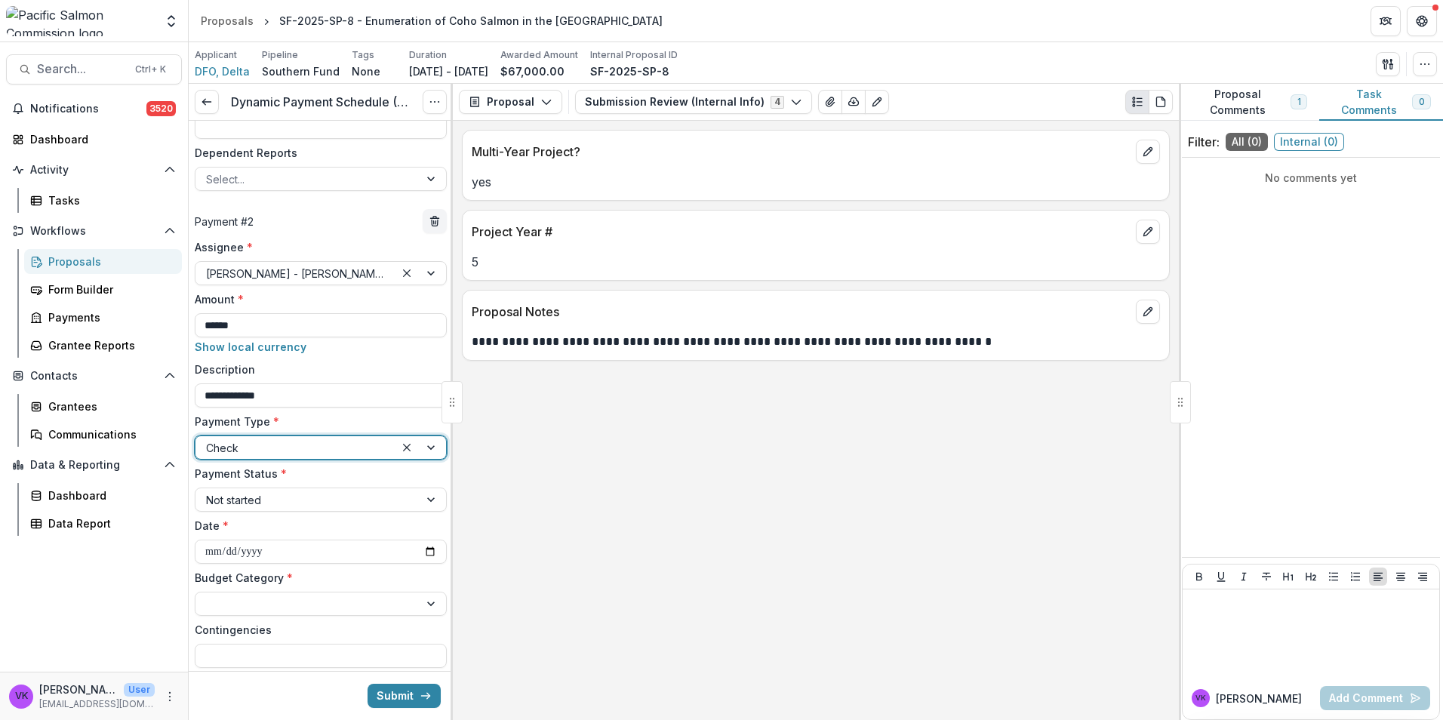
scroll to position [586, 0]
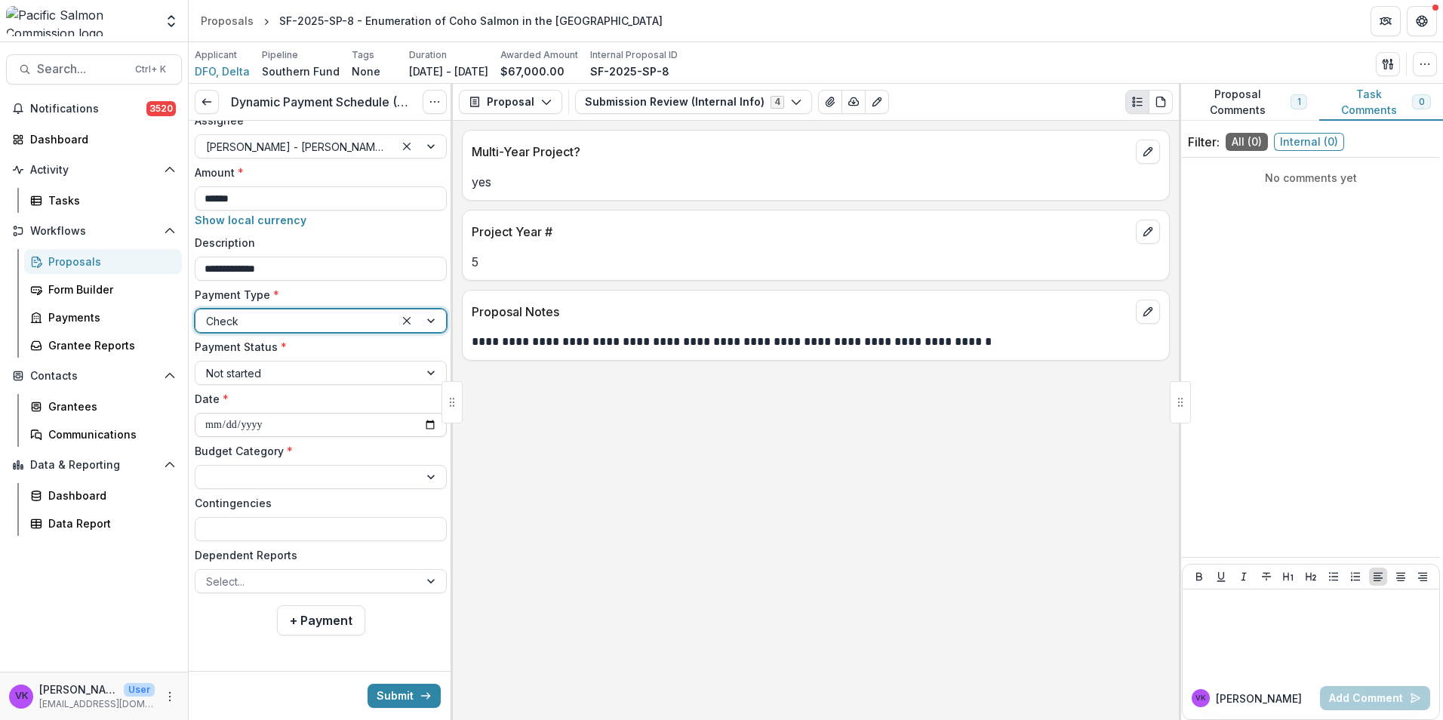
click at [423, 424] on input "**********" at bounding box center [321, 425] width 252 height 24
type input "**********"
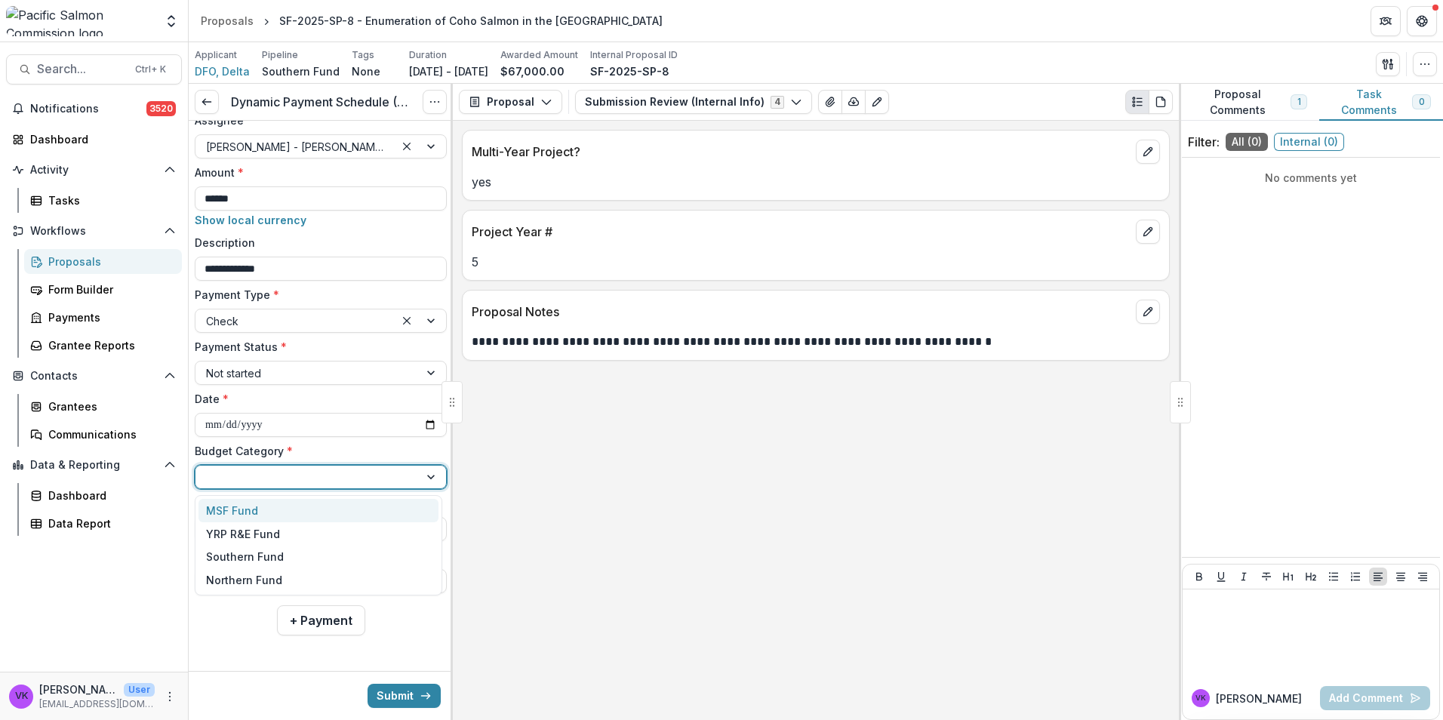
click at [424, 478] on div at bounding box center [432, 477] width 27 height 23
drag, startPoint x: 297, startPoint y: 560, endPoint x: 331, endPoint y: 559, distance: 34.0
click at [299, 560] on div "Southern Fund" at bounding box center [318, 557] width 240 height 23
click at [409, 574] on div "Select..." at bounding box center [306, 582] width 223 height 22
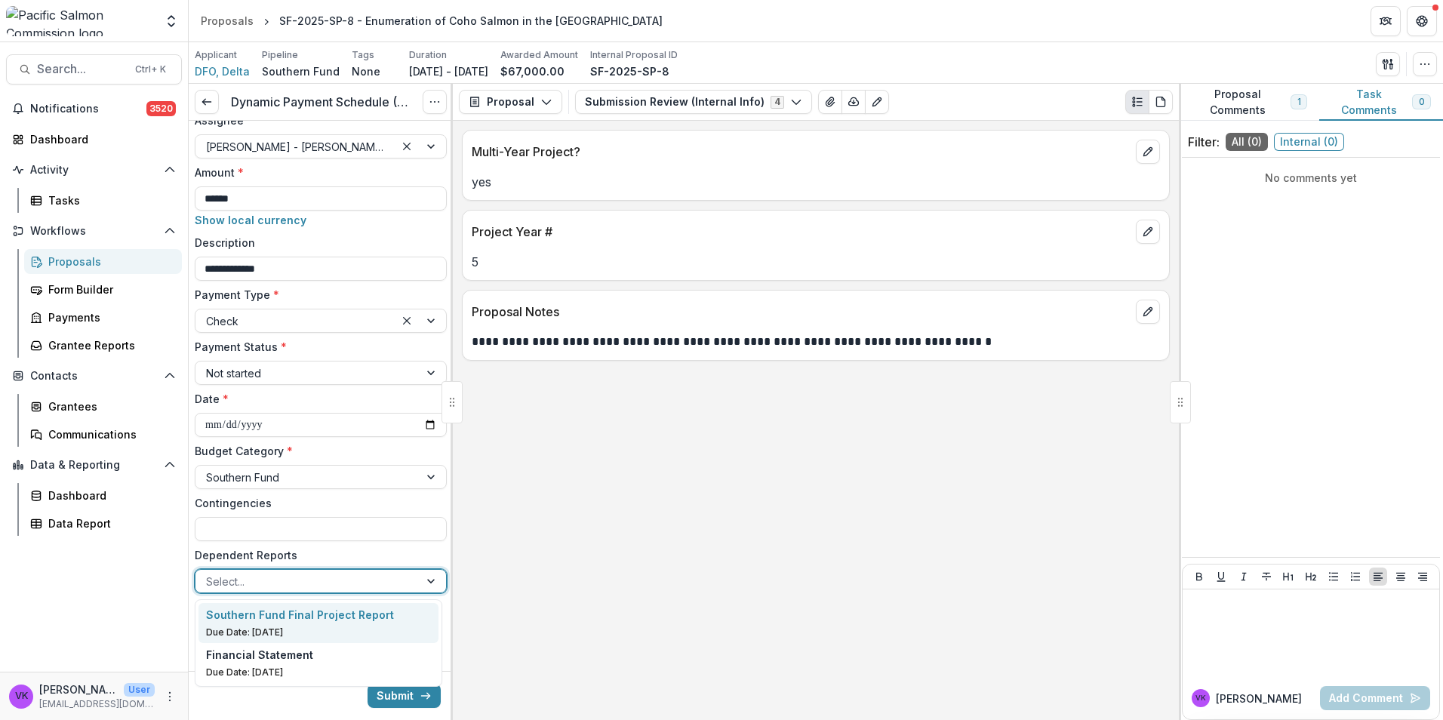
drag, startPoint x: 349, startPoint y: 614, endPoint x: 387, endPoint y: 611, distance: 37.9
click at [349, 613] on p "Southern Fund Final Project Report" at bounding box center [300, 615] width 188 height 16
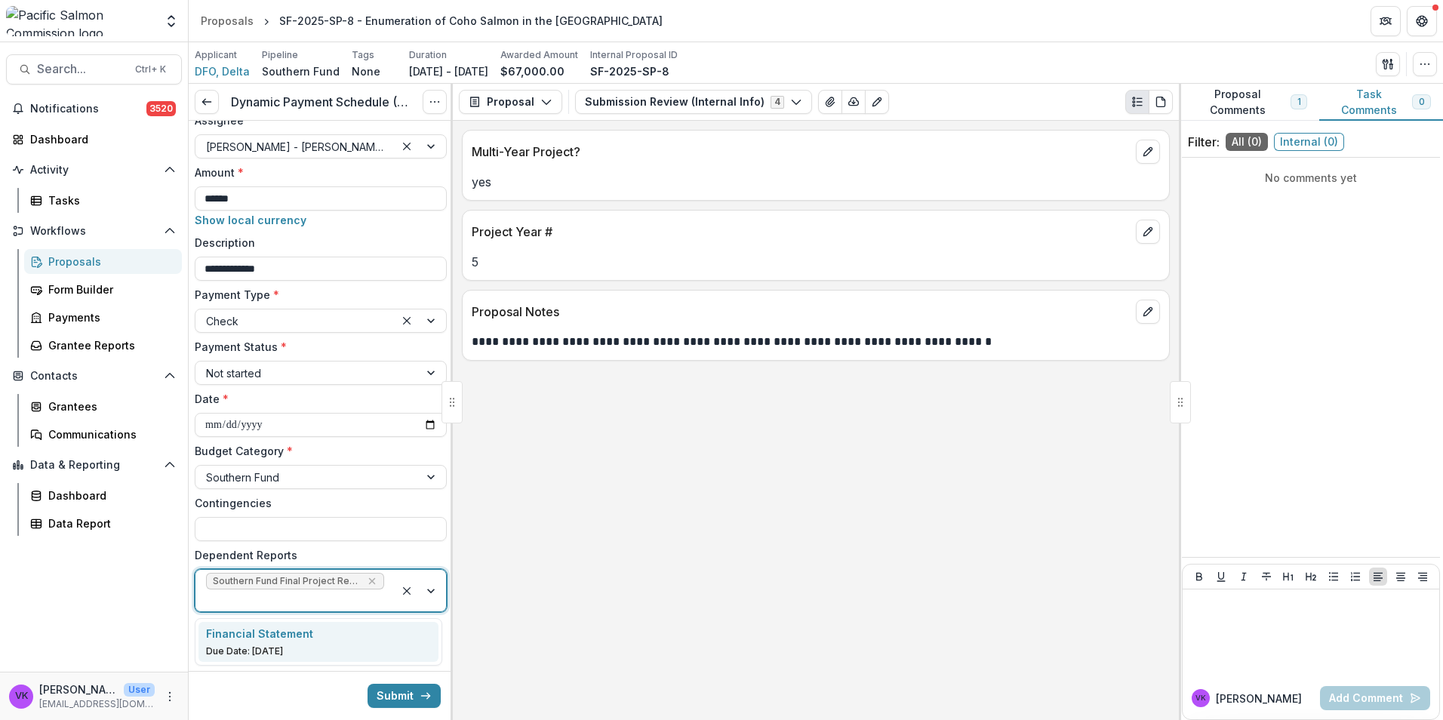
drag, startPoint x: 424, startPoint y: 589, endPoint x: 417, endPoint y: 601, distance: 14.2
click at [425, 591] on div at bounding box center [420, 591] width 51 height 42
click at [328, 636] on div "Financial Statement" at bounding box center [319, 634] width 226 height 16
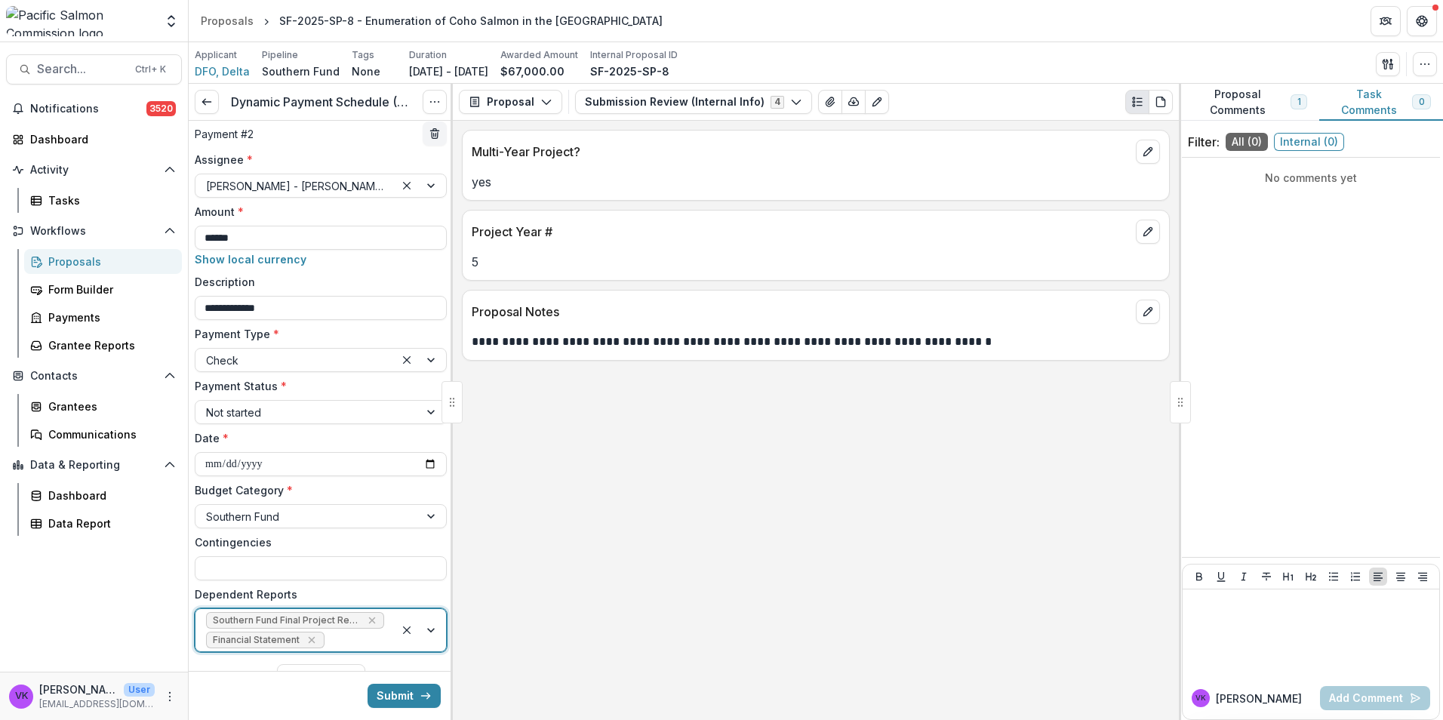
scroll to position [606, 0]
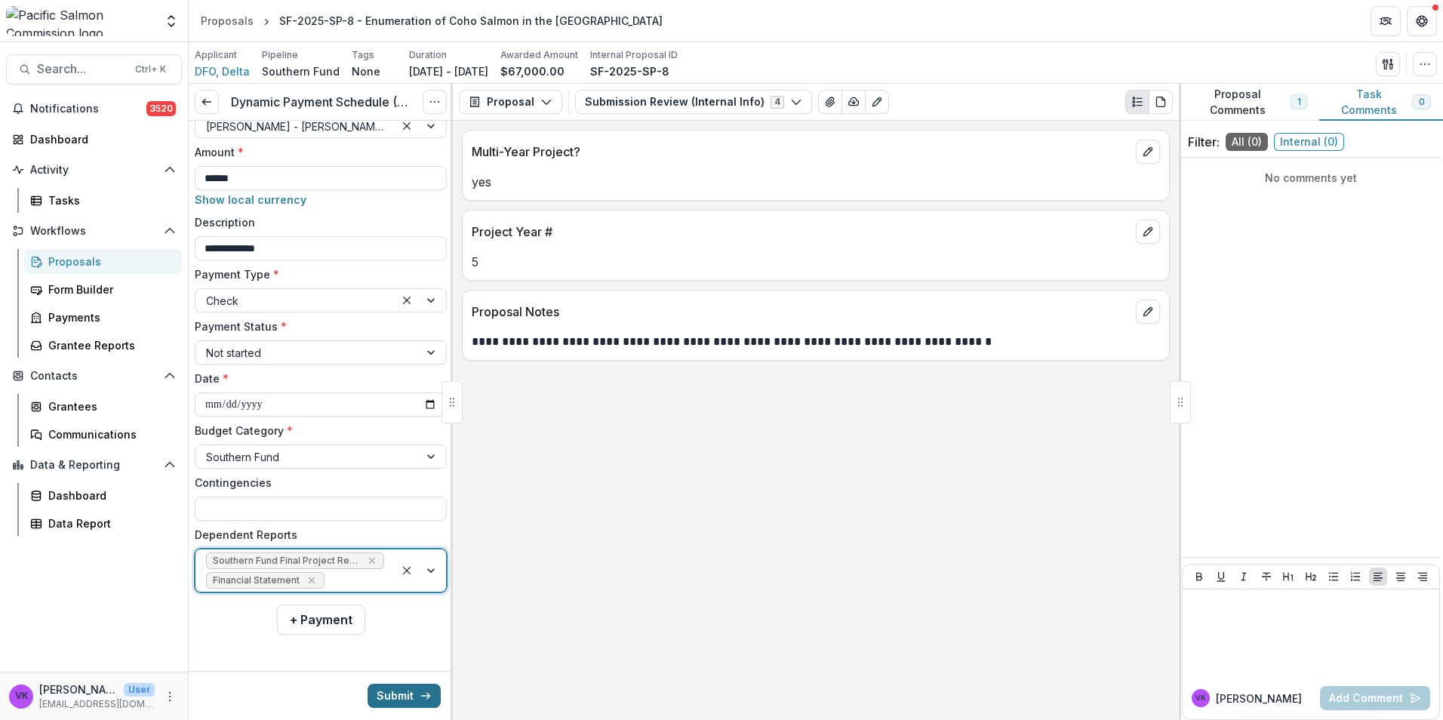
click at [383, 691] on button "Submit" at bounding box center [404, 696] width 73 height 24
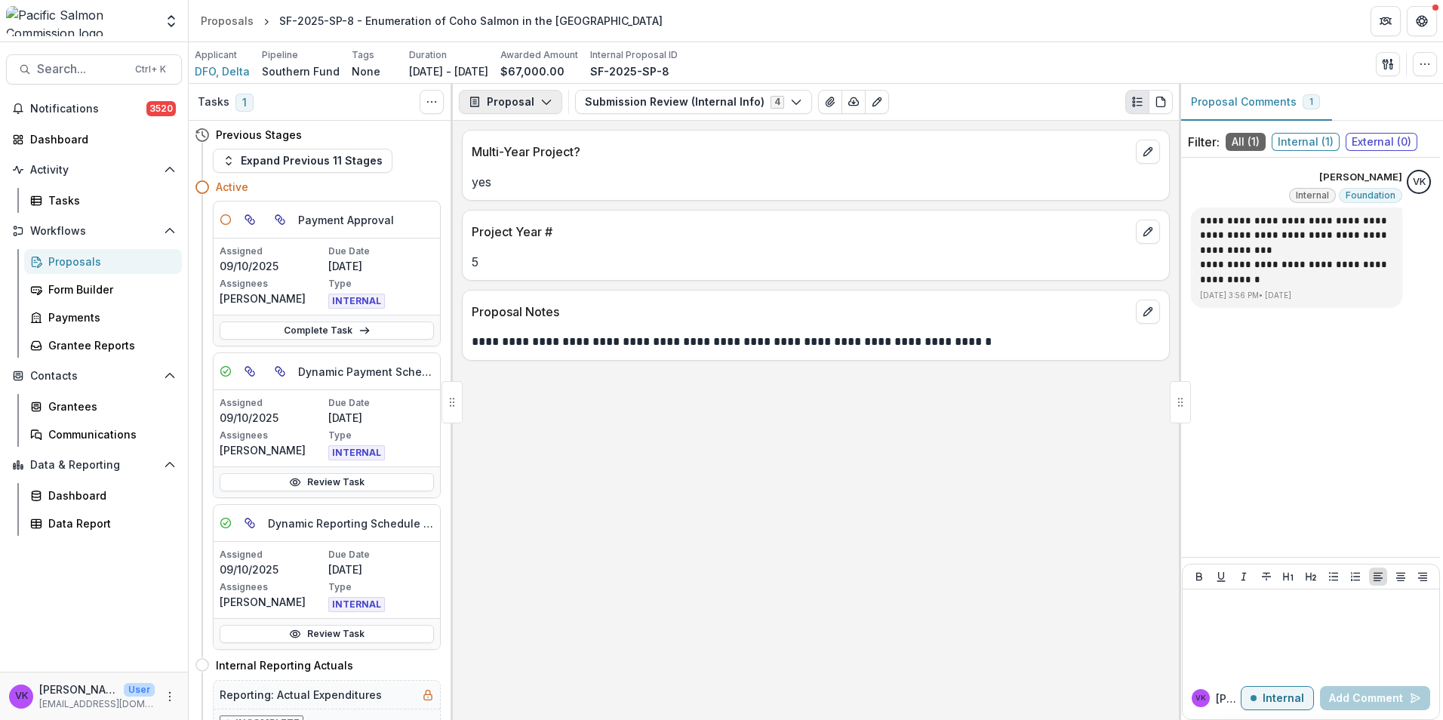
click at [541, 96] on icon "button" at bounding box center [546, 102] width 12 height 12
click at [540, 158] on div "Payments" at bounding box center [558, 161] width 138 height 16
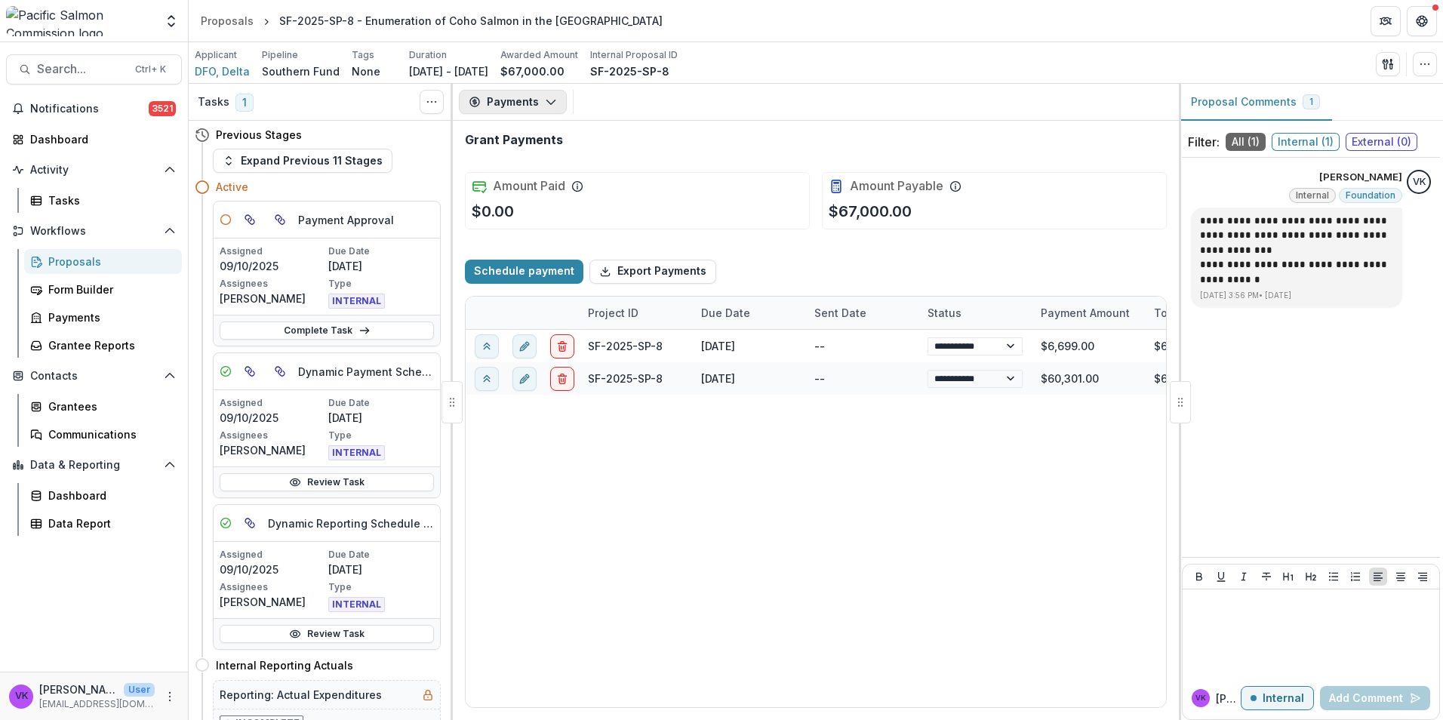
click at [553, 104] on icon "button" at bounding box center [551, 102] width 12 height 12
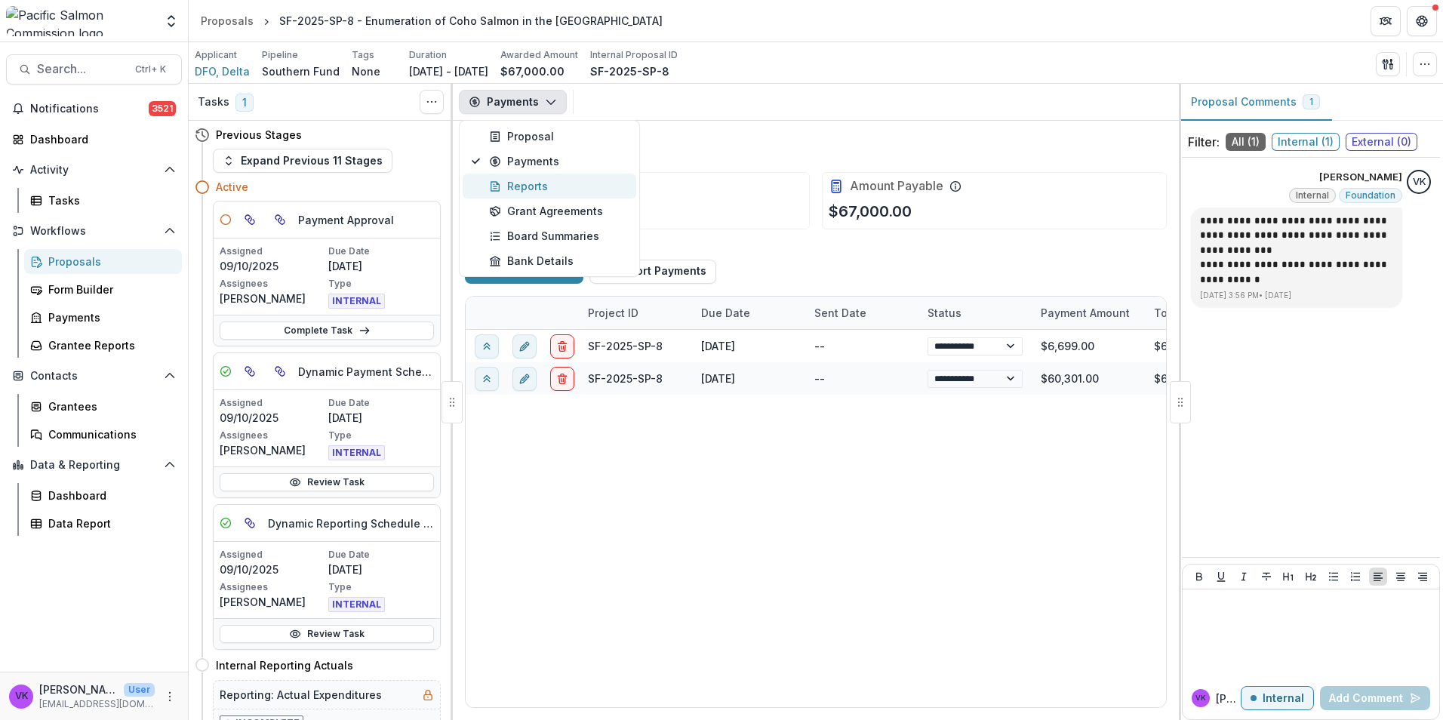
click at [523, 186] on div "Reports" at bounding box center [558, 186] width 138 height 16
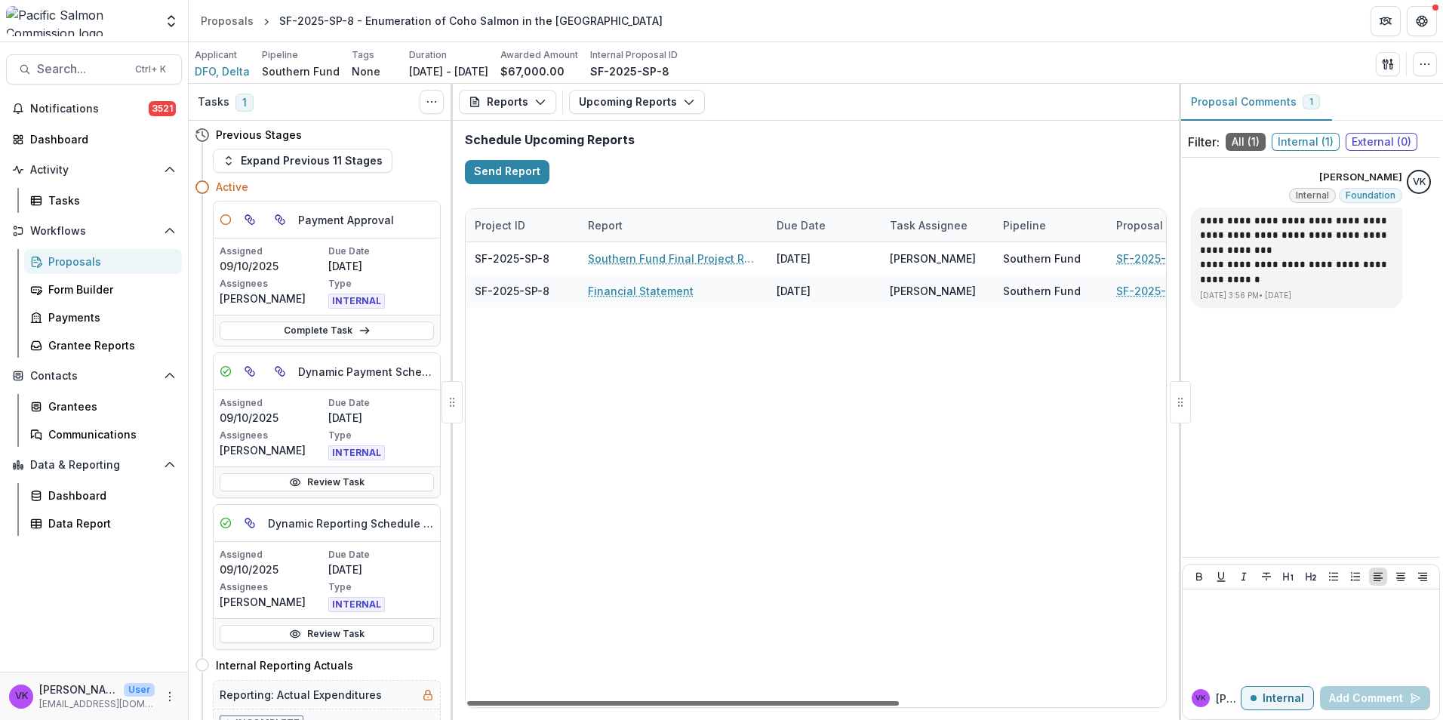
drag, startPoint x: 789, startPoint y: 704, endPoint x: 707, endPoint y: 713, distance: 82.0
click at [707, 706] on div at bounding box center [683, 703] width 432 height 5
click at [531, 99] on button "Reports" at bounding box center [507, 102] width 97 height 24
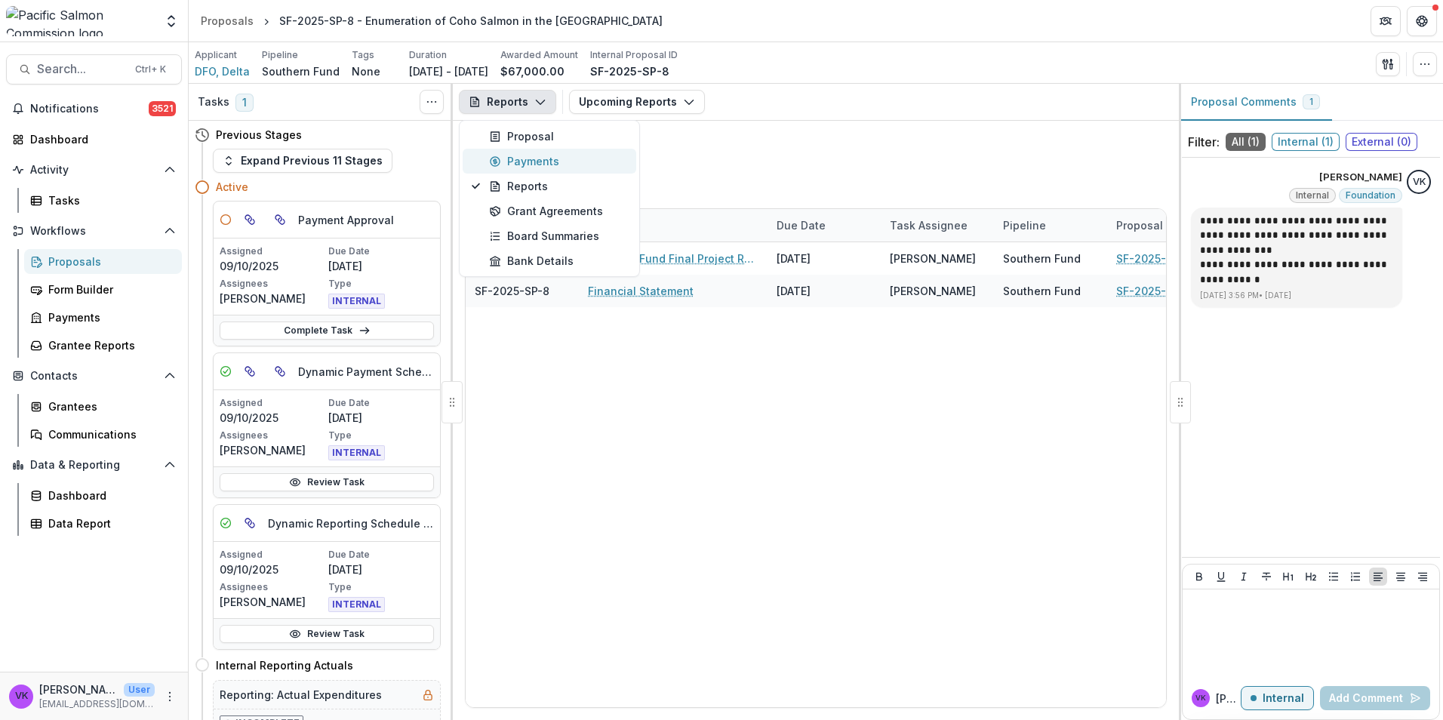
click at [515, 158] on div "Payments" at bounding box center [558, 161] width 138 height 16
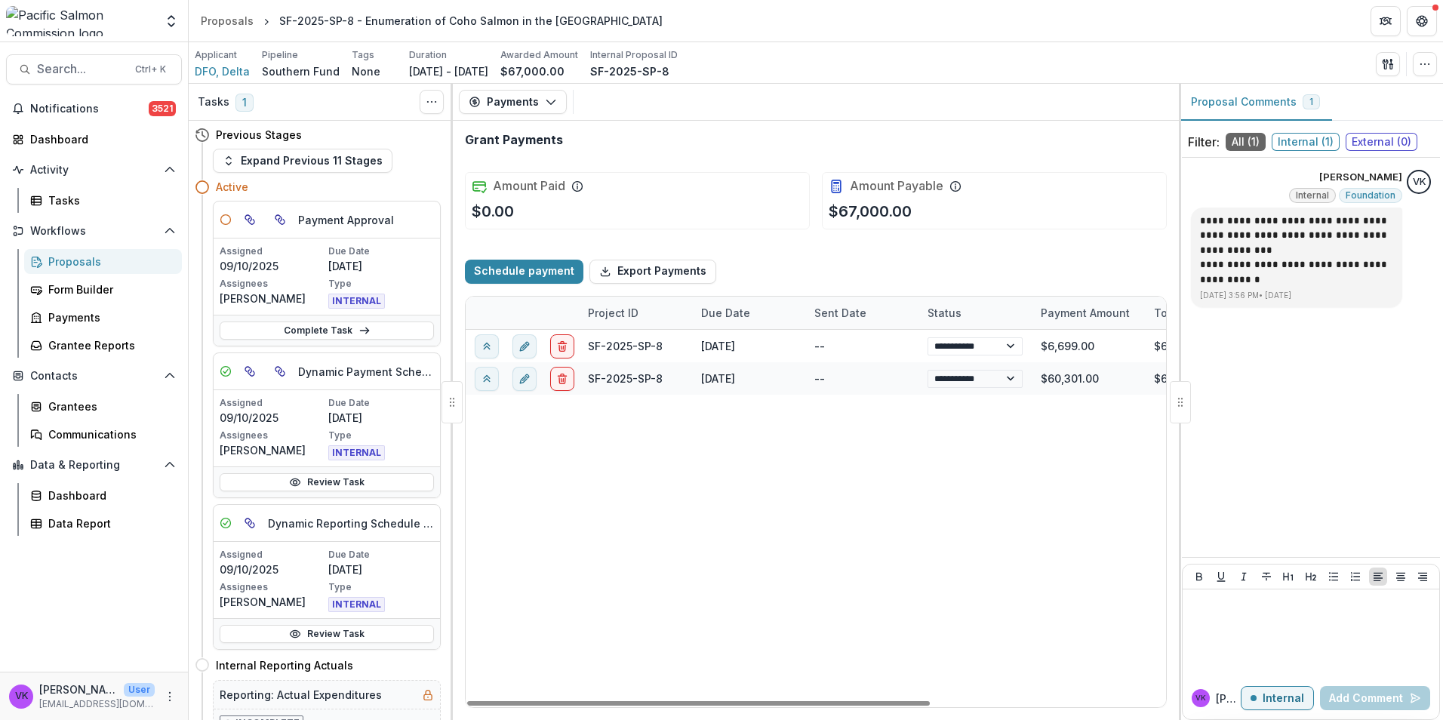
click at [73, 259] on div "Proposals" at bounding box center [108, 262] width 121 height 16
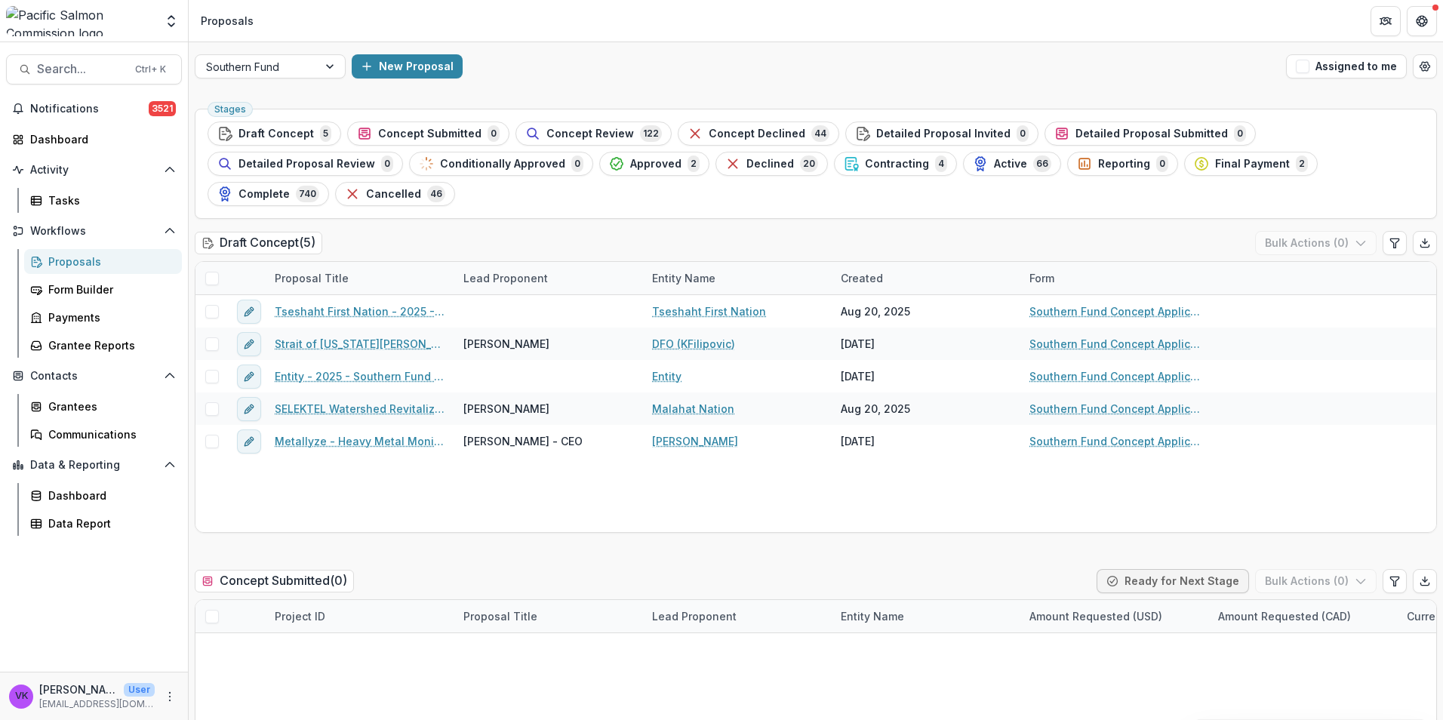
drag, startPoint x: 659, startPoint y: 158, endPoint x: 892, endPoint y: 244, distance: 248.3
click at [865, 159] on span "Contracting" at bounding box center [897, 164] width 64 height 13
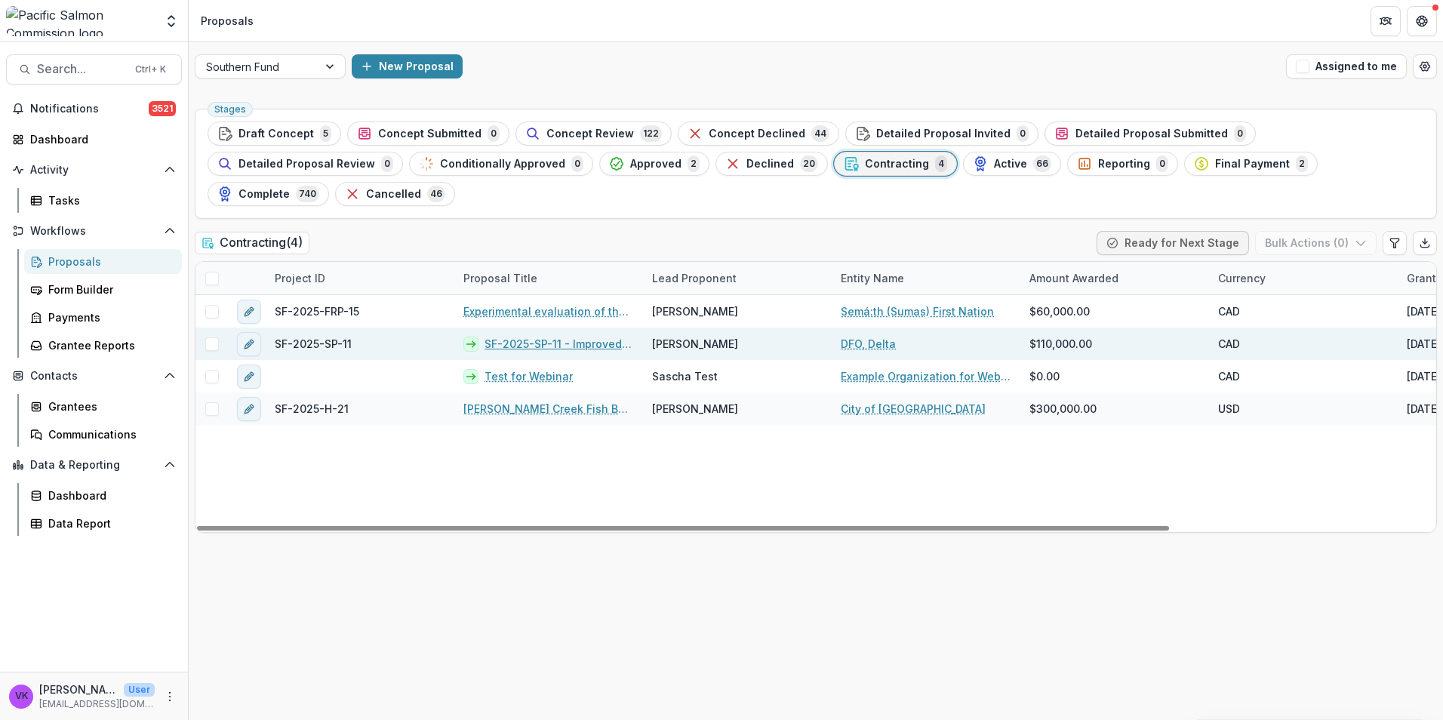
drag, startPoint x: 607, startPoint y: 313, endPoint x: 662, endPoint y: 310, distance: 55.2
click at [607, 336] on link "SF-2025-SP-11 - Improved estimates of escapement, survival, and exploitation fo…" at bounding box center [558, 344] width 149 height 16
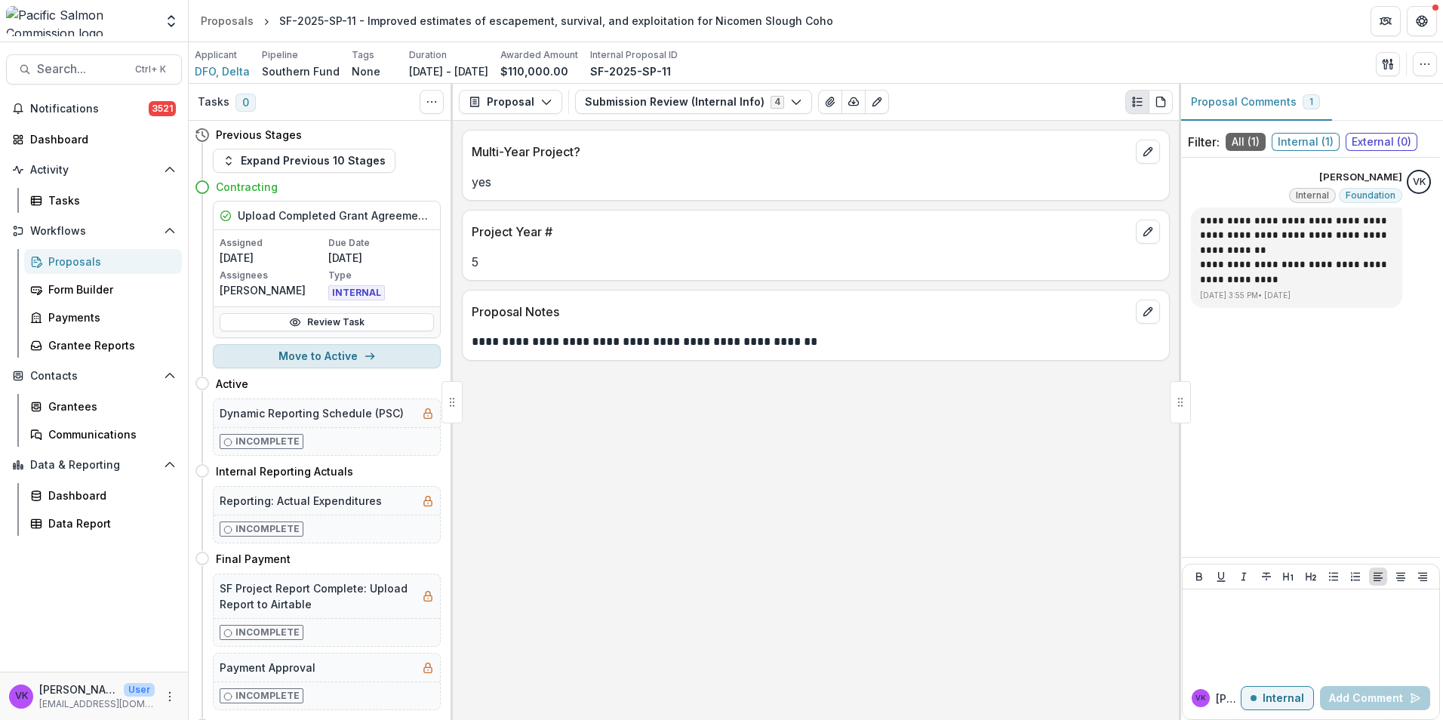
click at [285, 352] on button "Move to Active" at bounding box center [327, 356] width 228 height 24
select select "******"
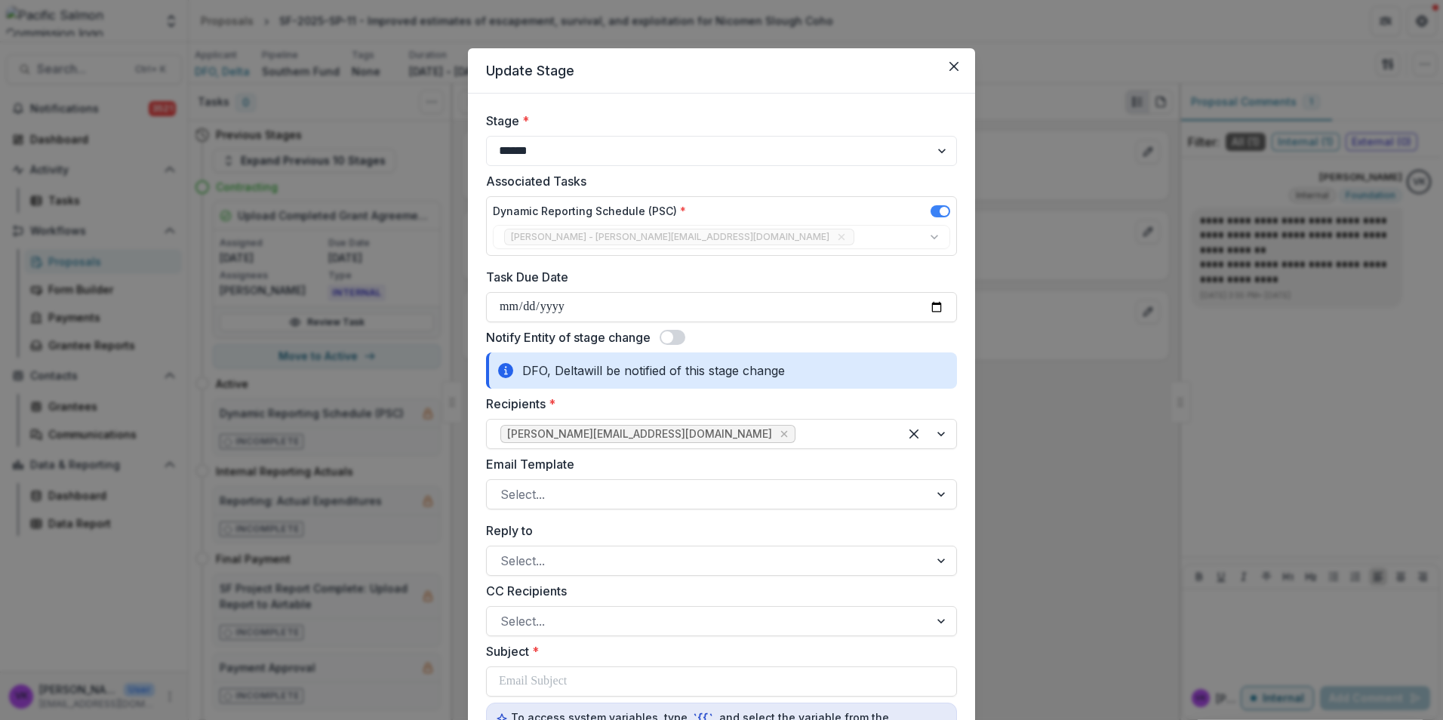
click at [684, 334] on span at bounding box center [673, 337] width 26 height 15
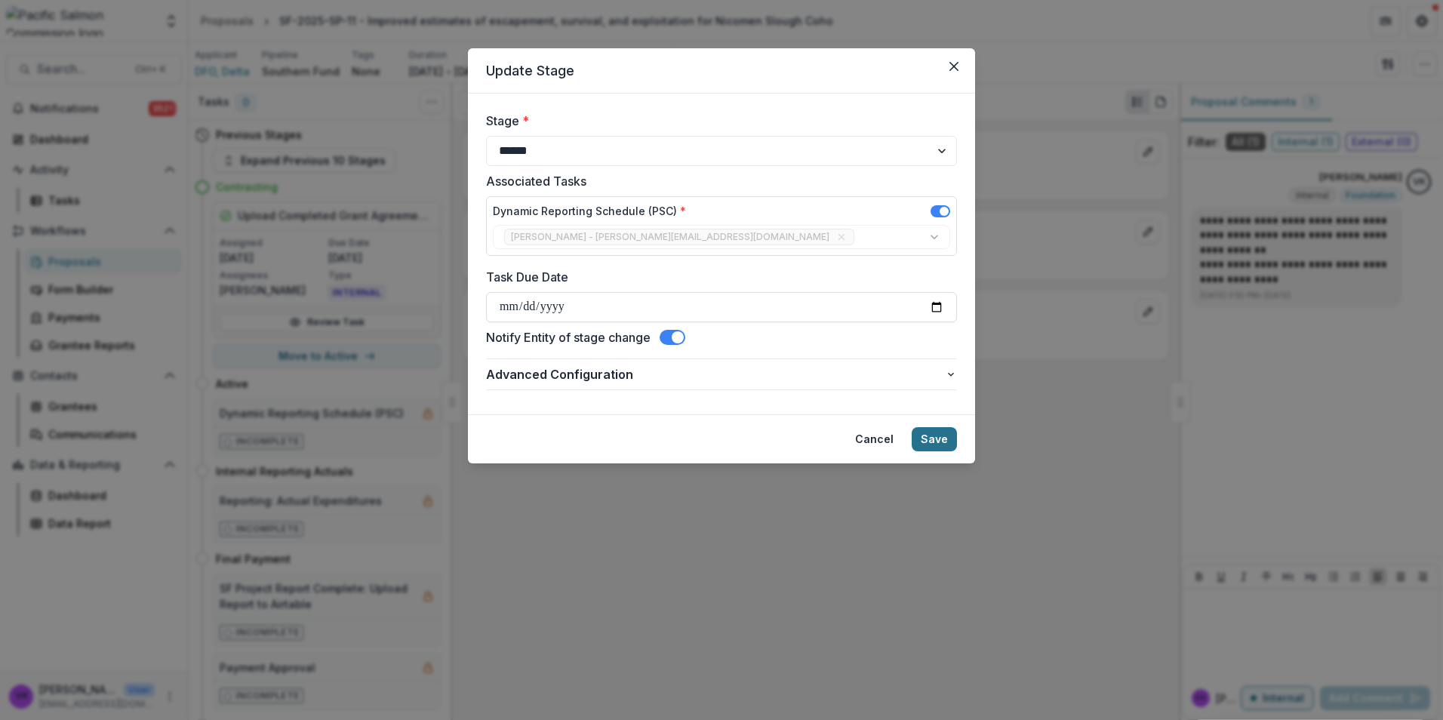
click at [943, 429] on button "Save" at bounding box center [934, 439] width 45 height 24
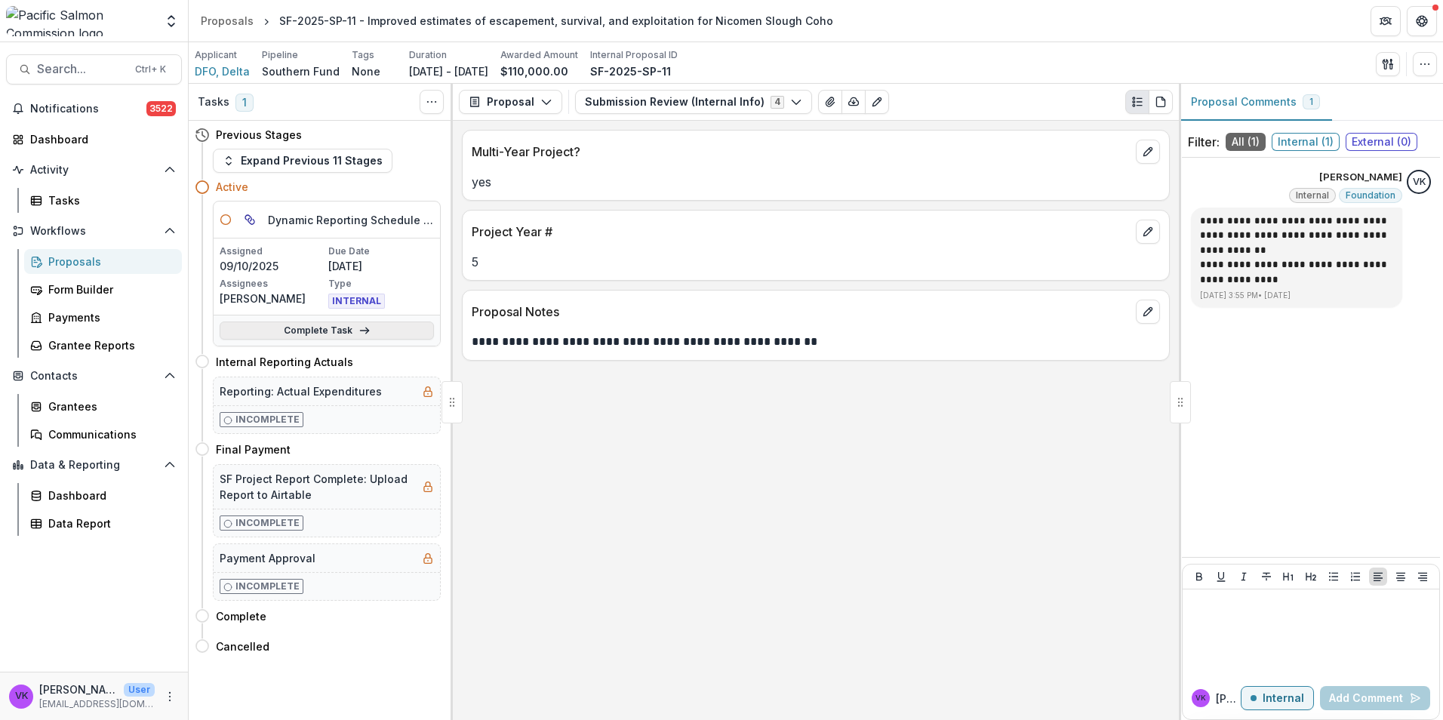
click at [318, 327] on link "Complete Task" at bounding box center [327, 330] width 214 height 18
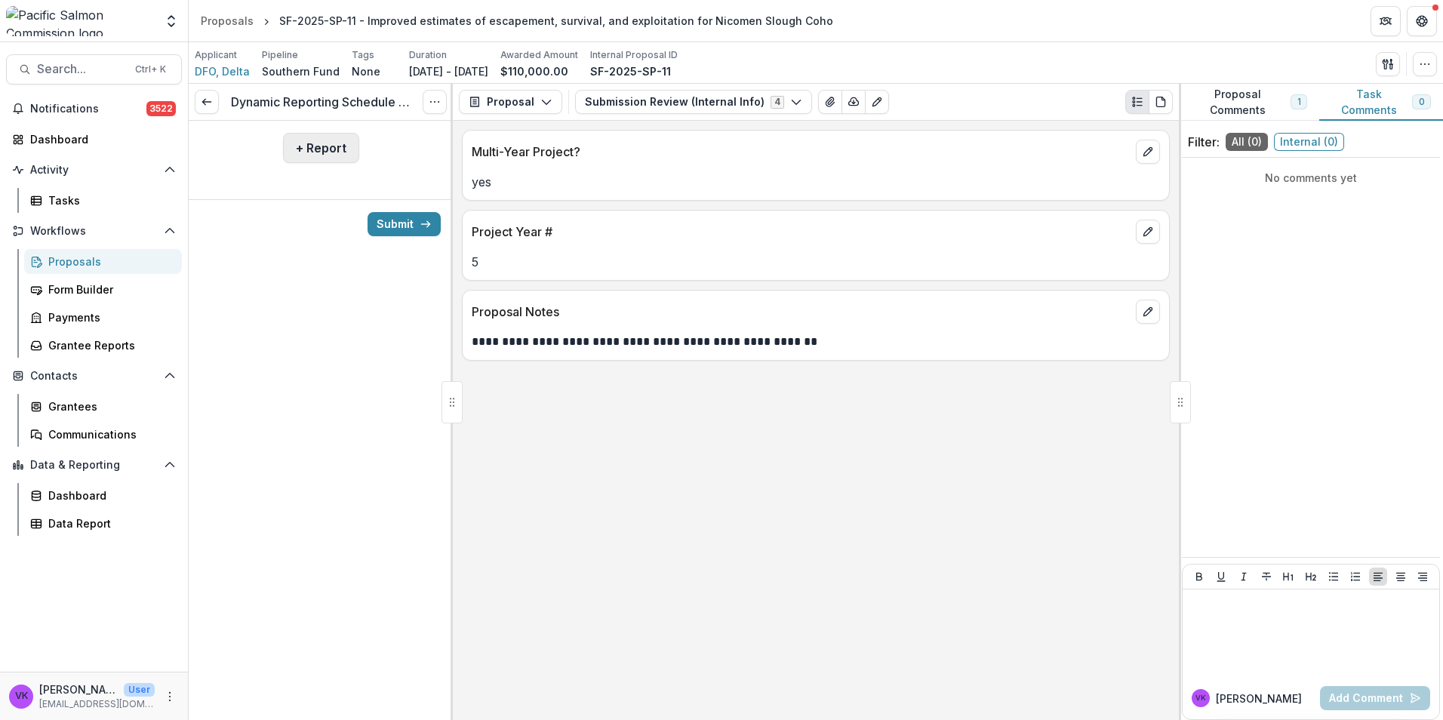
click at [319, 152] on button "+ Report" at bounding box center [321, 148] width 76 height 30
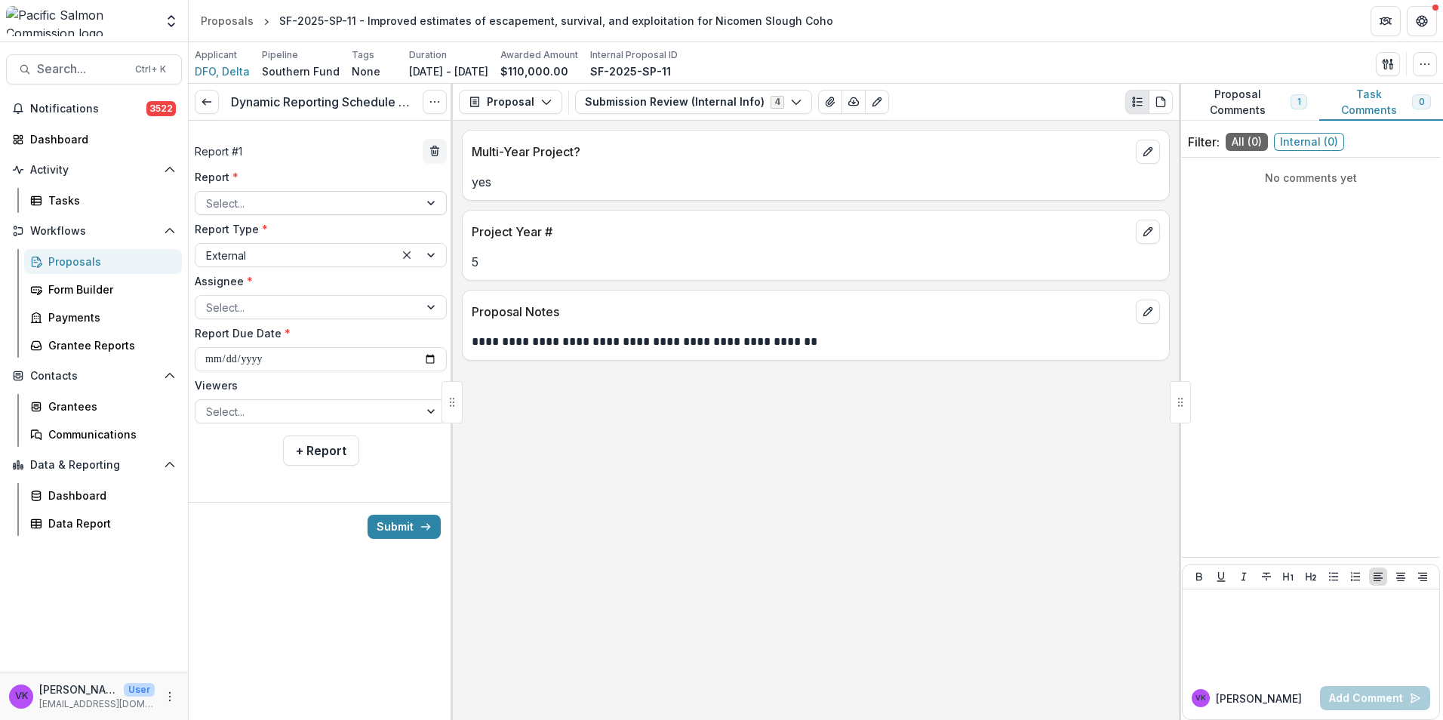
click at [393, 196] on div at bounding box center [307, 203] width 202 height 19
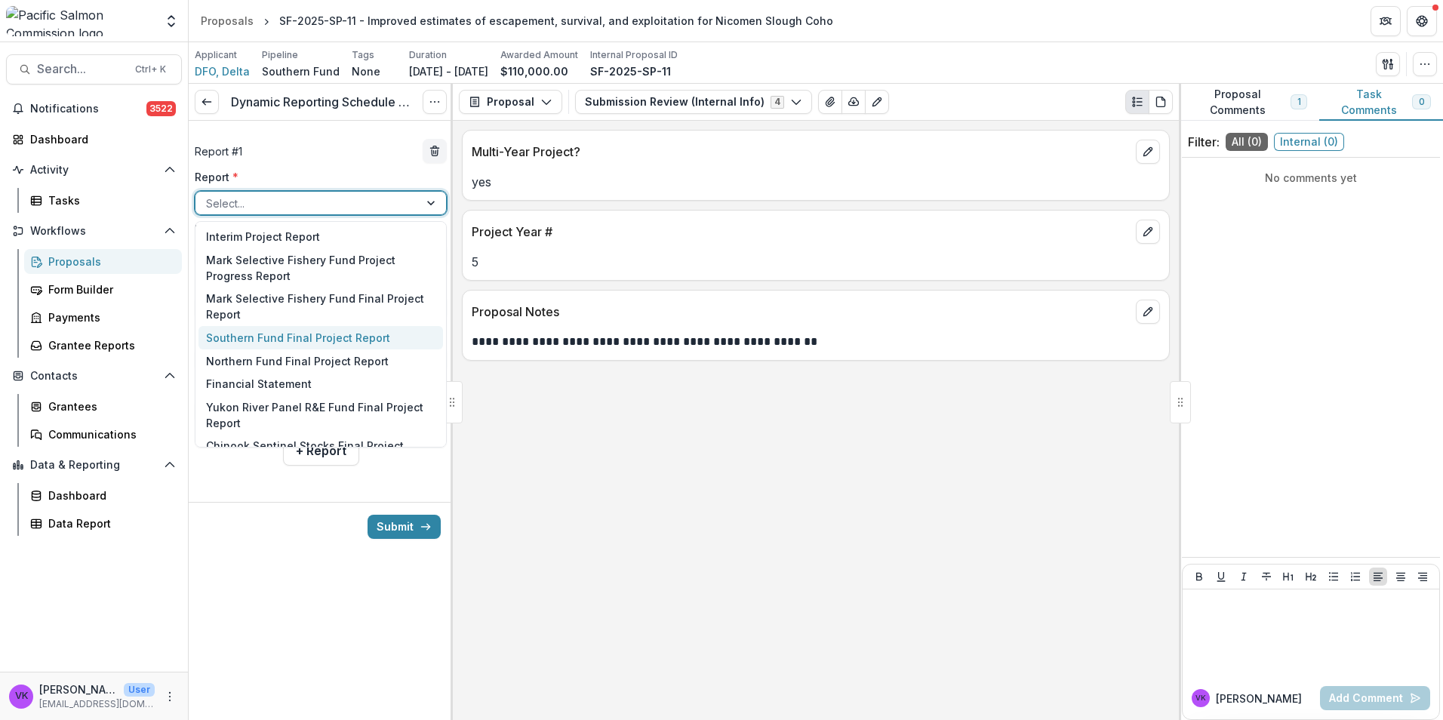
click at [349, 334] on div "Southern Fund Final Project Report" at bounding box center [320, 337] width 245 height 23
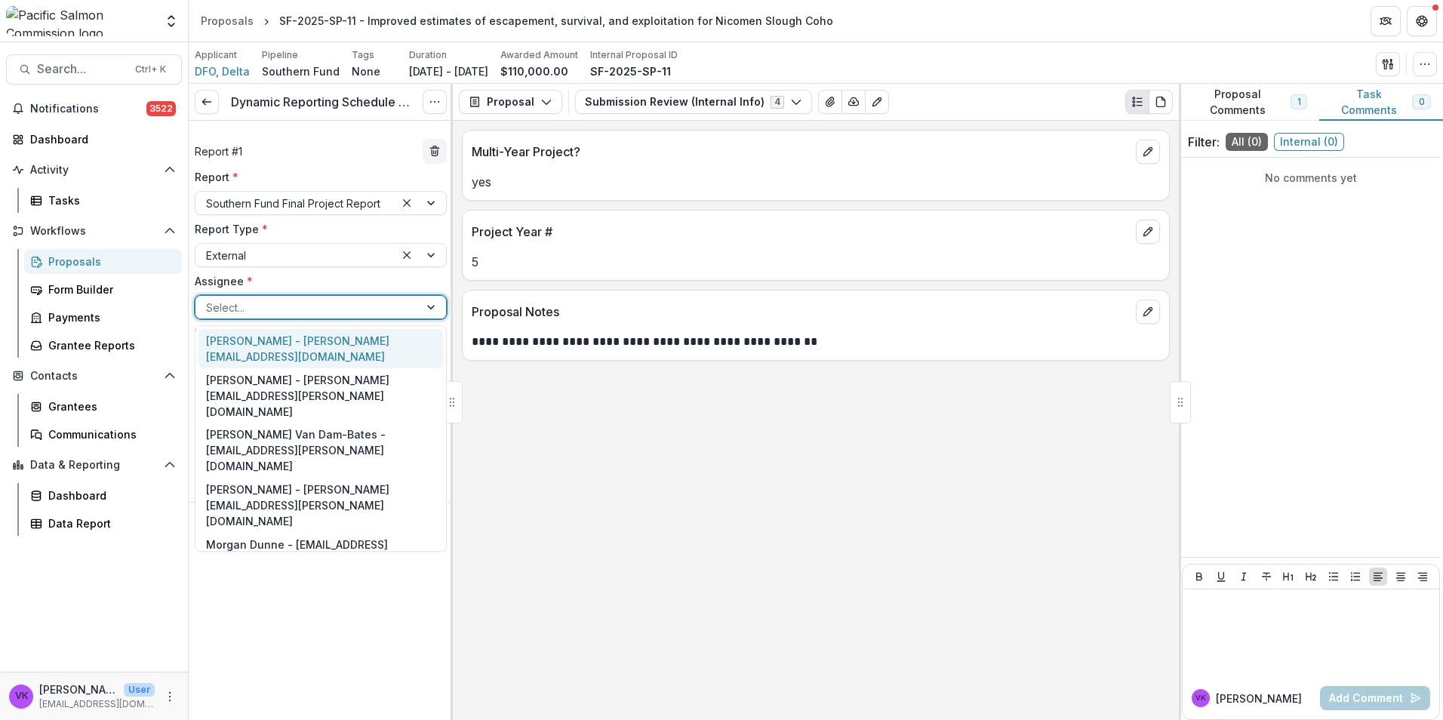
click at [429, 303] on div at bounding box center [432, 307] width 27 height 23
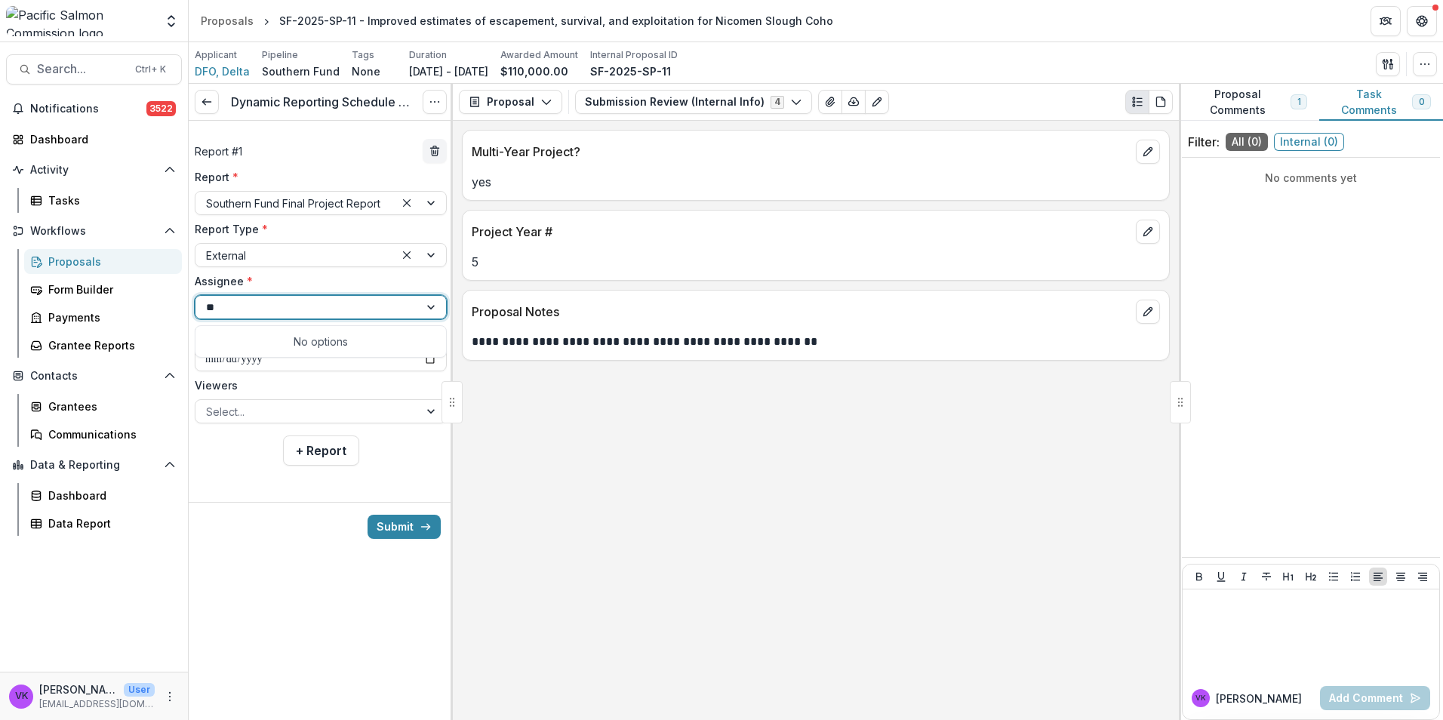
type input "*"
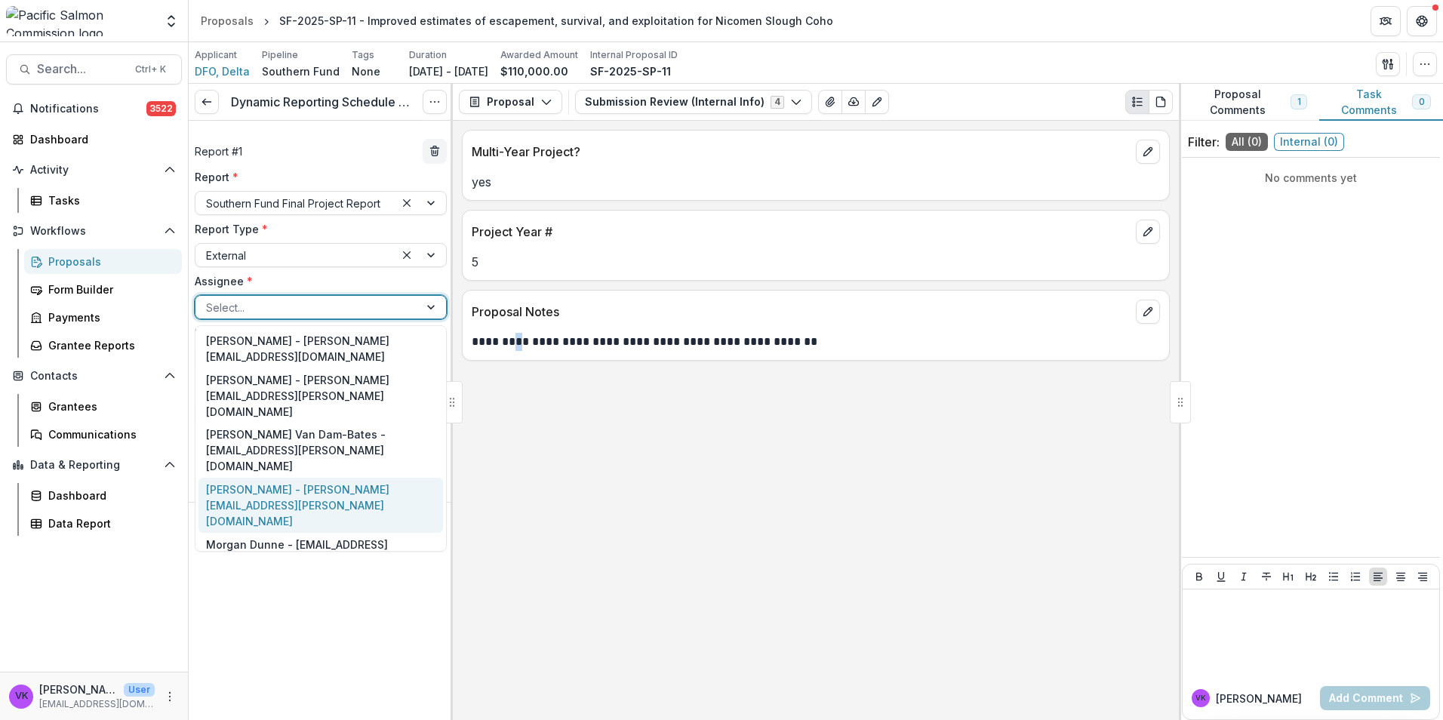
click at [516, 541] on div "**********" at bounding box center [816, 420] width 726 height 599
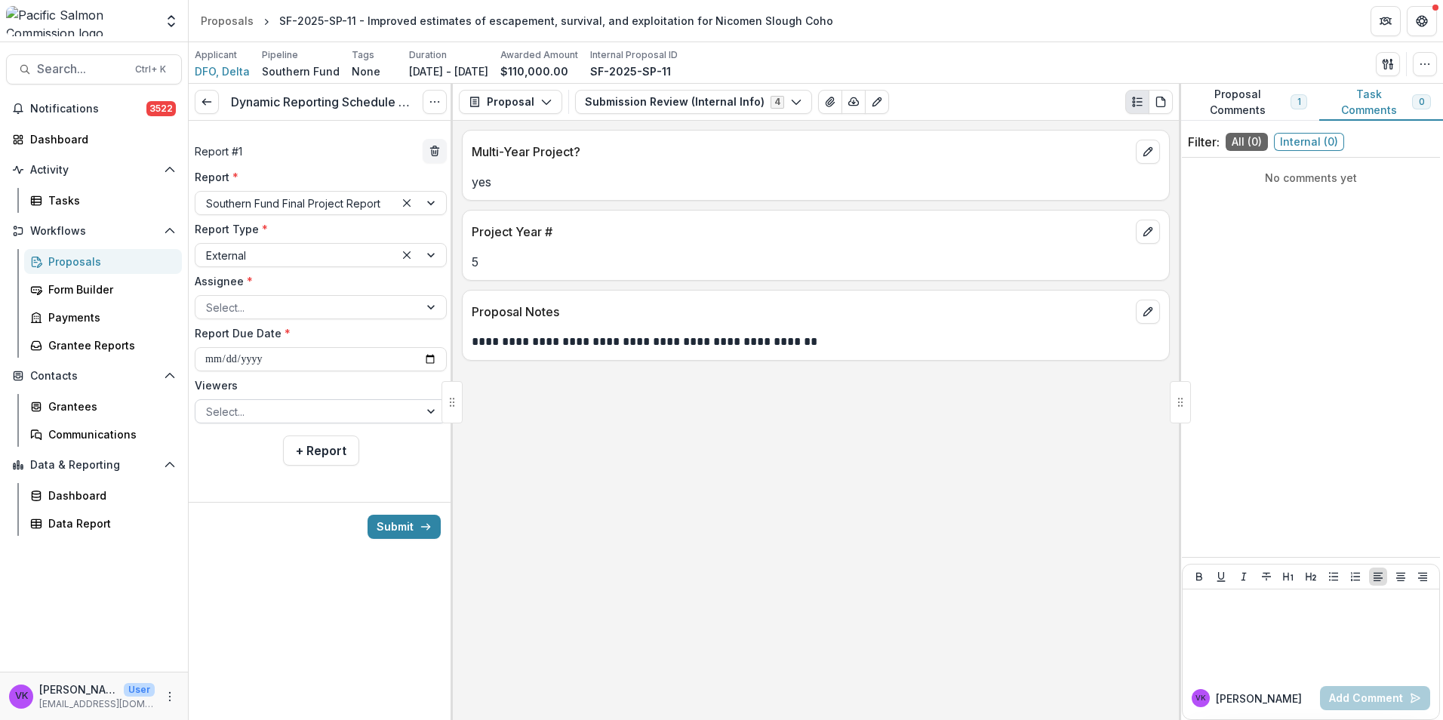
click at [432, 412] on div at bounding box center [432, 411] width 27 height 23
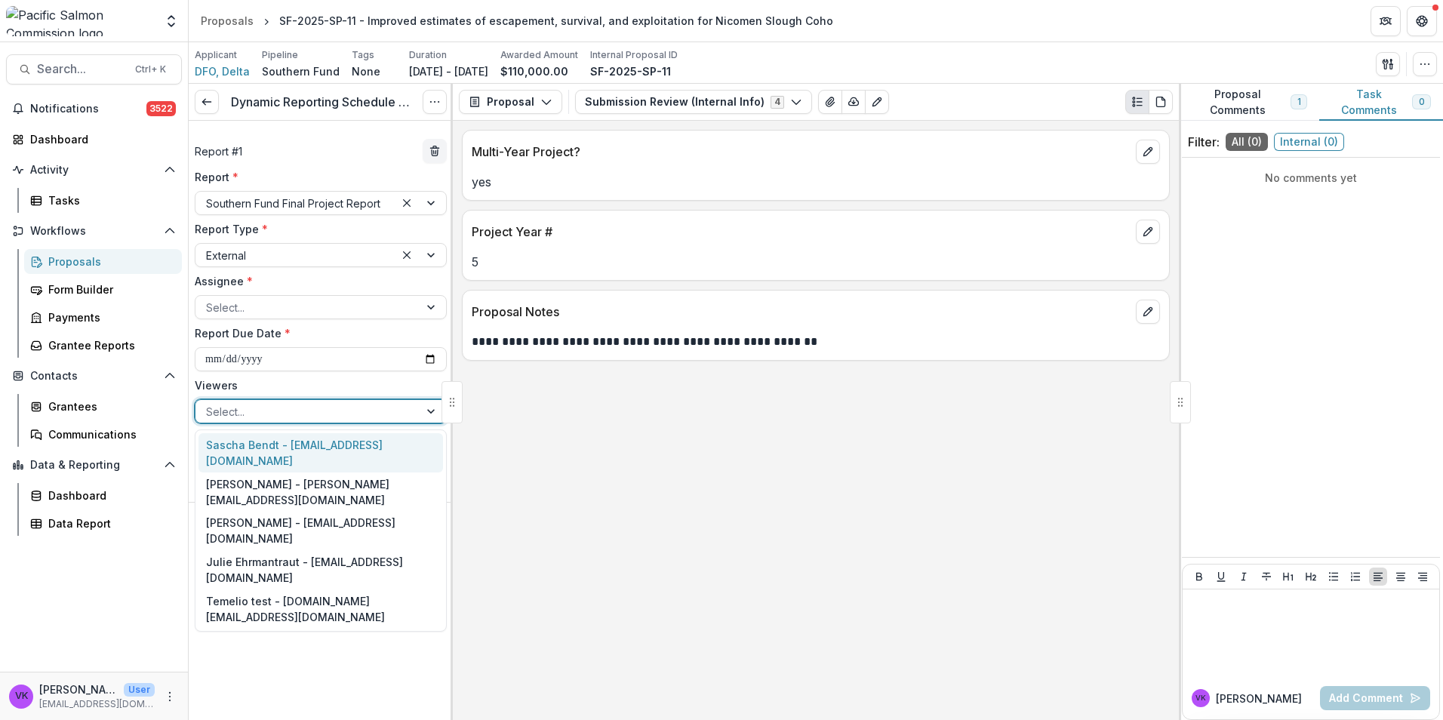
click at [593, 466] on div "**********" at bounding box center [816, 420] width 726 height 599
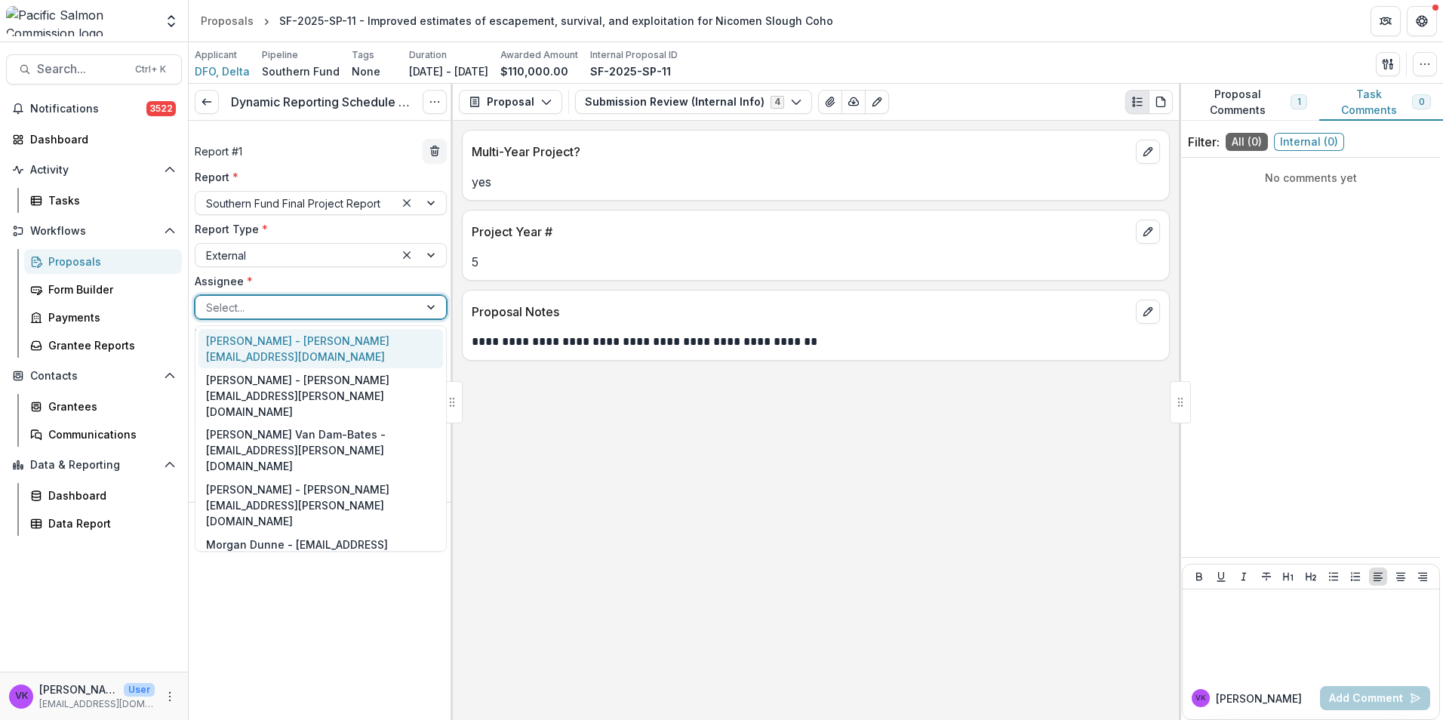
click at [435, 306] on div at bounding box center [432, 307] width 27 height 23
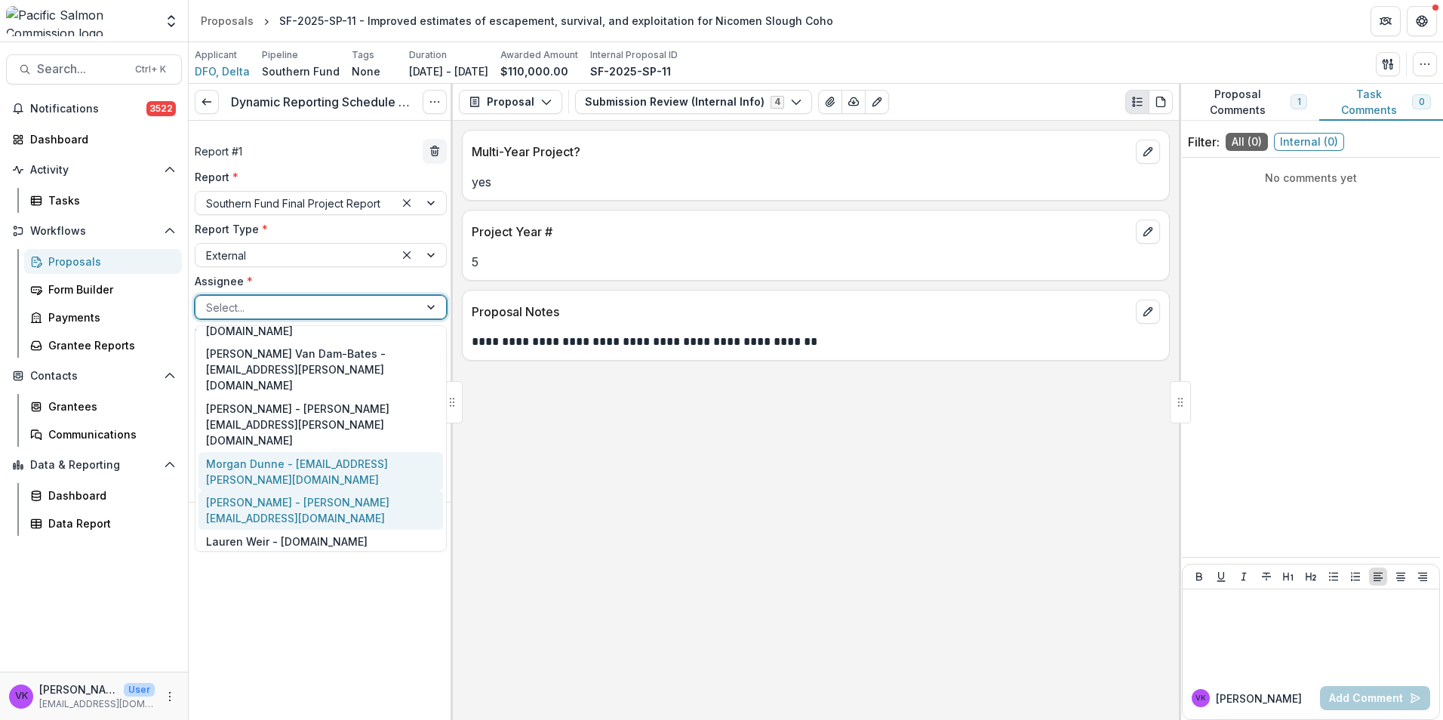
scroll to position [247, 0]
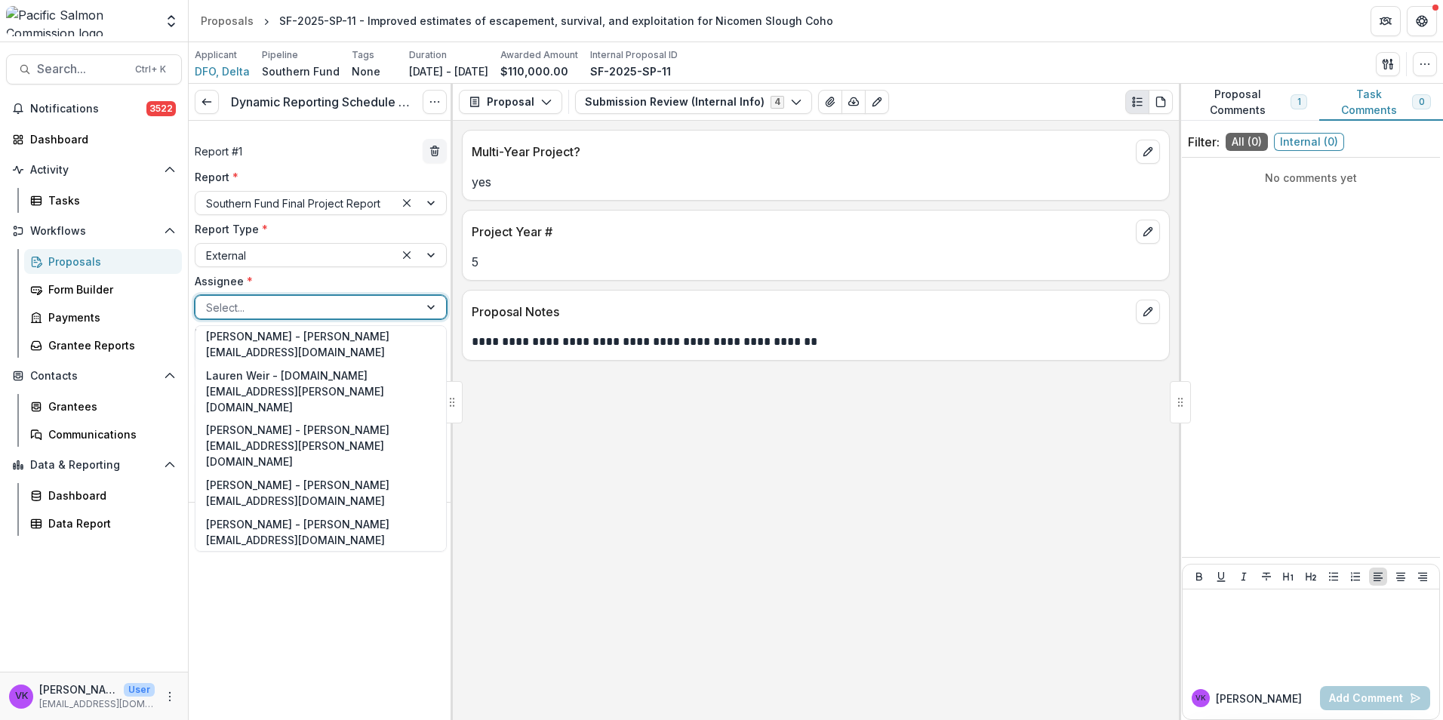
click at [517, 501] on div "**********" at bounding box center [816, 420] width 726 height 599
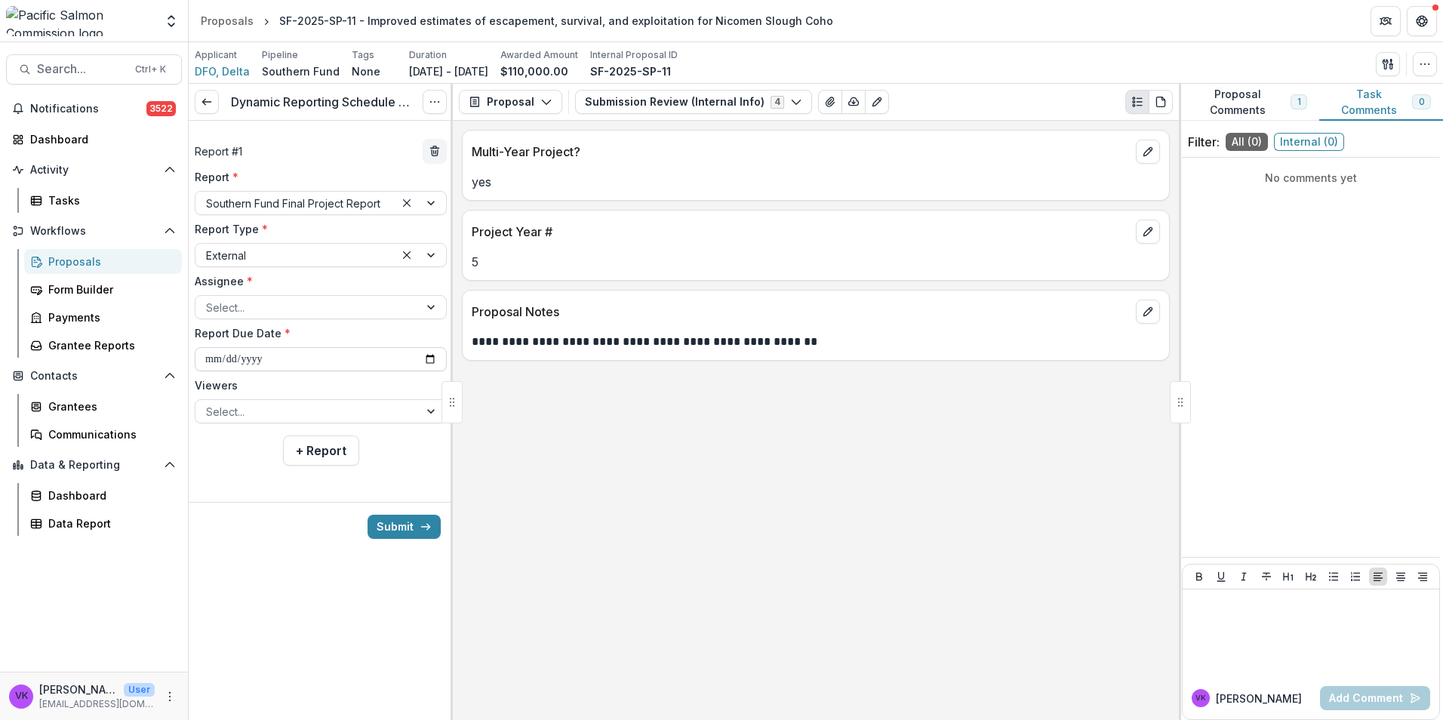
click at [425, 355] on input "**********" at bounding box center [321, 359] width 252 height 24
type input "**********"
click at [426, 410] on div at bounding box center [432, 411] width 27 height 23
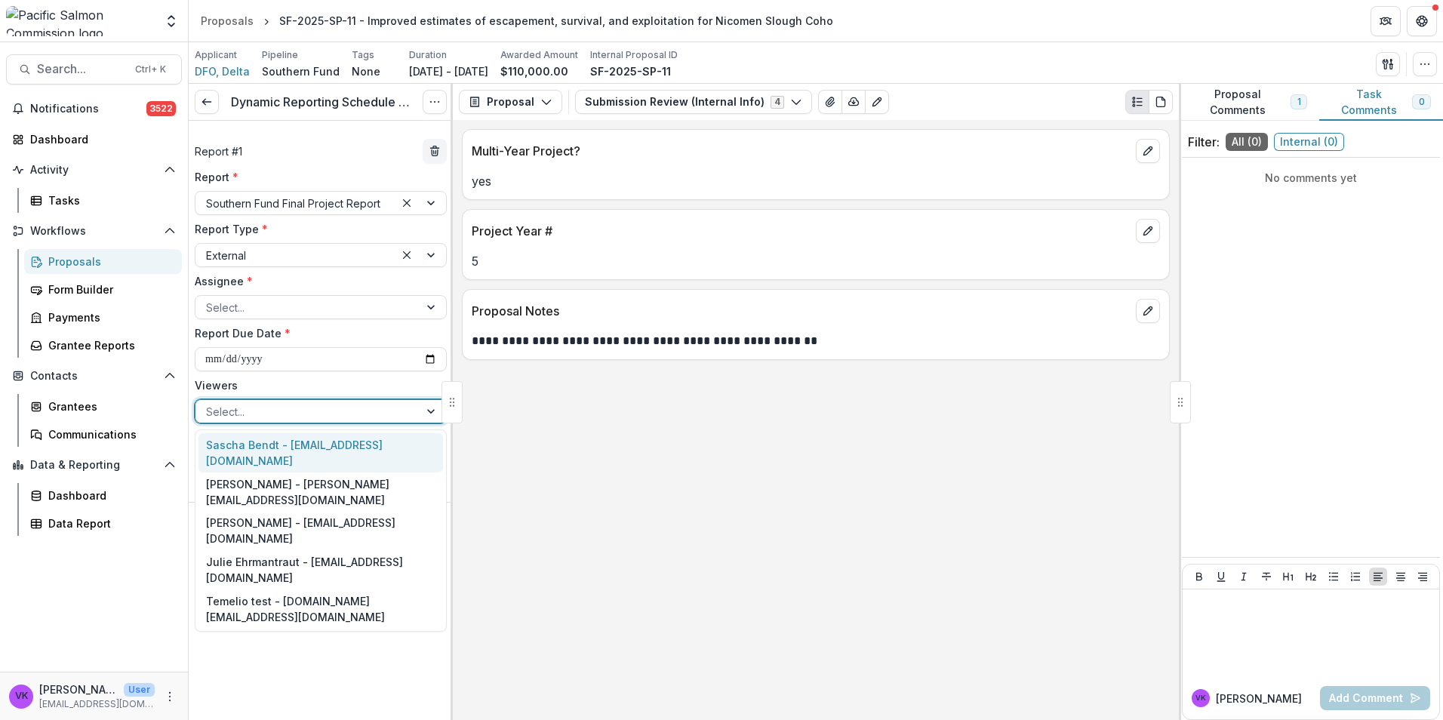
drag, startPoint x: 346, startPoint y: 447, endPoint x: 358, endPoint y: 436, distance: 16.6
click at [346, 445] on div "Sascha Bendt - bendt@psc.org" at bounding box center [320, 452] width 245 height 39
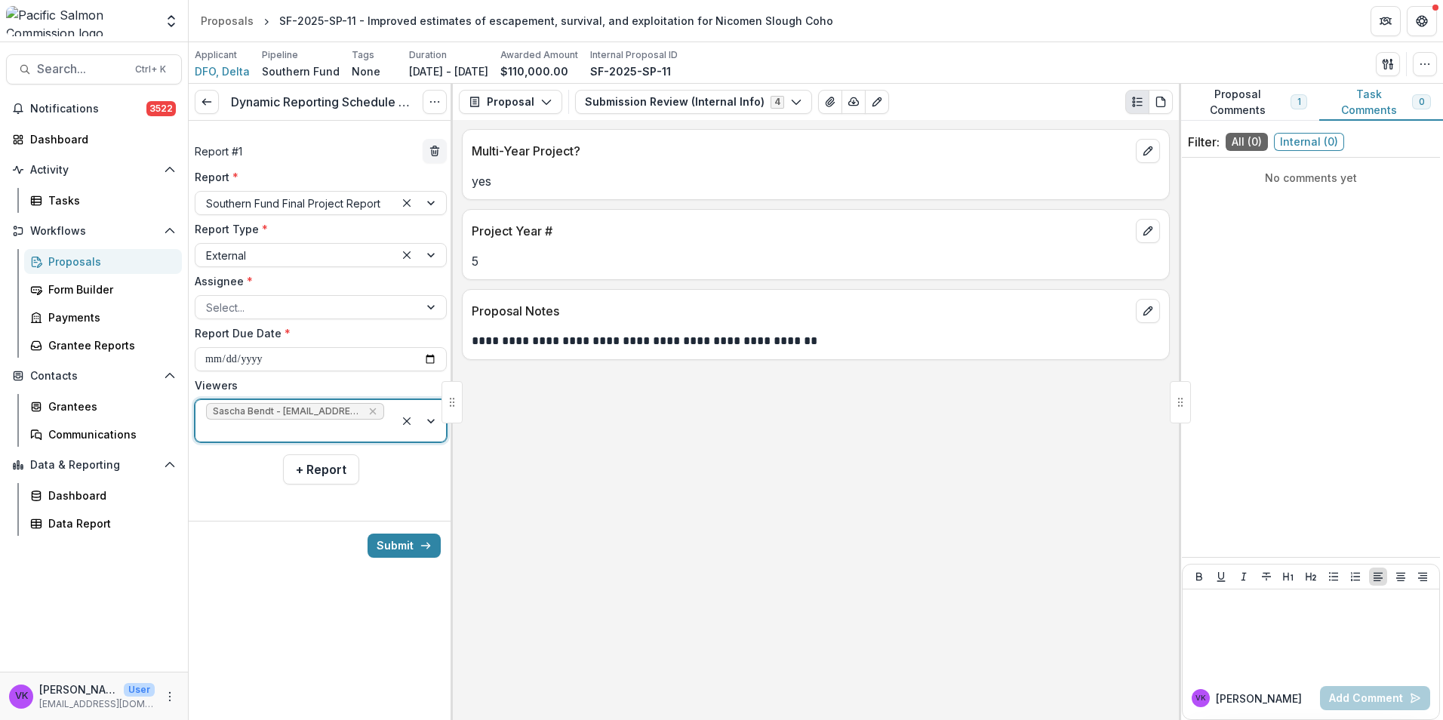
click at [429, 405] on div at bounding box center [420, 421] width 51 height 42
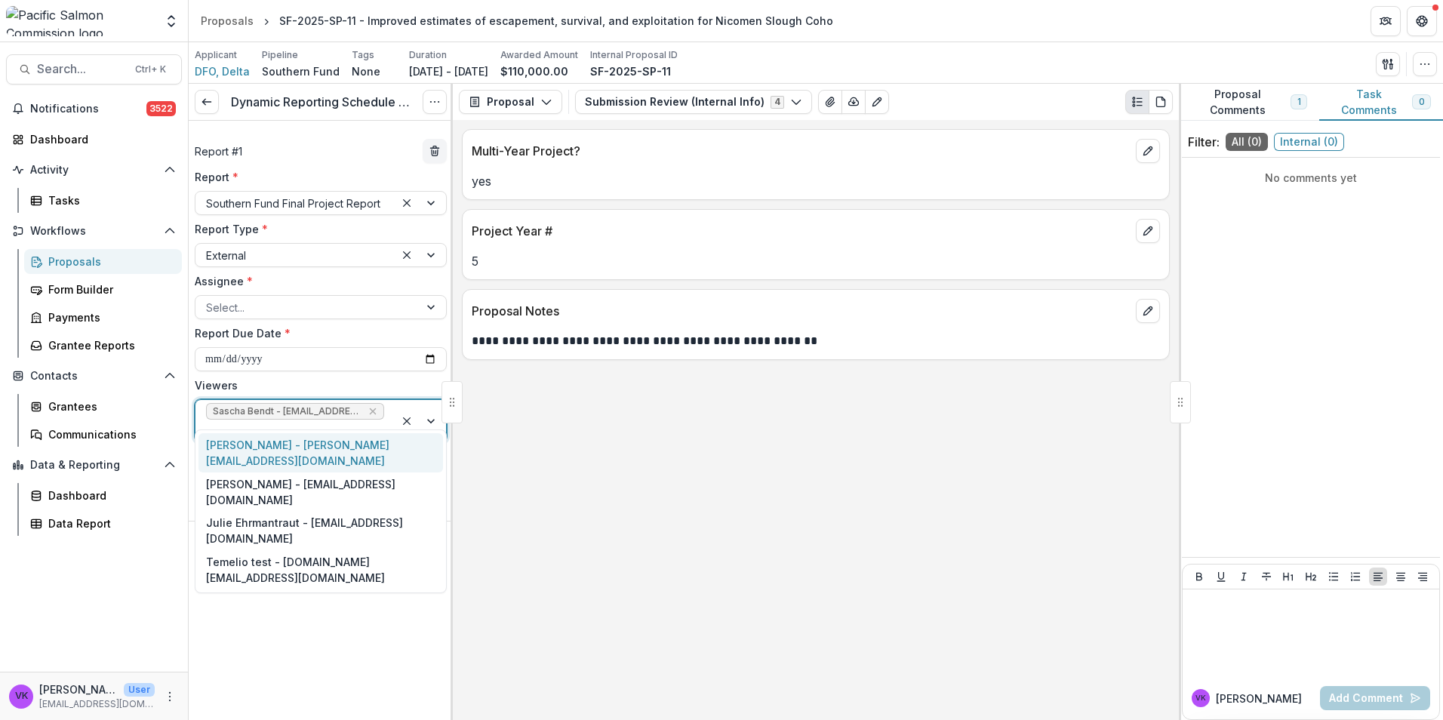
click at [304, 443] on div "Victor Keong - keong@psc.org" at bounding box center [320, 452] width 245 height 39
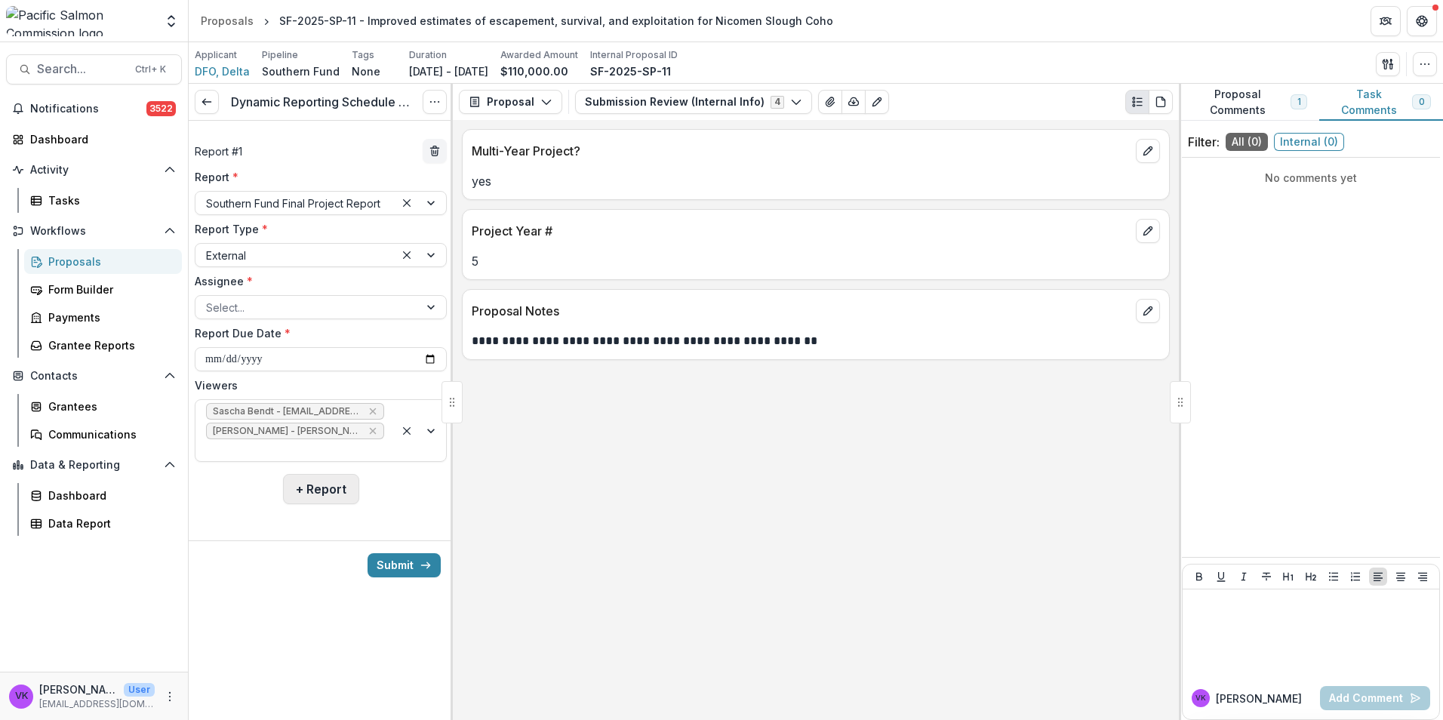
click at [326, 474] on button "+ Report" at bounding box center [321, 489] width 76 height 30
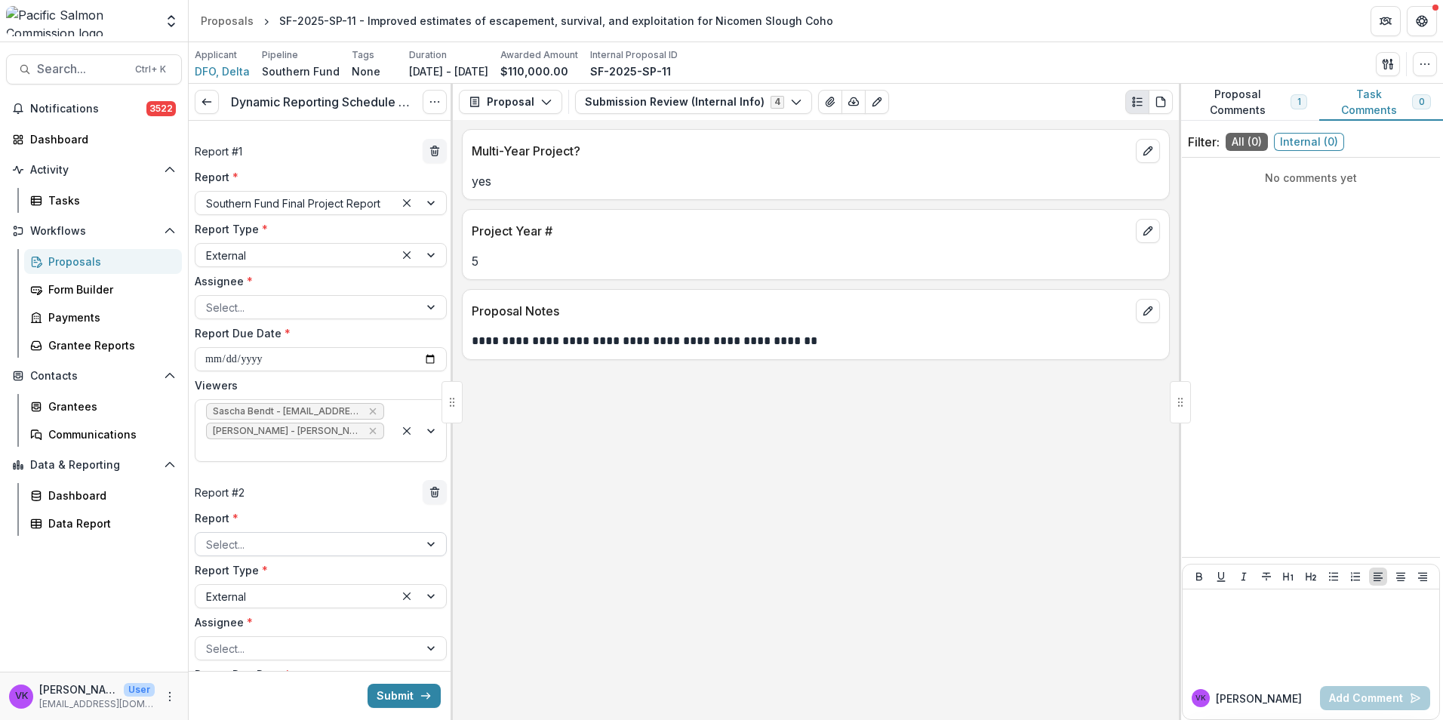
click at [360, 535] on div at bounding box center [307, 544] width 202 height 19
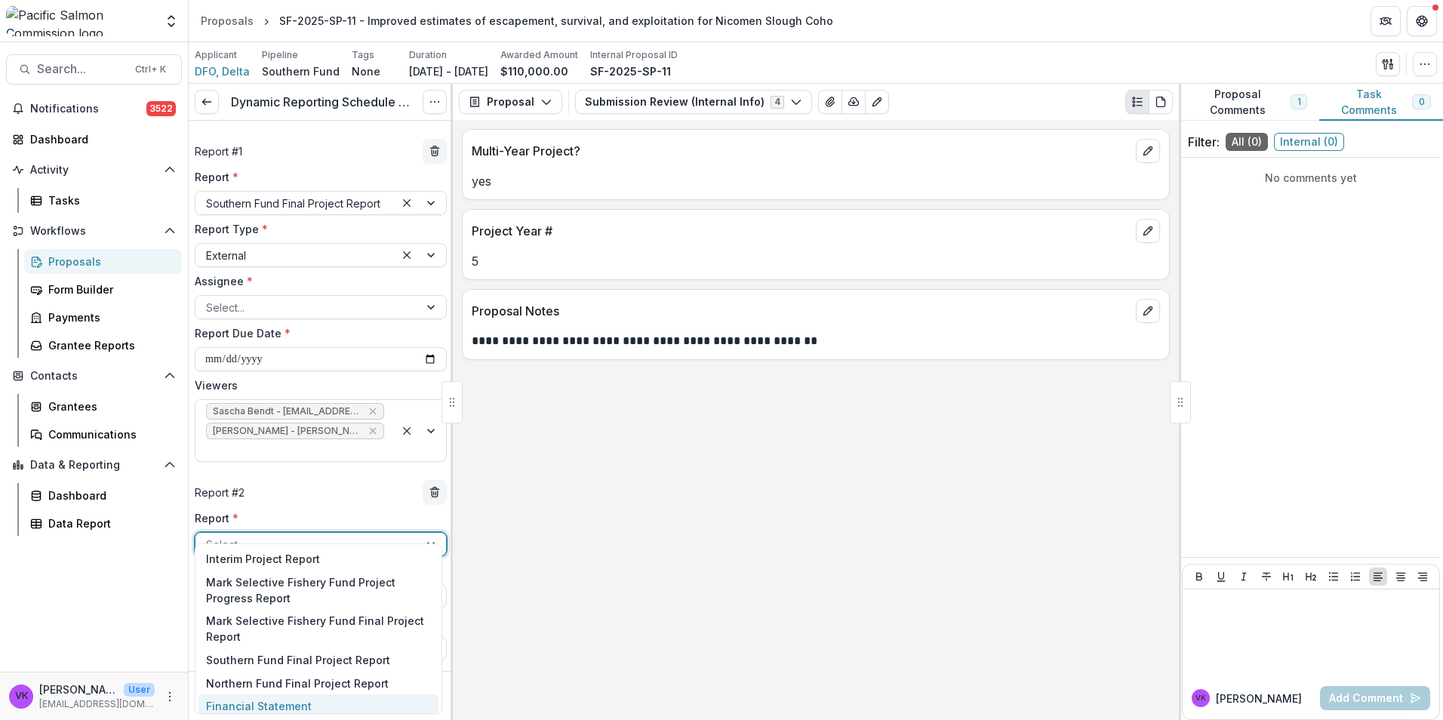
click at [297, 700] on div "Financial Statement" at bounding box center [318, 705] width 240 height 23
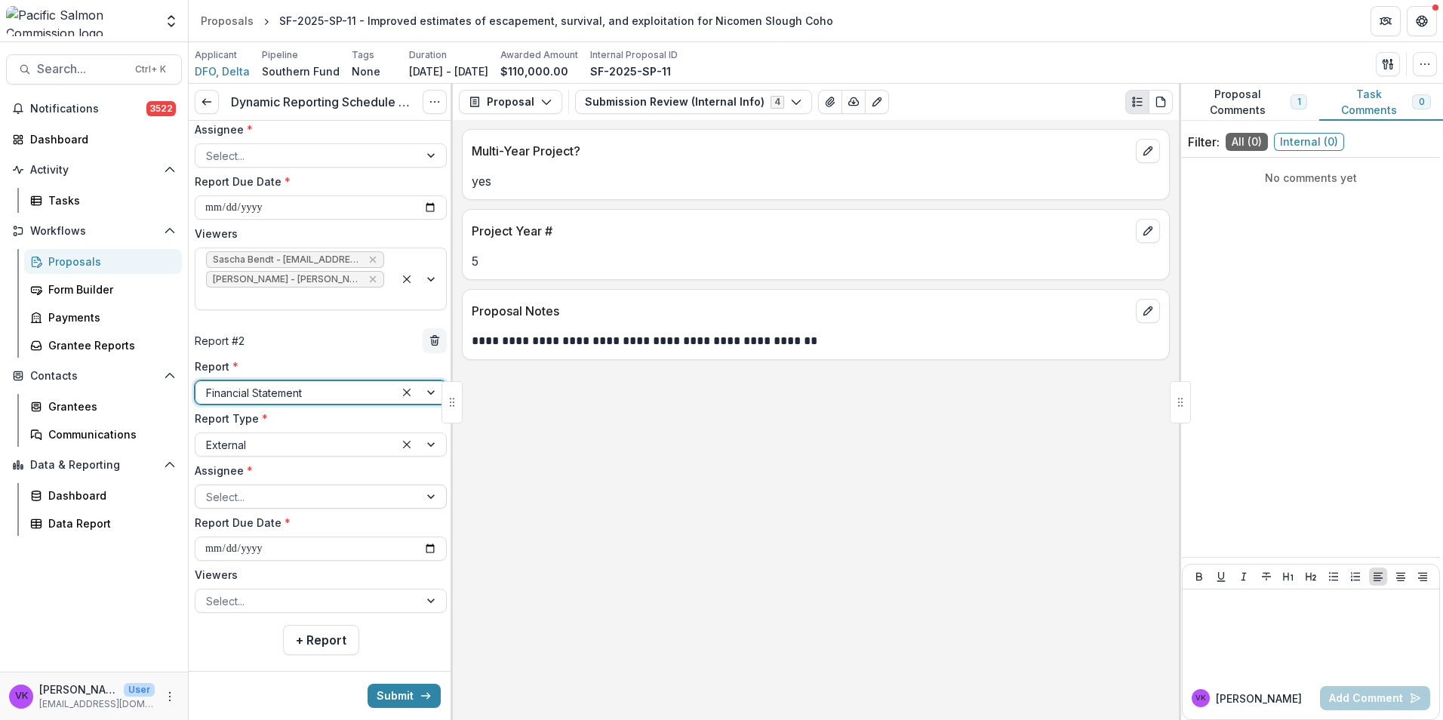
scroll to position [153, 0]
click at [424, 535] on input "**********" at bounding box center [321, 547] width 252 height 24
type input "**********"
click at [410, 589] on div "Select..." at bounding box center [306, 600] width 223 height 22
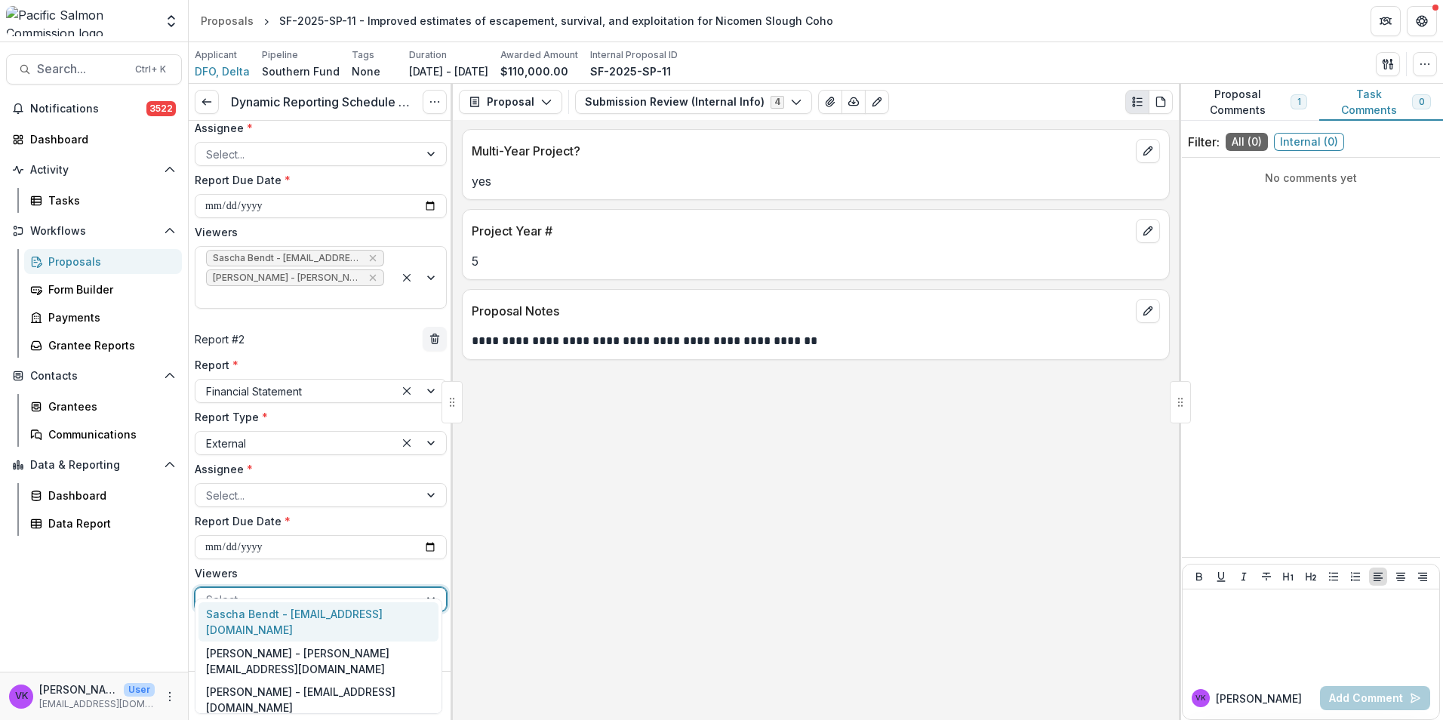
click at [330, 610] on div "Sascha Bendt - bendt@psc.org" at bounding box center [318, 621] width 240 height 39
click at [423, 588] on div at bounding box center [420, 609] width 51 height 42
drag, startPoint x: 336, startPoint y: 614, endPoint x: 425, endPoint y: 602, distance: 89.9
click at [337, 614] on div "Victor Keong - keong@psc.org" at bounding box center [318, 621] width 240 height 39
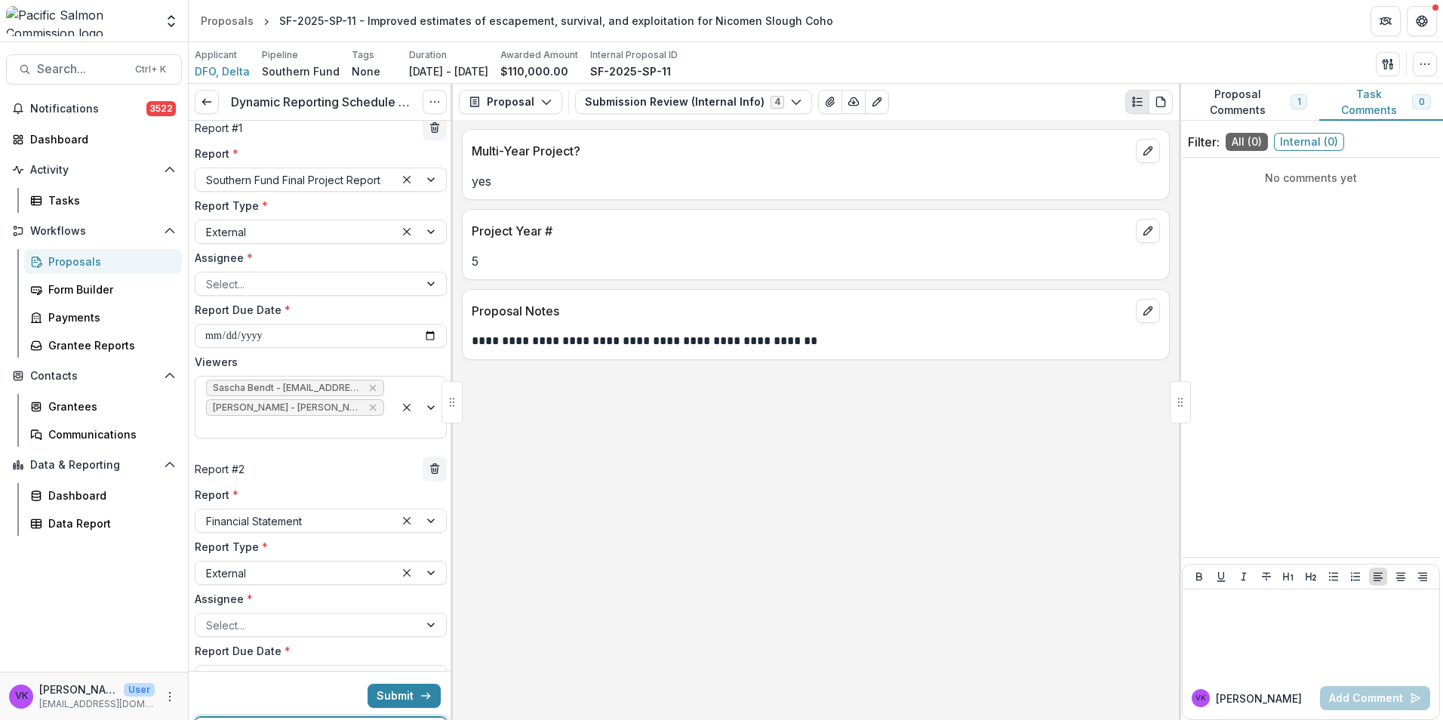
scroll to position [22, 0]
click at [426, 285] on div at bounding box center [432, 285] width 27 height 23
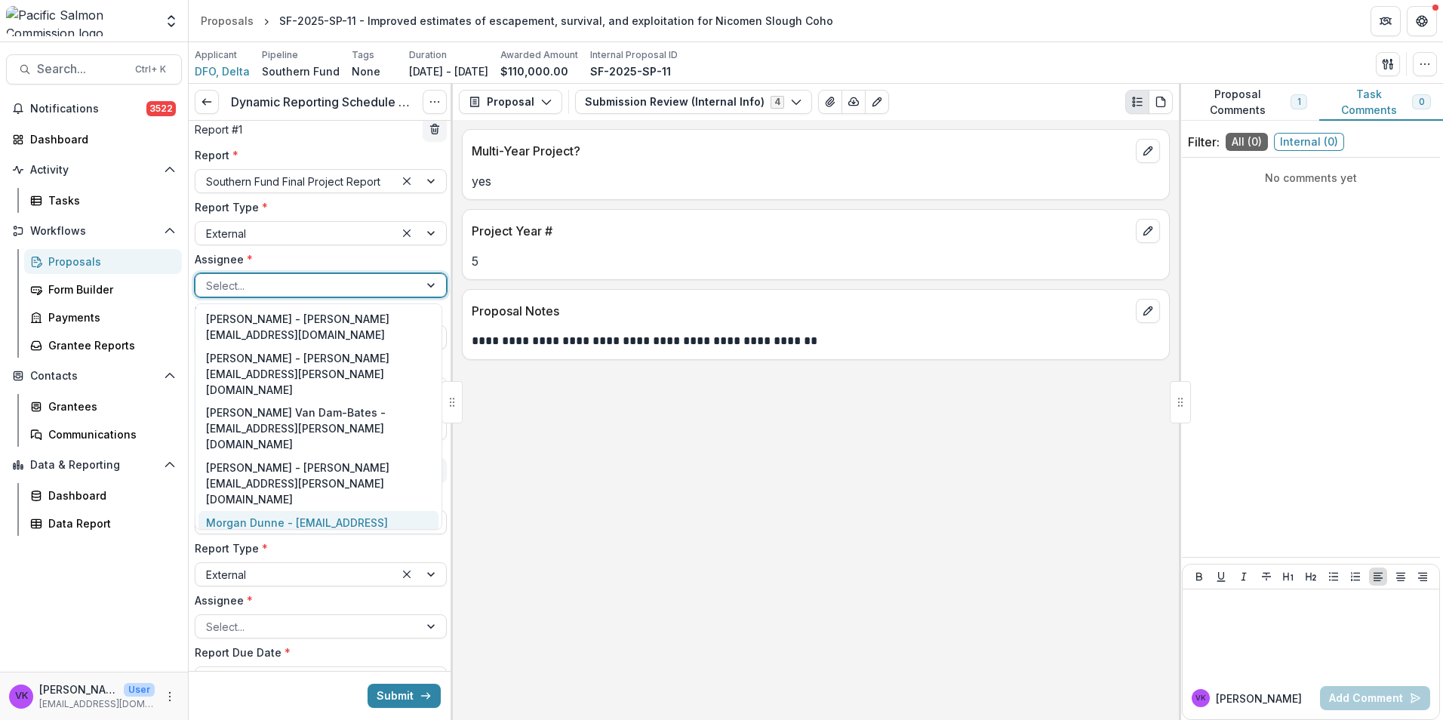
scroll to position [226, 0]
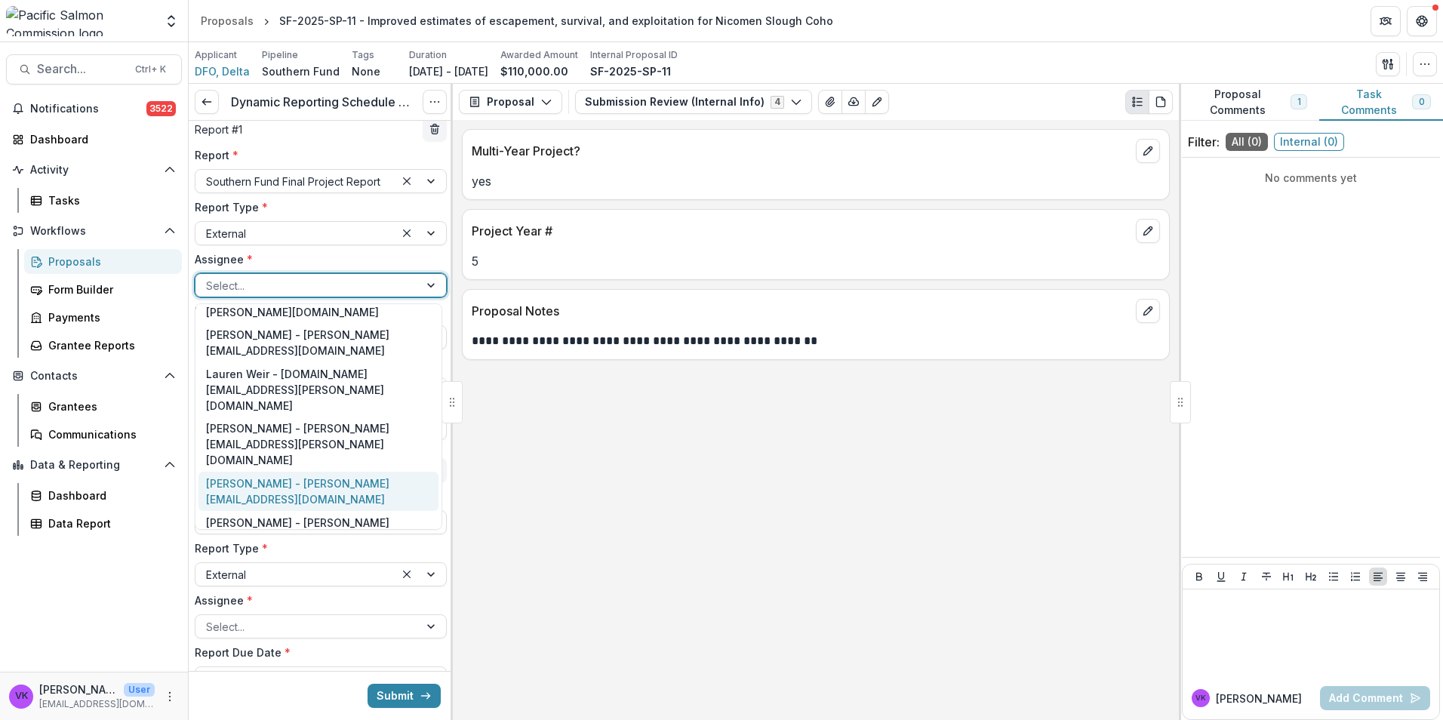
click at [295, 472] on div "Rory Cleveland - rory.cleveland@dfo-mpo.gc.ca" at bounding box center [318, 491] width 240 height 39
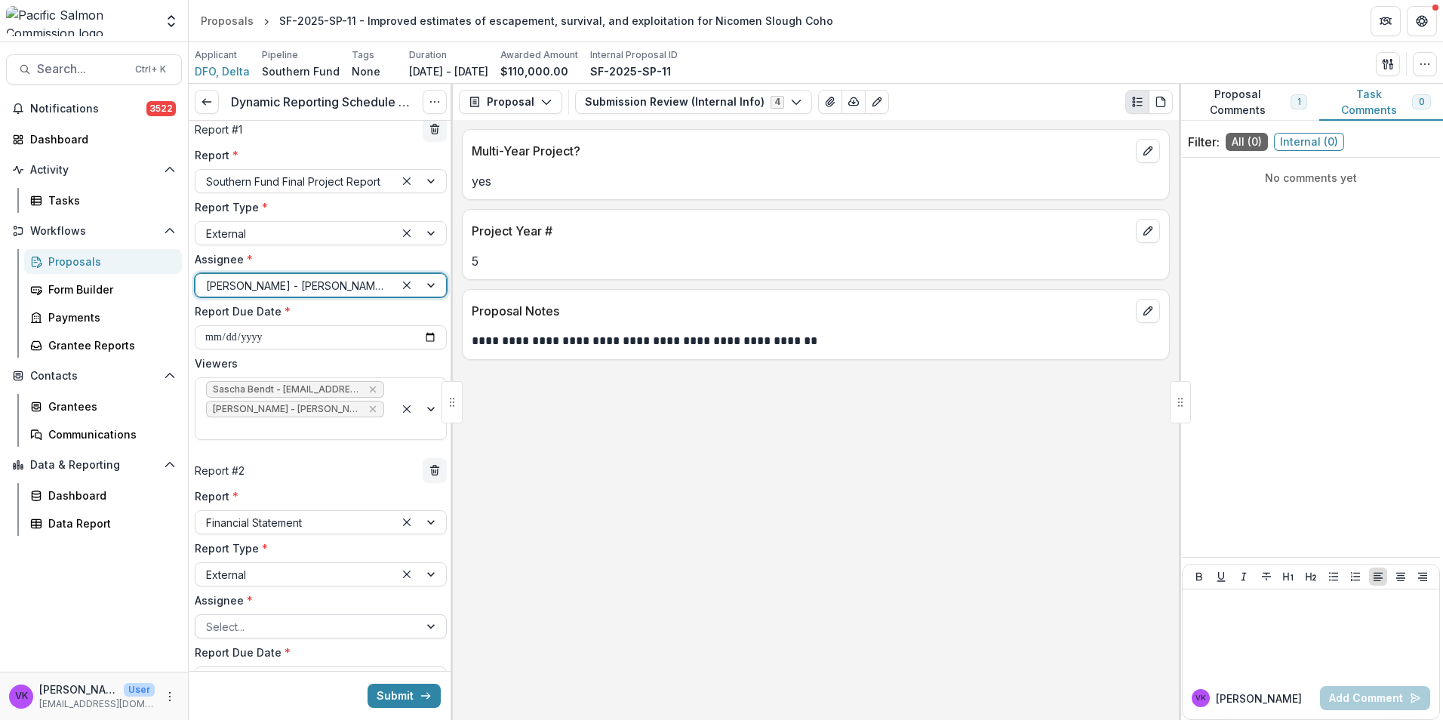
click at [430, 615] on div at bounding box center [432, 626] width 27 height 23
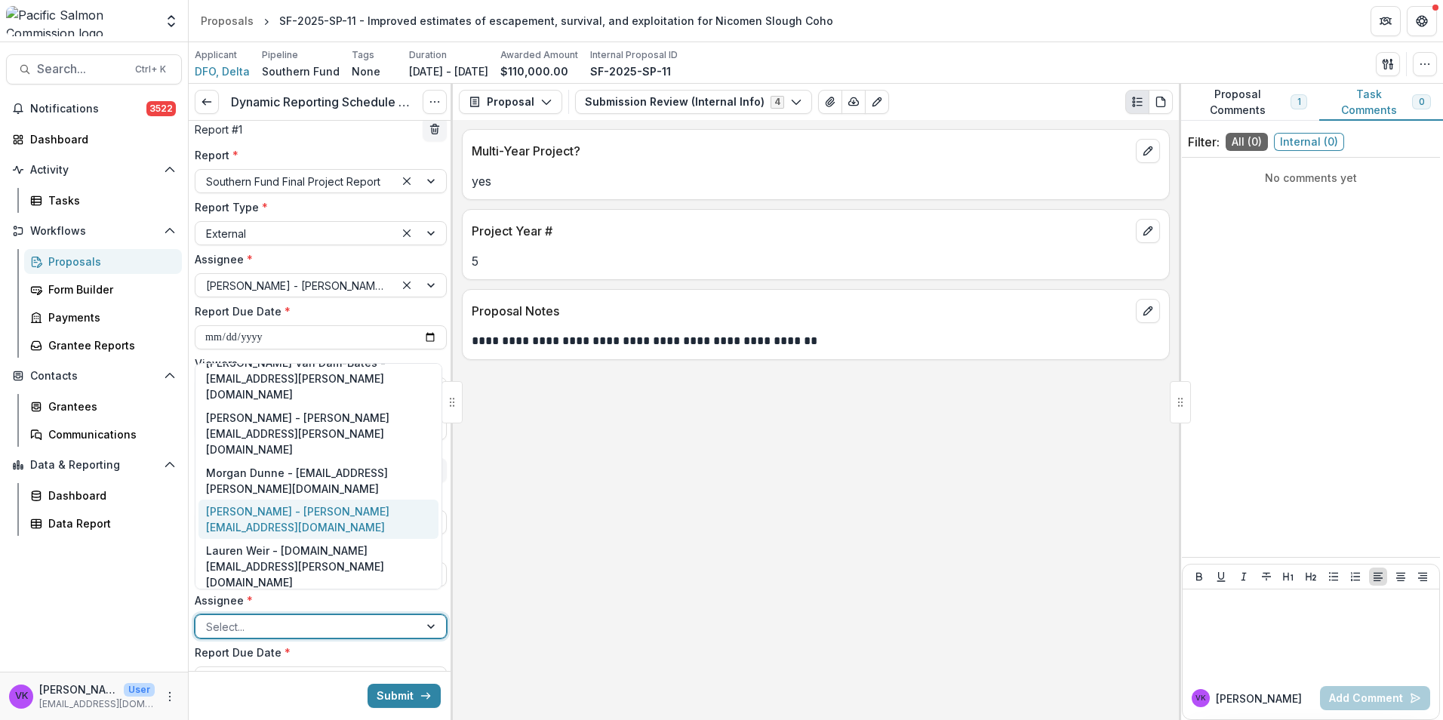
scroll to position [203, 0]
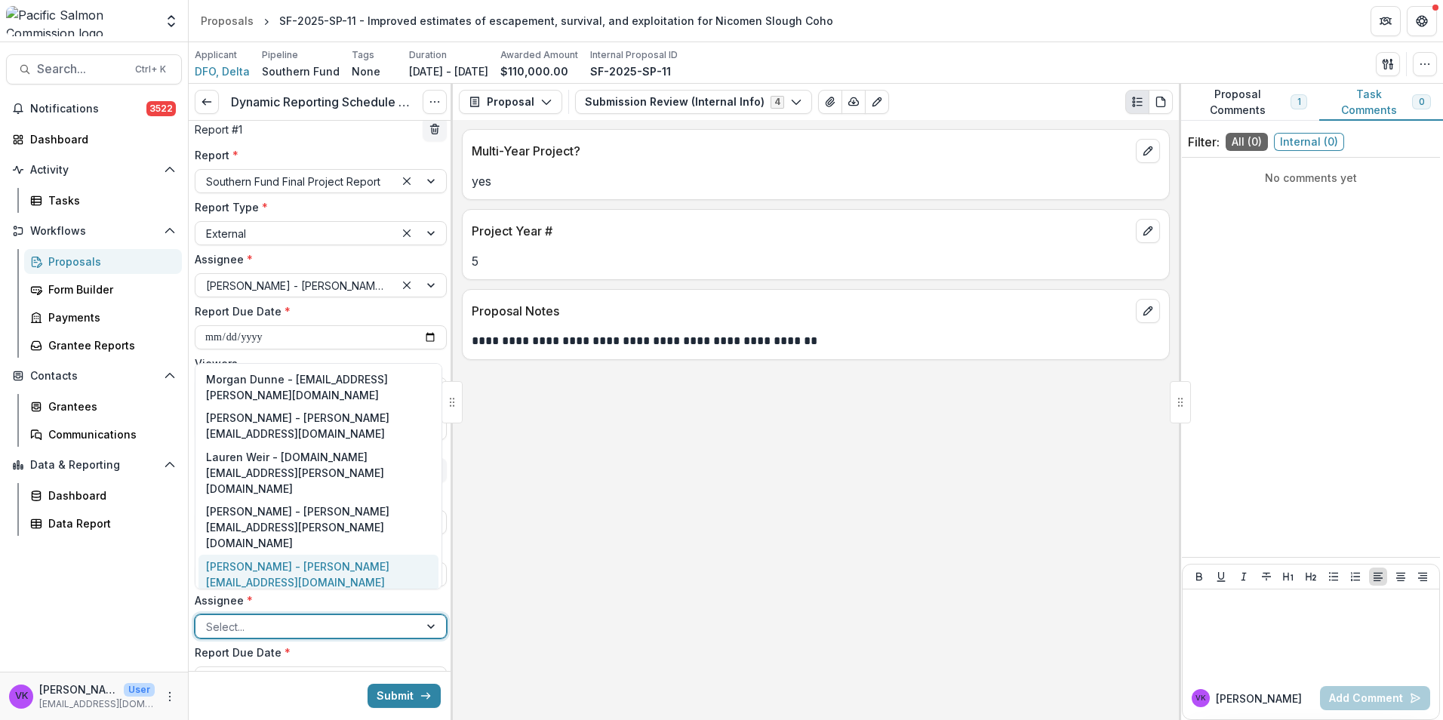
click at [248, 555] on div "Rory Cleveland - rory.cleveland@dfo-mpo.gc.ca" at bounding box center [318, 574] width 240 height 39
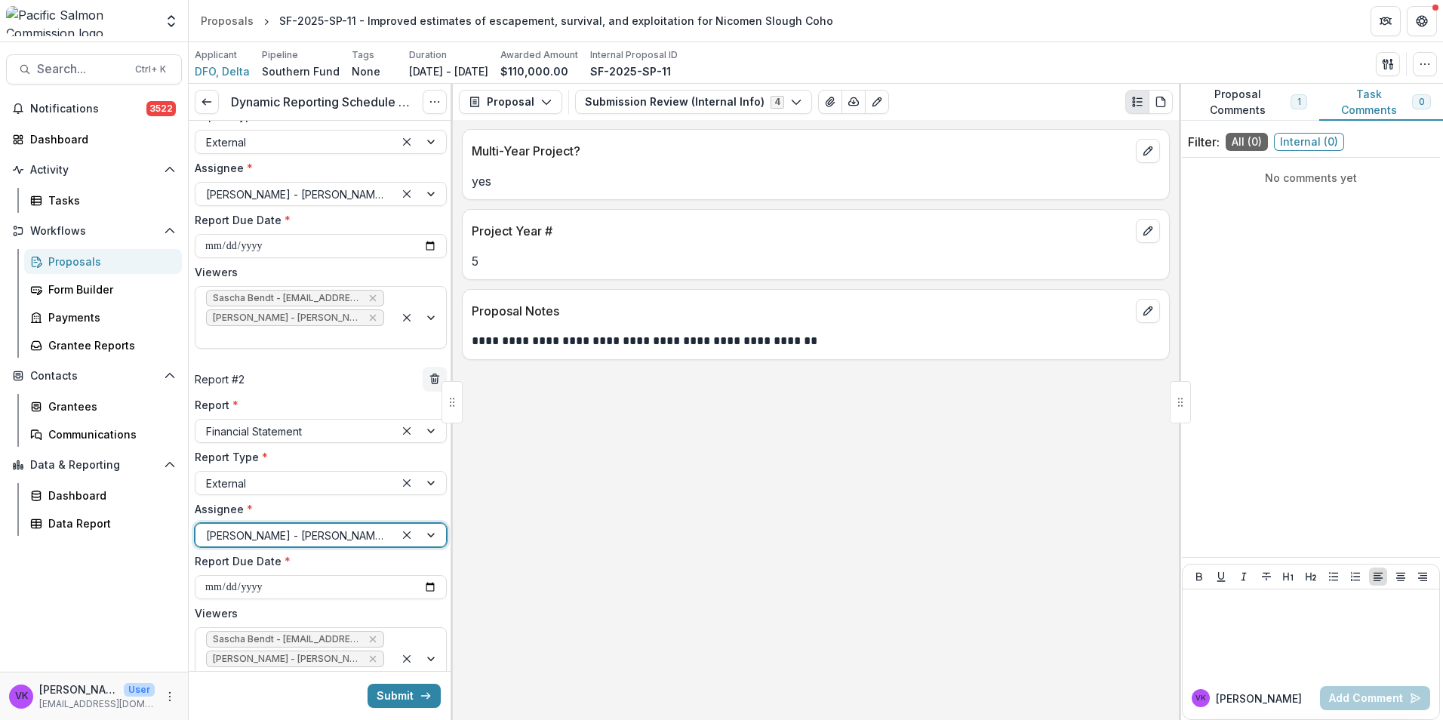
scroll to position [173, 0]
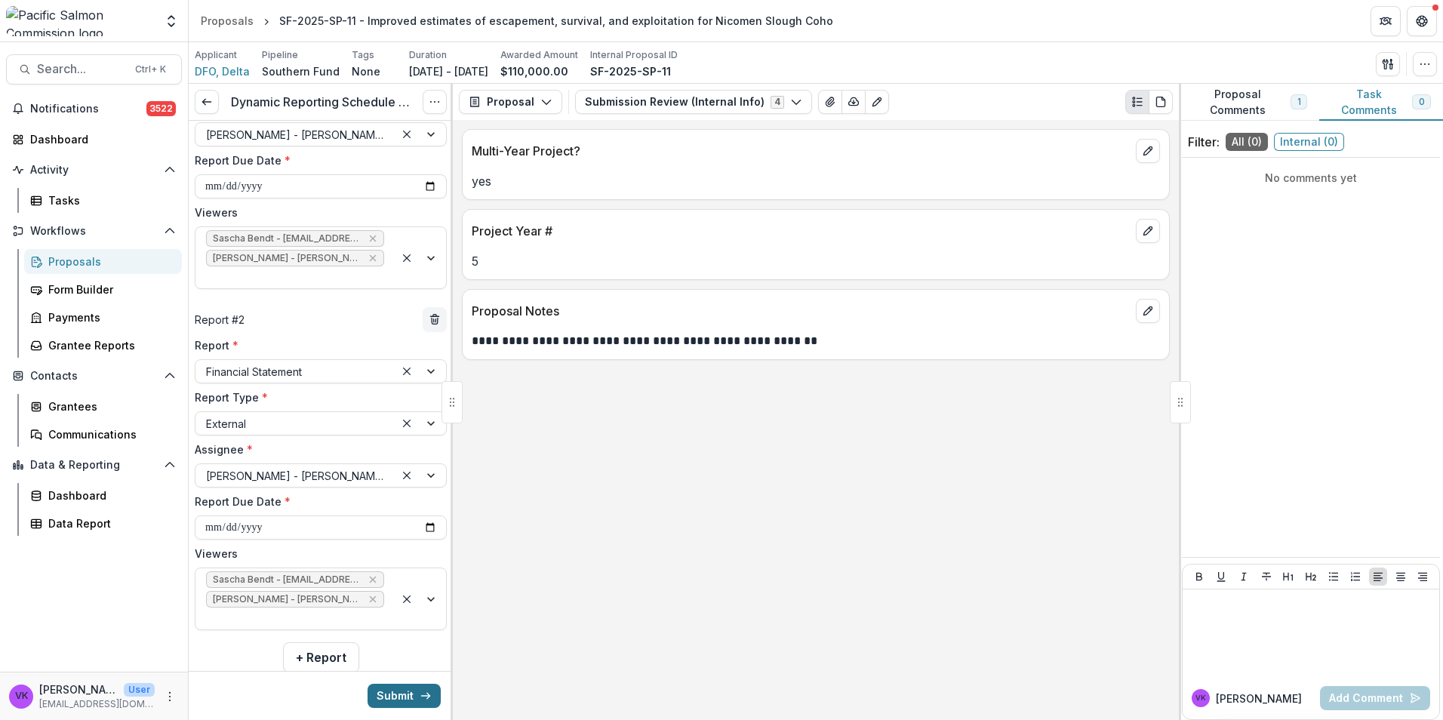
click at [396, 691] on button "Submit" at bounding box center [404, 696] width 73 height 24
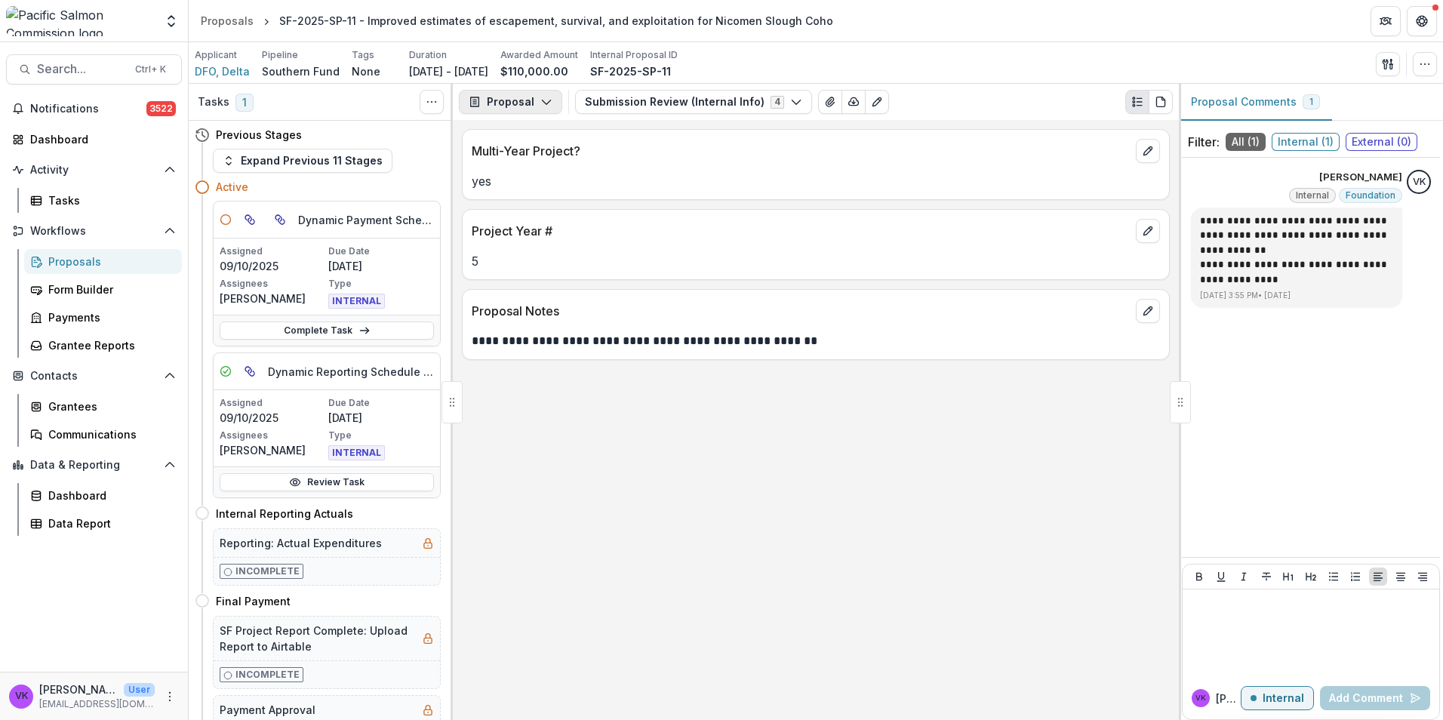
click at [547, 101] on icon "button" at bounding box center [546, 102] width 12 height 12
click at [537, 184] on div "Reports" at bounding box center [558, 186] width 138 height 16
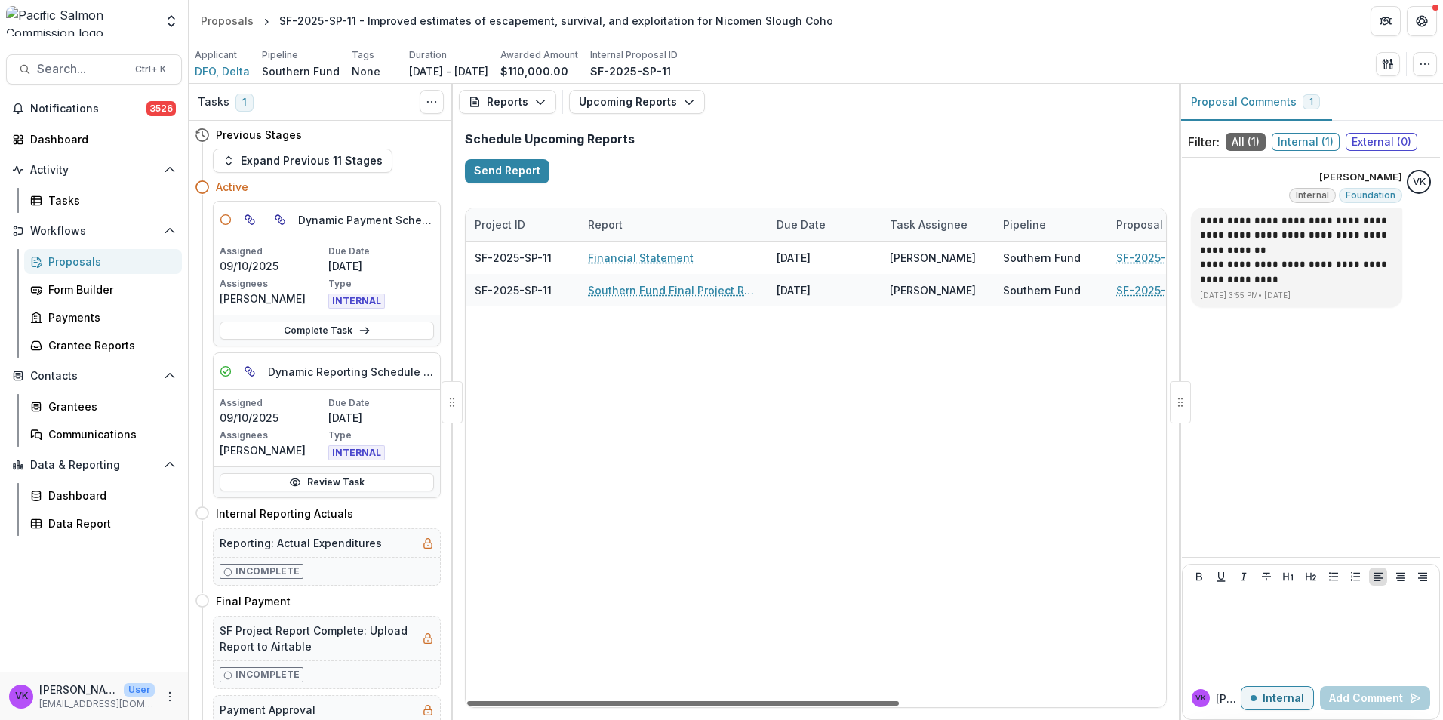
drag, startPoint x: 589, startPoint y: 701, endPoint x: 444, endPoint y: 738, distance: 149.5
click at [467, 706] on div at bounding box center [683, 703] width 432 height 5
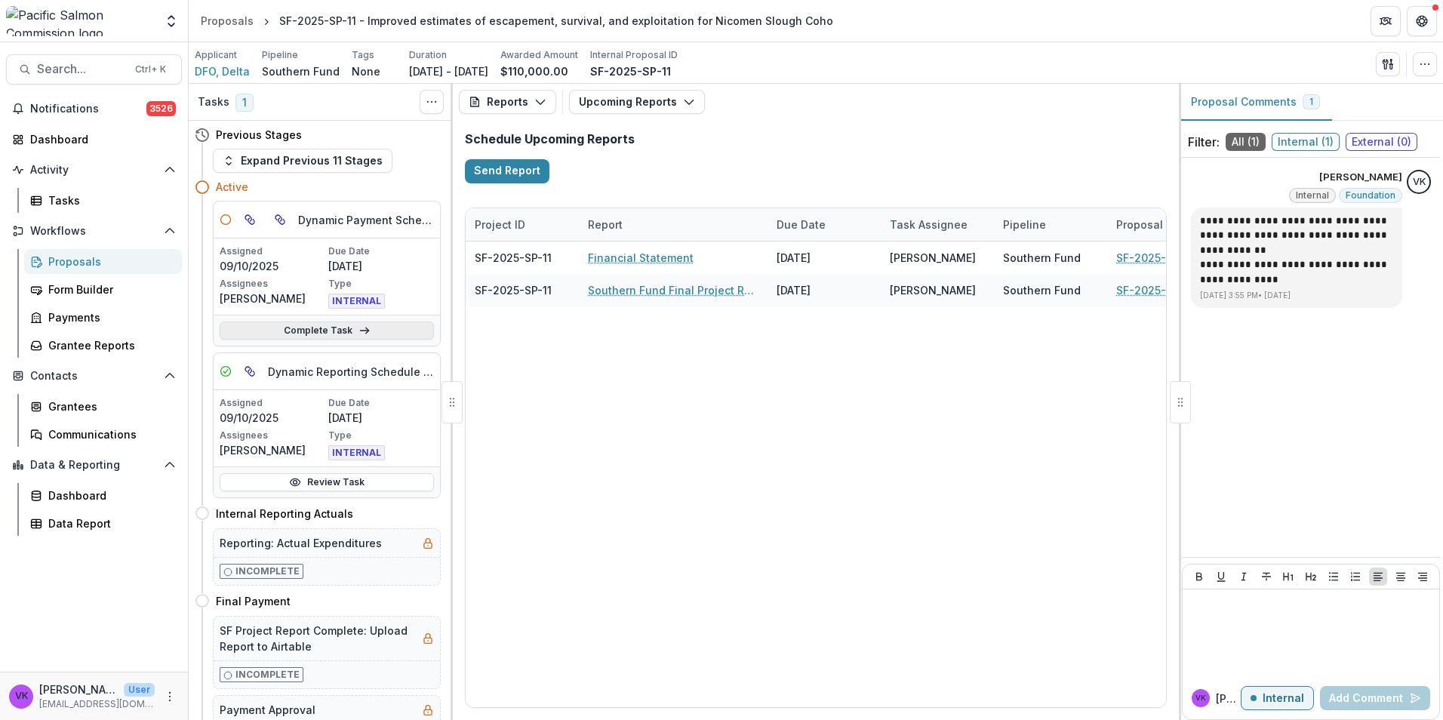
click at [341, 328] on link "Complete Task" at bounding box center [327, 330] width 214 height 18
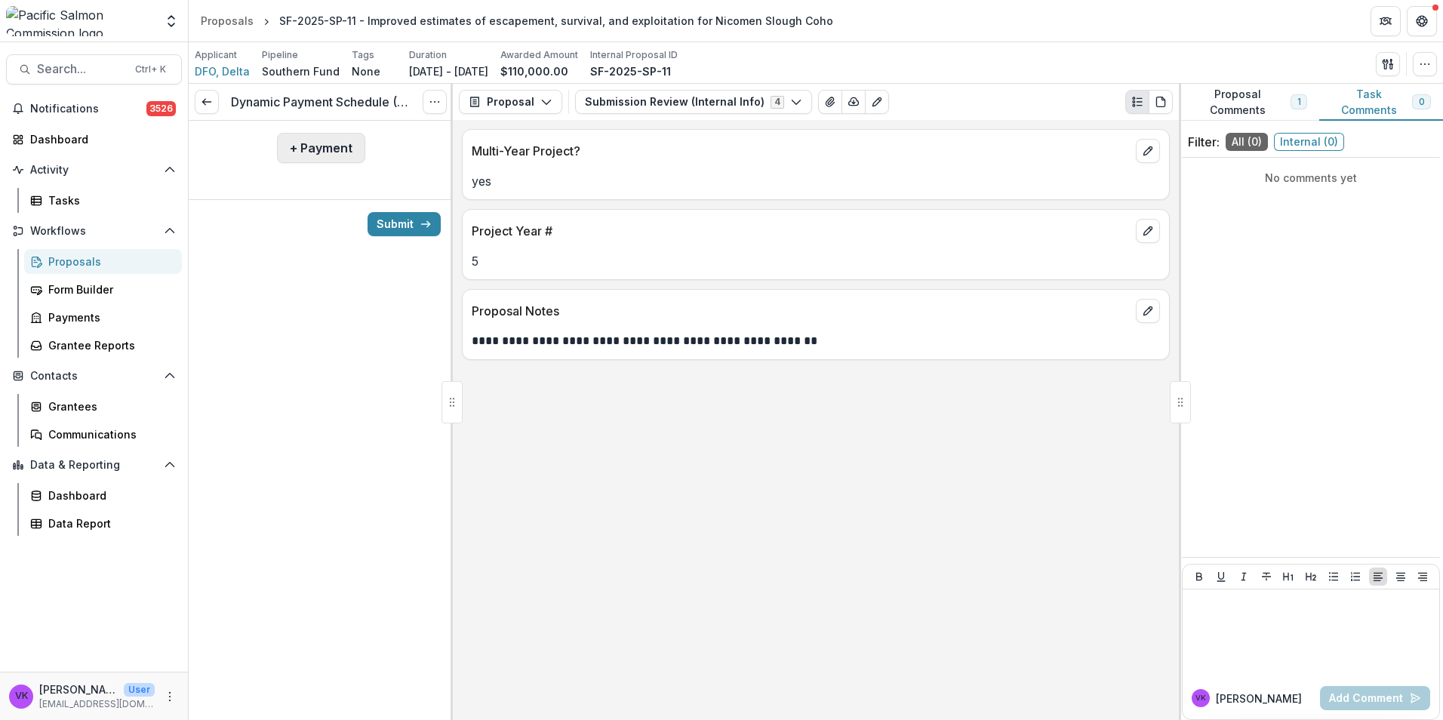
click at [328, 152] on button "+ Payment" at bounding box center [321, 148] width 88 height 30
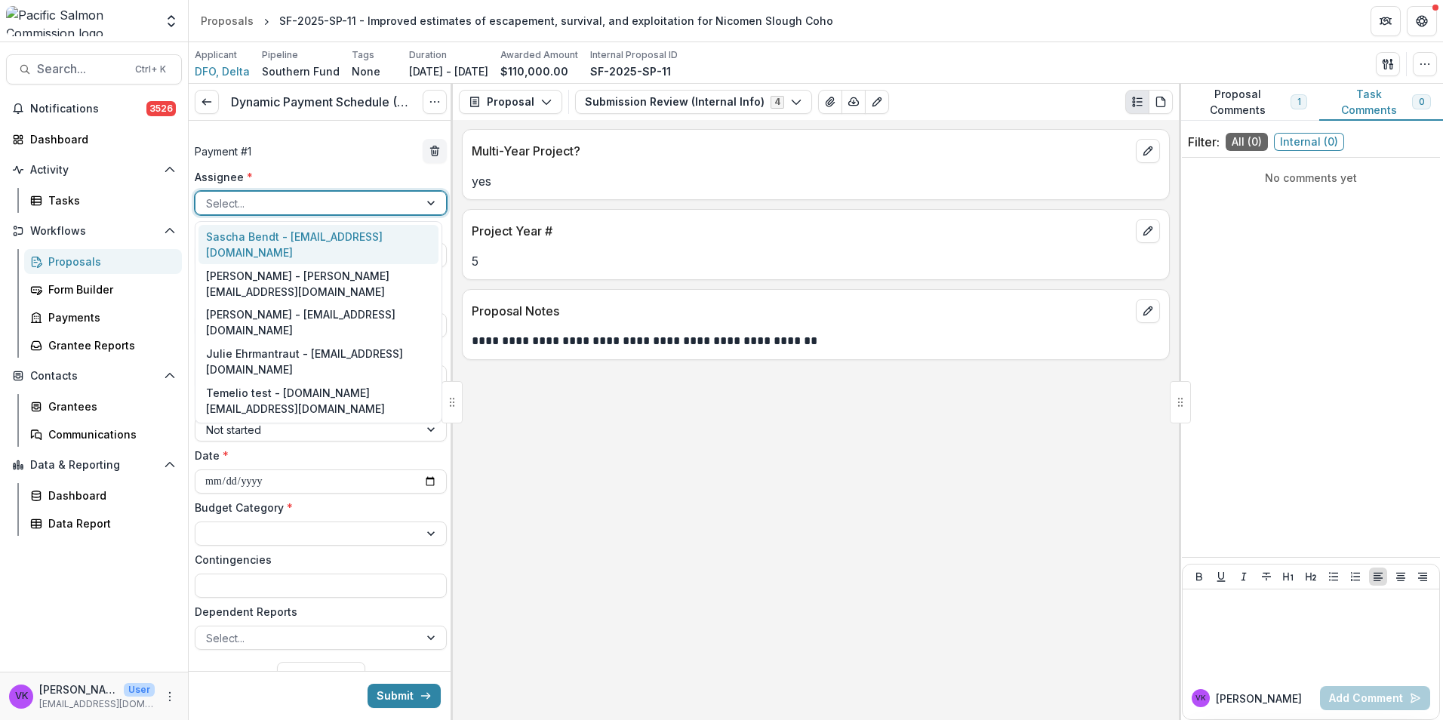
click at [337, 201] on div at bounding box center [307, 203] width 202 height 19
click at [297, 264] on div "Victor Keong - keong@psc.org" at bounding box center [318, 283] width 240 height 39
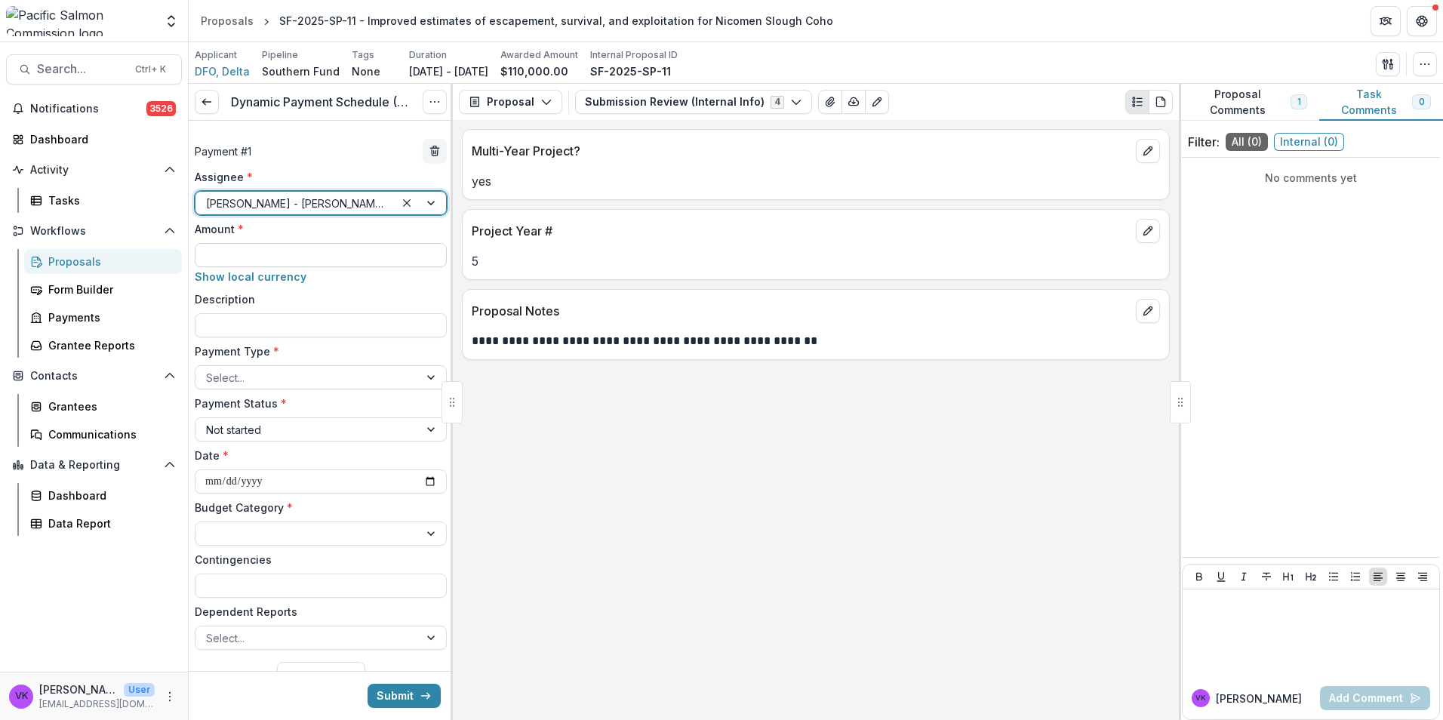
click at [381, 261] on input "Amount *" at bounding box center [321, 255] width 252 height 24
type input "*******"
drag, startPoint x: 258, startPoint y: 321, endPoint x: 514, endPoint y: 368, distance: 260.1
click at [258, 321] on input "Description" at bounding box center [321, 325] width 252 height 24
type input "**********"
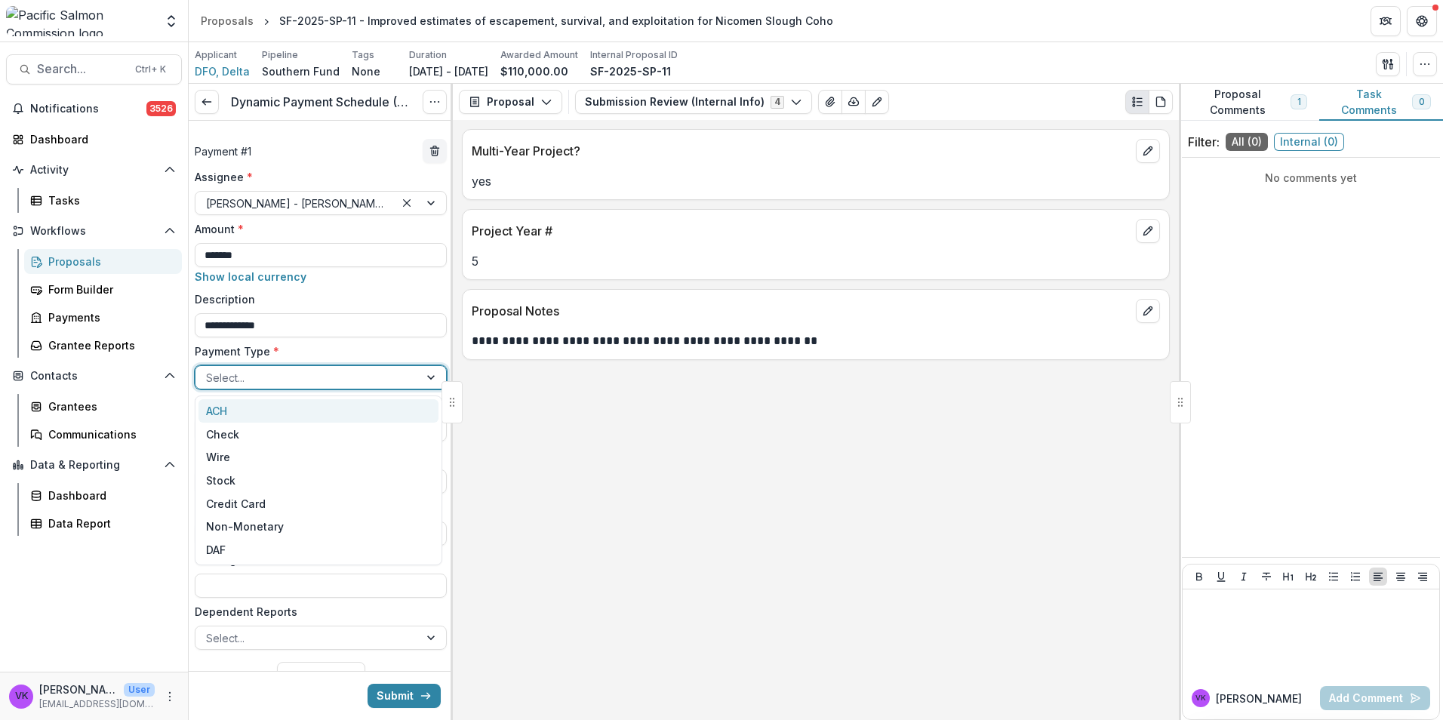
click at [364, 370] on div at bounding box center [307, 377] width 202 height 19
click at [300, 442] on div "Check" at bounding box center [318, 434] width 240 height 23
click at [392, 524] on div at bounding box center [307, 533] width 202 height 19
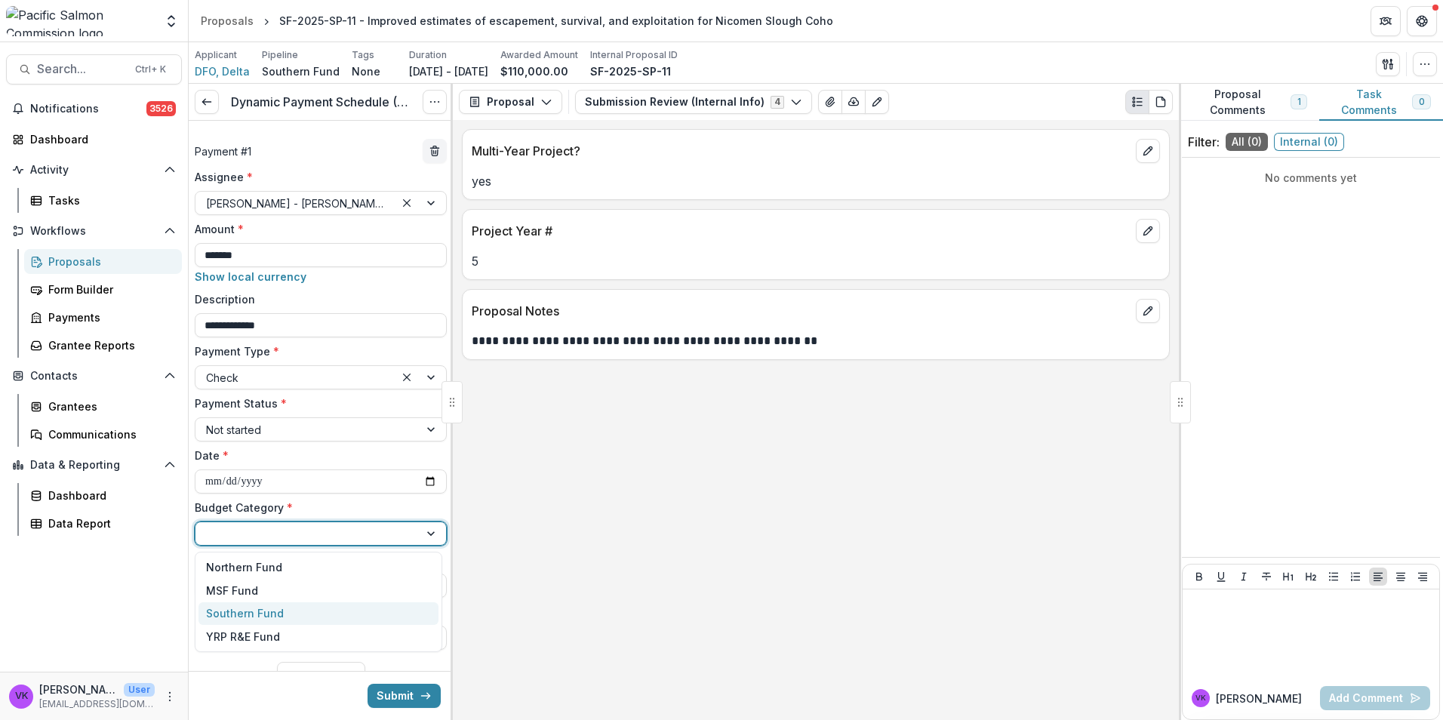
click at [321, 610] on div "Southern Fund" at bounding box center [318, 613] width 240 height 23
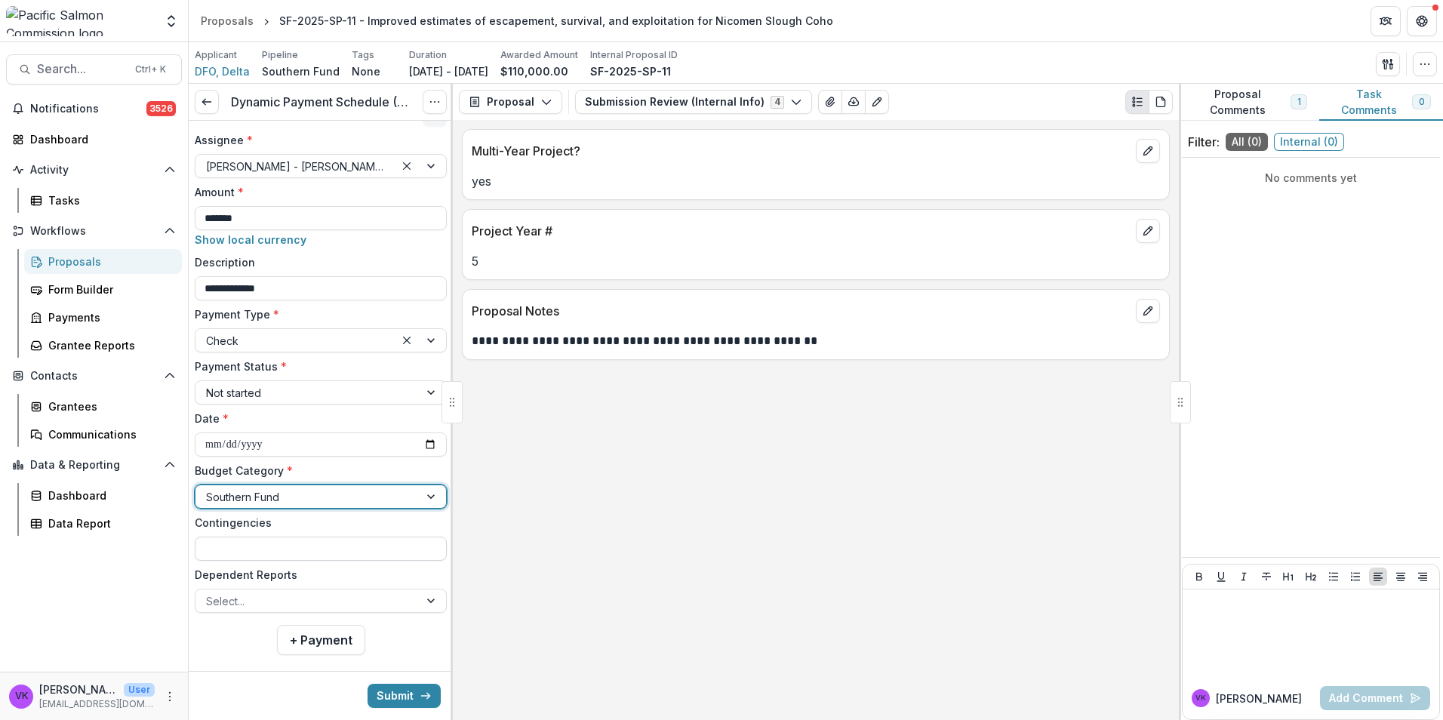
scroll to position [57, 0]
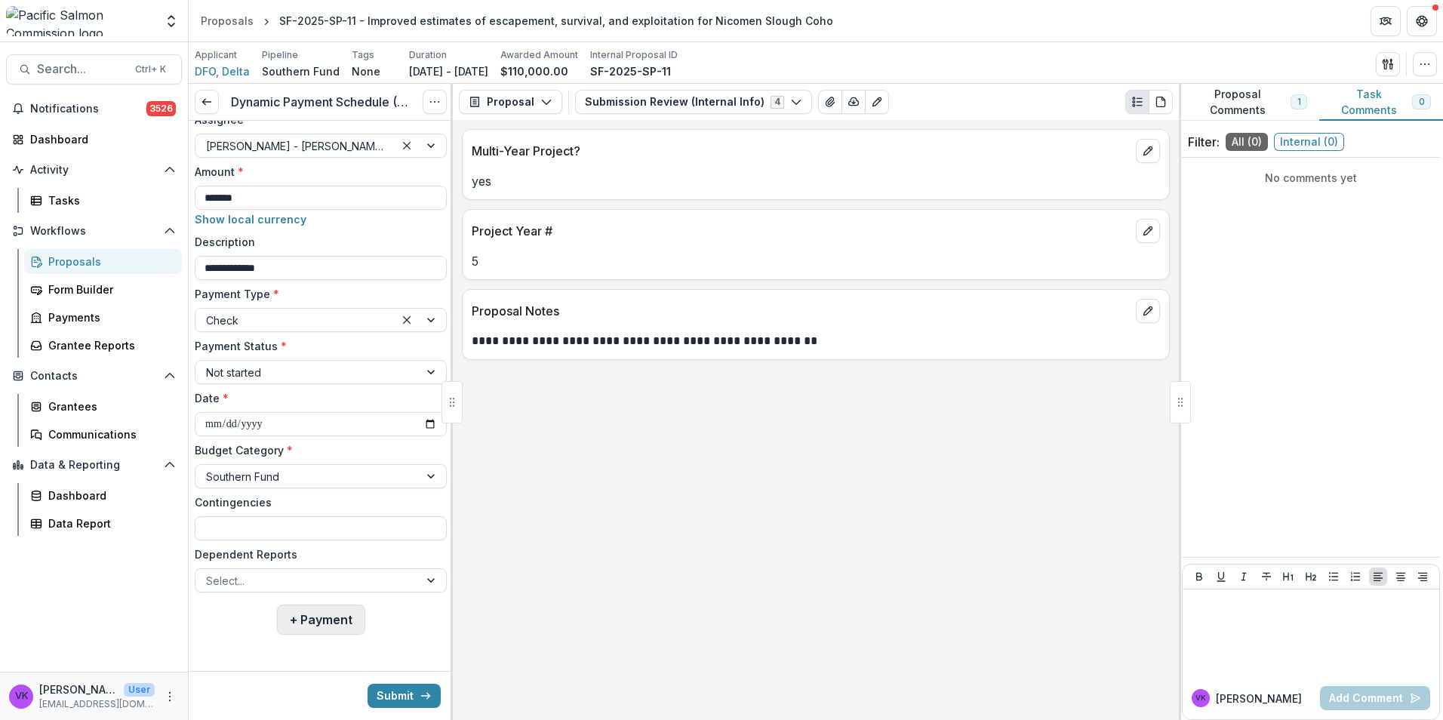
click at [349, 618] on button "+ Payment" at bounding box center [321, 619] width 88 height 30
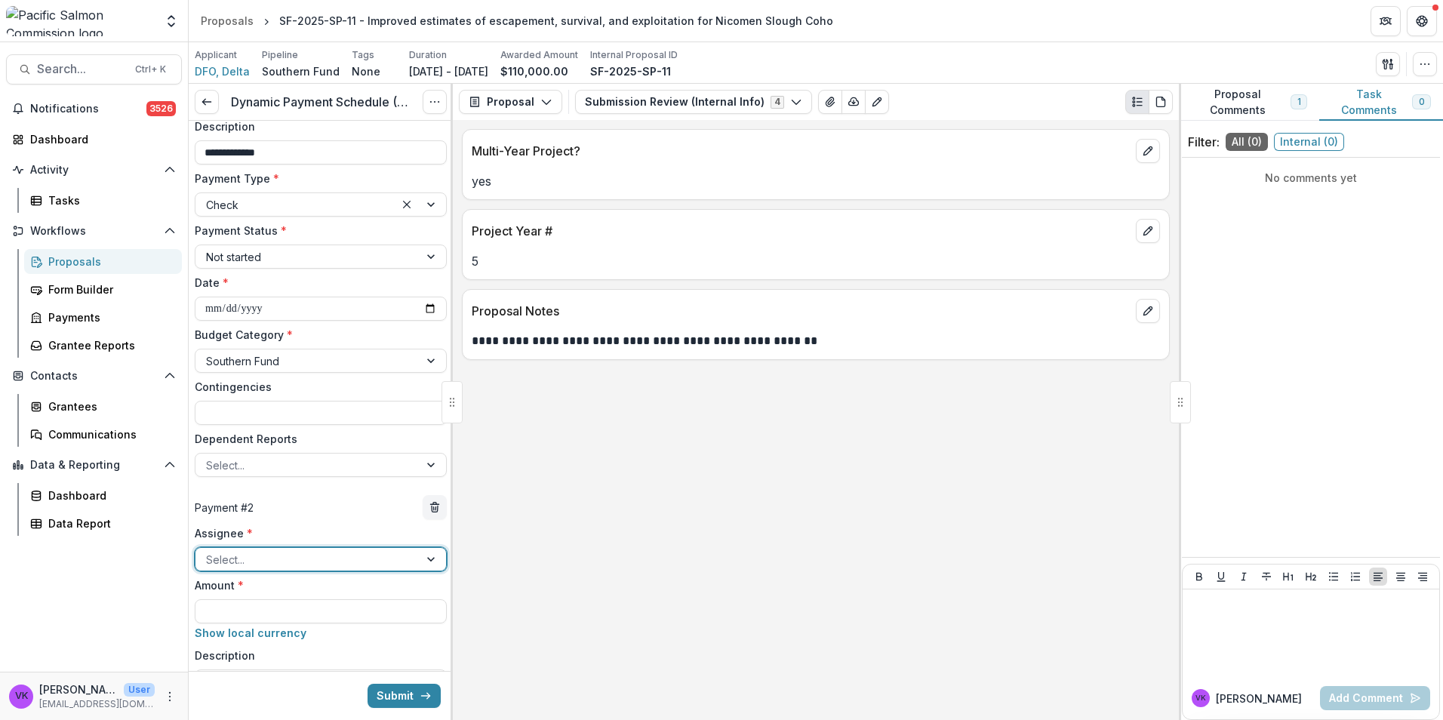
scroll to position [284, 0]
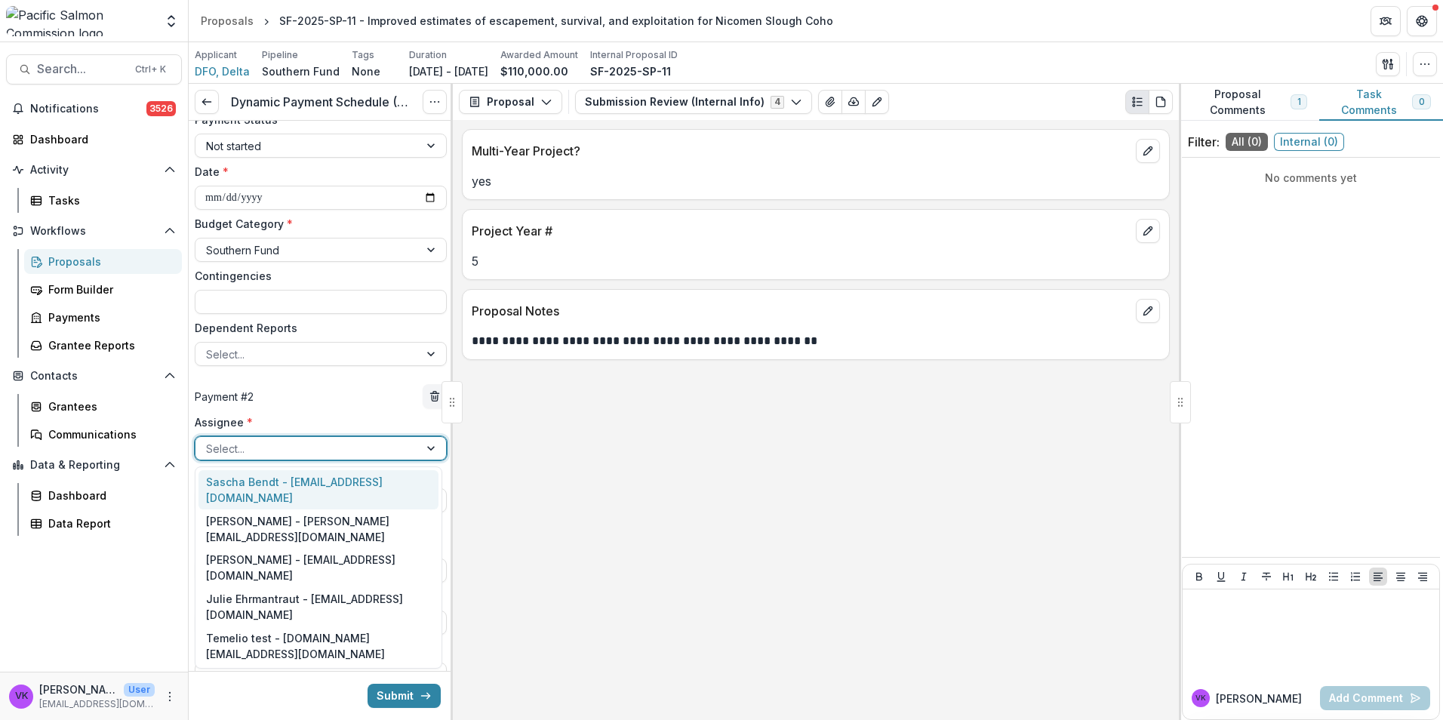
click at [405, 448] on div "Select..." at bounding box center [306, 449] width 223 height 22
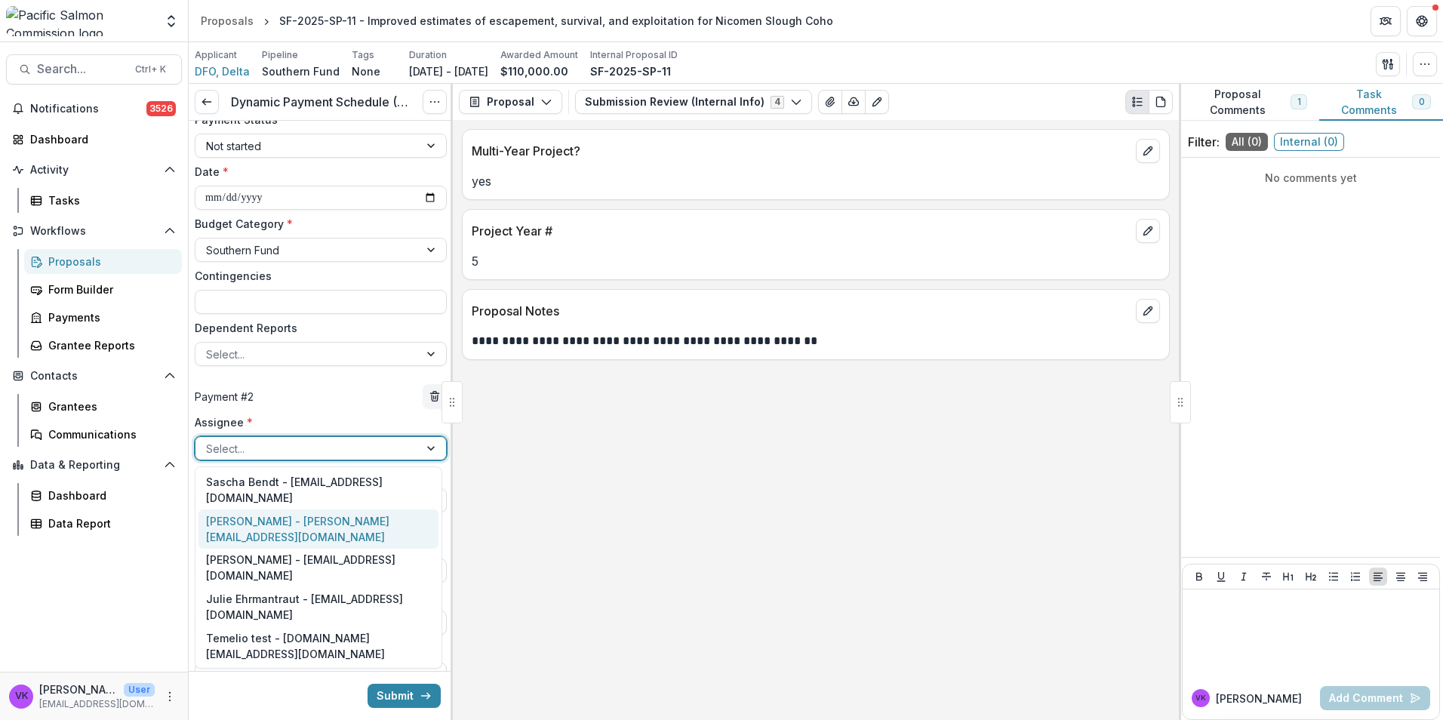
click at [347, 509] on div "Victor Keong - keong@psc.org" at bounding box center [318, 528] width 240 height 39
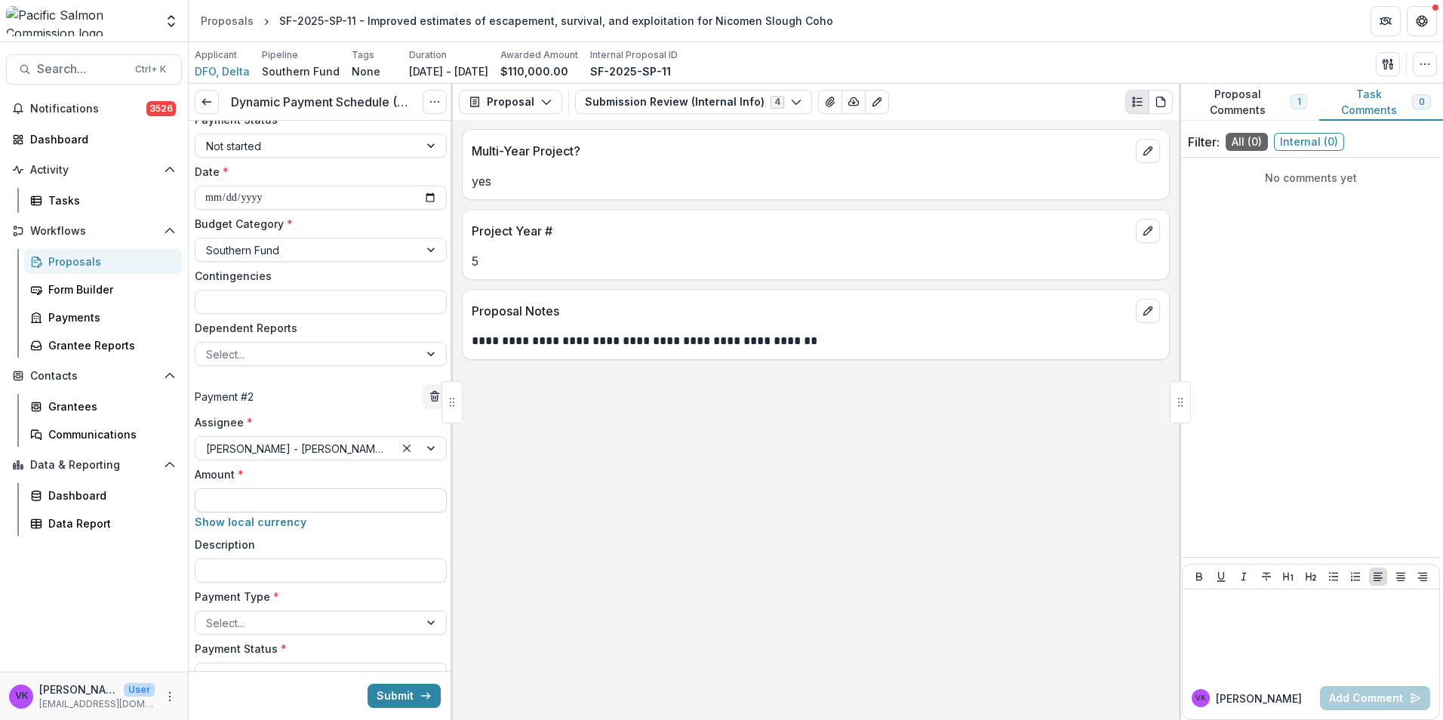
click at [322, 500] on input "Amount *" at bounding box center [321, 500] width 252 height 24
type input "*******"
click at [321, 558] on input "Description" at bounding box center [321, 570] width 252 height 24
type input "**********"
click at [392, 622] on div at bounding box center [307, 623] width 202 height 19
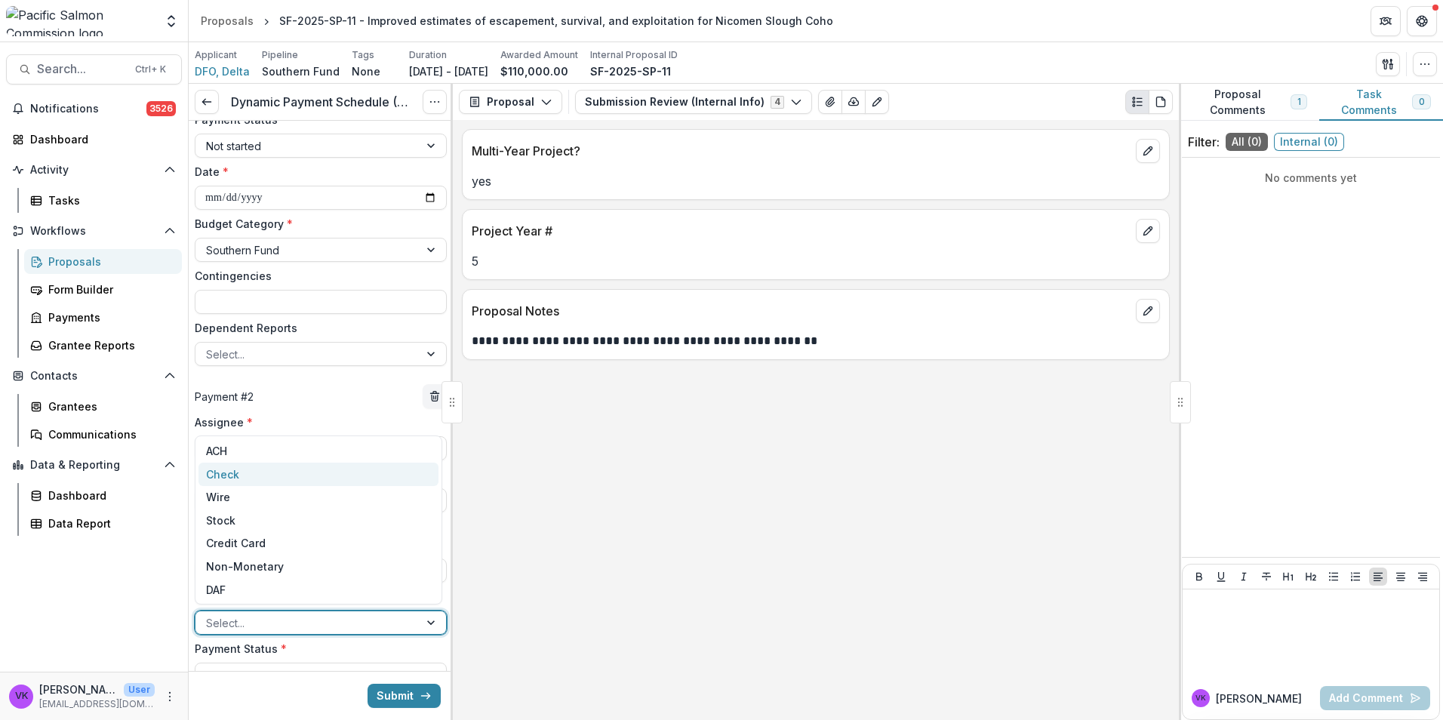
drag, startPoint x: 257, startPoint y: 479, endPoint x: 392, endPoint y: 479, distance: 135.1
click at [258, 478] on div "Check" at bounding box center [318, 474] width 240 height 23
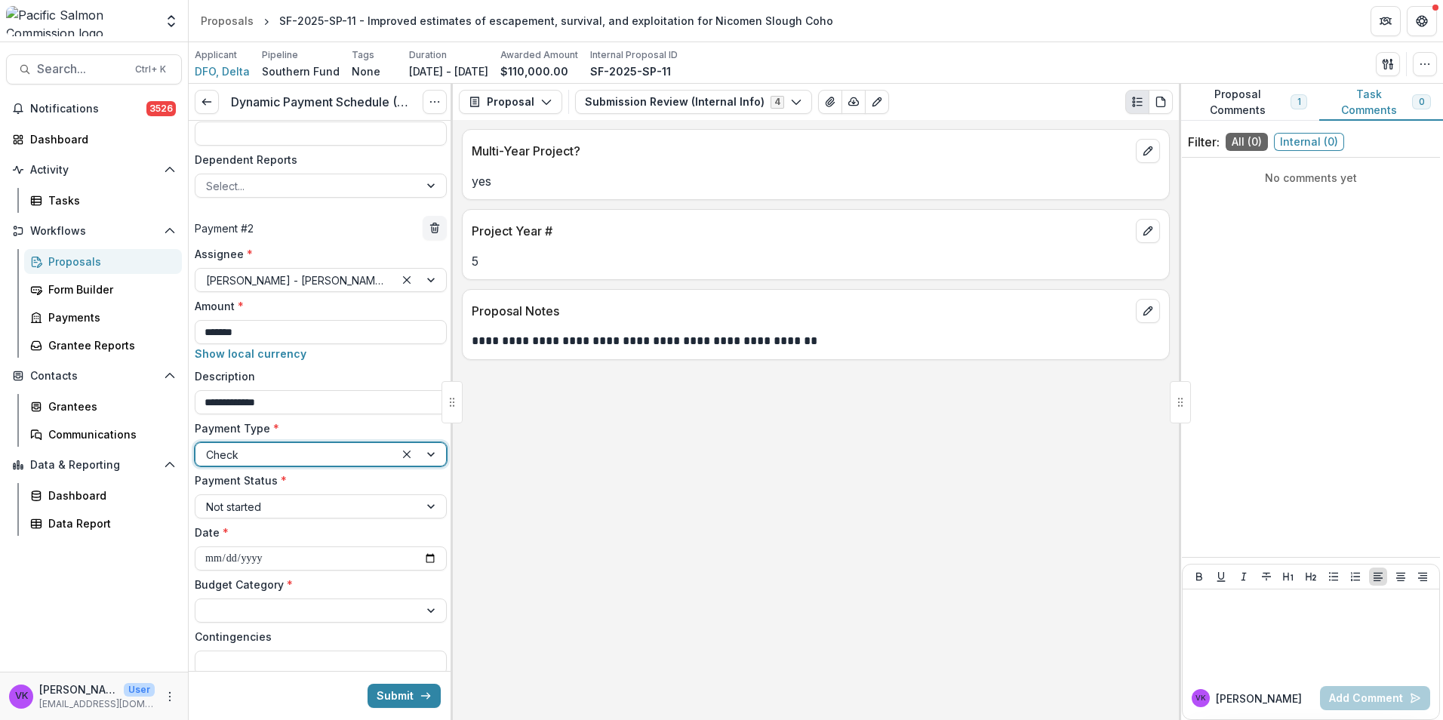
scroll to position [586, 0]
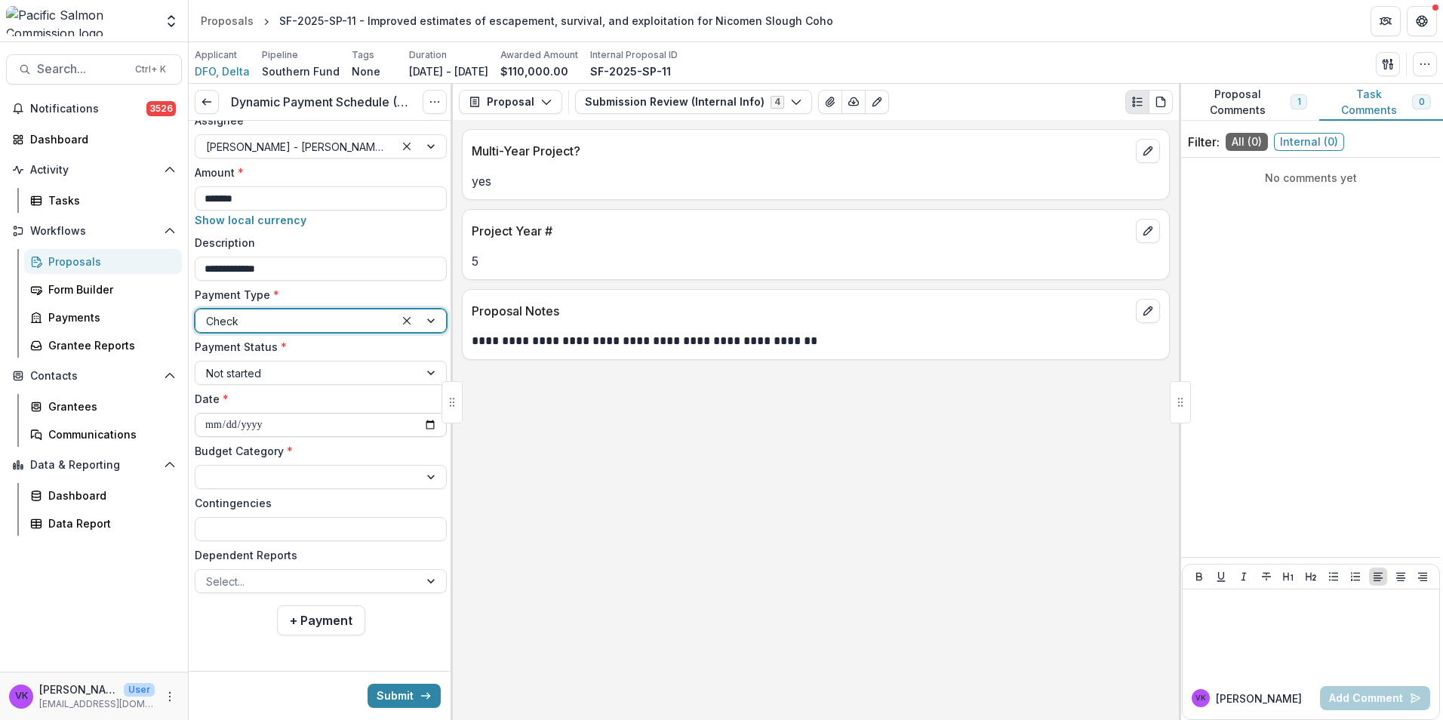
click at [425, 422] on input "**********" at bounding box center [321, 425] width 252 height 24
type input "**********"
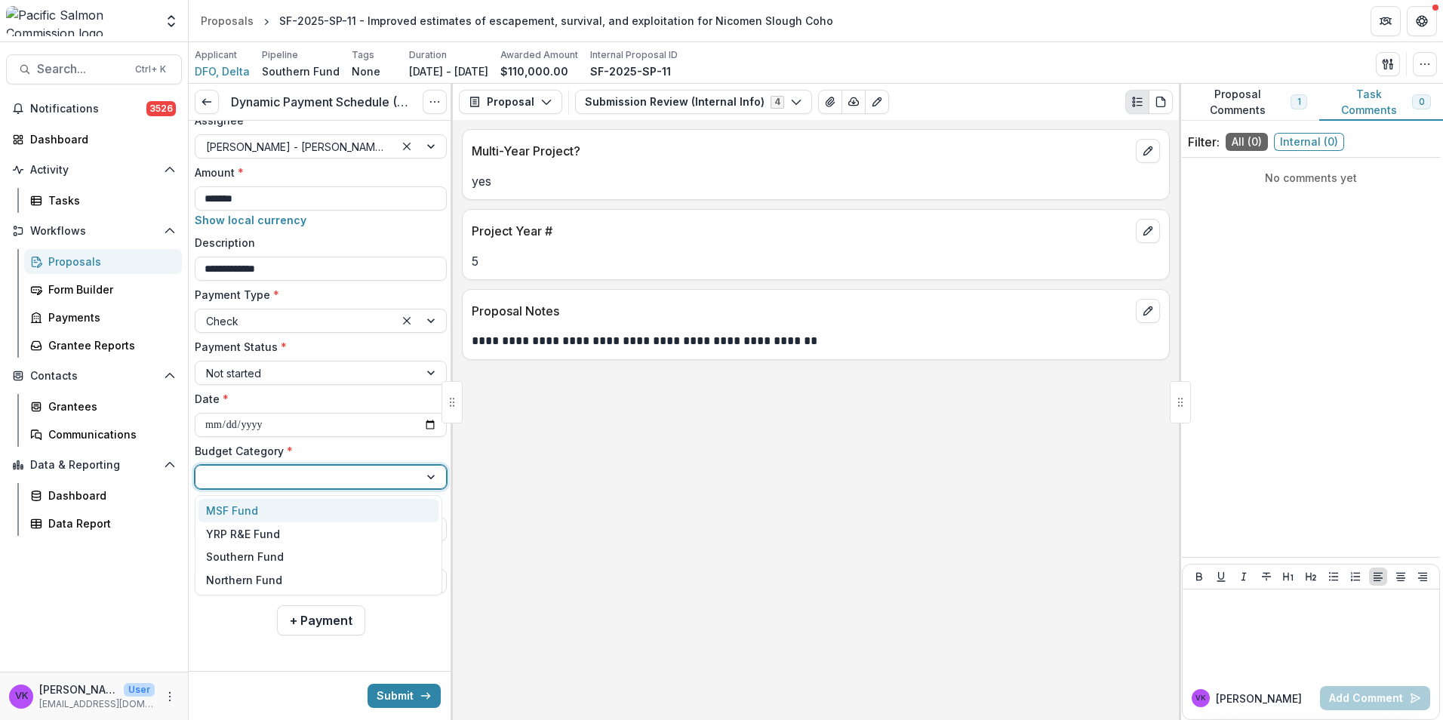
click at [423, 470] on div at bounding box center [432, 477] width 27 height 23
click at [327, 561] on div "Southern Fund" at bounding box center [318, 557] width 240 height 23
click at [401, 571] on div "Select..." at bounding box center [306, 582] width 223 height 22
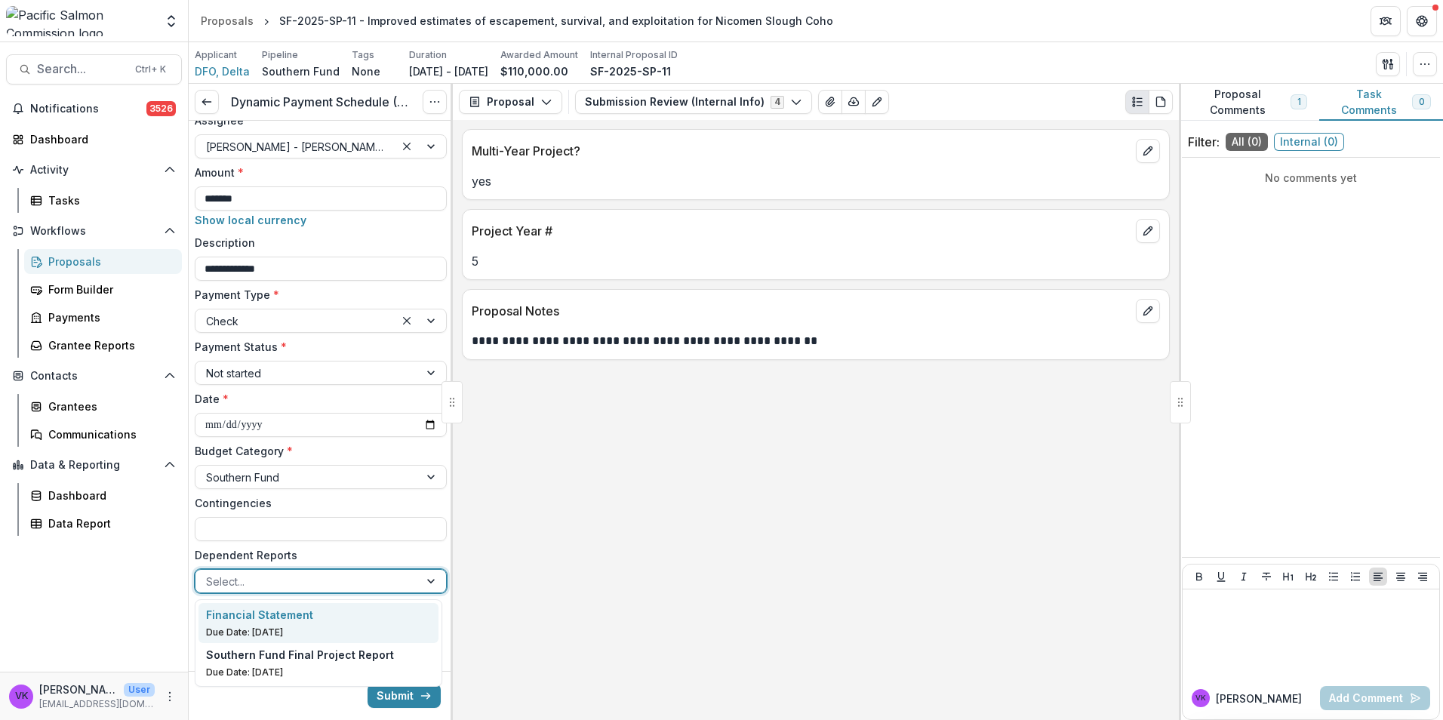
click at [333, 614] on div "Financial Statement" at bounding box center [319, 615] width 226 height 16
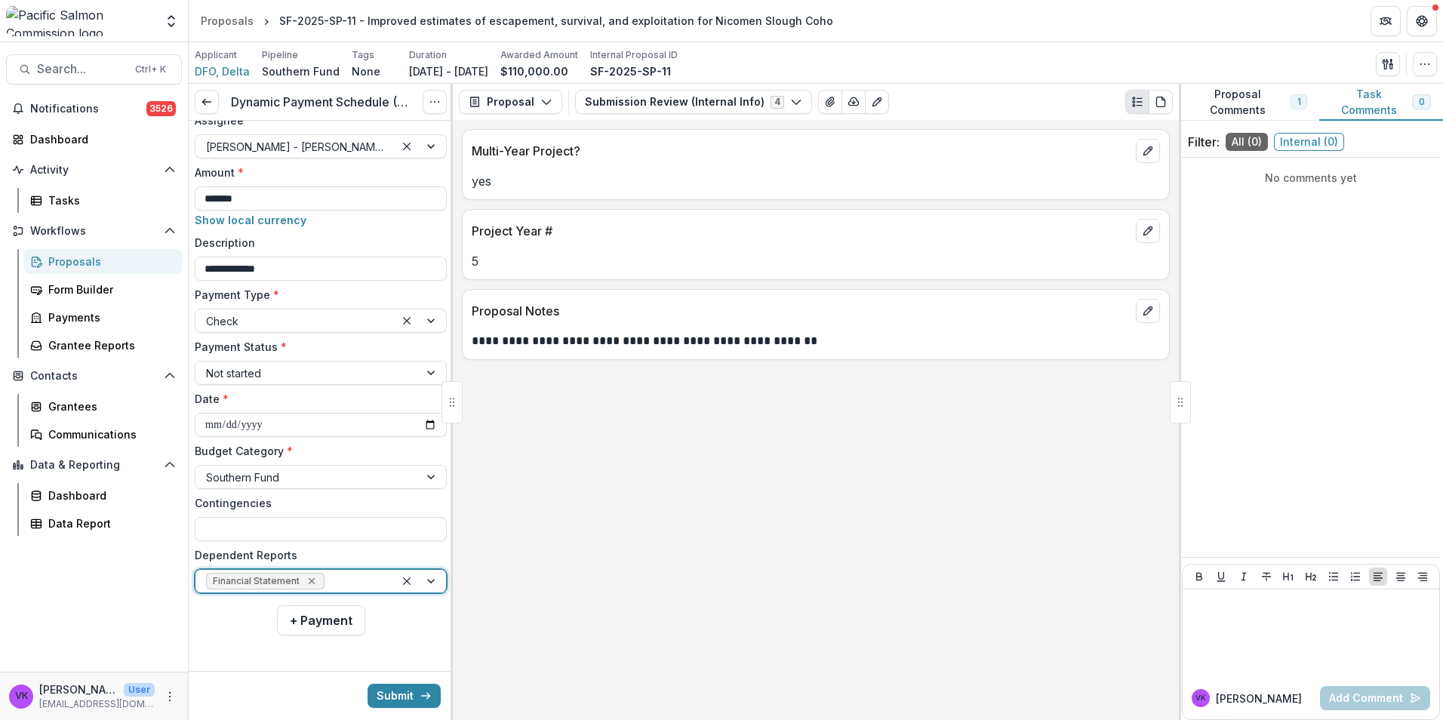
drag, startPoint x: 312, startPoint y: 582, endPoint x: 413, endPoint y: 572, distance: 101.6
click at [312, 582] on icon "Remove Financial Statement" at bounding box center [312, 581] width 12 height 12
click at [426, 578] on div at bounding box center [432, 581] width 27 height 23
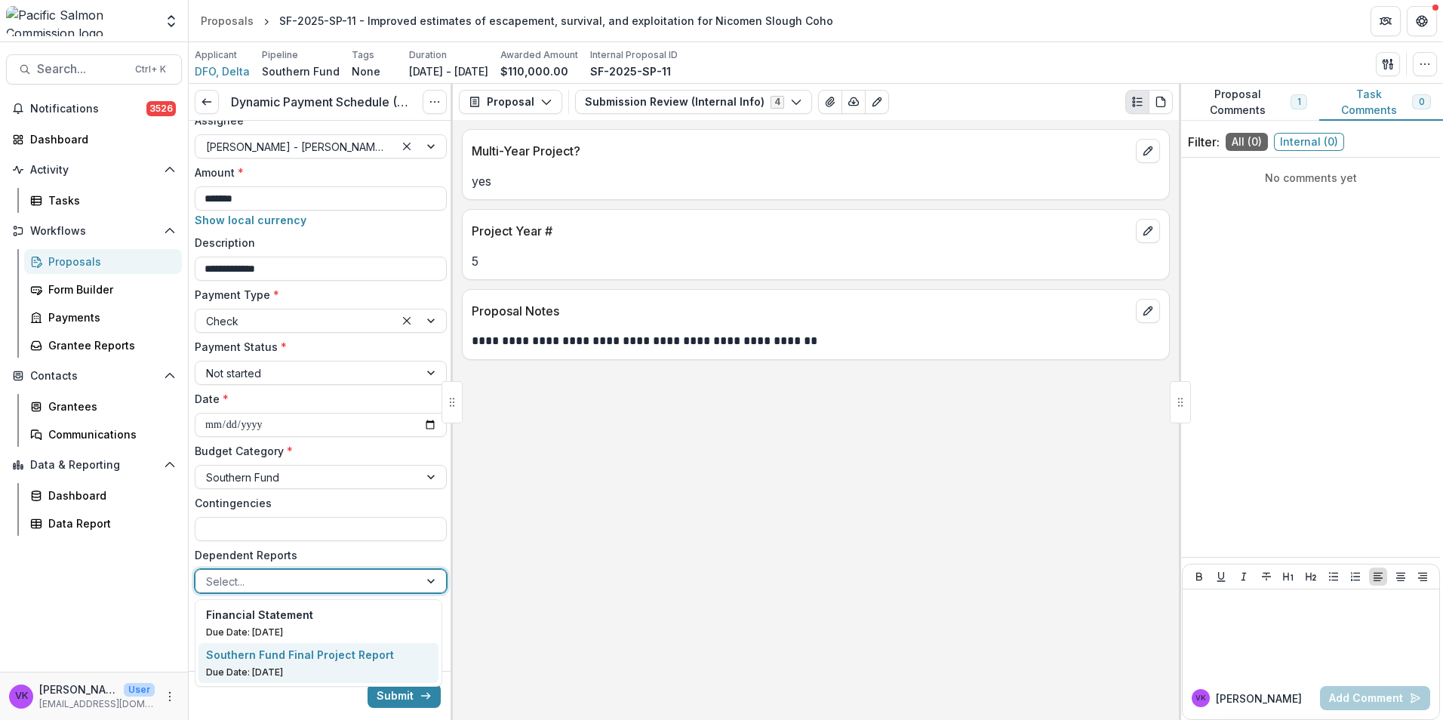
click at [345, 657] on p "Southern Fund Final Project Report" at bounding box center [300, 655] width 188 height 16
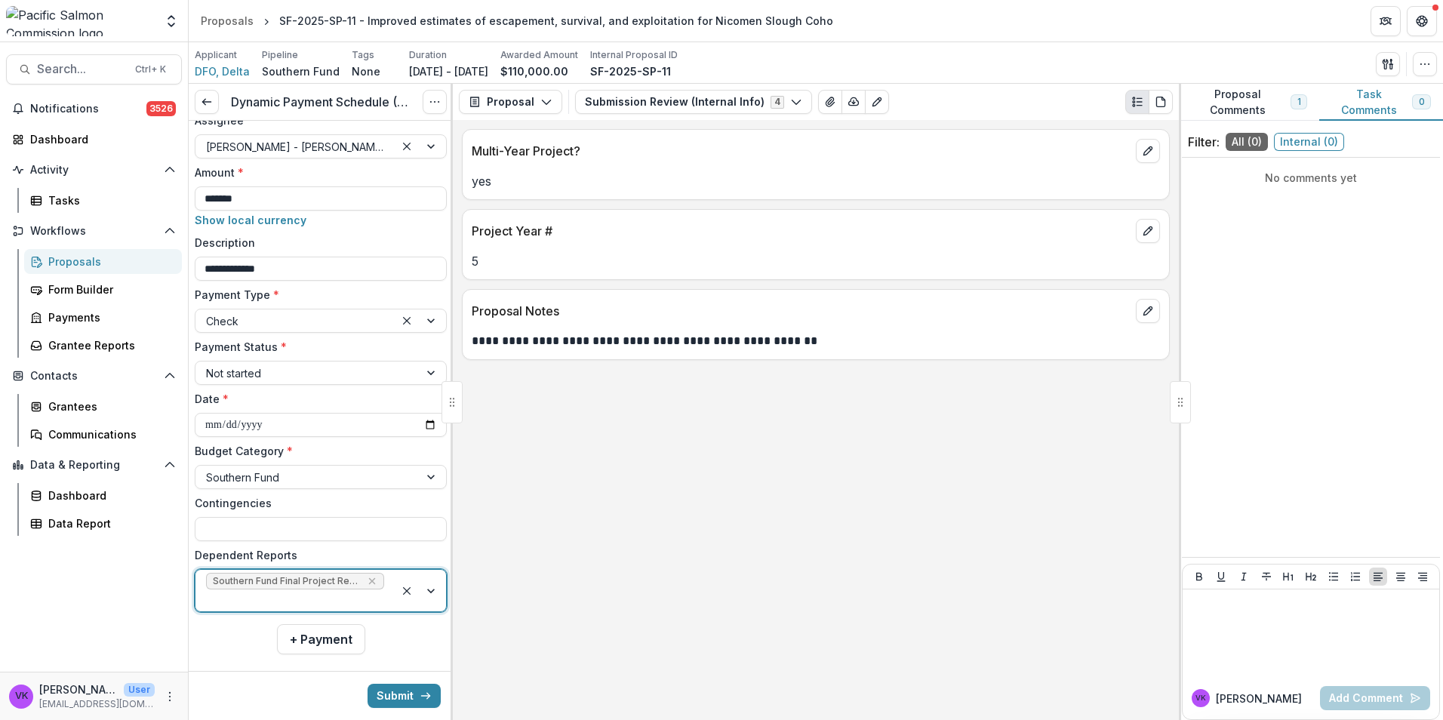
click at [419, 587] on div at bounding box center [420, 591] width 51 height 42
click at [313, 634] on div "Financial Statement" at bounding box center [319, 634] width 226 height 16
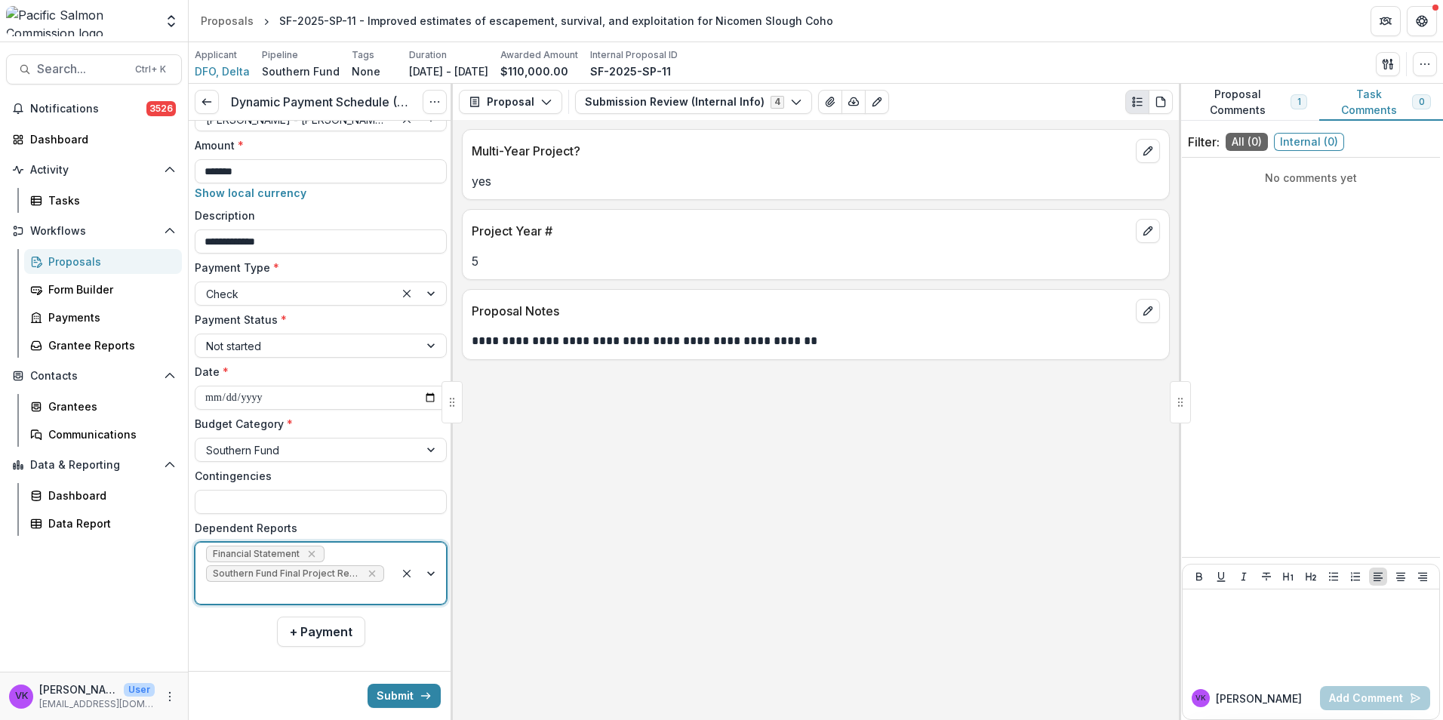
scroll to position [625, 0]
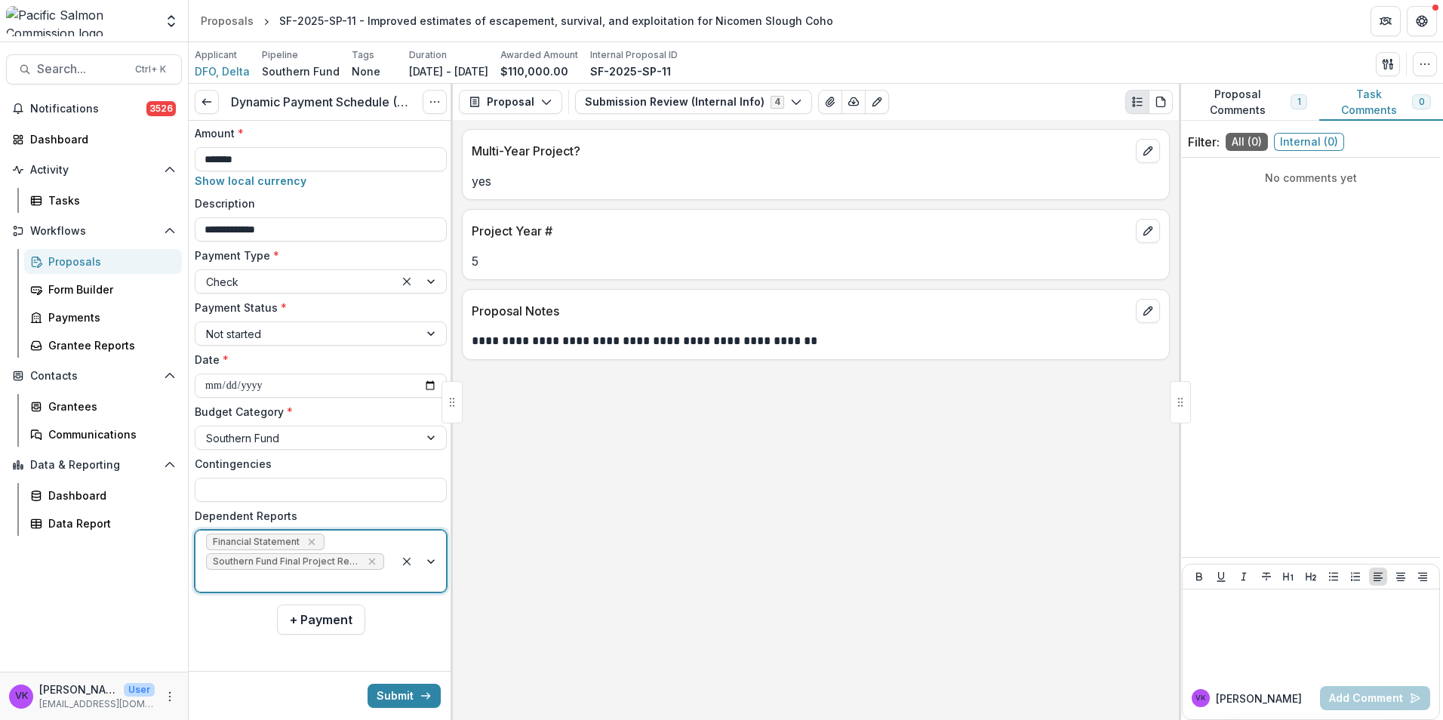
click at [393, 695] on button "Submit" at bounding box center [404, 696] width 73 height 24
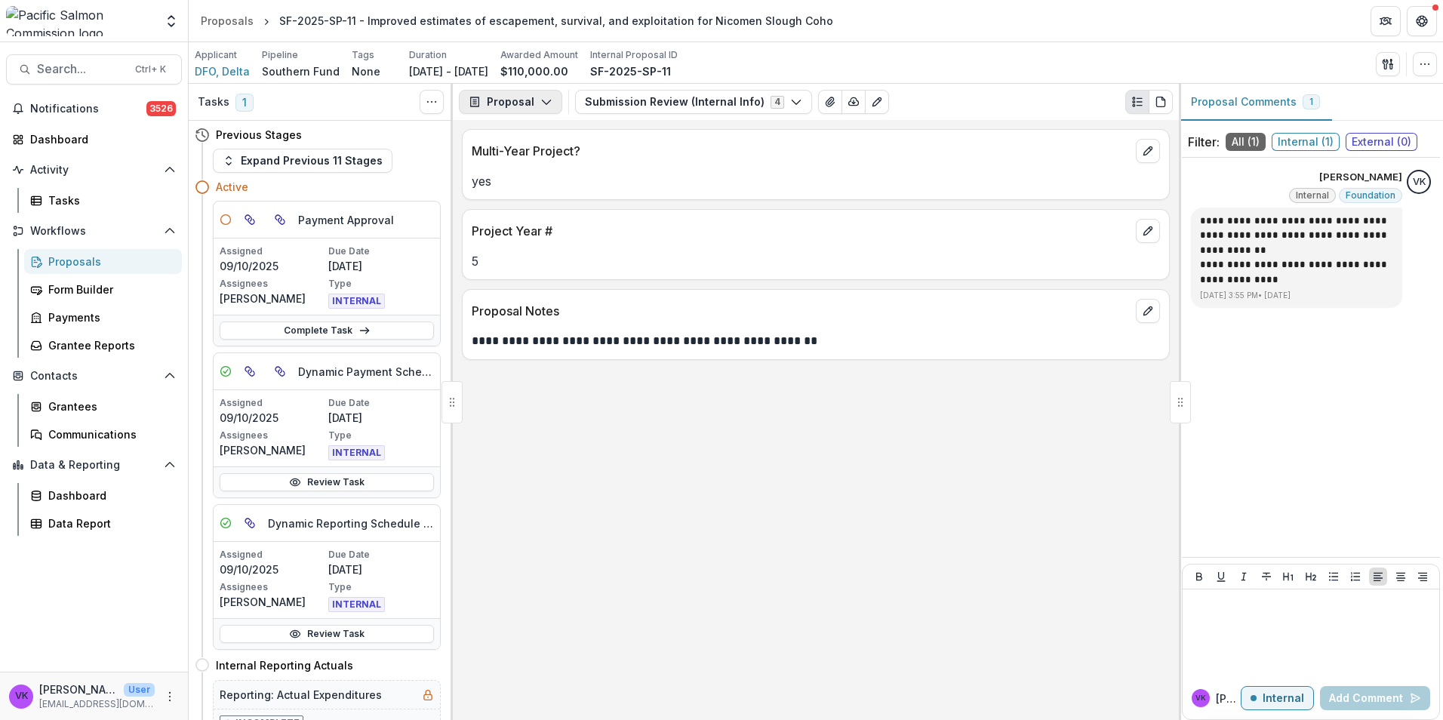
click at [540, 107] on icon "button" at bounding box center [546, 102] width 12 height 12
click at [538, 156] on div "Payments" at bounding box center [558, 161] width 138 height 16
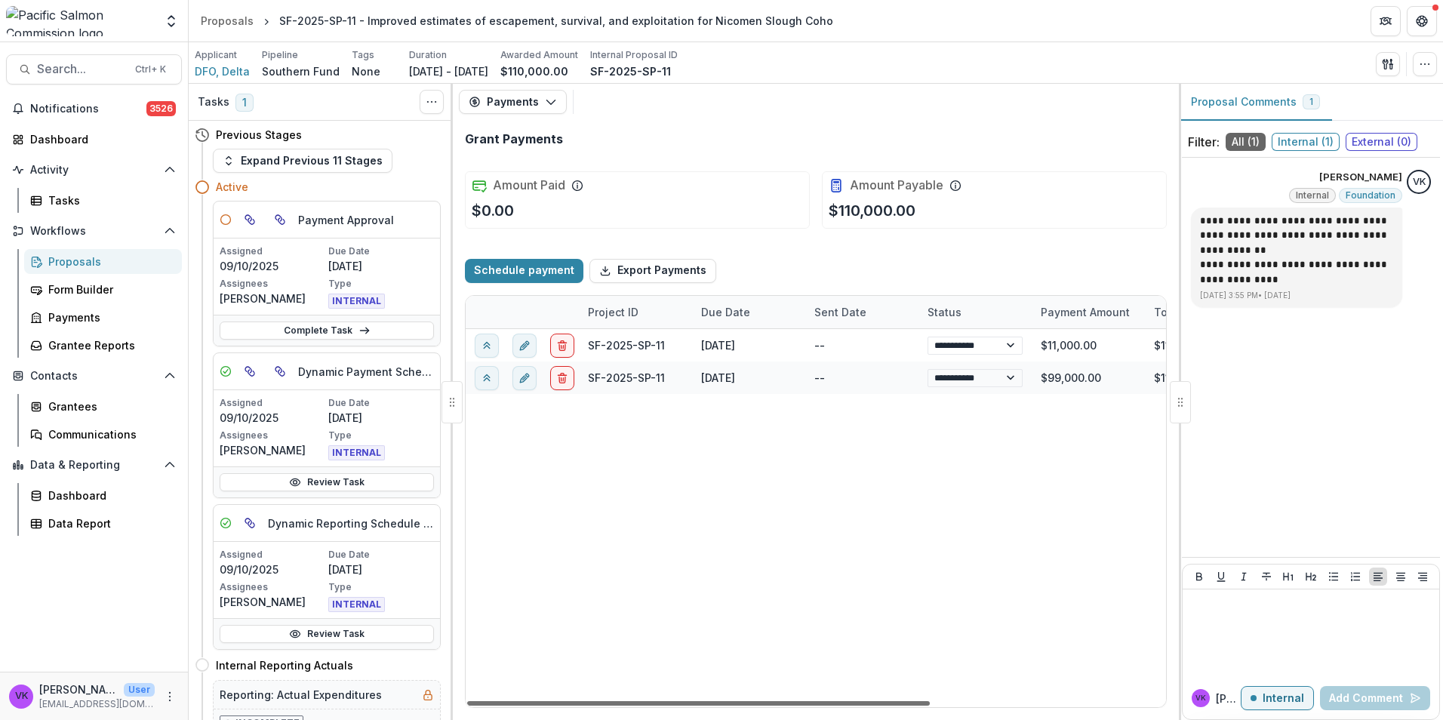
drag, startPoint x: 725, startPoint y: 703, endPoint x: 489, endPoint y: 737, distance: 238.6
click at [489, 706] on div at bounding box center [698, 703] width 463 height 5
click at [545, 107] on icon "button" at bounding box center [551, 102] width 12 height 12
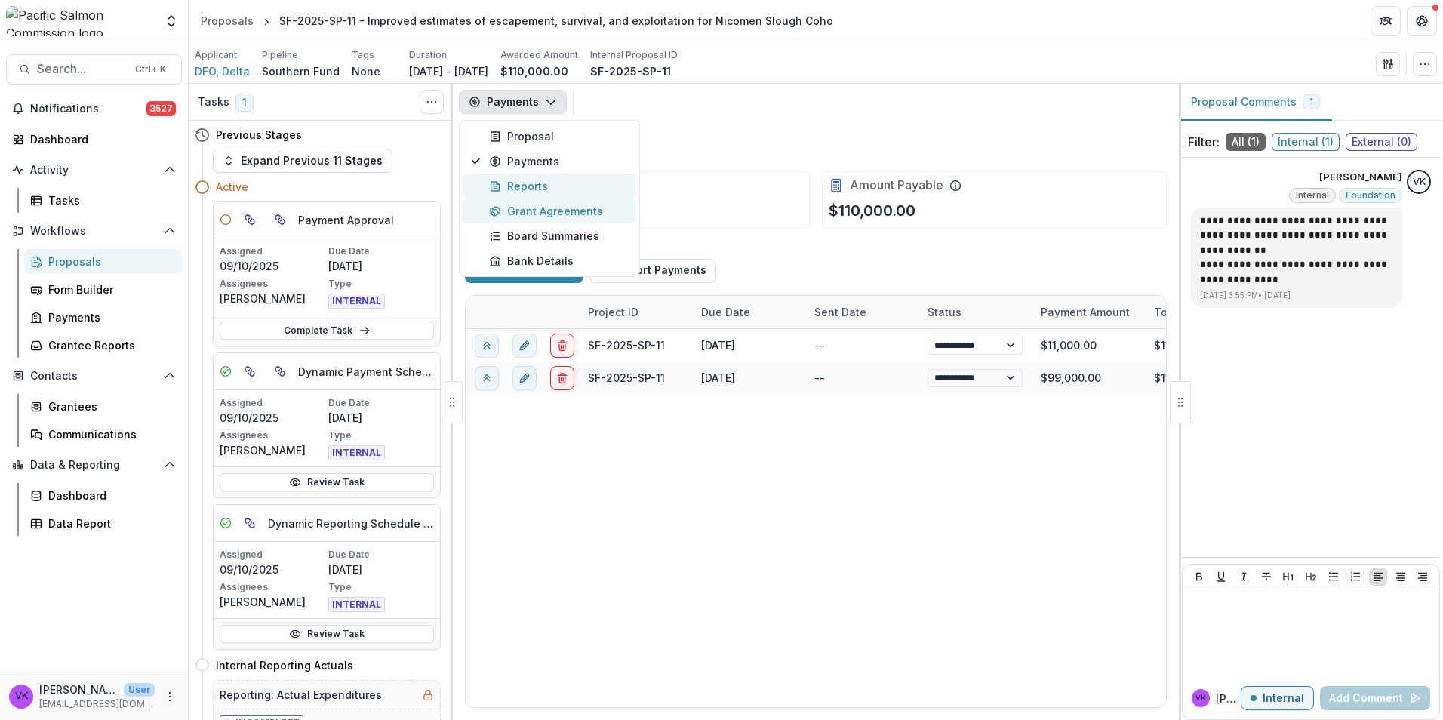
click at [532, 186] on div "Reports" at bounding box center [558, 186] width 138 height 16
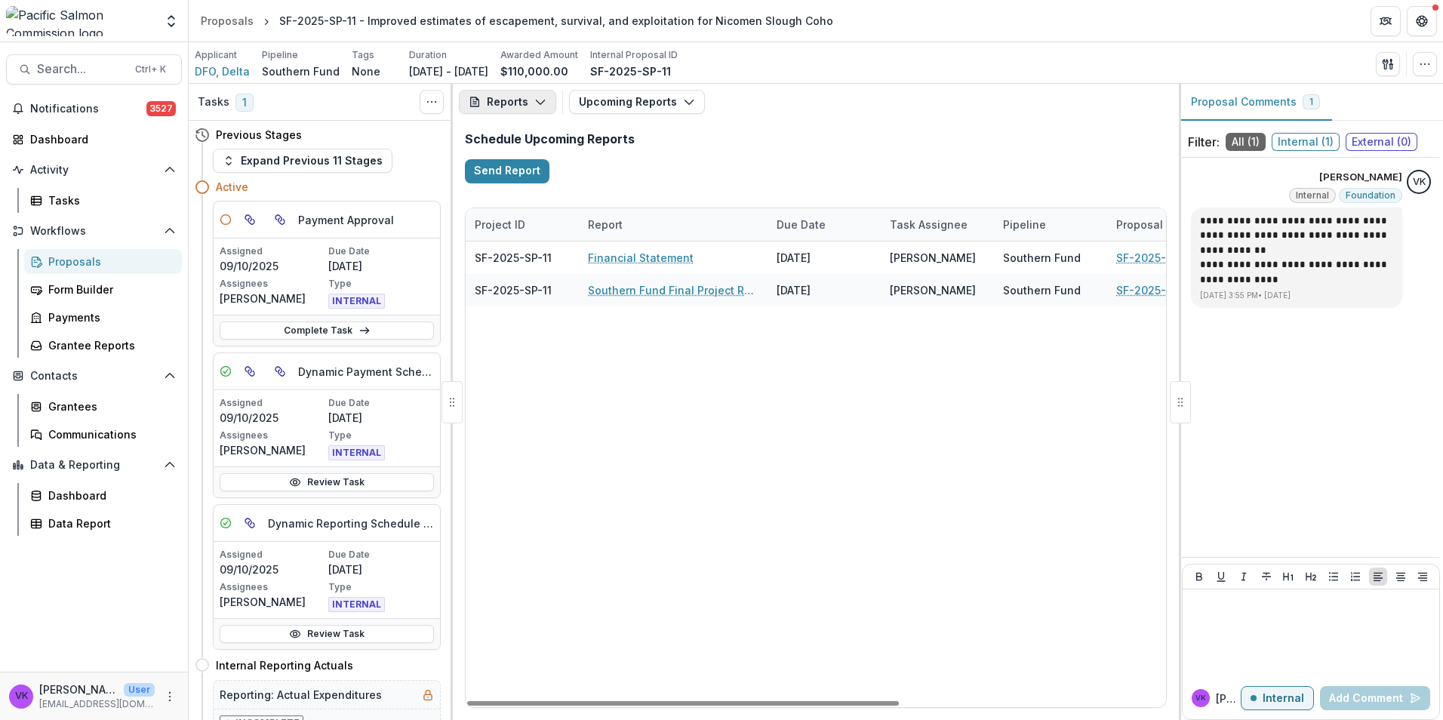
drag, startPoint x: 541, startPoint y: 100, endPoint x: 542, endPoint y: 109, distance: 8.3
click at [543, 102] on icon "button" at bounding box center [540, 102] width 12 height 12
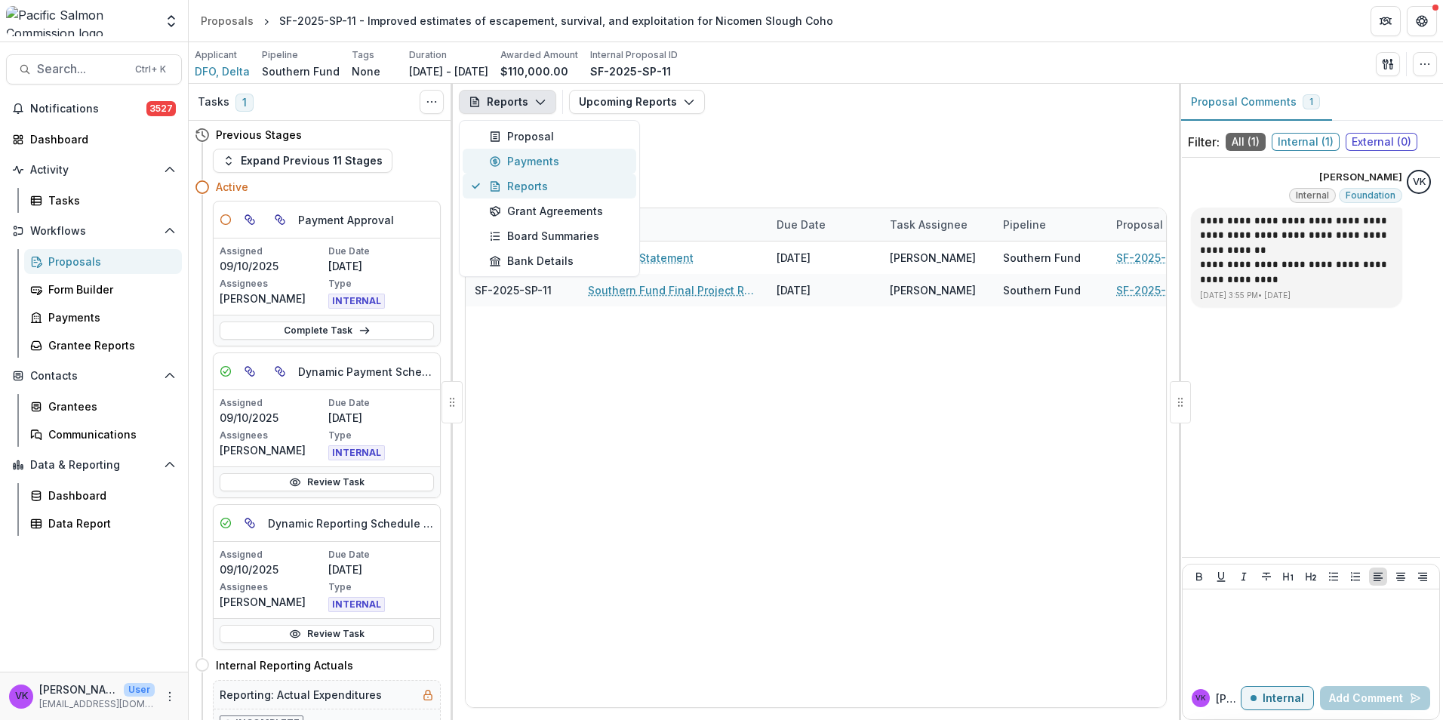
drag, startPoint x: 518, startPoint y: 161, endPoint x: 578, endPoint y: 180, distance: 62.8
click at [520, 161] on div "Payments" at bounding box center [558, 161] width 138 height 16
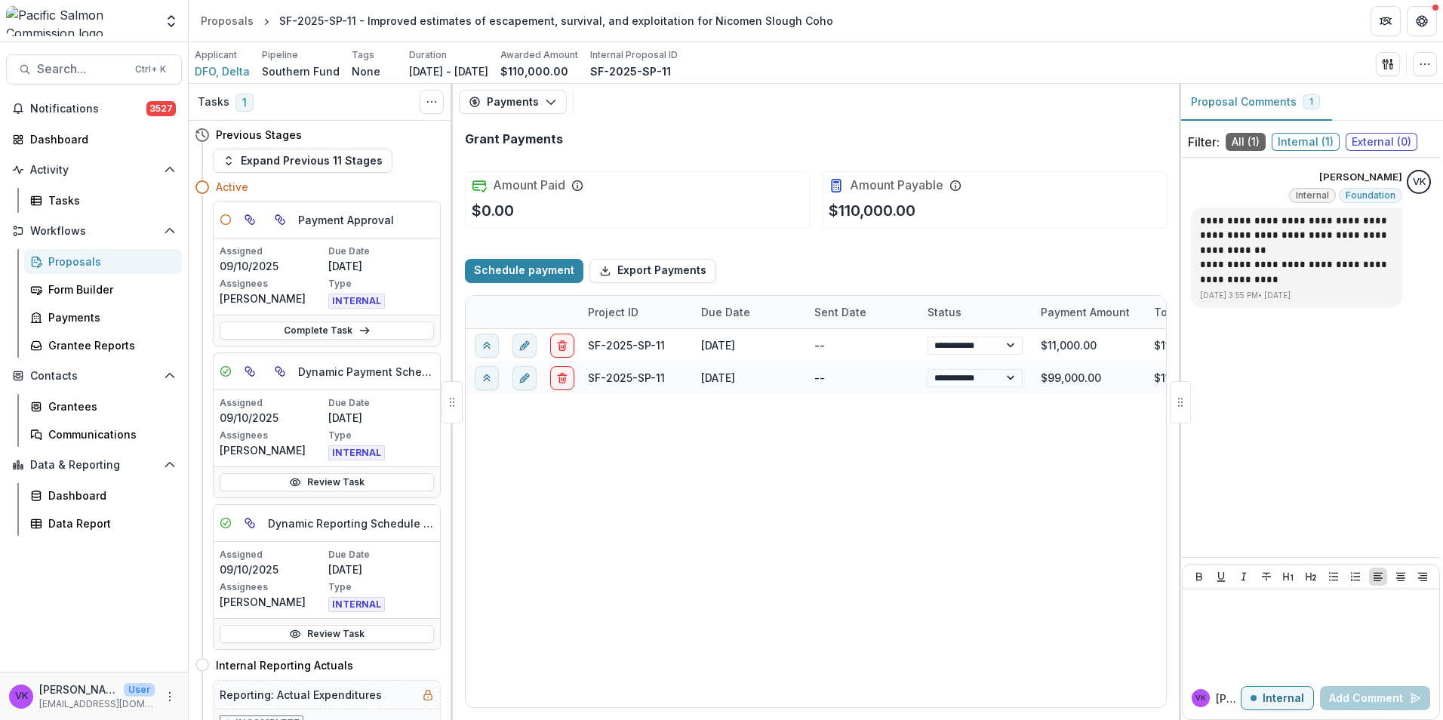
click at [76, 263] on div "Proposals" at bounding box center [108, 262] width 121 height 16
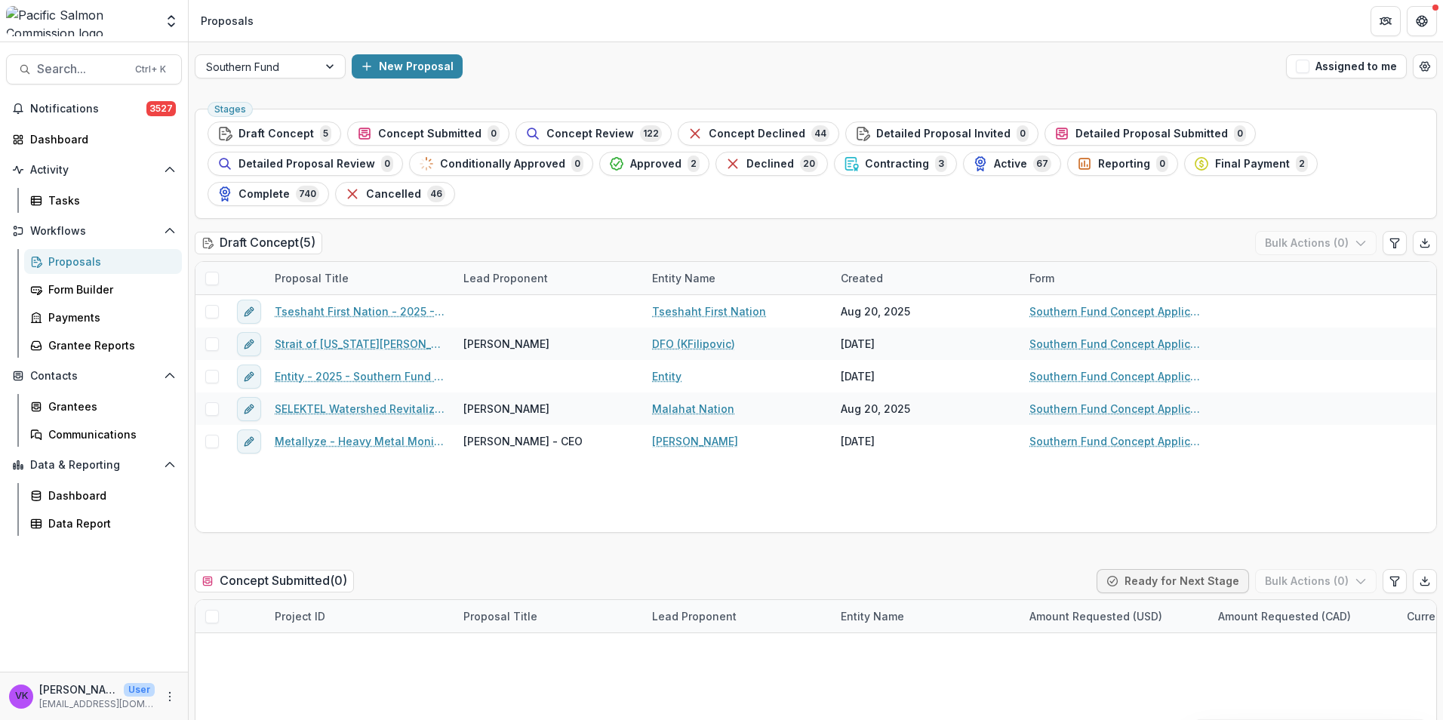
click at [994, 165] on span "Active" at bounding box center [1010, 164] width 33 height 13
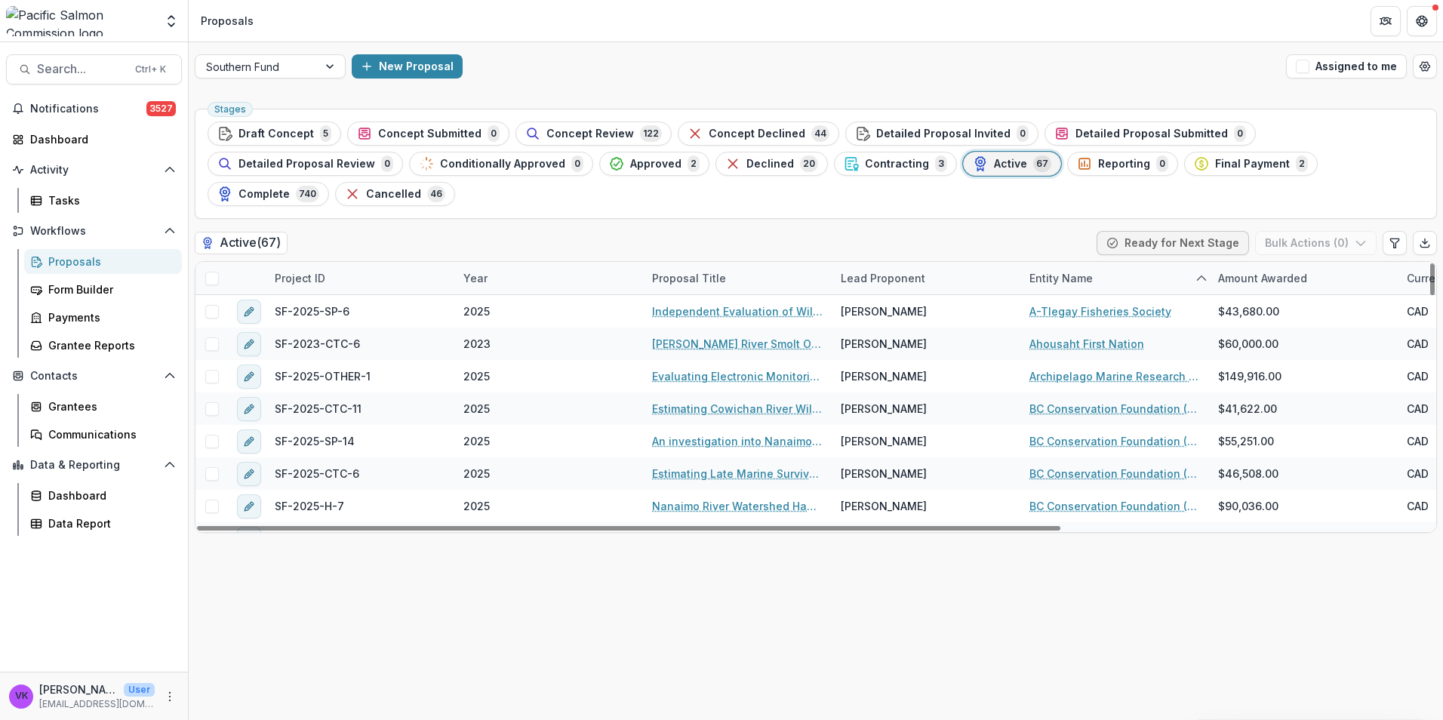
click at [394, 262] on div "Project ID" at bounding box center [360, 278] width 189 height 32
click at [397, 278] on input at bounding box center [359, 282] width 181 height 24
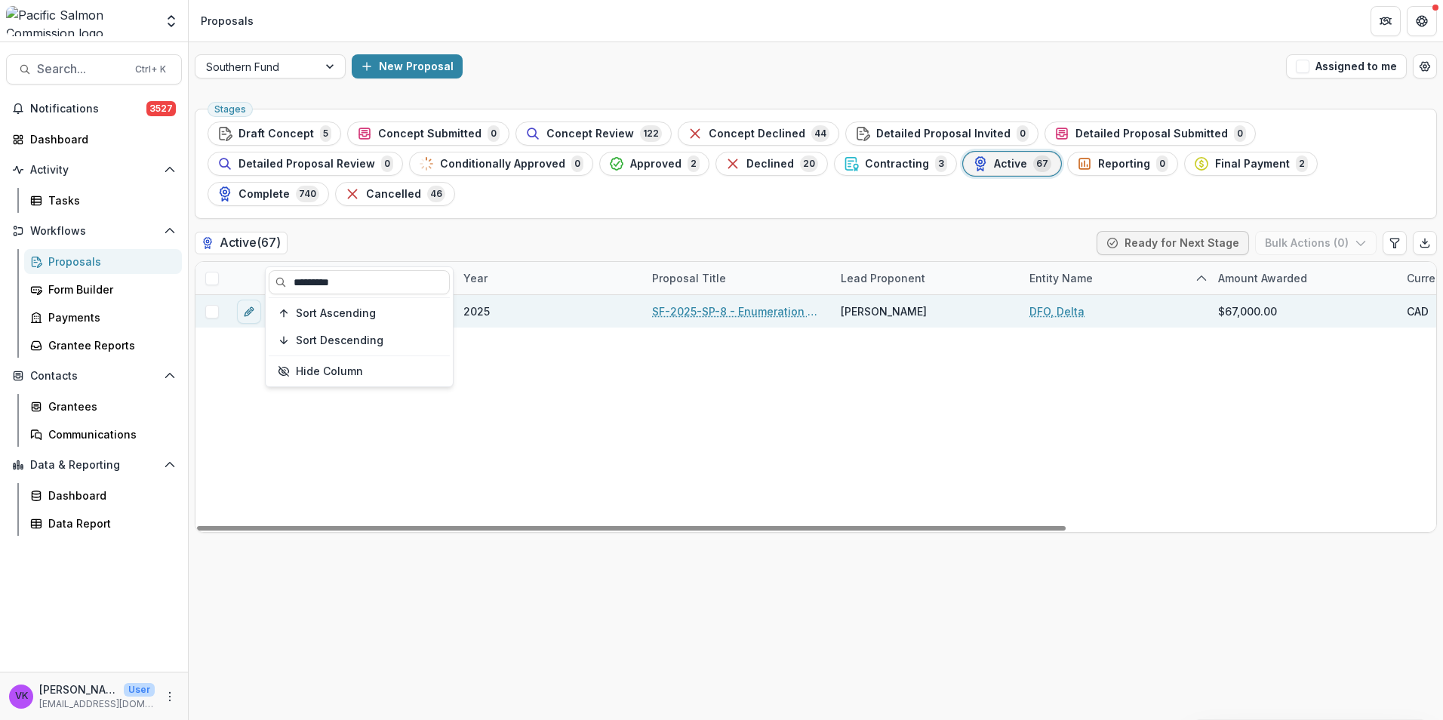
type input "*********"
click at [781, 303] on link "SF-2025-SP-8 - Enumeration of Coho Salmon in the Lower Chilcotin River" at bounding box center [737, 311] width 171 height 16
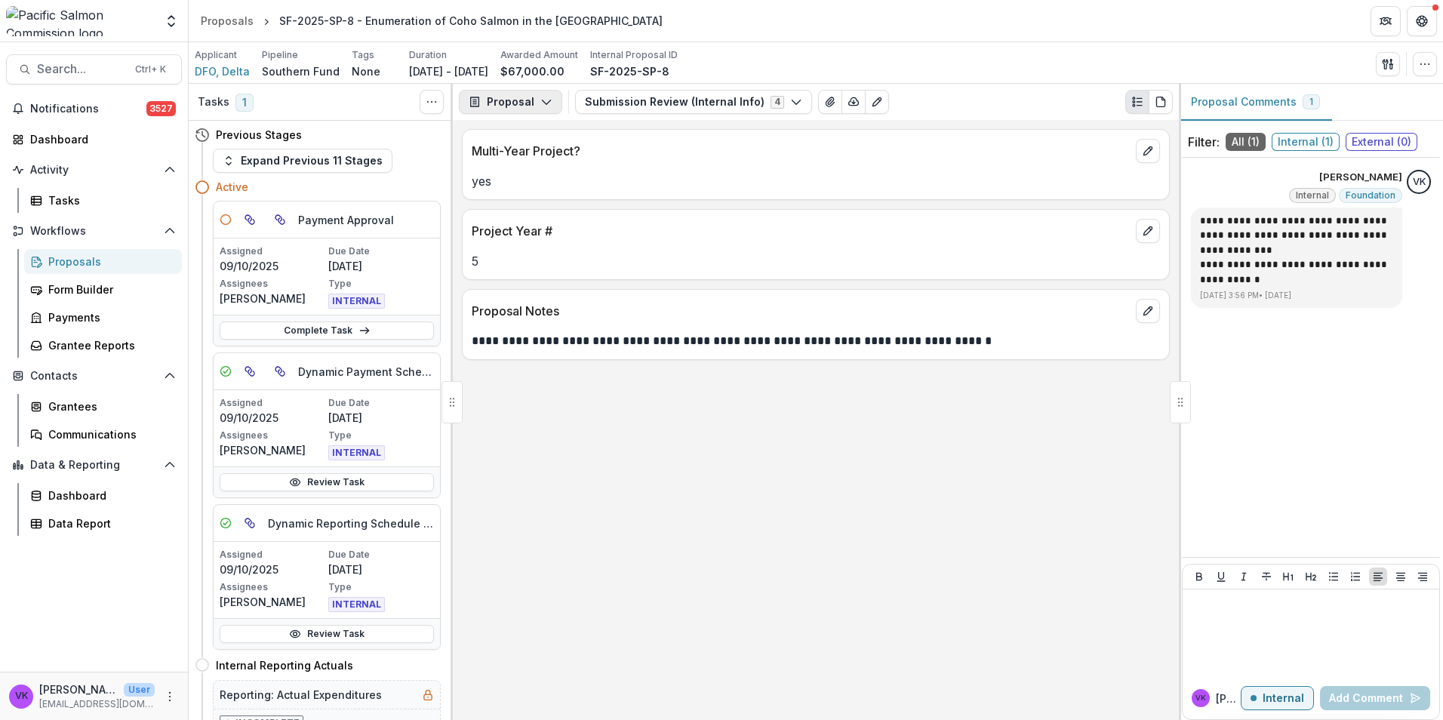
click at [549, 97] on button "Proposal" at bounding box center [510, 102] width 103 height 24
click at [536, 163] on div "Payments" at bounding box center [558, 161] width 138 height 16
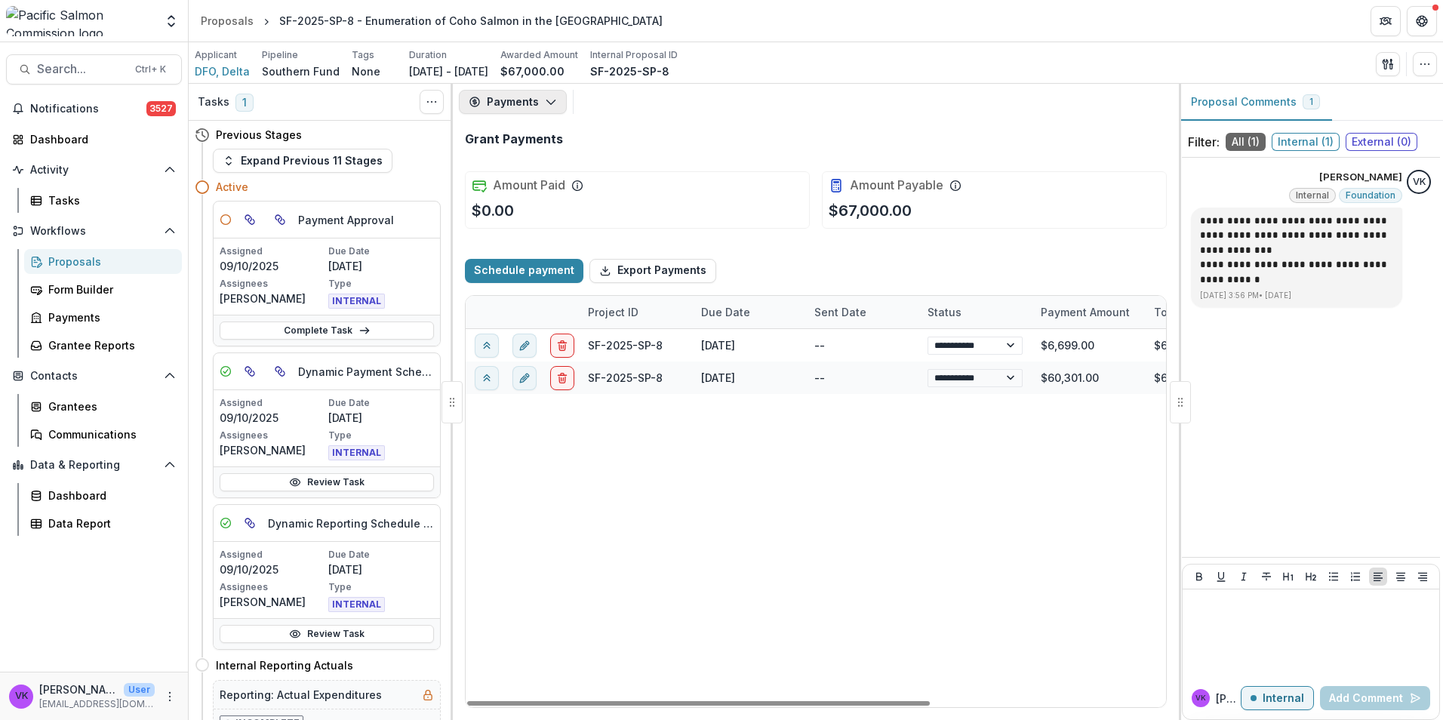
click at [551, 102] on icon "button" at bounding box center [551, 102] width 12 height 12
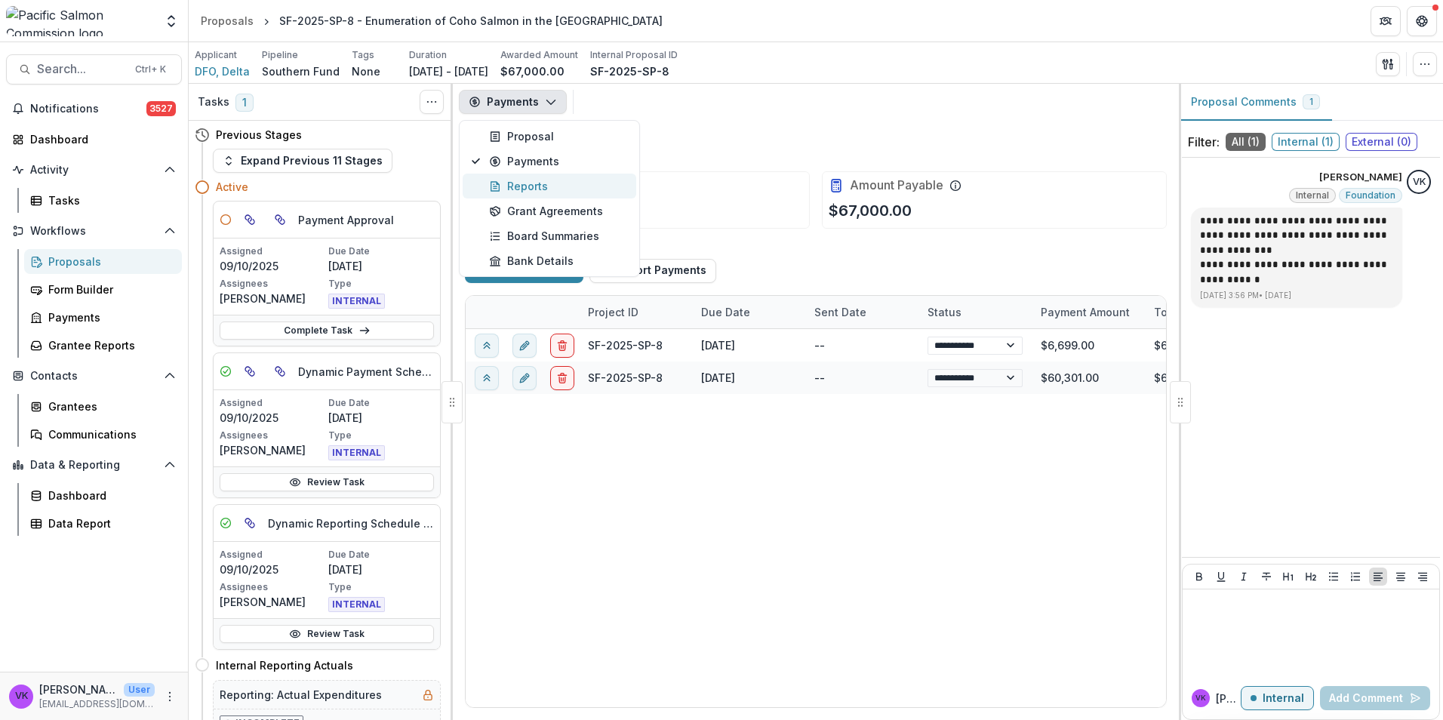
click at [525, 184] on div "Reports" at bounding box center [558, 186] width 138 height 16
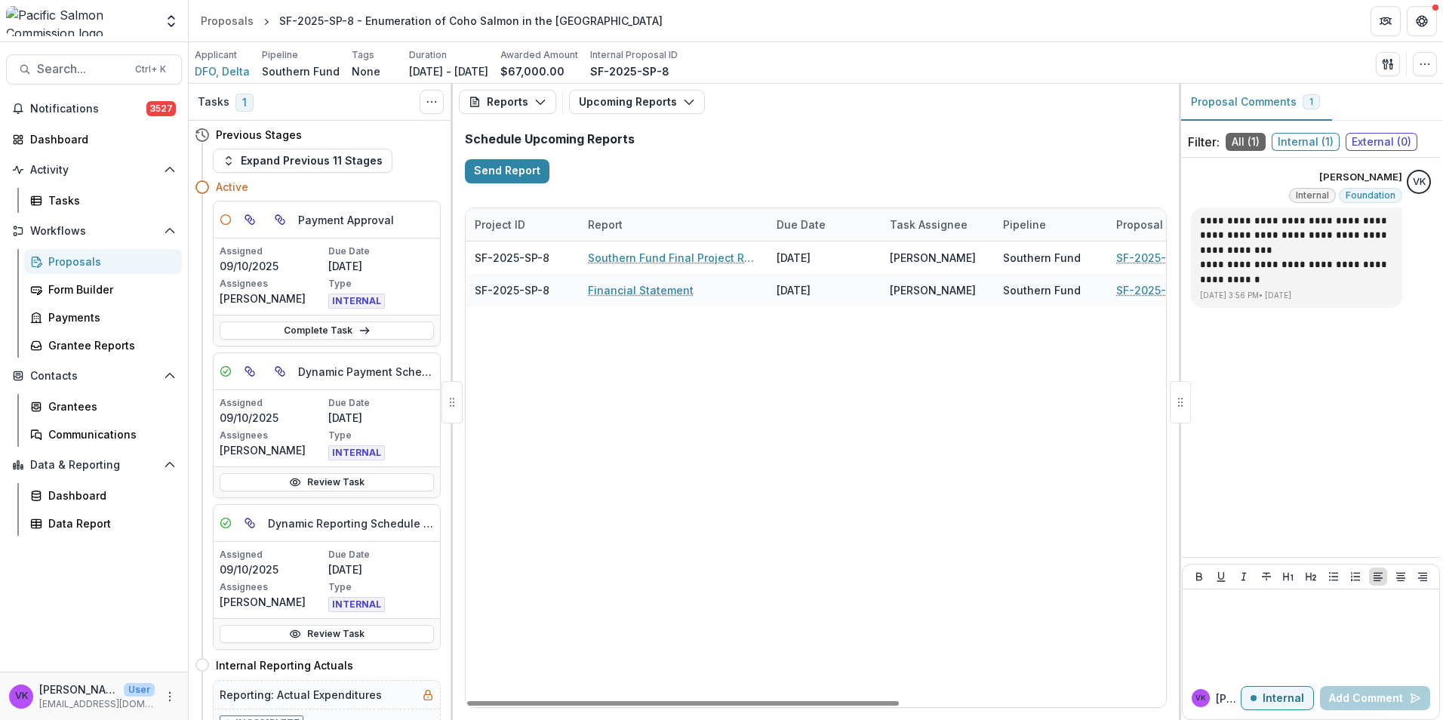
click at [78, 258] on div "Proposals" at bounding box center [108, 262] width 121 height 16
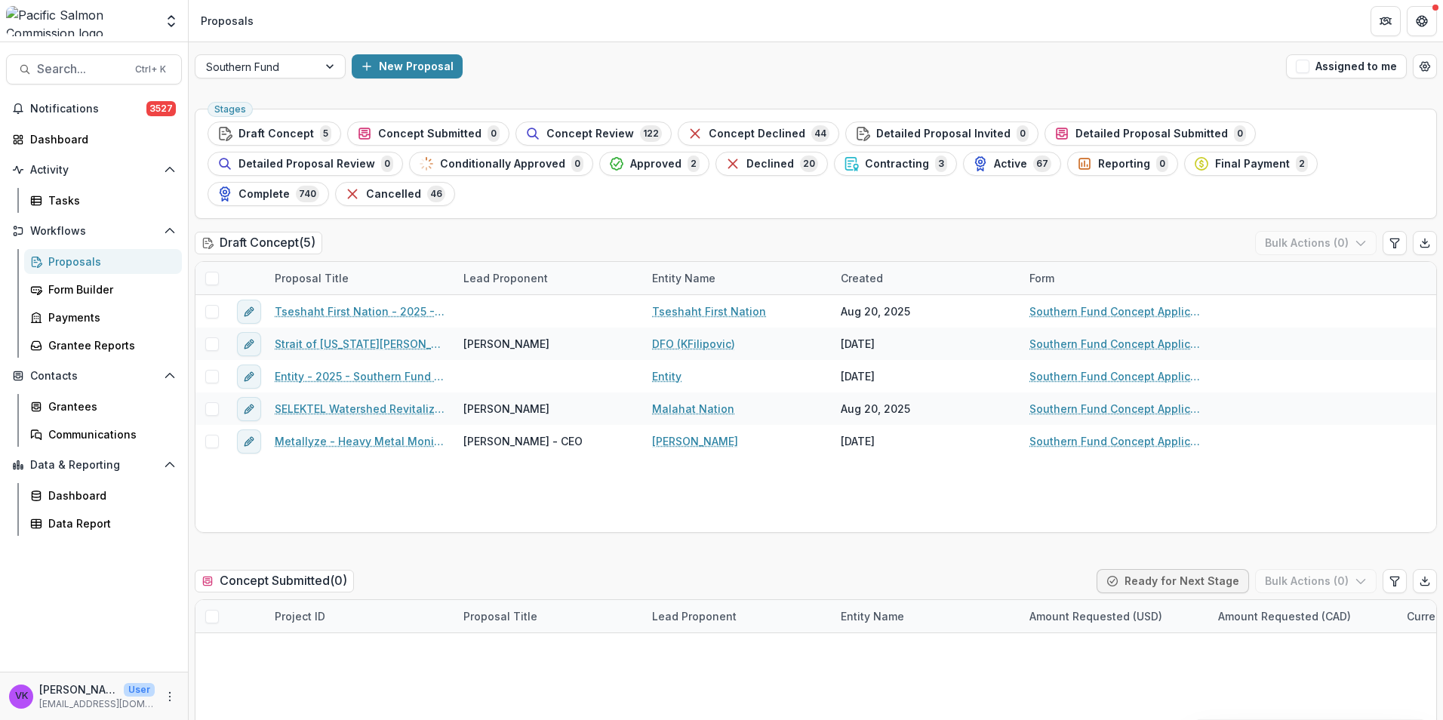
click at [994, 168] on span "Active" at bounding box center [1010, 164] width 33 height 13
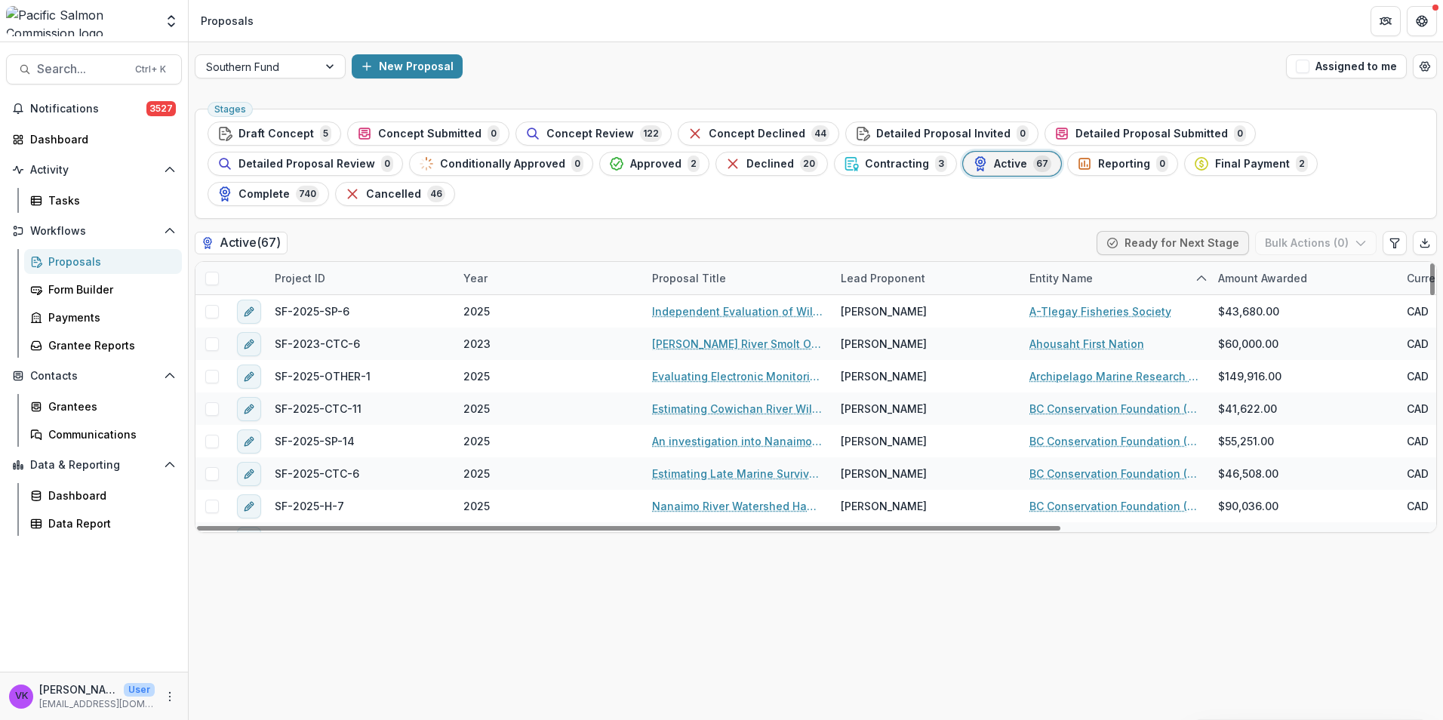
click at [325, 270] on div "Project ID" at bounding box center [300, 278] width 69 height 16
click at [362, 285] on input at bounding box center [359, 282] width 181 height 24
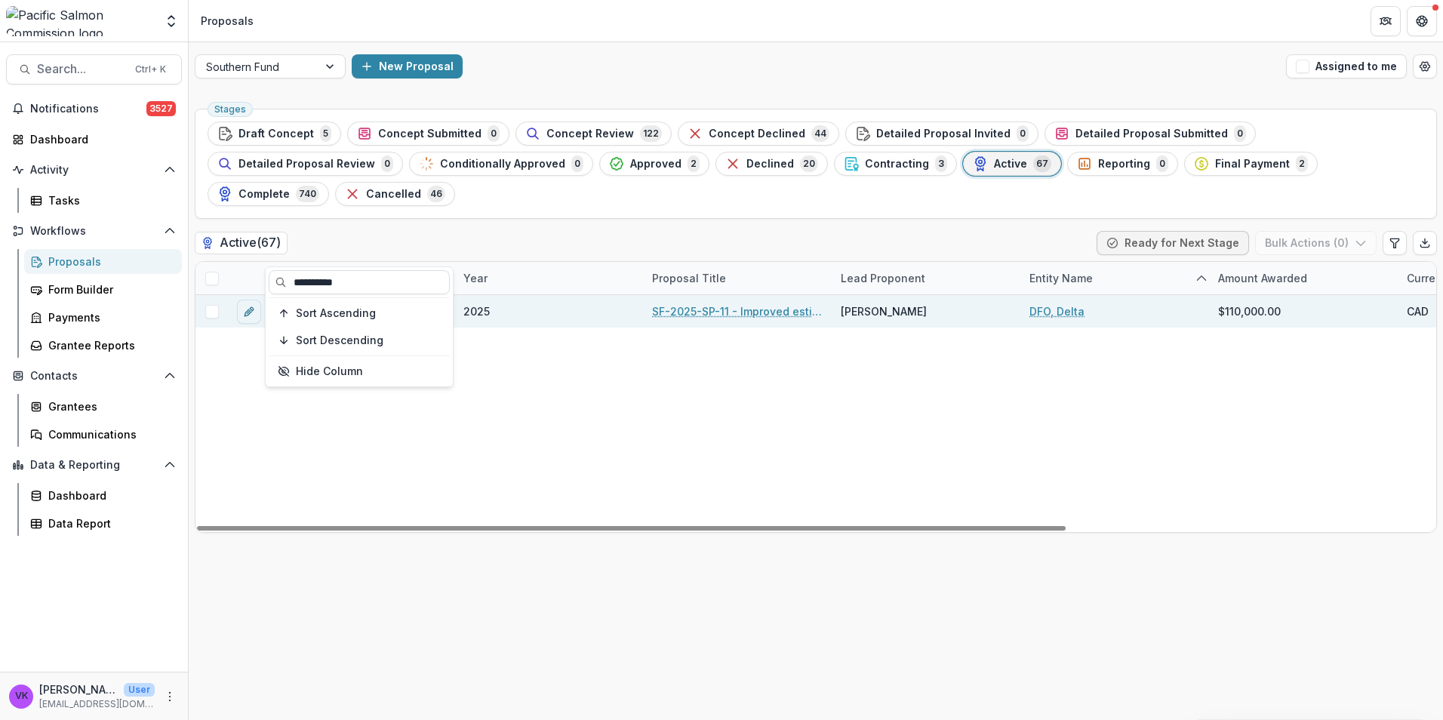
type input "**********"
click at [700, 303] on link "SF-2025-SP-11 - Improved estimates of escapement, survival, and exploitation fo…" at bounding box center [737, 311] width 171 height 16
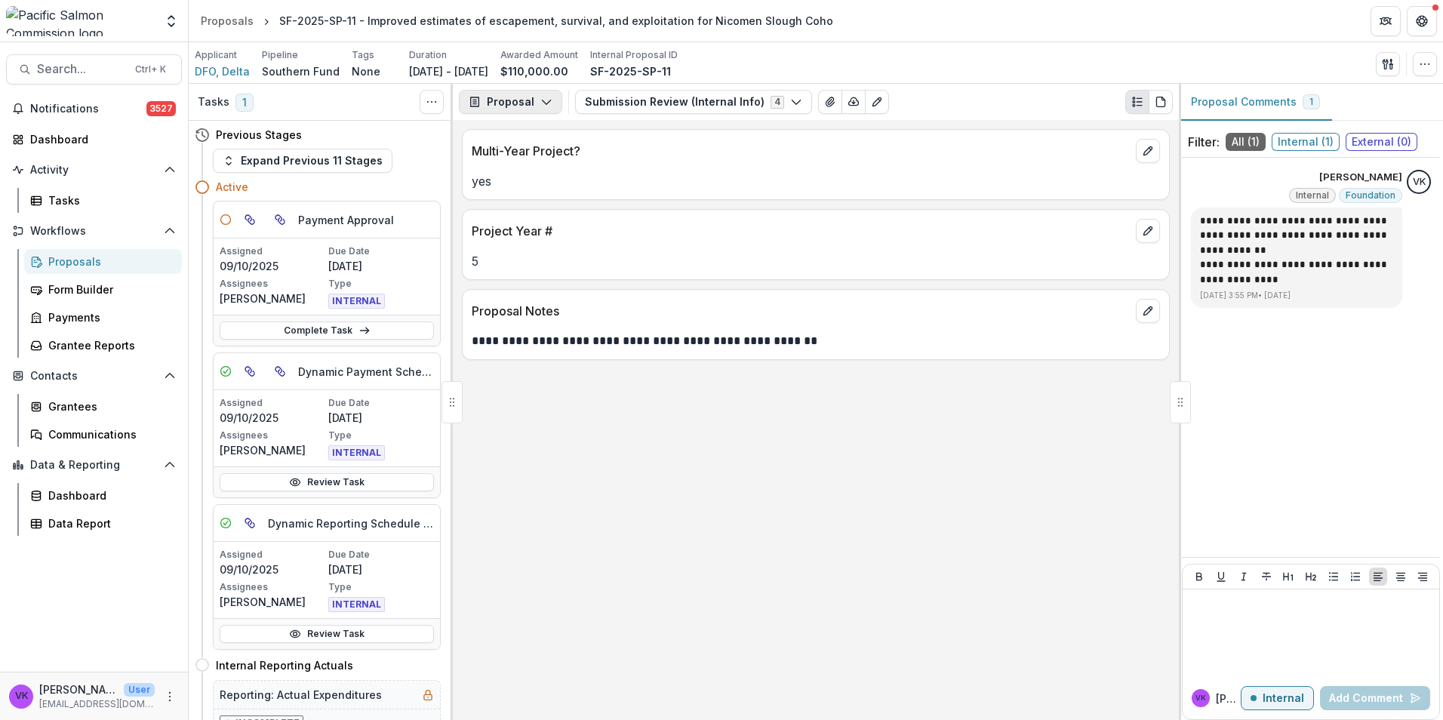
drag, startPoint x: 551, startPoint y: 91, endPoint x: 549, endPoint y: 99, distance: 7.9
click at [549, 95] on button "Proposal" at bounding box center [510, 102] width 103 height 24
click at [544, 103] on icon "button" at bounding box center [546, 102] width 12 height 12
click at [548, 107] on icon "button" at bounding box center [546, 102] width 12 height 12
click at [528, 183] on div "Reports" at bounding box center [558, 186] width 138 height 16
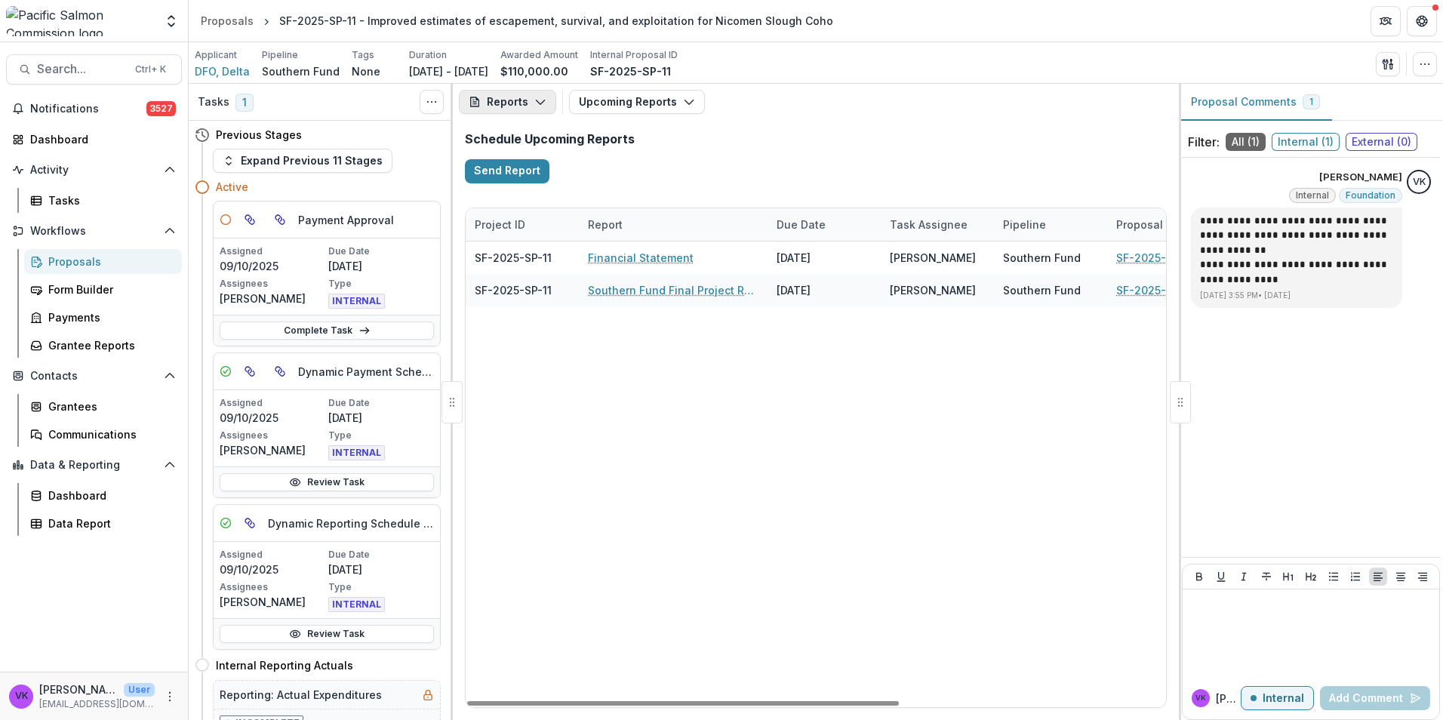
click at [528, 100] on button "Reports" at bounding box center [507, 102] width 97 height 24
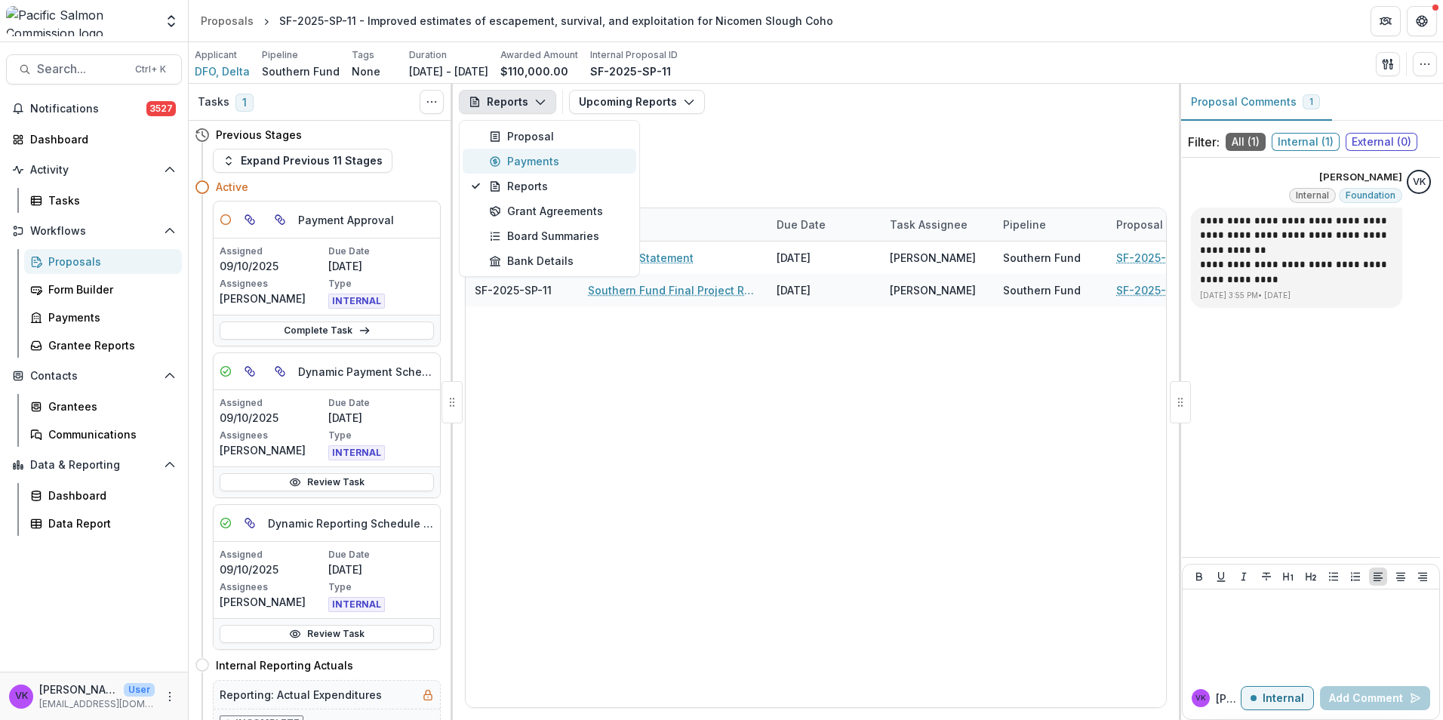
click at [526, 158] on div "Payments" at bounding box center [558, 161] width 138 height 16
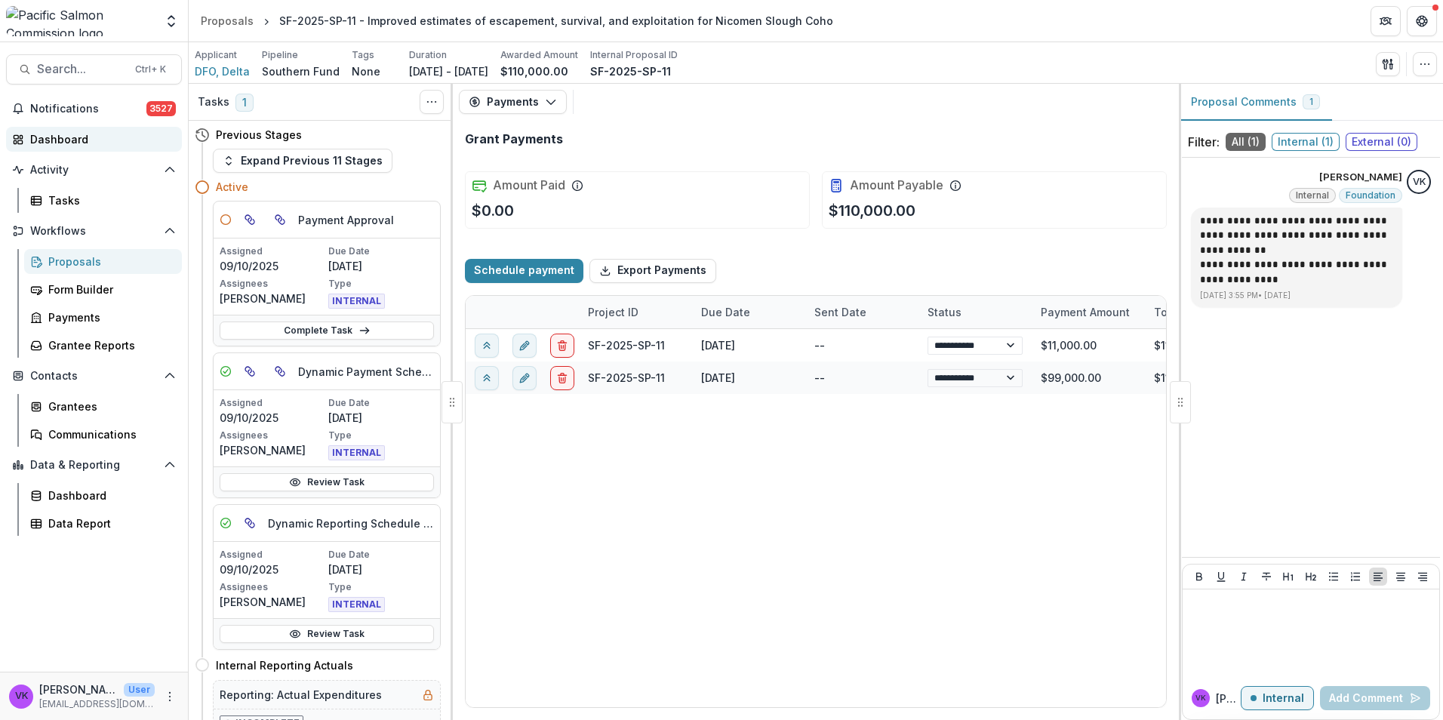
click at [66, 138] on div "Dashboard" at bounding box center [100, 139] width 140 height 16
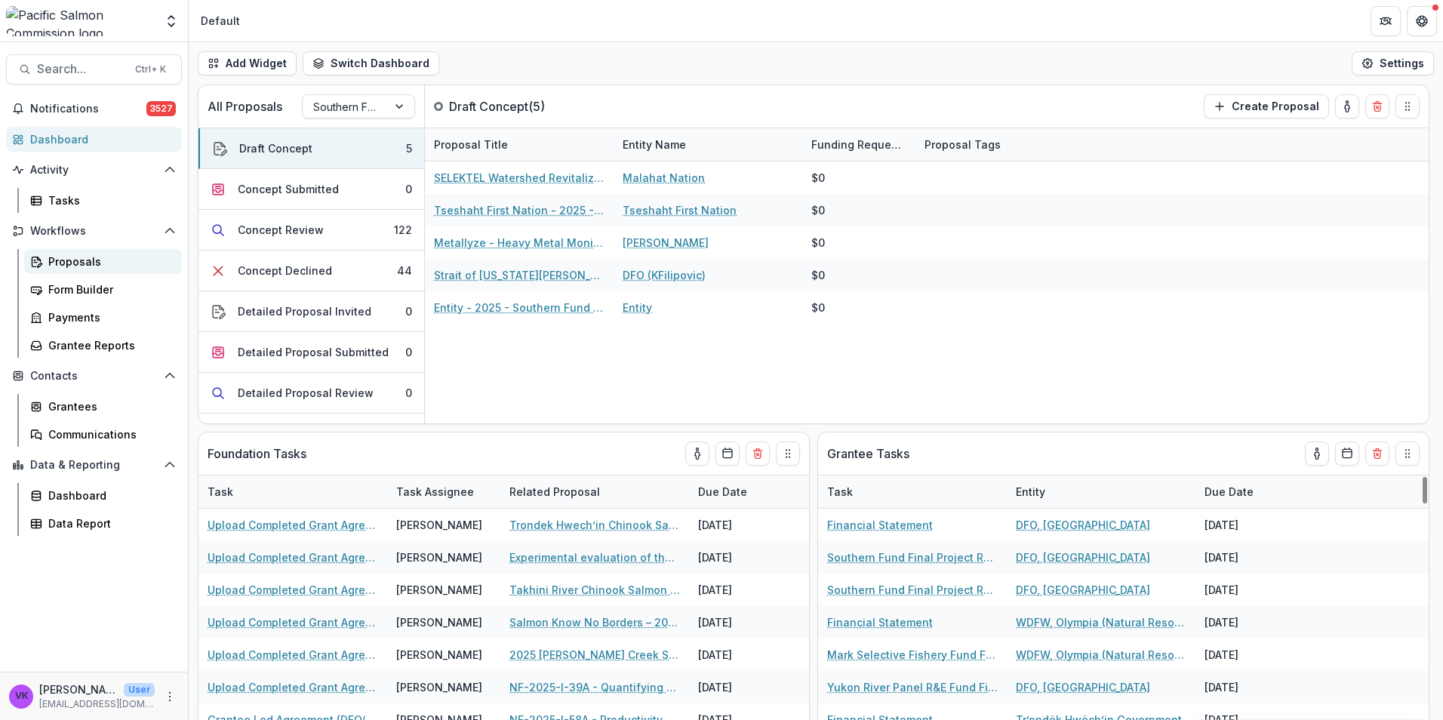
click at [55, 262] on div "Proposals" at bounding box center [108, 262] width 121 height 16
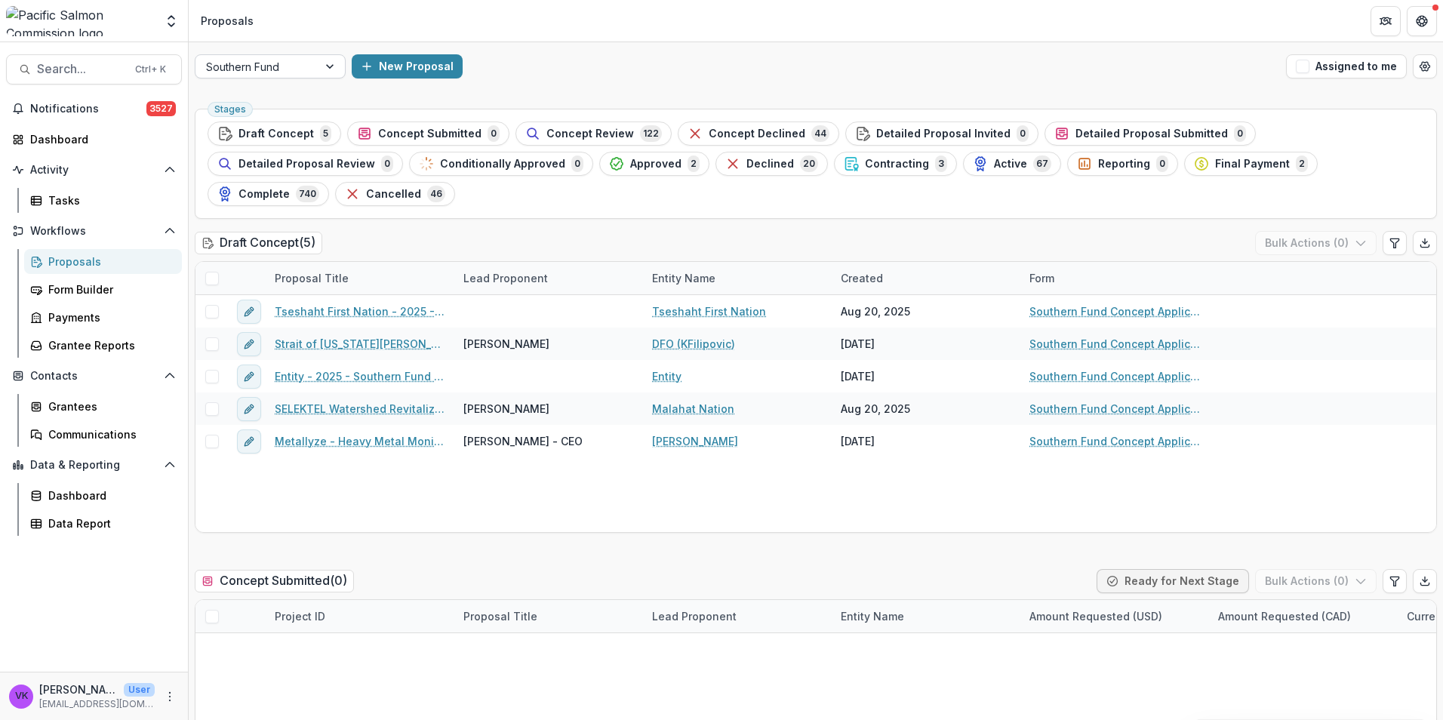
click at [339, 72] on div at bounding box center [331, 66] width 27 height 23
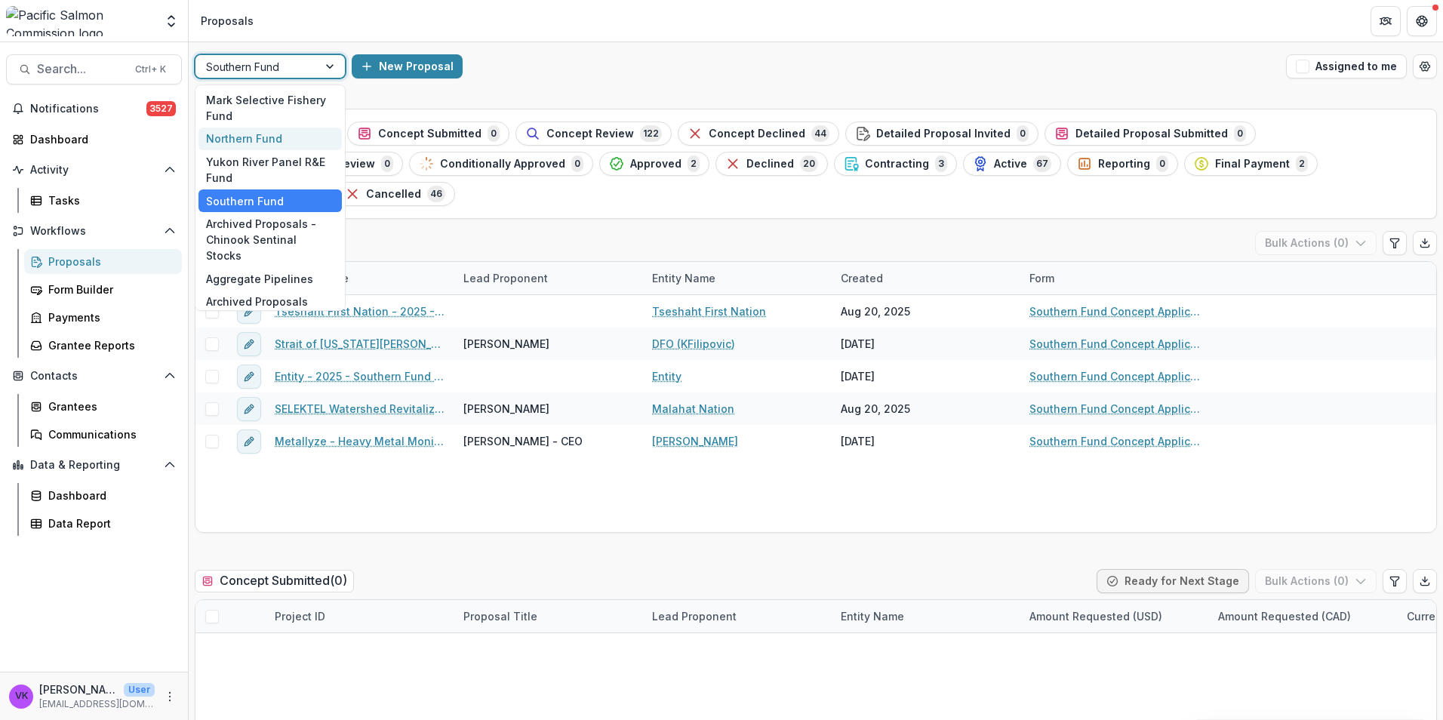
click at [276, 137] on div "Northern Fund" at bounding box center [269, 139] width 143 height 23
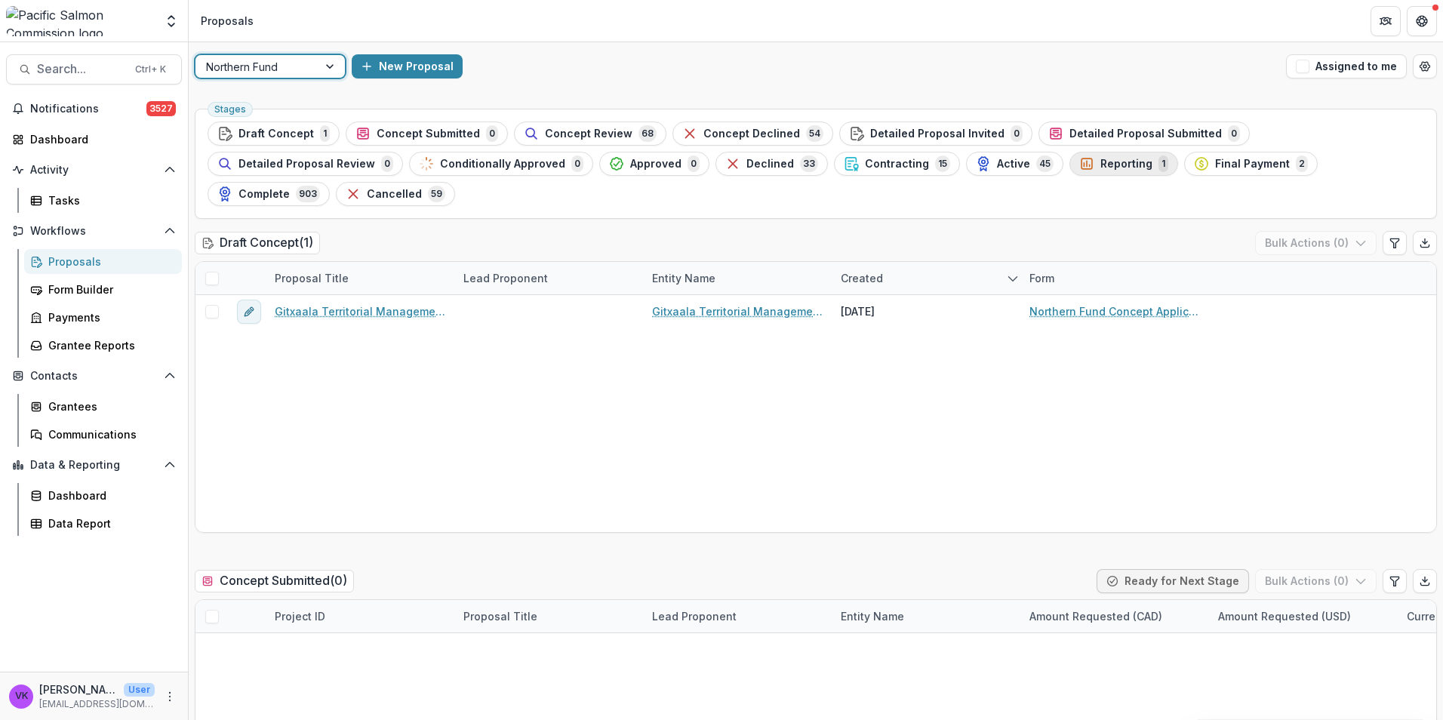
click at [1079, 164] on div "Reporting 1" at bounding box center [1123, 163] width 89 height 17
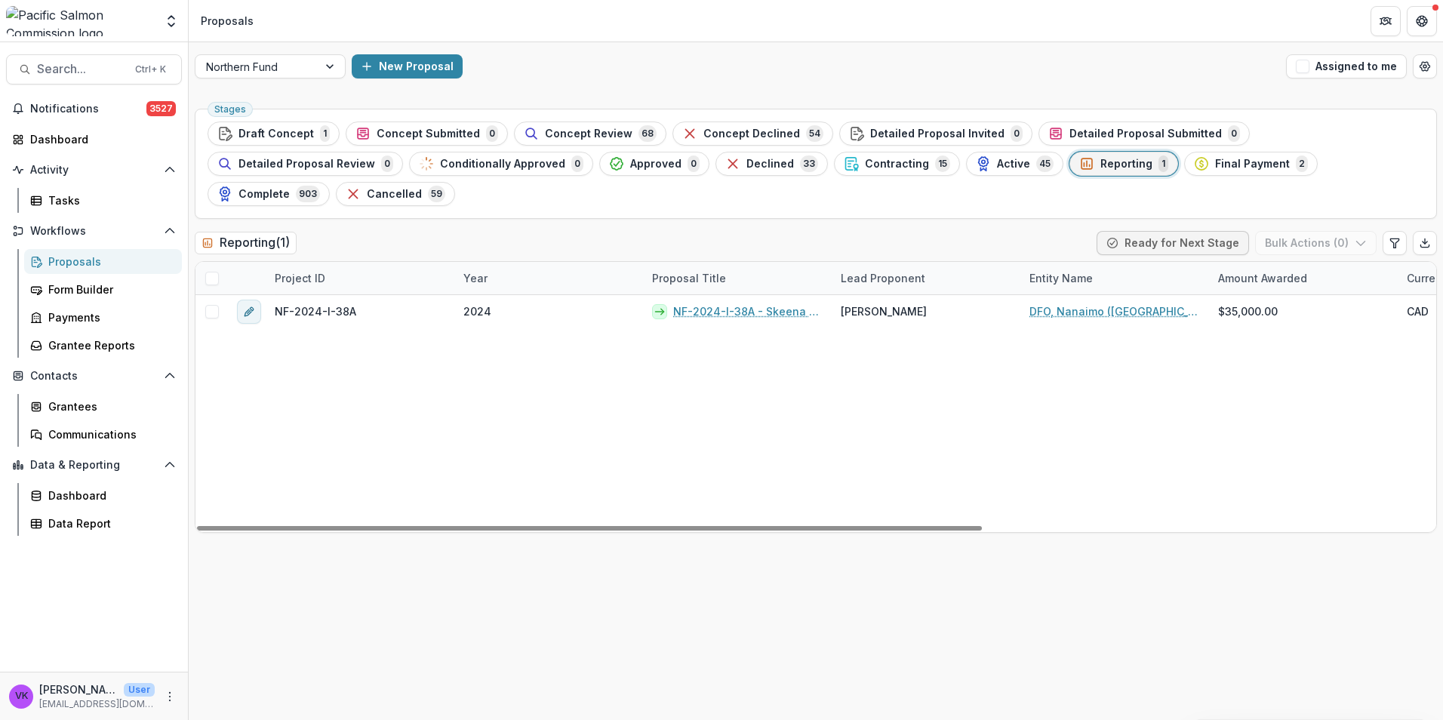
click at [976, 165] on div "Active 45" at bounding box center [1015, 163] width 78 height 17
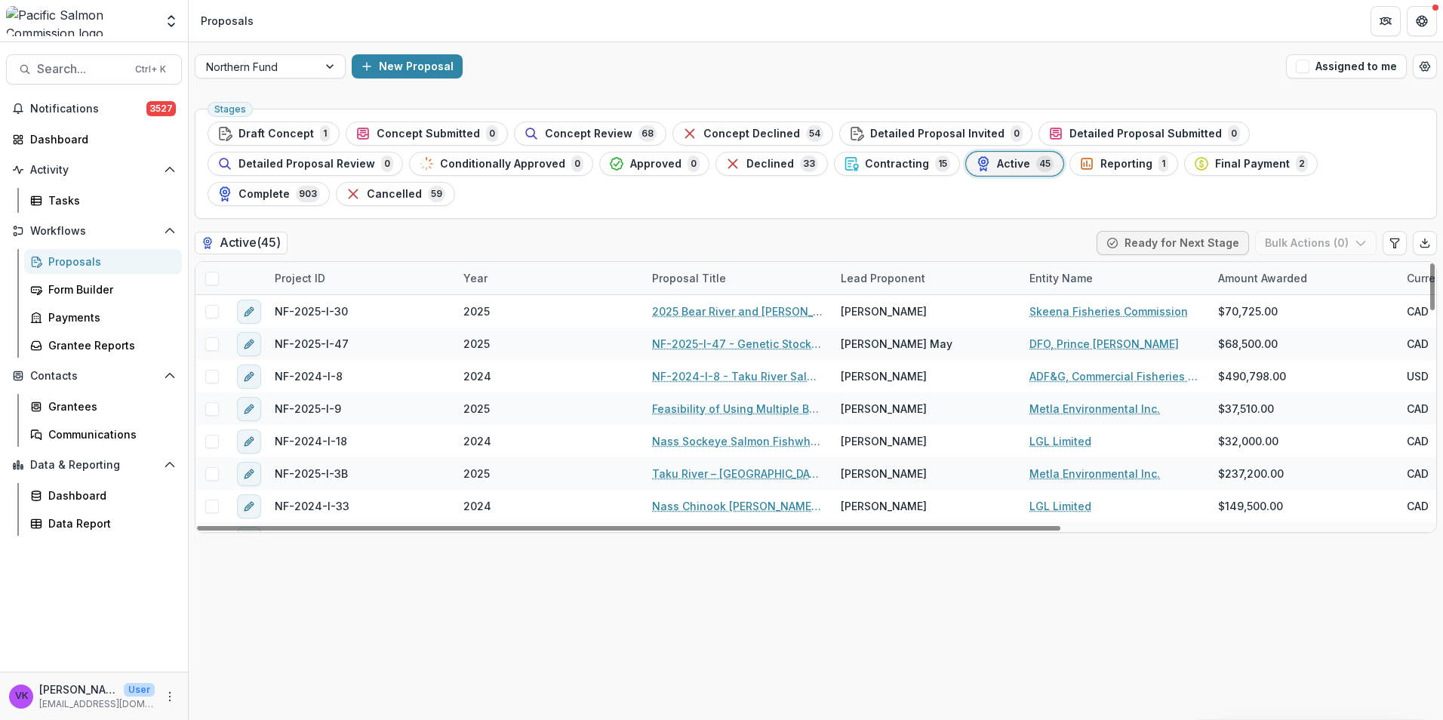
click at [343, 262] on div "Project ID" at bounding box center [360, 278] width 189 height 32
drag, startPoint x: 341, startPoint y: 279, endPoint x: 364, endPoint y: 291, distance: 25.7
click at [346, 282] on input at bounding box center [359, 282] width 181 height 24
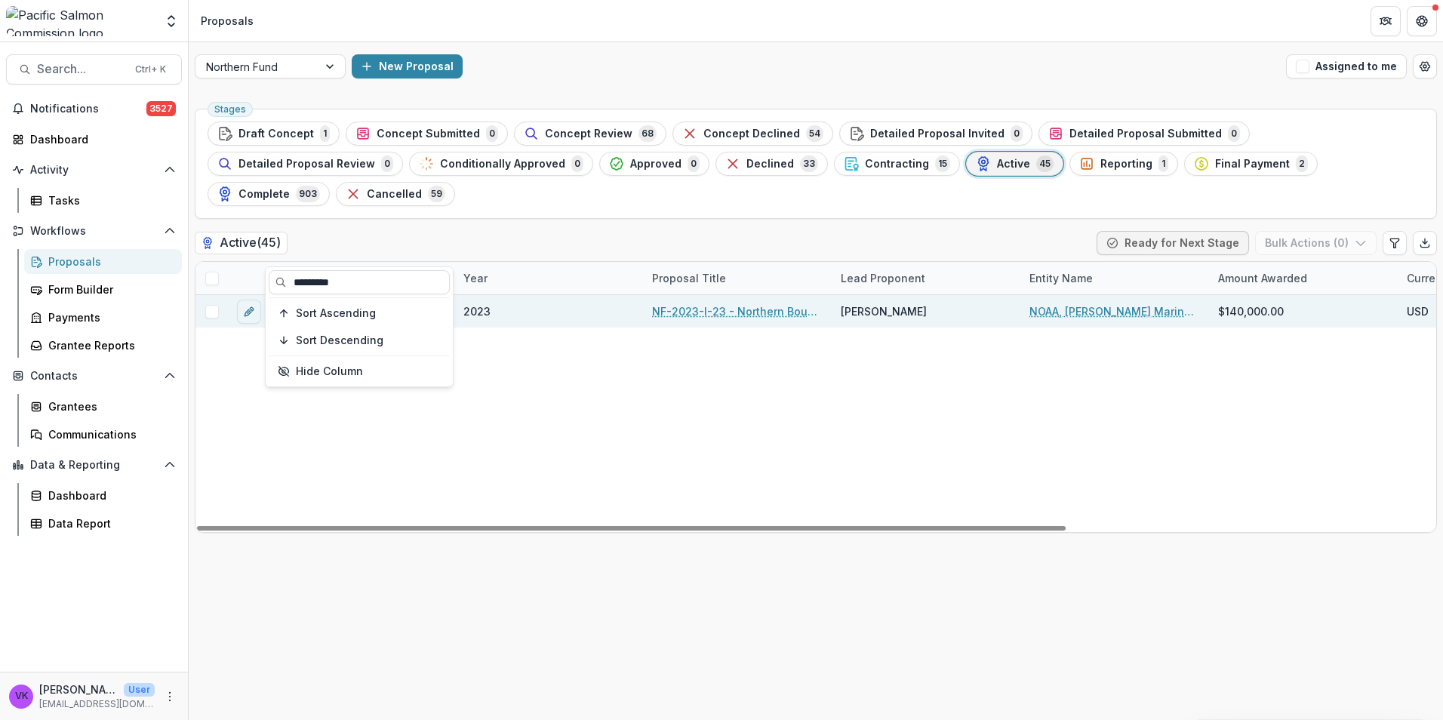
type input "*********"
drag, startPoint x: 762, startPoint y: 285, endPoint x: 820, endPoint y: 295, distance: 59.1
click at [763, 303] on link "NF-2023-I-23 - Northern Boundary Area Sockeye Salmon Genetic Stock Identificati…" at bounding box center [737, 311] width 171 height 16
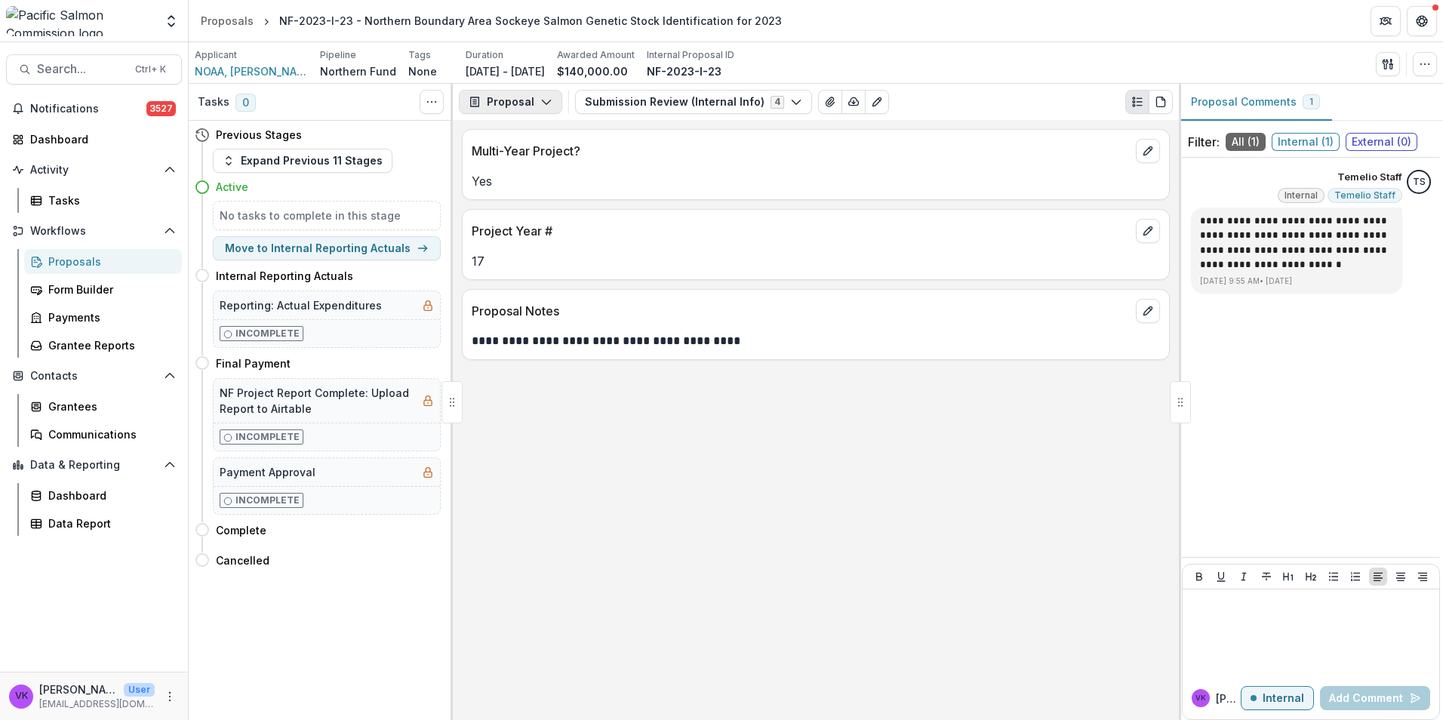
click at [555, 106] on button "Proposal" at bounding box center [510, 102] width 103 height 24
click at [528, 189] on div "Reports" at bounding box center [558, 186] width 138 height 16
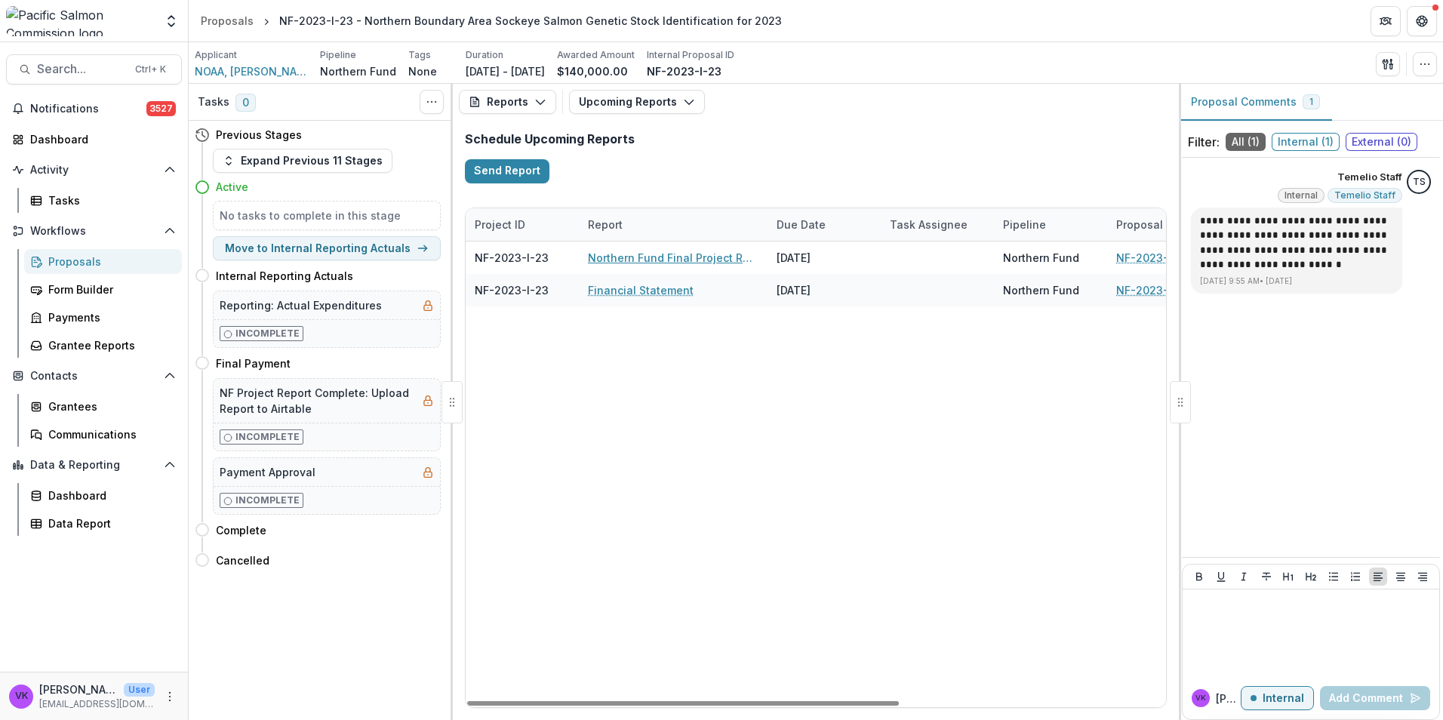
drag, startPoint x: 618, startPoint y: 258, endPoint x: 708, endPoint y: 300, distance: 98.9
click at [619, 258] on link "Northern Fund Final Project Report" at bounding box center [673, 258] width 171 height 16
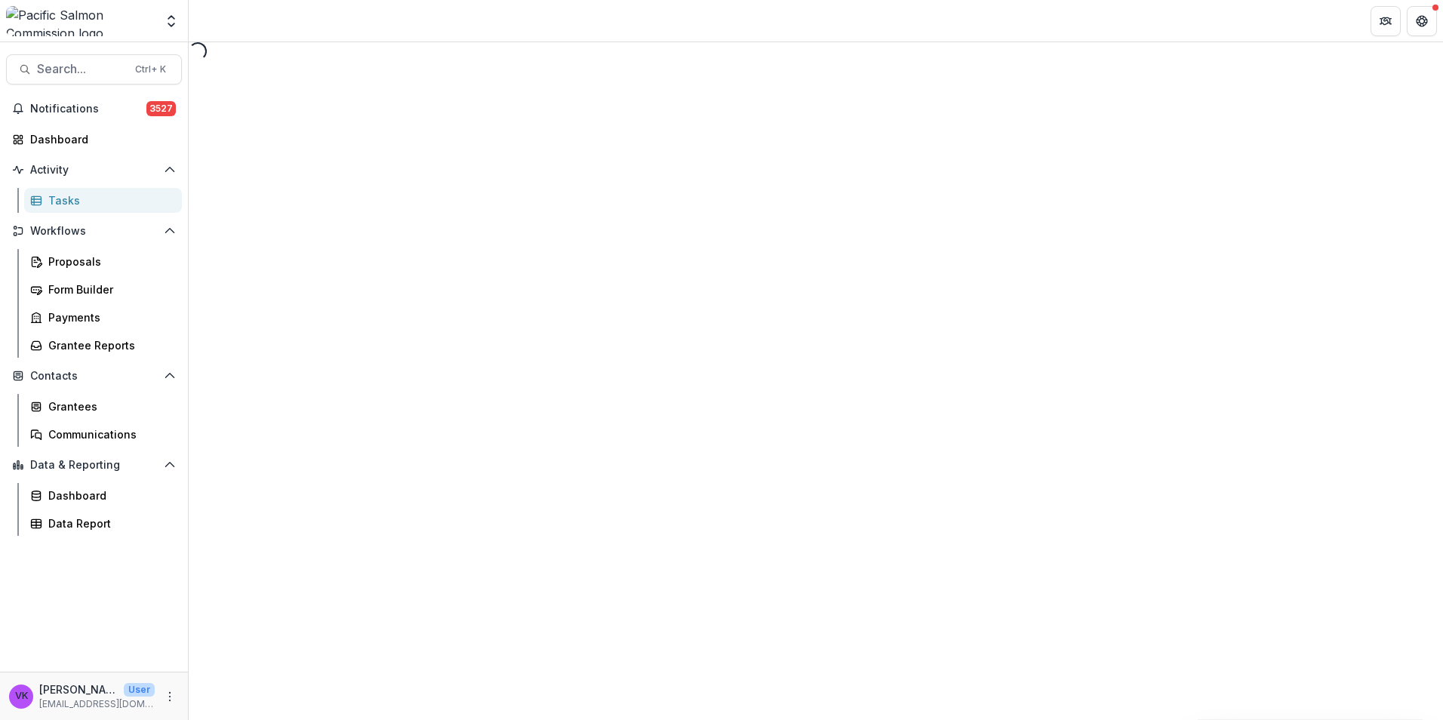
select select "********"
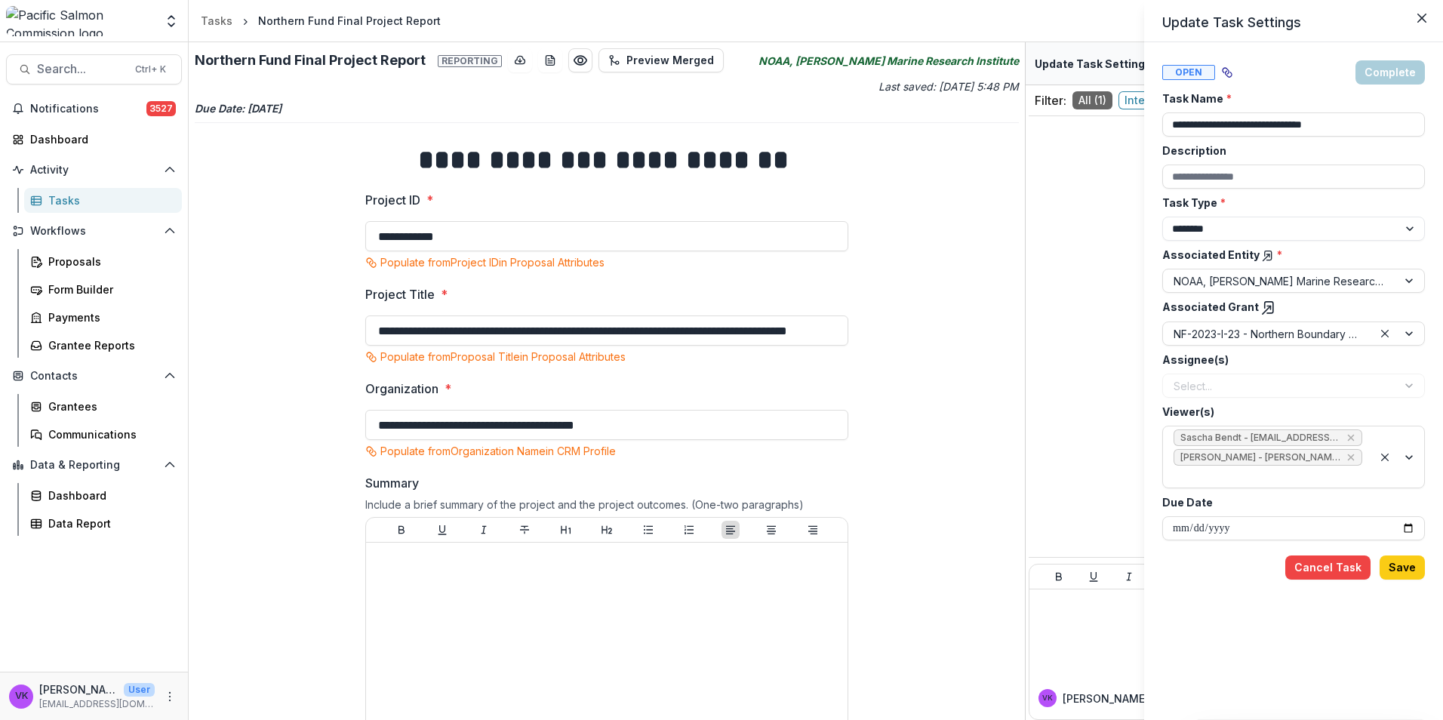
drag, startPoint x: 993, startPoint y: 438, endPoint x: 1047, endPoint y: 386, distance: 74.7
click at [992, 437] on div "**********" at bounding box center [721, 360] width 1443 height 720
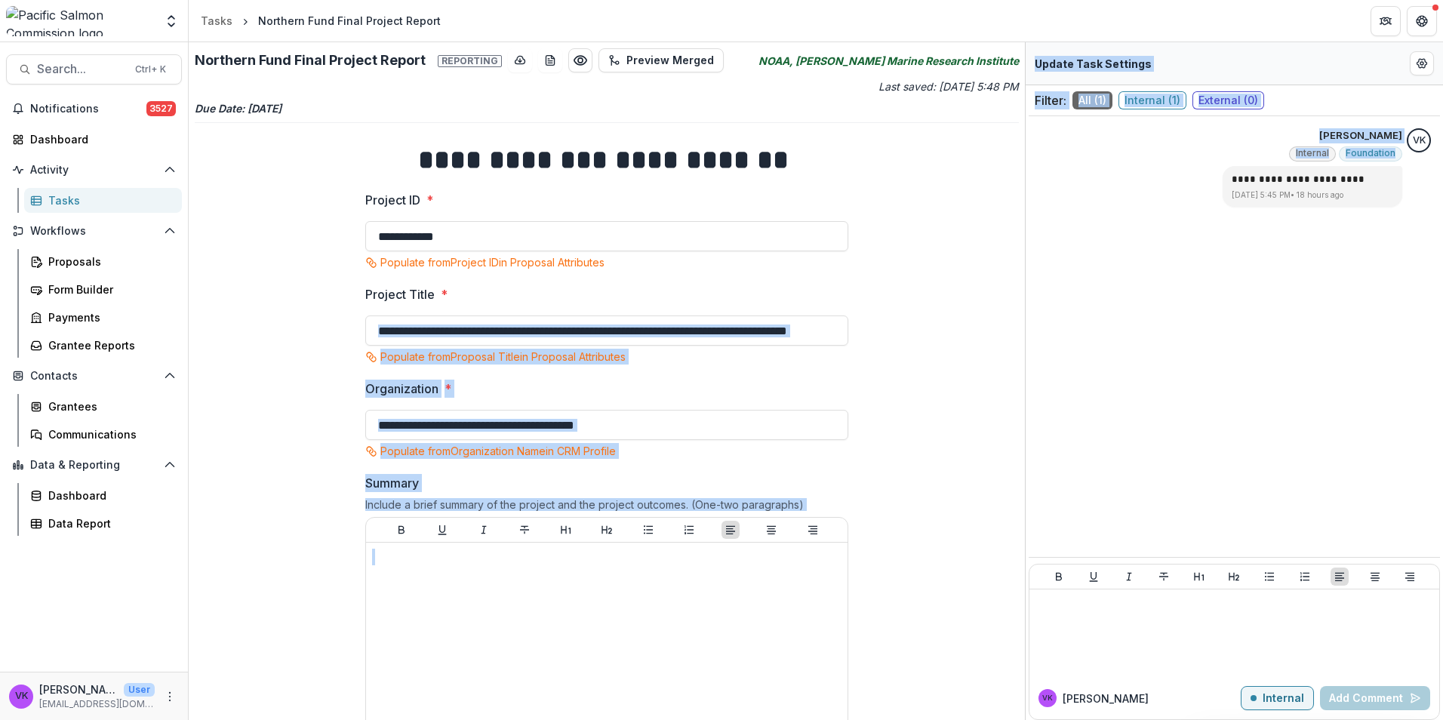
drag, startPoint x: 1019, startPoint y: 299, endPoint x: 1032, endPoint y: 511, distance: 212.4
click at [1032, 511] on div "**********" at bounding box center [816, 381] width 1254 height 678
drag, startPoint x: 1032, startPoint y: 511, endPoint x: 923, endPoint y: 410, distance: 148.4
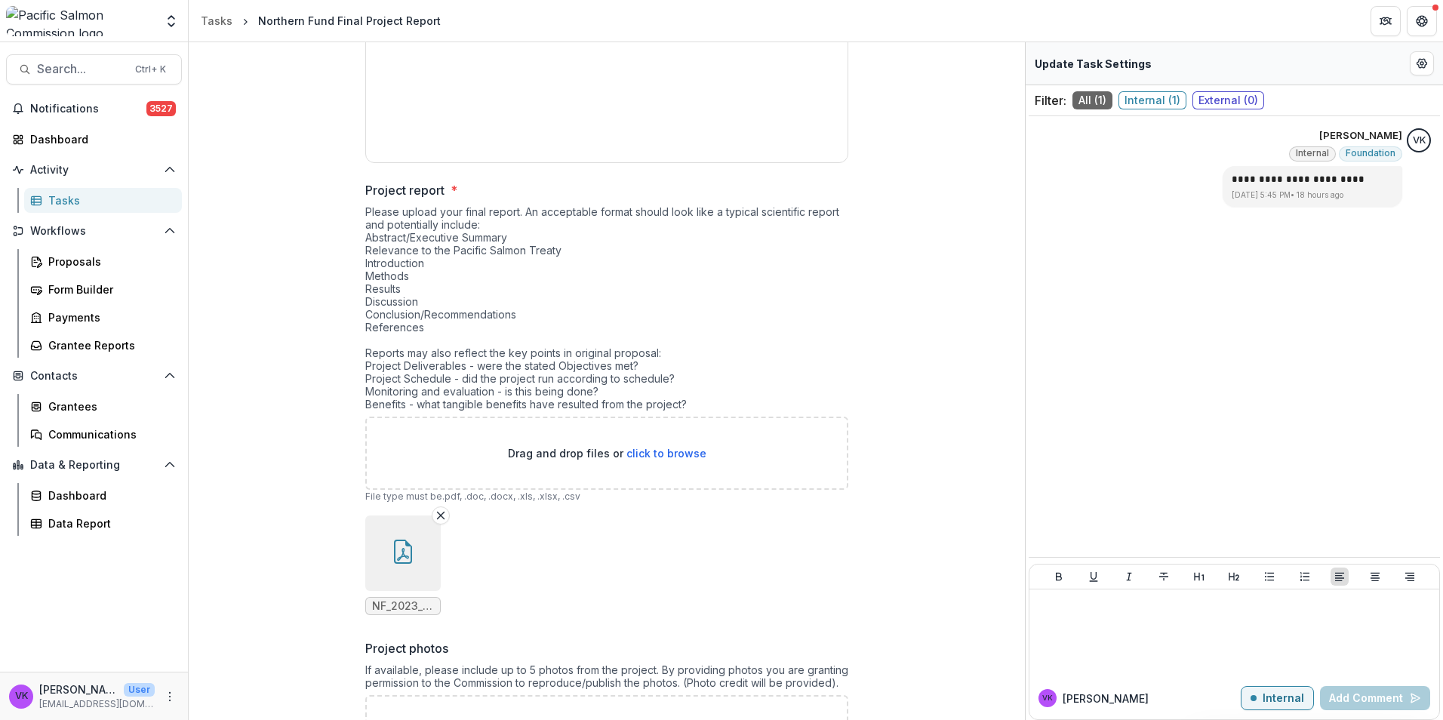
scroll to position [1036, 0]
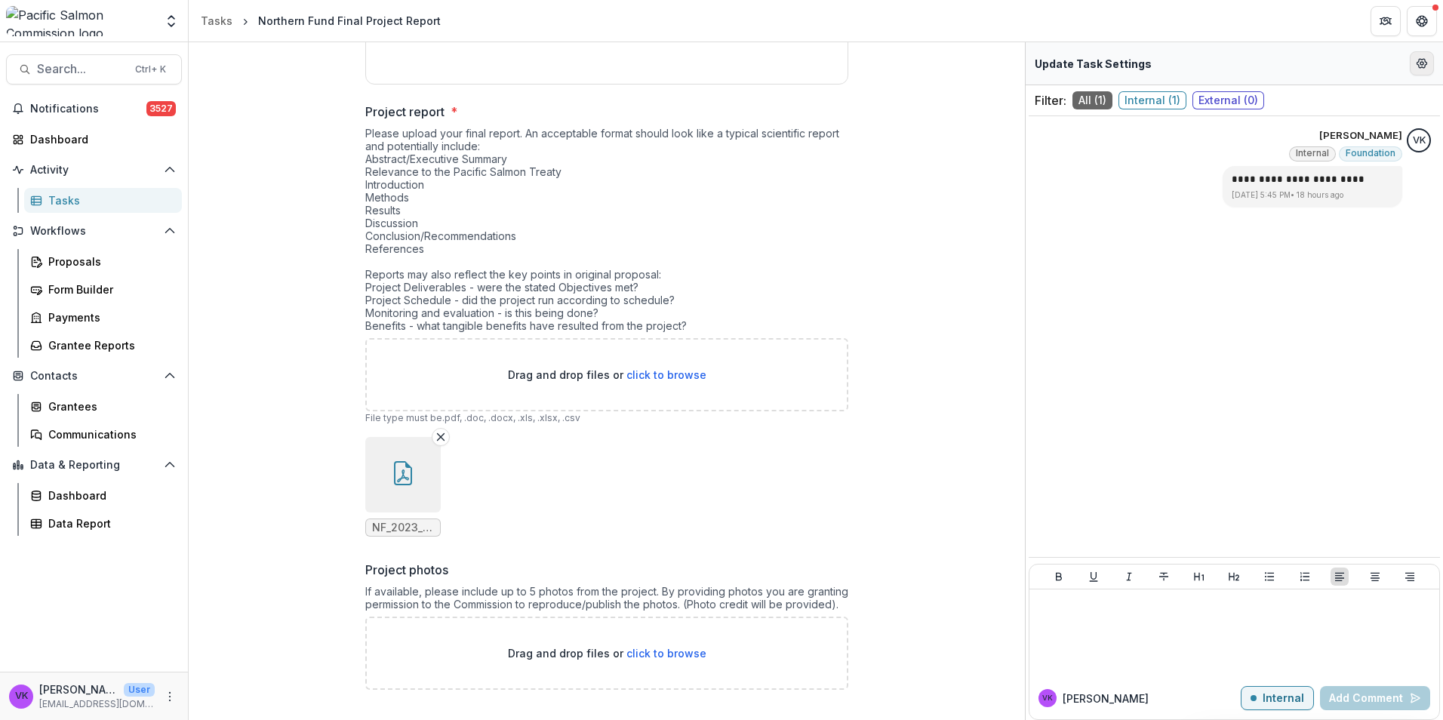
click at [1423, 65] on circle "Edit Form Settings" at bounding box center [1421, 63] width 3 height 3
select select "********"
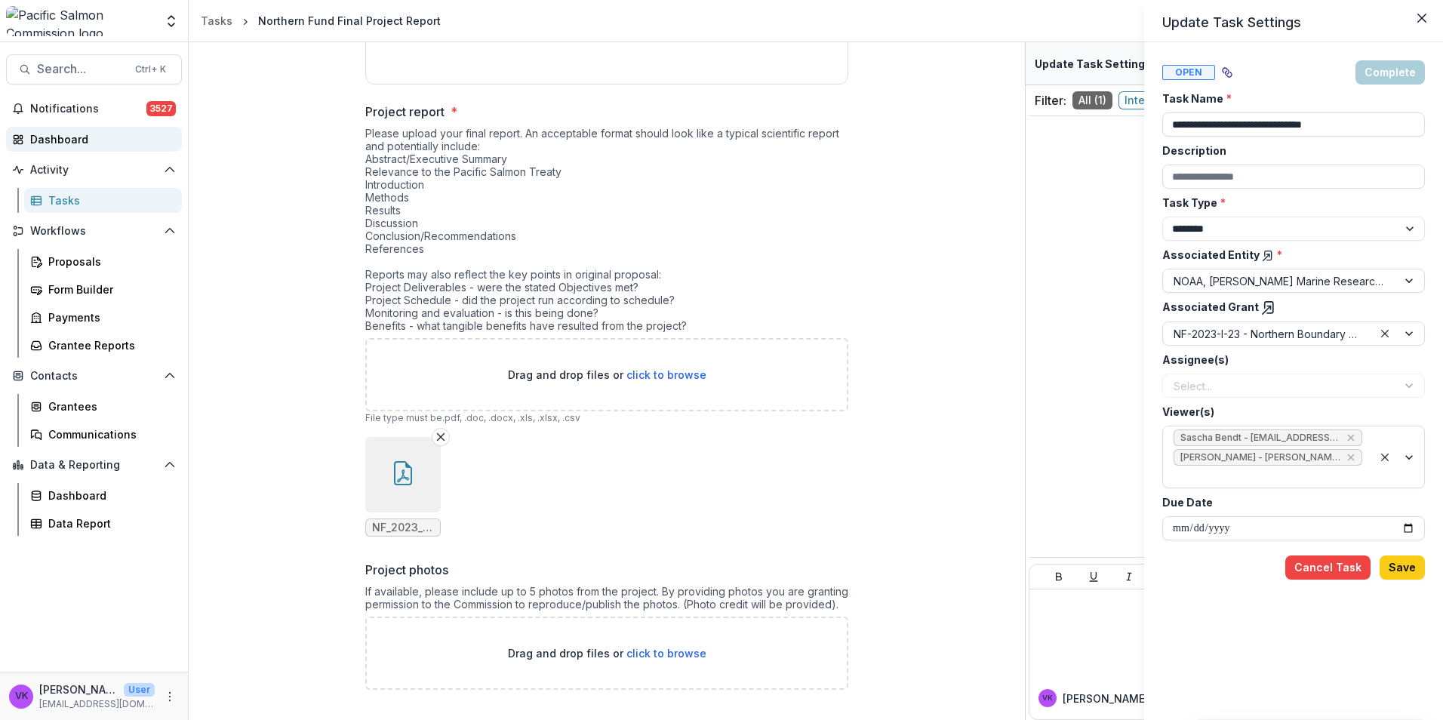
drag, startPoint x: 53, startPoint y: 146, endPoint x: 162, endPoint y: 149, distance: 109.5
click at [53, 146] on div "**********" at bounding box center [721, 360] width 1443 height 720
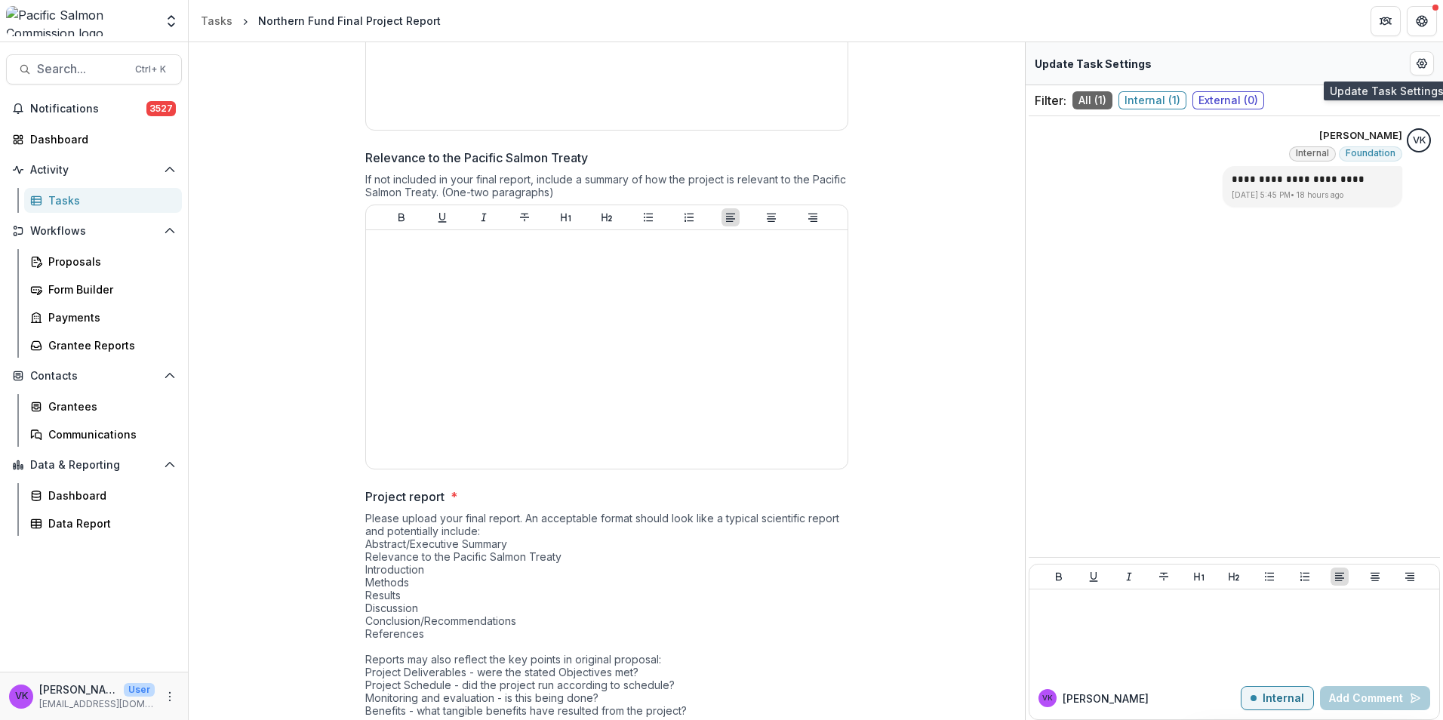
scroll to position [810, 0]
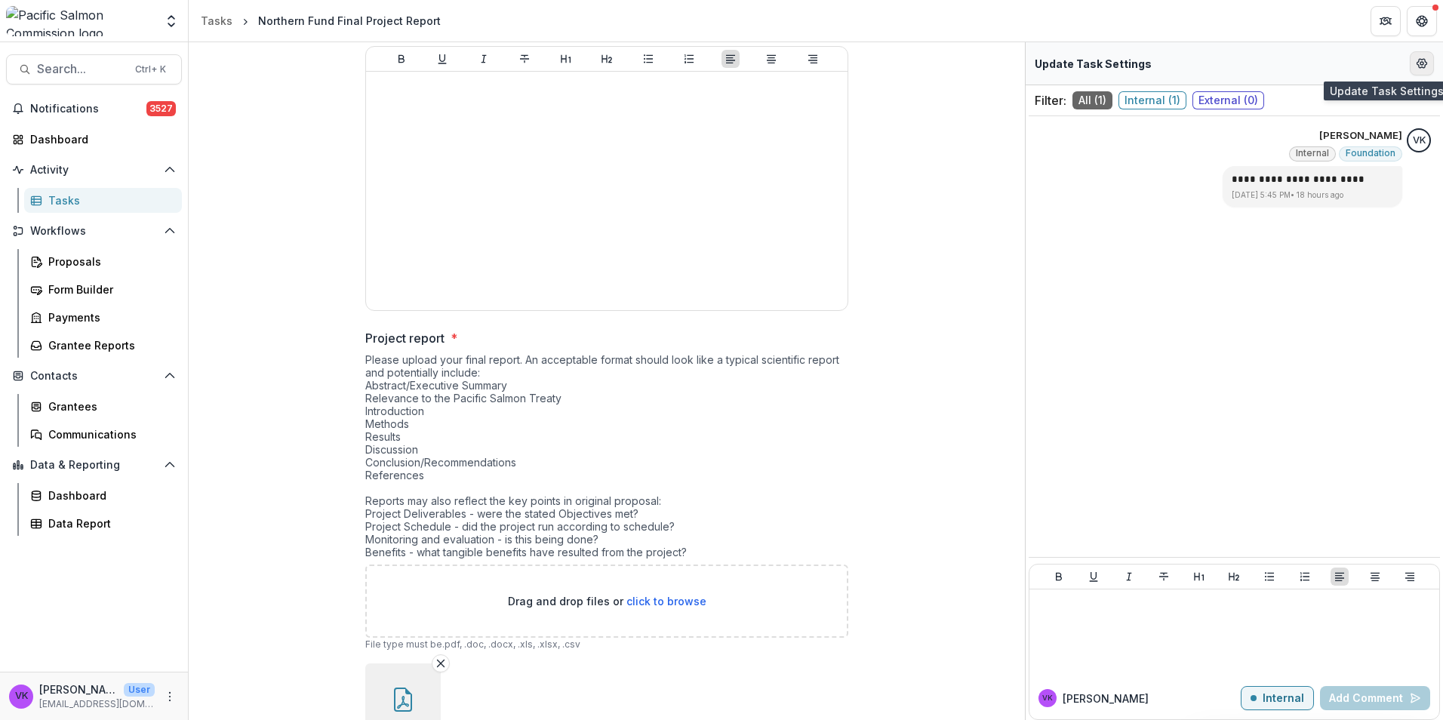
click at [1428, 66] on button "Edit Form Settings" at bounding box center [1422, 63] width 24 height 24
select select "********"
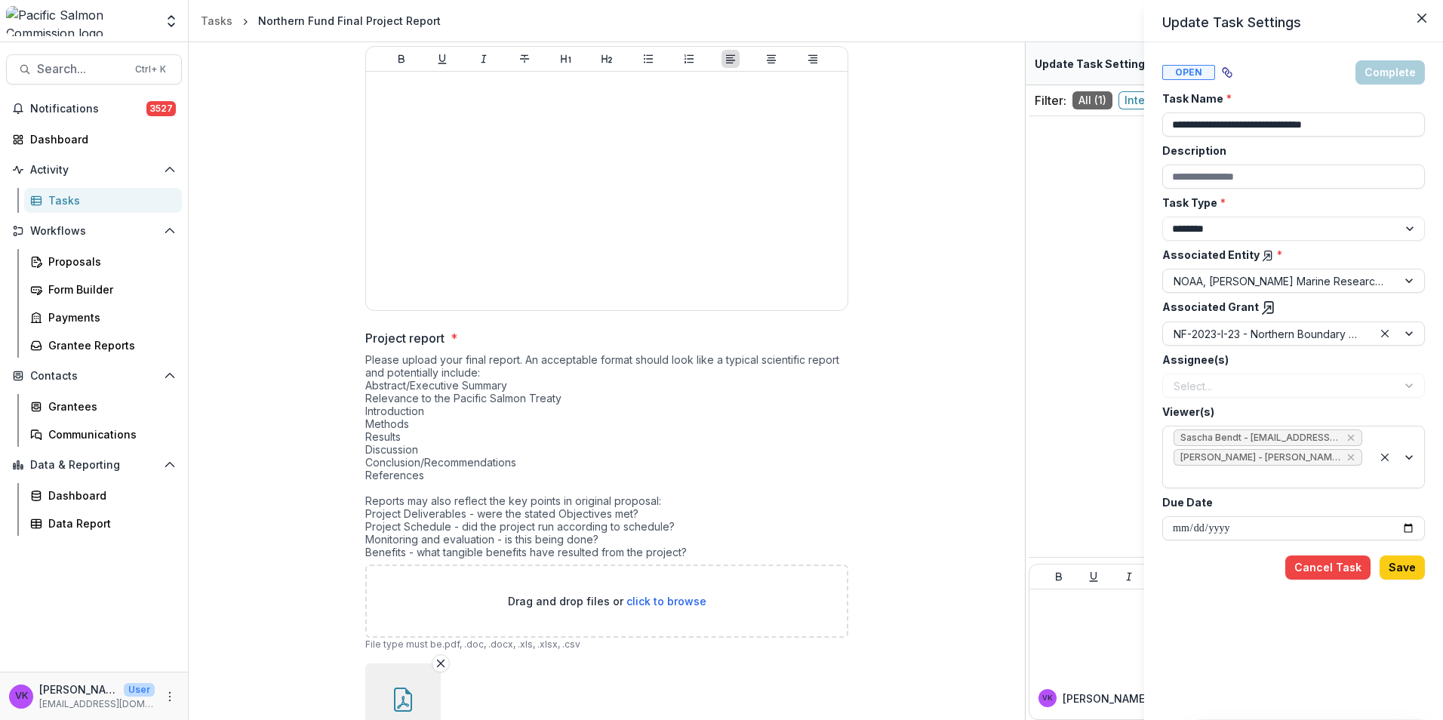
drag, startPoint x: 908, startPoint y: 370, endPoint x: 1203, endPoint y: 444, distance: 304.2
click at [909, 370] on div "**********" at bounding box center [721, 360] width 1443 height 720
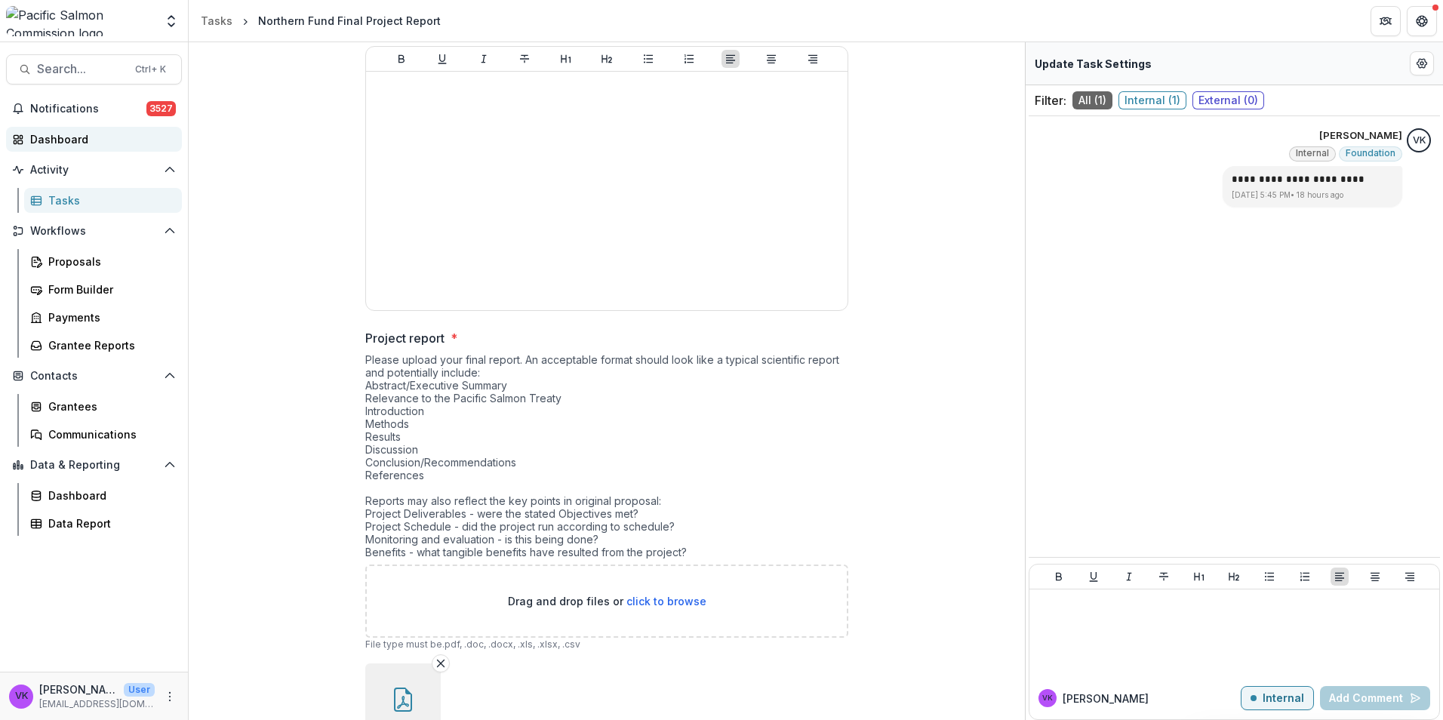
click at [51, 142] on div "Dashboard" at bounding box center [100, 139] width 140 height 16
